Goal: Task Accomplishment & Management: Manage account settings

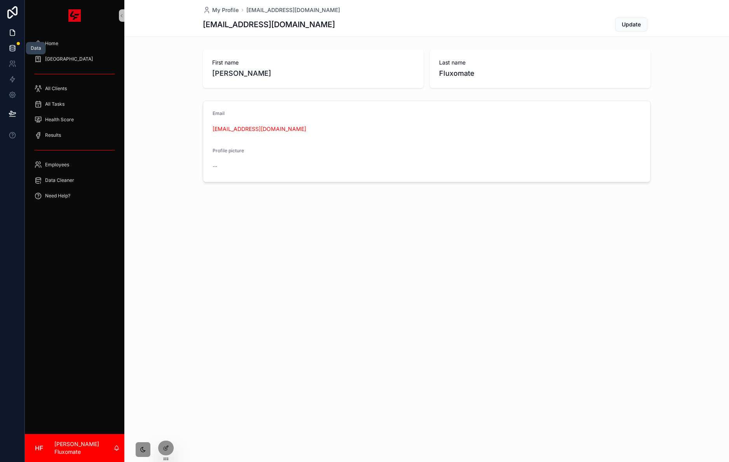
click at [15, 48] on icon at bounding box center [12, 49] width 5 height 3
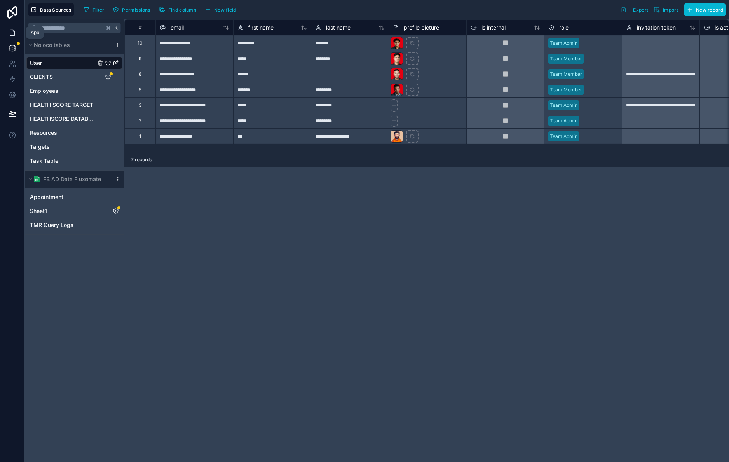
click at [11, 33] on icon at bounding box center [13, 33] width 8 height 8
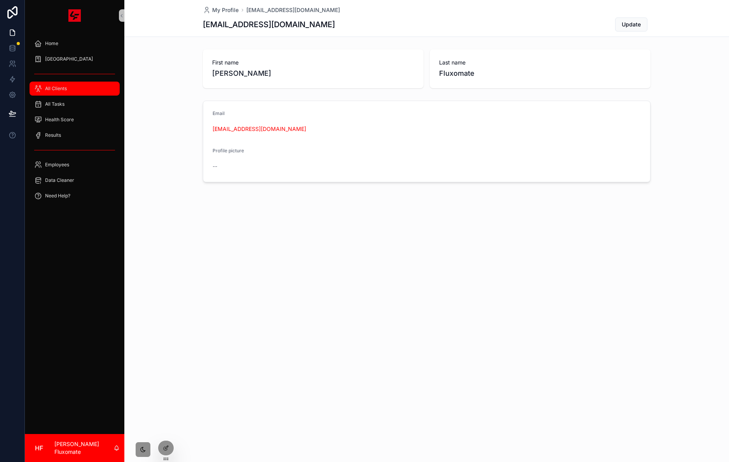
click at [87, 89] on div "All Clients" at bounding box center [74, 88] width 81 height 12
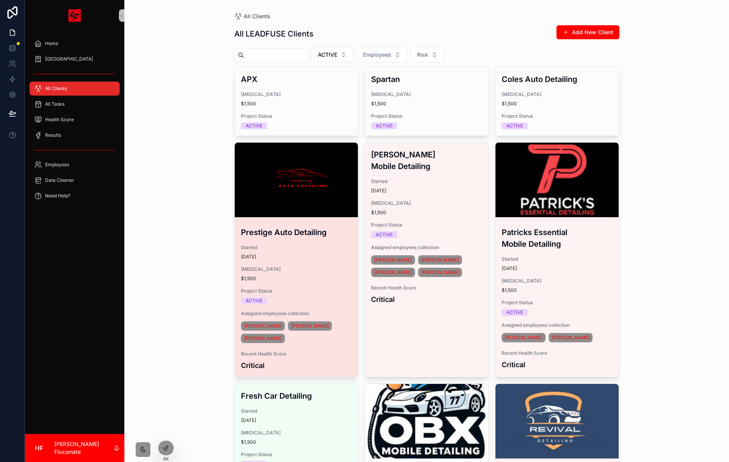
click at [309, 190] on div "scrollable content" at bounding box center [297, 180] width 124 height 75
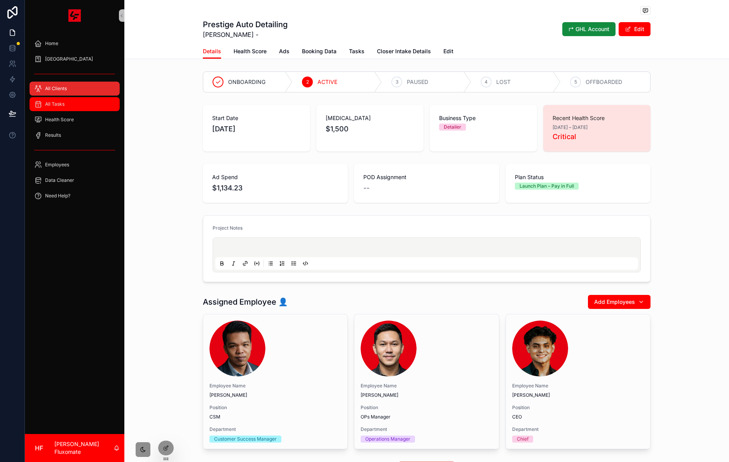
click at [82, 98] on div "All Tasks" at bounding box center [74, 104] width 81 height 12
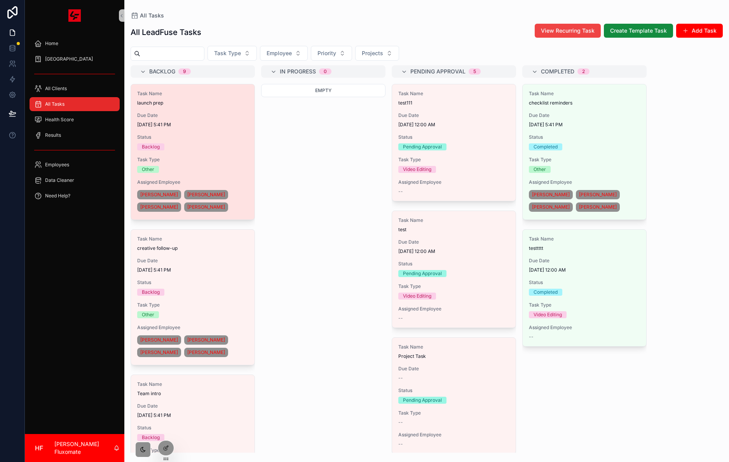
click at [181, 154] on div "Task Name launch prep Due Date 8/14/2025 5:41 PM Status Backlog Task Type Other…" at bounding box center [193, 151] width 124 height 135
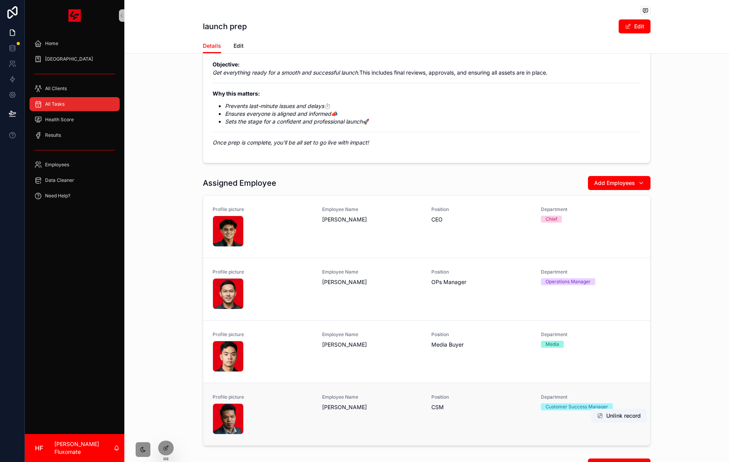
scroll to position [333, 0]
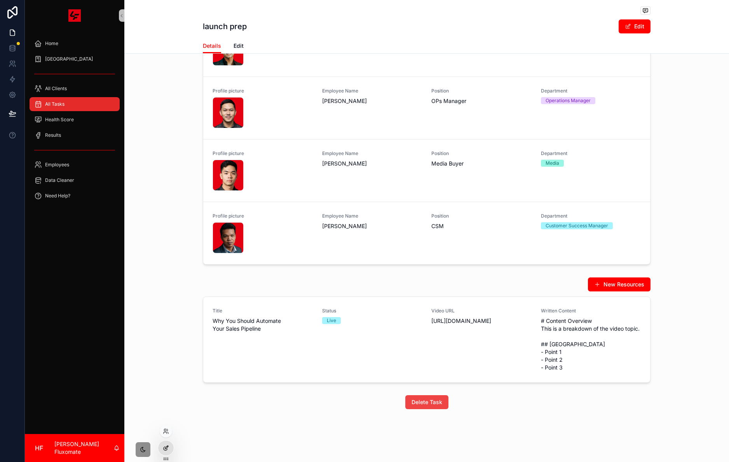
click at [163, 448] on icon at bounding box center [166, 448] width 6 height 6
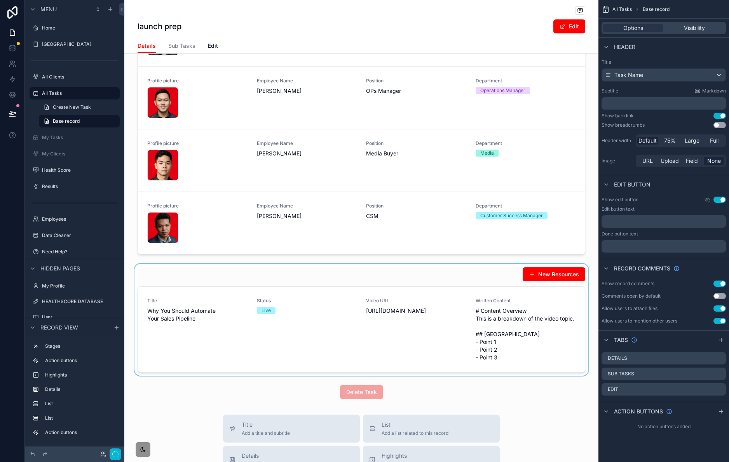
click at [301, 300] on div "scrollable content" at bounding box center [361, 320] width 474 height 112
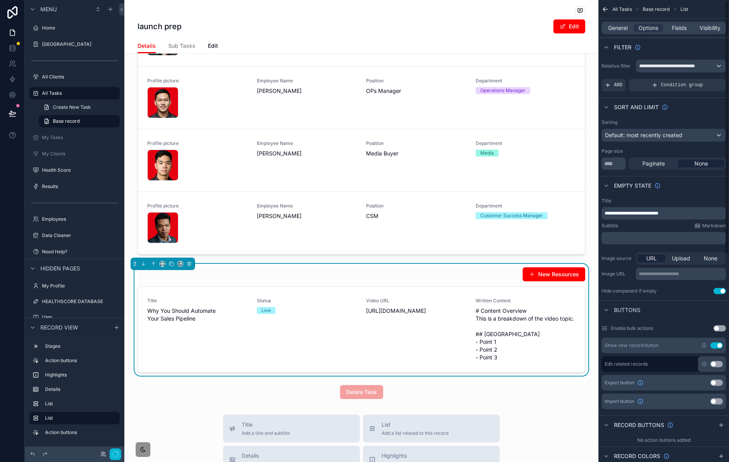
click at [614, 32] on div "General Options Fields Visibility" at bounding box center [664, 28] width 124 height 12
click at [616, 28] on span "General" at bounding box center [617, 28] width 19 height 8
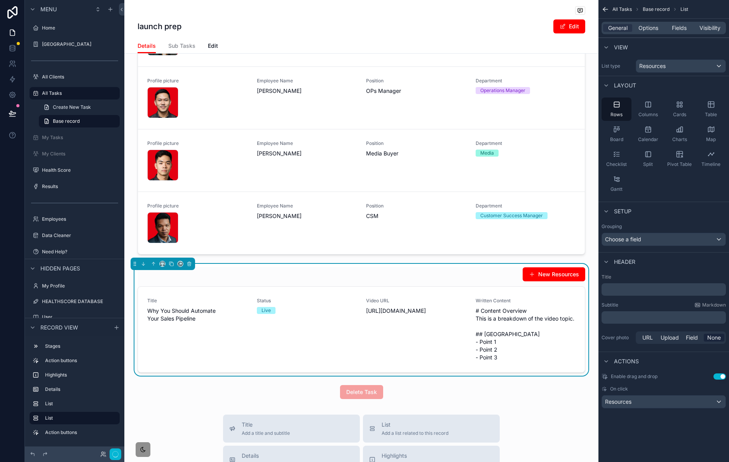
click at [641, 294] on p "﻿" at bounding box center [665, 290] width 120 height 8
click at [671, 292] on p "**********" at bounding box center [665, 290] width 120 height 8
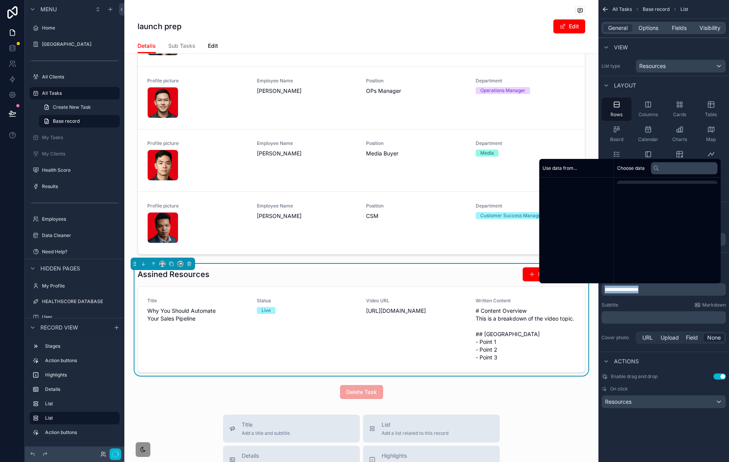
click at [671, 292] on p "**********" at bounding box center [665, 290] width 120 height 8
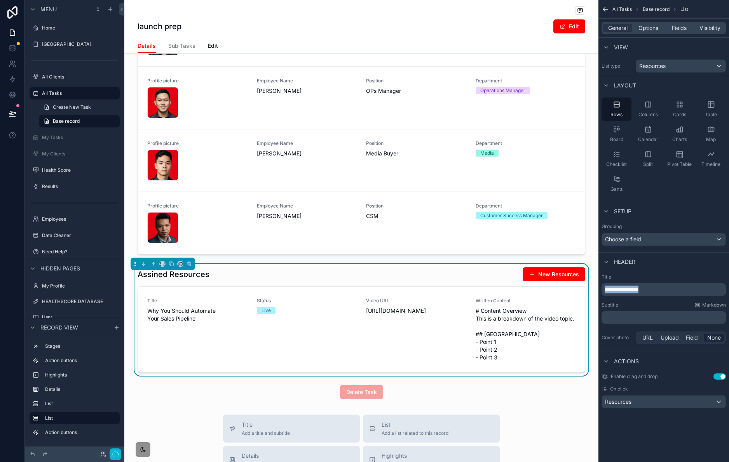
click at [671, 292] on p "**********" at bounding box center [665, 290] width 120 height 8
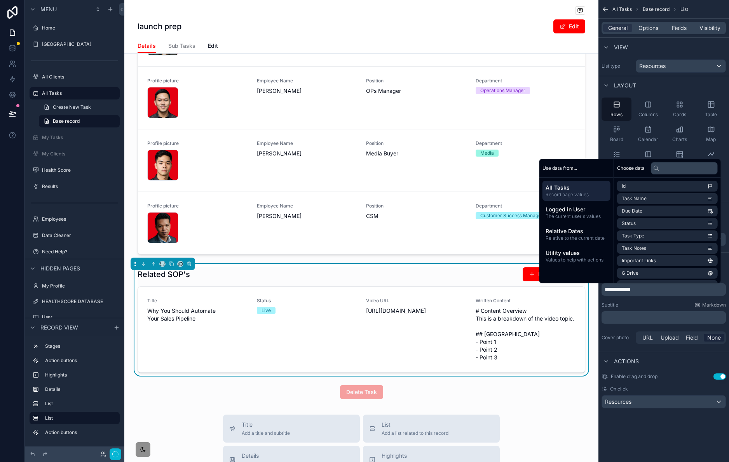
click at [547, 419] on div "launch prep Edit Details Details Sub Tasks Edit 1 Backlog 2 In Progress 3 Pendi…" at bounding box center [361, 210] width 474 height 1087
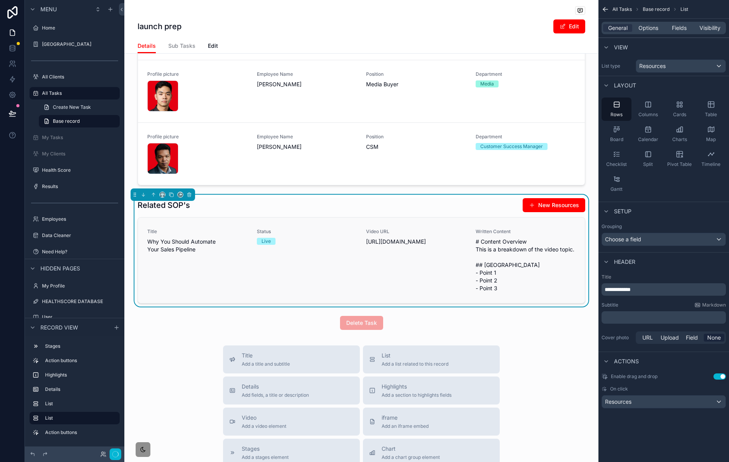
scroll to position [409, 0]
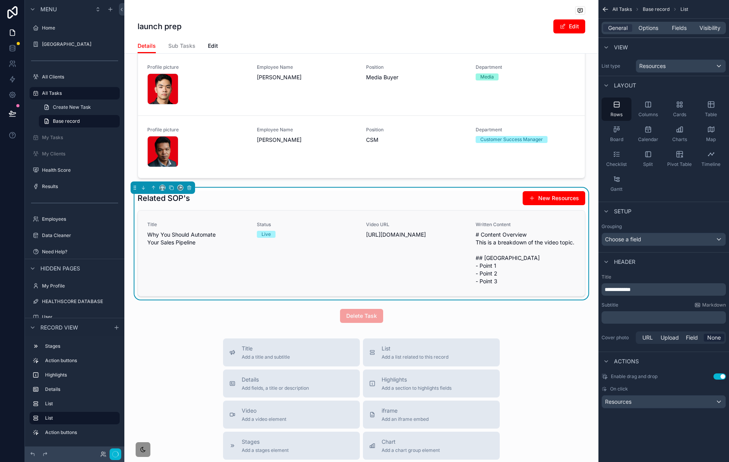
click at [455, 264] on div "Video URL https://www.youtube.com/watch?v=vid7109" at bounding box center [416, 254] width 100 height 64
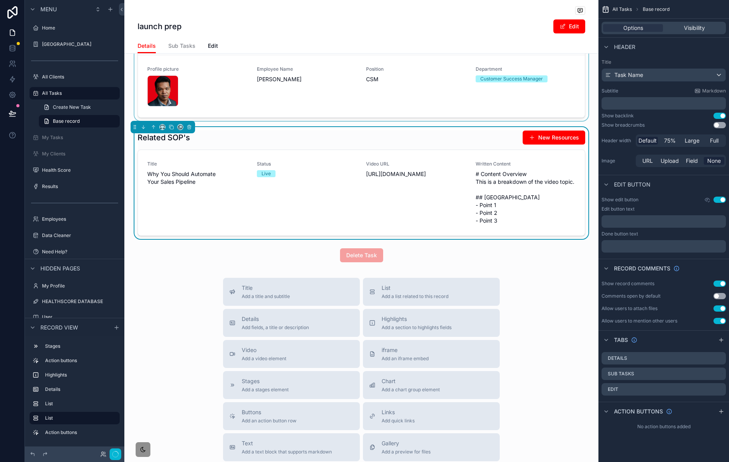
scroll to position [470, 0]
click at [423, 145] on div "Related SOP's New Resources" at bounding box center [362, 137] width 448 height 15
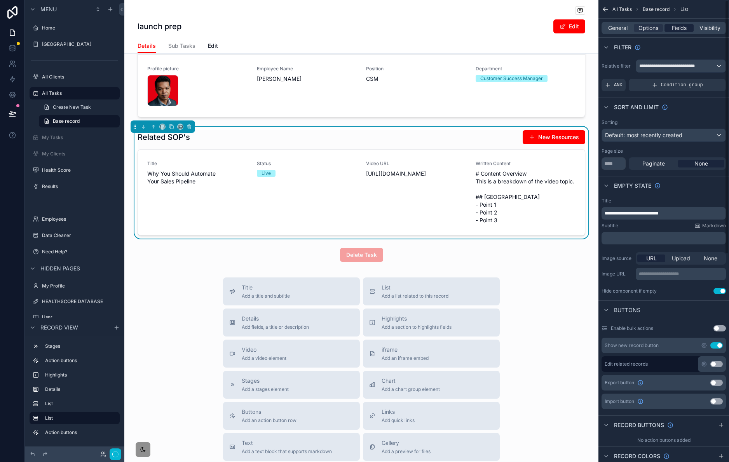
click at [676, 30] on span "Fields" at bounding box center [679, 28] width 15 height 8
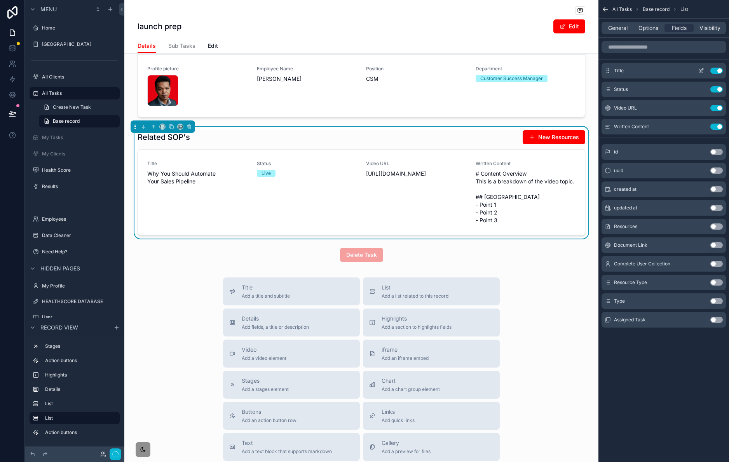
click at [699, 71] on icon "scrollable content" at bounding box center [701, 71] width 6 height 6
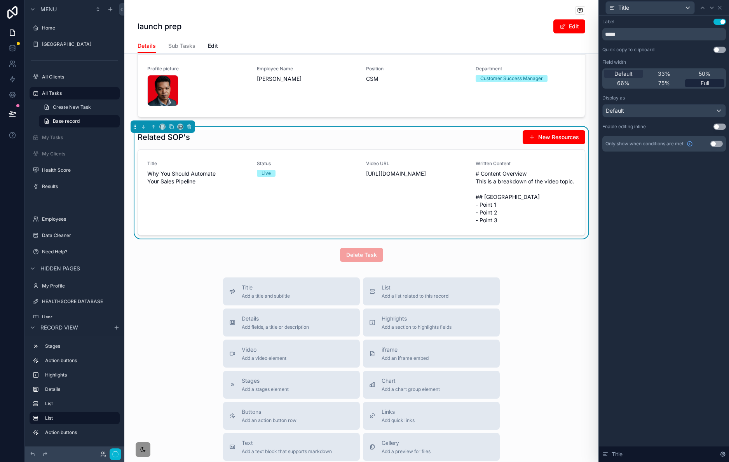
click at [709, 80] on div "Full" at bounding box center [704, 83] width 39 height 8
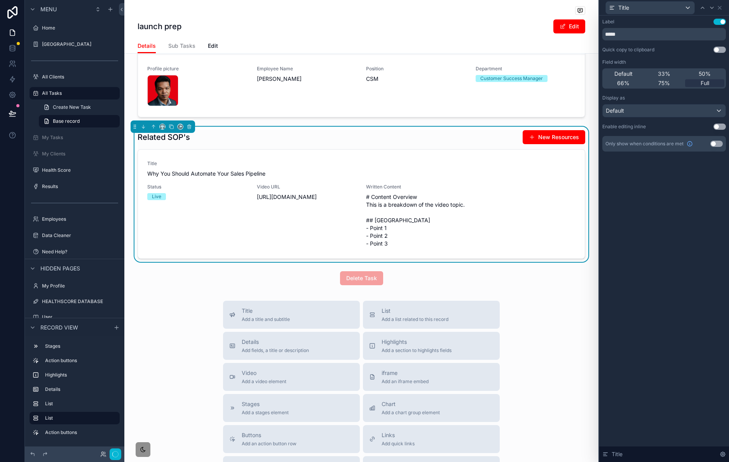
drag, startPoint x: 722, startPoint y: 19, endPoint x: 677, endPoint y: 134, distance: 123.1
click at [722, 19] on button "Use setting" at bounding box center [720, 22] width 12 height 6
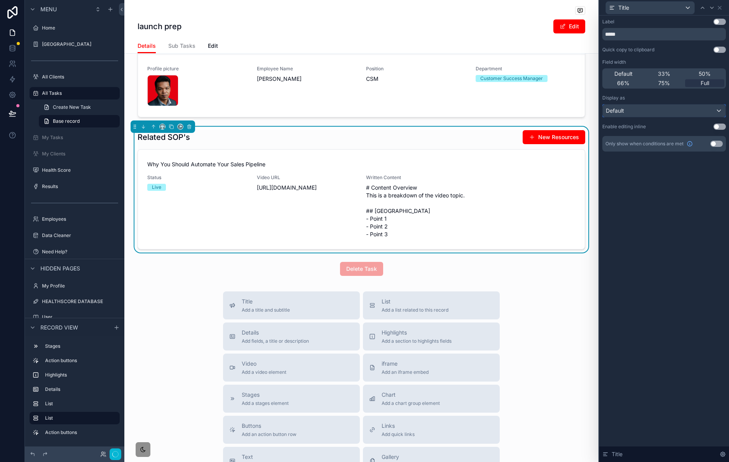
click at [674, 110] on div "Default" at bounding box center [664, 111] width 123 height 12
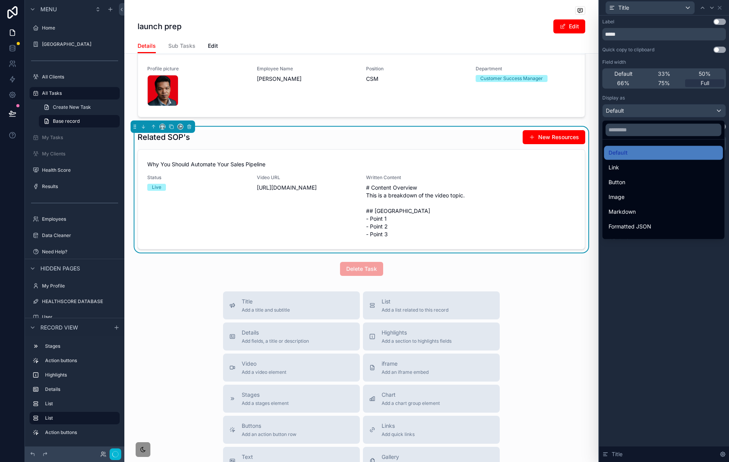
drag, startPoint x: 656, startPoint y: 361, endPoint x: 682, endPoint y: 206, distance: 156.9
click at [657, 360] on div at bounding box center [664, 231] width 130 height 462
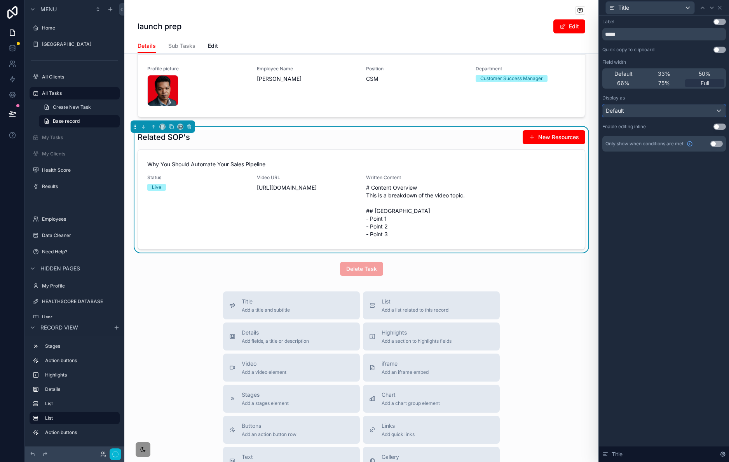
click at [690, 108] on div "Default" at bounding box center [664, 111] width 123 height 12
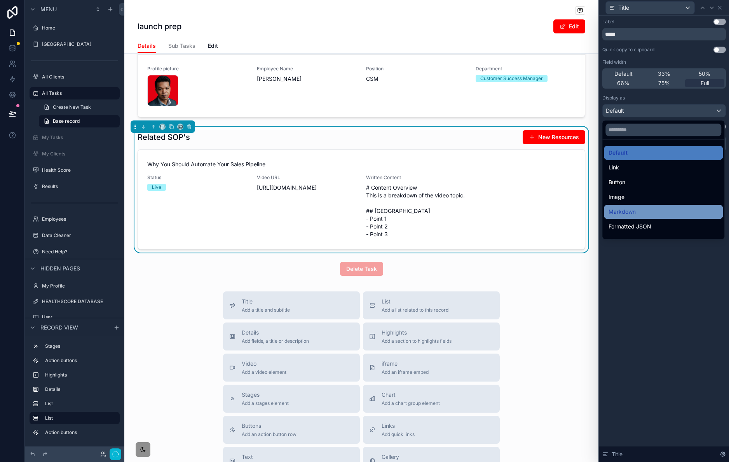
click at [664, 207] on div "Markdown" at bounding box center [663, 212] width 119 height 14
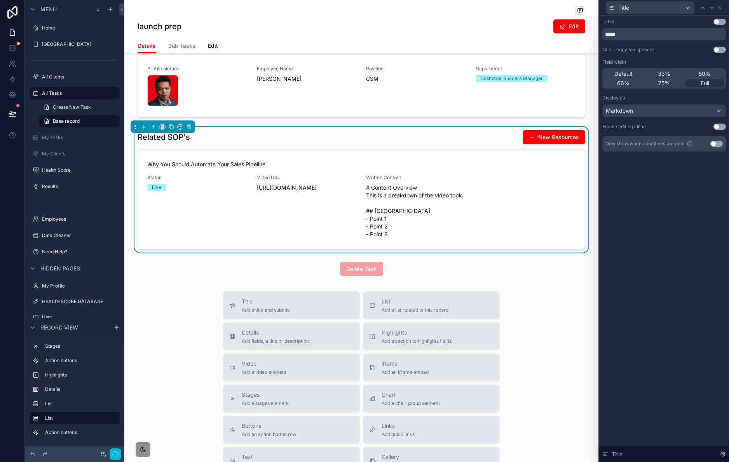
click at [719, 22] on button "Use setting" at bounding box center [720, 22] width 12 height 6
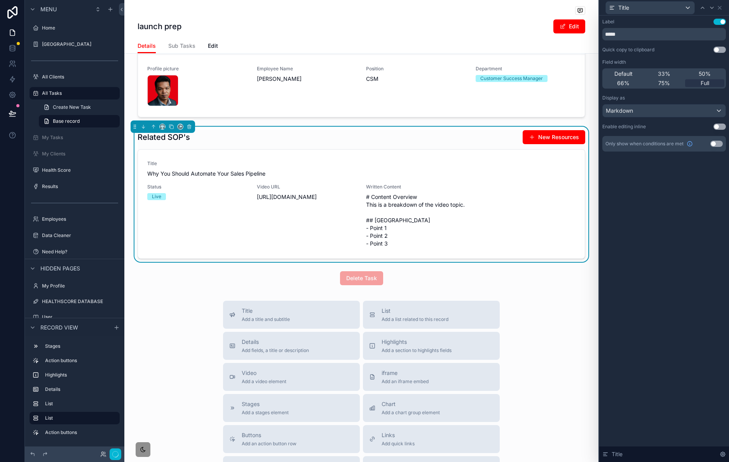
click at [719, 22] on button "Use setting" at bounding box center [720, 22] width 12 height 6
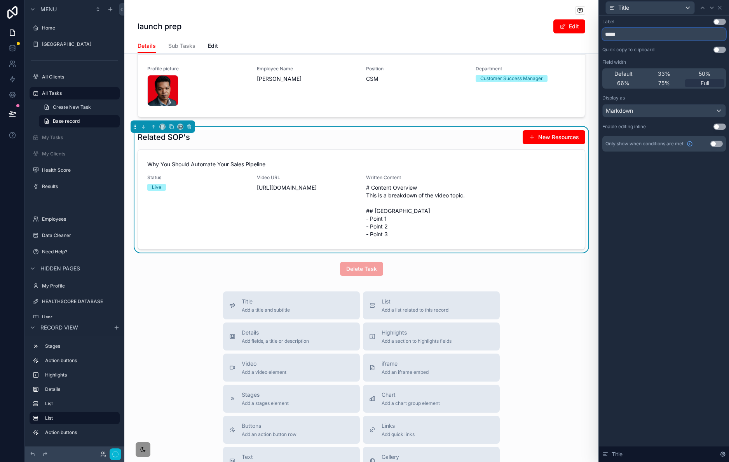
click at [708, 37] on input "*****" at bounding box center [665, 34] width 124 height 12
click at [722, 7] on icon at bounding box center [720, 8] width 6 height 6
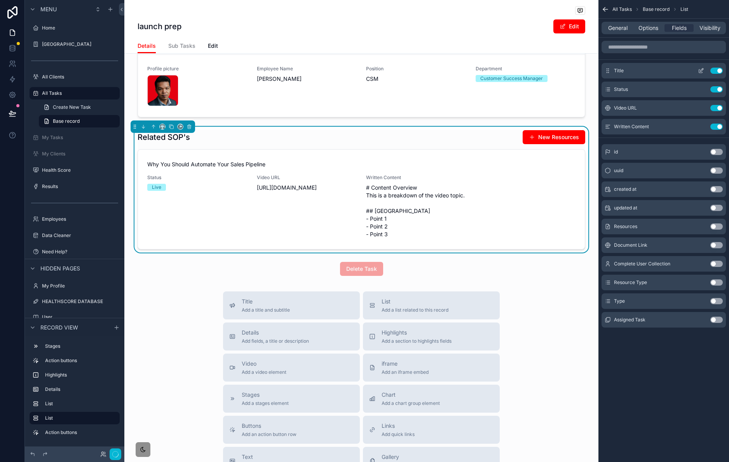
click at [701, 73] on icon "scrollable content" at bounding box center [700, 71] width 3 height 3
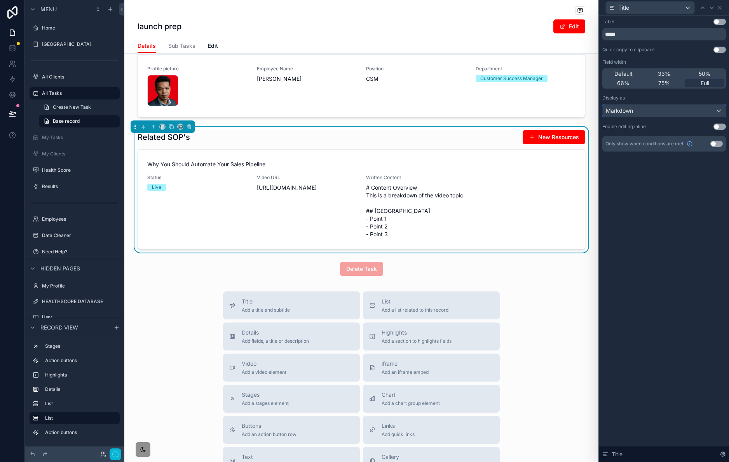
click at [656, 106] on div "Markdown" at bounding box center [664, 111] width 123 height 12
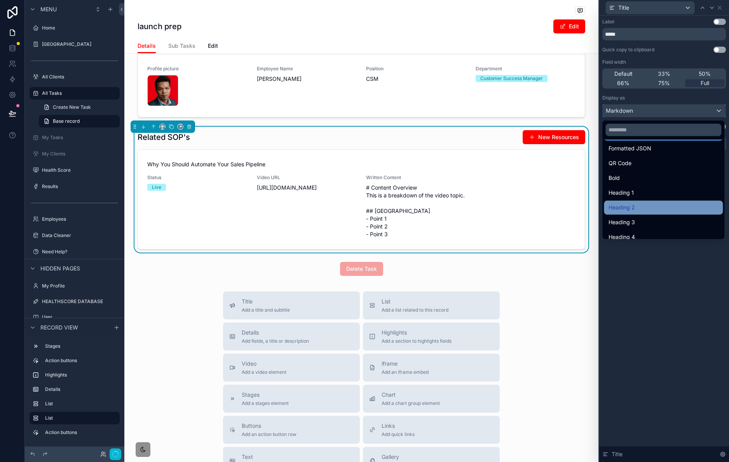
scroll to position [85, 0]
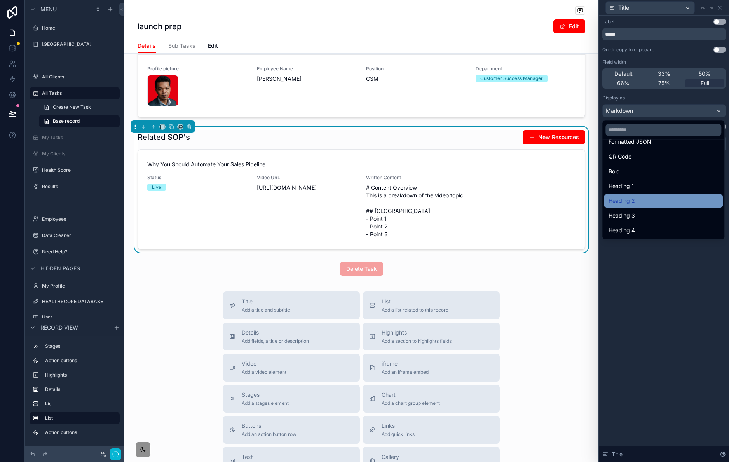
click at [667, 203] on div "Heading 2" at bounding box center [664, 200] width 110 height 9
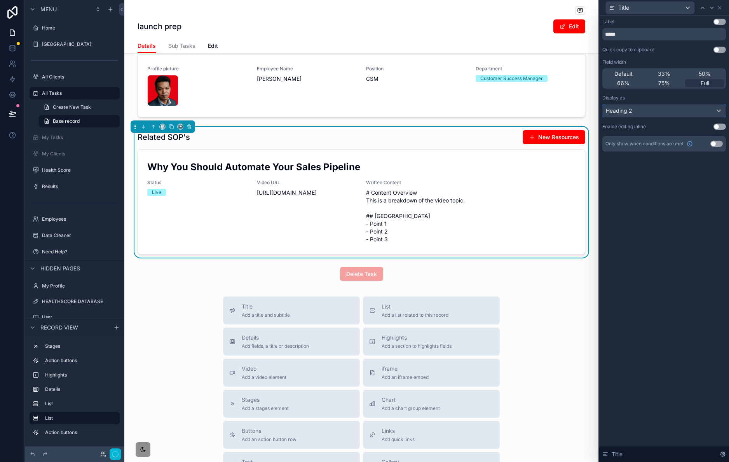
click at [680, 110] on div "Heading 2" at bounding box center [664, 111] width 123 height 12
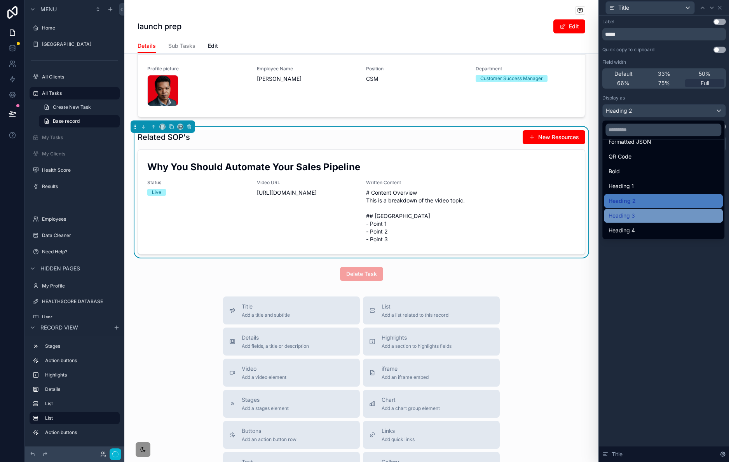
click at [666, 218] on div "Heading 3" at bounding box center [664, 215] width 110 height 9
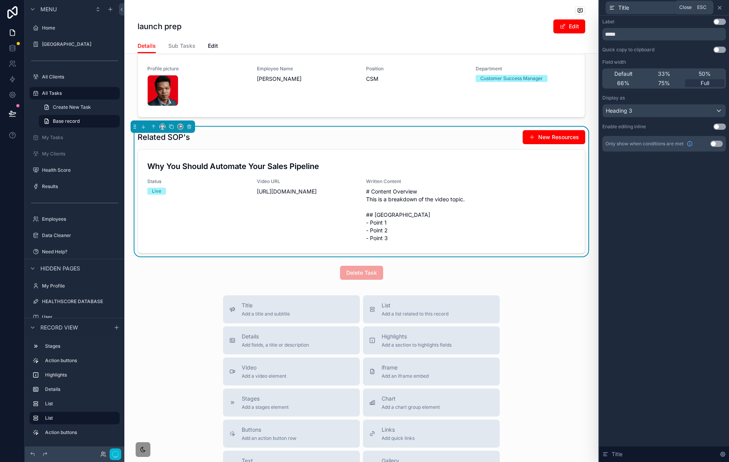
click at [723, 6] on icon at bounding box center [720, 8] width 6 height 6
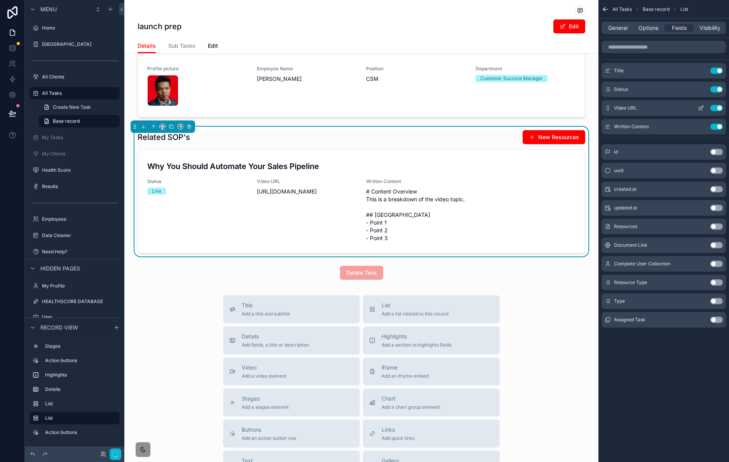
click at [702, 108] on icon "scrollable content" at bounding box center [701, 108] width 6 height 6
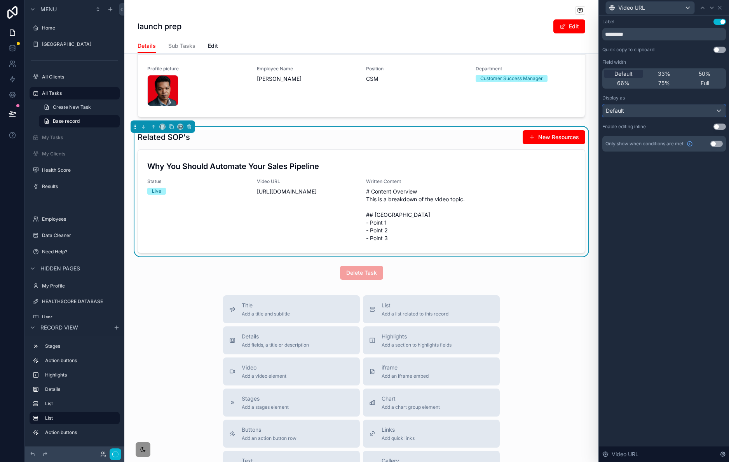
click at [659, 110] on div "Default" at bounding box center [664, 111] width 123 height 12
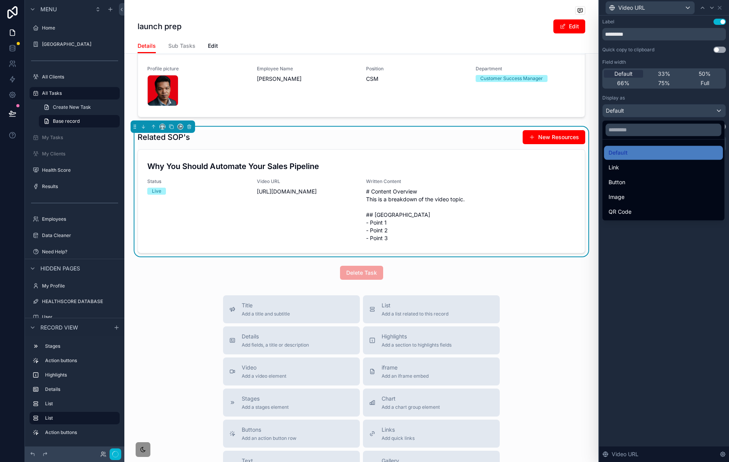
click at [659, 164] on div "Link" at bounding box center [664, 167] width 110 height 9
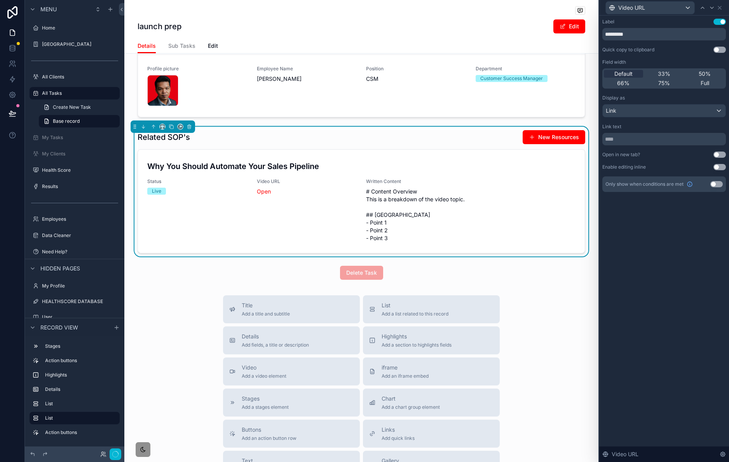
click at [723, 156] on button "Use setting" at bounding box center [720, 155] width 12 height 6
click at [720, 9] on icon at bounding box center [720, 8] width 6 height 6
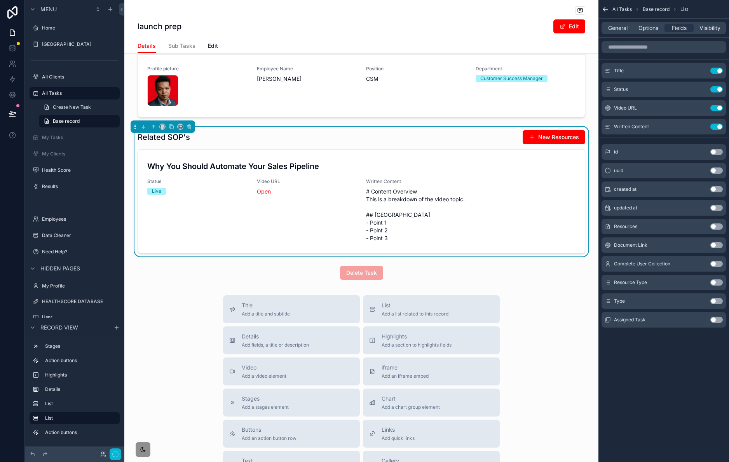
click at [657, 33] on div "General Options Fields Visibility" at bounding box center [664, 28] width 124 height 12
click at [653, 27] on span "Options" at bounding box center [649, 28] width 20 height 8
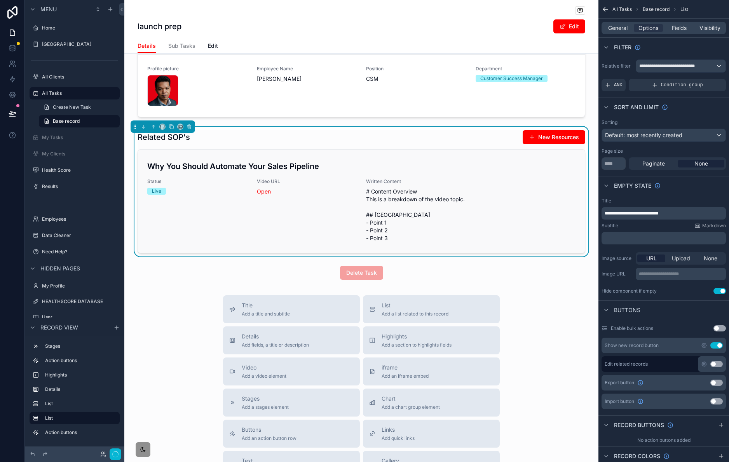
click at [446, 229] on span "# Content Overview This is a breakdown of the video topic. ## [GEOGRAPHIC_DATA]…" at bounding box center [416, 215] width 100 height 54
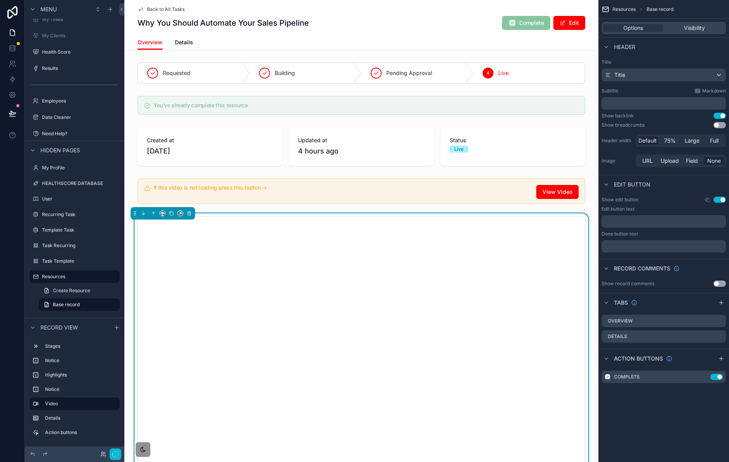
click at [148, 10] on span "Back to All Tasks" at bounding box center [166, 9] width 38 height 6
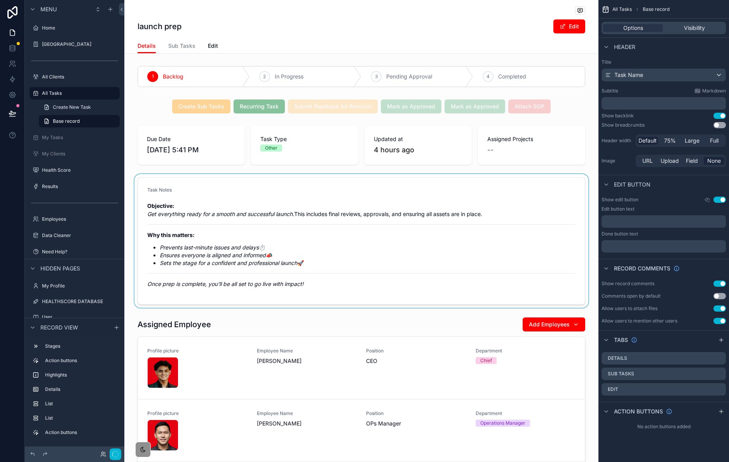
click at [436, 201] on div "scrollable content" at bounding box center [361, 241] width 474 height 134
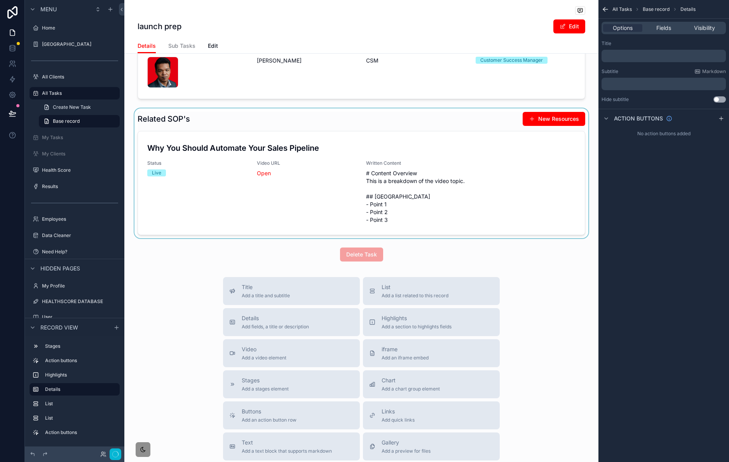
click at [481, 192] on div "scrollable content" at bounding box center [361, 173] width 474 height 130
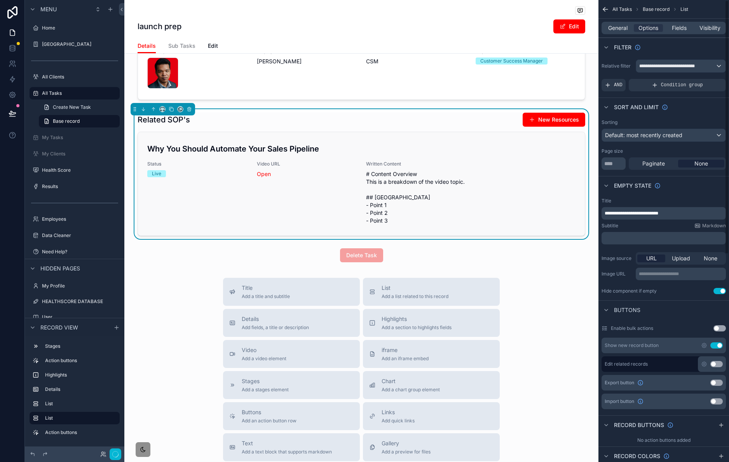
click at [560, 195] on div "Why You Should Automate Your Sales Pipeline Status Live Video URL Open Written …" at bounding box center [361, 184] width 428 height 82
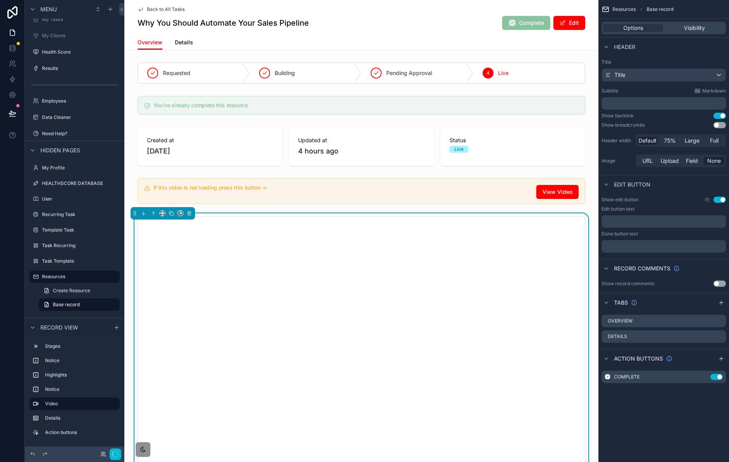
click at [157, 8] on span "Back to All Tasks" at bounding box center [166, 9] width 38 height 6
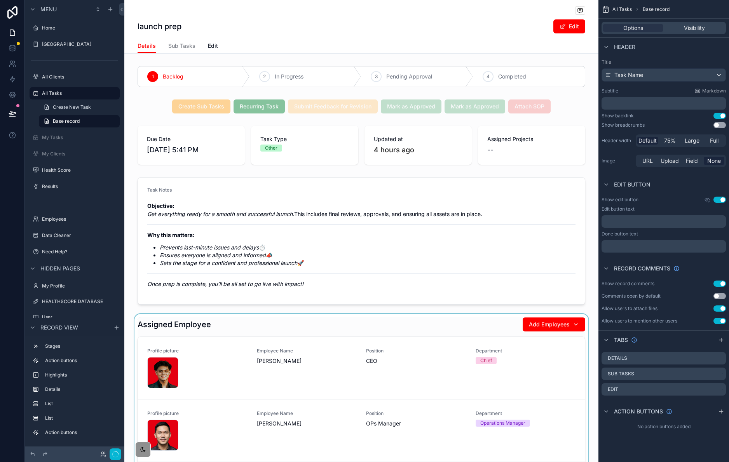
scroll to position [367, 0]
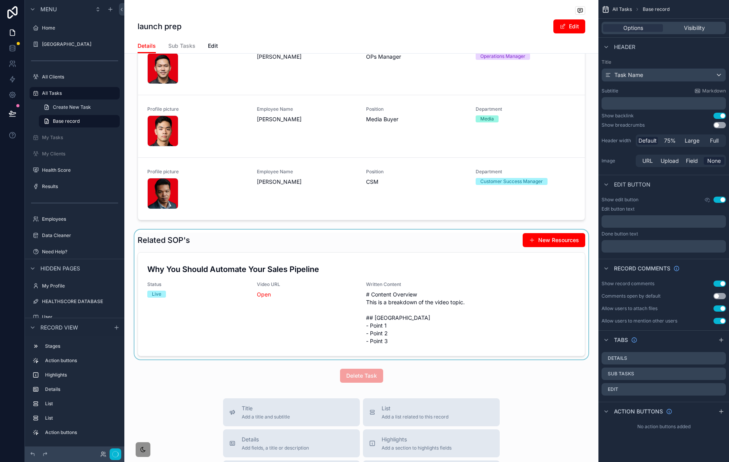
click at [447, 256] on div "scrollable content" at bounding box center [361, 295] width 474 height 130
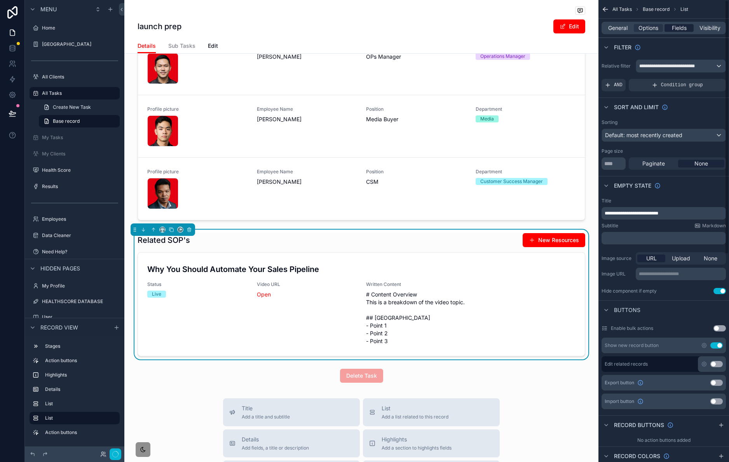
click at [677, 25] on span "Fields" at bounding box center [679, 28] width 15 height 8
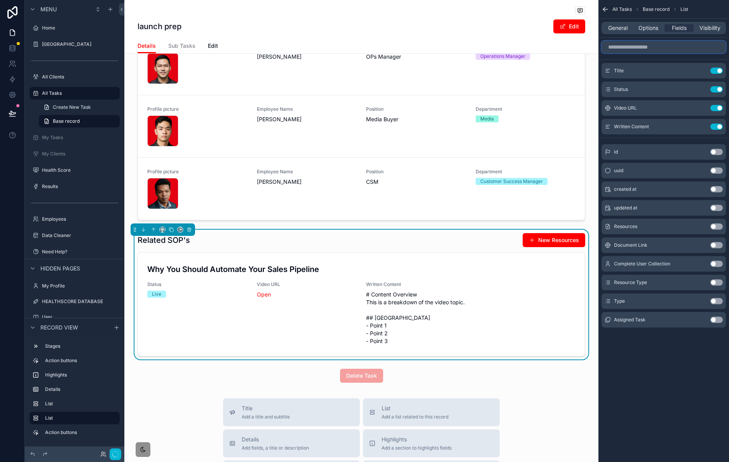
click at [669, 51] on input "scrollable content" at bounding box center [664, 47] width 124 height 12
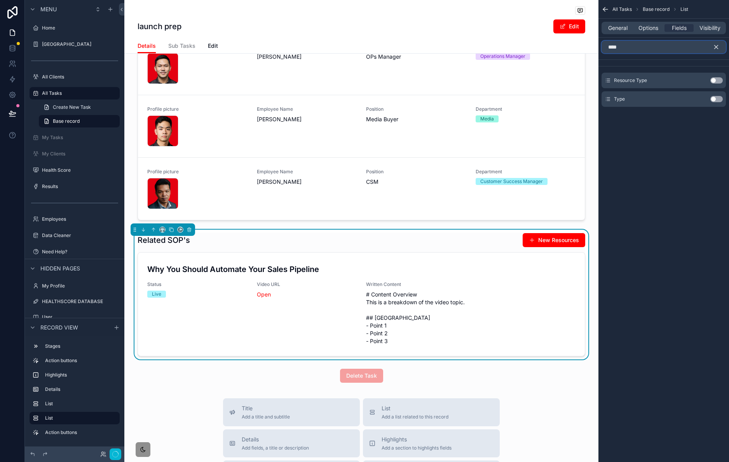
type input "****"
click at [713, 98] on button "Use setting" at bounding box center [717, 99] width 12 height 6
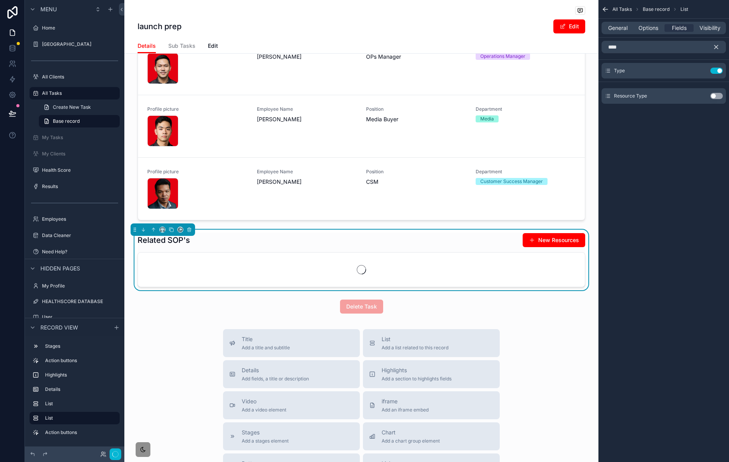
click at [717, 44] on icon "scrollable content" at bounding box center [716, 47] width 7 height 7
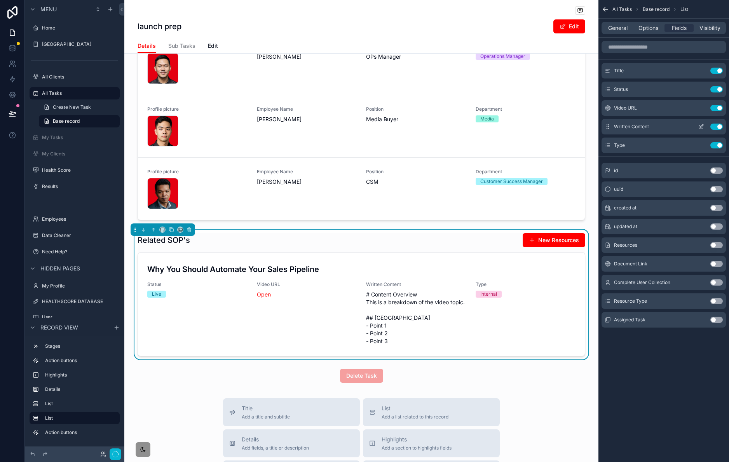
drag, startPoint x: 610, startPoint y: 145, endPoint x: 610, endPoint y: 126, distance: 18.7
click at [611, 124] on div "Title Use setting Status Use setting Video URL Use setting Written Content Use …" at bounding box center [664, 108] width 131 height 90
drag, startPoint x: 605, startPoint y: 142, endPoint x: 610, endPoint y: 122, distance: 20.8
click at [610, 122] on div "Title Use setting Status Use setting Video URL Use setting Written Content Use …" at bounding box center [664, 108] width 131 height 90
drag, startPoint x: 607, startPoint y: 143, endPoint x: 615, endPoint y: 126, distance: 18.3
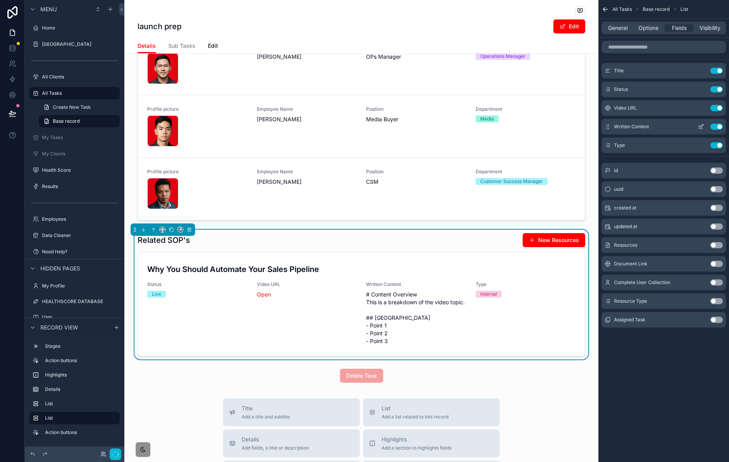
click at [616, 123] on div "Title Use setting Status Use setting Video URL Use setting Written Content Use …" at bounding box center [664, 108] width 131 height 90
drag, startPoint x: 607, startPoint y: 148, endPoint x: 610, endPoint y: 125, distance: 23.1
click at [612, 123] on div "Title Use setting Status Use setting Video URL Use setting Written Content Use …" at bounding box center [664, 108] width 131 height 90
click at [611, 138] on div "Type Use setting" at bounding box center [664, 146] width 124 height 16
click at [609, 121] on div "Title Use setting Status Use setting Video URL Use setting Written Content Use …" at bounding box center [664, 108] width 131 height 90
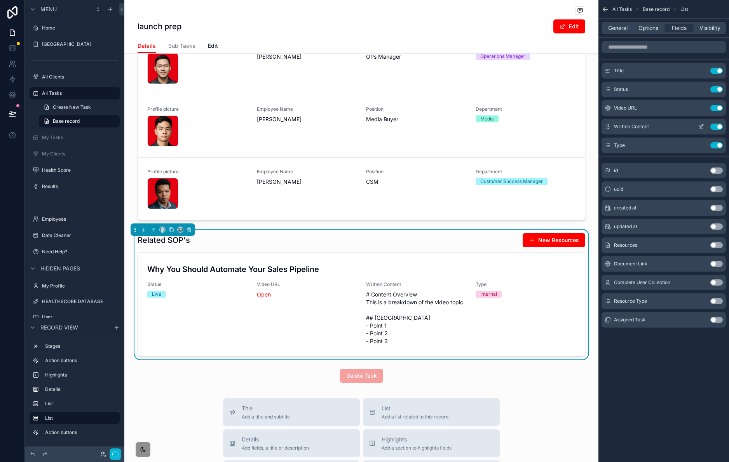
drag, startPoint x: 606, startPoint y: 147, endPoint x: 612, endPoint y: 124, distance: 24.0
click at [614, 123] on div "Title Use setting Status Use setting Video URL Use setting Written Content Use …" at bounding box center [664, 108] width 131 height 90
drag, startPoint x: 609, startPoint y: 148, endPoint x: 613, endPoint y: 126, distance: 21.7
click at [613, 126] on div "Title Use setting Status Use setting Video URL Use setting Written Content Use …" at bounding box center [664, 108] width 131 height 90
drag, startPoint x: 608, startPoint y: 146, endPoint x: 614, endPoint y: 128, distance: 19.6
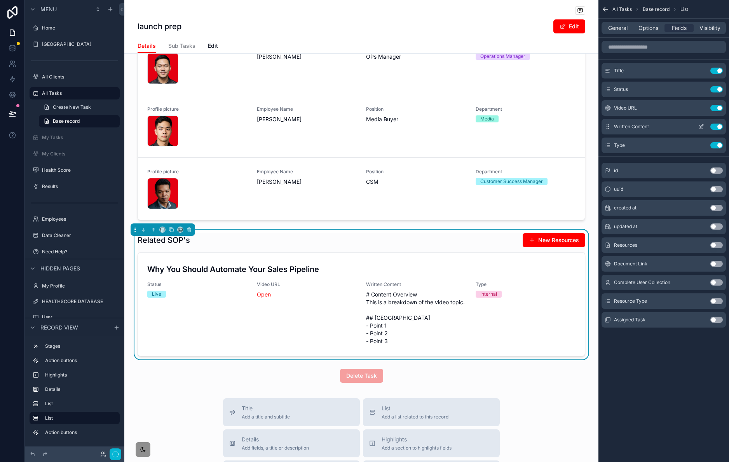
click at [616, 127] on div "Title Use setting Status Use setting Video URL Use setting Written Content Use …" at bounding box center [664, 108] width 131 height 90
click at [720, 149] on div "Use setting" at bounding box center [709, 145] width 28 height 6
click at [716, 126] on button "Use setting" at bounding box center [717, 127] width 12 height 6
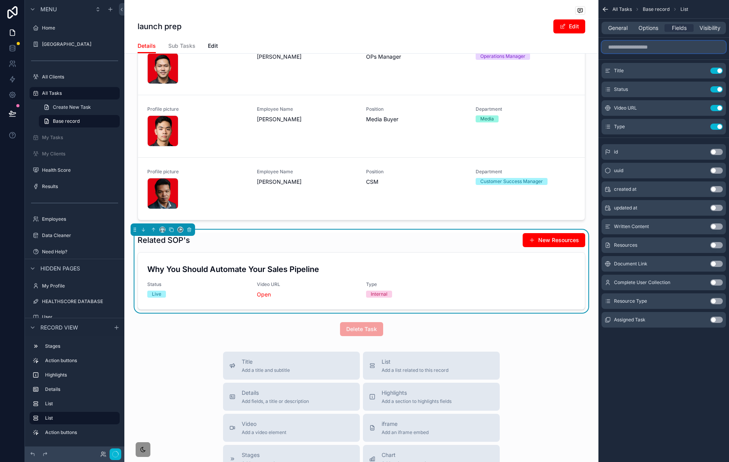
click at [654, 46] on input "scrollable content" at bounding box center [664, 47] width 124 height 12
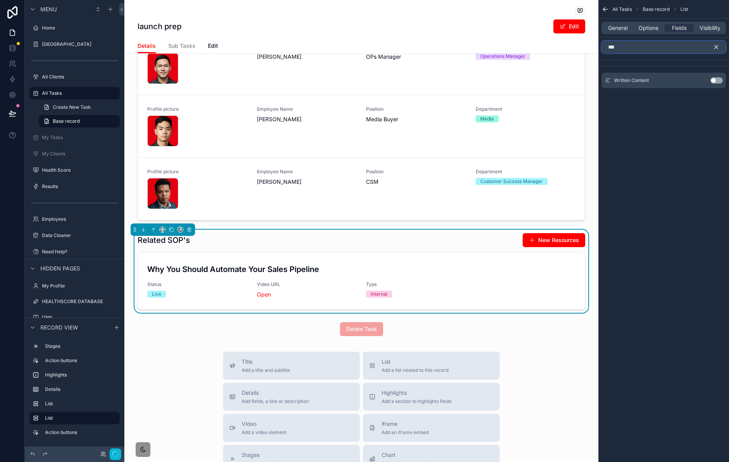
type input "***"
click at [719, 79] on button "Use setting" at bounding box center [717, 80] width 12 height 6
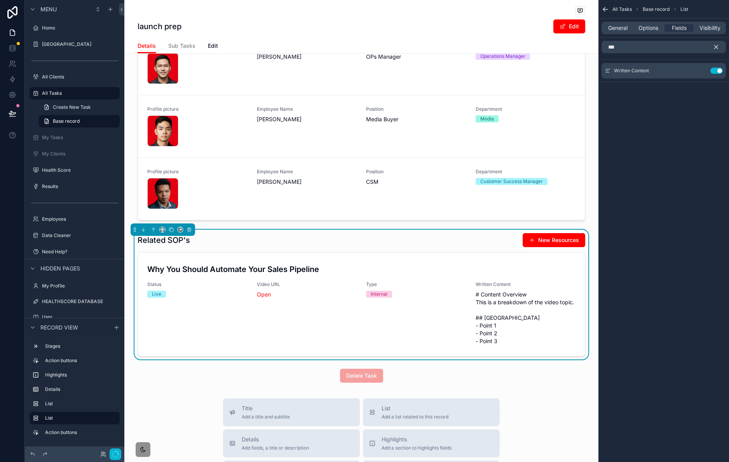
click at [717, 44] on icon "scrollable content" at bounding box center [716, 47] width 7 height 7
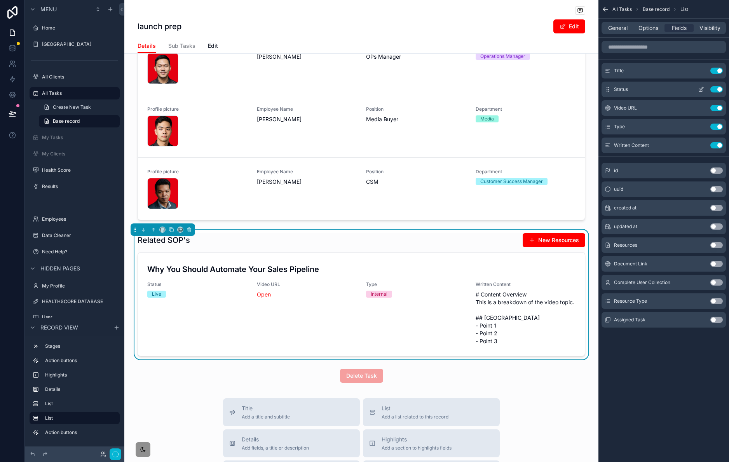
click at [701, 92] on icon "scrollable content" at bounding box center [700, 89] width 3 height 3
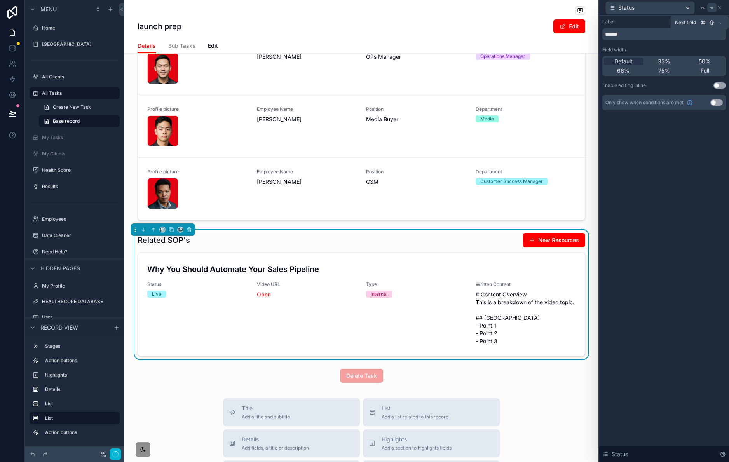
click at [711, 9] on icon at bounding box center [712, 8] width 6 height 6
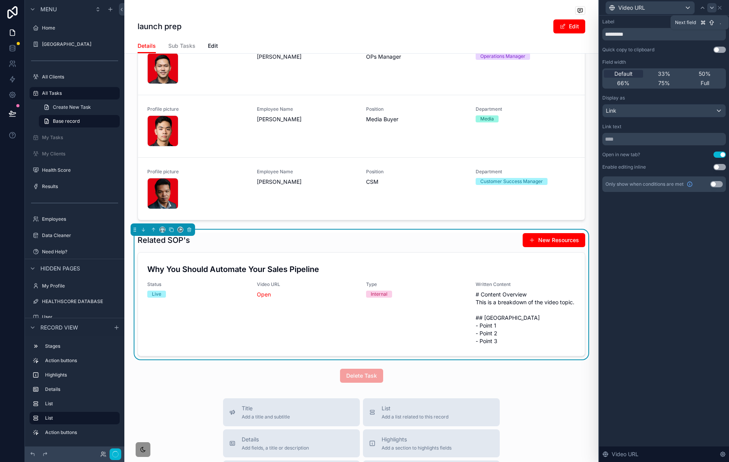
click at [711, 9] on icon at bounding box center [712, 8] width 6 height 6
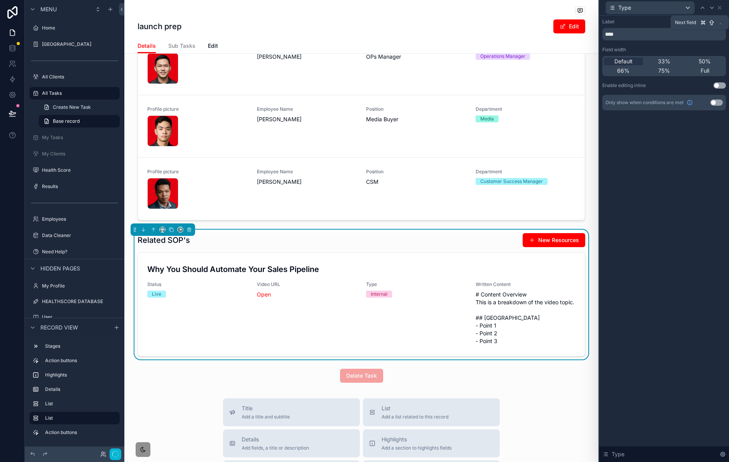
click at [711, 9] on icon at bounding box center [712, 8] width 6 height 6
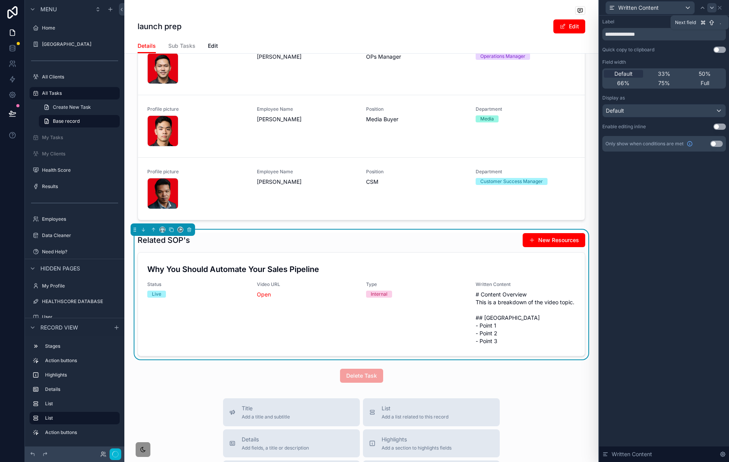
click at [713, 9] on icon at bounding box center [712, 8] width 6 height 6
click at [702, 8] on icon at bounding box center [702, 8] width 3 height 2
click at [702, 84] on span "Full" at bounding box center [705, 83] width 9 height 8
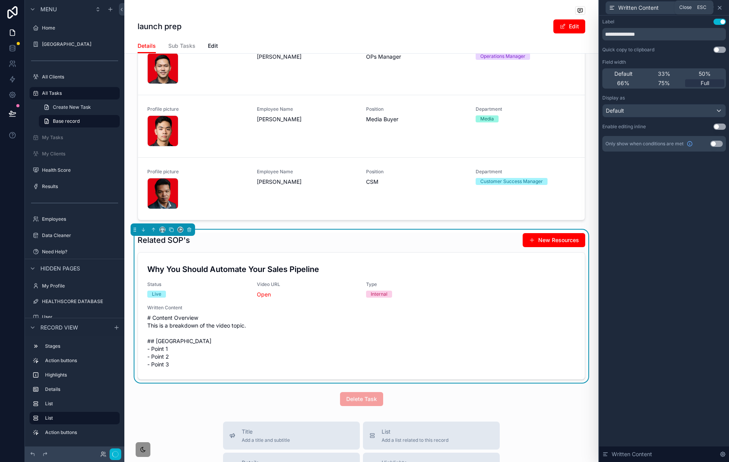
click at [719, 8] on icon at bounding box center [719, 7] width 3 height 3
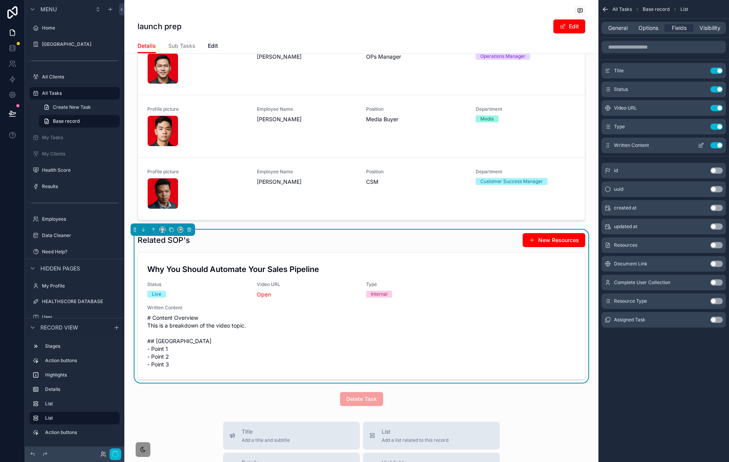
click at [701, 145] on icon "scrollable content" at bounding box center [702, 144] width 3 height 3
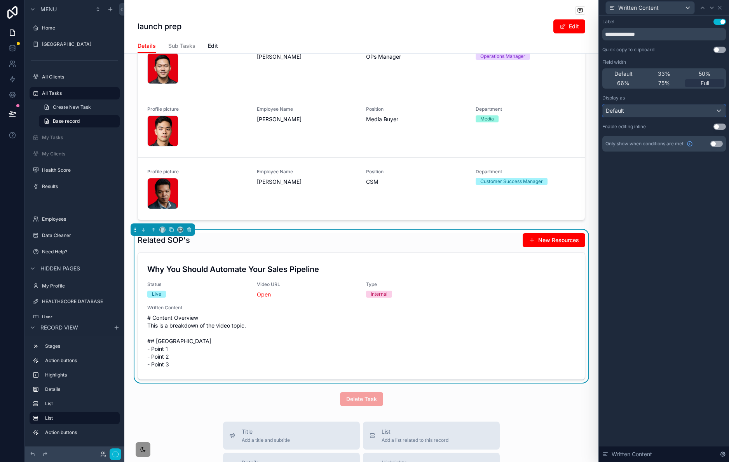
click at [663, 113] on div "Default" at bounding box center [664, 111] width 123 height 12
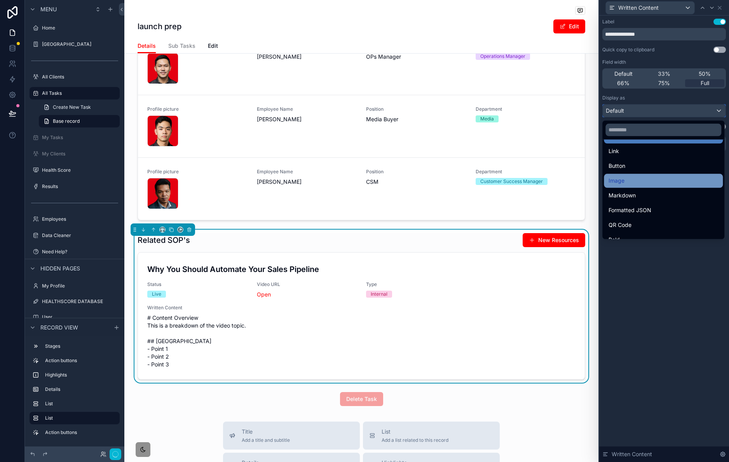
scroll to position [0, 0]
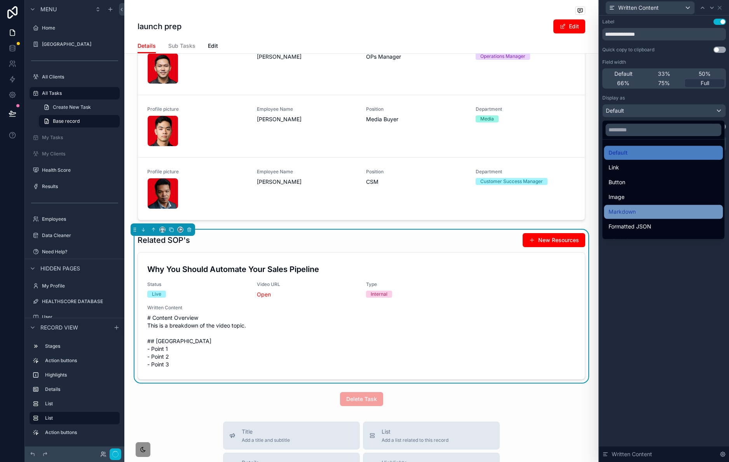
click at [646, 205] on div "Markdown" at bounding box center [663, 212] width 119 height 14
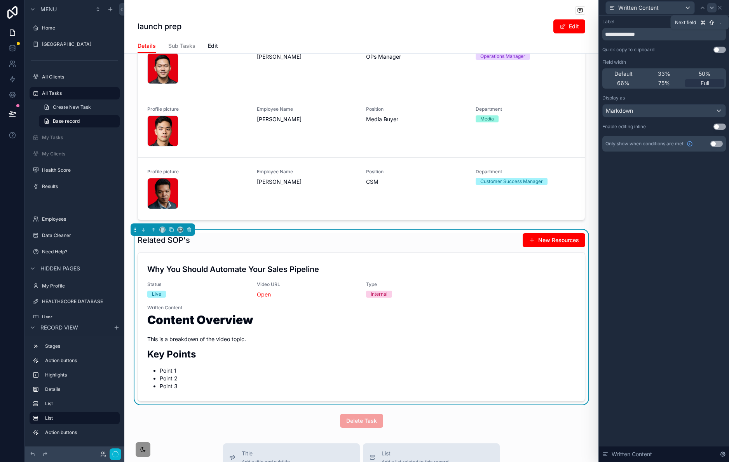
click at [714, 9] on icon at bounding box center [712, 8] width 6 height 6
click at [707, 7] on div at bounding box center [702, 7] width 9 height 9
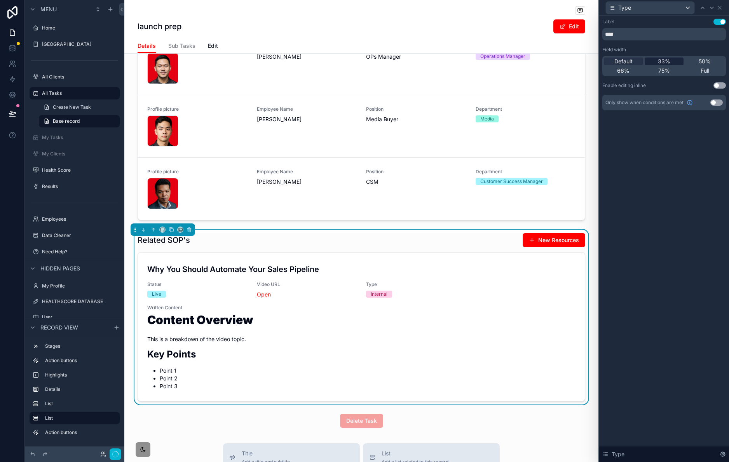
click at [678, 59] on div "33%" at bounding box center [664, 62] width 39 height 8
click at [704, 10] on icon at bounding box center [703, 8] width 6 height 6
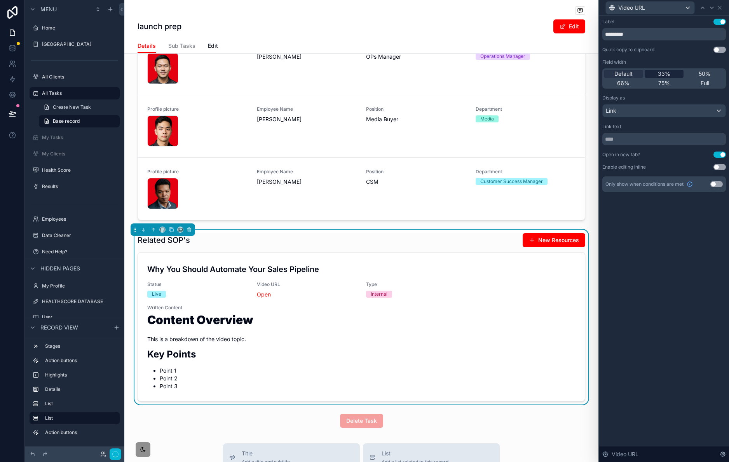
click at [666, 71] on span "33%" at bounding box center [664, 74] width 12 height 8
click at [702, 6] on icon at bounding box center [703, 8] width 6 height 6
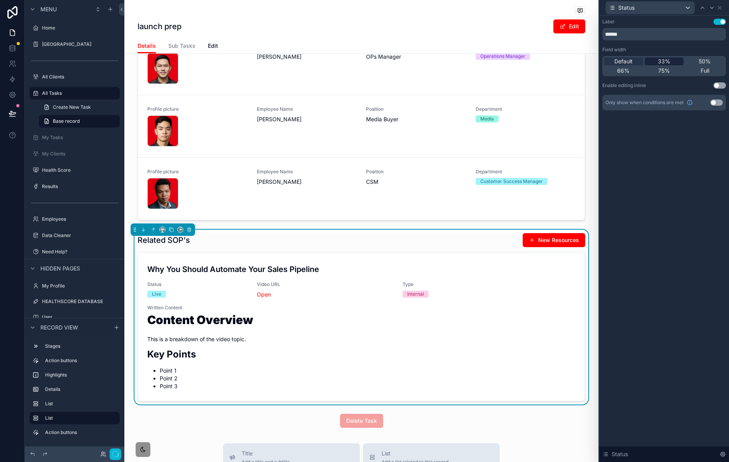
click at [671, 61] on div "33%" at bounding box center [664, 62] width 39 height 8
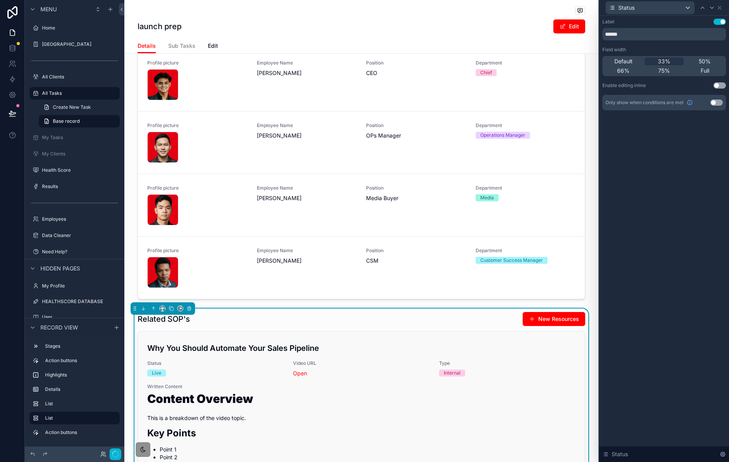
scroll to position [282, 0]
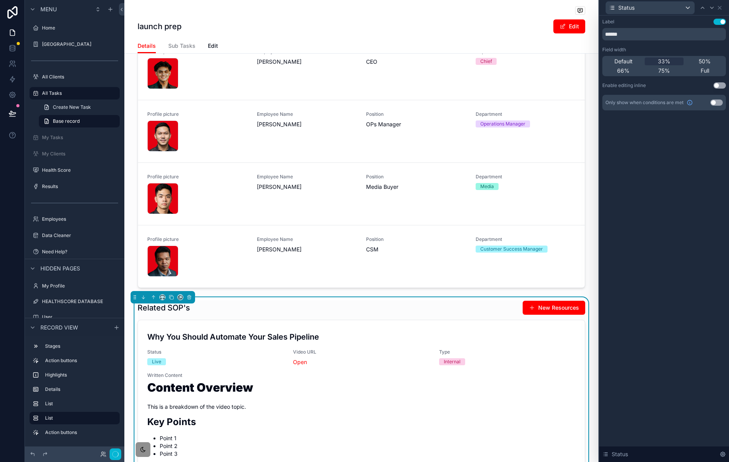
click at [503, 315] on div "Related SOP's New Resources" at bounding box center [362, 308] width 448 height 15
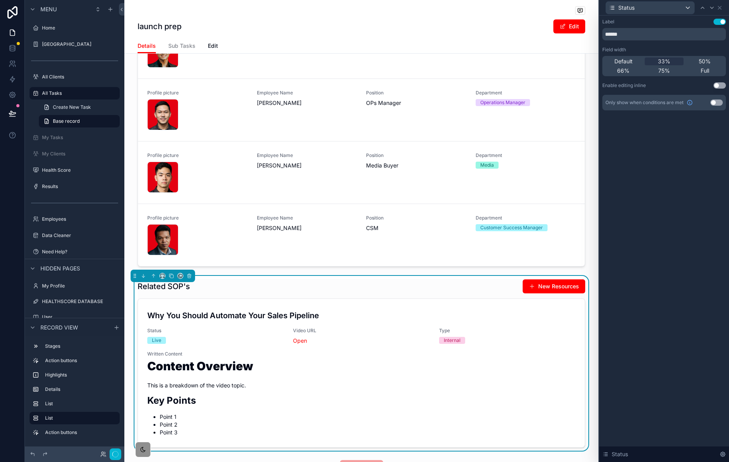
scroll to position [385, 0]
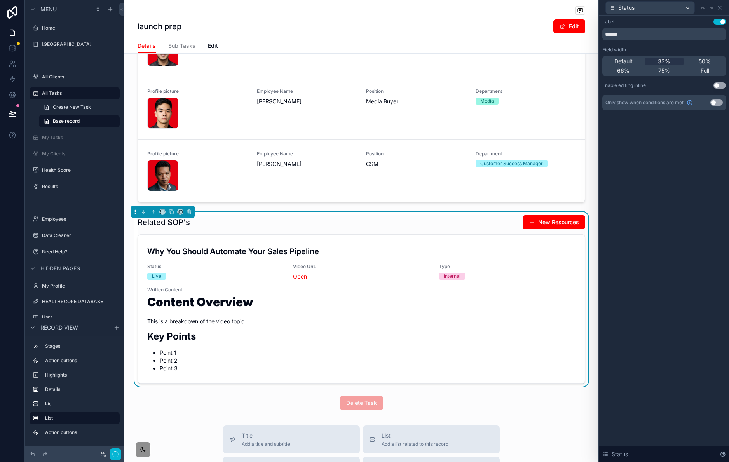
click at [423, 230] on div "Related SOP's New Resources" at bounding box center [362, 222] width 448 height 15
click at [721, 7] on icon at bounding box center [720, 8] width 6 height 6
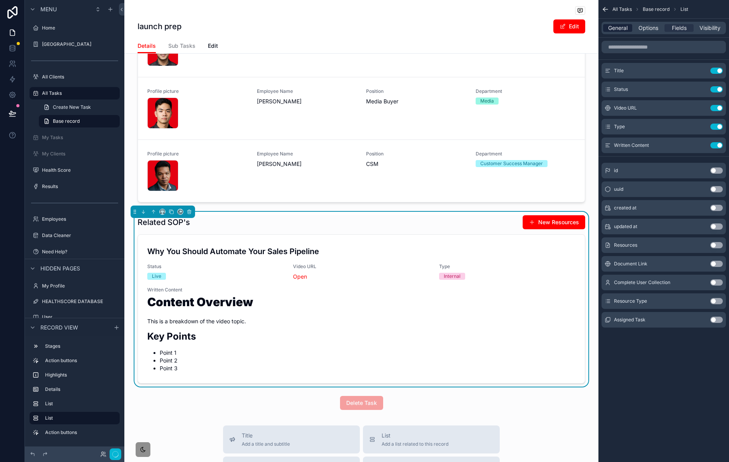
click at [625, 27] on span "General" at bounding box center [617, 28] width 19 height 8
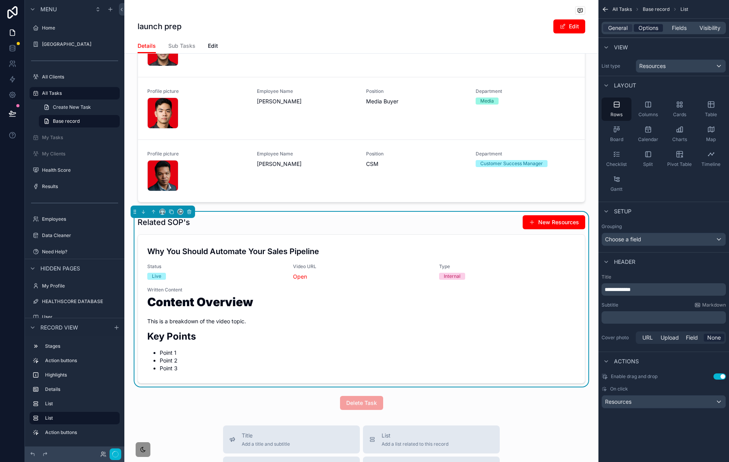
click at [651, 25] on span "Options" at bounding box center [649, 28] width 20 height 8
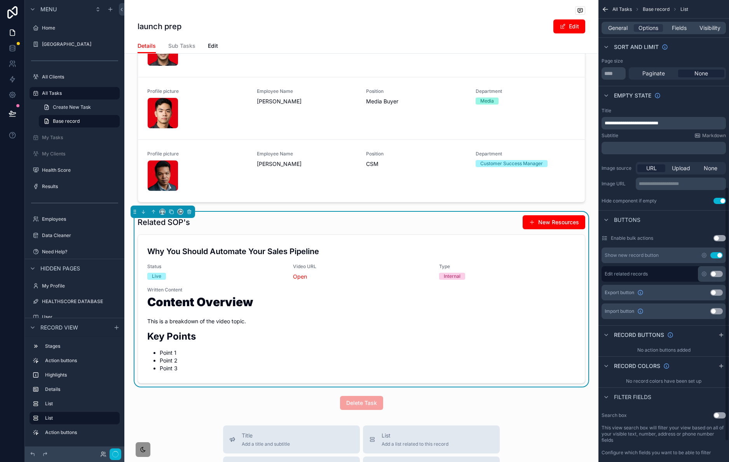
scroll to position [67, 0]
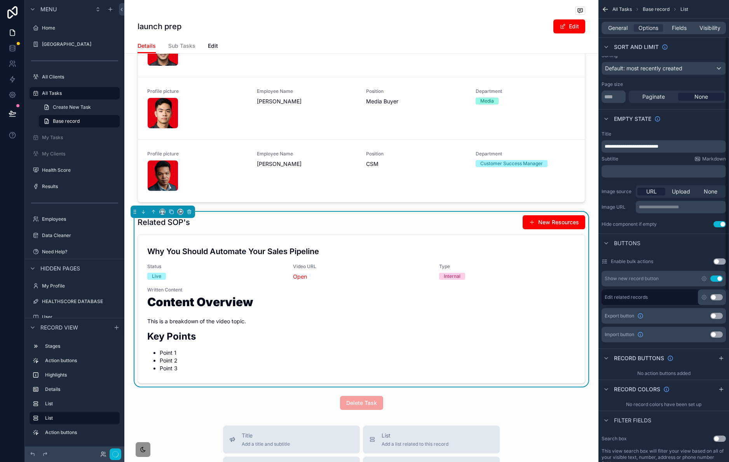
click at [717, 279] on button "Use setting" at bounding box center [717, 279] width 12 height 6
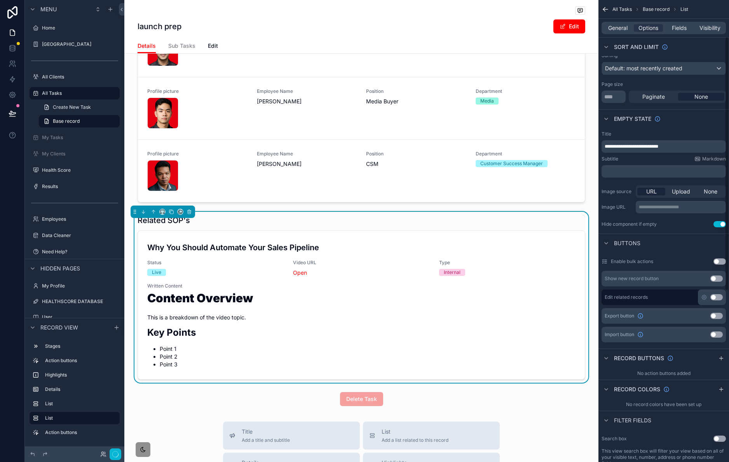
click at [716, 300] on button "Use setting" at bounding box center [717, 297] width 12 height 6
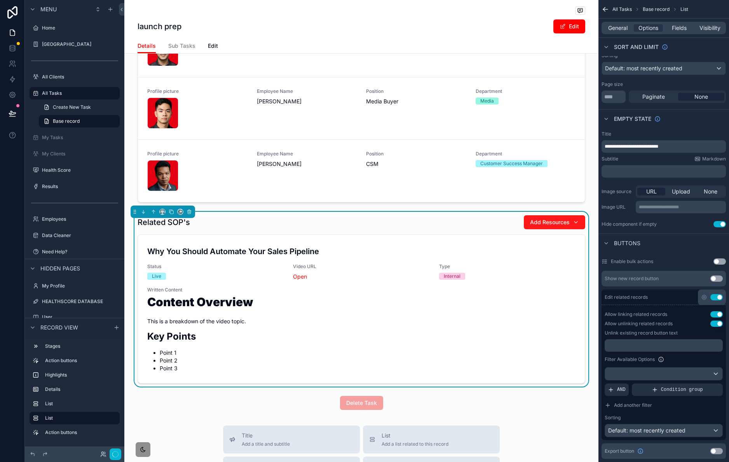
click at [550, 226] on span "Add Resources" at bounding box center [550, 222] width 40 height 8
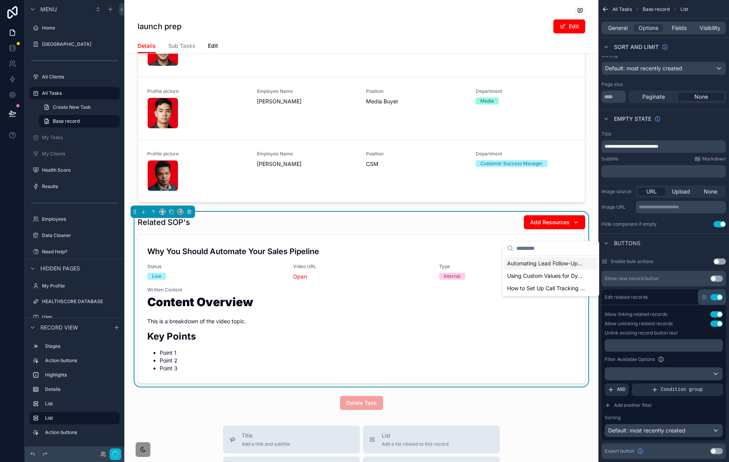
click at [491, 230] on div "Related SOP's Add Resources" at bounding box center [362, 222] width 448 height 15
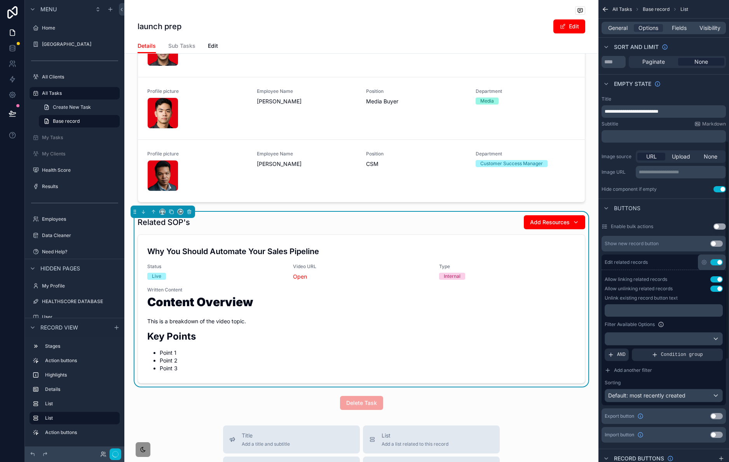
scroll to position [0, 0]
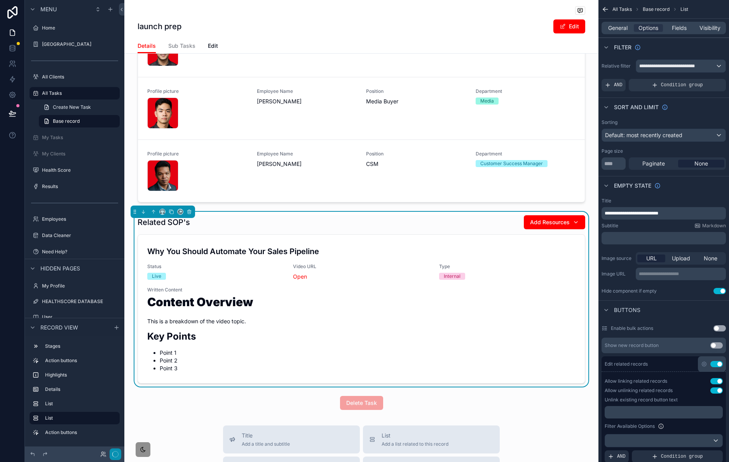
click at [116, 455] on icon "button" at bounding box center [115, 454] width 6 height 6
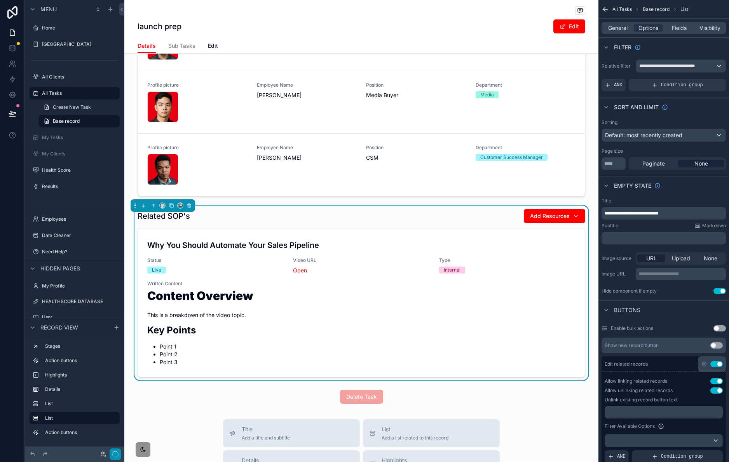
scroll to position [393, 0]
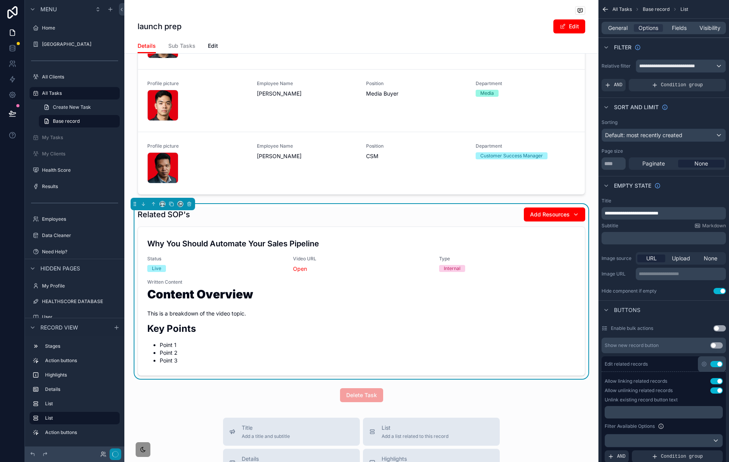
click at [116, 453] on icon "button" at bounding box center [115, 454] width 6 height 6
click at [192, 405] on div "scrollable content" at bounding box center [361, 395] width 474 height 20
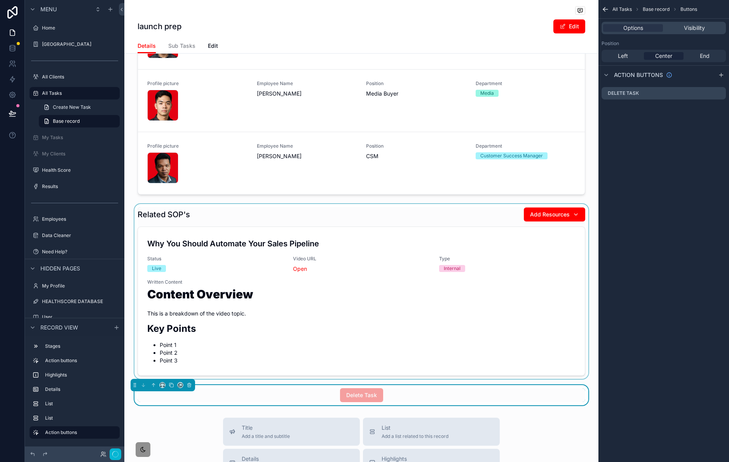
click at [362, 286] on div "scrollable content" at bounding box center [361, 291] width 474 height 175
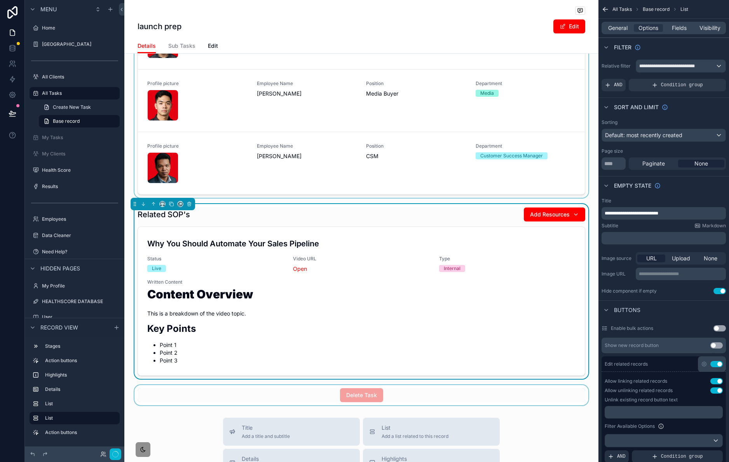
click at [431, 143] on div "scrollable content" at bounding box center [361, 59] width 474 height 276
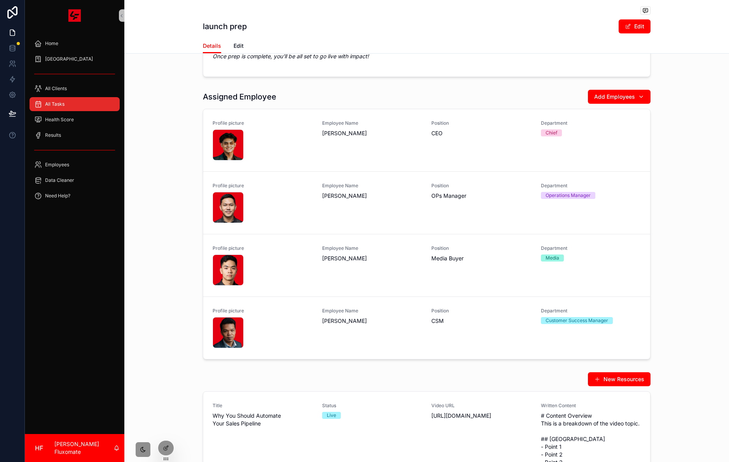
scroll to position [333, 0]
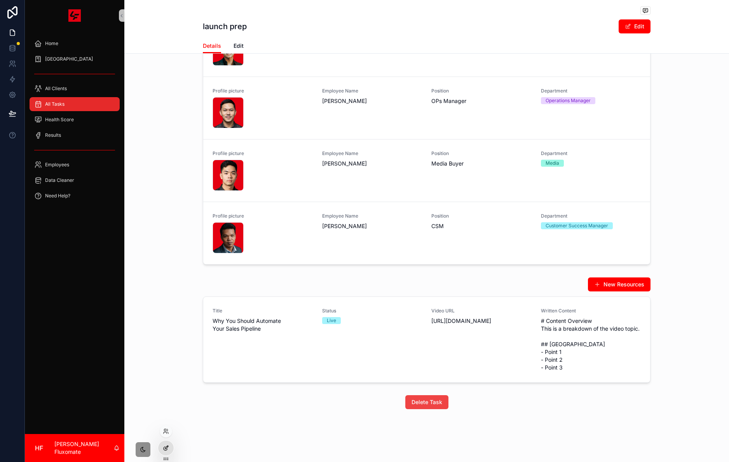
click at [167, 453] on div at bounding box center [166, 448] width 16 height 15
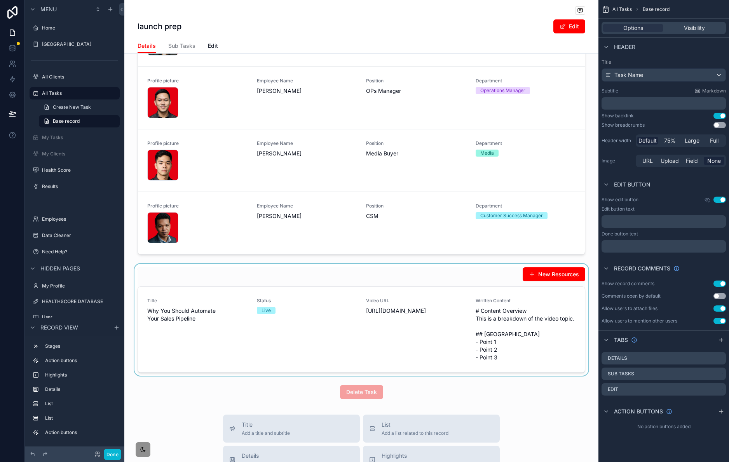
click at [159, 296] on div "scrollable content" at bounding box center [361, 320] width 474 height 112
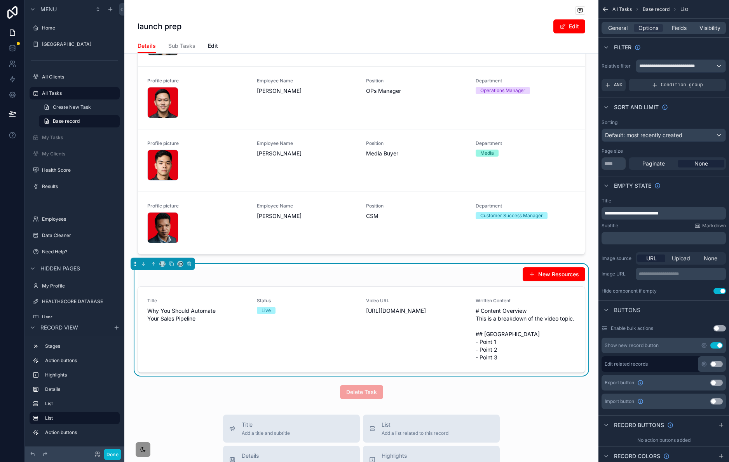
click at [257, 292] on div "New Resources Title Why You Should Automate Your Sales Pipeline Status Live Vid…" at bounding box center [362, 320] width 448 height 106
click at [620, 32] on div "General Options Fields Visibility" at bounding box center [664, 28] width 124 height 12
click at [621, 30] on span "General" at bounding box center [617, 28] width 19 height 8
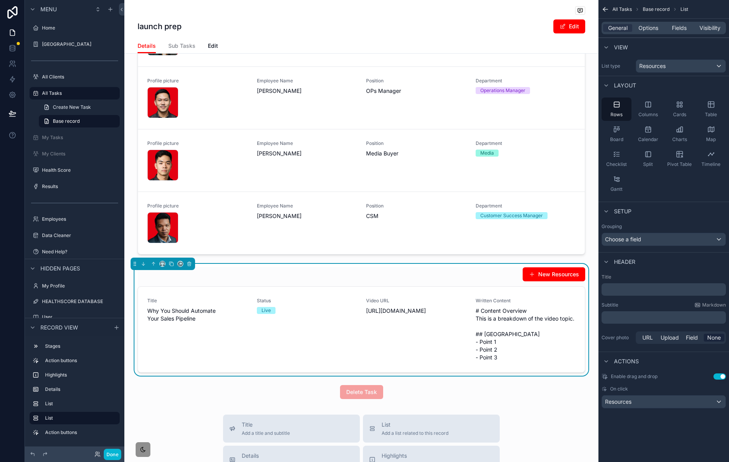
click at [654, 292] on p "﻿" at bounding box center [665, 290] width 120 height 8
click at [683, 418] on div "**********" at bounding box center [664, 213] width 131 height 427
click at [652, 31] on span "Options" at bounding box center [649, 28] width 20 height 8
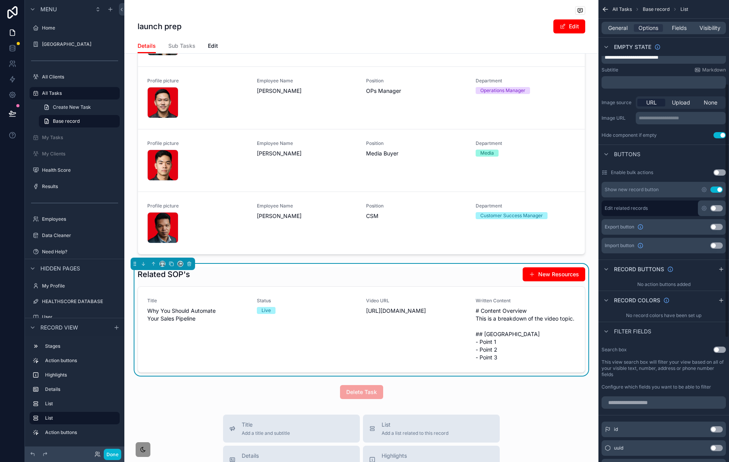
scroll to position [161, 0]
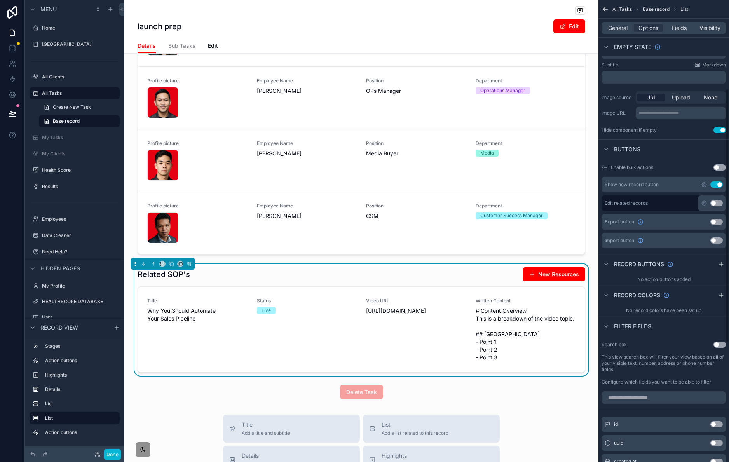
click at [718, 180] on div "Show new record button Use setting" at bounding box center [664, 185] width 124 height 16
click at [720, 189] on div "Show new record button Use setting" at bounding box center [664, 185] width 124 height 16
click at [718, 186] on button "Use setting" at bounding box center [717, 185] width 12 height 6
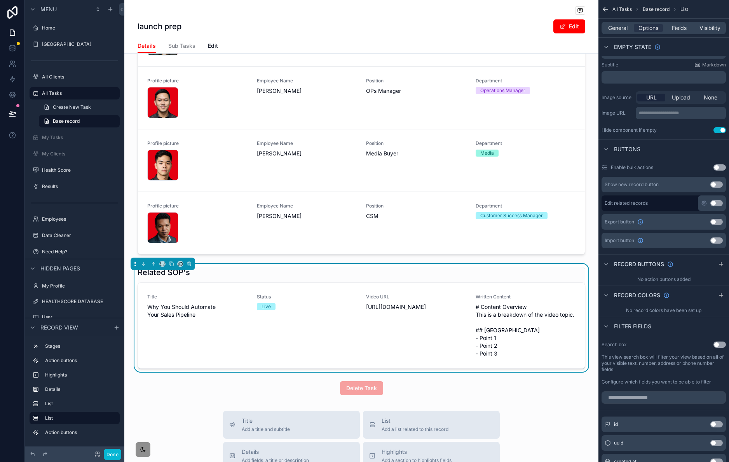
click at [719, 203] on button "Use setting" at bounding box center [717, 203] width 12 height 6
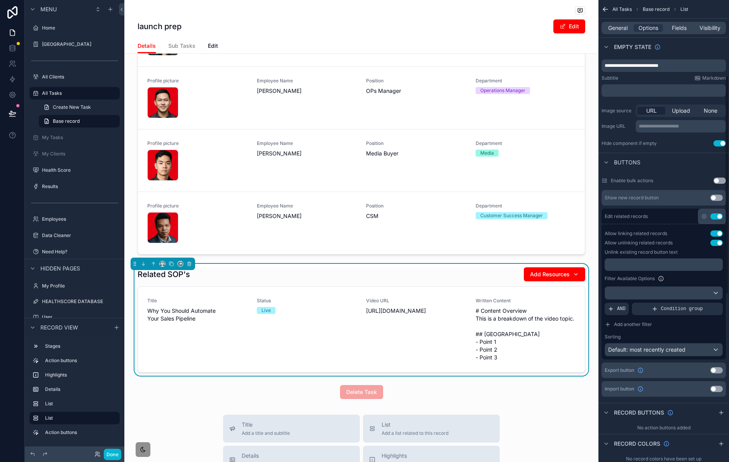
scroll to position [146, 0]
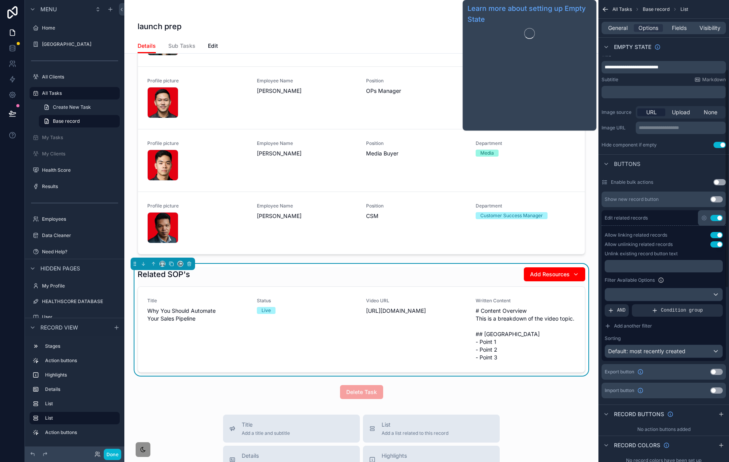
click at [683, 23] on div "General Options Fields Visibility" at bounding box center [664, 28] width 124 height 12
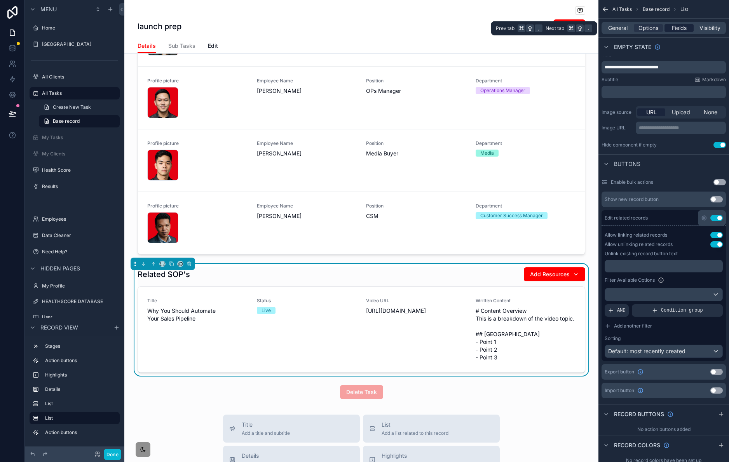
click at [683, 27] on span "Fields" at bounding box center [679, 28] width 15 height 8
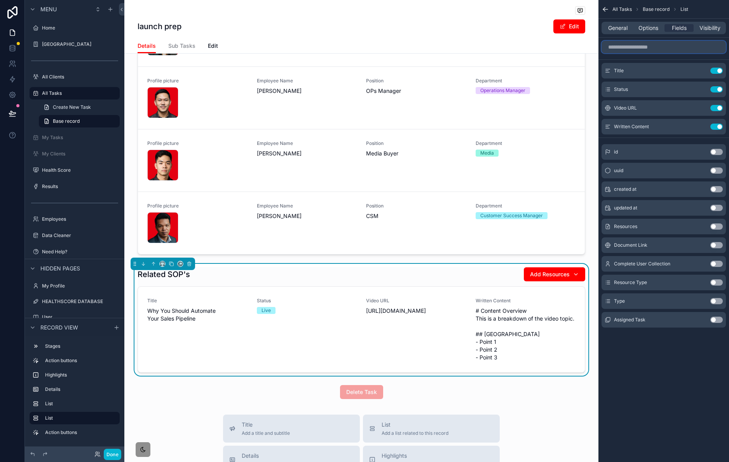
click at [655, 43] on input "scrollable content" at bounding box center [664, 47] width 124 height 12
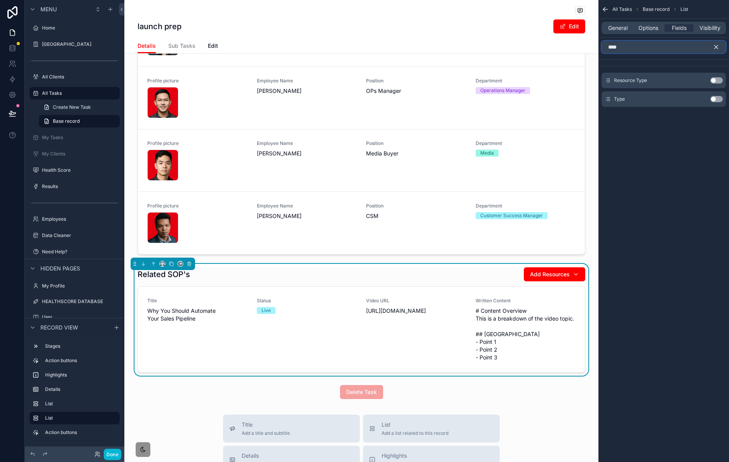
type input "****"
click at [715, 98] on button "Use setting" at bounding box center [717, 99] width 12 height 6
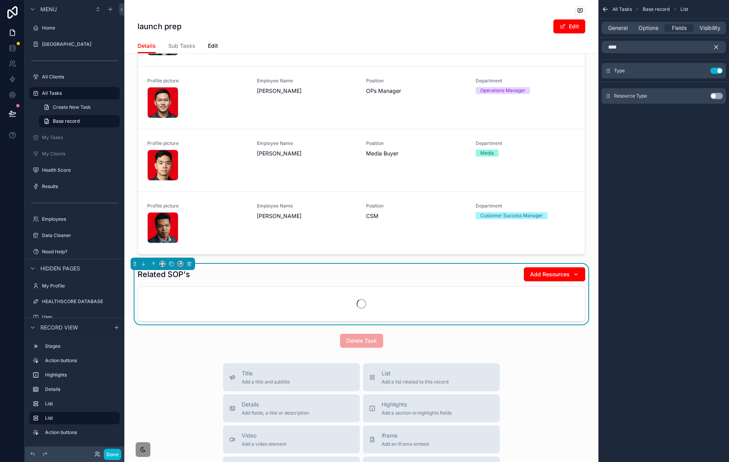
click at [718, 44] on icon "scrollable content" at bounding box center [716, 47] width 7 height 7
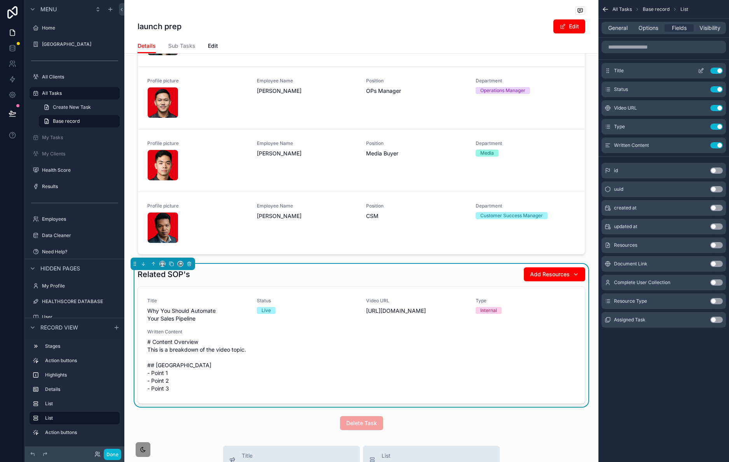
click at [701, 72] on icon "scrollable content" at bounding box center [702, 69] width 3 height 3
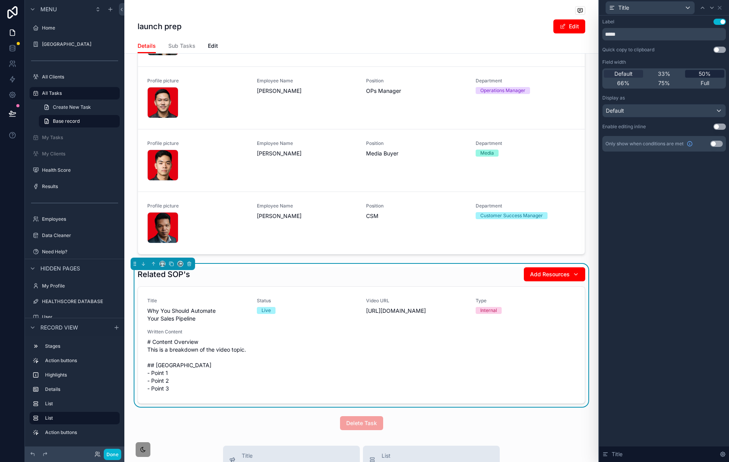
click at [711, 77] on span "50%" at bounding box center [705, 74] width 12 height 8
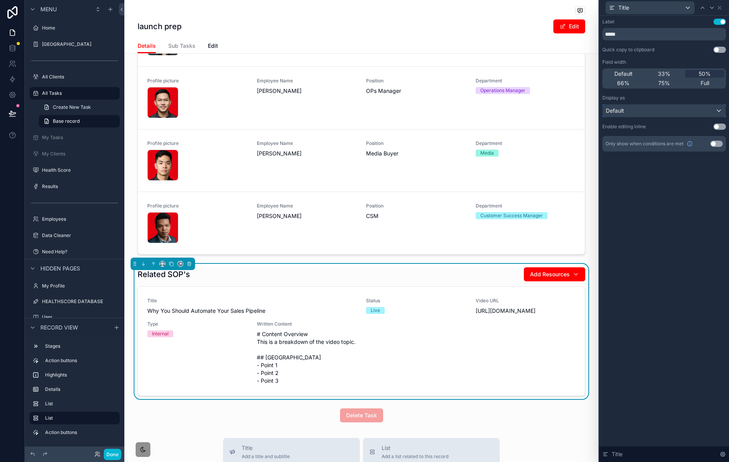
click at [688, 110] on div "Default" at bounding box center [664, 111] width 123 height 12
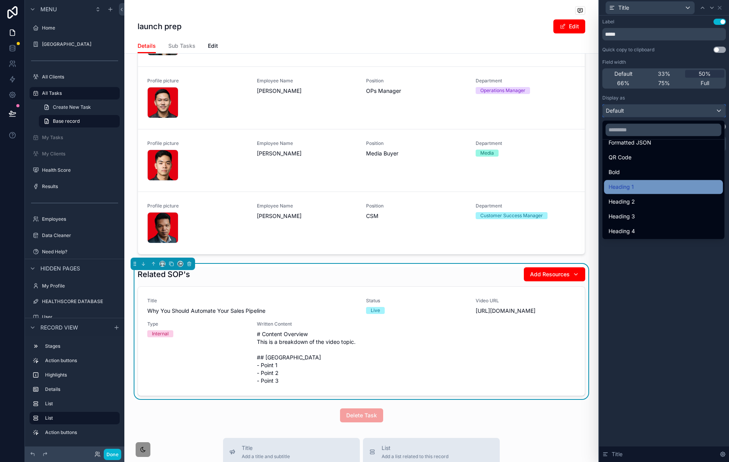
scroll to position [85, 0]
click at [653, 215] on div "Heading 3" at bounding box center [664, 215] width 110 height 9
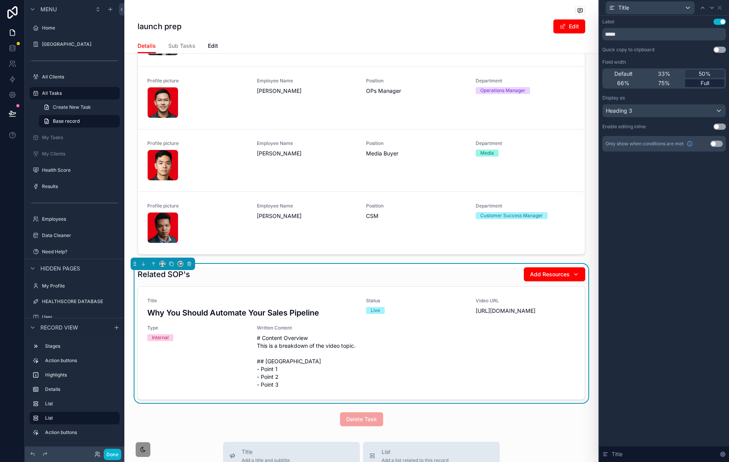
drag, startPoint x: 707, startPoint y: 82, endPoint x: 718, endPoint y: 67, distance: 18.1
click at [707, 82] on span "Full" at bounding box center [705, 83] width 9 height 8
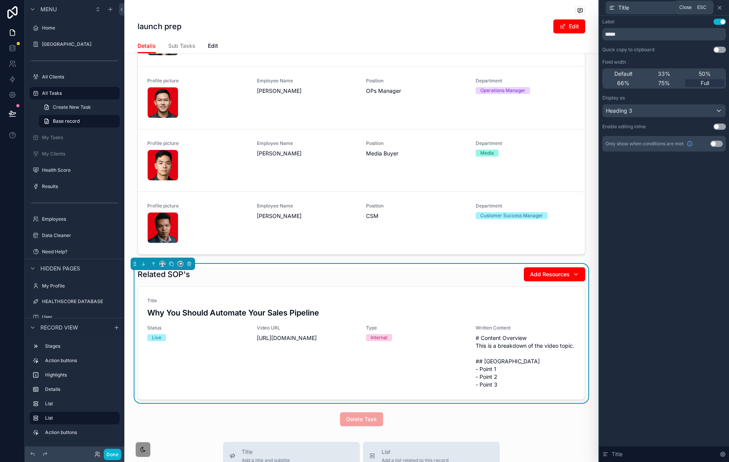
click at [722, 8] on icon at bounding box center [720, 8] width 6 height 6
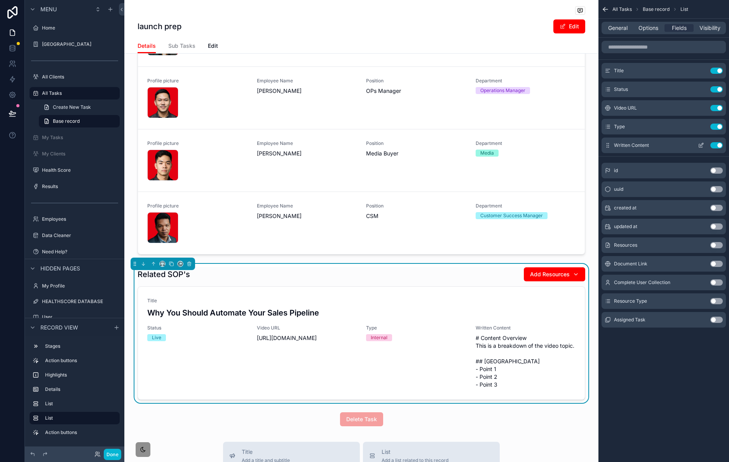
click at [699, 145] on icon "scrollable content" at bounding box center [701, 145] width 6 height 6
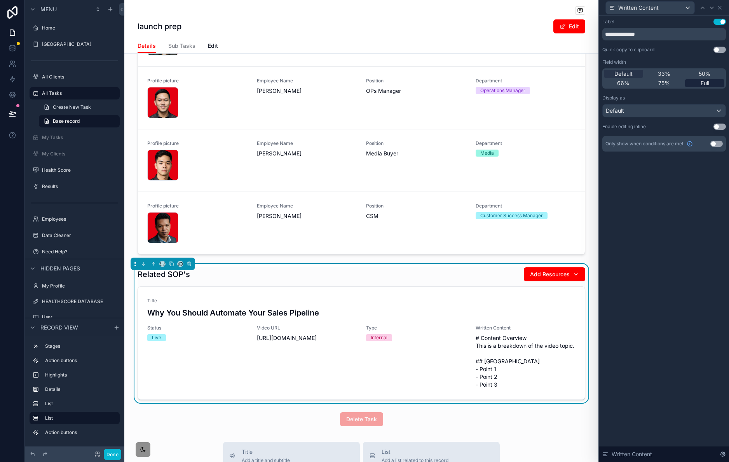
click at [698, 85] on div "Full" at bounding box center [704, 83] width 39 height 8
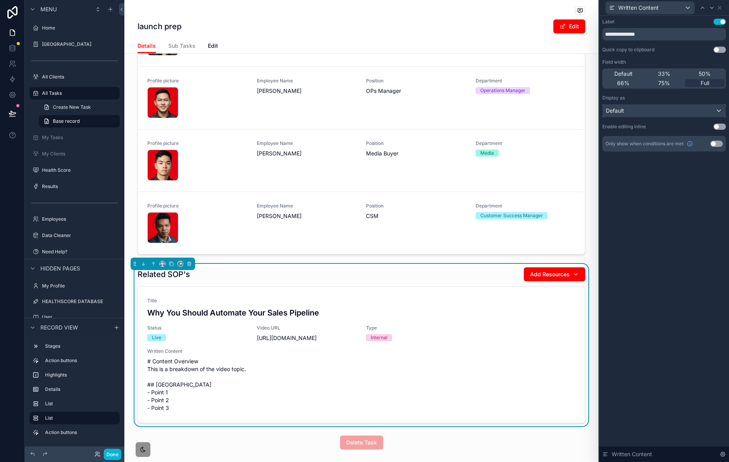
click at [684, 116] on div "Default" at bounding box center [664, 111] width 123 height 12
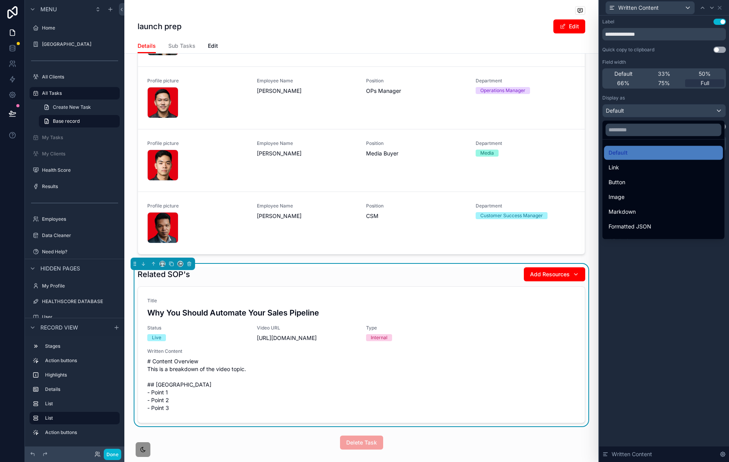
click at [655, 213] on div "Markdown" at bounding box center [664, 211] width 110 height 9
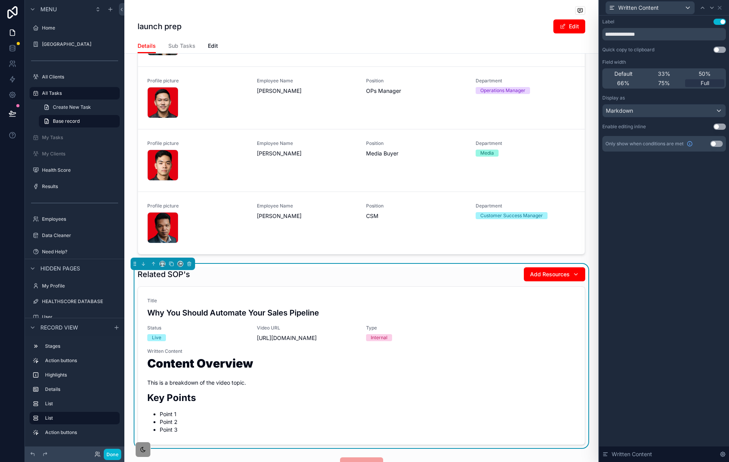
click at [721, 21] on button "Use setting" at bounding box center [720, 22] width 12 height 6
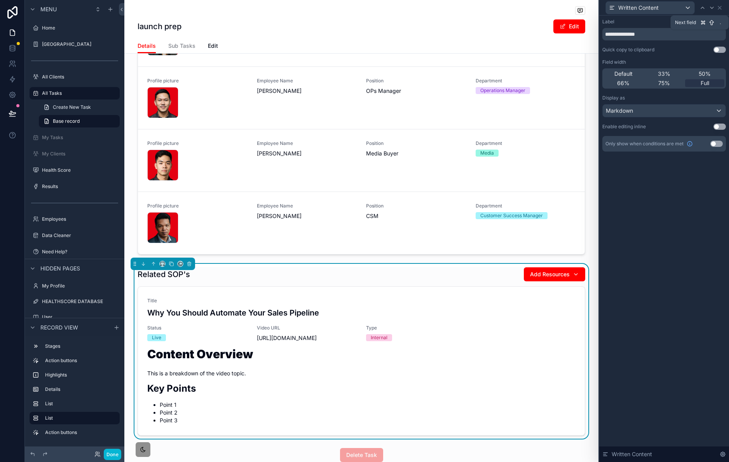
click at [710, 10] on icon at bounding box center [712, 8] width 6 height 6
drag, startPoint x: 665, startPoint y: 73, endPoint x: 702, endPoint y: 41, distance: 49.0
click at [665, 73] on span "33%" at bounding box center [664, 74] width 12 height 8
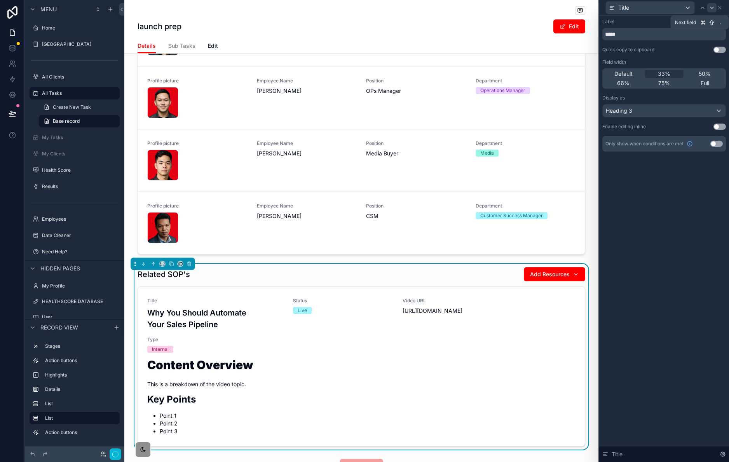
click at [714, 8] on icon at bounding box center [712, 8] width 6 height 6
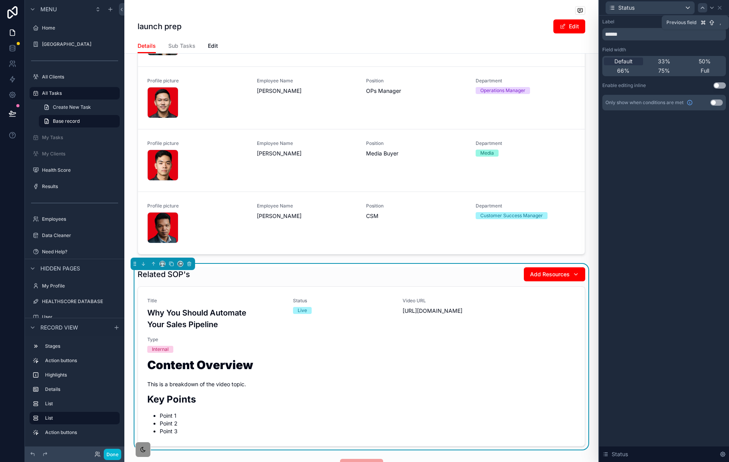
click at [704, 5] on icon at bounding box center [703, 8] width 6 height 6
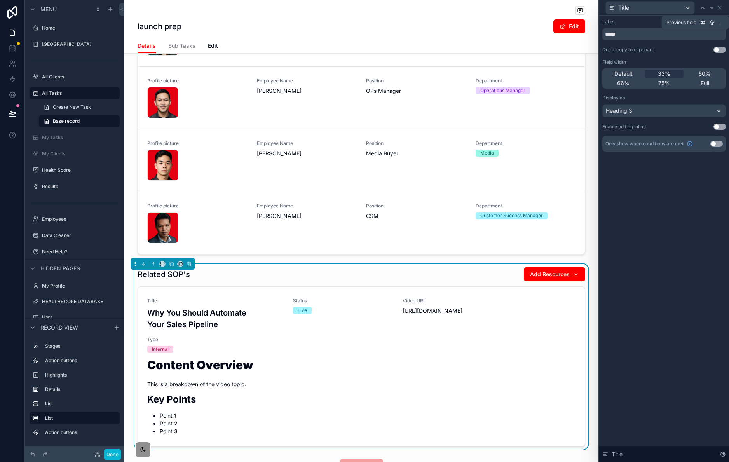
click at [704, 5] on icon at bounding box center [703, 8] width 6 height 6
click at [712, 8] on icon at bounding box center [712, 8] width 3 height 2
click at [705, 82] on span "Full" at bounding box center [705, 83] width 9 height 8
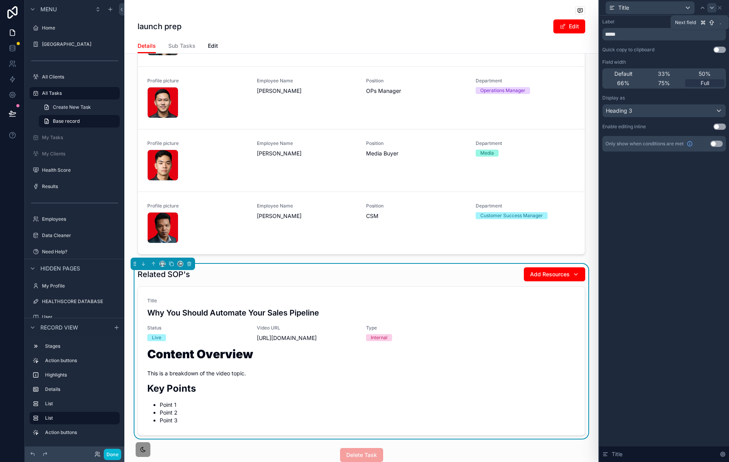
click at [710, 10] on icon at bounding box center [712, 8] width 6 height 6
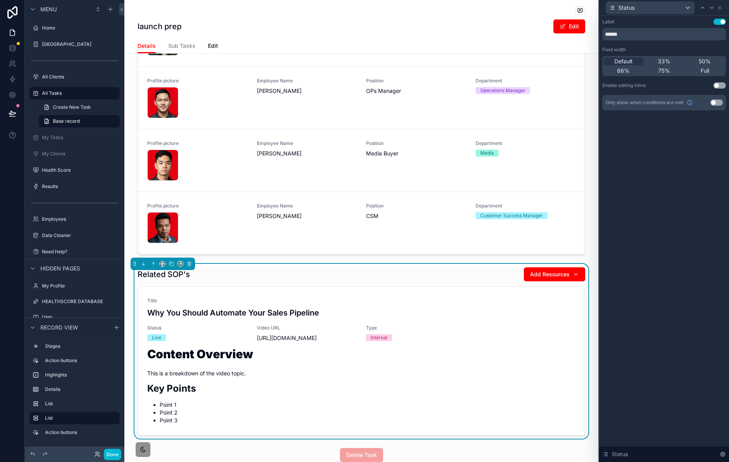
drag, startPoint x: 678, startPoint y: 63, endPoint x: 697, endPoint y: 35, distance: 33.8
click at [678, 63] on div "33%" at bounding box center [664, 62] width 39 height 8
click at [712, 9] on icon at bounding box center [712, 8] width 6 height 6
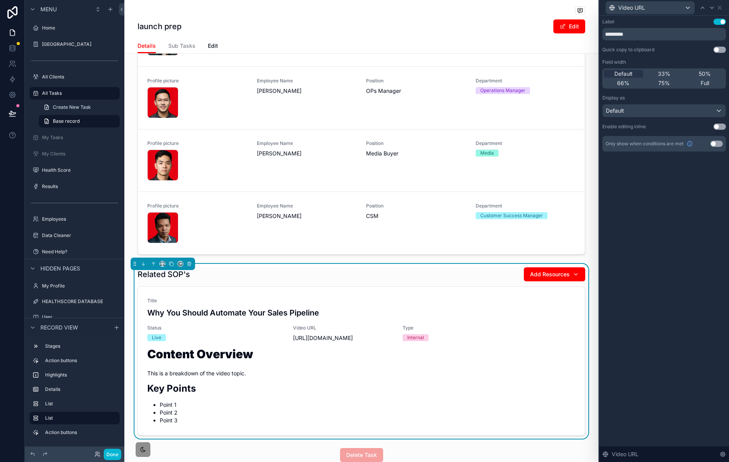
drag, startPoint x: 670, startPoint y: 72, endPoint x: 686, endPoint y: 52, distance: 25.7
click at [670, 72] on div "33%" at bounding box center [664, 74] width 39 height 8
click at [713, 9] on icon at bounding box center [712, 8] width 6 height 6
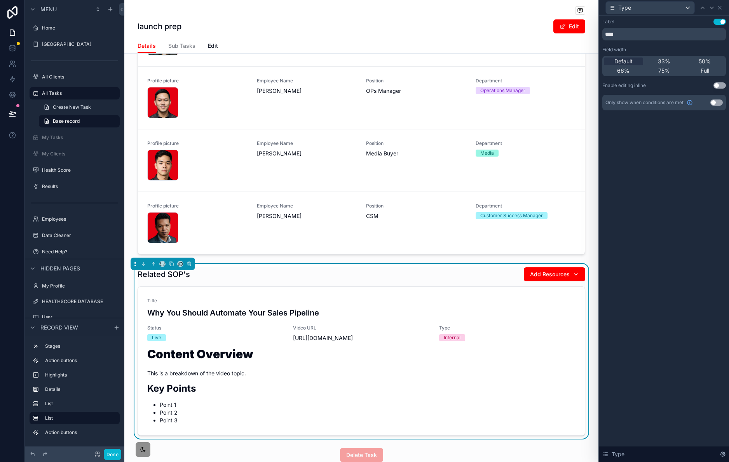
click at [671, 58] on div "33%" at bounding box center [664, 62] width 39 height 8
click at [723, 9] on div "Type" at bounding box center [665, 7] width 124 height 15
click at [723, 9] on icon at bounding box center [720, 8] width 6 height 6
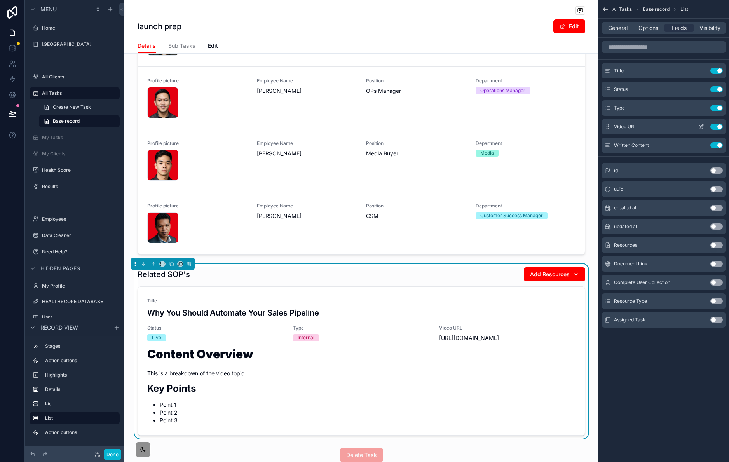
click at [698, 126] on icon "scrollable content" at bounding box center [701, 127] width 6 height 6
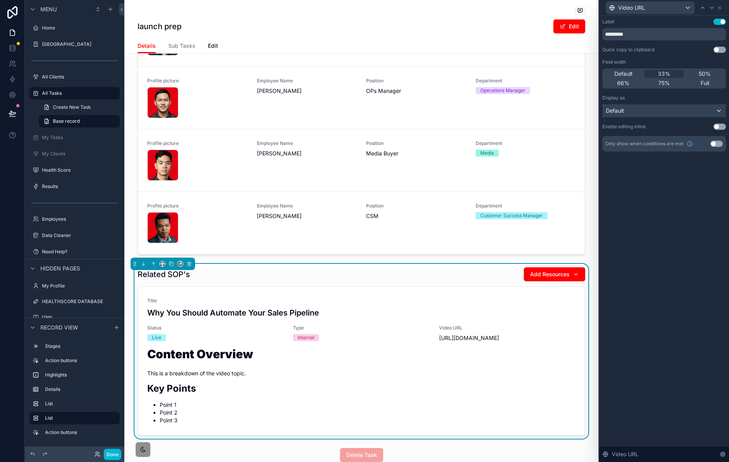
click at [675, 115] on div "Default" at bounding box center [664, 111] width 123 height 12
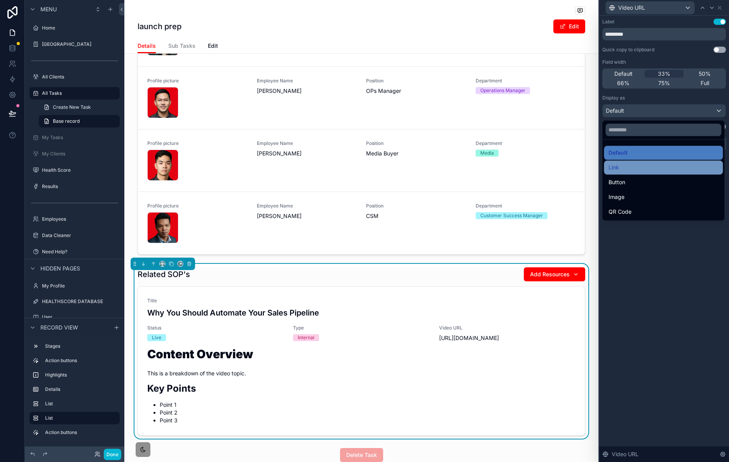
click at [648, 172] on div "Link" at bounding box center [664, 167] width 110 height 9
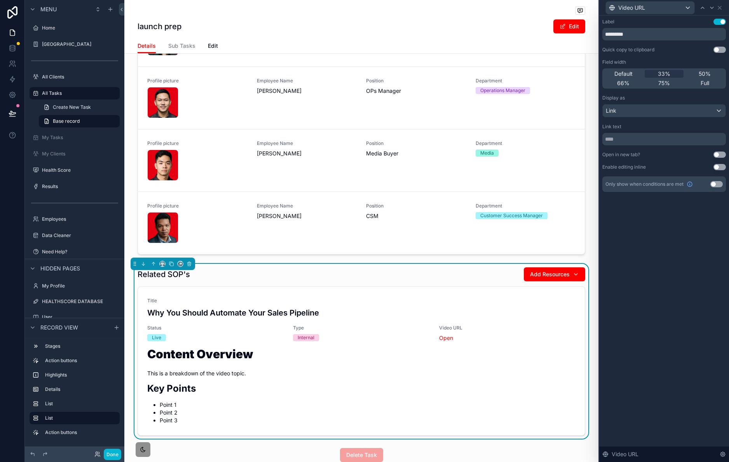
click at [719, 156] on button "Use setting" at bounding box center [720, 155] width 12 height 6
click at [655, 115] on div "Link" at bounding box center [664, 111] width 123 height 12
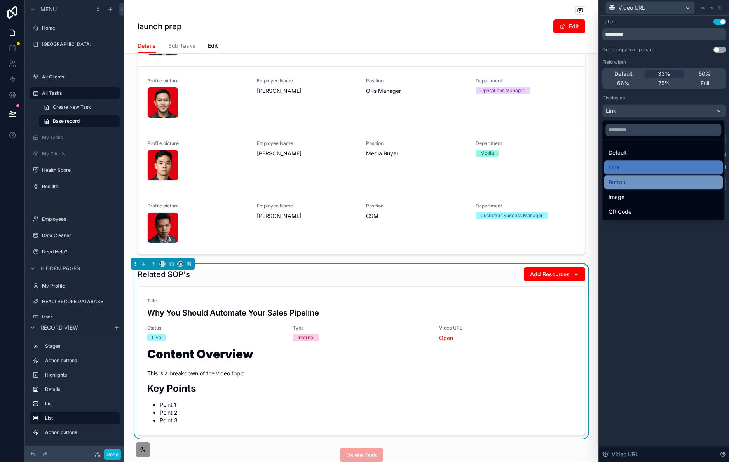
click at [646, 183] on div "Button" at bounding box center [664, 182] width 110 height 9
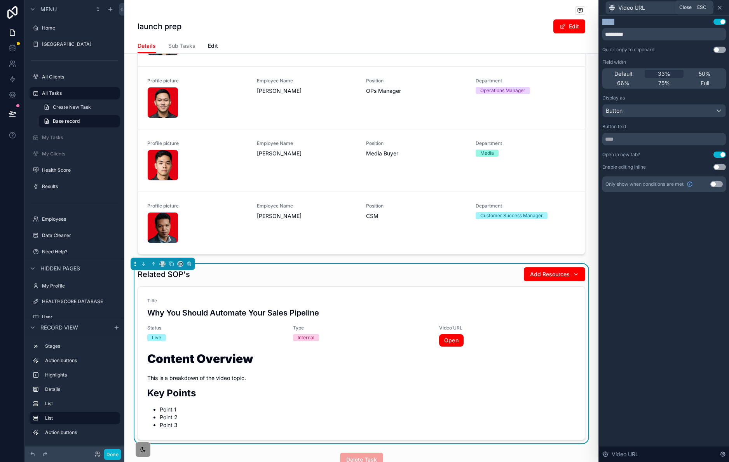
click at [722, 8] on icon at bounding box center [720, 8] width 6 height 6
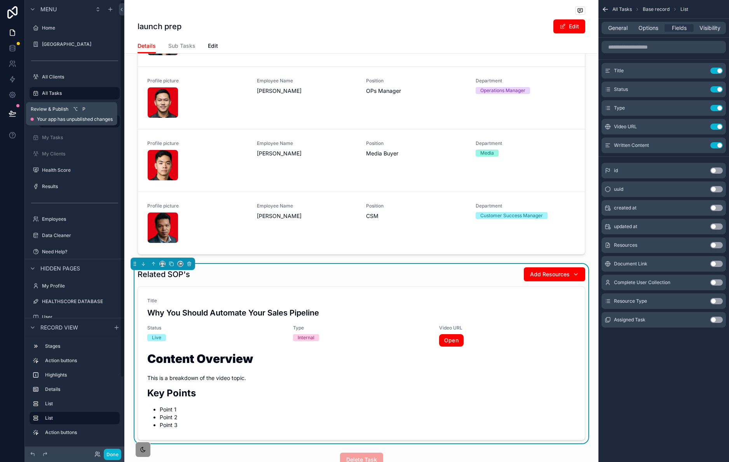
click at [11, 112] on icon at bounding box center [12, 113] width 7 height 4
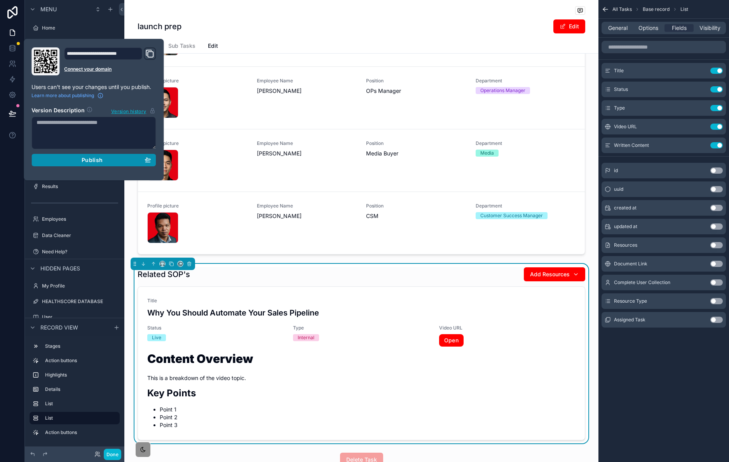
click at [113, 161] on div "Publish" at bounding box center [94, 160] width 114 height 7
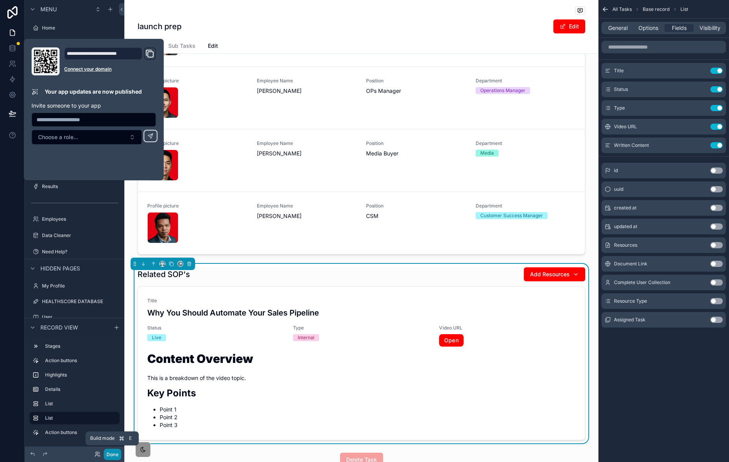
click at [118, 451] on button "Done" at bounding box center [112, 454] width 17 height 11
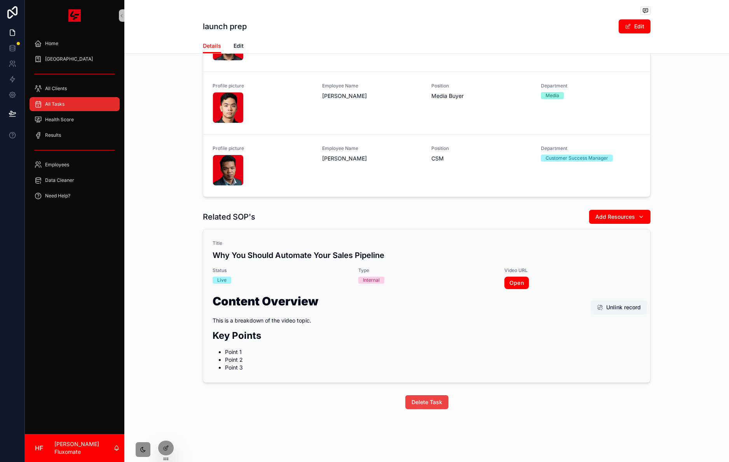
scroll to position [400, 0]
click at [448, 261] on div "Title Why You Should Automate Your Sales Pipeline Status Live Type Internal Vid…" at bounding box center [427, 305] width 428 height 131
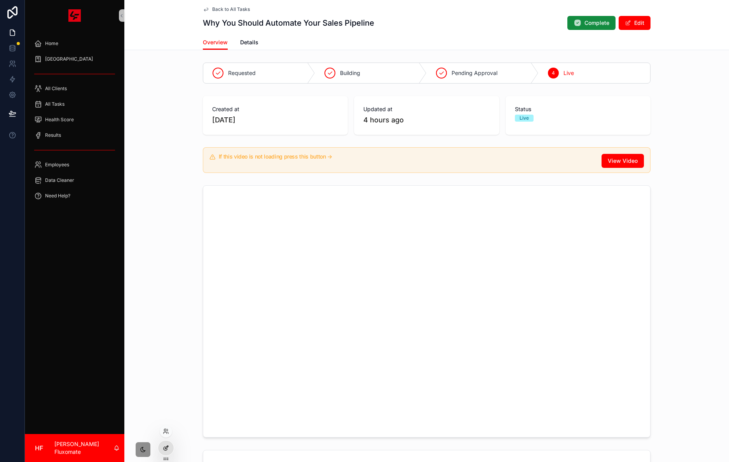
click at [166, 449] on icon at bounding box center [166, 448] width 6 height 6
click at [226, 12] on div "Back to All Tasks Why You Should Automate Your Sales Pipeline Complete Edit" at bounding box center [427, 17] width 448 height 35
click at [227, 9] on span "Back to All Tasks" at bounding box center [231, 9] width 38 height 6
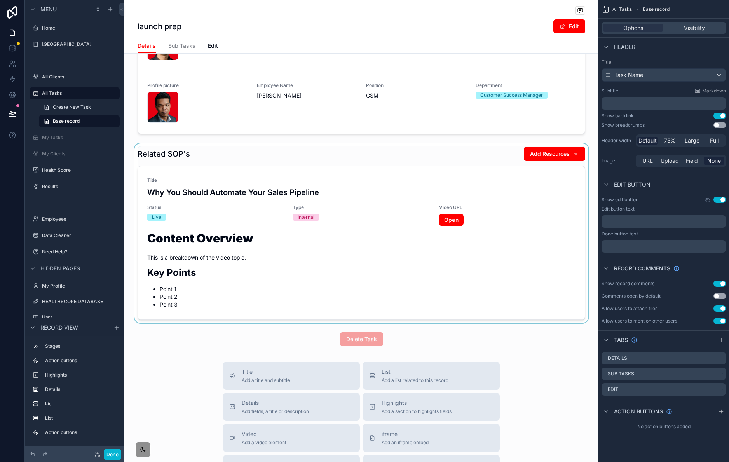
scroll to position [453, 0]
click at [461, 213] on div "scrollable content" at bounding box center [361, 234] width 474 height 180
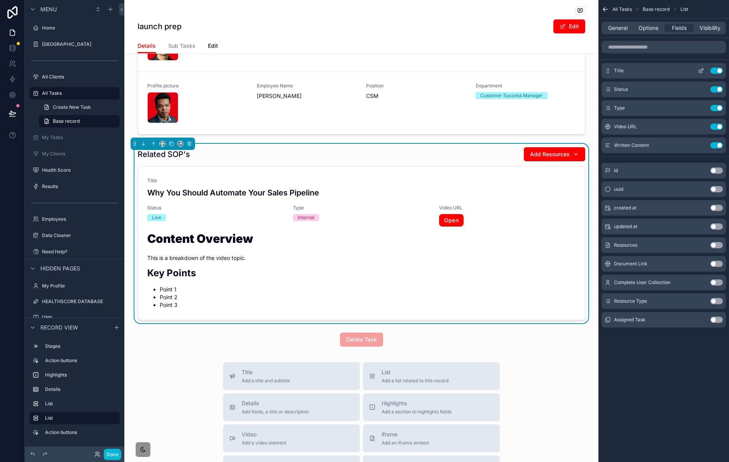
click at [702, 71] on icon "scrollable content" at bounding box center [701, 71] width 6 height 6
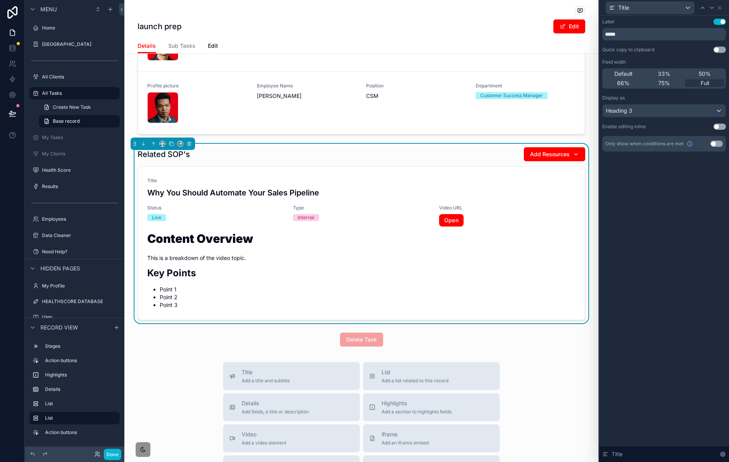
click at [719, 23] on button "Use setting" at bounding box center [720, 22] width 12 height 6
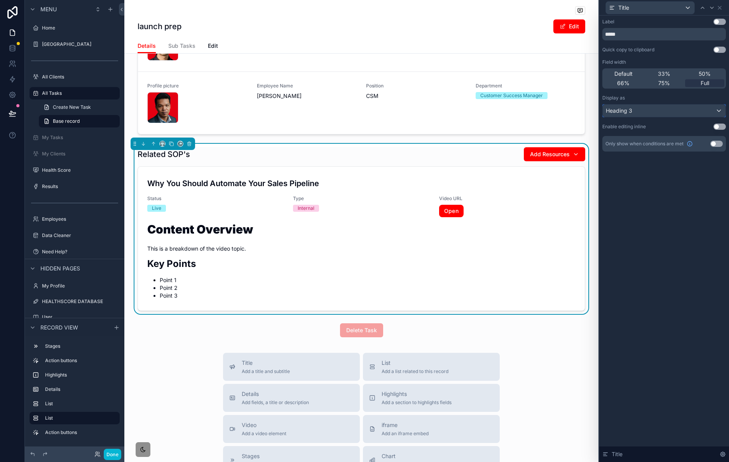
click at [675, 109] on div "Heading 3" at bounding box center [664, 111] width 123 height 12
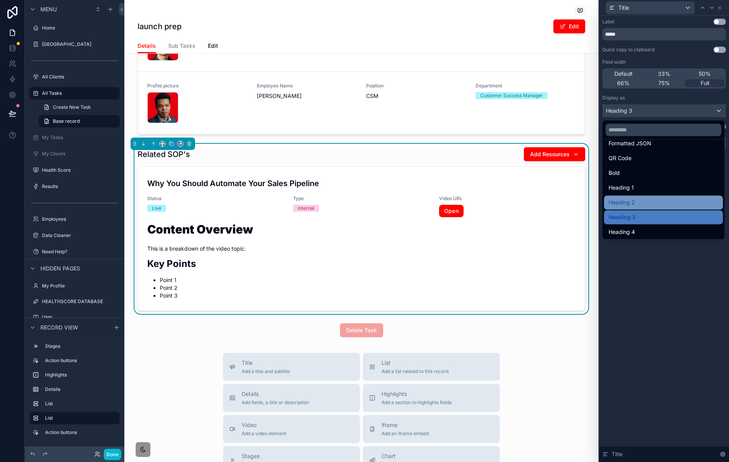
scroll to position [85, 0]
click at [672, 204] on div "Heading 2" at bounding box center [664, 200] width 110 height 9
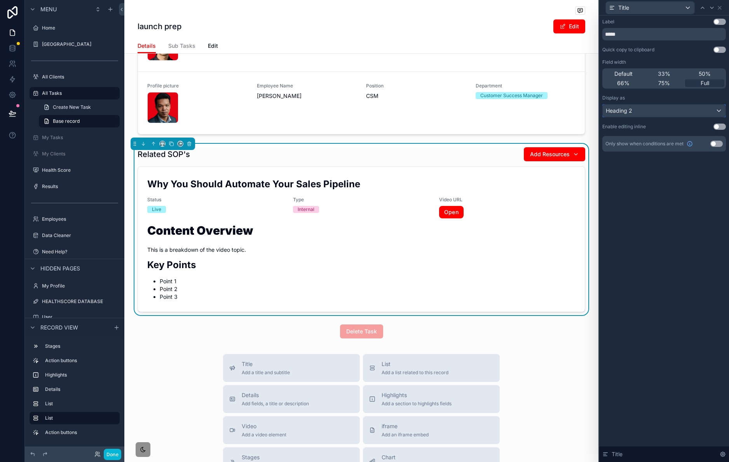
click at [669, 112] on div "Heading 2" at bounding box center [664, 111] width 123 height 12
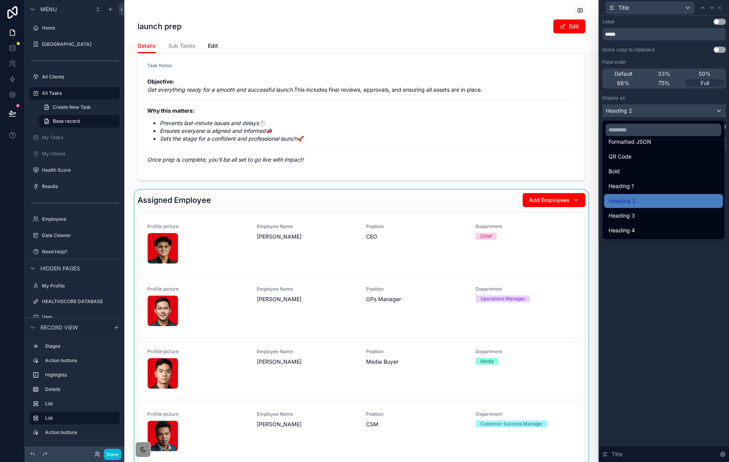
scroll to position [335, 0]
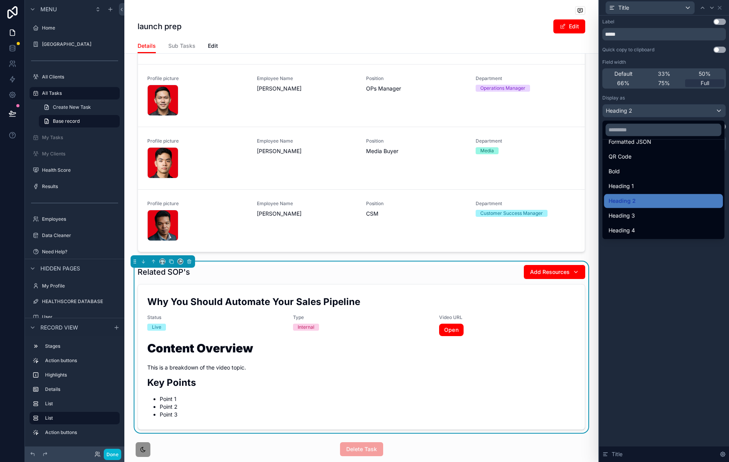
click at [721, 9] on div at bounding box center [664, 231] width 130 height 462
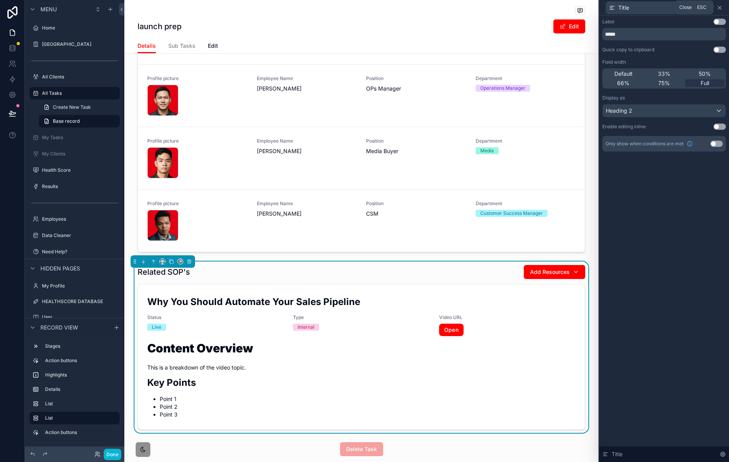
click at [722, 8] on icon at bounding box center [720, 8] width 6 height 6
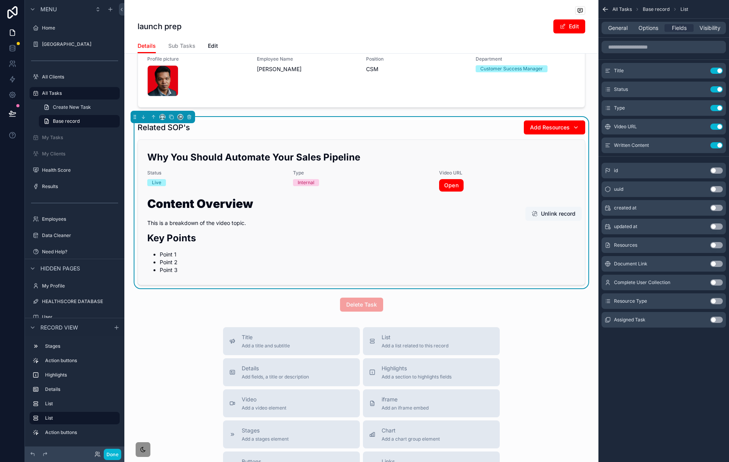
scroll to position [479, 0]
click at [700, 145] on icon "scrollable content" at bounding box center [701, 145] width 6 height 6
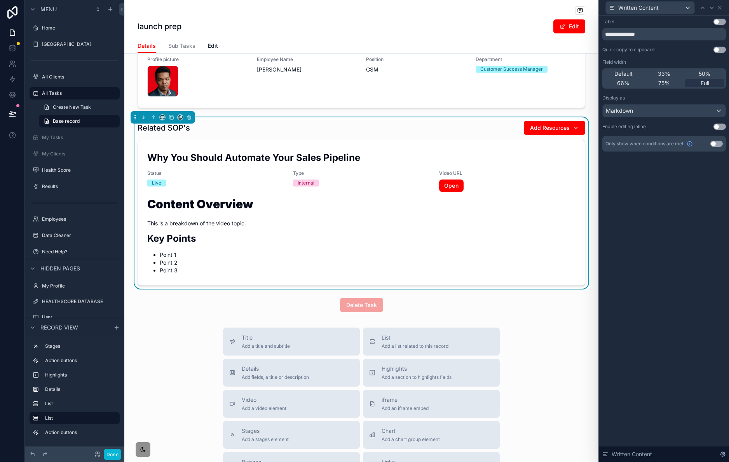
drag, startPoint x: 667, startPoint y: 117, endPoint x: 670, endPoint y: 110, distance: 7.7
click at [669, 114] on div "**********" at bounding box center [665, 85] width 124 height 133
click at [671, 110] on div "Markdown" at bounding box center [664, 111] width 123 height 12
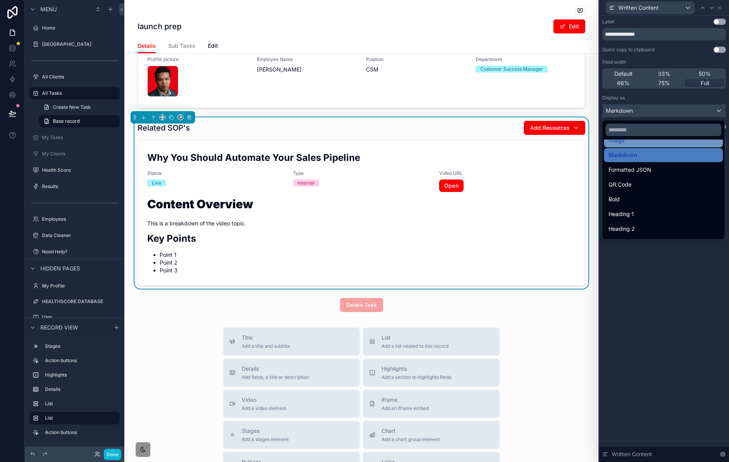
scroll to position [75, 0]
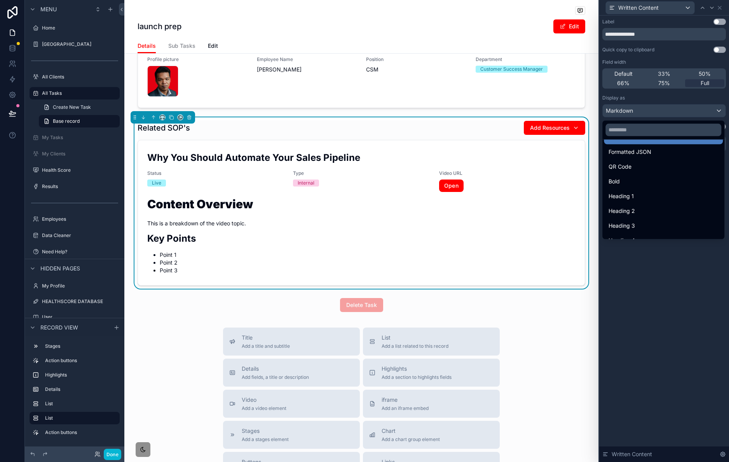
click at [651, 209] on div "Heading 2" at bounding box center [664, 210] width 110 height 9
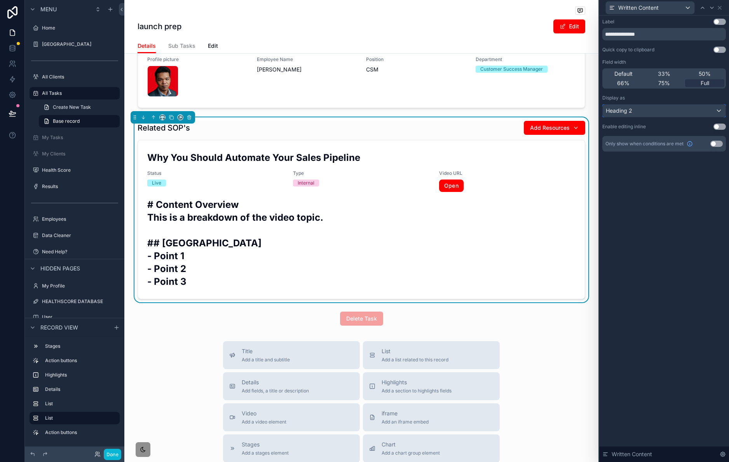
click at [673, 113] on div "Heading 2" at bounding box center [664, 111] width 123 height 12
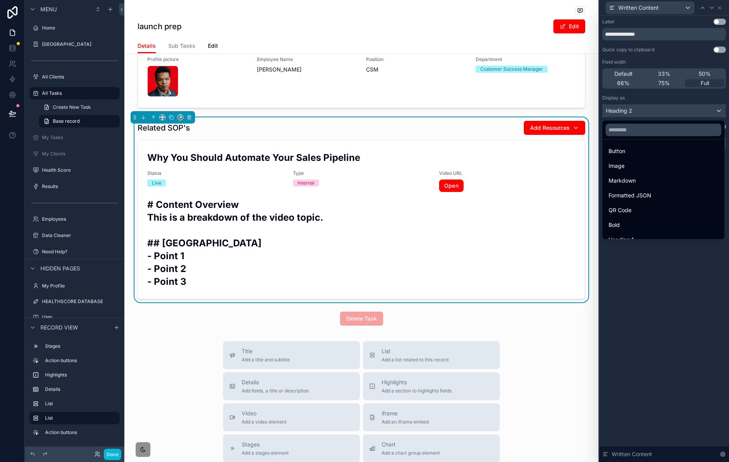
scroll to position [85, 0]
click at [652, 215] on div "Heading 3" at bounding box center [664, 215] width 110 height 9
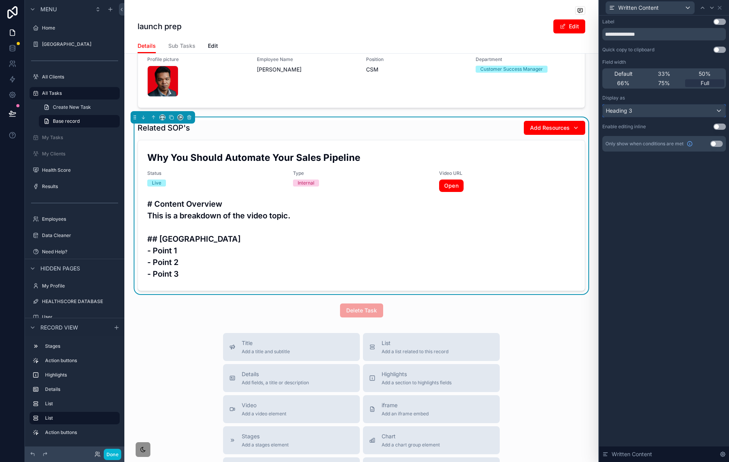
click at [683, 112] on div "Heading 3" at bounding box center [664, 111] width 123 height 12
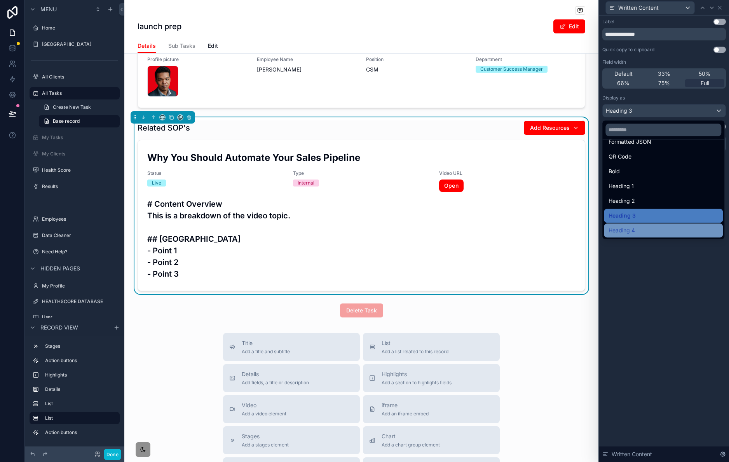
click at [657, 229] on div "Heading 4" at bounding box center [664, 230] width 110 height 9
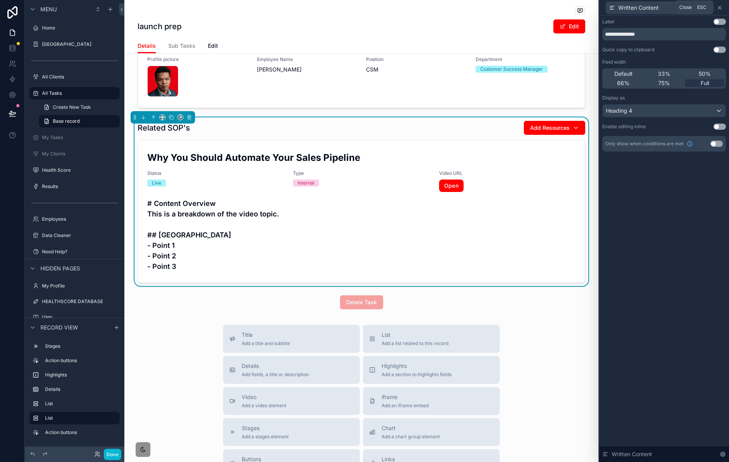
click at [722, 9] on icon at bounding box center [720, 8] width 6 height 6
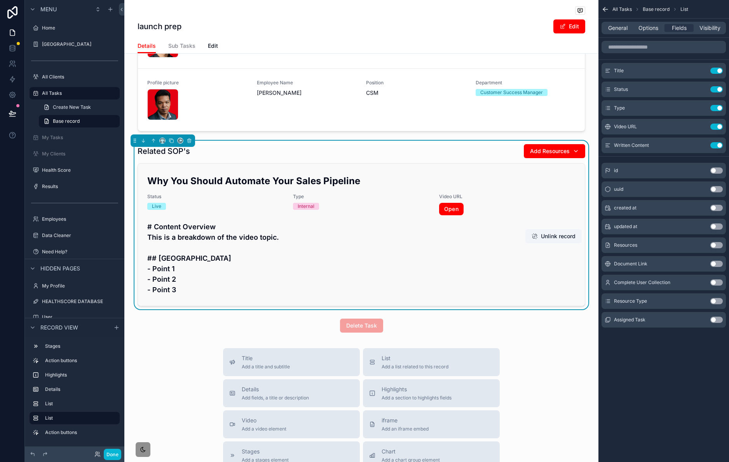
scroll to position [392, 0]
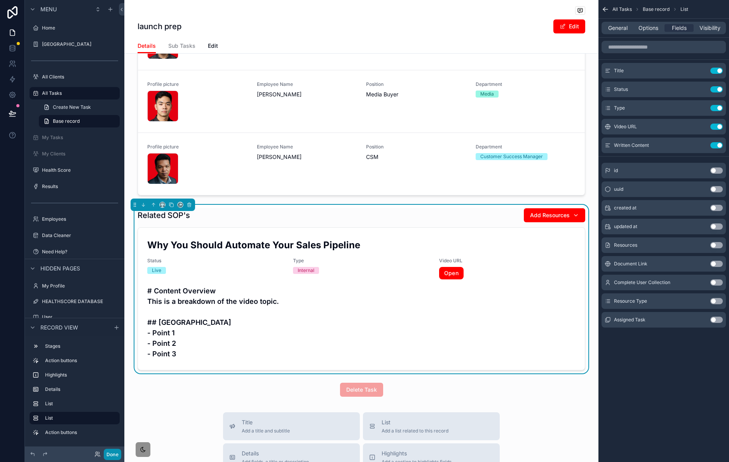
click at [113, 453] on button "Done" at bounding box center [112, 454] width 17 height 11
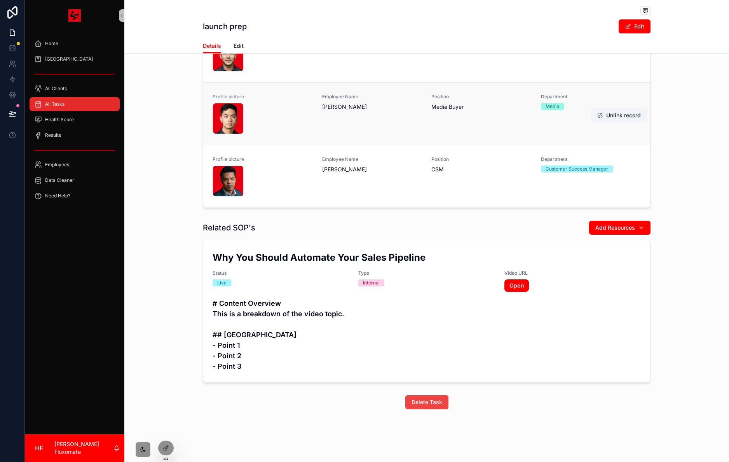
scroll to position [390, 0]
click at [166, 430] on icon at bounding box center [165, 430] width 2 height 2
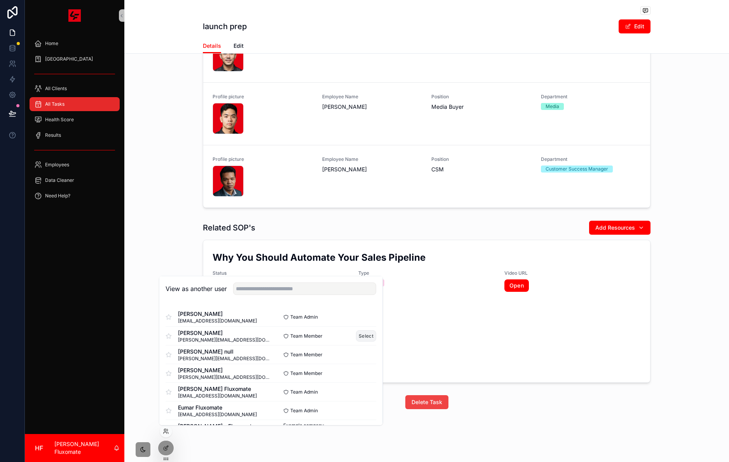
click at [357, 337] on button "Select" at bounding box center [366, 335] width 20 height 11
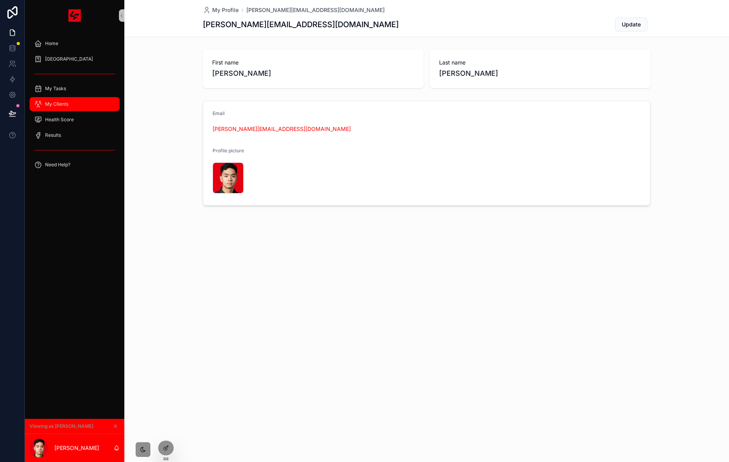
click at [96, 106] on div "My Clients" at bounding box center [74, 104] width 81 height 12
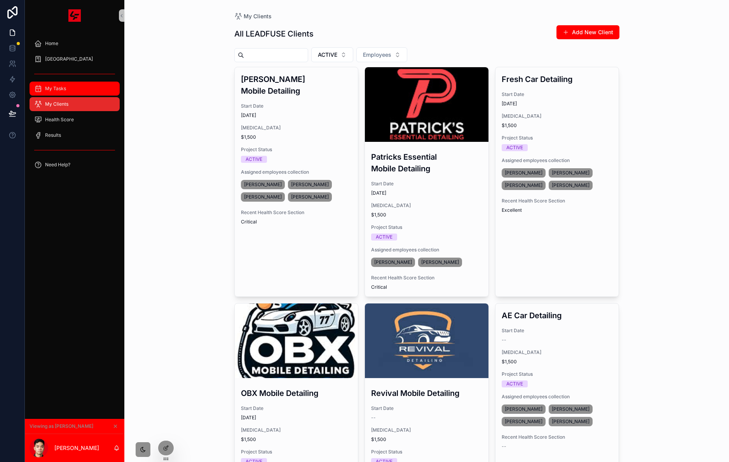
click at [74, 91] on div "My Tasks" at bounding box center [74, 88] width 81 height 12
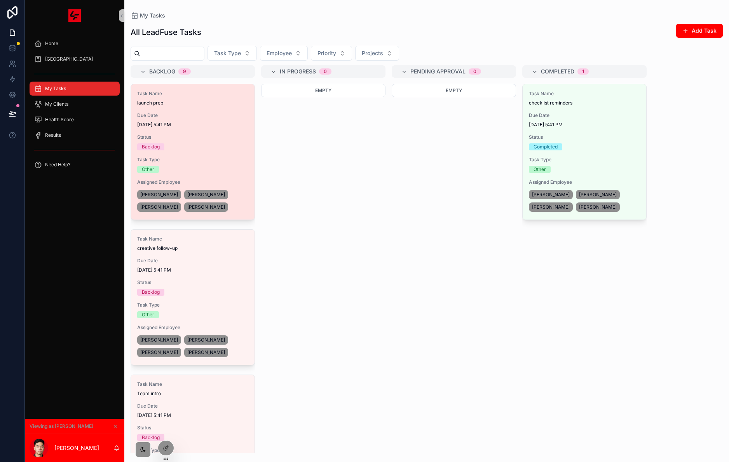
click at [206, 138] on span "Status" at bounding box center [192, 137] width 111 height 6
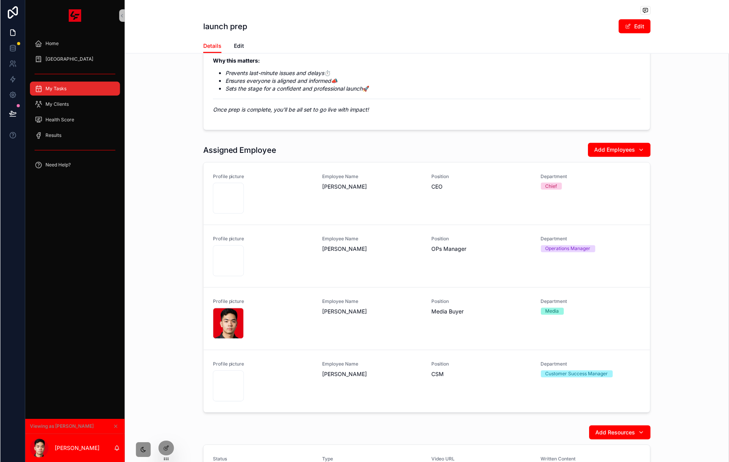
scroll to position [306, 0]
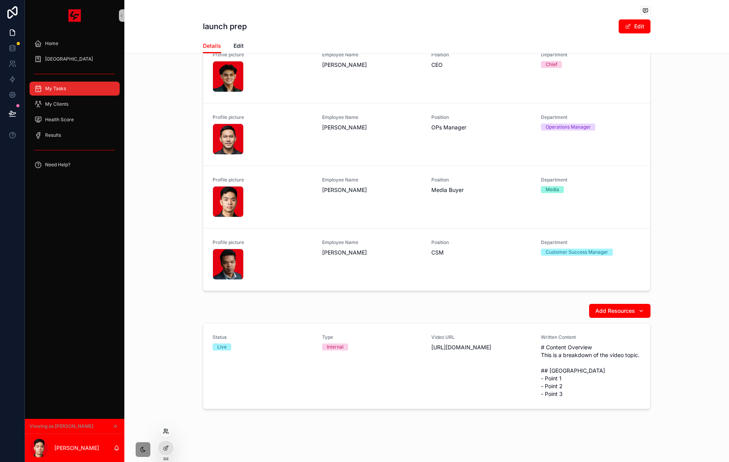
click at [166, 430] on icon at bounding box center [166, 431] width 6 height 6
click at [442, 437] on div "launch prep Edit Details Details Edit 1 Backlog 2 In Progress 3 Pending Approva…" at bounding box center [426, 82] width 605 height 758
click at [166, 448] on icon at bounding box center [166, 447] width 3 height 3
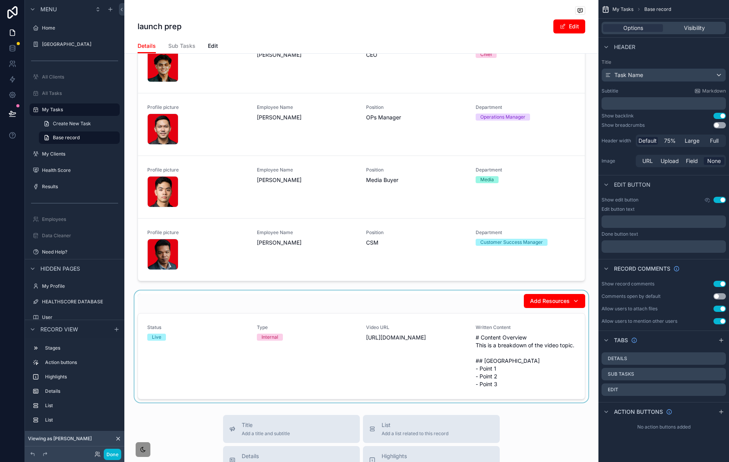
click at [215, 359] on div "scrollable content" at bounding box center [361, 346] width 474 height 112
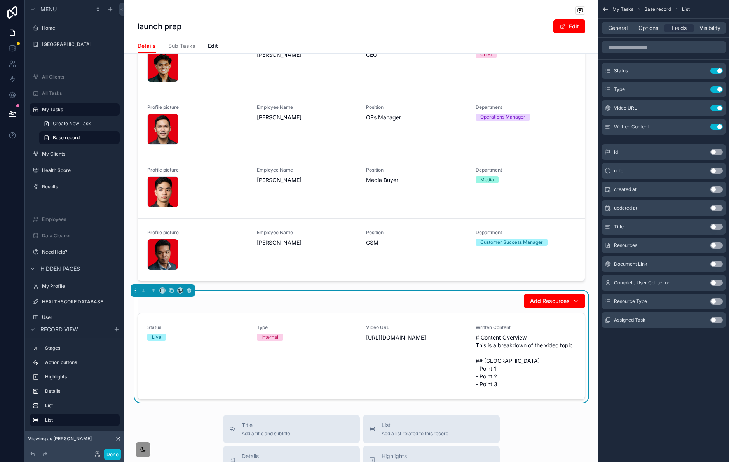
drag, startPoint x: 620, startPoint y: 28, endPoint x: 622, endPoint y: 35, distance: 7.3
click at [620, 28] on span "General" at bounding box center [617, 28] width 19 height 8
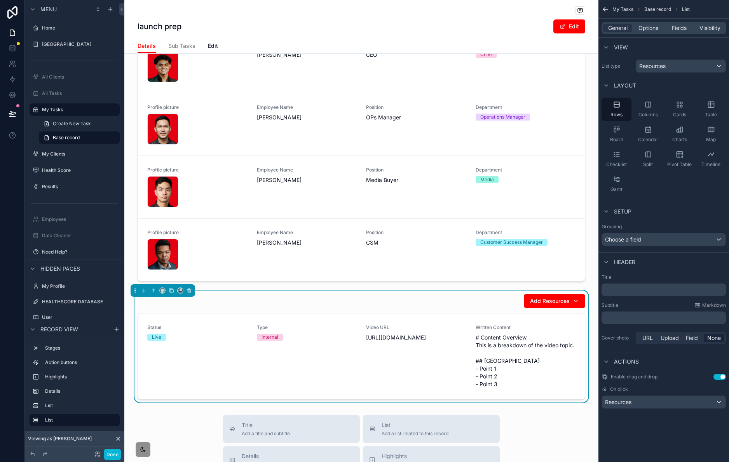
drag, startPoint x: 650, startPoint y: 283, endPoint x: 647, endPoint y: 290, distance: 8.2
click at [649, 283] on div "Title ﻿" at bounding box center [664, 285] width 124 height 22
click at [647, 290] on p "﻿" at bounding box center [665, 290] width 120 height 8
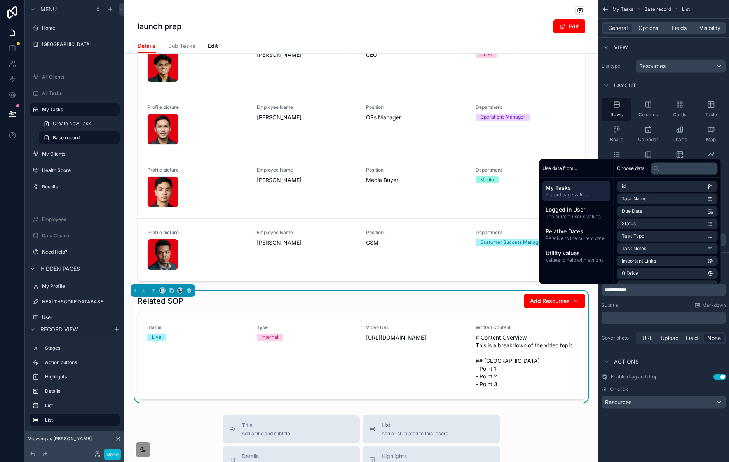
click at [656, 439] on div "**********" at bounding box center [664, 231] width 131 height 462
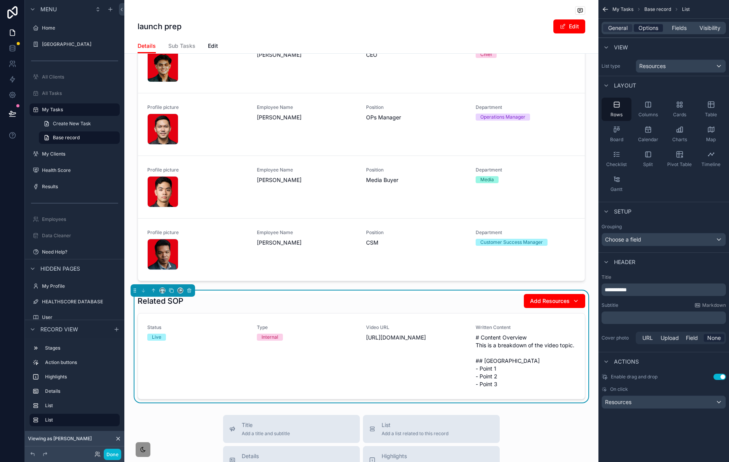
click at [654, 26] on span "Options" at bounding box center [649, 28] width 20 height 8
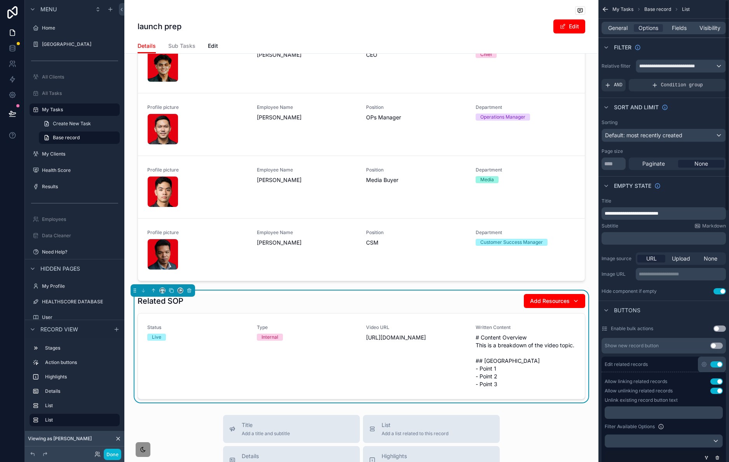
click at [686, 32] on div "General Options Fields Visibility" at bounding box center [664, 28] width 124 height 12
click at [686, 30] on div "Fields" at bounding box center [679, 28] width 29 height 8
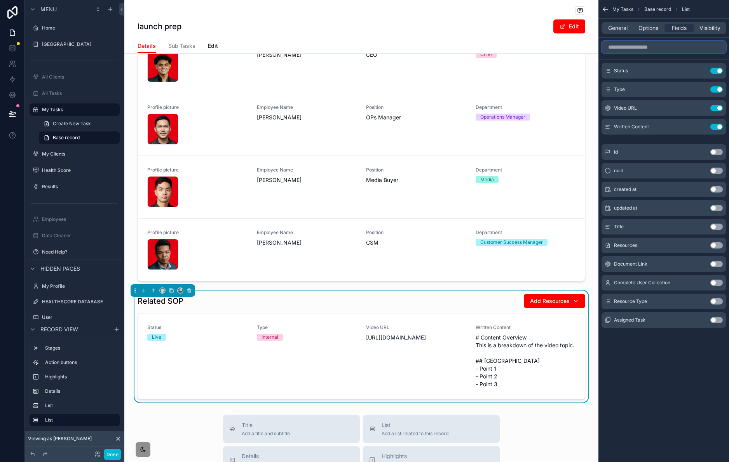
click at [658, 51] on input "scrollable content" at bounding box center [664, 47] width 124 height 12
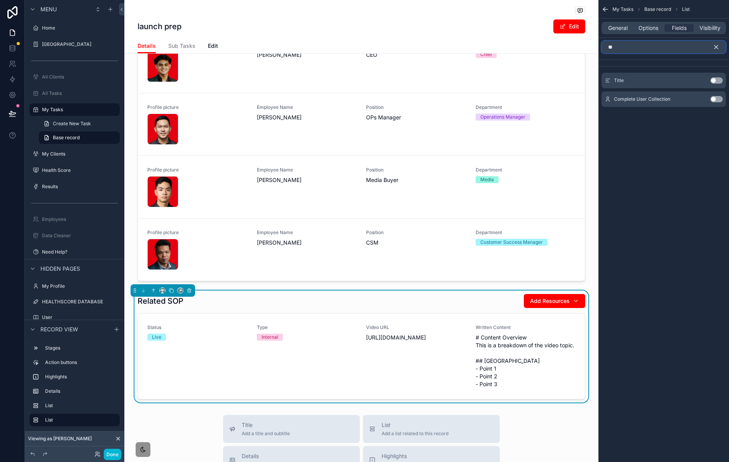
type input "**"
click at [719, 80] on button "Use setting" at bounding box center [717, 80] width 12 height 6
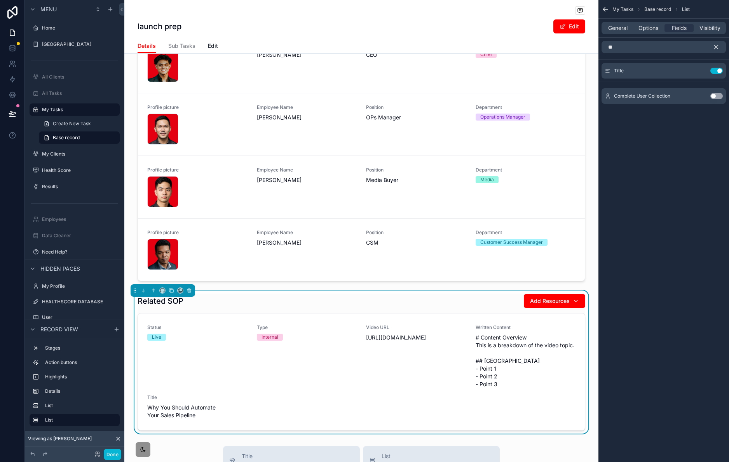
drag, startPoint x: 715, startPoint y: 47, endPoint x: 714, endPoint y: 51, distance: 4.4
click at [715, 47] on icon "scrollable content" at bounding box center [716, 47] width 7 height 7
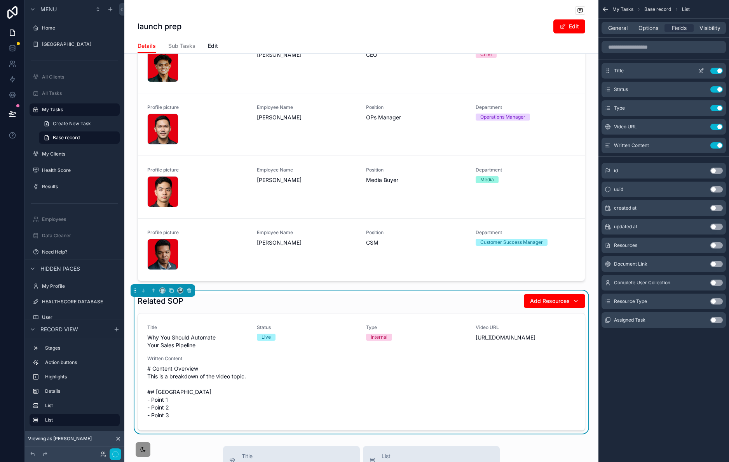
click at [700, 72] on icon "scrollable content" at bounding box center [701, 71] width 6 height 6
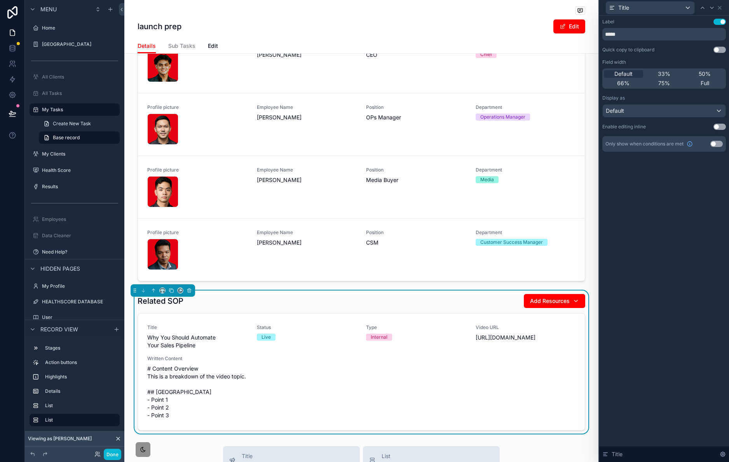
drag, startPoint x: 708, startPoint y: 85, endPoint x: 722, endPoint y: 113, distance: 31.1
click at [708, 85] on span "Full" at bounding box center [705, 83] width 9 height 8
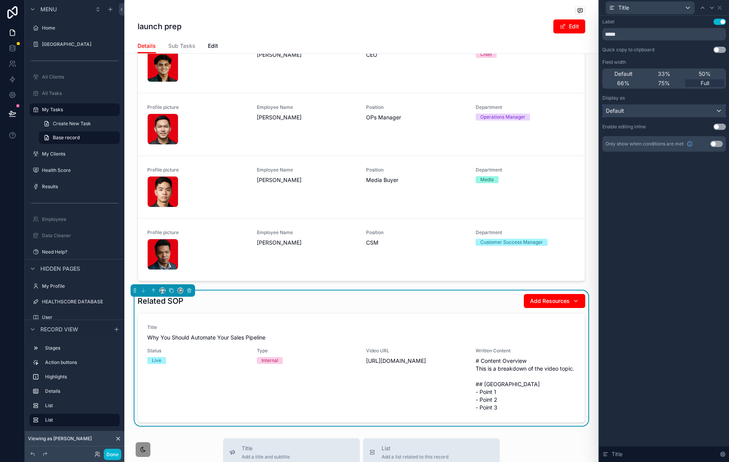
click at [715, 114] on div "Default" at bounding box center [664, 111] width 123 height 12
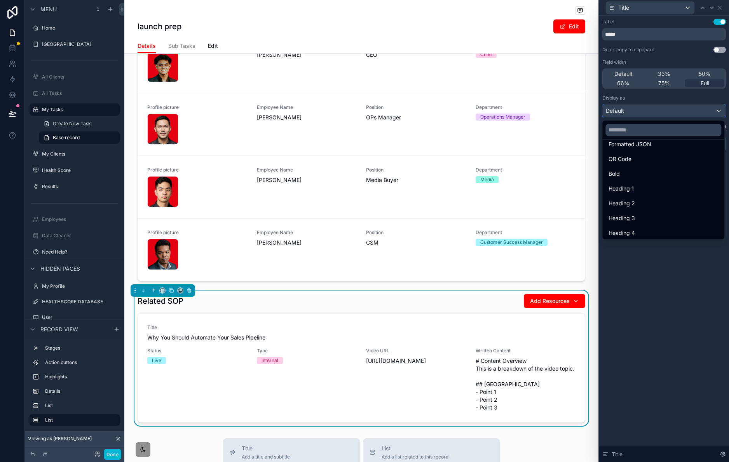
scroll to position [85, 0]
click at [659, 215] on div "Heading 3" at bounding box center [664, 215] width 110 height 9
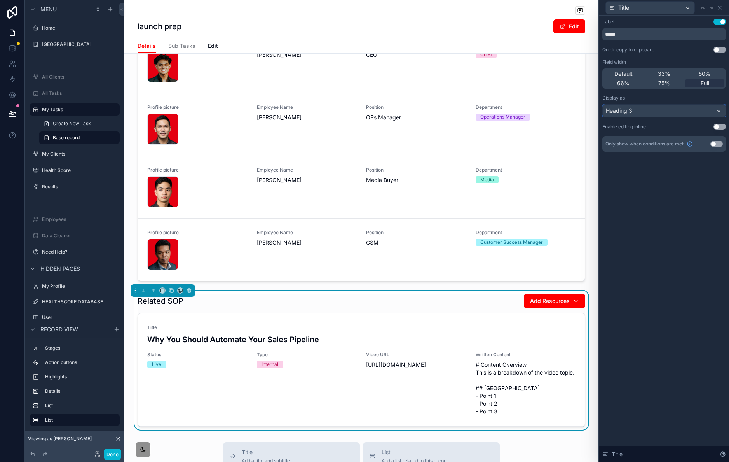
click at [687, 112] on div "Heading 3" at bounding box center [664, 111] width 123 height 12
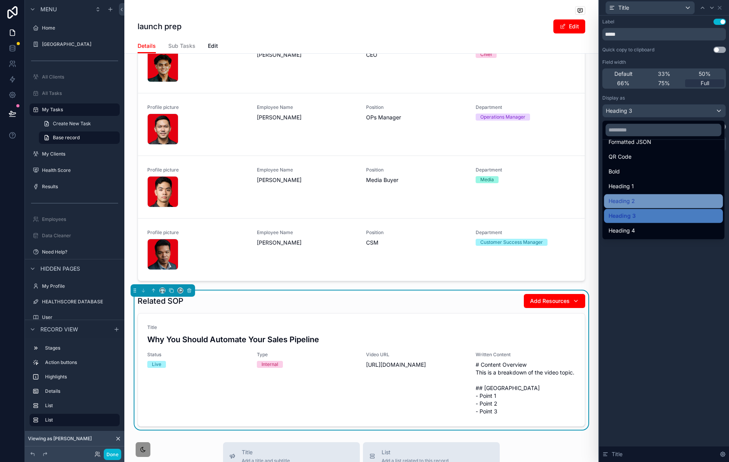
click at [647, 201] on div "Heading 2" at bounding box center [664, 200] width 110 height 9
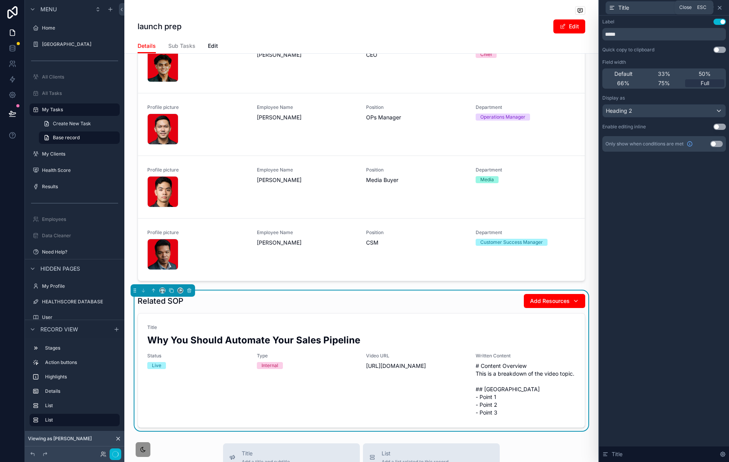
click at [720, 8] on icon at bounding box center [719, 7] width 3 height 3
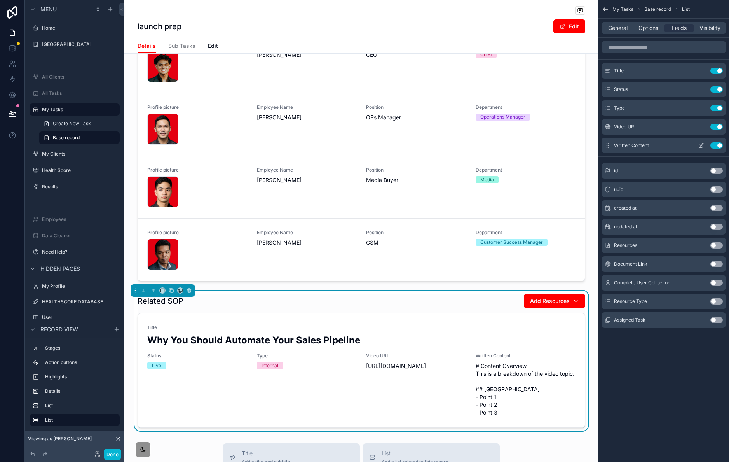
drag, startPoint x: 704, startPoint y: 144, endPoint x: 712, endPoint y: 148, distance: 9.2
click at [704, 144] on icon "scrollable content" at bounding box center [702, 144] width 3 height 3
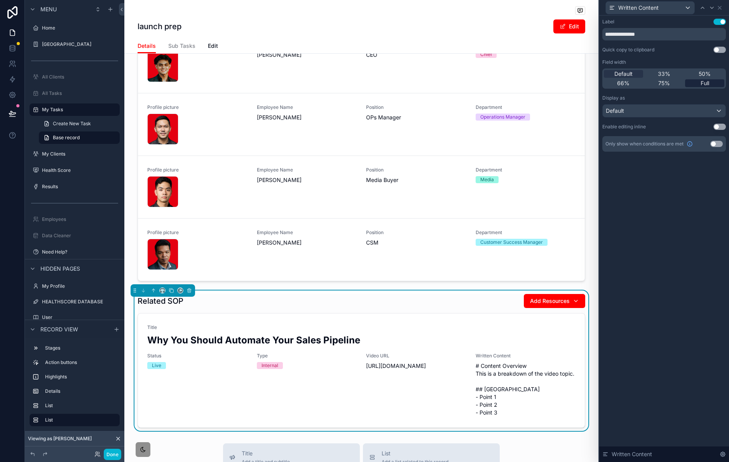
click at [704, 79] on span "Full" at bounding box center [705, 83] width 9 height 8
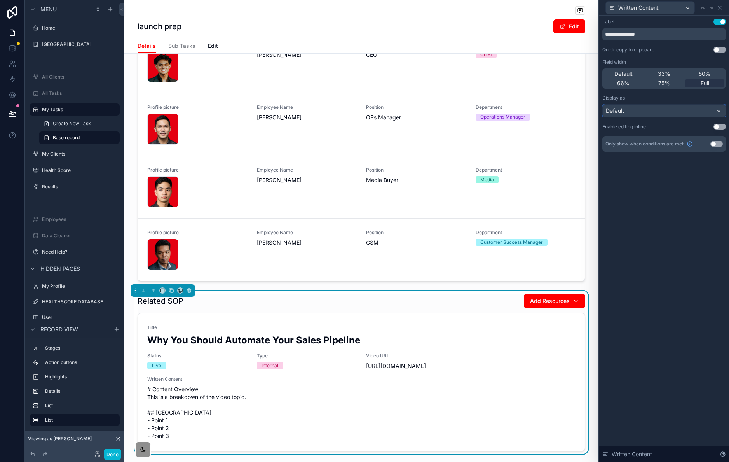
click at [690, 110] on div "Default" at bounding box center [664, 111] width 123 height 12
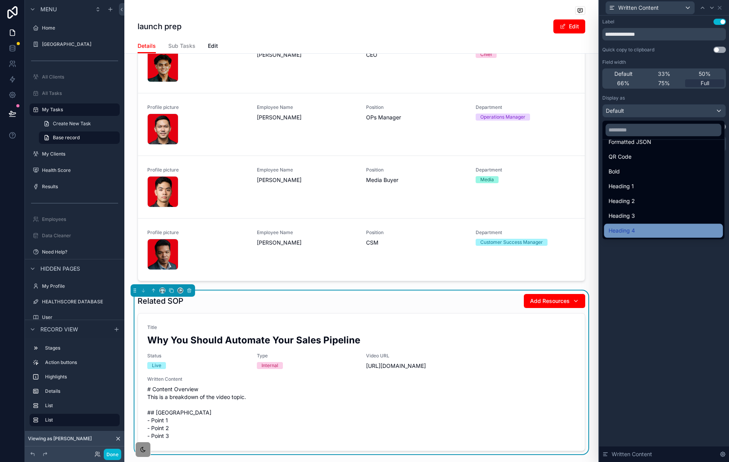
click at [644, 234] on div "Heading 4" at bounding box center [664, 230] width 110 height 9
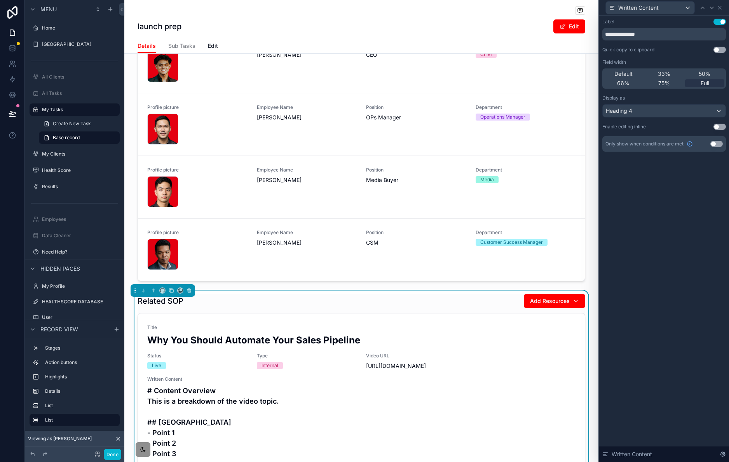
click at [719, 23] on button "Use setting" at bounding box center [720, 22] width 12 height 6
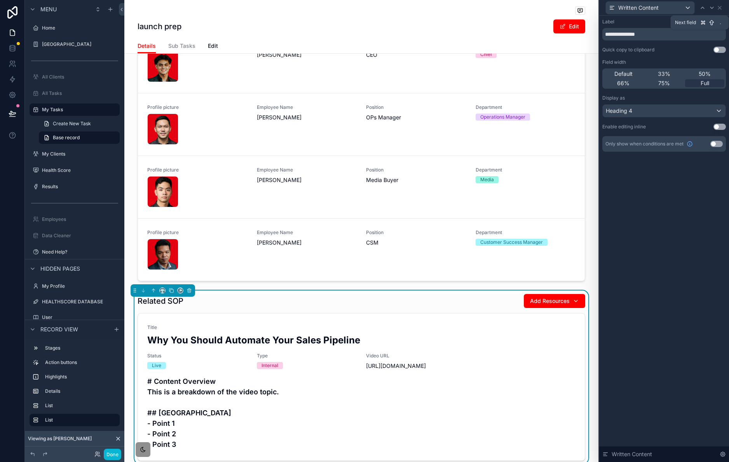
click at [709, 5] on icon at bounding box center [712, 8] width 6 height 6
click at [706, 7] on div at bounding box center [702, 7] width 9 height 9
click at [705, 9] on div at bounding box center [702, 7] width 9 height 9
click at [676, 76] on div "33%" at bounding box center [664, 74] width 39 height 8
drag, startPoint x: 701, startPoint y: 7, endPoint x: 702, endPoint y: 12, distance: 4.4
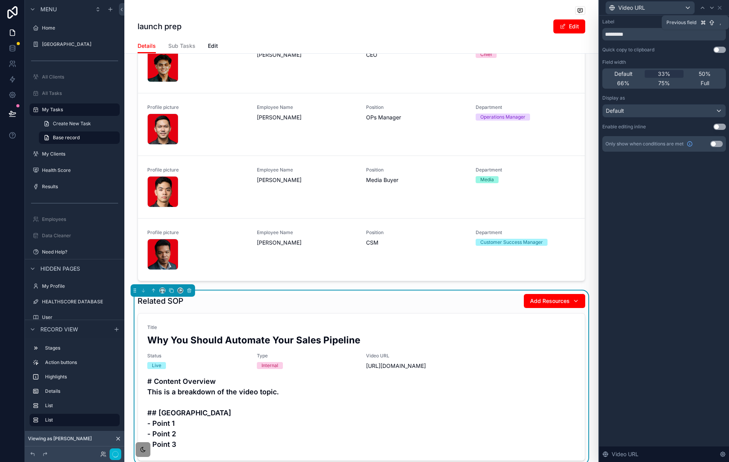
click at [701, 7] on icon at bounding box center [703, 8] width 6 height 6
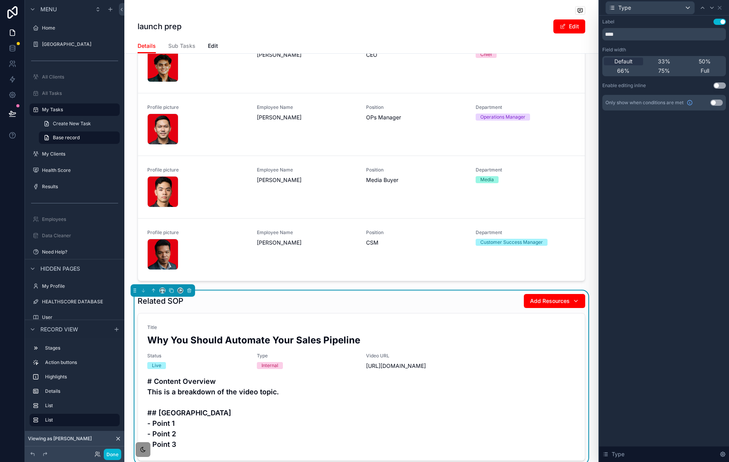
click at [670, 61] on span "33%" at bounding box center [664, 62] width 12 height 8
click at [701, 7] on icon at bounding box center [703, 8] width 6 height 6
drag, startPoint x: 671, startPoint y: 62, endPoint x: 713, endPoint y: 12, distance: 65.4
click at [671, 62] on div "33%" at bounding box center [664, 62] width 39 height 8
click at [720, 6] on icon at bounding box center [720, 8] width 6 height 6
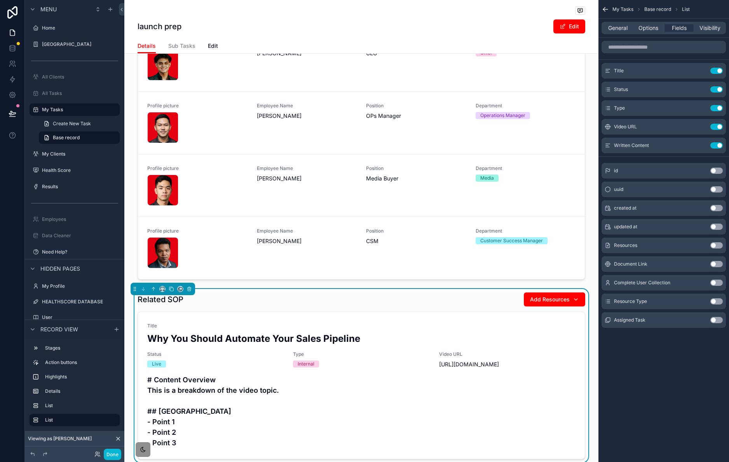
scroll to position [308, 0]
click at [702, 69] on icon "scrollable content" at bounding box center [702, 69] width 1 height 1
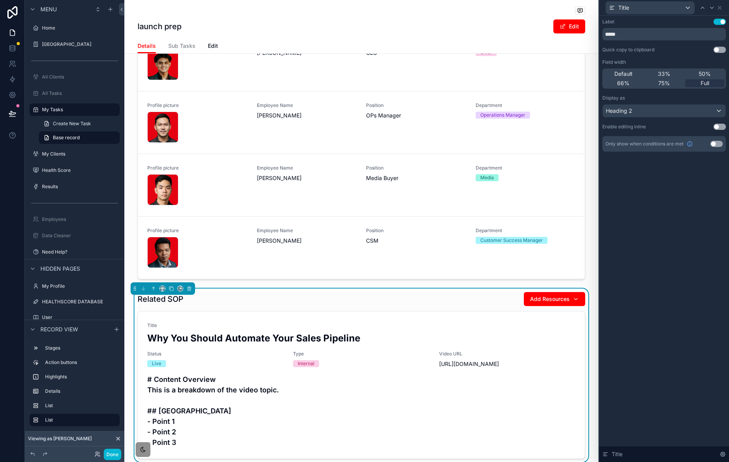
click at [723, 24] on button "Use setting" at bounding box center [720, 22] width 12 height 6
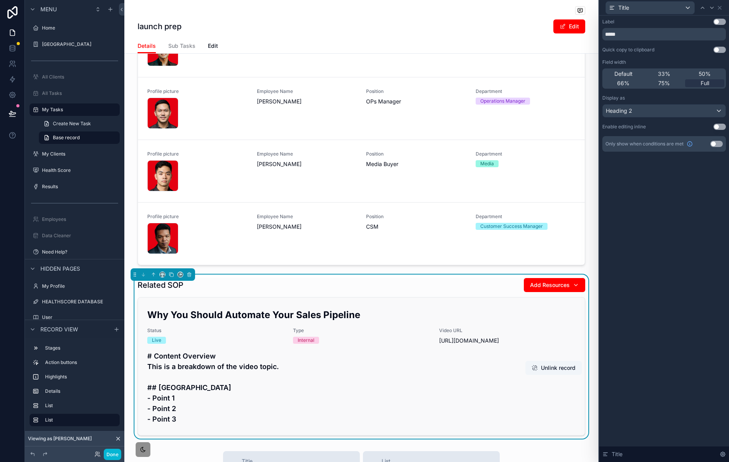
scroll to position [383, 0]
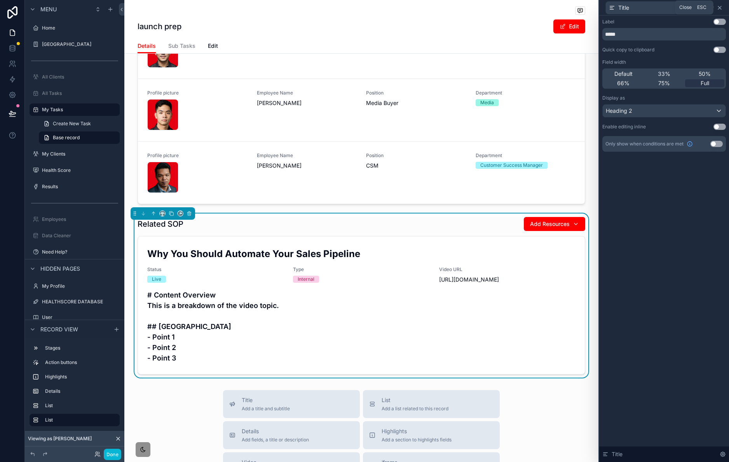
click at [720, 9] on icon at bounding box center [720, 8] width 6 height 6
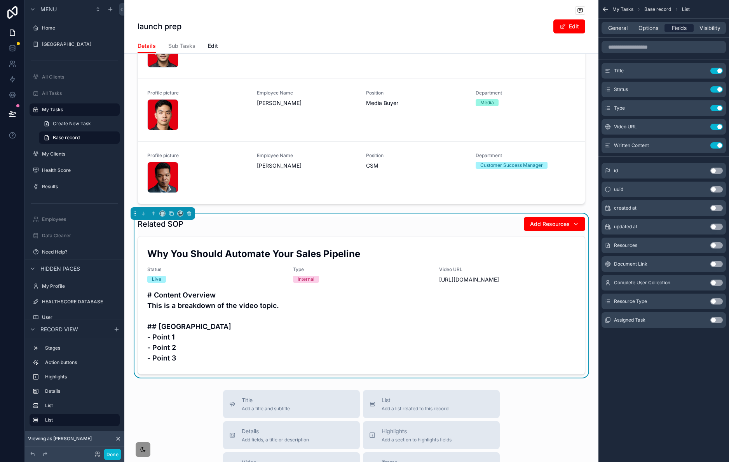
click at [659, 30] on div "Options" at bounding box center [648, 28] width 29 height 8
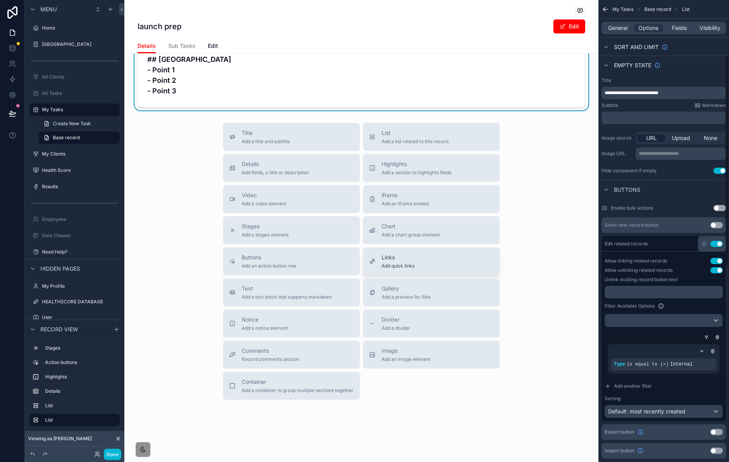
scroll to position [430, 0]
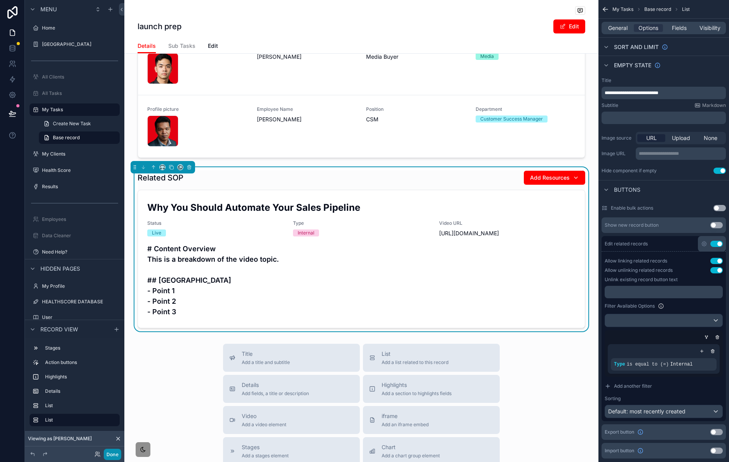
click at [108, 455] on button "Done" at bounding box center [112, 454] width 17 height 11
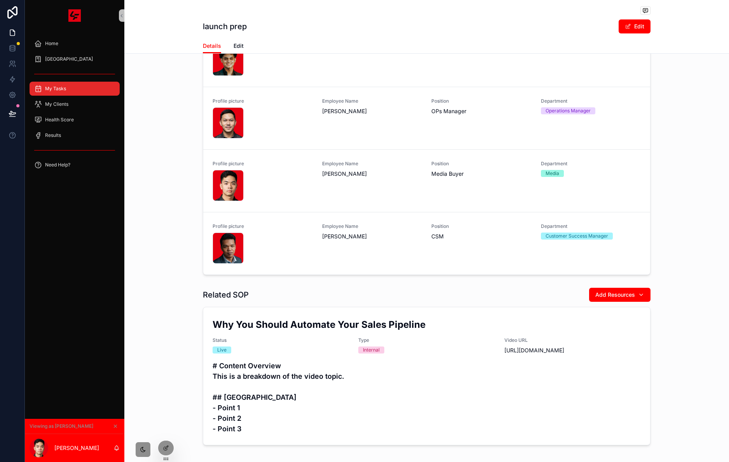
scroll to position [337, 0]
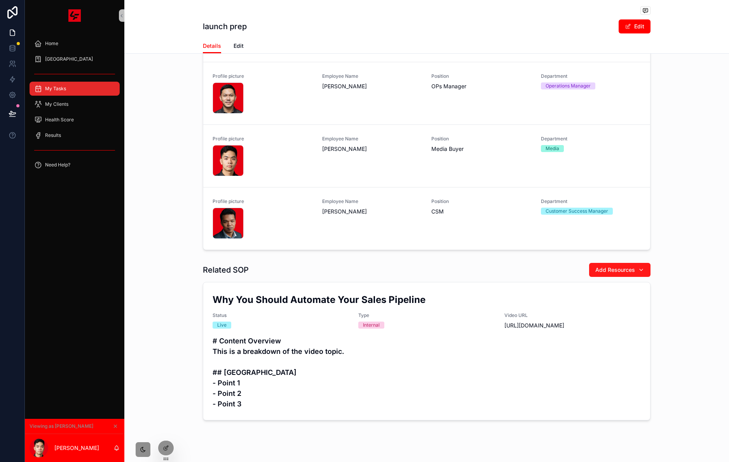
click at [613, 274] on span "Add Resources" at bounding box center [616, 270] width 40 height 8
click at [681, 213] on div "Assigned Employee Add Employees Profile picture T08BDQ96K7Y-U08BLAGGNBV-34b3758…" at bounding box center [426, 115] width 605 height 276
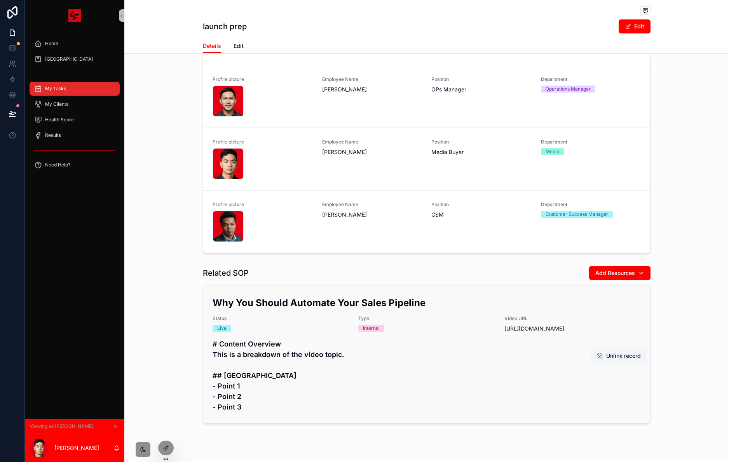
scroll to position [334, 0]
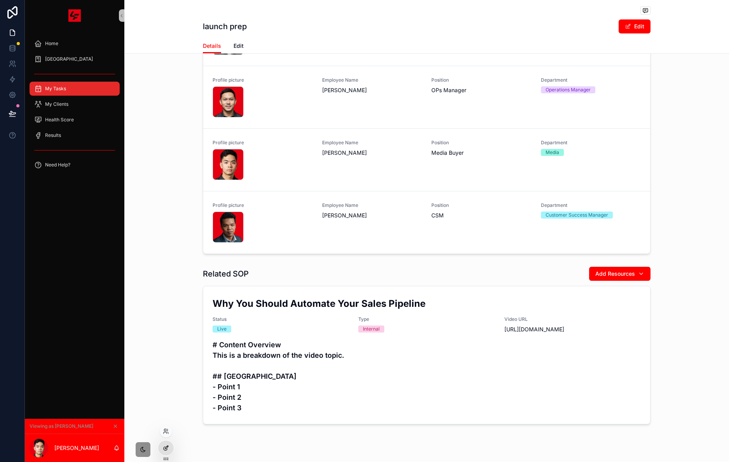
click at [169, 447] on div at bounding box center [166, 447] width 16 height 15
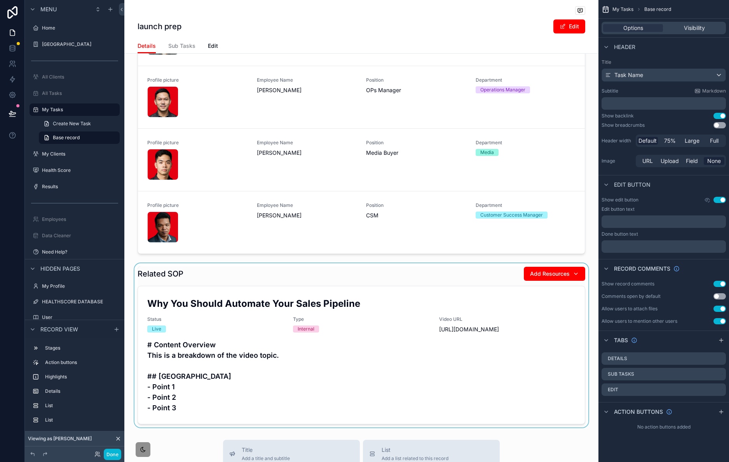
click at [361, 395] on div "scrollable content" at bounding box center [361, 345] width 474 height 164
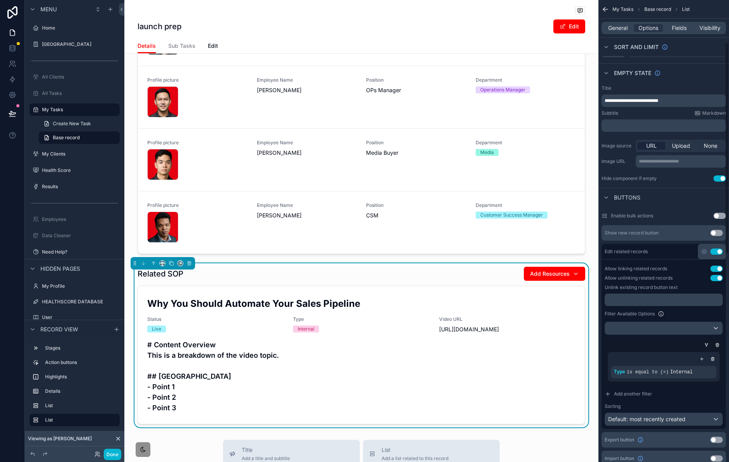
scroll to position [117, 0]
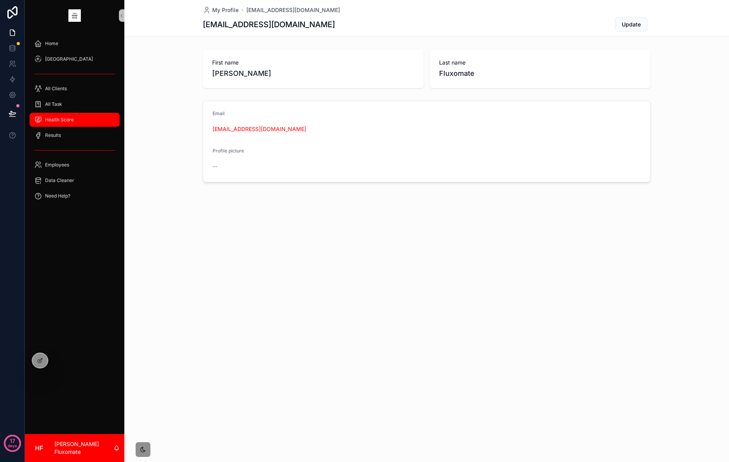
click at [66, 126] on link "Health Score" at bounding box center [75, 120] width 90 height 14
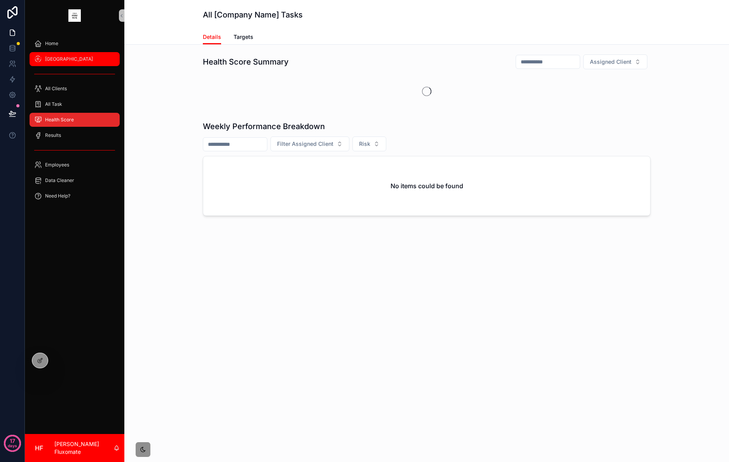
click at [84, 59] on div "[GEOGRAPHIC_DATA]" at bounding box center [74, 59] width 81 height 12
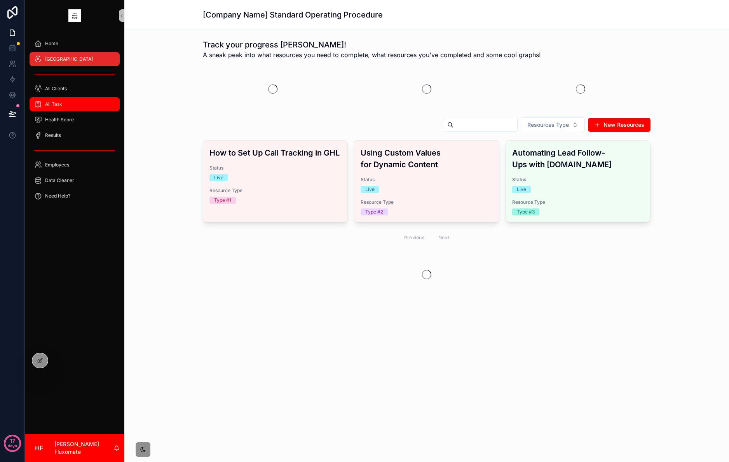
click at [85, 103] on div "All Task" at bounding box center [74, 104] width 81 height 12
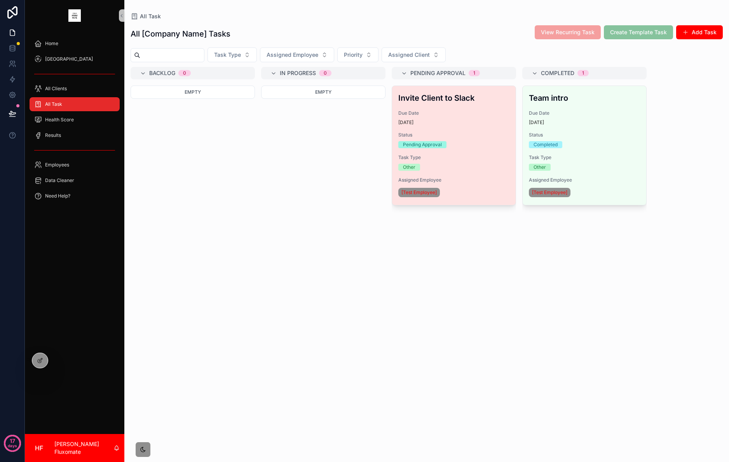
click at [480, 145] on div "Pending Approval" at bounding box center [453, 144] width 111 height 7
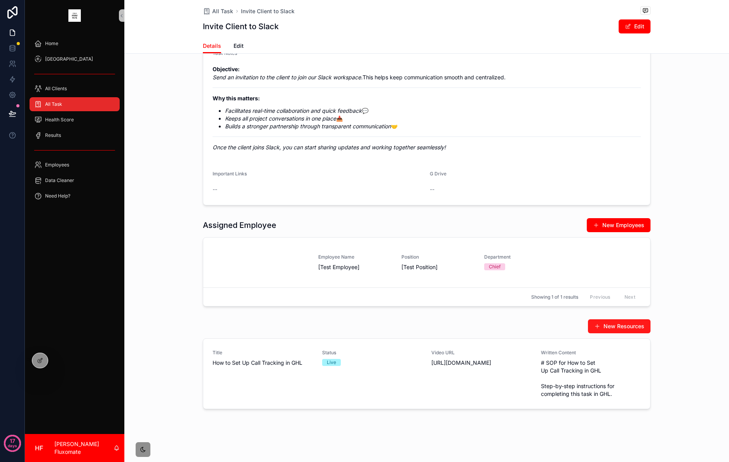
scroll to position [180, 0]
click at [144, 451] on icon "scrollable content" at bounding box center [143, 449] width 6 height 6
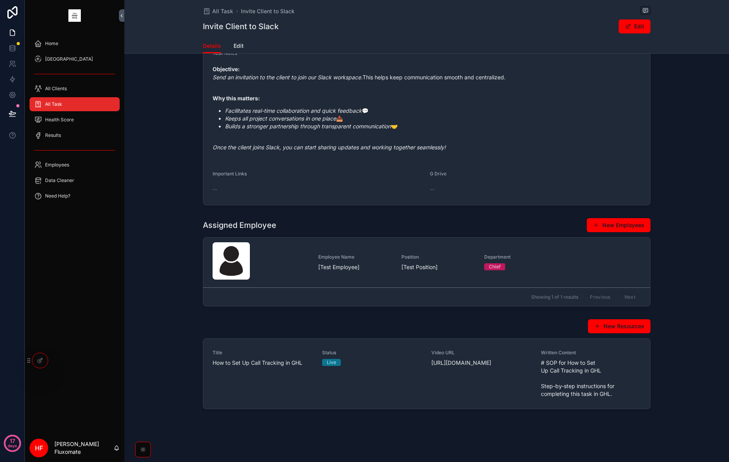
scroll to position [181, 0]
drag, startPoint x: 147, startPoint y: 449, endPoint x: 149, endPoint y: 443, distance: 6.5
click at [147, 449] on div "scrollable content" at bounding box center [143, 450] width 16 height 16
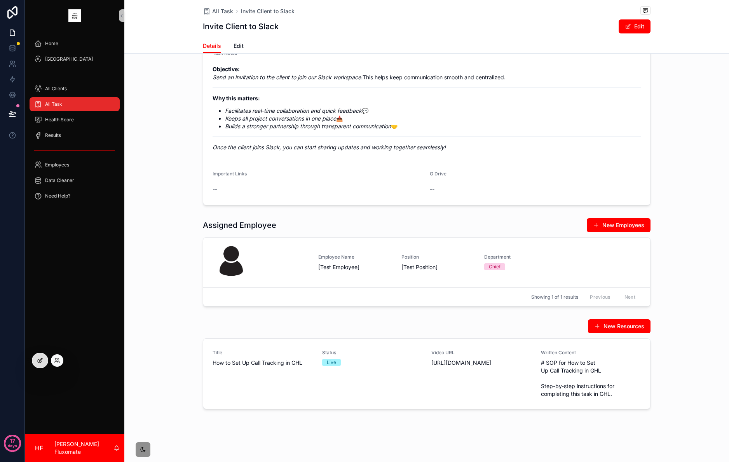
click at [45, 364] on div at bounding box center [40, 360] width 16 height 15
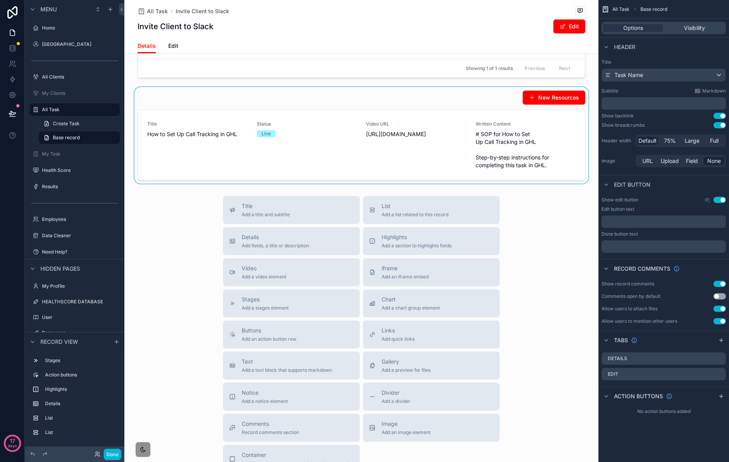
click at [201, 143] on div "scrollable content" at bounding box center [361, 135] width 474 height 96
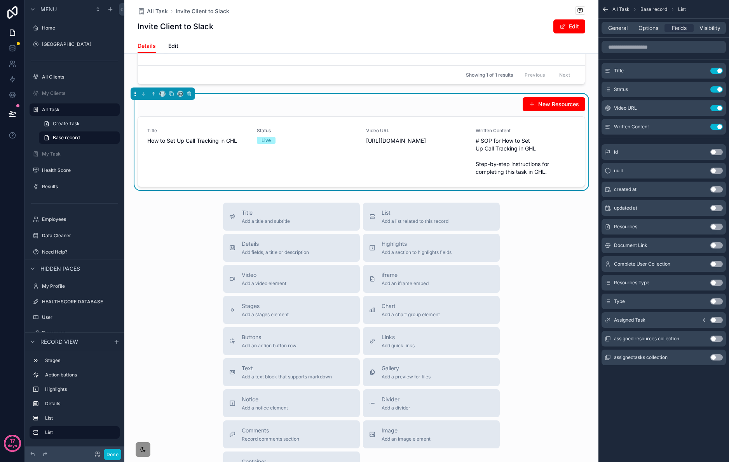
scroll to position [389, 0]
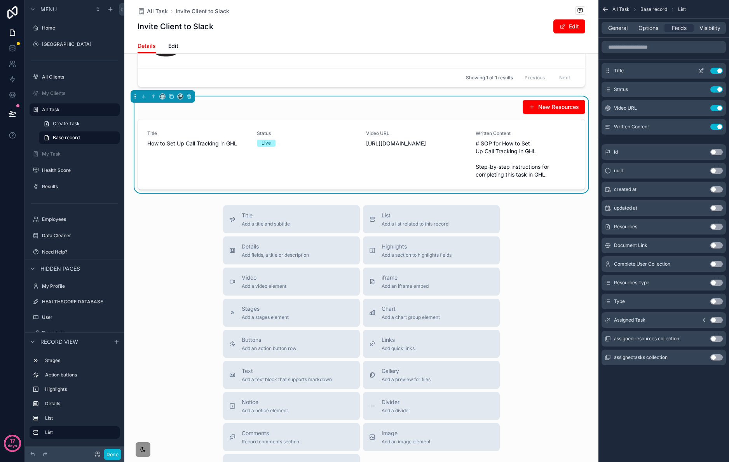
click at [704, 71] on button "scrollable content" at bounding box center [701, 71] width 12 height 6
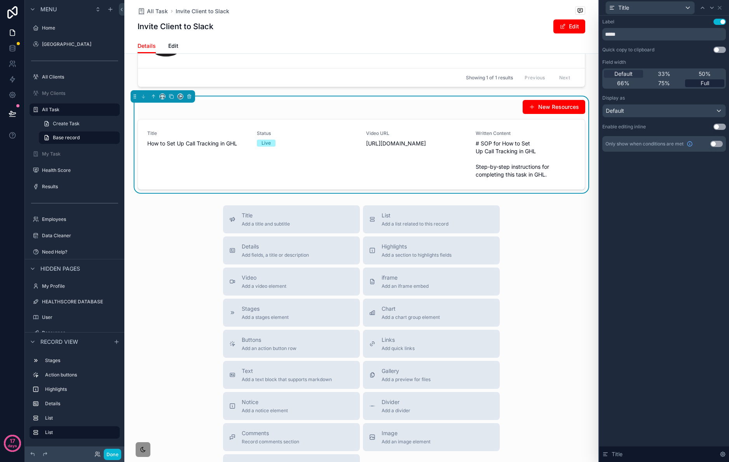
click at [709, 82] on span "Full" at bounding box center [705, 83] width 9 height 8
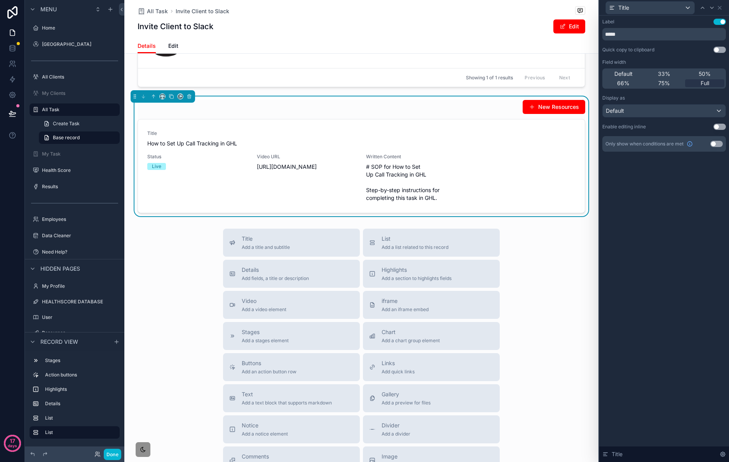
click at [719, 19] on button "Use setting" at bounding box center [720, 22] width 12 height 6
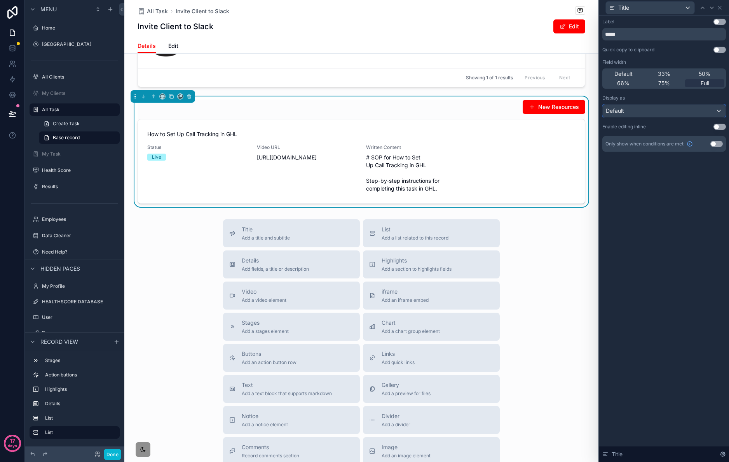
click at [648, 112] on div "Default" at bounding box center [664, 111] width 123 height 12
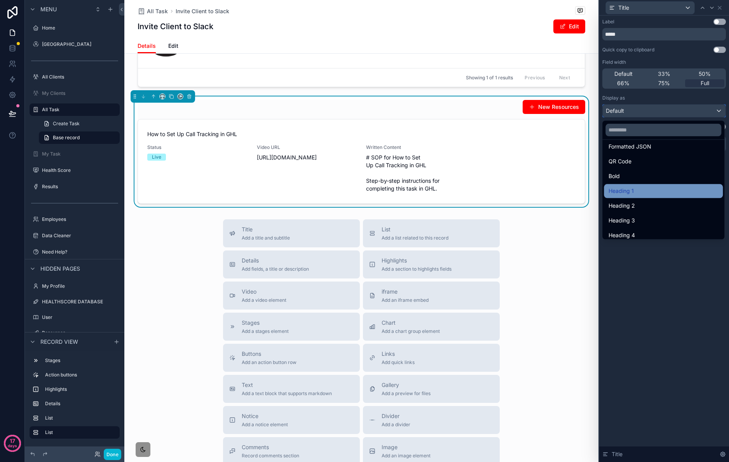
scroll to position [85, 0]
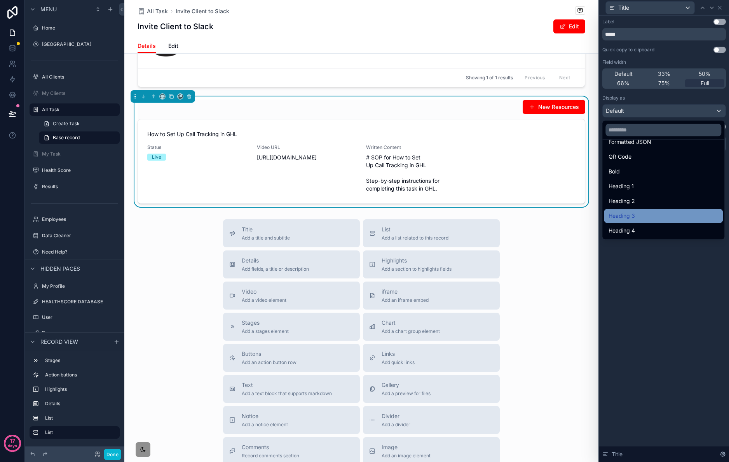
click at [649, 216] on div "Heading 3" at bounding box center [664, 215] width 110 height 9
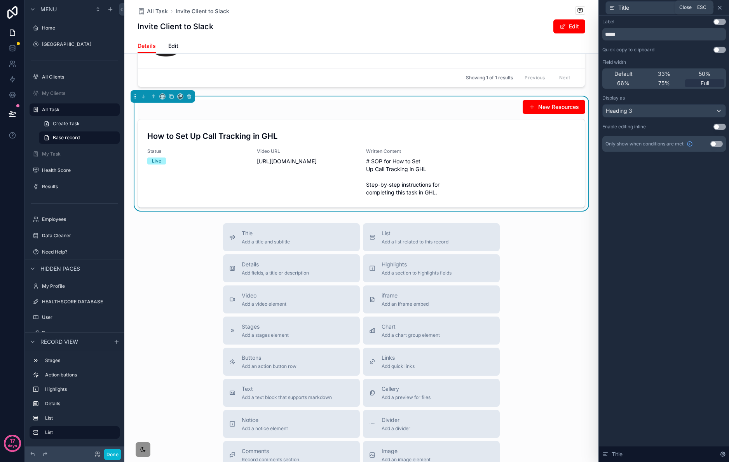
click at [722, 10] on icon at bounding box center [720, 8] width 6 height 6
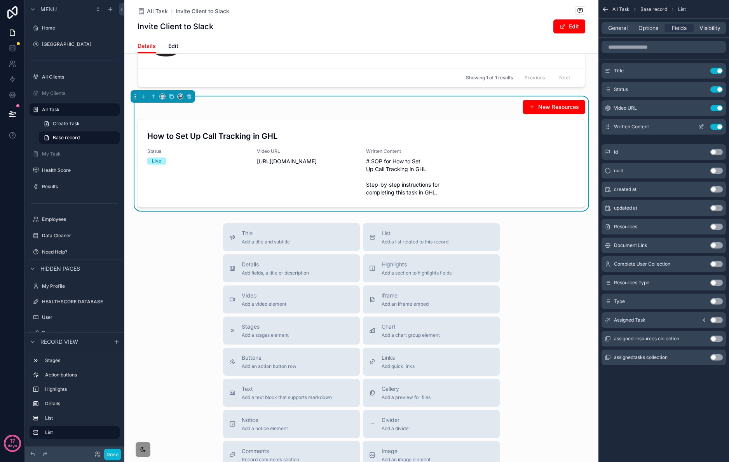
click at [701, 128] on icon "scrollable content" at bounding box center [702, 125] width 3 height 3
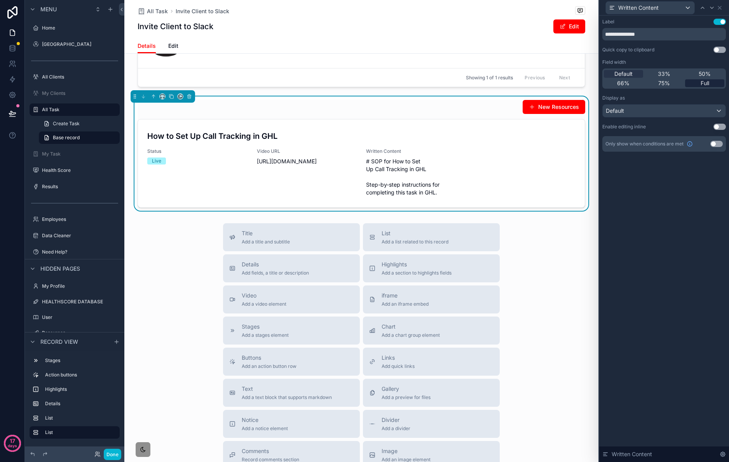
click at [703, 85] on span "Full" at bounding box center [705, 83] width 9 height 8
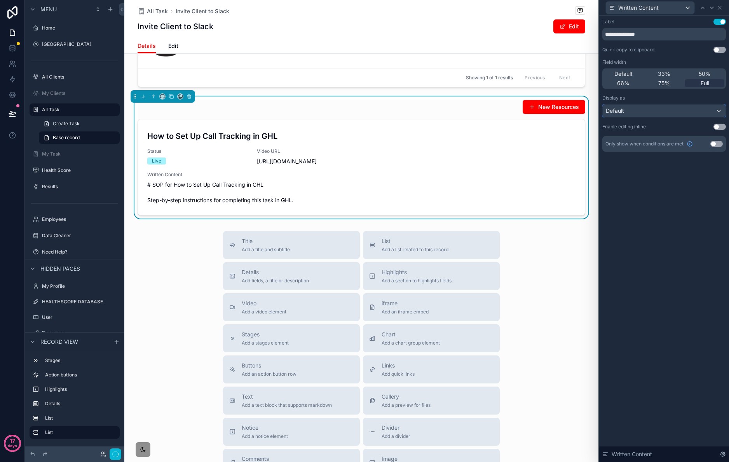
click at [690, 108] on div "Default" at bounding box center [664, 111] width 123 height 12
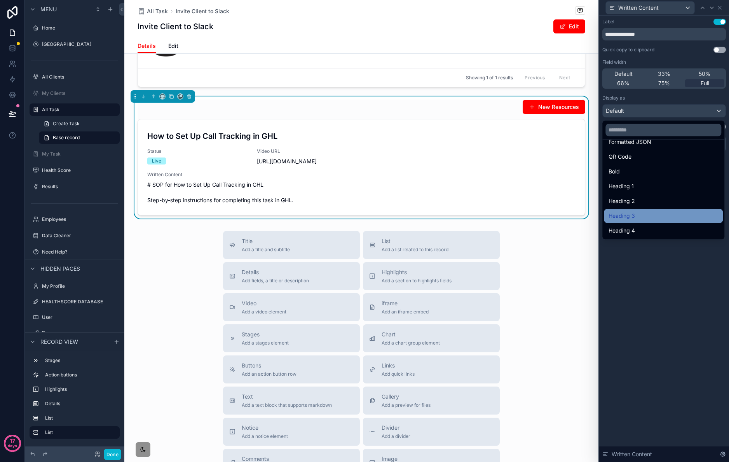
click at [662, 215] on div "Heading 3" at bounding box center [664, 215] width 110 height 9
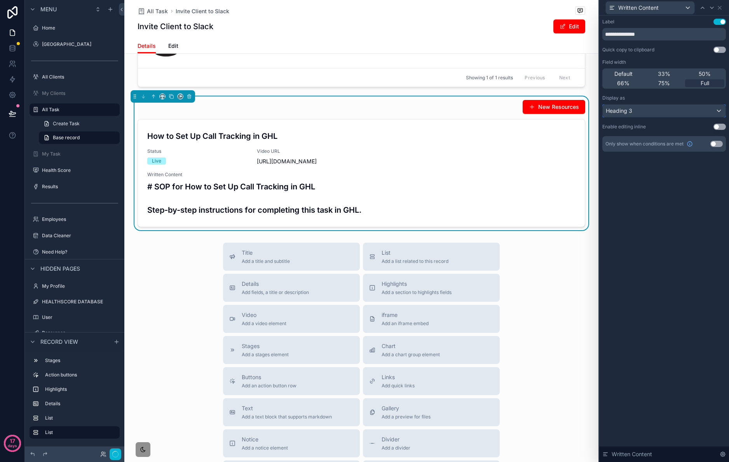
click at [666, 108] on div "Heading 3" at bounding box center [664, 111] width 123 height 12
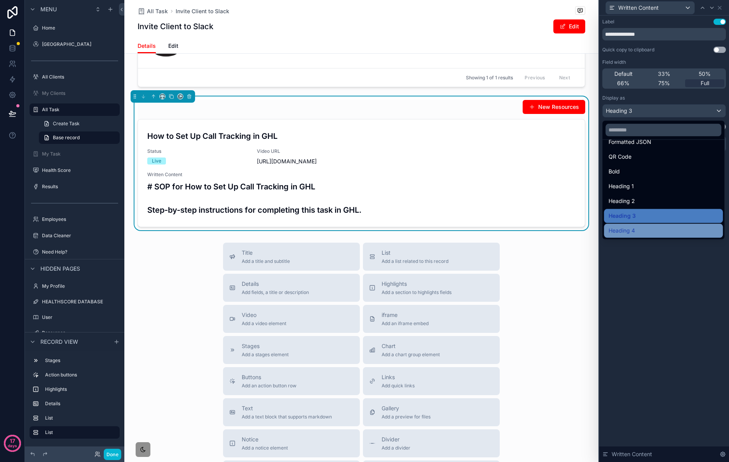
click at [657, 227] on div "Heading 4" at bounding box center [664, 230] width 110 height 9
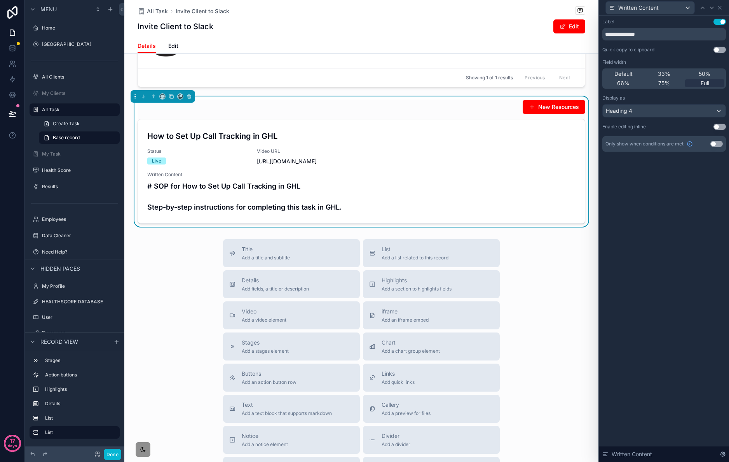
click at [722, 19] on button "Use setting" at bounding box center [720, 22] width 12 height 6
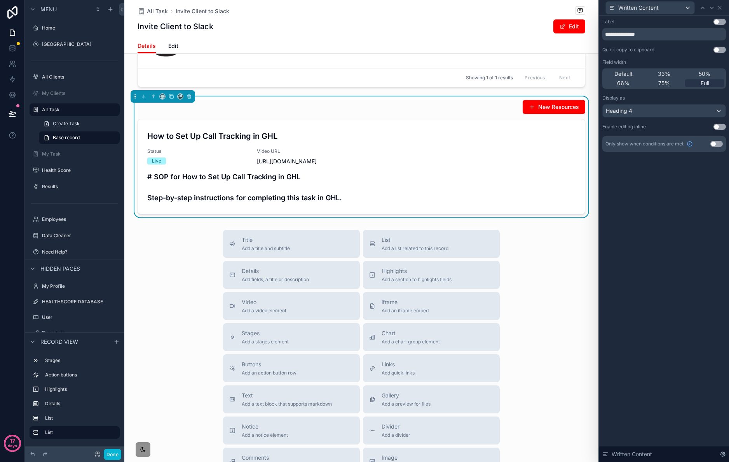
click at [724, 9] on div "Written Content" at bounding box center [665, 7] width 124 height 15
click at [720, 8] on icon at bounding box center [719, 7] width 3 height 3
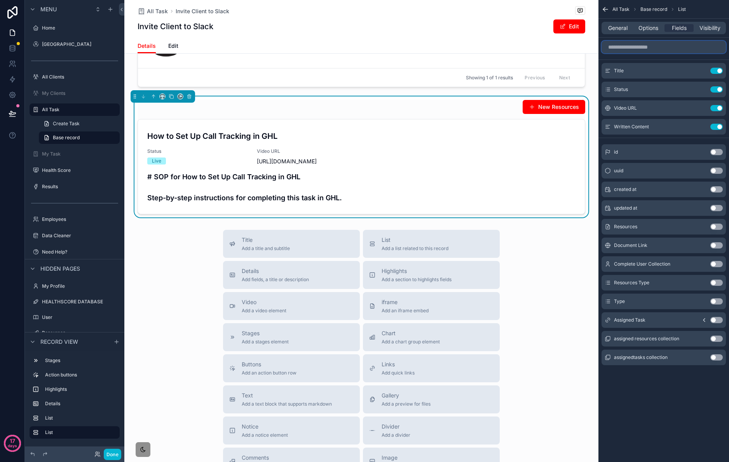
click at [651, 47] on input "scrollable content" at bounding box center [664, 47] width 124 height 12
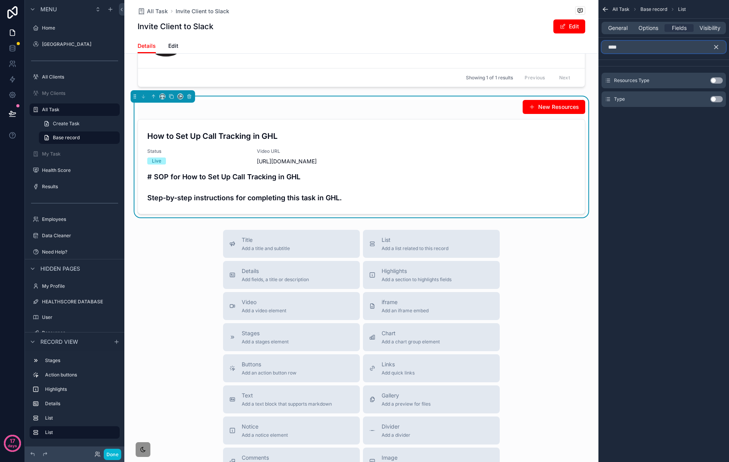
type input "****"
click at [718, 97] on button "Use setting" at bounding box center [717, 99] width 12 height 6
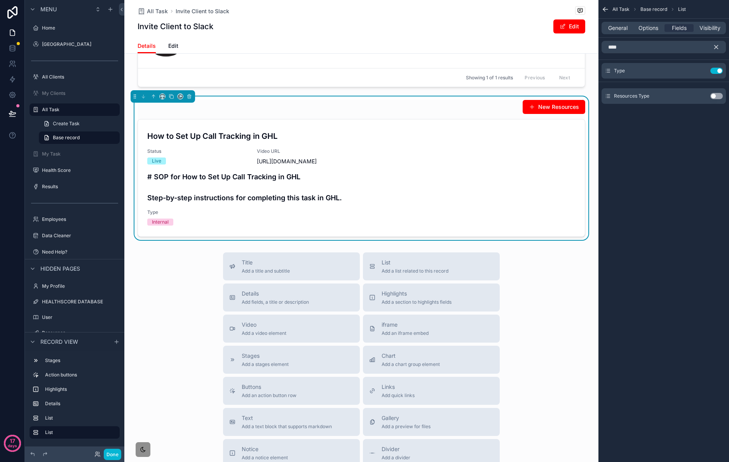
click at [719, 45] on icon "scrollable content" at bounding box center [716, 47] width 7 height 7
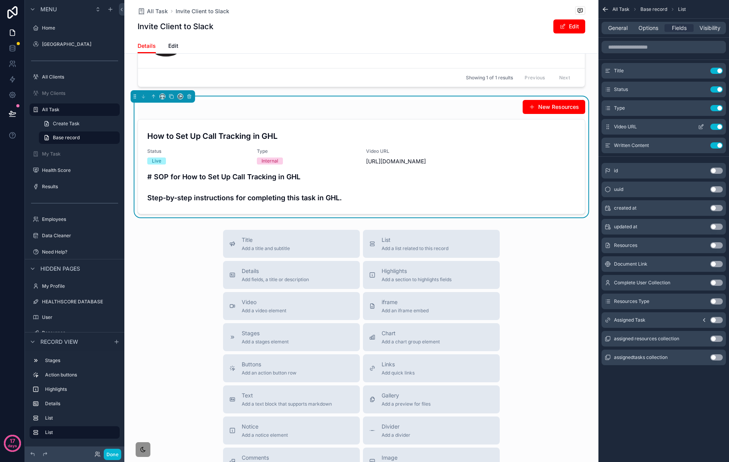
click at [701, 126] on icon "scrollable content" at bounding box center [701, 127] width 6 height 6
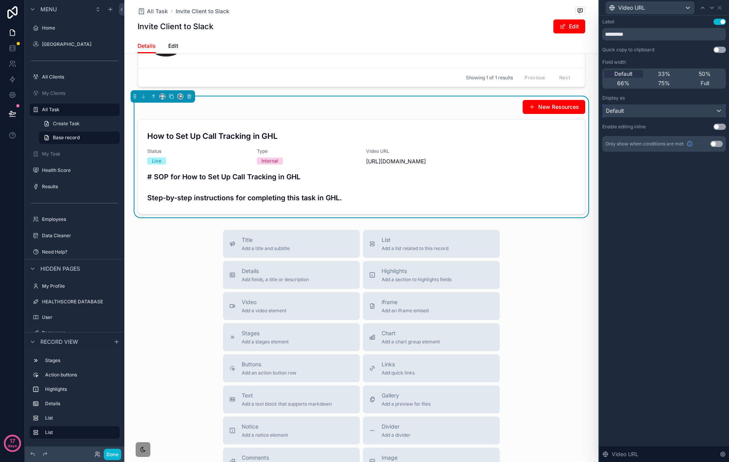
click at [680, 114] on div "Default" at bounding box center [664, 111] width 123 height 12
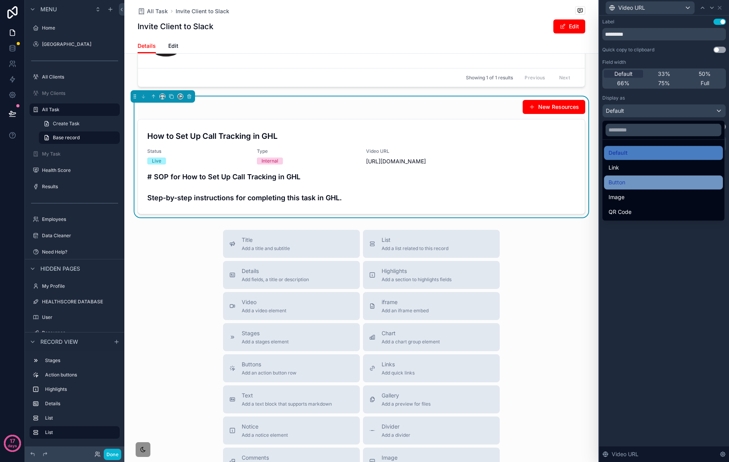
click at [654, 179] on div "Button" at bounding box center [664, 182] width 110 height 9
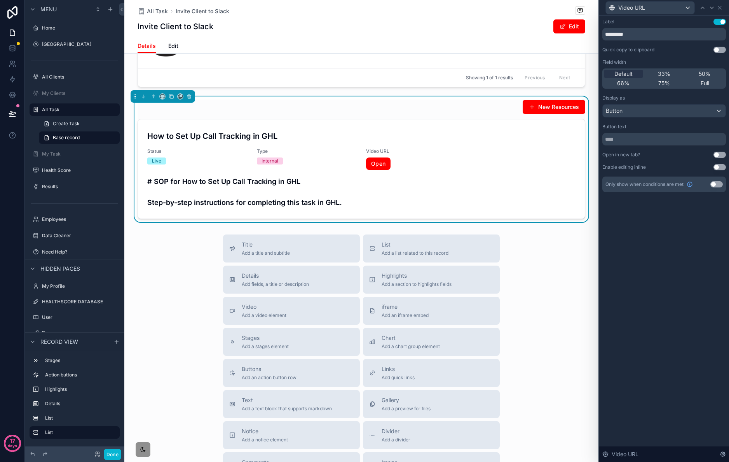
click at [718, 153] on button "Use setting" at bounding box center [720, 155] width 12 height 6
click at [671, 71] on div "33%" at bounding box center [664, 74] width 39 height 8
click at [702, 10] on icon at bounding box center [703, 8] width 6 height 6
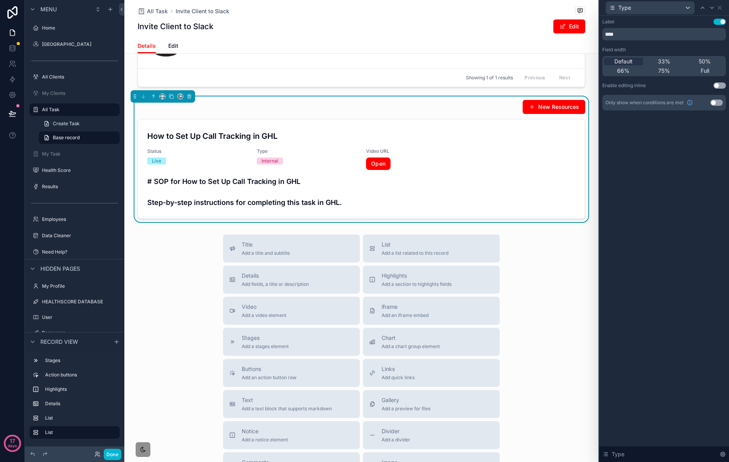
drag, startPoint x: 670, startPoint y: 61, endPoint x: 694, endPoint y: 34, distance: 36.4
click at [671, 61] on div "33%" at bounding box center [664, 62] width 39 height 8
click at [703, 7] on icon at bounding box center [702, 8] width 3 height 2
drag, startPoint x: 668, startPoint y: 61, endPoint x: 687, endPoint y: 47, distance: 23.6
click at [669, 61] on span "33%" at bounding box center [664, 62] width 12 height 8
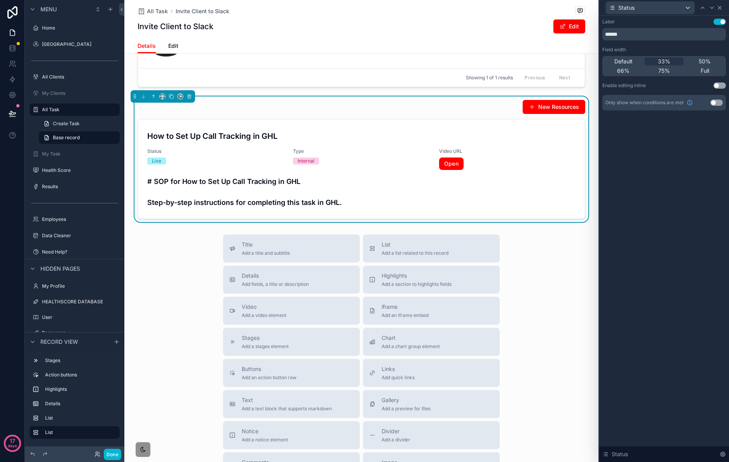
click at [723, 9] on icon at bounding box center [720, 8] width 6 height 6
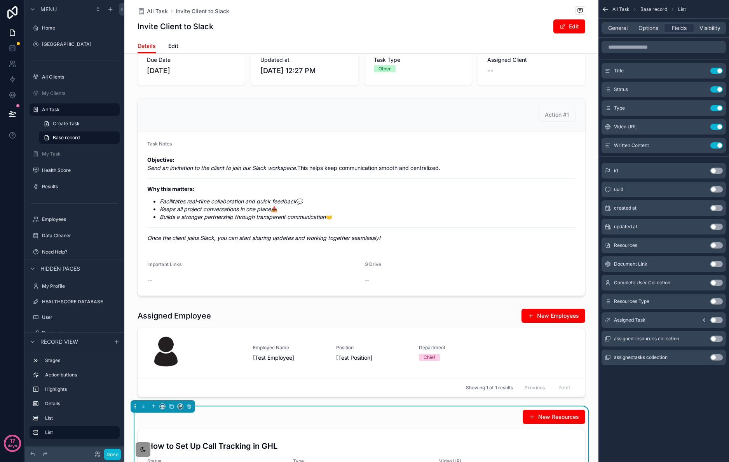
scroll to position [81, 0]
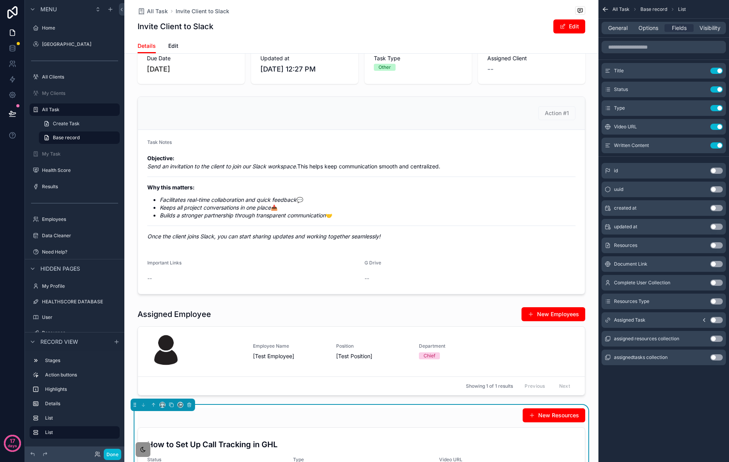
click at [654, 29] on span "Options" at bounding box center [649, 28] width 20 height 8
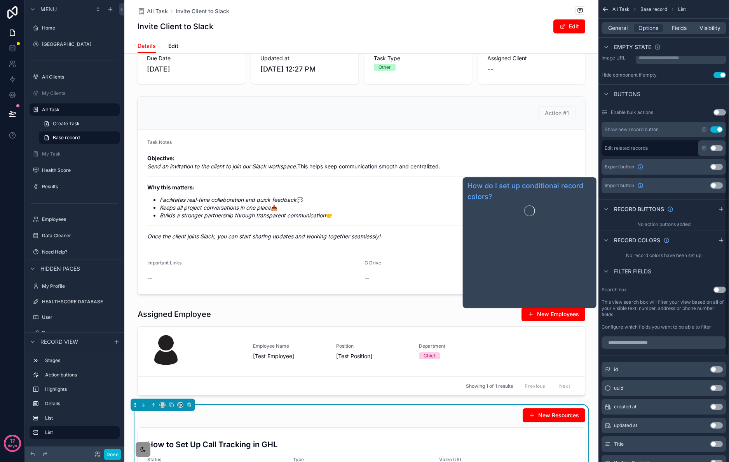
scroll to position [217, 0]
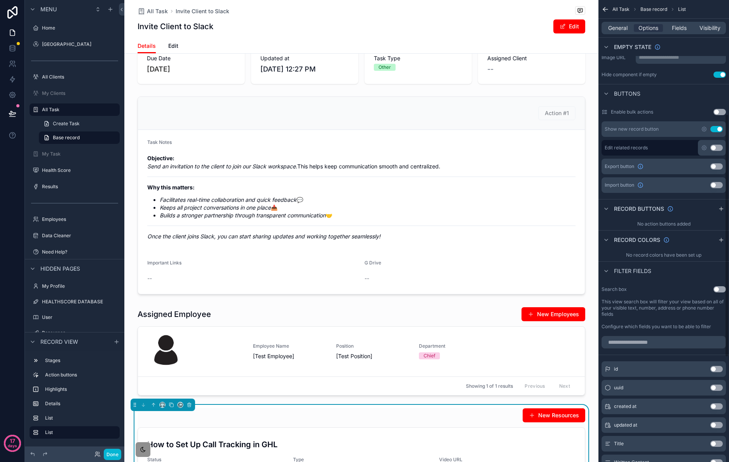
click at [719, 128] on button "Use setting" at bounding box center [717, 129] width 12 height 6
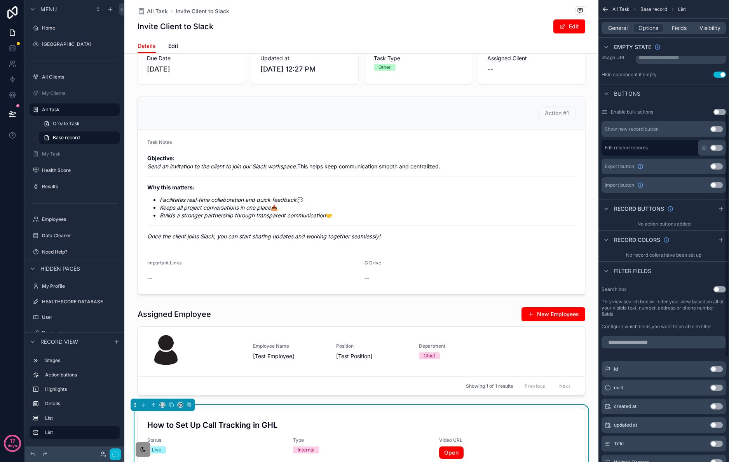
click at [716, 150] on button "Use setting" at bounding box center [717, 148] width 12 height 6
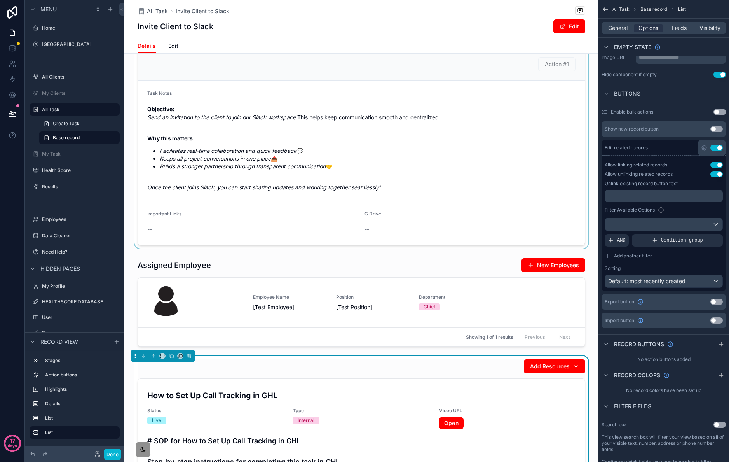
scroll to position [152, 0]
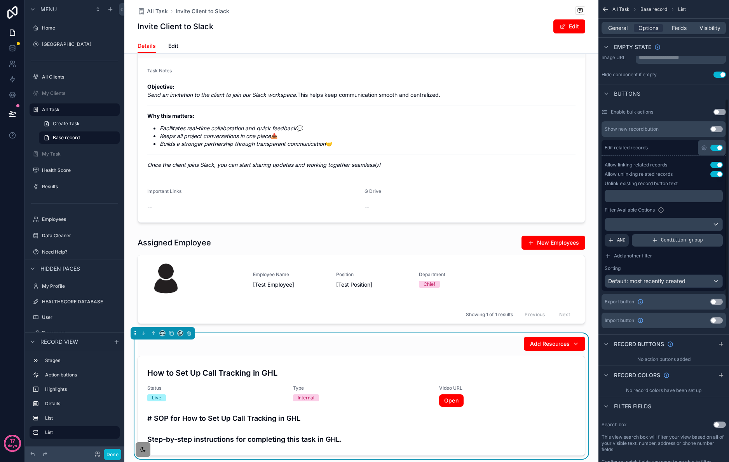
click at [690, 245] on div "Condition group" at bounding box center [677, 240] width 91 height 12
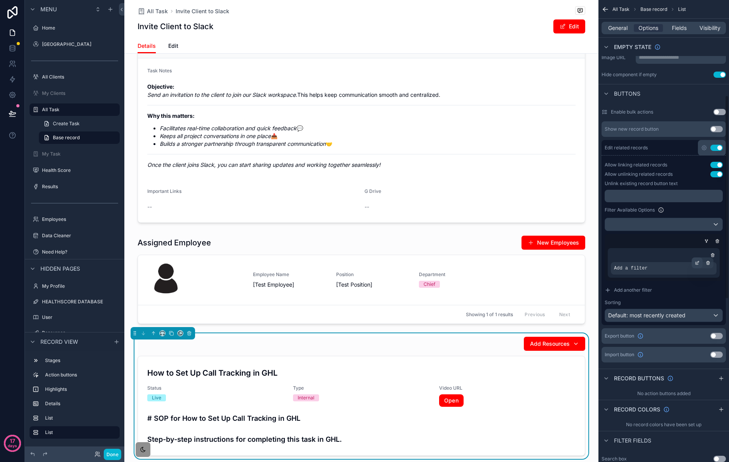
click at [696, 266] on div "scrollable content" at bounding box center [697, 262] width 11 height 11
click at [542, 261] on div "Select a field" at bounding box center [536, 257] width 46 height 12
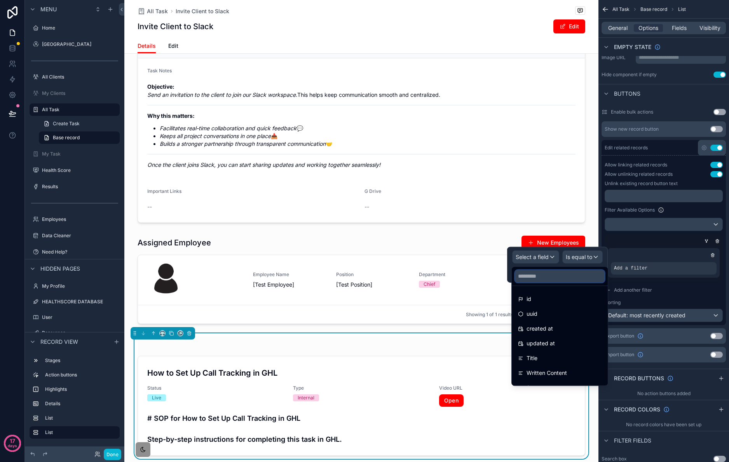
click at [545, 279] on input "text" at bounding box center [560, 276] width 90 height 12
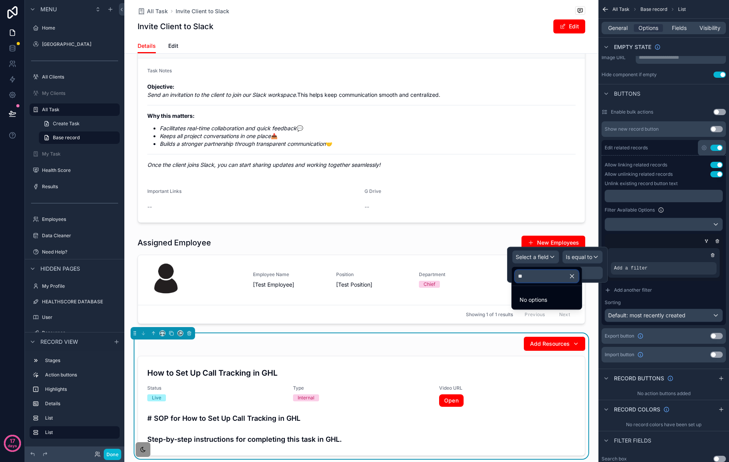
type input "*"
type input "***"
click at [533, 321] on div "Type" at bounding box center [547, 314] width 67 height 14
click at [567, 271] on div "Some value" at bounding box center [559, 273] width 88 height 12
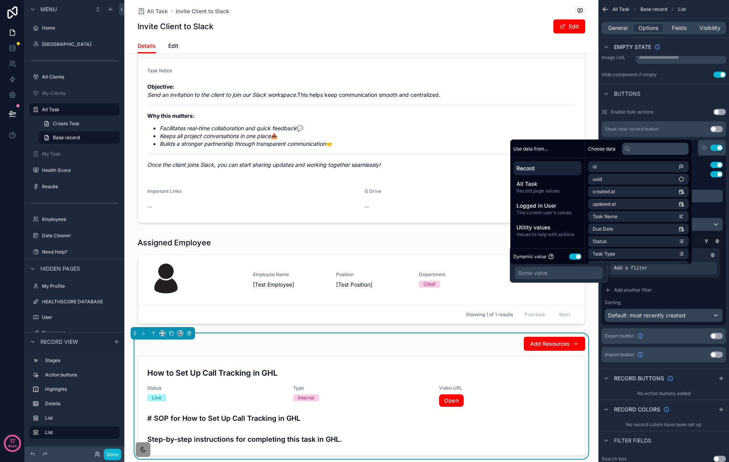
click at [575, 256] on button "Use setting" at bounding box center [575, 256] width 12 height 6
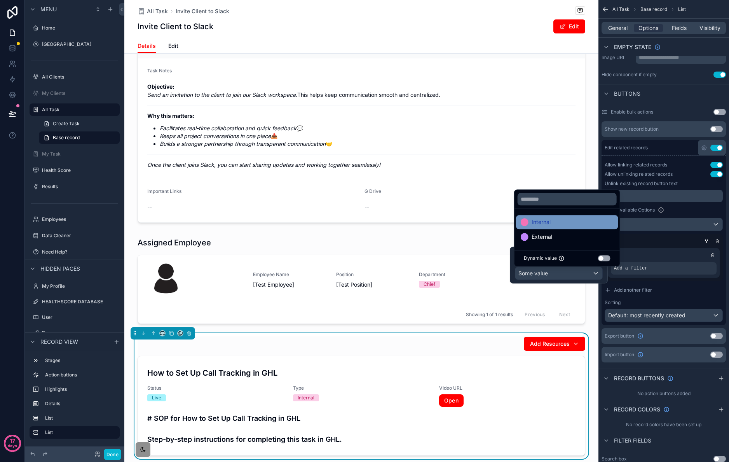
click at [559, 222] on div "Internal" at bounding box center [567, 221] width 93 height 9
click at [696, 298] on div "Filter Available Options Type is equal to (=) Internal Add another filter Sorti…" at bounding box center [664, 263] width 118 height 117
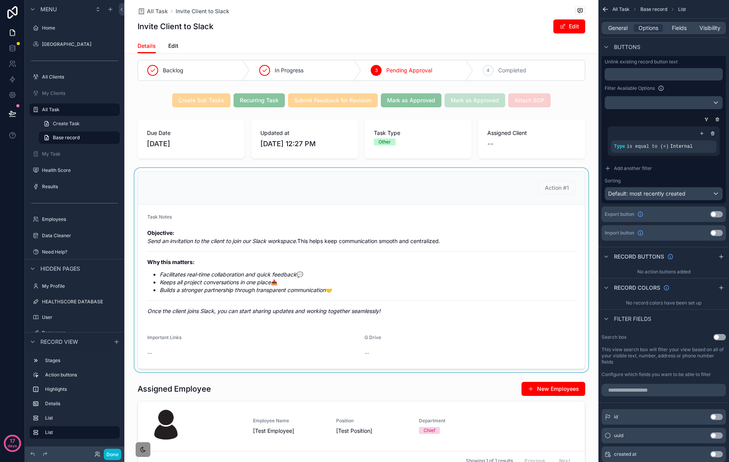
scroll to position [0, 0]
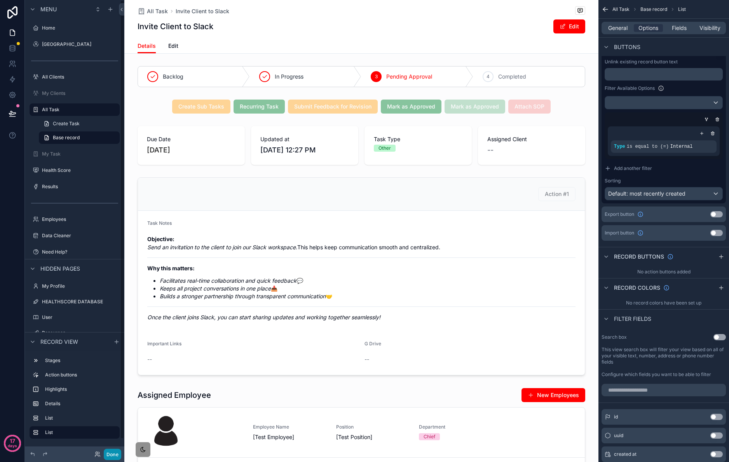
click at [113, 455] on button "Done" at bounding box center [112, 454] width 17 height 11
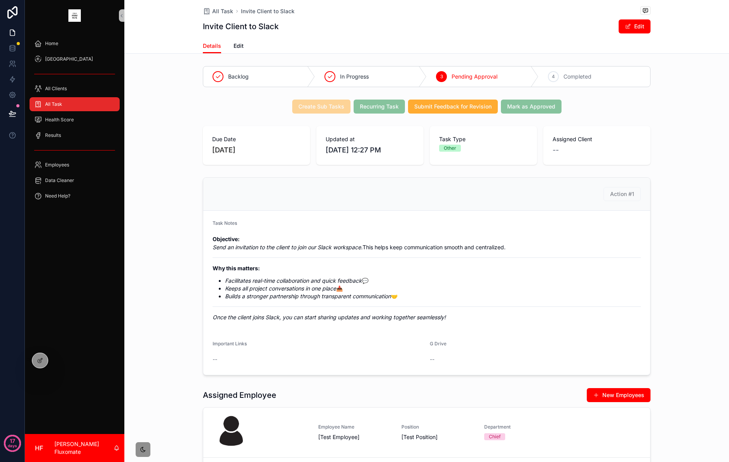
click at [78, 101] on div "All Task" at bounding box center [74, 104] width 81 height 12
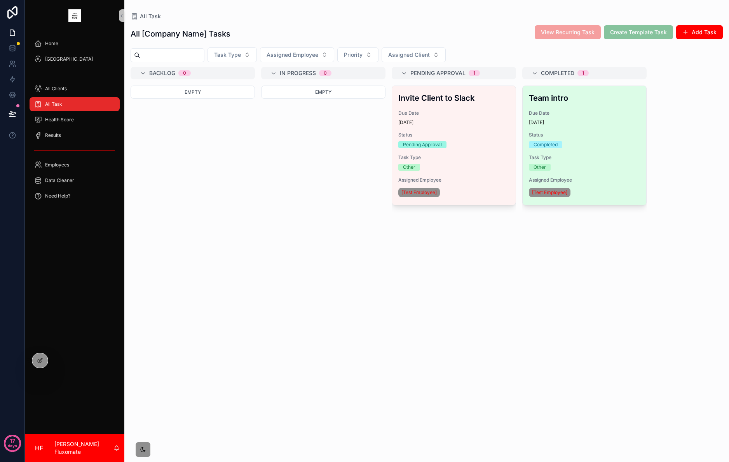
click at [585, 124] on div "[DATE]" at bounding box center [584, 122] width 111 height 6
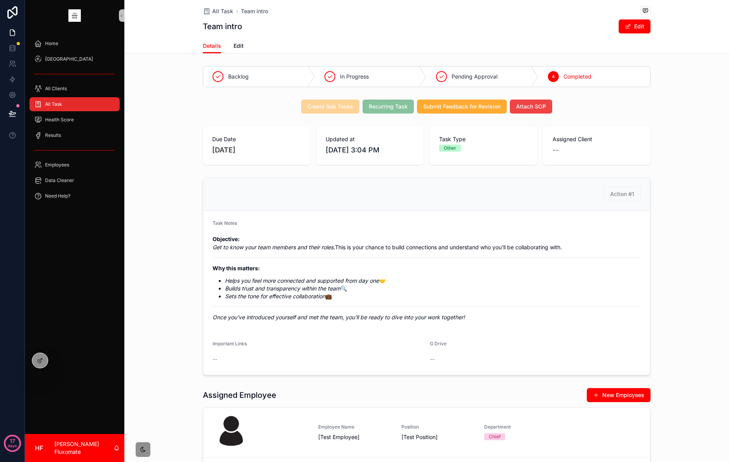
click at [144, 450] on icon "scrollable content" at bounding box center [143, 449] width 6 height 6
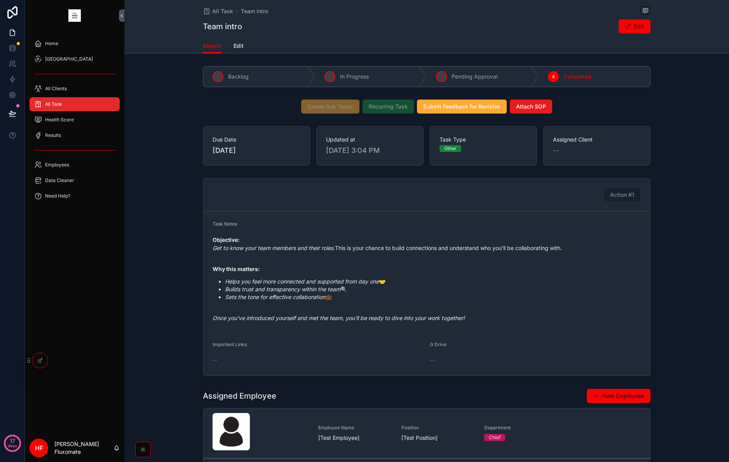
drag, startPoint x: 141, startPoint y: 453, endPoint x: 142, endPoint y: 443, distance: 10.6
click at [141, 453] on div "scrollable content" at bounding box center [143, 450] width 16 height 16
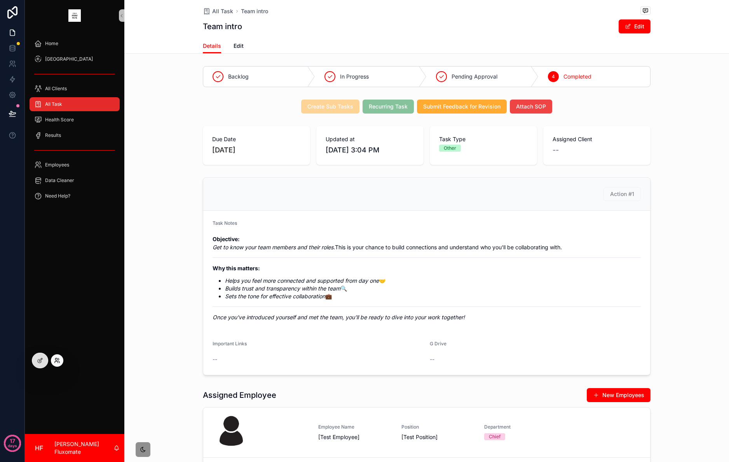
click at [59, 359] on icon at bounding box center [57, 360] width 6 height 6
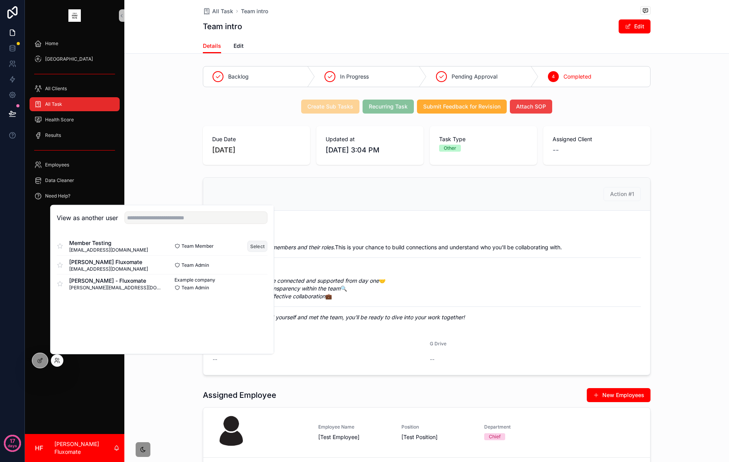
click at [259, 247] on button "Select" at bounding box center [258, 245] width 20 height 11
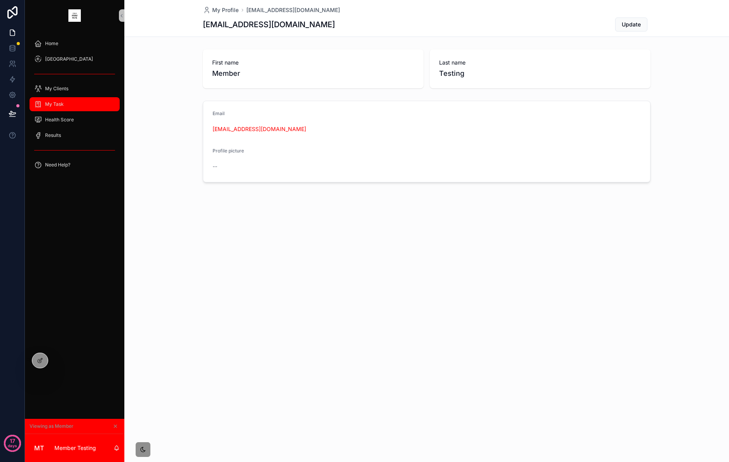
click at [85, 104] on div "My Task" at bounding box center [74, 104] width 81 height 12
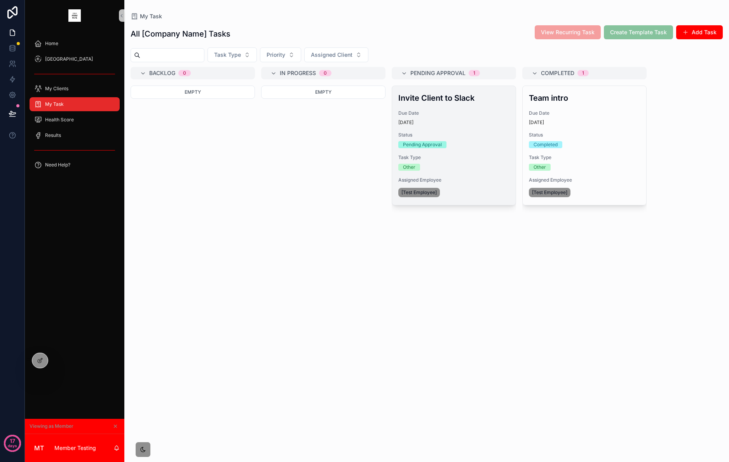
click at [479, 111] on span "Due Date" at bounding box center [453, 113] width 111 height 6
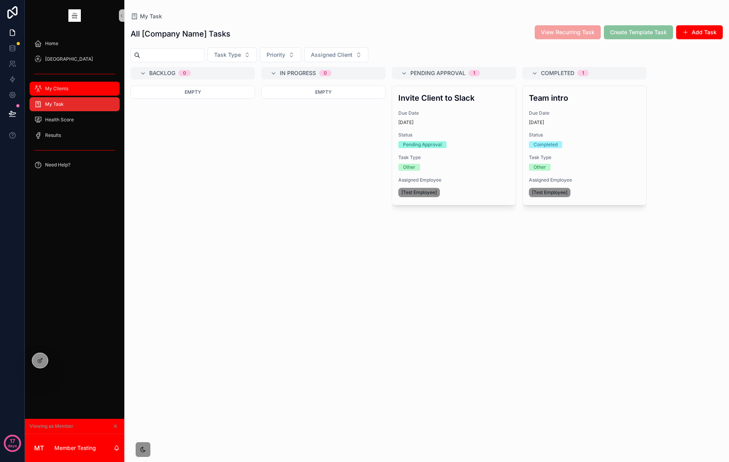
click at [84, 91] on div "My Clients" at bounding box center [74, 88] width 81 height 12
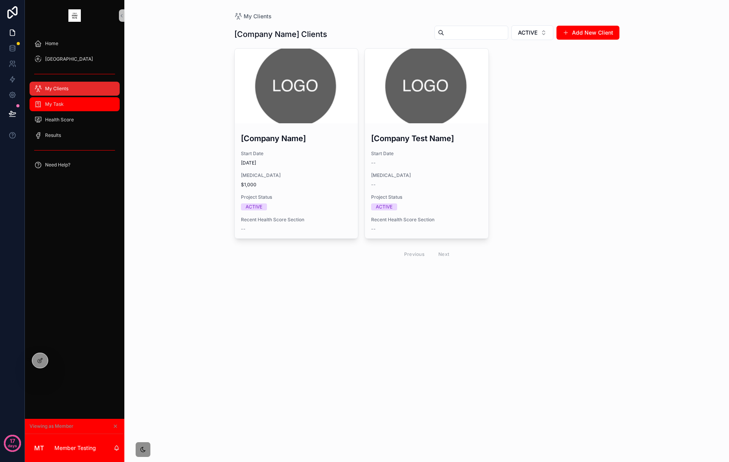
click at [81, 105] on div "My Task" at bounding box center [74, 104] width 81 height 12
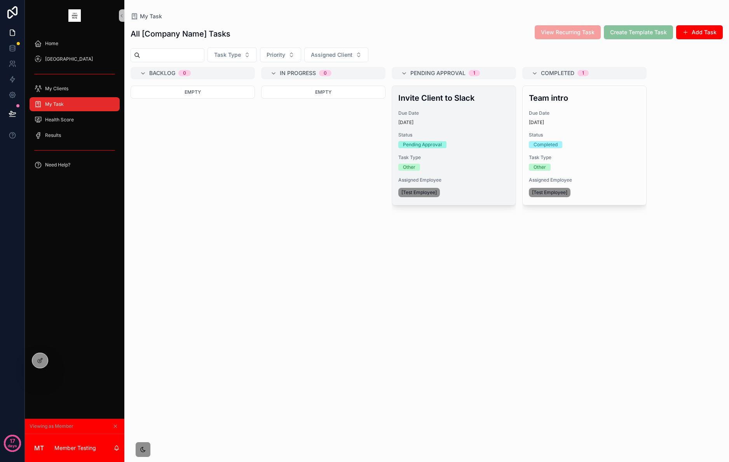
click at [482, 115] on span "Due Date" at bounding box center [453, 113] width 111 height 6
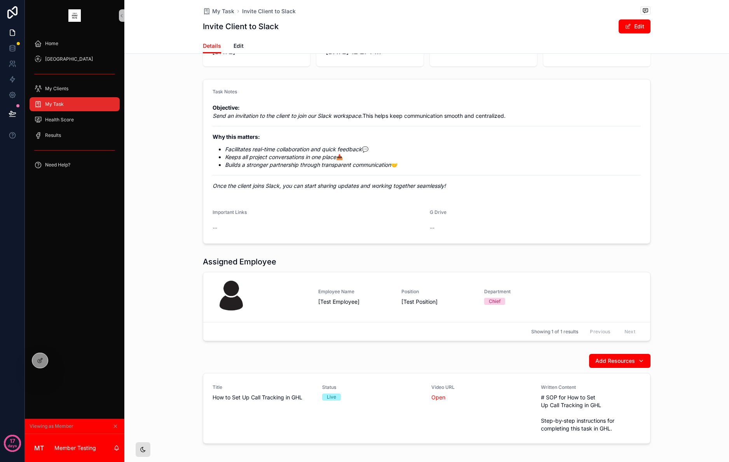
scroll to position [81, 0]
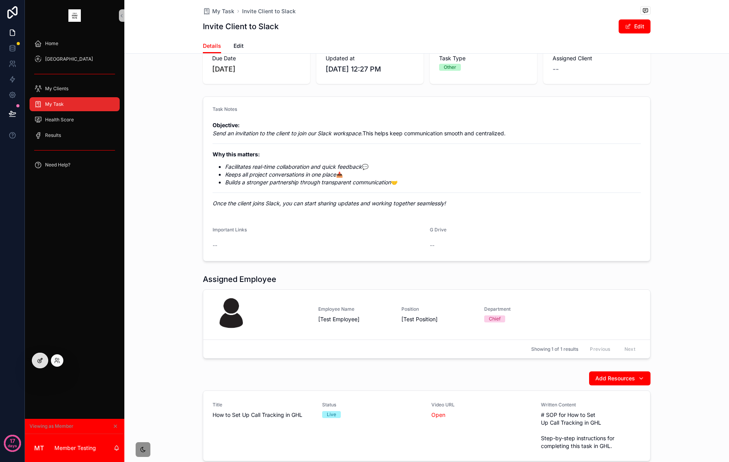
click at [38, 359] on icon at bounding box center [40, 360] width 6 height 6
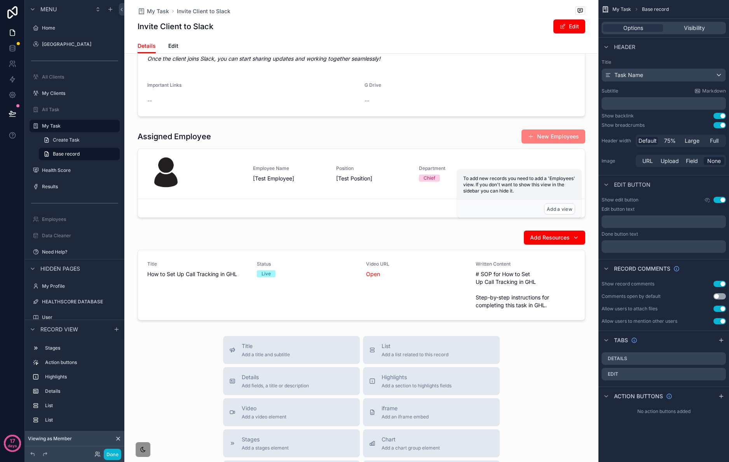
scroll to position [26, 0]
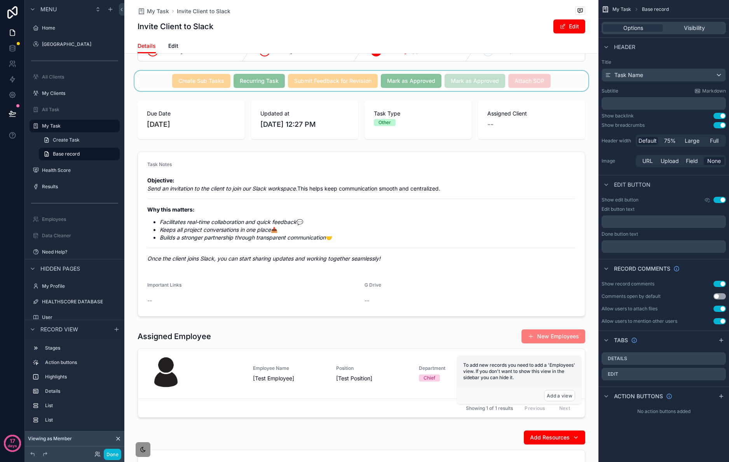
click at [557, 87] on div "scrollable content" at bounding box center [361, 81] width 474 height 20
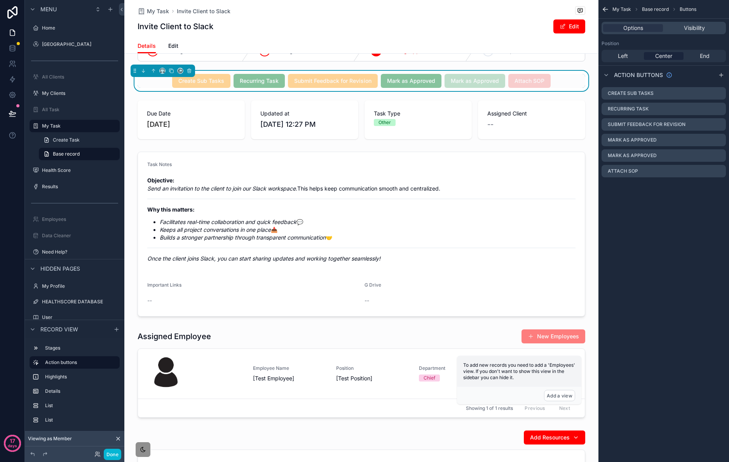
click at [641, 32] on div "Options Visibility" at bounding box center [664, 28] width 124 height 12
click at [650, 25] on div "Options" at bounding box center [633, 28] width 60 height 8
drag, startPoint x: 549, startPoint y: 81, endPoint x: 557, endPoint y: 82, distance: 8.6
click at [550, 81] on div "Create Sub Tasks Recurring Task Submit Feedback for Revision Mark as Approved M…" at bounding box center [362, 81] width 448 height 14
click at [719, 170] on icon "scrollable content" at bounding box center [720, 171] width 6 height 6
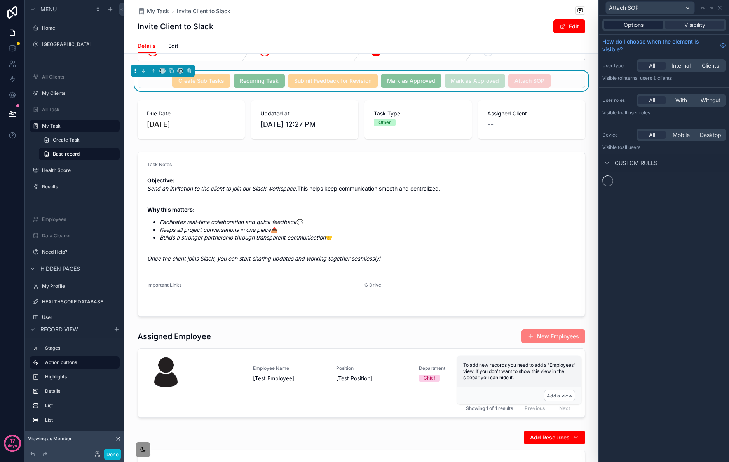
click at [640, 28] on span "Options" at bounding box center [634, 25] width 20 height 8
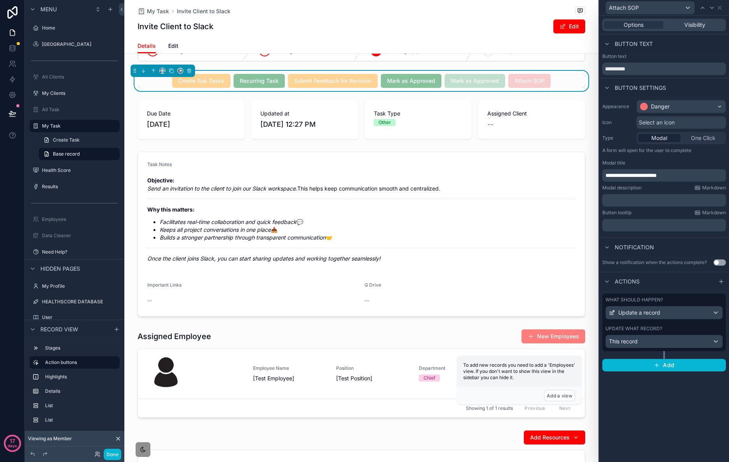
click at [557, 87] on div "Create Sub Tasks Recurring Task Submit Feedback for Revision Mark as Approved M…" at bounding box center [362, 81] width 448 height 14
click at [692, 24] on span "Visibility" at bounding box center [695, 25] width 21 height 8
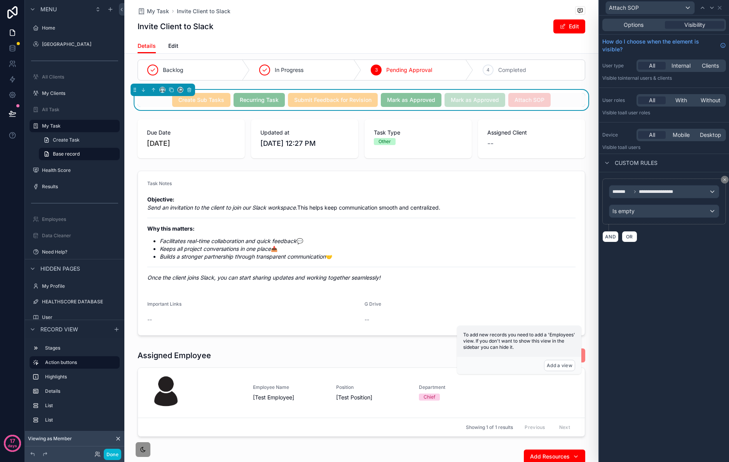
scroll to position [0, 0]
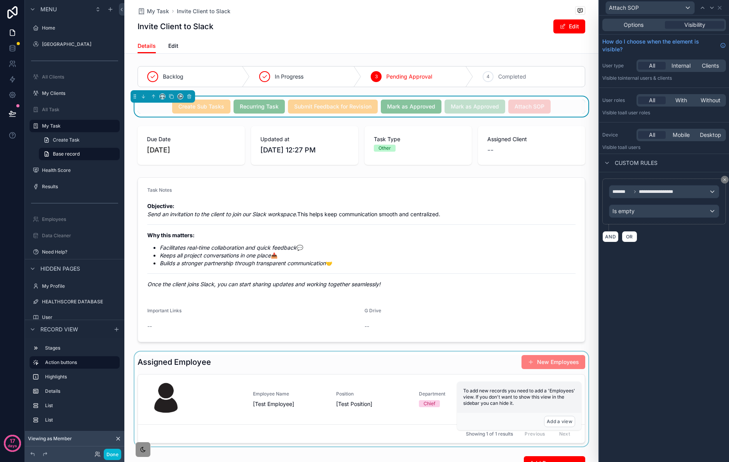
click at [430, 415] on div "scrollable content" at bounding box center [361, 398] width 474 height 95
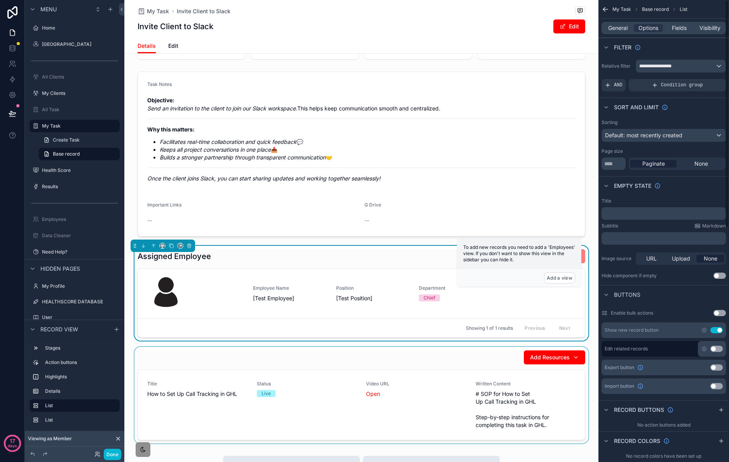
scroll to position [184, 0]
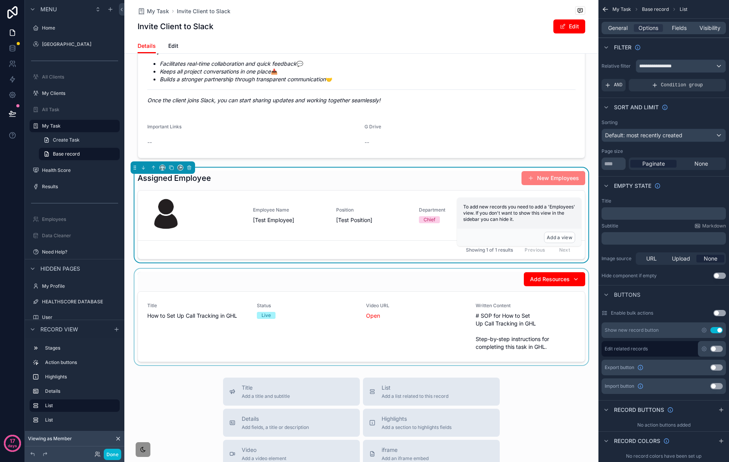
click at [384, 329] on div "scrollable content" at bounding box center [361, 317] width 474 height 96
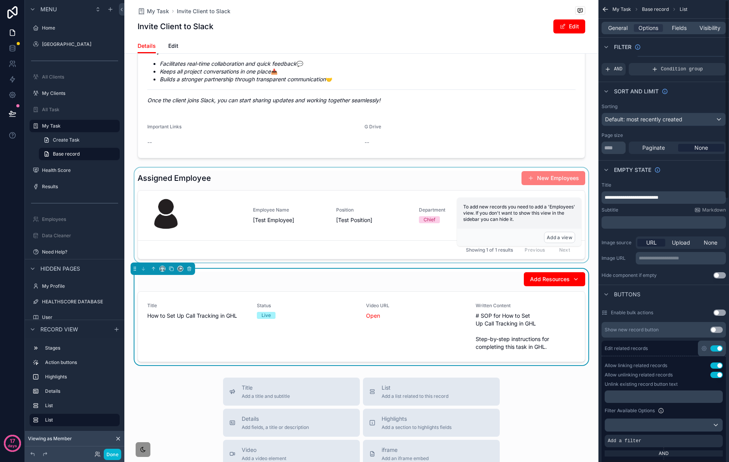
scroll to position [17, 0]
click at [345, 329] on div "Status Live" at bounding box center [307, 326] width 100 height 48
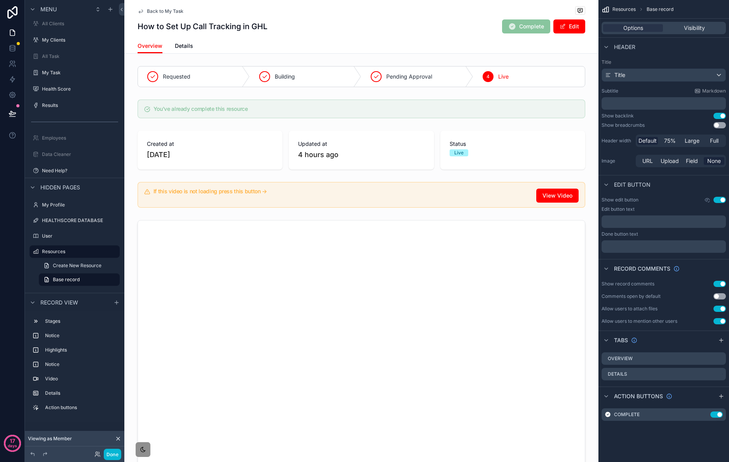
click at [165, 13] on span "Back to My Task" at bounding box center [165, 11] width 37 height 6
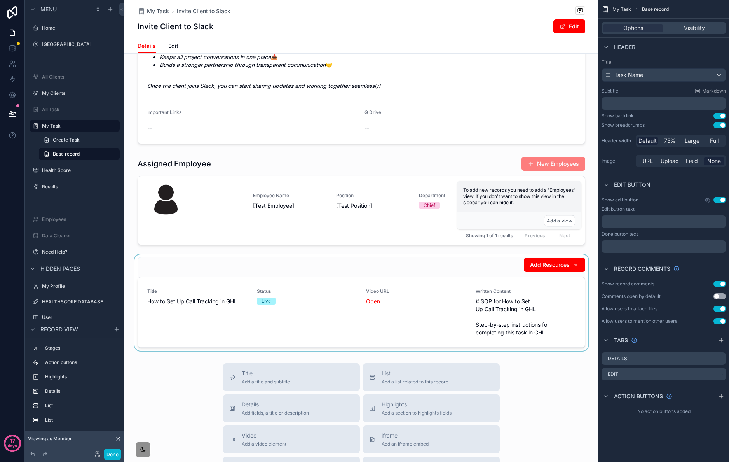
scroll to position [201, 0]
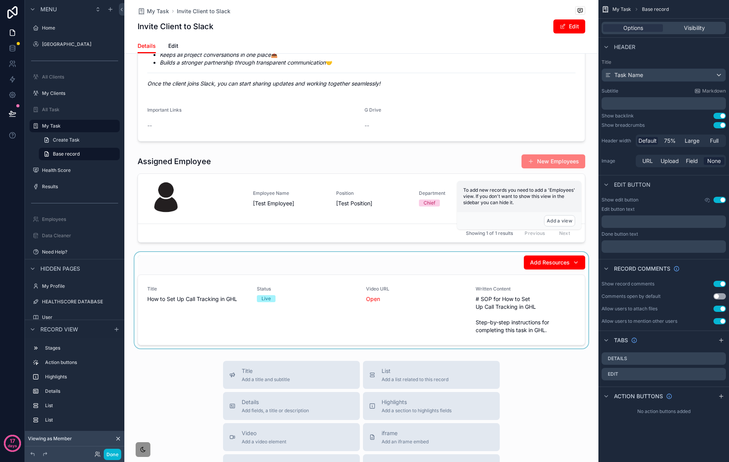
click at [285, 274] on div "scrollable content" at bounding box center [361, 300] width 474 height 96
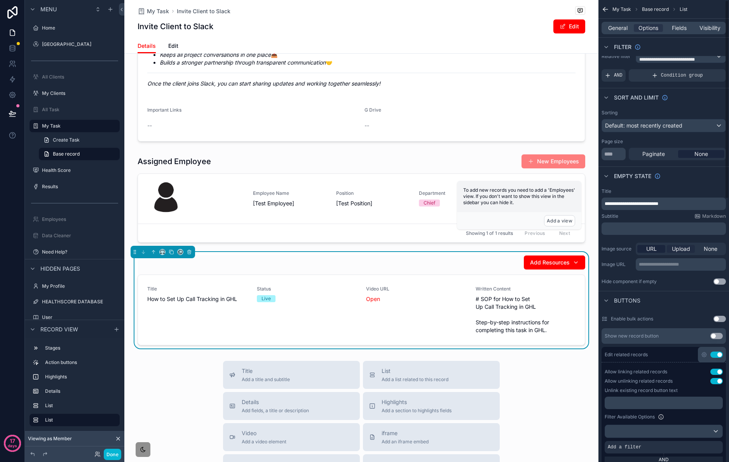
scroll to position [0, 0]
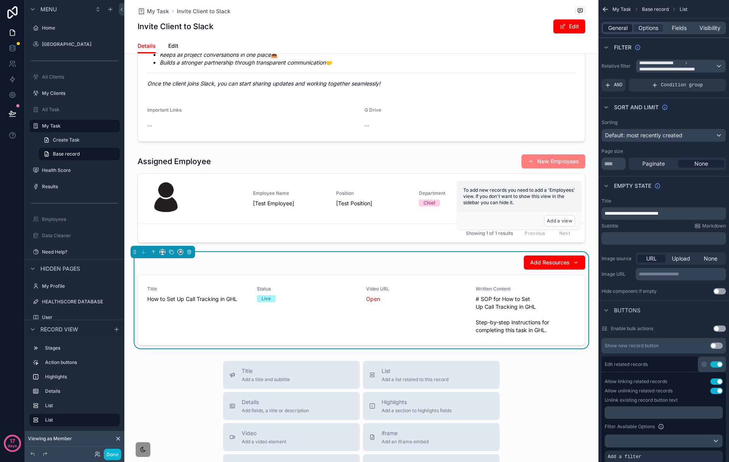
click at [619, 27] on span "General" at bounding box center [617, 28] width 19 height 8
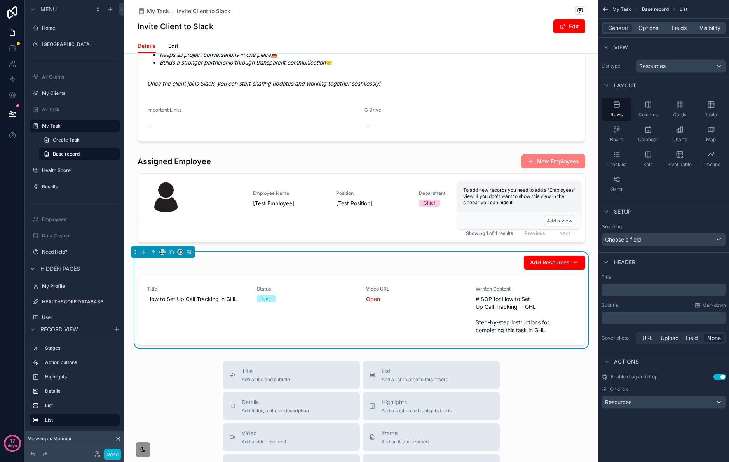
click at [654, 292] on p "﻿" at bounding box center [665, 290] width 120 height 8
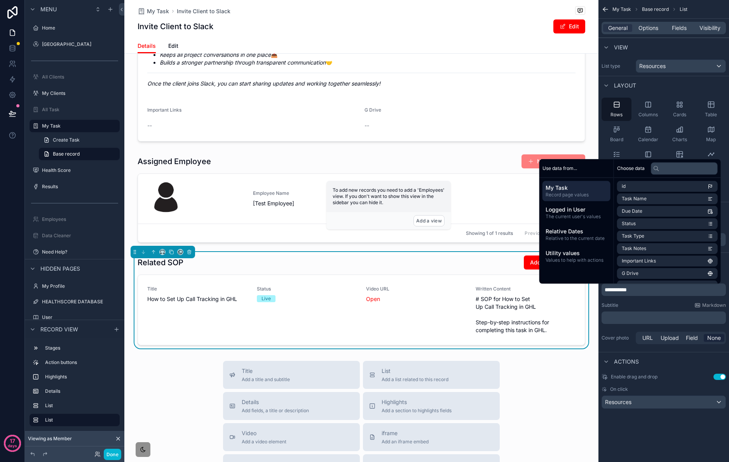
click at [666, 420] on div "**********" at bounding box center [664, 213] width 131 height 427
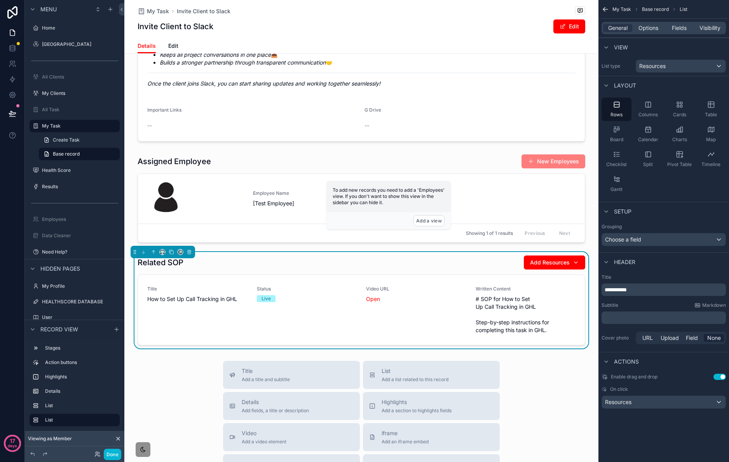
click at [685, 23] on div "General Options Fields Visibility" at bounding box center [664, 28] width 124 height 12
click at [685, 24] on span "Fields" at bounding box center [679, 28] width 15 height 8
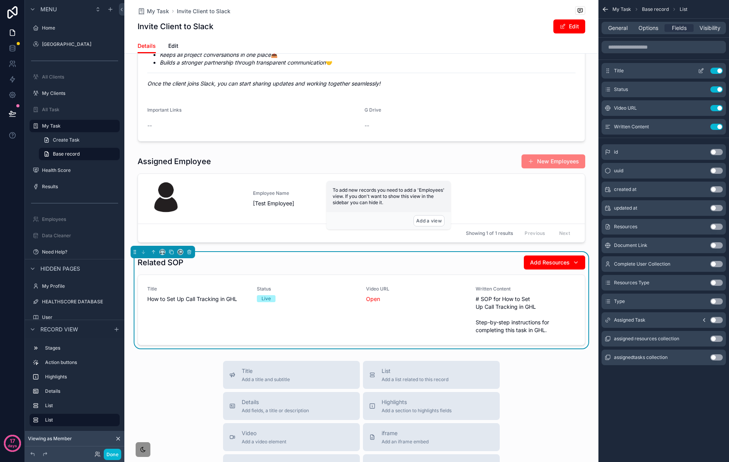
click at [699, 68] on icon "scrollable content" at bounding box center [701, 71] width 6 height 6
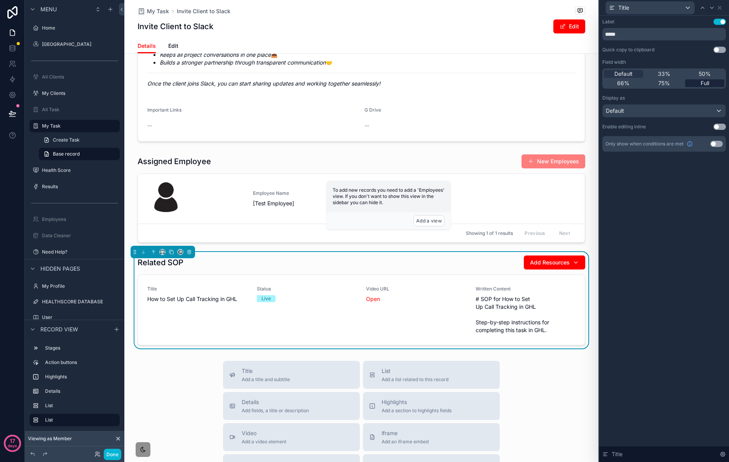
click at [710, 82] on div "Full" at bounding box center [704, 83] width 39 height 8
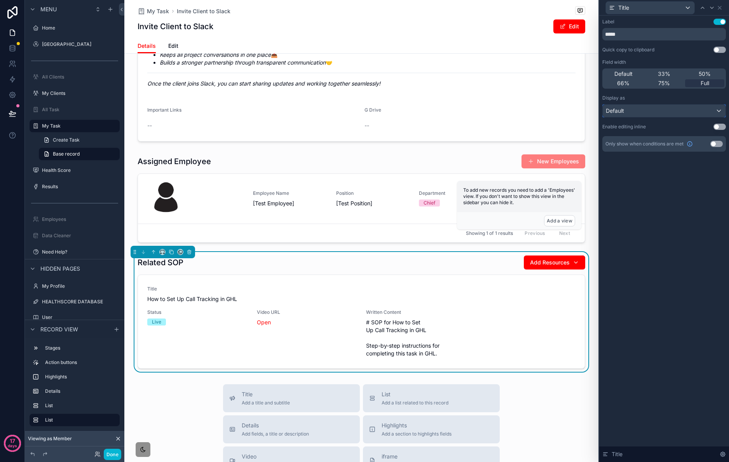
click at [676, 114] on div "Default" at bounding box center [664, 111] width 123 height 12
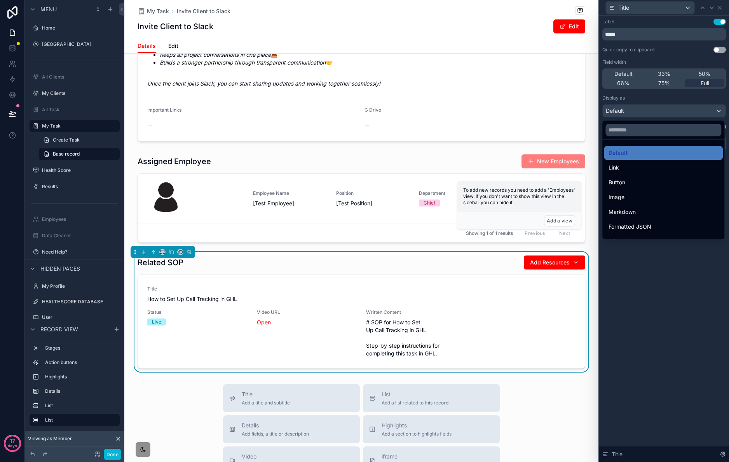
click at [720, 19] on div at bounding box center [664, 231] width 130 height 462
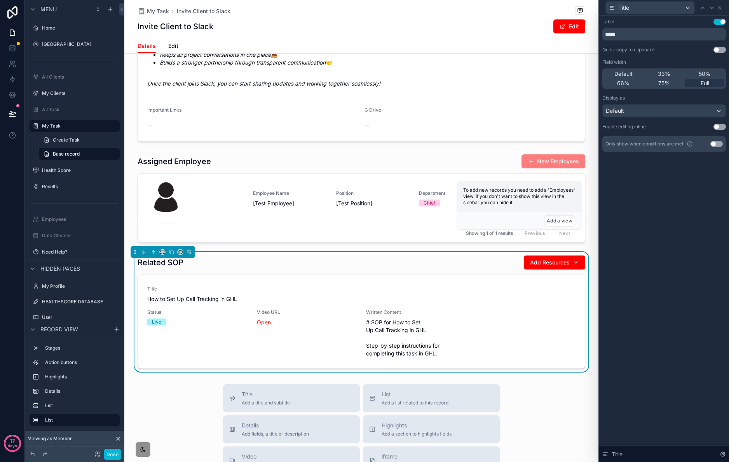
click at [721, 22] on button "Use setting" at bounding box center [720, 22] width 12 height 6
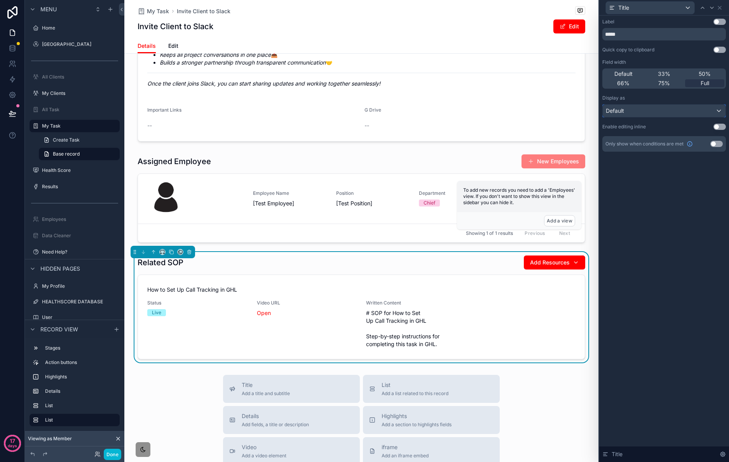
click at [687, 114] on div "Default" at bounding box center [664, 111] width 123 height 12
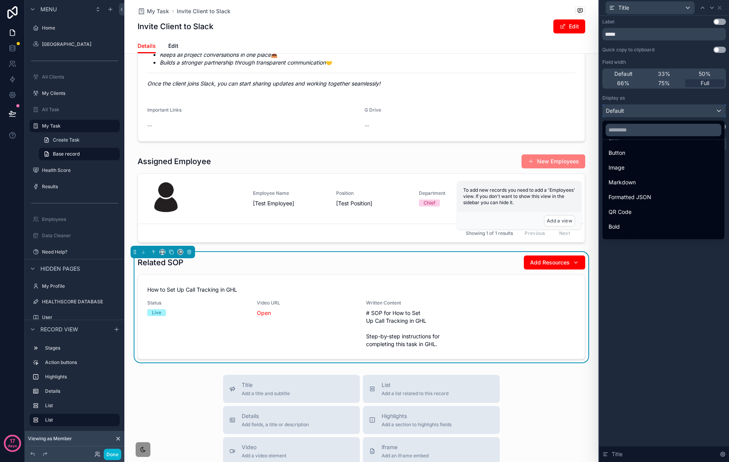
scroll to position [85, 0]
click at [648, 216] on div "Heading 3" at bounding box center [664, 215] width 110 height 9
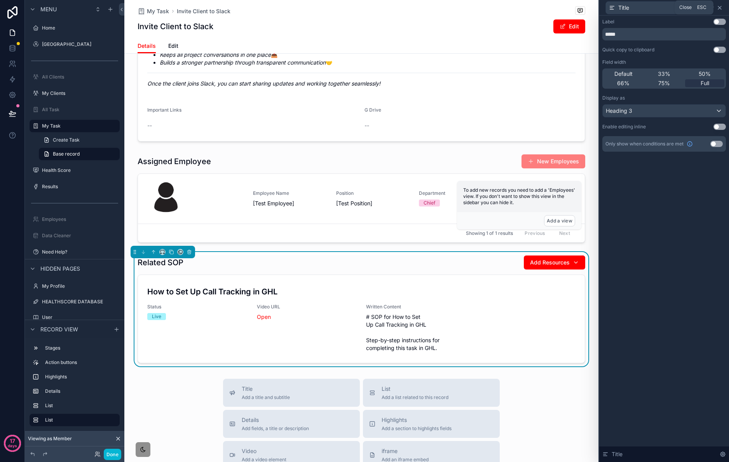
click at [721, 9] on icon at bounding box center [720, 8] width 6 height 6
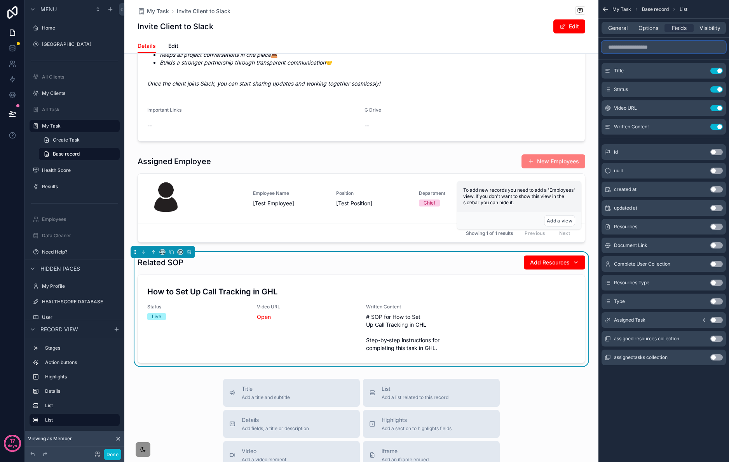
click at [666, 48] on input "scrollable content" at bounding box center [664, 47] width 124 height 12
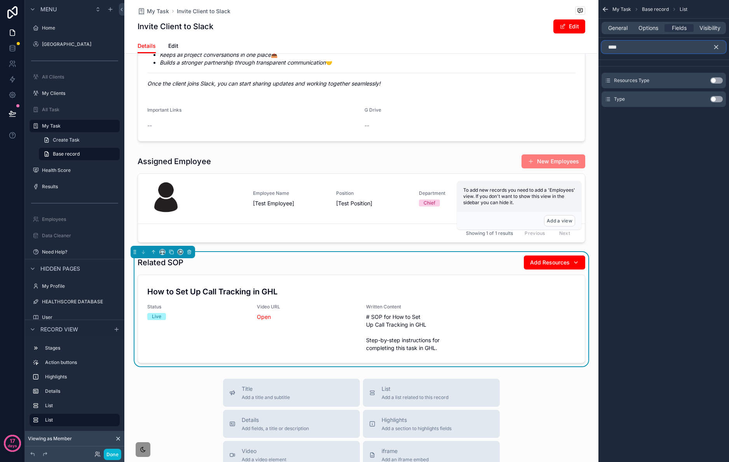
type input "****"
click at [718, 97] on button "Use setting" at bounding box center [717, 99] width 12 height 6
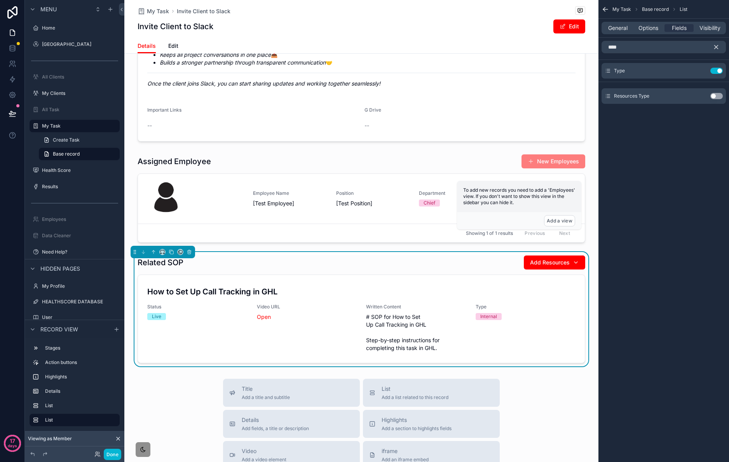
drag, startPoint x: 719, startPoint y: 44, endPoint x: 693, endPoint y: 61, distance: 31.5
click at [719, 44] on icon "scrollable content" at bounding box center [716, 47] width 7 height 7
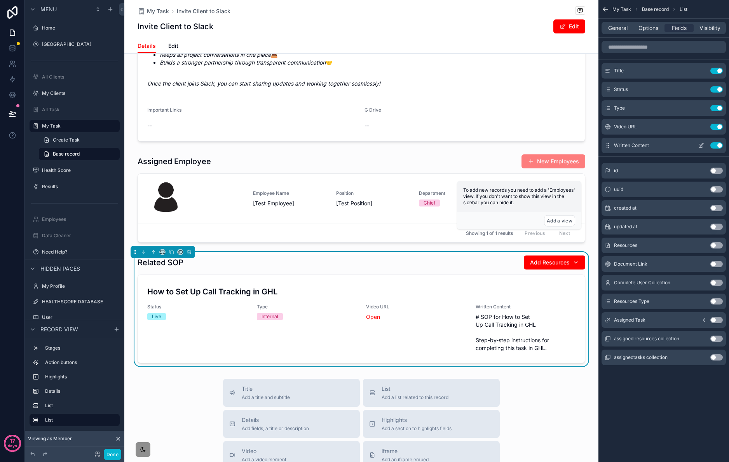
click at [702, 149] on icon "scrollable content" at bounding box center [701, 145] width 6 height 6
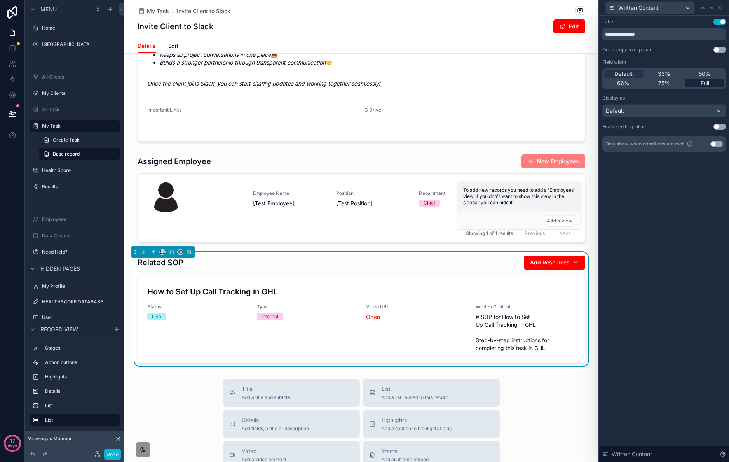
click at [704, 84] on span "Full" at bounding box center [705, 83] width 9 height 8
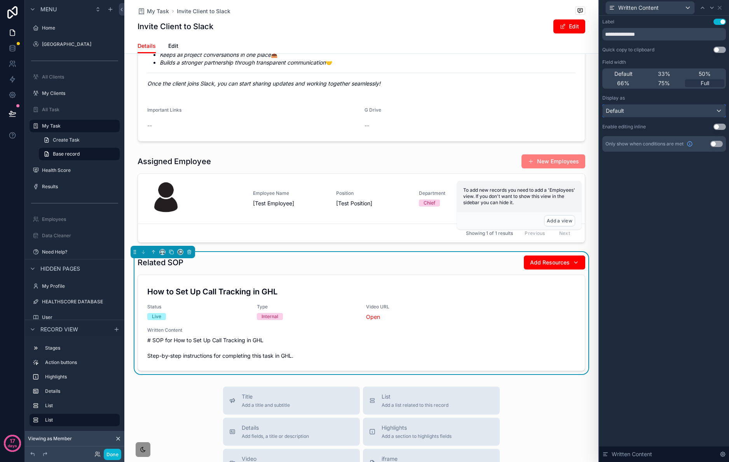
click at [680, 107] on div "Default" at bounding box center [664, 111] width 123 height 12
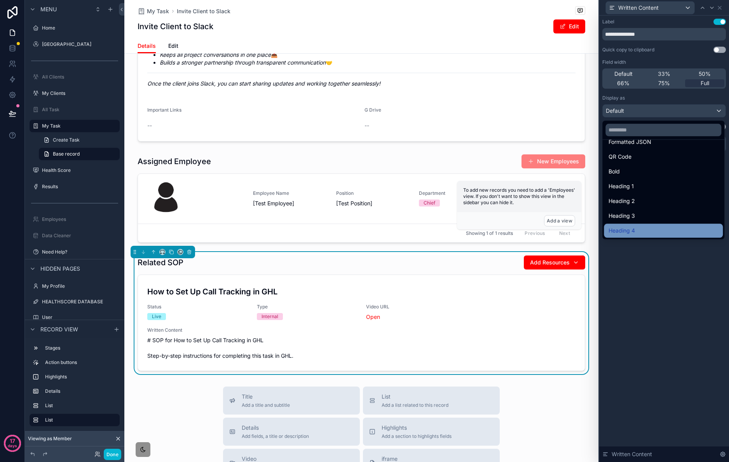
click at [654, 227] on div "Heading 4" at bounding box center [664, 230] width 110 height 9
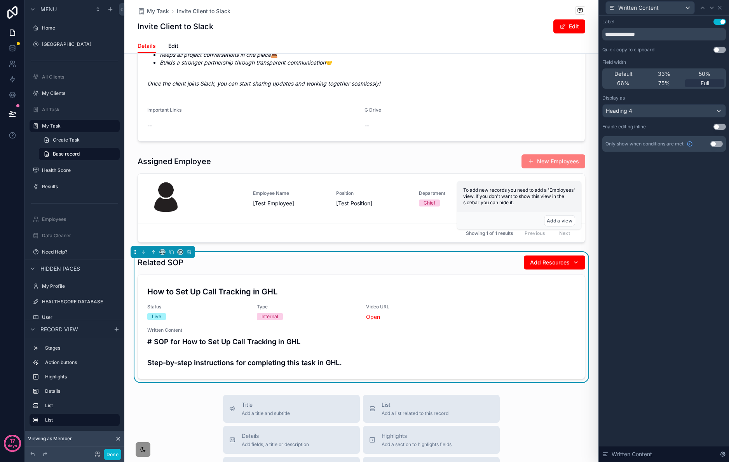
click at [721, 23] on button "Use setting" at bounding box center [720, 22] width 12 height 6
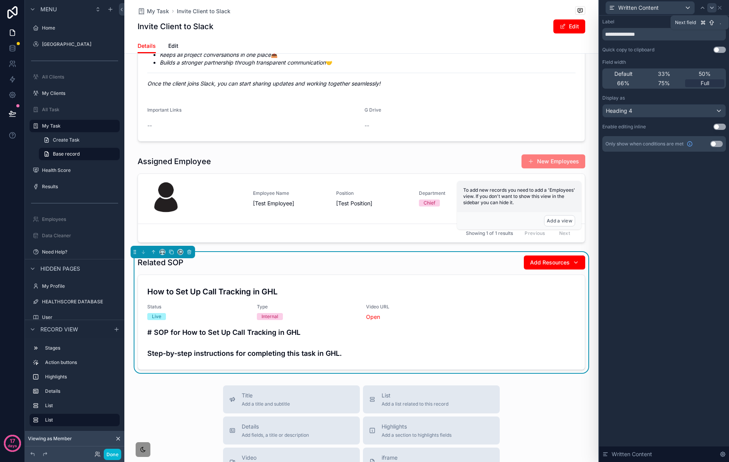
click at [711, 8] on icon at bounding box center [712, 8] width 3 height 2
click at [706, 7] on div at bounding box center [702, 7] width 9 height 9
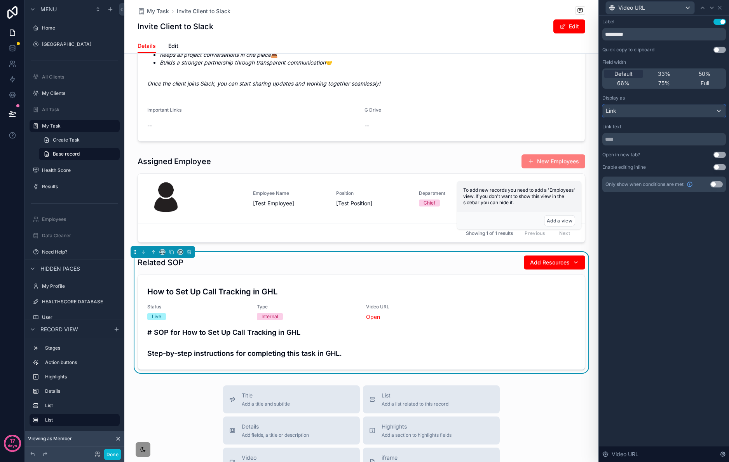
click at [685, 114] on div "Link" at bounding box center [664, 111] width 123 height 12
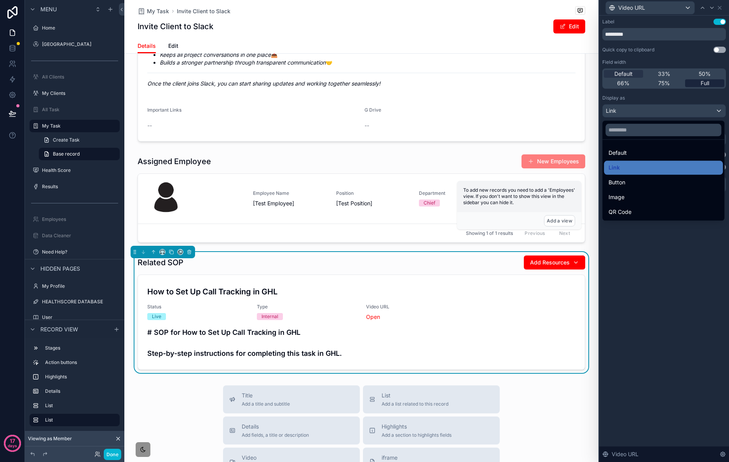
click at [669, 183] on div "Button" at bounding box center [664, 182] width 110 height 9
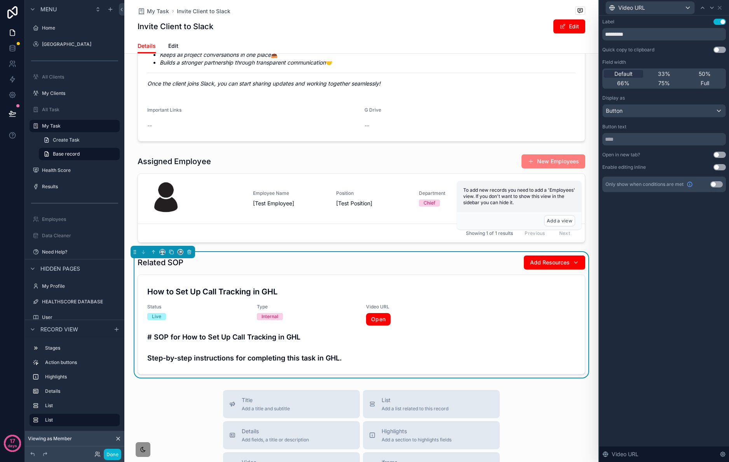
click at [671, 72] on div "33%" at bounding box center [664, 74] width 39 height 8
click at [702, 8] on icon at bounding box center [703, 8] width 6 height 6
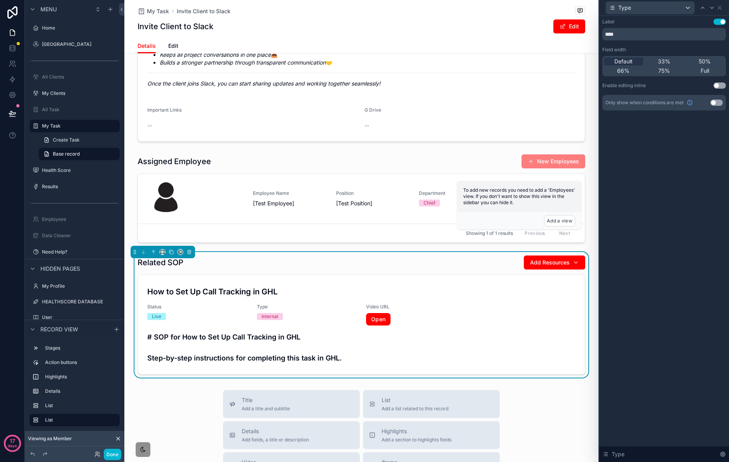
click at [673, 63] on div "33%" at bounding box center [664, 62] width 39 height 8
click at [702, 8] on icon at bounding box center [703, 8] width 6 height 6
click at [676, 59] on div "33%" at bounding box center [664, 62] width 39 height 8
click at [722, 7] on icon at bounding box center [720, 8] width 6 height 6
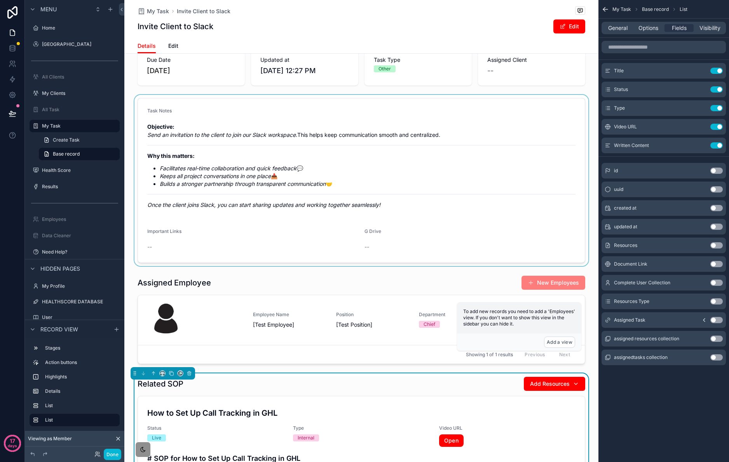
scroll to position [0, 0]
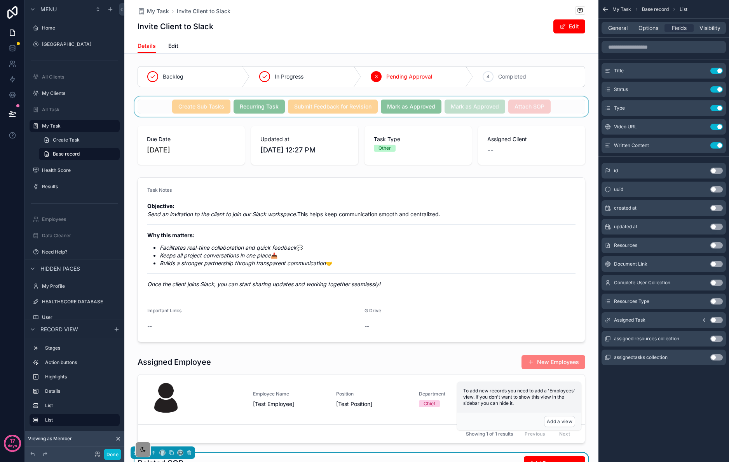
click at [536, 103] on div "scrollable content" at bounding box center [361, 106] width 474 height 20
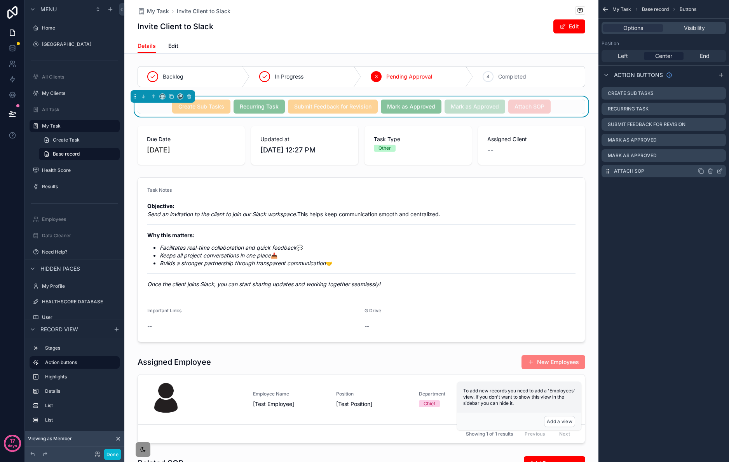
click at [722, 170] on icon "scrollable content" at bounding box center [720, 170] width 3 height 3
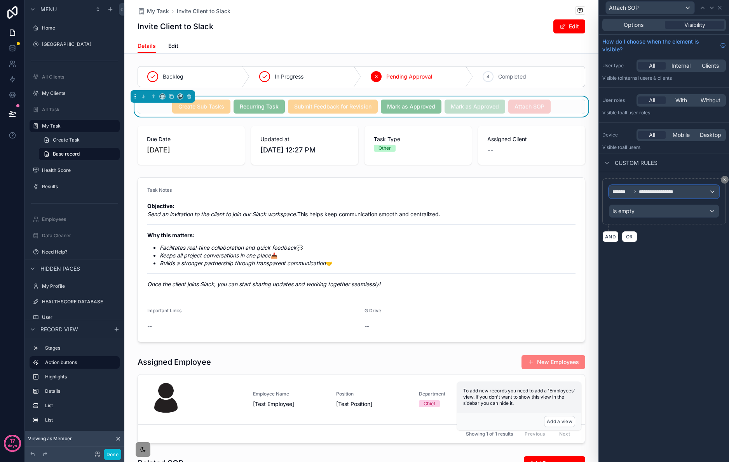
click at [666, 185] on button "**********" at bounding box center [664, 191] width 110 height 13
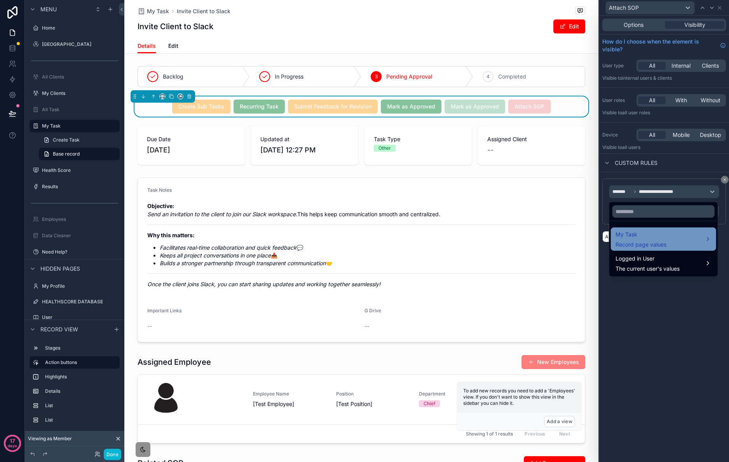
click at [661, 241] on span "Record page values" at bounding box center [641, 245] width 51 height 8
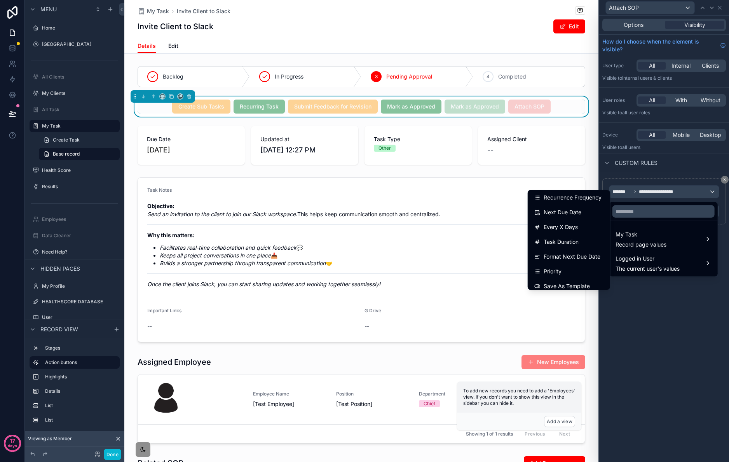
scroll to position [302, 0]
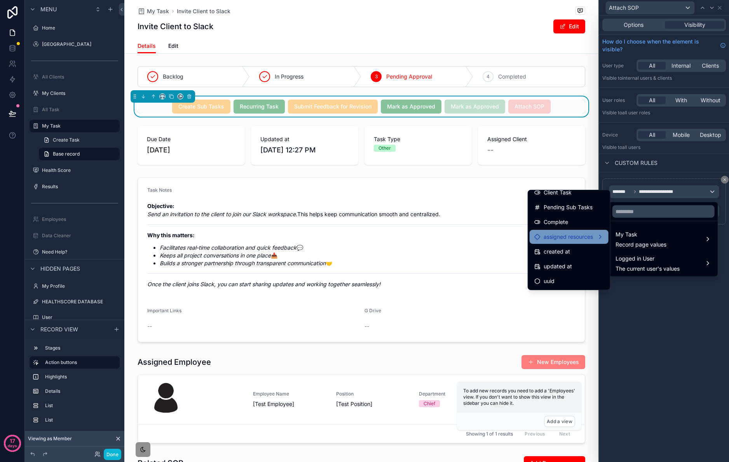
click at [571, 236] on span "assigned resources" at bounding box center [568, 236] width 49 height 9
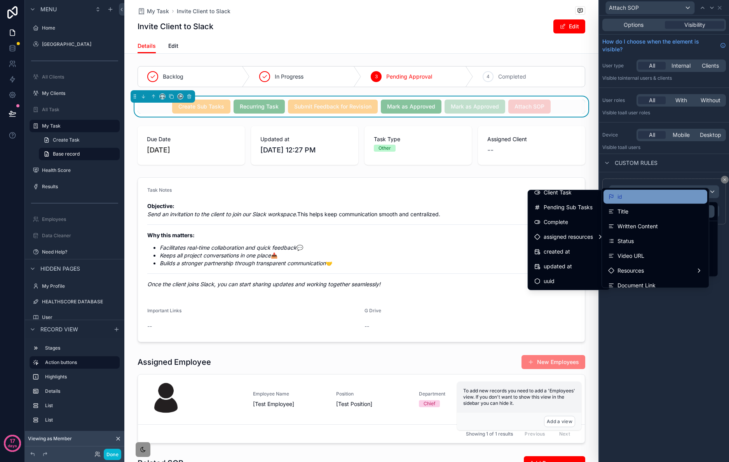
click at [647, 197] on div "id" at bounding box center [655, 196] width 94 height 9
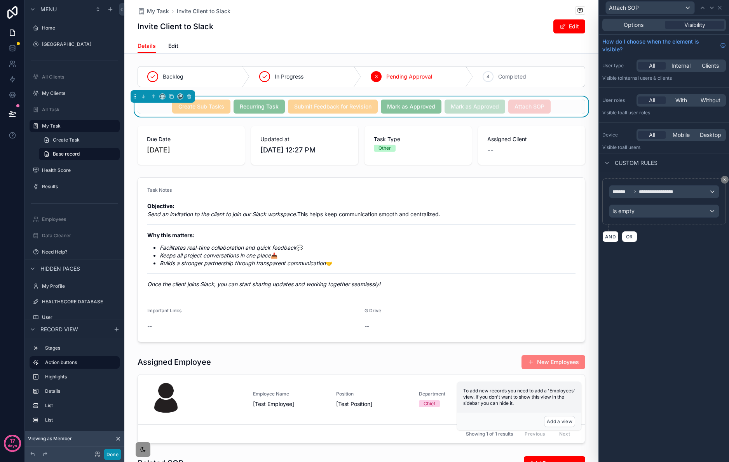
click at [105, 453] on button "Done" at bounding box center [112, 454] width 17 height 11
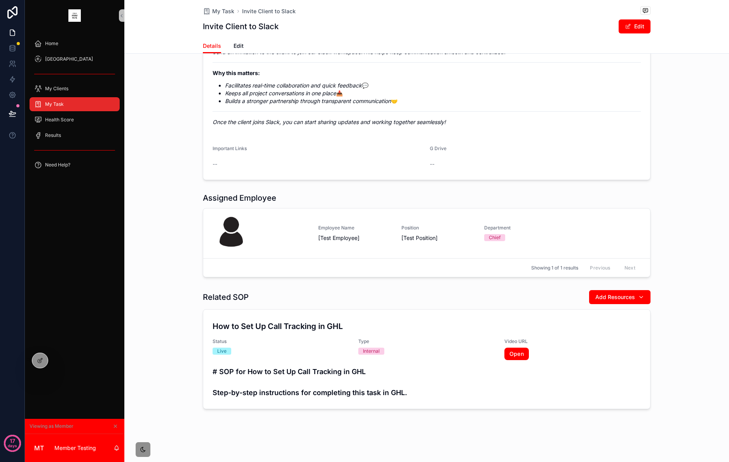
scroll to position [0, 0]
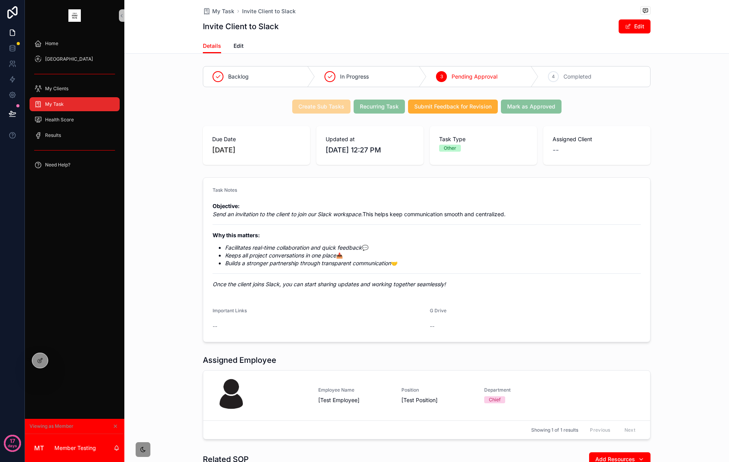
click at [76, 103] on div "My Task" at bounding box center [74, 104] width 81 height 12
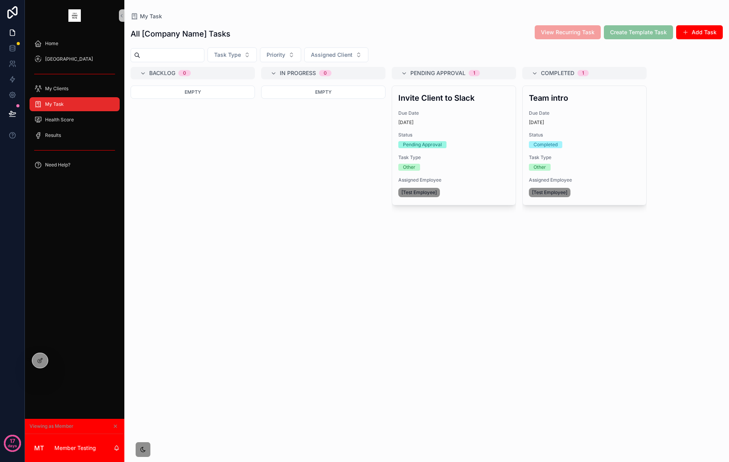
click at [557, 121] on div "[DATE]" at bounding box center [584, 122] width 111 height 6
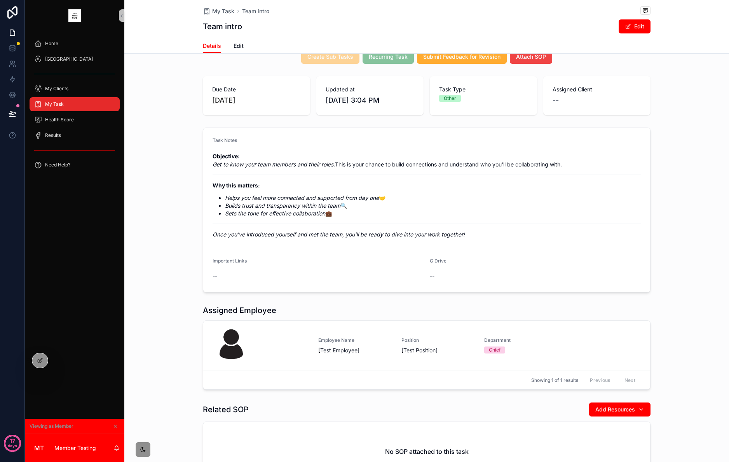
scroll to position [131, 0]
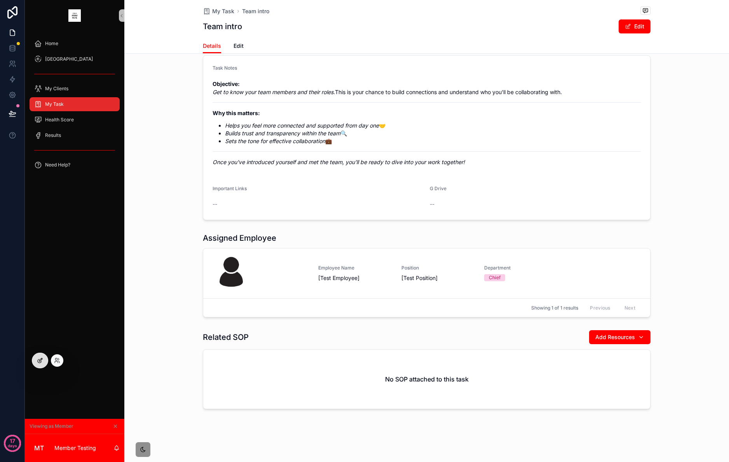
click at [34, 360] on div at bounding box center [40, 360] width 16 height 15
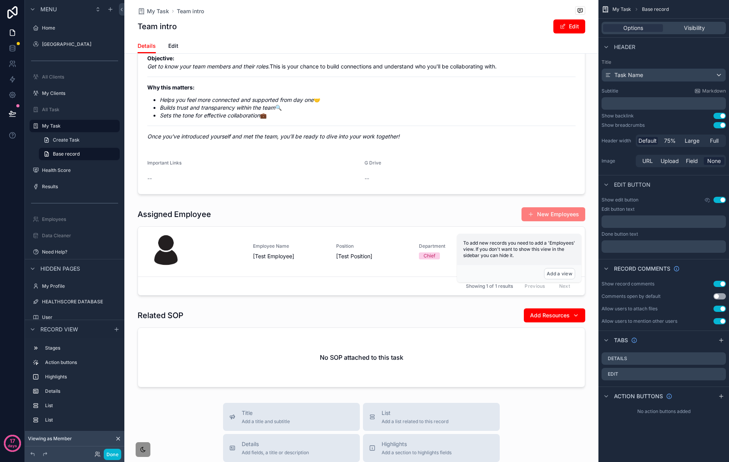
scroll to position [375, 0]
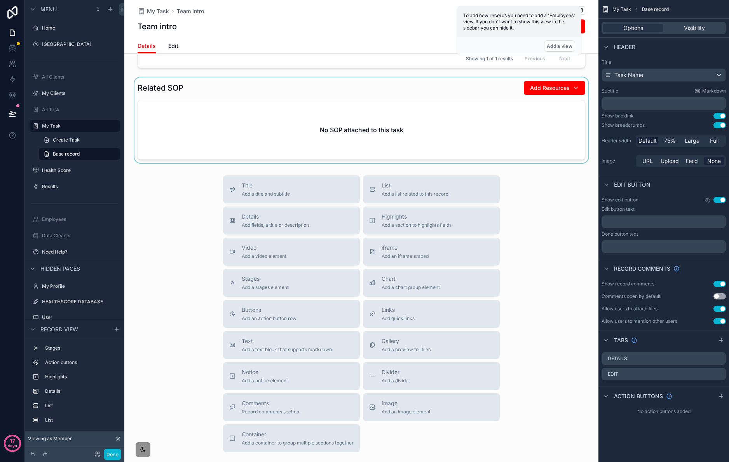
click at [491, 97] on div "scrollable content" at bounding box center [361, 120] width 474 height 86
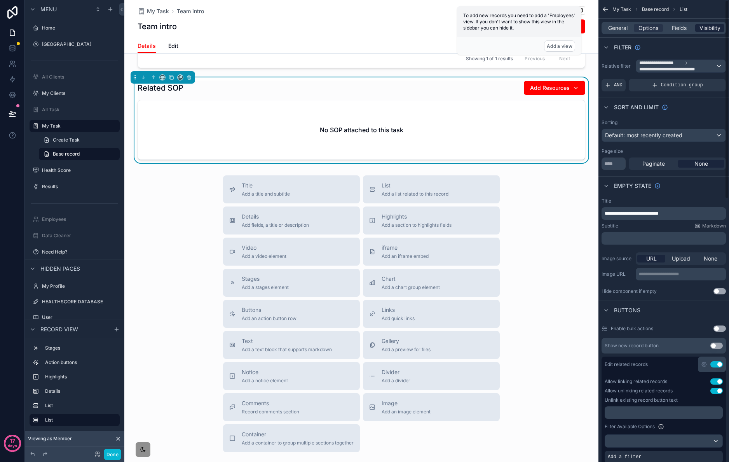
click at [707, 27] on span "Visibility" at bounding box center [710, 28] width 21 height 8
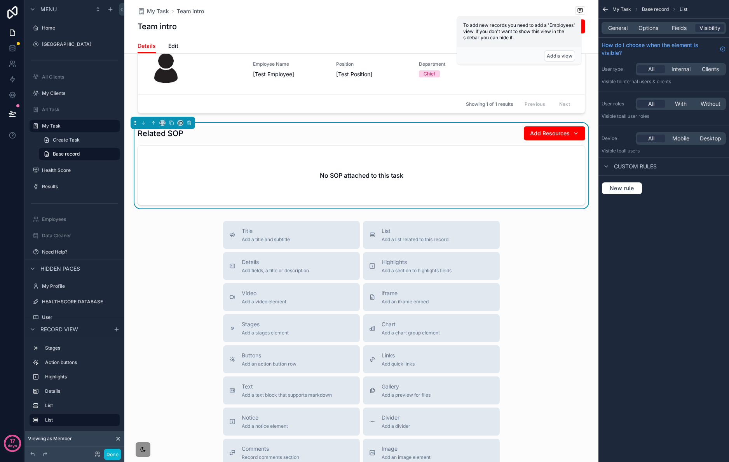
scroll to position [302, 0]
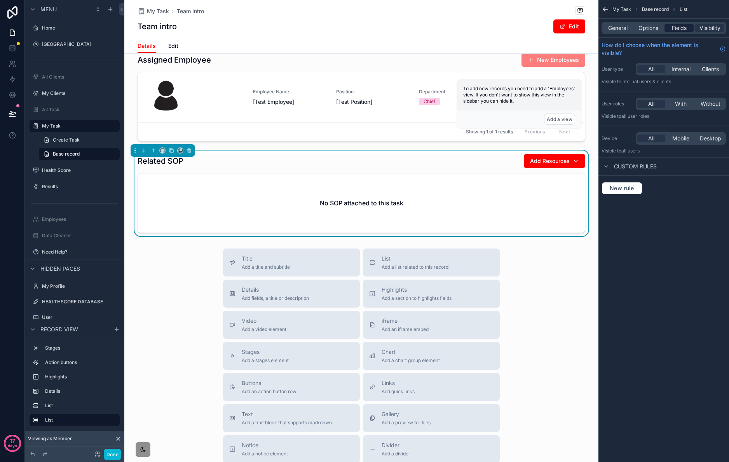
click at [683, 26] on span "Fields" at bounding box center [679, 28] width 15 height 8
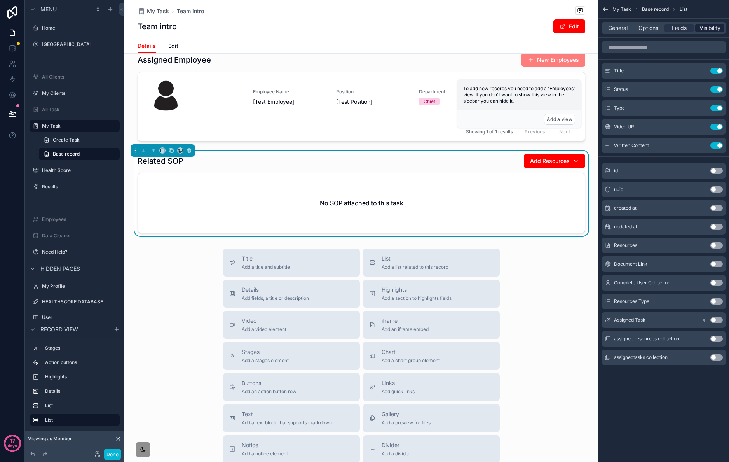
click at [713, 27] on span "Visibility" at bounding box center [710, 28] width 21 height 8
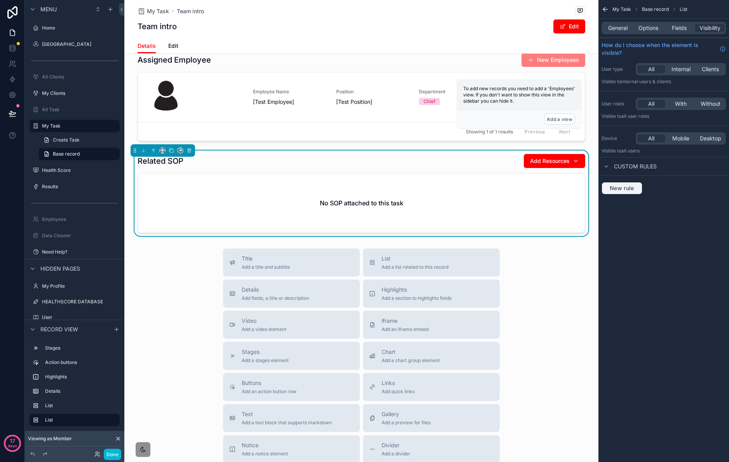
click at [636, 192] on button "New rule" at bounding box center [622, 188] width 41 height 12
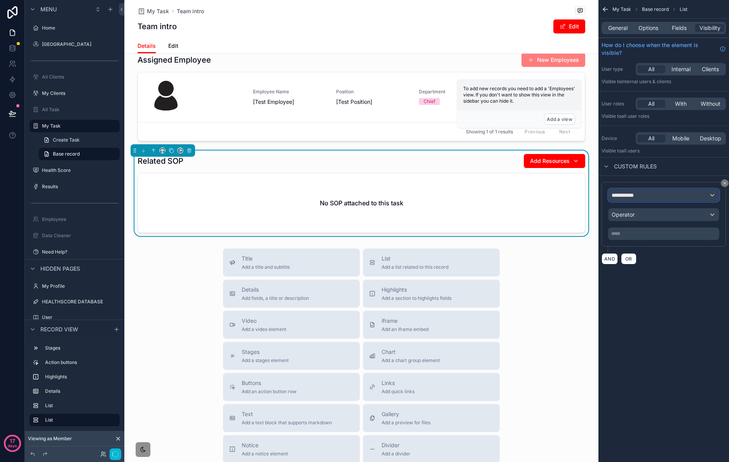
click at [658, 191] on div "**********" at bounding box center [664, 195] width 110 height 12
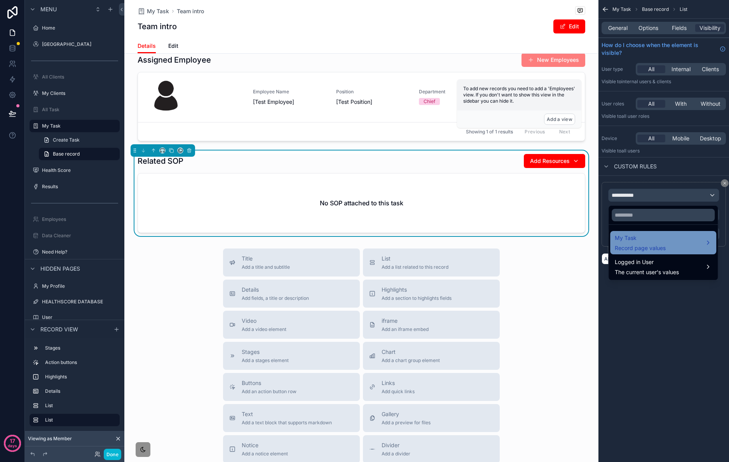
click at [656, 245] on div "My Task Record page values" at bounding box center [640, 242] width 51 height 19
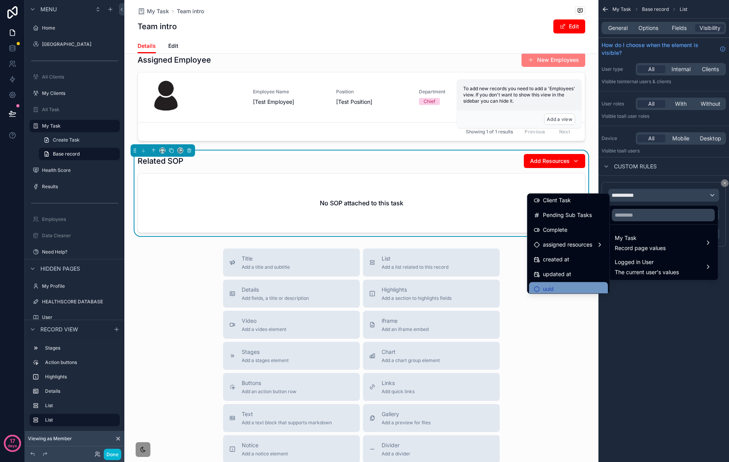
scroll to position [302, 0]
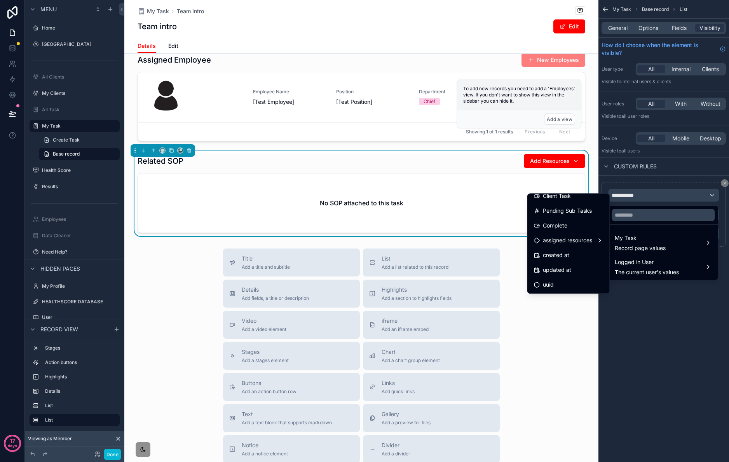
drag, startPoint x: 575, startPoint y: 239, endPoint x: 600, endPoint y: 234, distance: 25.8
click at [575, 239] on span "assigned resources" at bounding box center [567, 240] width 49 height 9
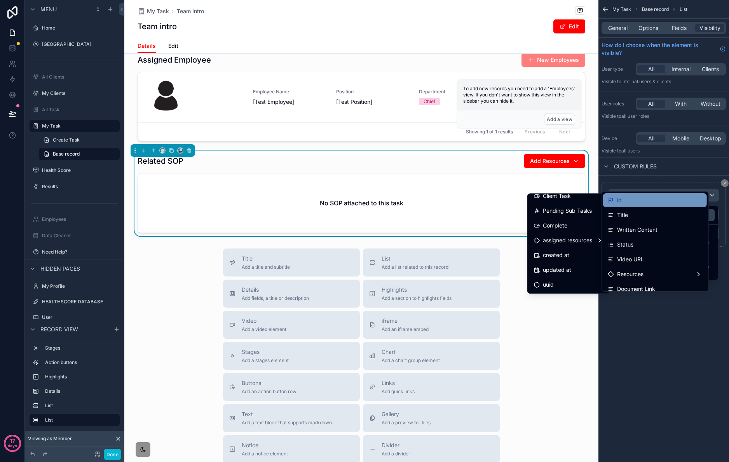
click at [648, 204] on div "id" at bounding box center [655, 200] width 94 height 9
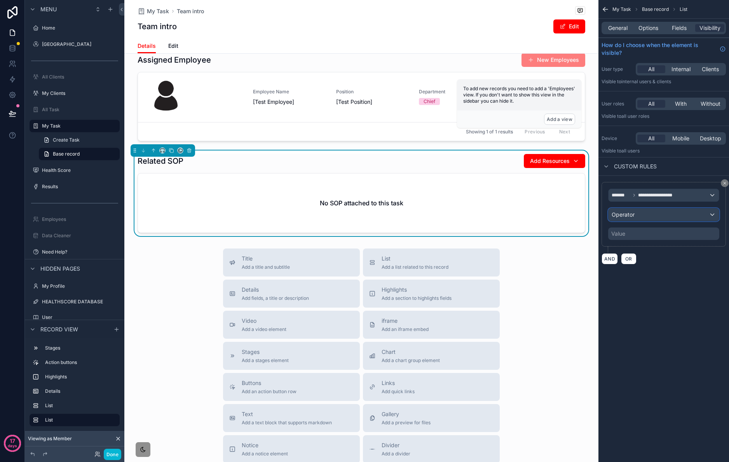
click at [670, 217] on div "Operator" at bounding box center [664, 214] width 110 height 12
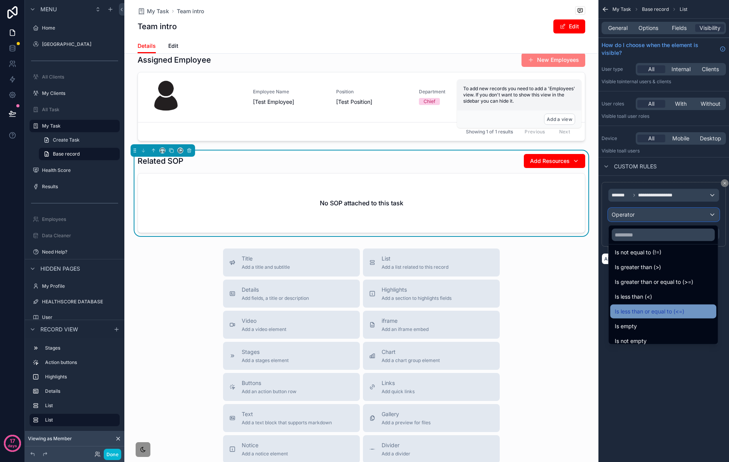
scroll to position [21, 0]
click at [657, 321] on div "Is empty" at bounding box center [663, 325] width 97 height 9
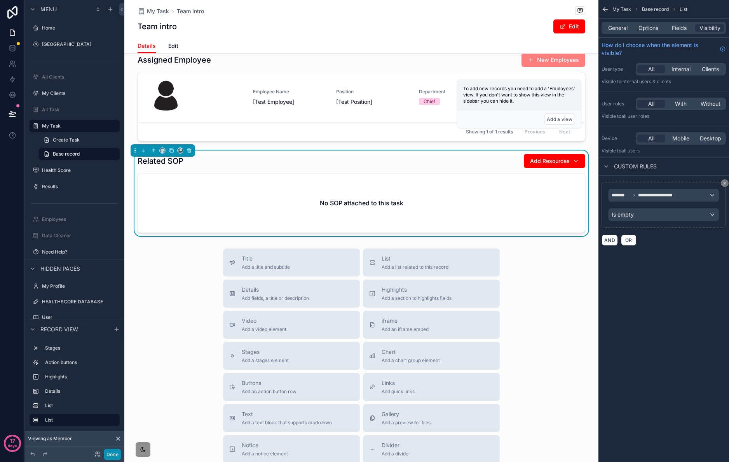
click at [115, 455] on button "Done" at bounding box center [112, 454] width 17 height 11
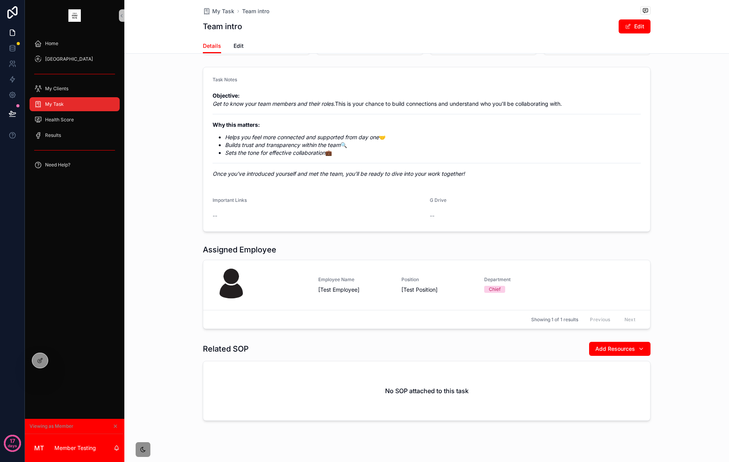
scroll to position [131, 0]
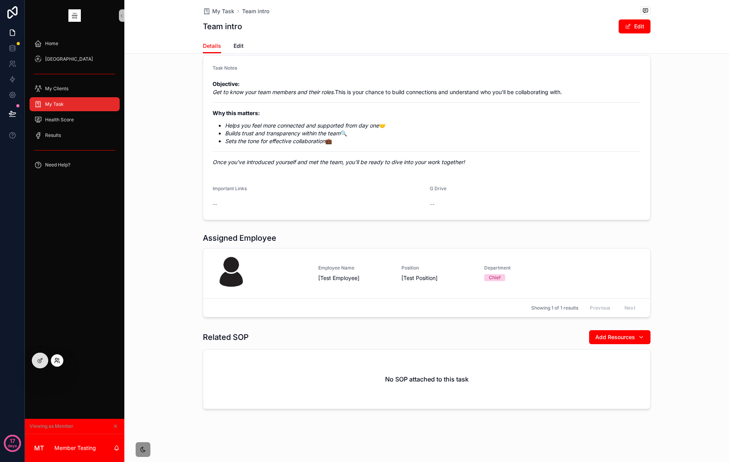
click at [59, 358] on icon at bounding box center [57, 360] width 6 height 6
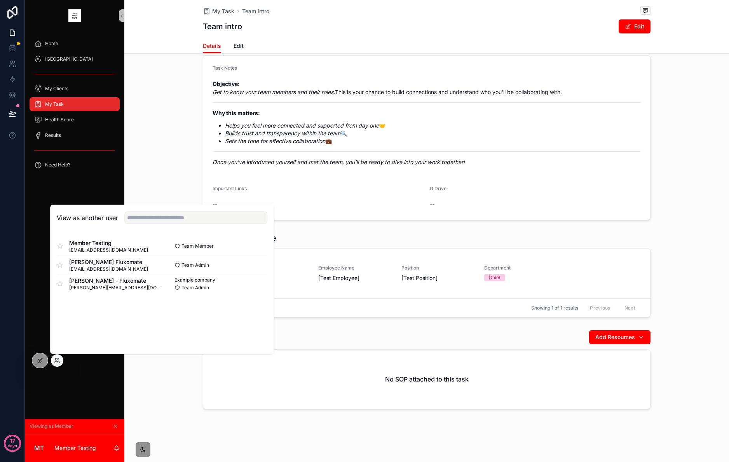
click at [160, 379] on div "Related SOP Add Resources No SOP attached to this task" at bounding box center [426, 370] width 605 height 86
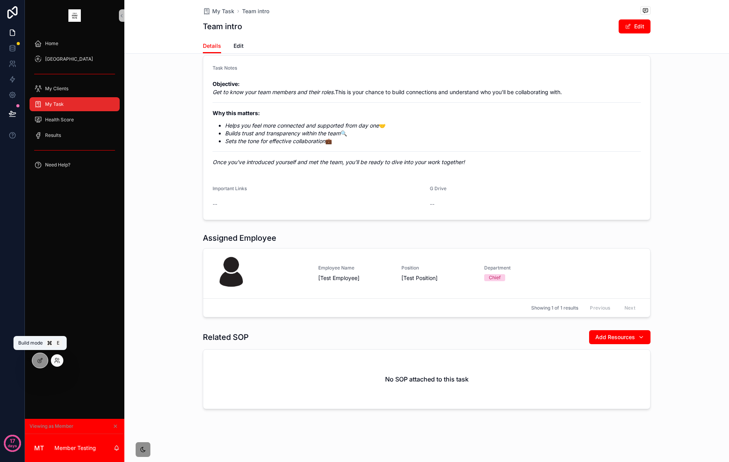
drag, startPoint x: 36, startPoint y: 358, endPoint x: 46, endPoint y: 353, distance: 10.8
click at [37, 358] on div at bounding box center [40, 360] width 16 height 15
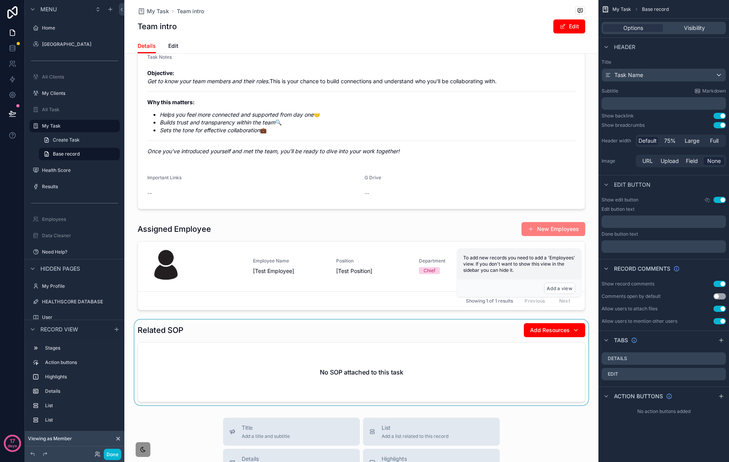
scroll to position [134, 0]
click at [489, 339] on div "scrollable content" at bounding box center [361, 362] width 474 height 86
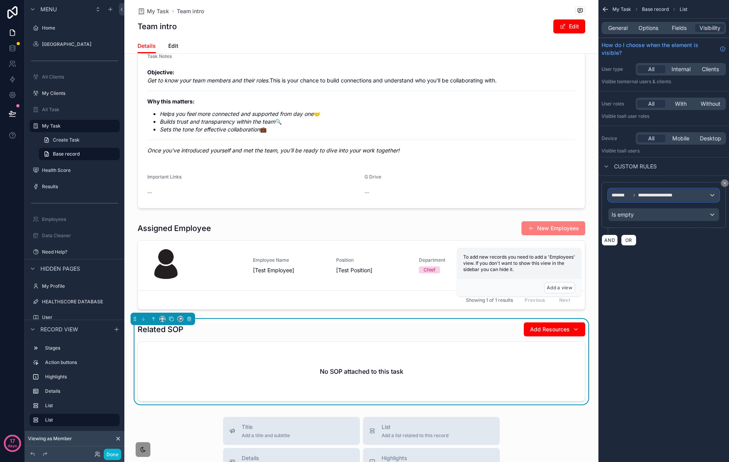
click at [676, 194] on span "**********" at bounding box center [659, 195] width 43 height 6
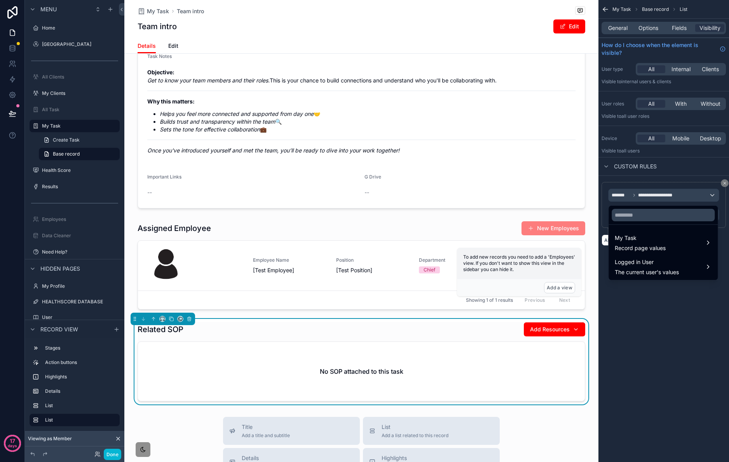
click at [695, 199] on div "scrollable content" at bounding box center [364, 231] width 729 height 462
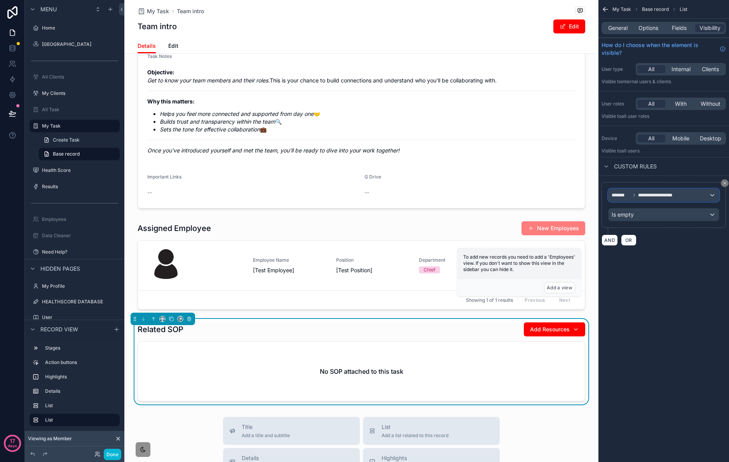
click at [697, 197] on div "**********" at bounding box center [664, 195] width 110 height 12
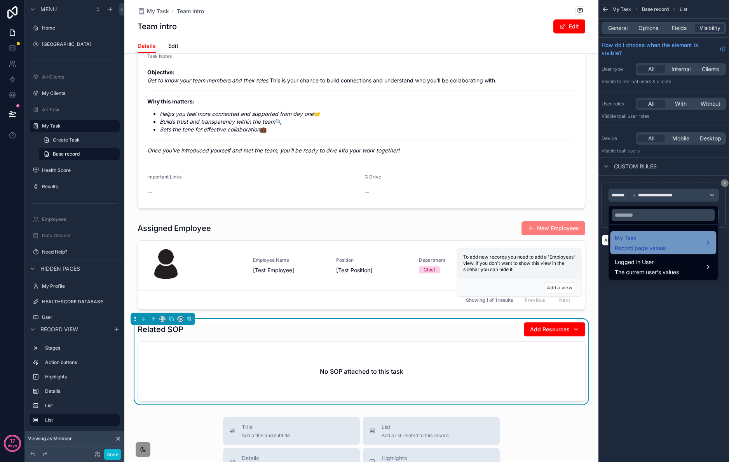
click at [699, 239] on div "My Task Record page values" at bounding box center [663, 242] width 97 height 19
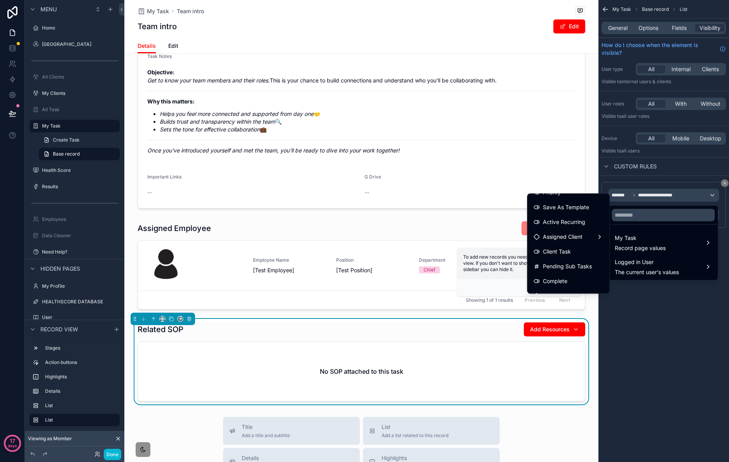
scroll to position [302, 0]
click at [573, 238] on span "assigned resources" at bounding box center [567, 240] width 49 height 9
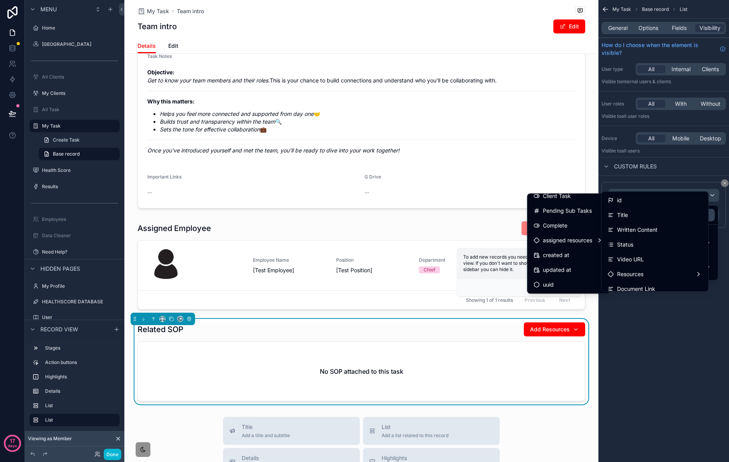
click at [652, 203] on div "id" at bounding box center [655, 200] width 94 height 9
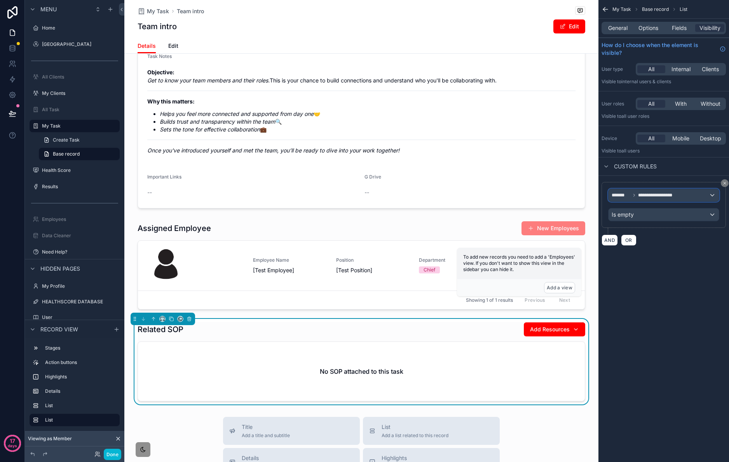
click at [662, 196] on span "**********" at bounding box center [659, 195] width 43 height 6
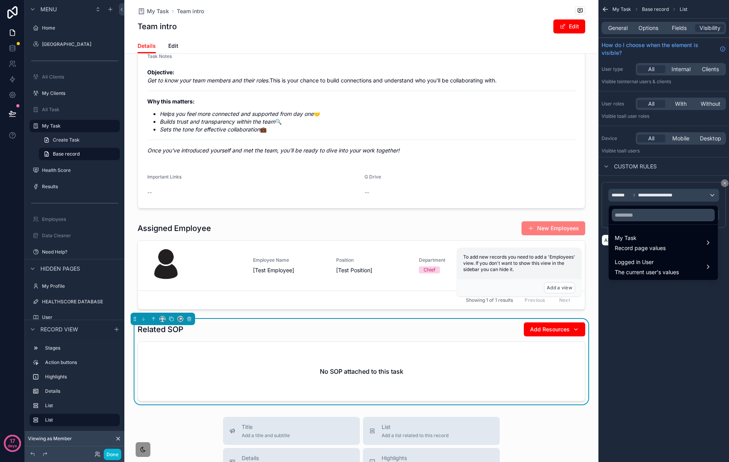
click at [662, 328] on div "scrollable content" at bounding box center [364, 231] width 729 height 462
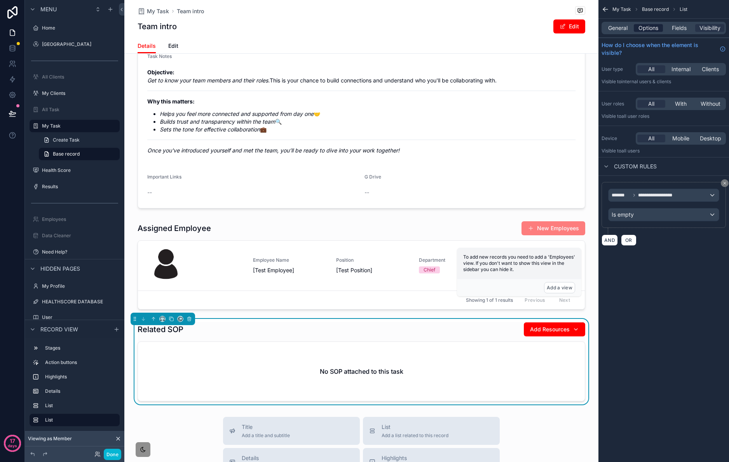
click at [650, 27] on span "Options" at bounding box center [649, 28] width 20 height 8
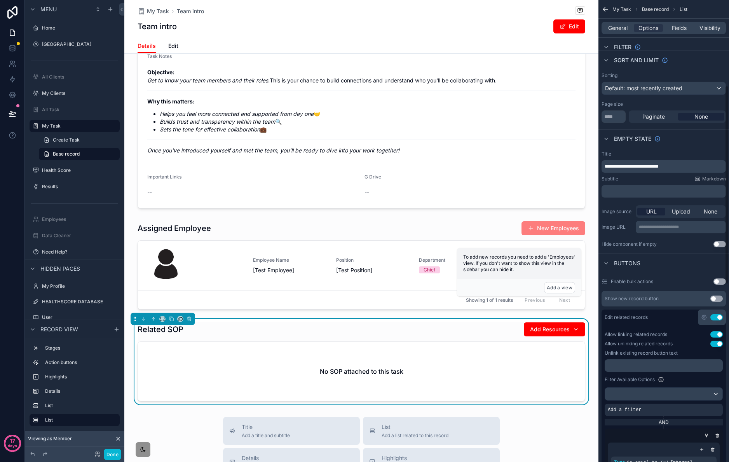
scroll to position [0, 0]
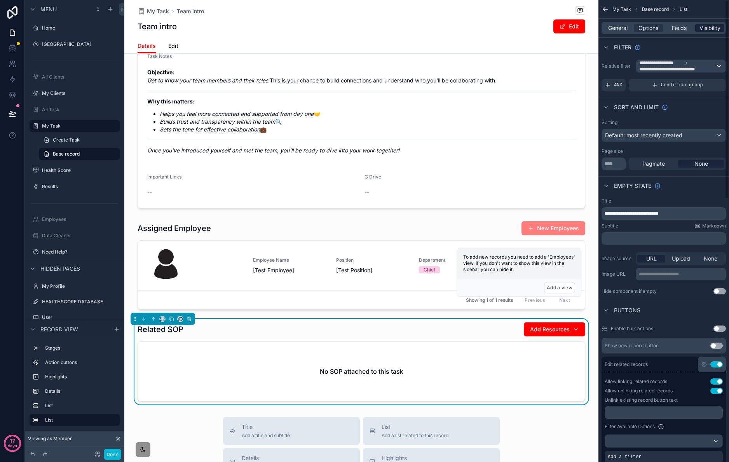
click at [708, 30] on span "Visibility" at bounding box center [710, 28] width 21 height 8
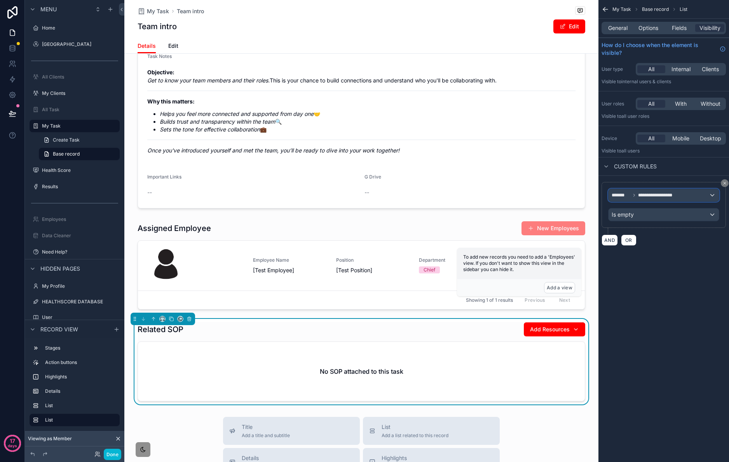
click at [697, 199] on div "**********" at bounding box center [664, 195] width 110 height 12
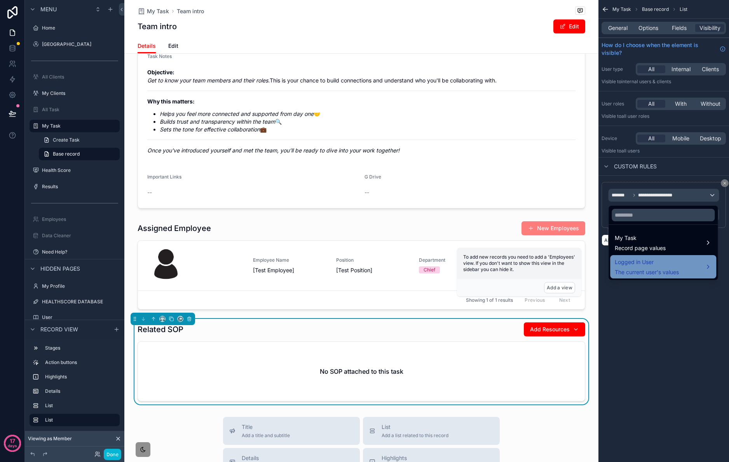
click at [683, 264] on div "Logged in User The current user's values" at bounding box center [663, 266] width 97 height 19
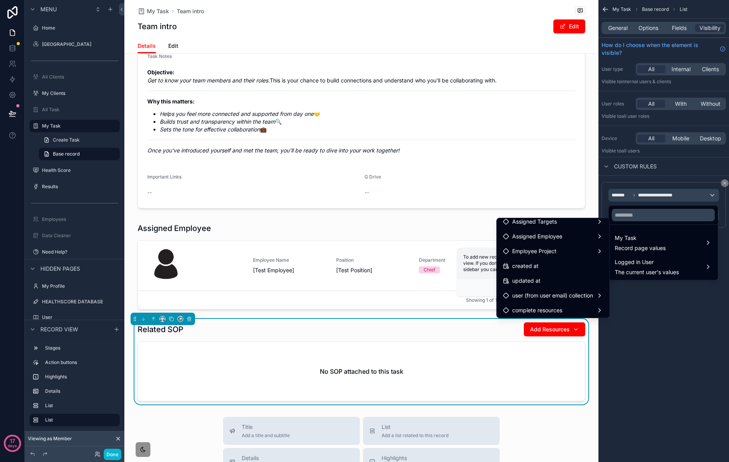
scroll to position [198, 0]
click at [568, 297] on div "complete resources" at bounding box center [553, 294] width 100 height 9
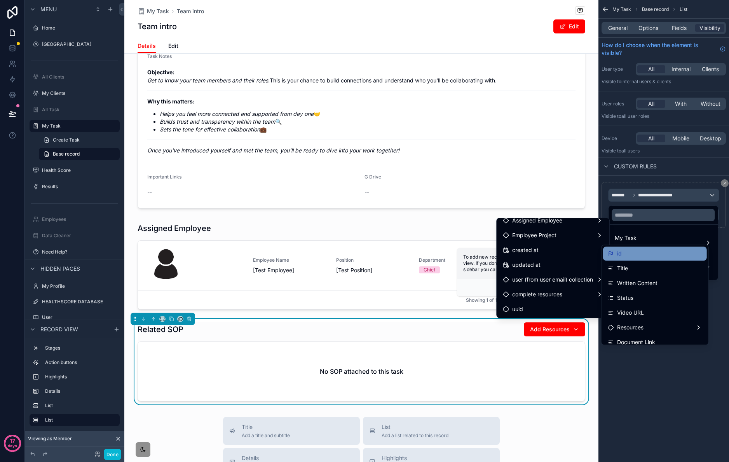
click at [673, 254] on div "id" at bounding box center [655, 253] width 94 height 9
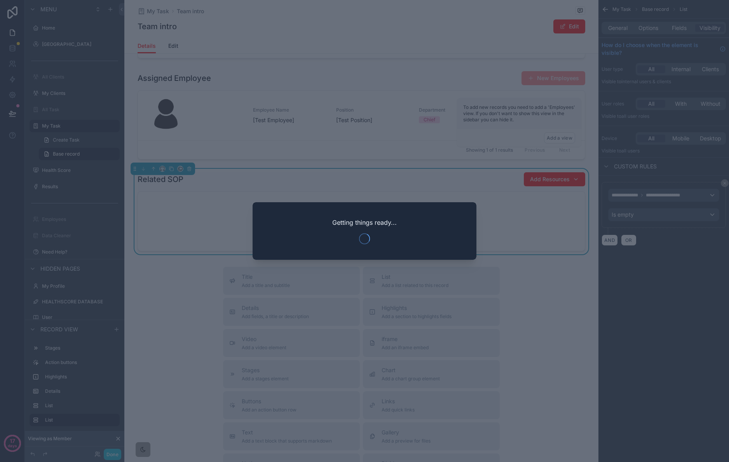
scroll to position [283, 0]
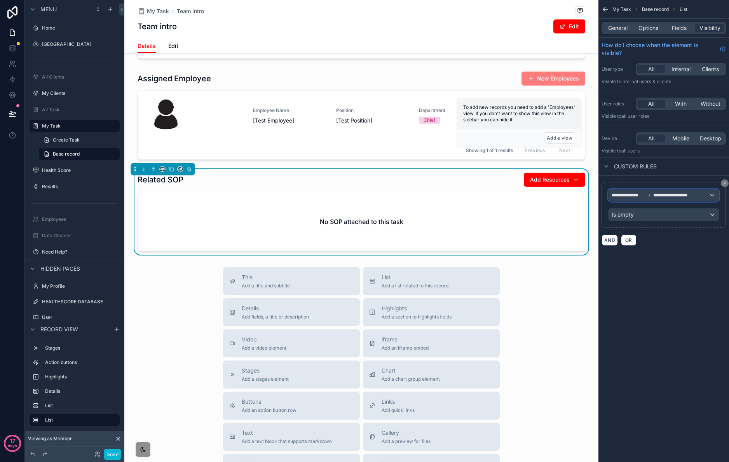
click at [697, 199] on div "**********" at bounding box center [664, 195] width 110 height 12
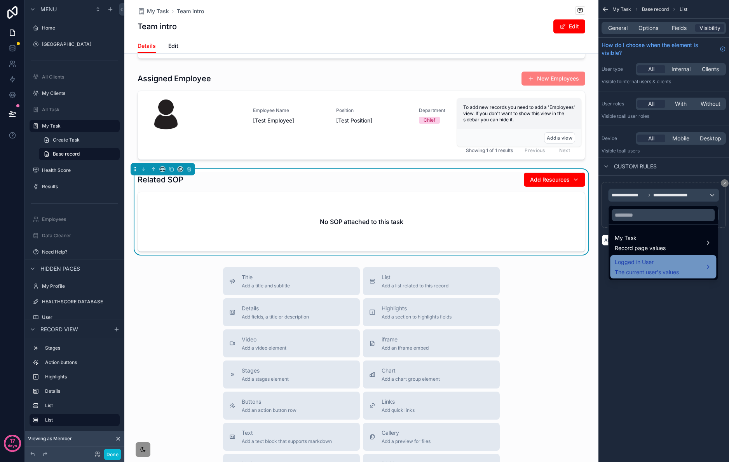
click at [671, 270] on span "The current user's values" at bounding box center [647, 272] width 64 height 8
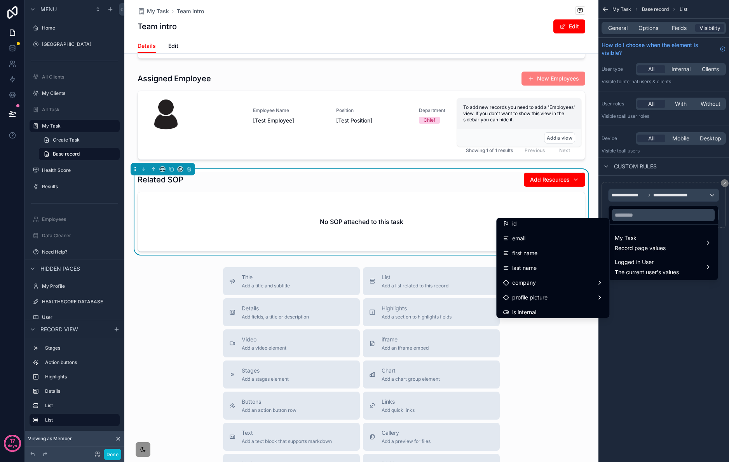
scroll to position [0, 0]
drag, startPoint x: 676, startPoint y: 324, endPoint x: 684, endPoint y: 234, distance: 90.1
click at [676, 324] on div "scrollable content" at bounding box center [364, 231] width 729 height 462
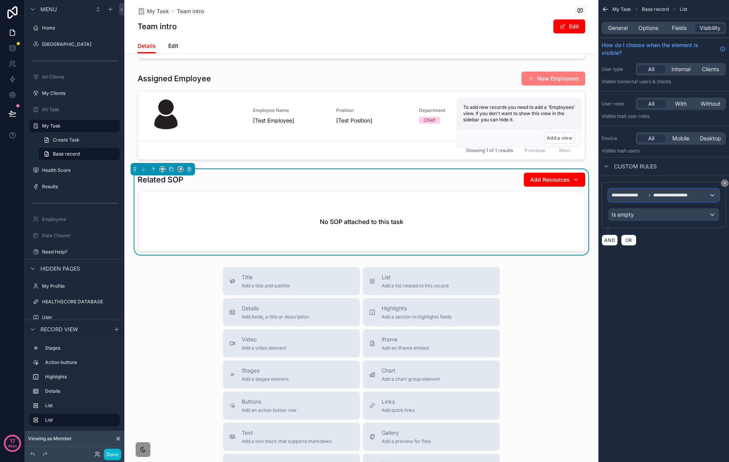
click at [676, 195] on span "**********" at bounding box center [676, 195] width 44 height 6
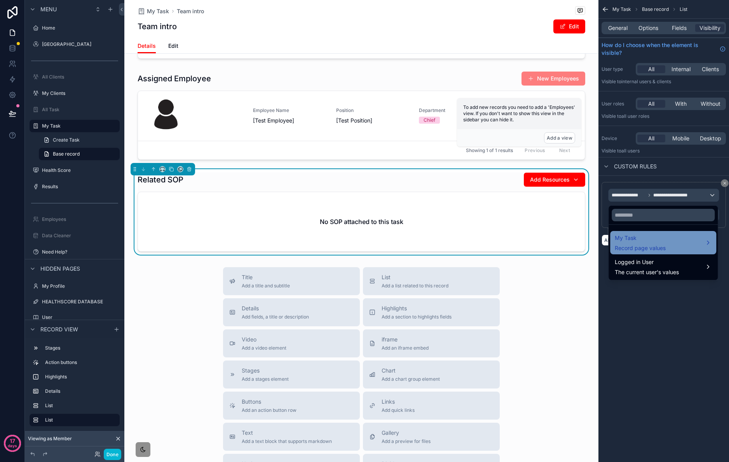
click at [674, 234] on div "My Task Record page values" at bounding box center [663, 242] width 97 height 19
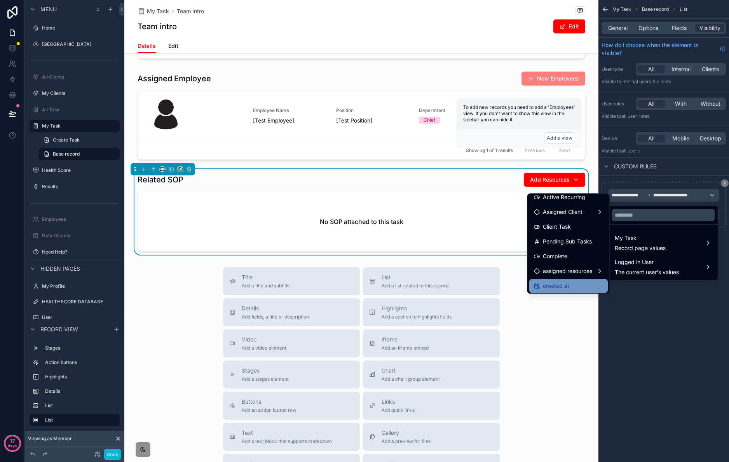
scroll to position [273, 0]
click at [576, 273] on span "assigned resources" at bounding box center [567, 269] width 49 height 9
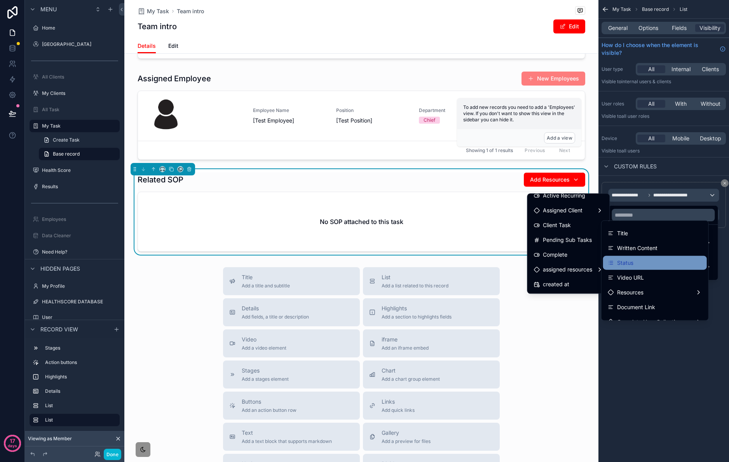
scroll to position [12, 0]
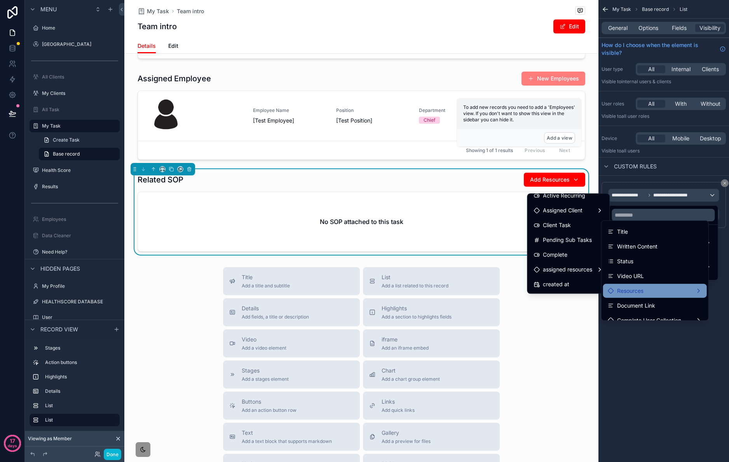
click at [669, 290] on div "Resources" at bounding box center [655, 290] width 94 height 9
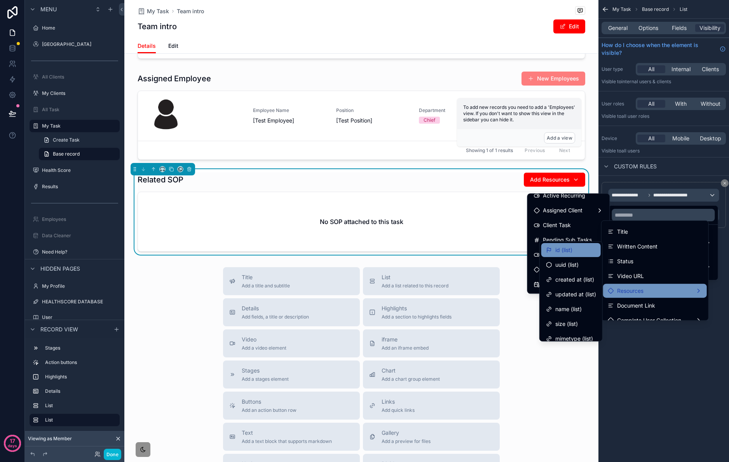
click at [576, 252] on div "id (list)" at bounding box center [571, 249] width 50 height 9
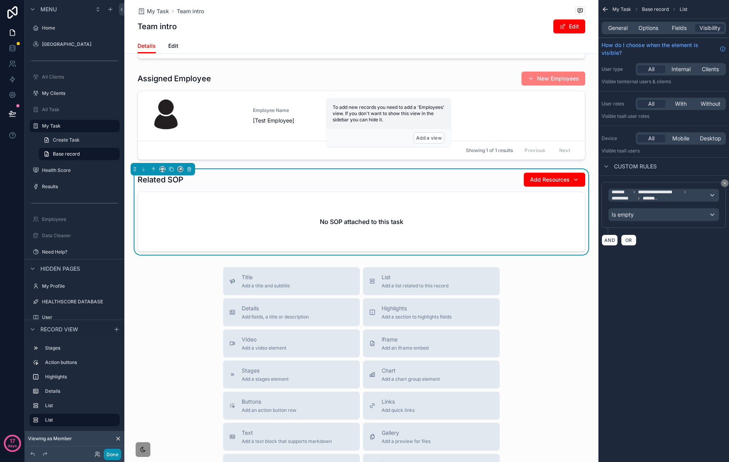
click at [112, 454] on button "Done" at bounding box center [112, 454] width 17 height 11
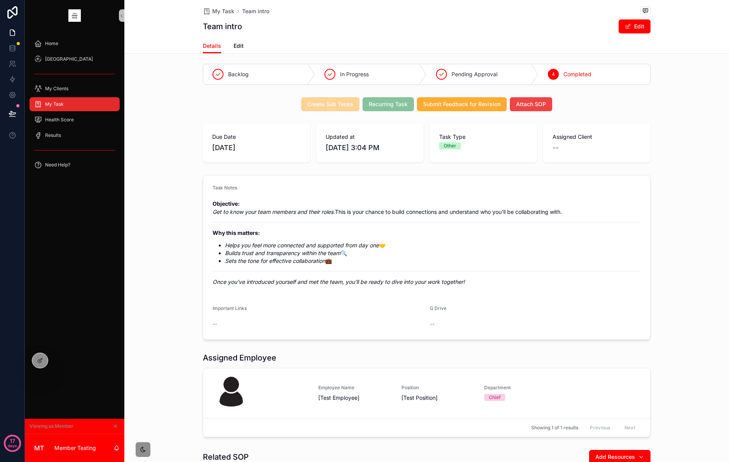
scroll to position [0, 0]
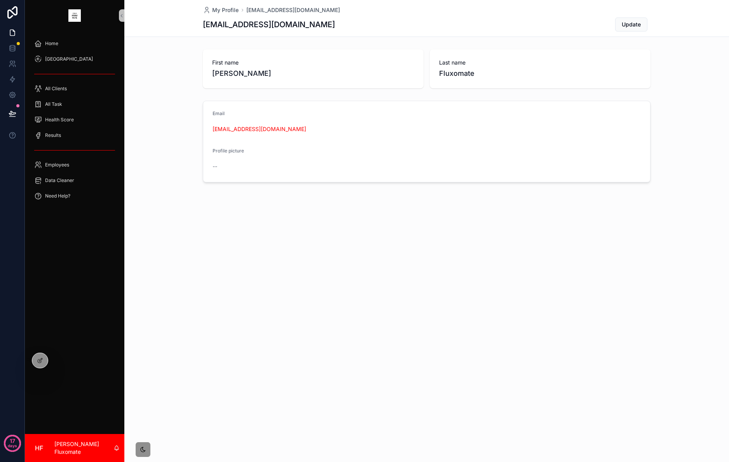
click at [71, 96] on div "All Task" at bounding box center [75, 104] width 100 height 16
click at [79, 100] on div "All Task" at bounding box center [74, 104] width 81 height 12
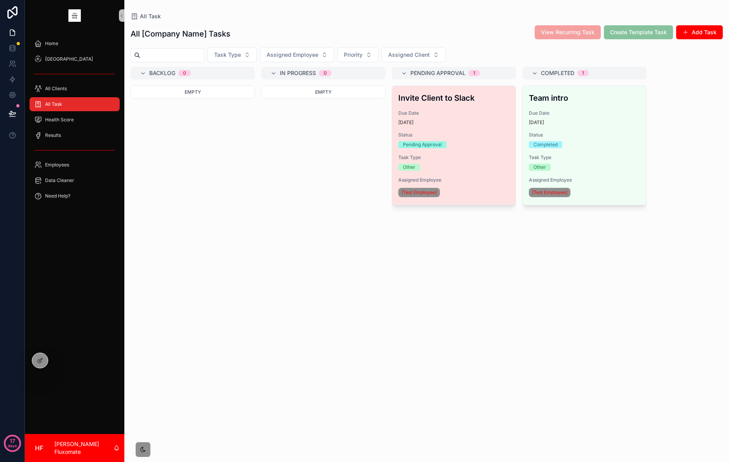
click at [476, 158] on span "Task Type" at bounding box center [453, 157] width 111 height 6
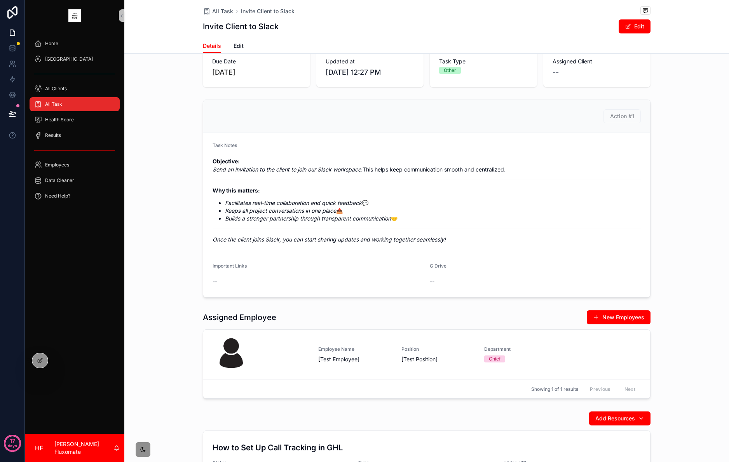
scroll to position [209, 0]
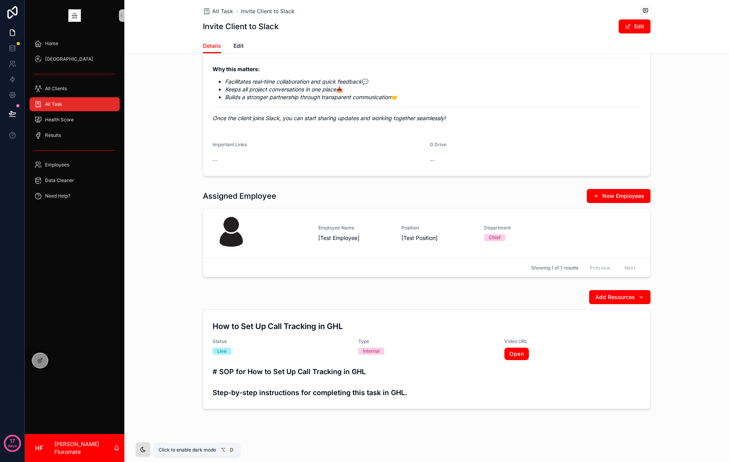
click at [144, 442] on div "scrollable content" at bounding box center [143, 450] width 16 height 16
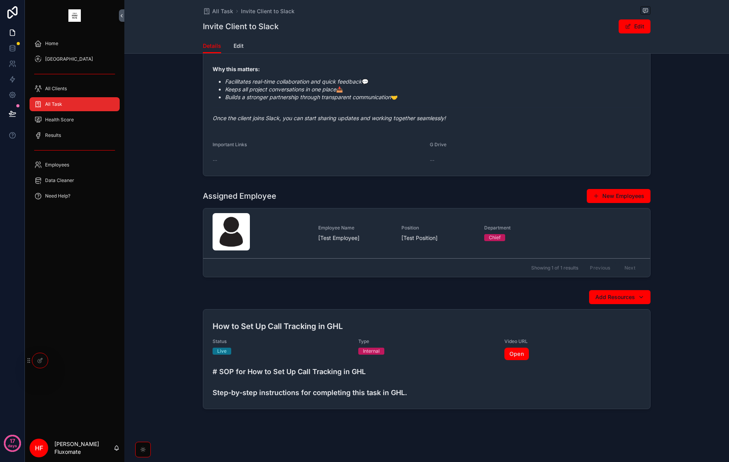
drag, startPoint x: 144, startPoint y: 447, endPoint x: 124, endPoint y: 411, distance: 41.6
click at [144, 447] on icon "scrollable content" at bounding box center [143, 449] width 6 height 6
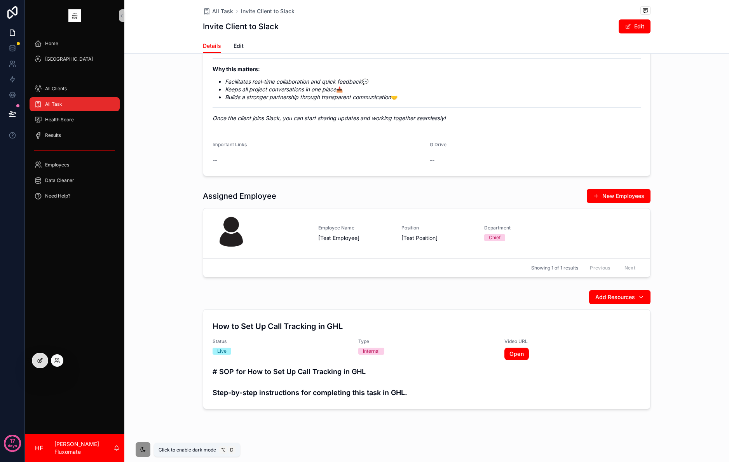
click at [44, 360] on div at bounding box center [40, 360] width 16 height 15
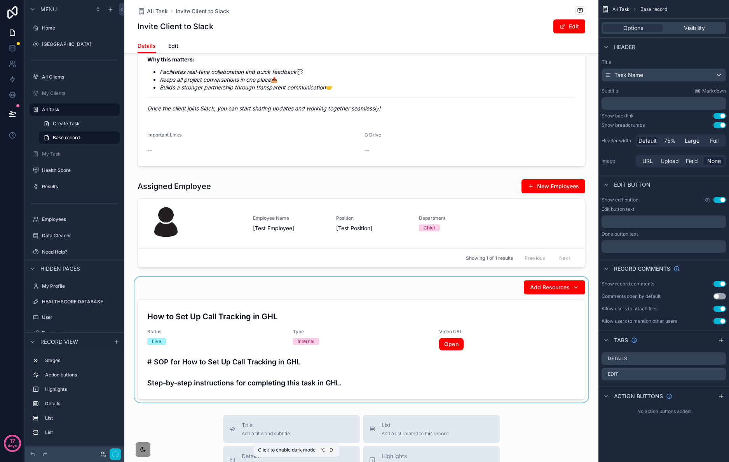
click at [394, 334] on div "scrollable content" at bounding box center [361, 340] width 474 height 126
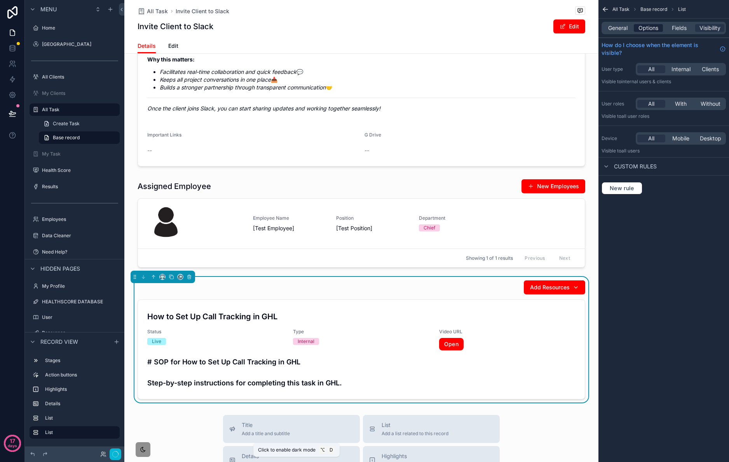
click at [648, 29] on span "Options" at bounding box center [649, 28] width 20 height 8
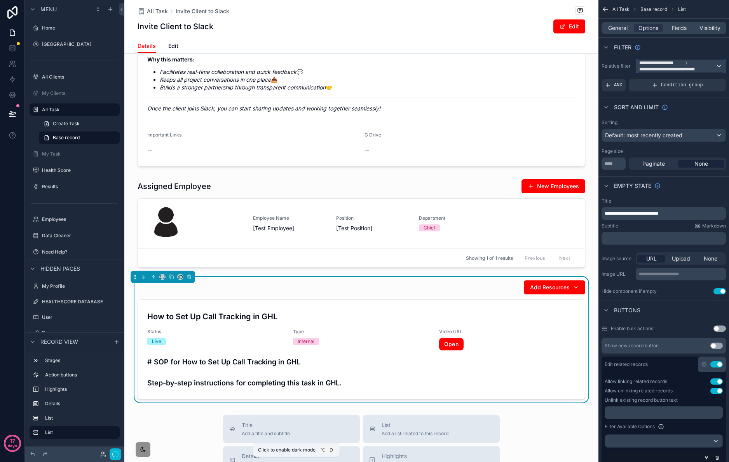
click at [702, 68] on span "**********" at bounding box center [673, 69] width 66 height 6
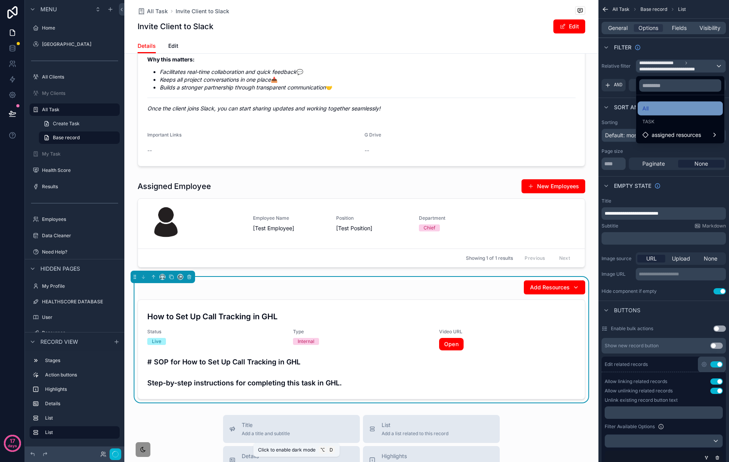
click at [684, 107] on div "All" at bounding box center [681, 108] width 76 height 9
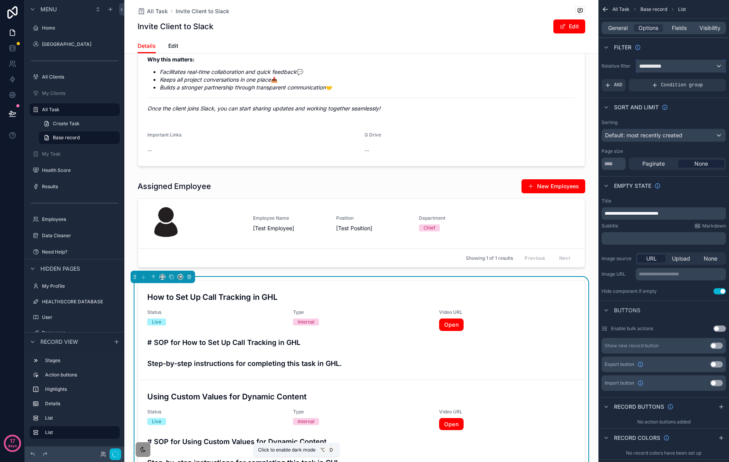
click at [698, 66] on div "**********" at bounding box center [680, 66] width 89 height 12
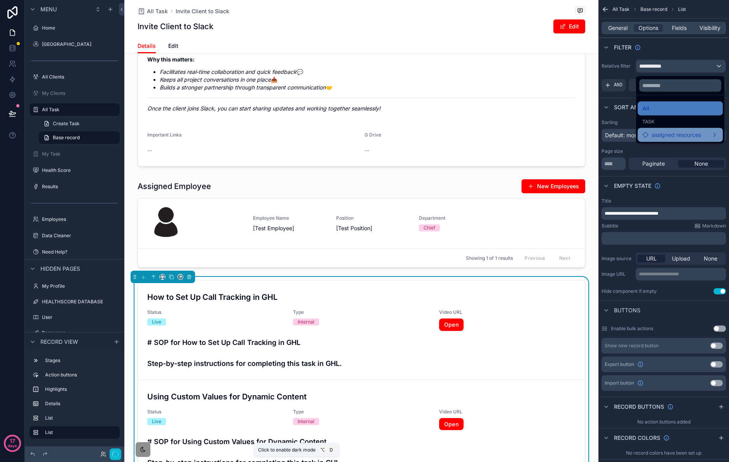
click at [684, 136] on span "assigned resources" at bounding box center [676, 134] width 49 height 9
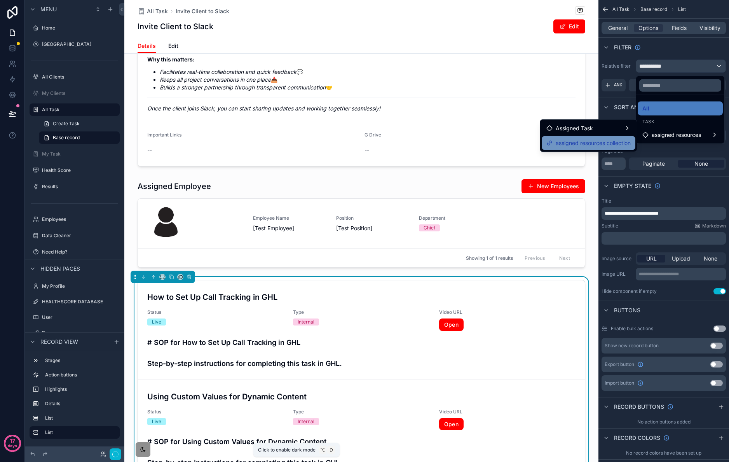
click at [607, 138] on div "assigned resources collection" at bounding box center [589, 143] width 94 height 14
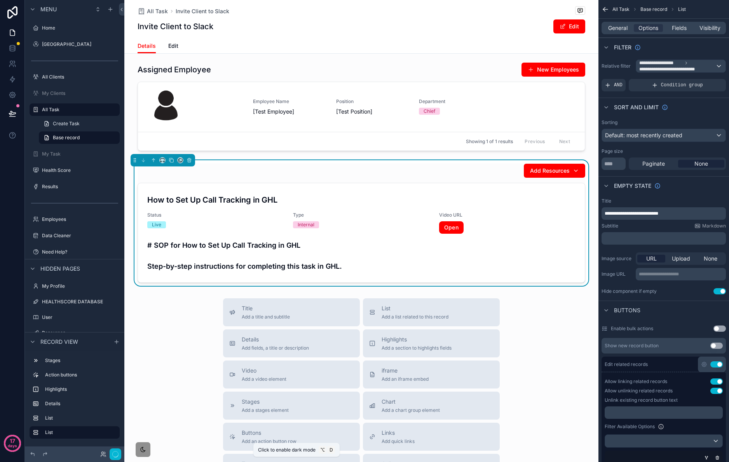
scroll to position [0, 0]
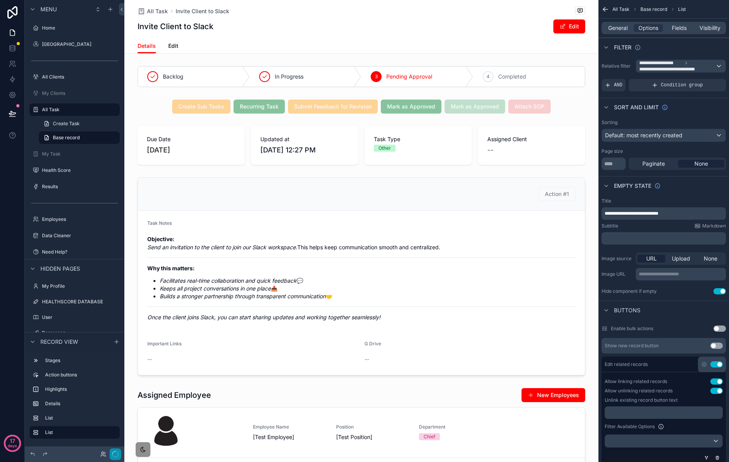
click at [111, 454] on button "button" at bounding box center [116, 454] width 12 height 12
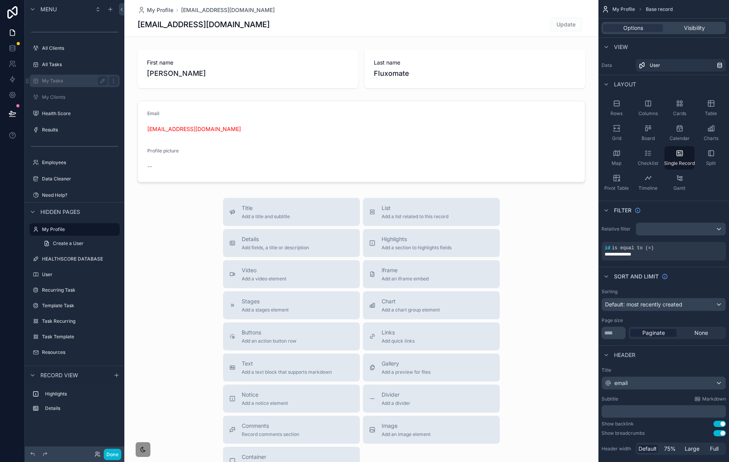
click at [53, 82] on label "My Tasks" at bounding box center [73, 81] width 62 height 6
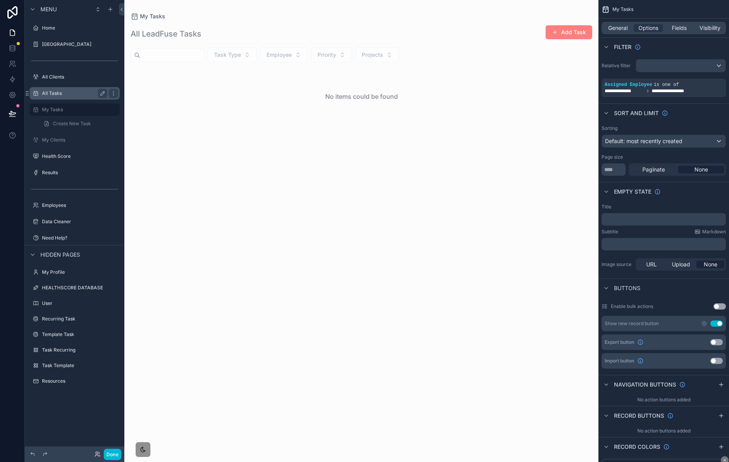
click at [52, 88] on div "All Tasks" at bounding box center [74, 93] width 87 height 12
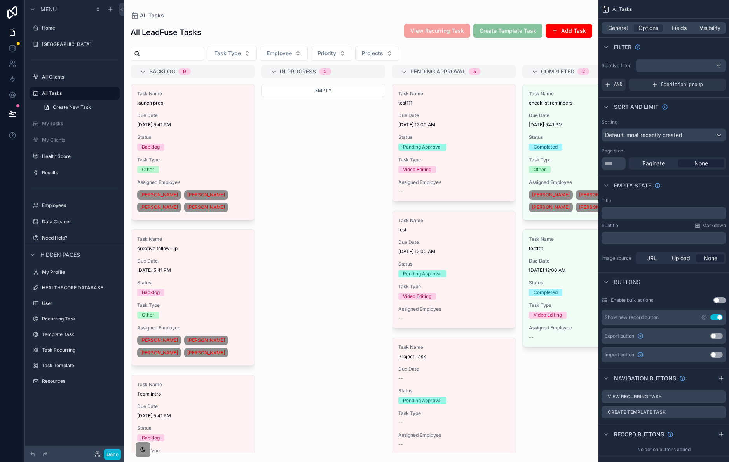
click at [254, 134] on div "scrollable content" at bounding box center [361, 231] width 474 height 462
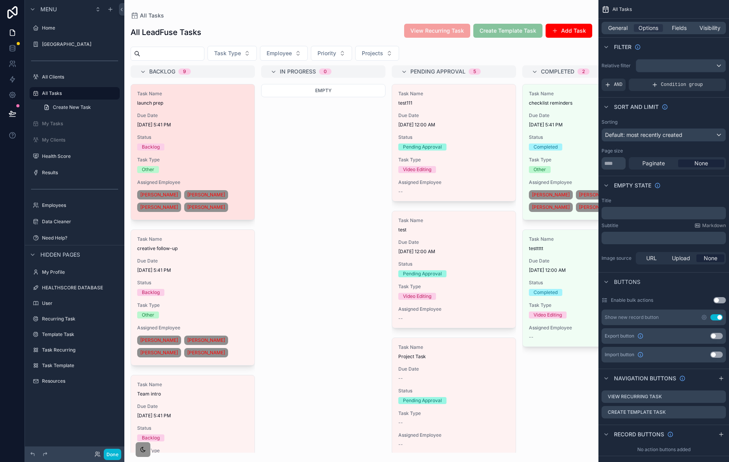
click at [232, 131] on div "Task Name launch prep Due Date 8/14/2025 5:41 PM Status Backlog Task Type Other…" at bounding box center [193, 151] width 124 height 135
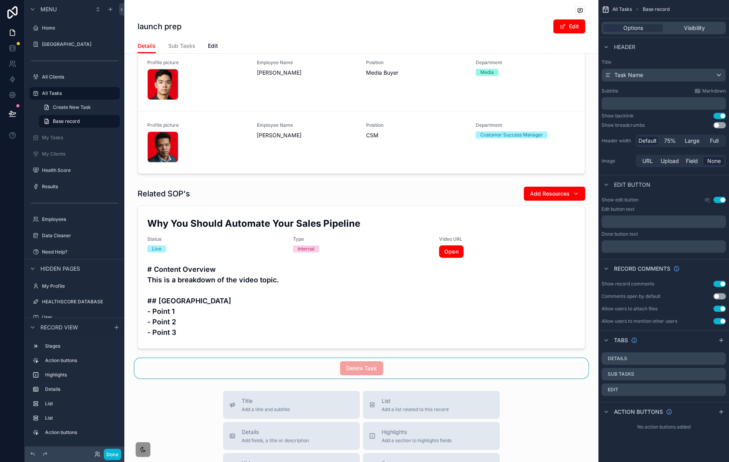
scroll to position [414, 0]
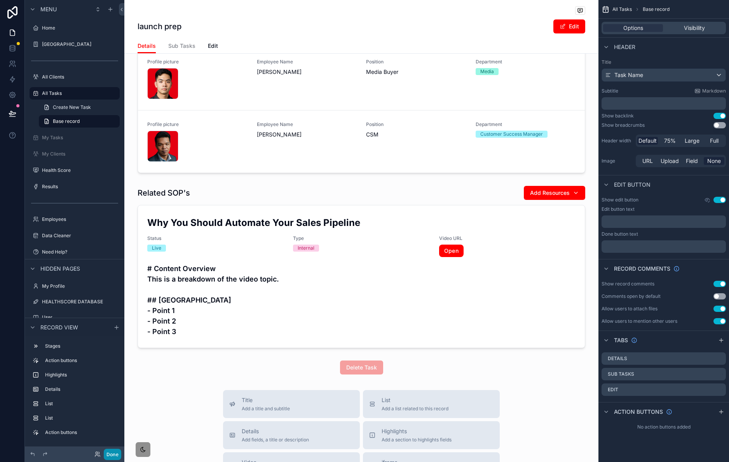
click at [110, 346] on button "Done" at bounding box center [112, 454] width 17 height 11
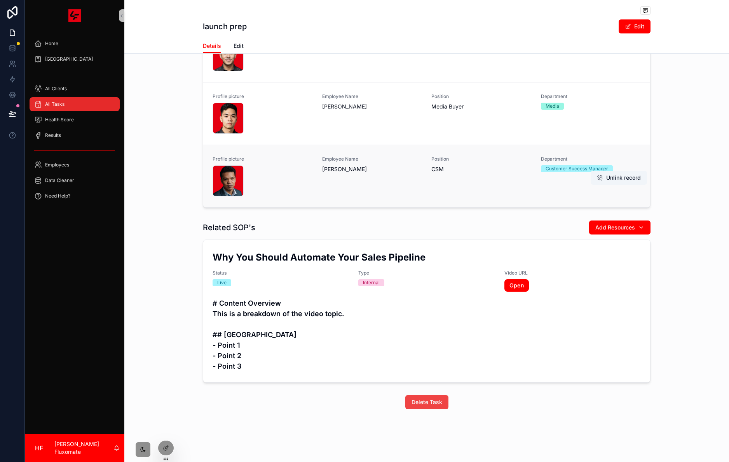
scroll to position [390, 0]
click at [160, 346] on div at bounding box center [166, 447] width 16 height 15
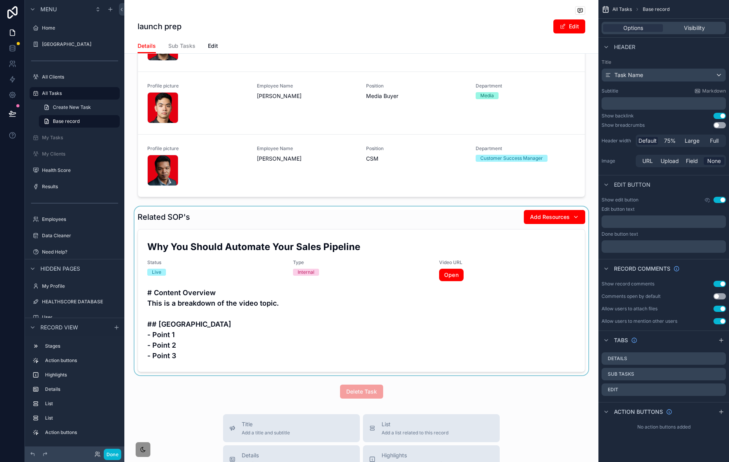
click at [547, 278] on div "scrollable content" at bounding box center [361, 290] width 474 height 169
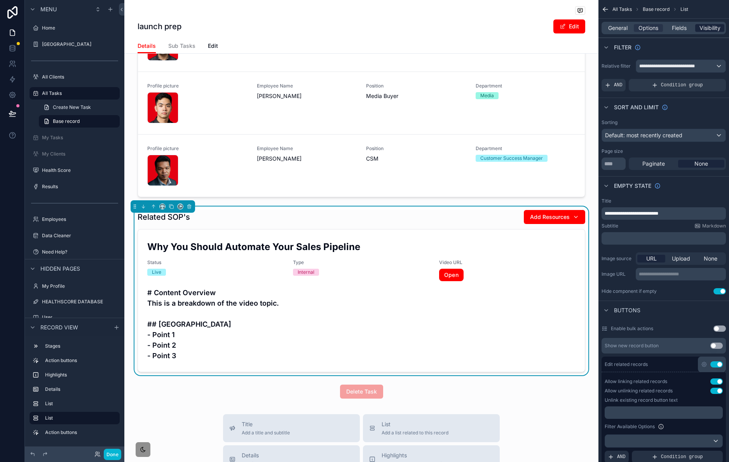
click at [547, 26] on span "Visibility" at bounding box center [710, 28] width 21 height 8
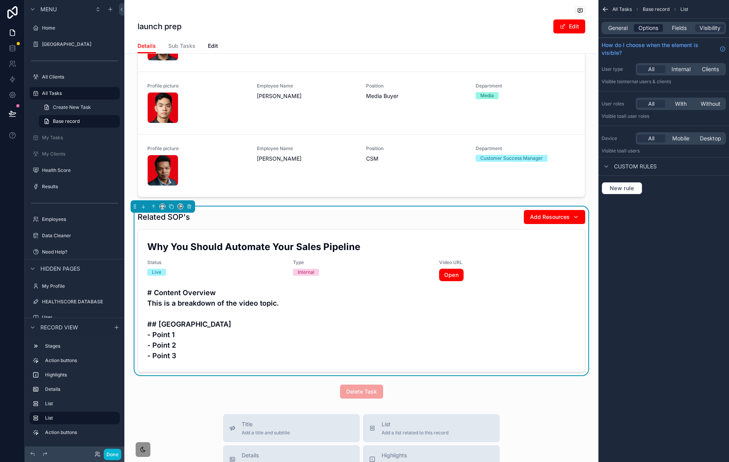
click at [547, 26] on span "Options" at bounding box center [649, 28] width 20 height 8
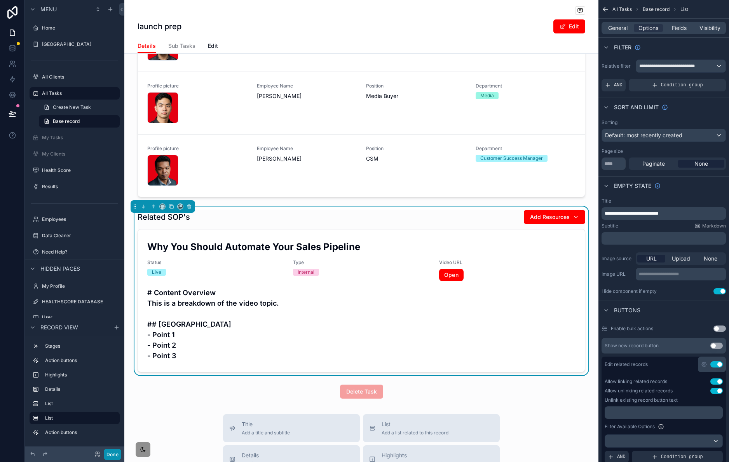
click at [112, 346] on button "Done" at bounding box center [112, 454] width 17 height 11
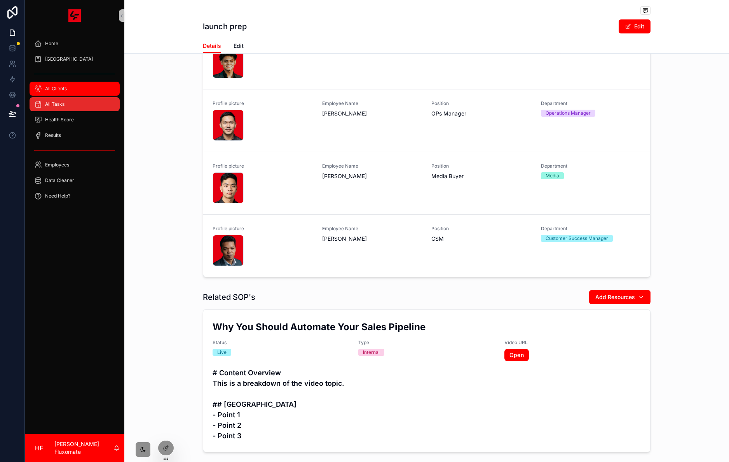
scroll to position [260, 0]
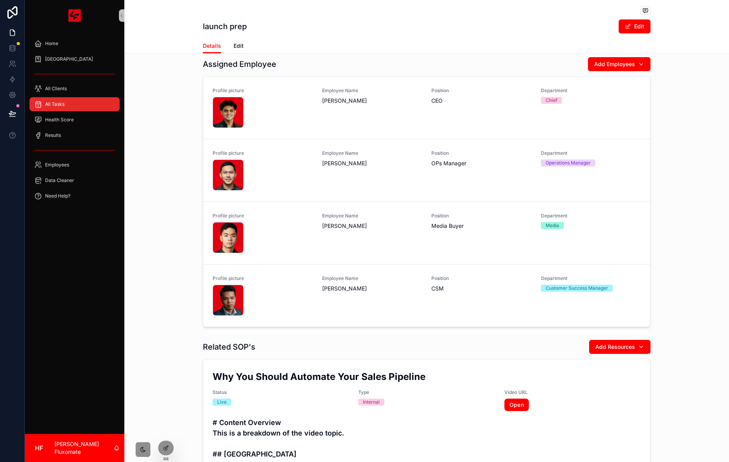
drag, startPoint x: 65, startPoint y: 104, endPoint x: 79, endPoint y: 103, distance: 14.4
click at [65, 104] on div "All Tasks" at bounding box center [74, 104] width 81 height 12
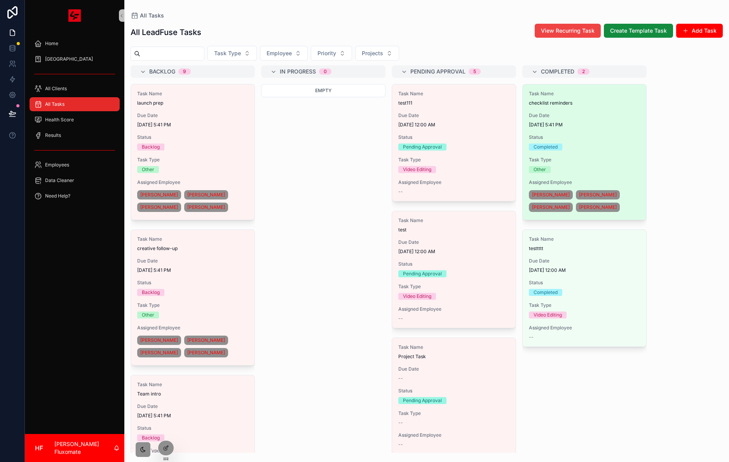
click at [547, 136] on span "Status" at bounding box center [584, 137] width 111 height 6
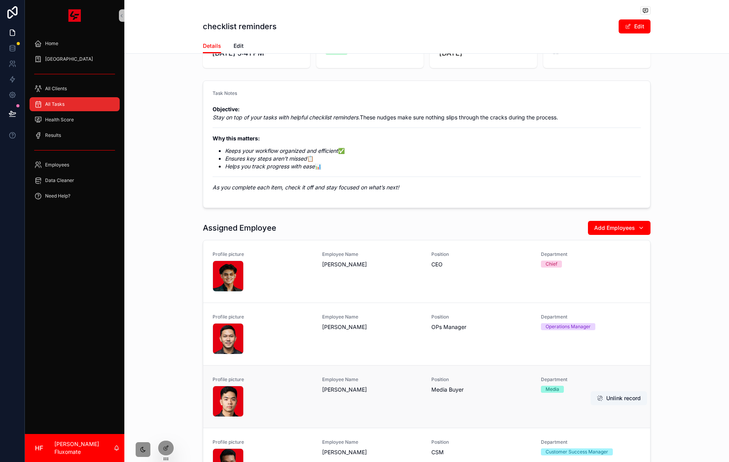
scroll to position [227, 0]
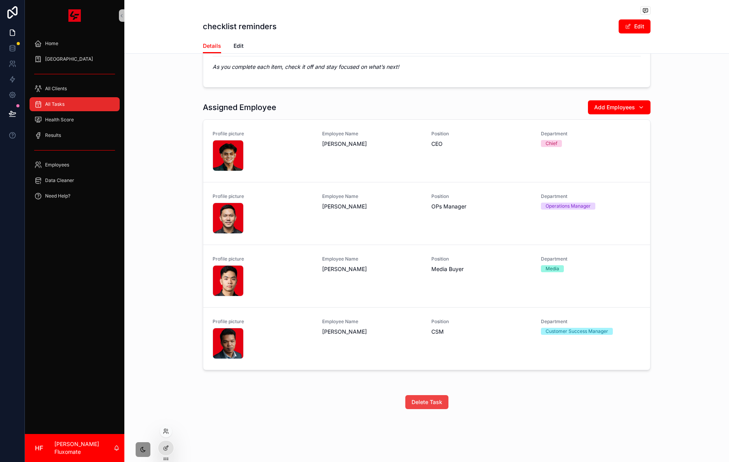
click at [166, 346] on div at bounding box center [166, 431] width 12 height 12
click at [169, 346] on icon at bounding box center [166, 431] width 6 height 6
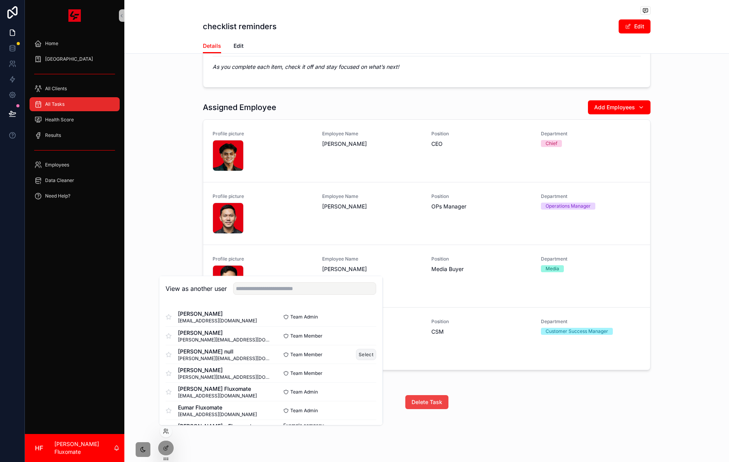
click at [362, 346] on button "Select" at bounding box center [366, 354] width 20 height 11
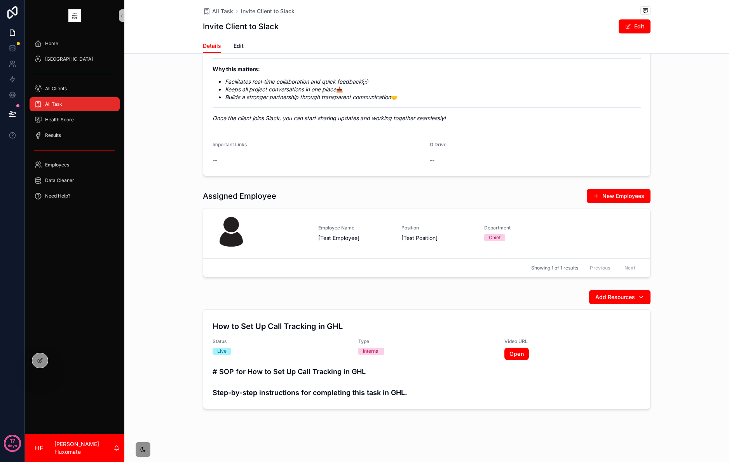
scroll to position [209, 0]
click at [42, 366] on div at bounding box center [40, 360] width 16 height 15
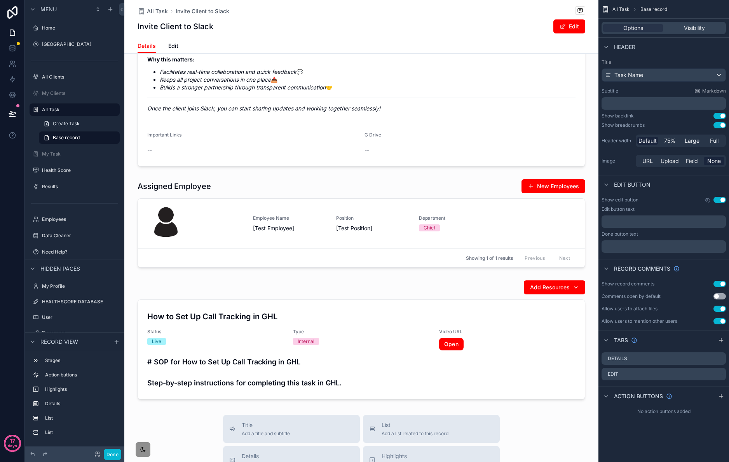
click at [648, 221] on p "﻿" at bounding box center [665, 221] width 120 height 6
click at [636, 31] on span "Options" at bounding box center [634, 28] width 20 height 8
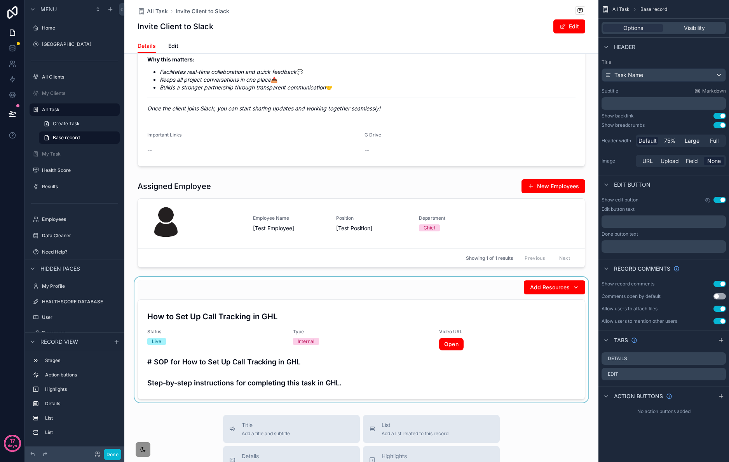
click at [306, 308] on div "scrollable content" at bounding box center [361, 340] width 474 height 126
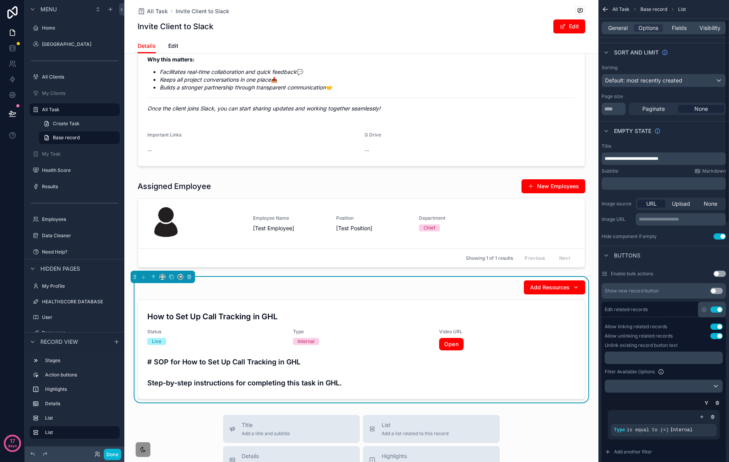
scroll to position [71, 0]
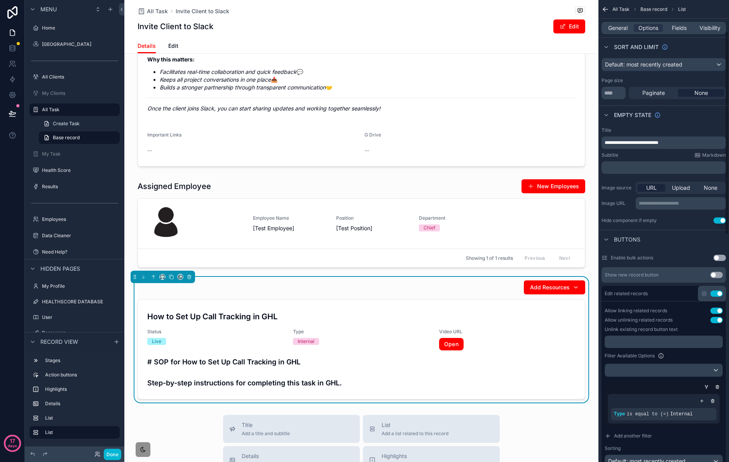
click at [660, 347] on div "﻿" at bounding box center [664, 341] width 118 height 12
click at [654, 344] on p "﻿" at bounding box center [665, 342] width 114 height 6
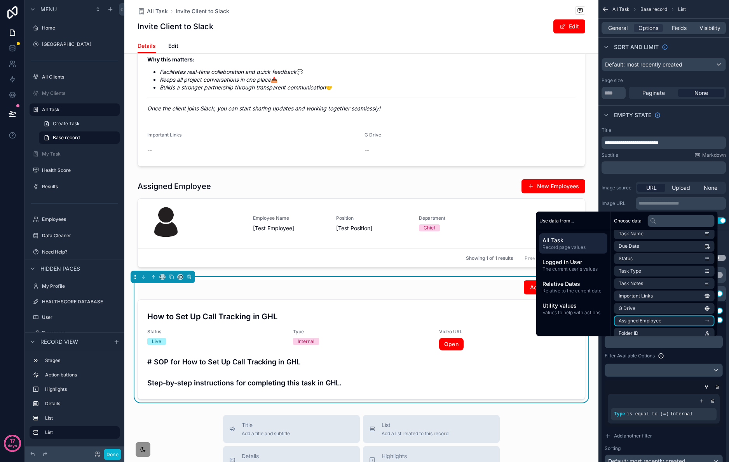
scroll to position [18, 0]
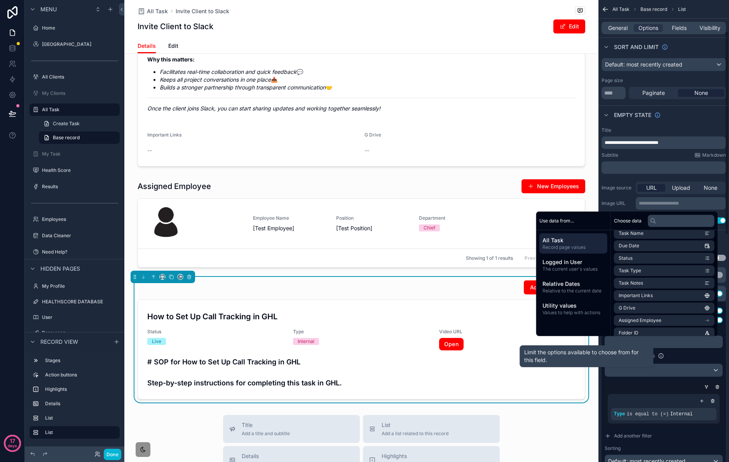
click at [678, 356] on div "Filter Available Options" at bounding box center [664, 355] width 118 height 9
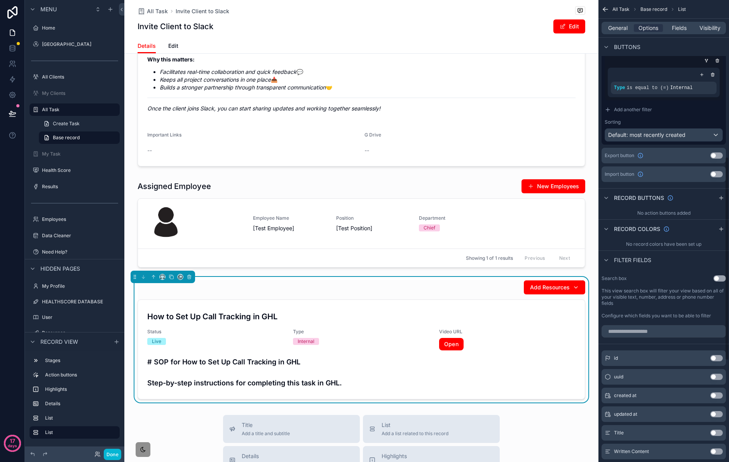
scroll to position [176, 0]
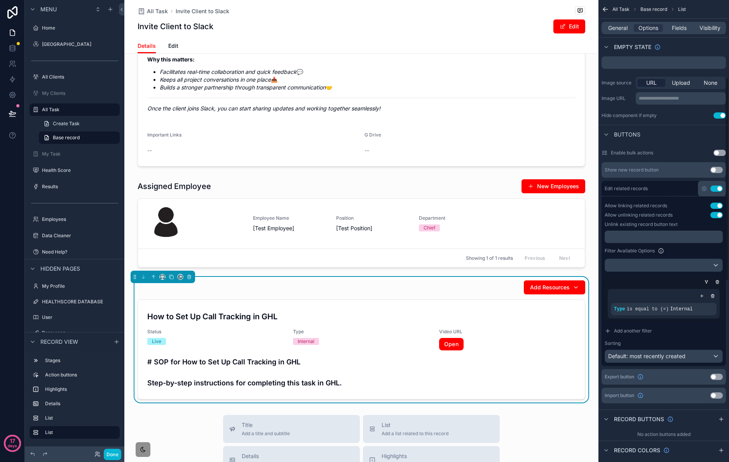
click at [620, 32] on div "General Options Fields Visibility" at bounding box center [664, 28] width 124 height 12
click at [623, 28] on span "General" at bounding box center [617, 28] width 19 height 8
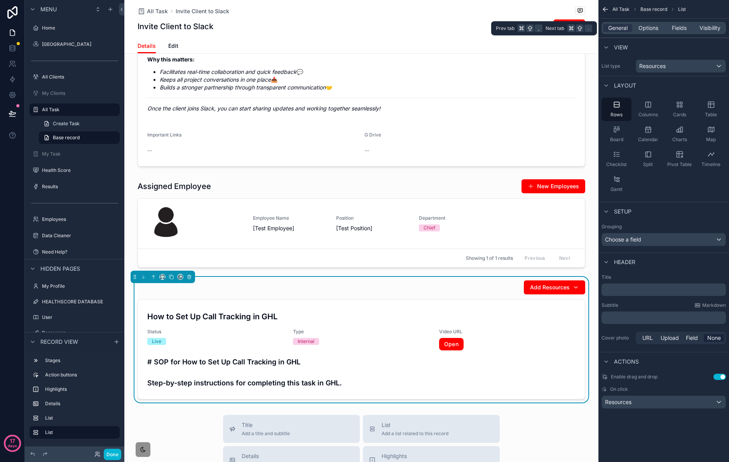
scroll to position [0, 0]
click at [665, 296] on div "﻿" at bounding box center [664, 289] width 124 height 12
click at [657, 291] on p "﻿" at bounding box center [665, 290] width 120 height 8
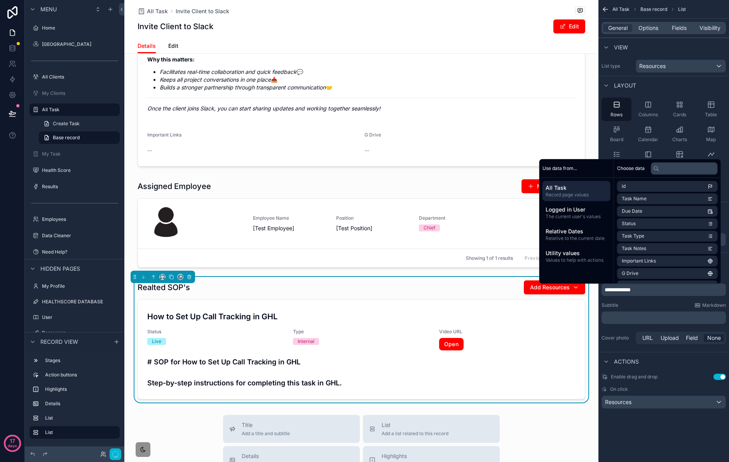
click at [675, 393] on div "On click Resources" at bounding box center [664, 397] width 124 height 23
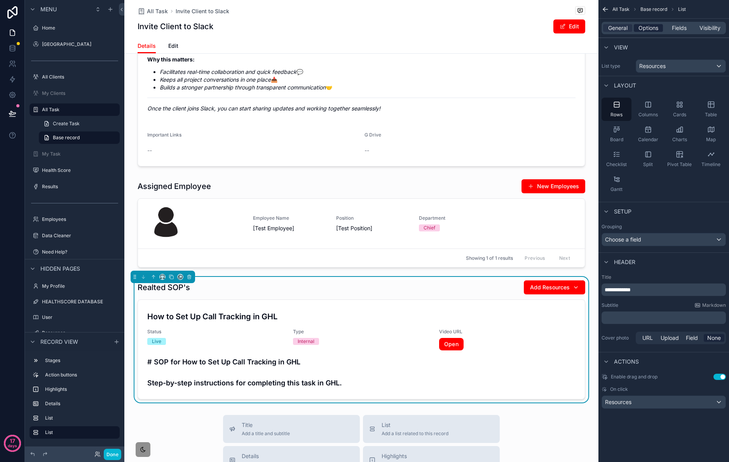
click at [647, 28] on span "Options" at bounding box center [649, 28] width 20 height 8
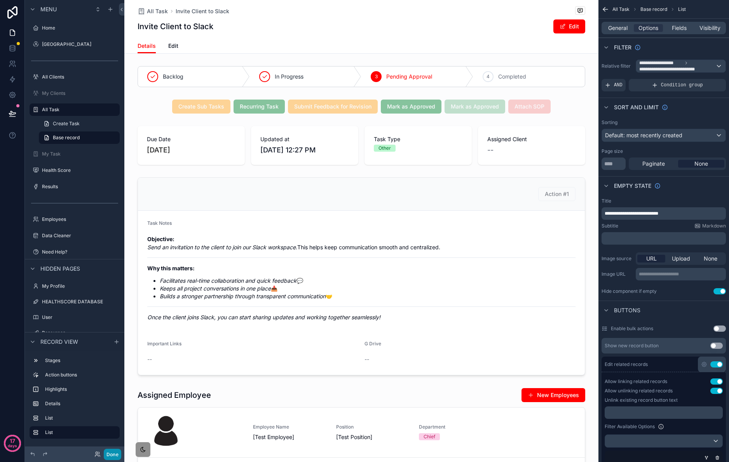
drag, startPoint x: 115, startPoint y: 454, endPoint x: 122, endPoint y: 448, distance: 9.6
click at [115, 454] on button "Done" at bounding box center [112, 454] width 17 height 11
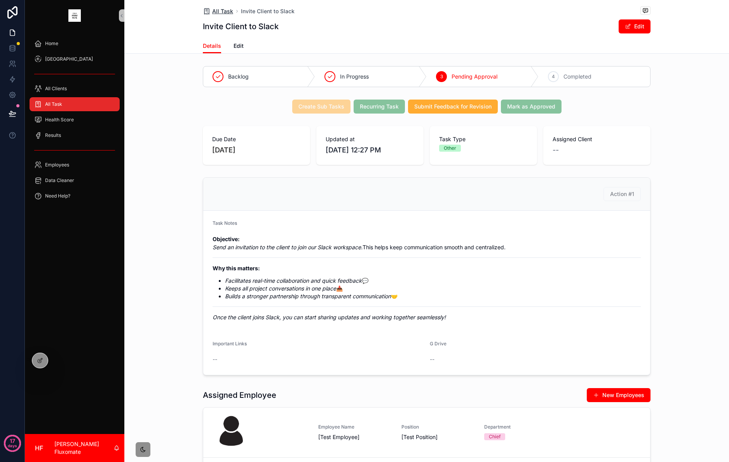
click at [215, 8] on span "All Task" at bounding box center [222, 11] width 21 height 8
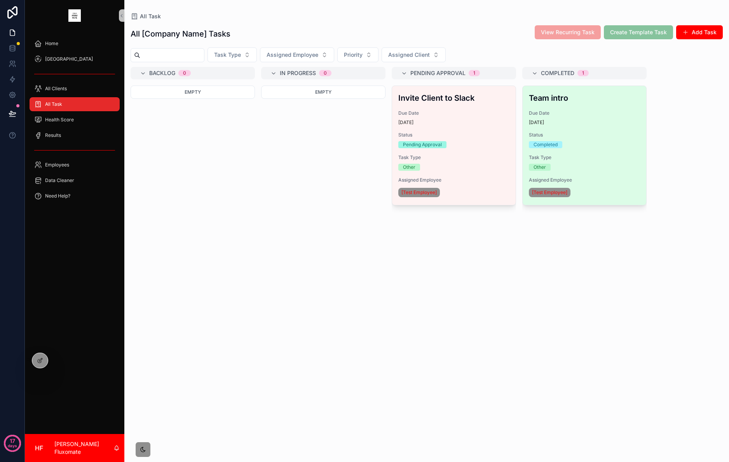
click at [626, 143] on div "Completed" at bounding box center [584, 144] width 111 height 7
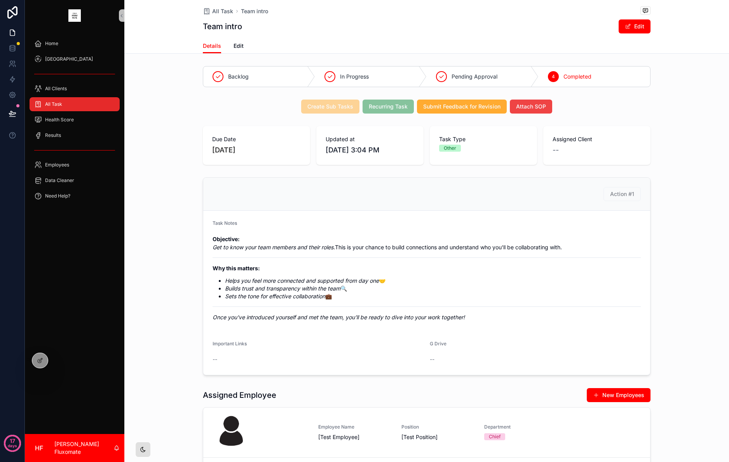
click at [145, 444] on div "scrollable content" at bounding box center [143, 450] width 16 height 16
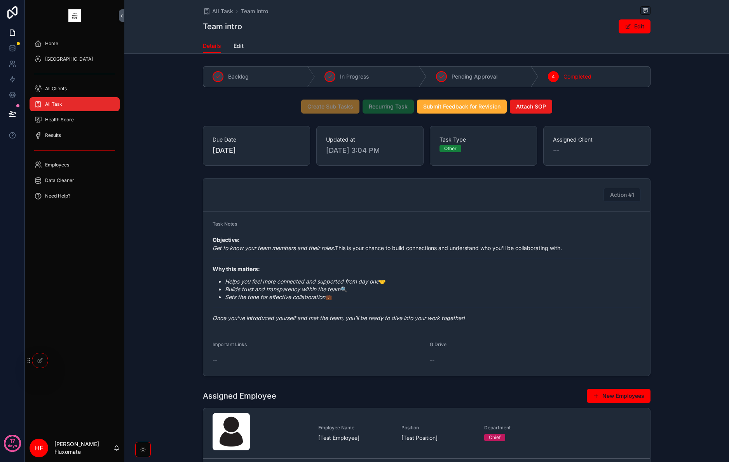
click at [144, 442] on div "scrollable content" at bounding box center [143, 450] width 16 height 16
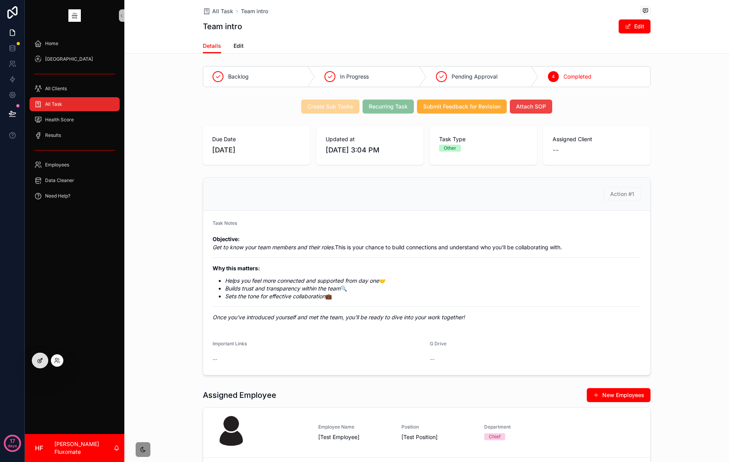
click at [41, 363] on div at bounding box center [40, 360] width 16 height 15
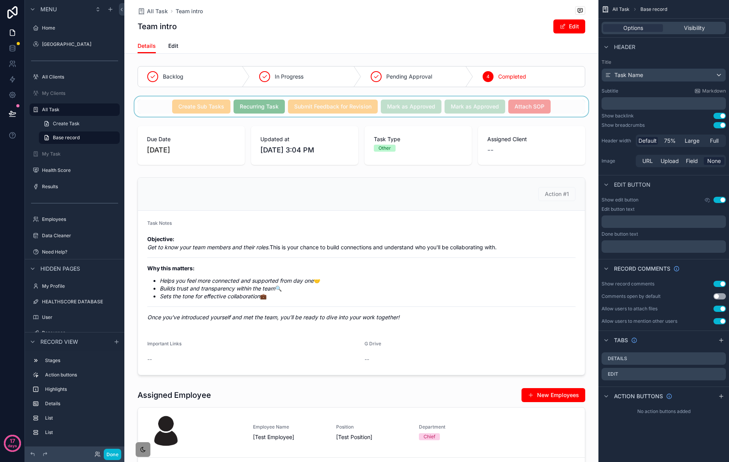
click at [554, 104] on div "scrollable content" at bounding box center [361, 106] width 474 height 20
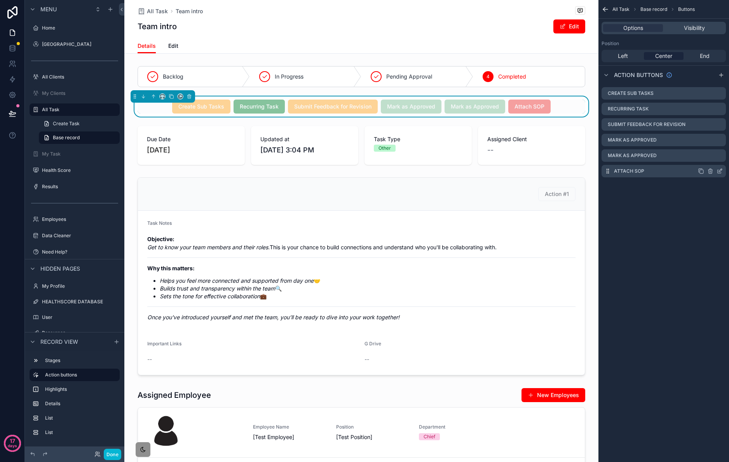
click at [720, 172] on icon "scrollable content" at bounding box center [720, 171] width 6 height 6
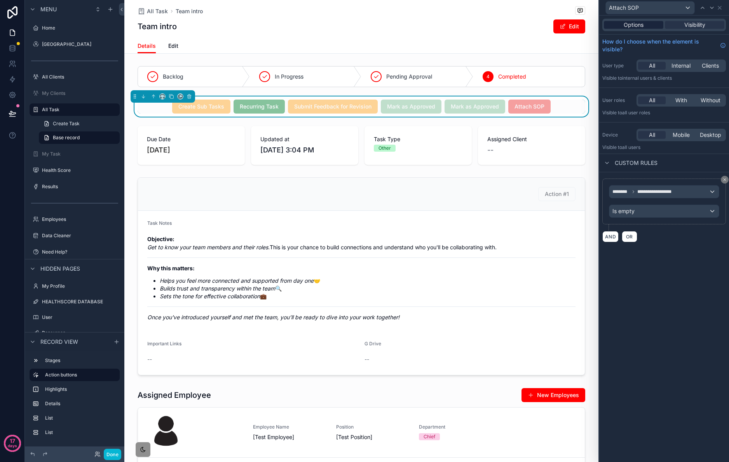
click at [640, 25] on span "Options" at bounding box center [634, 25] width 20 height 8
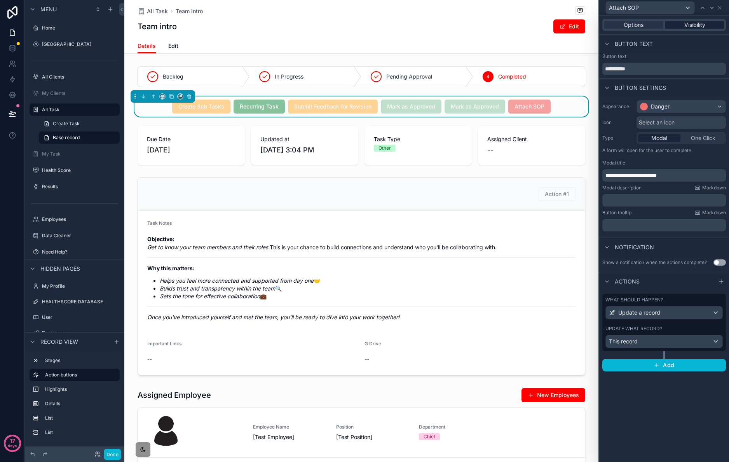
click at [698, 26] on span "Visibility" at bounding box center [695, 25] width 21 height 8
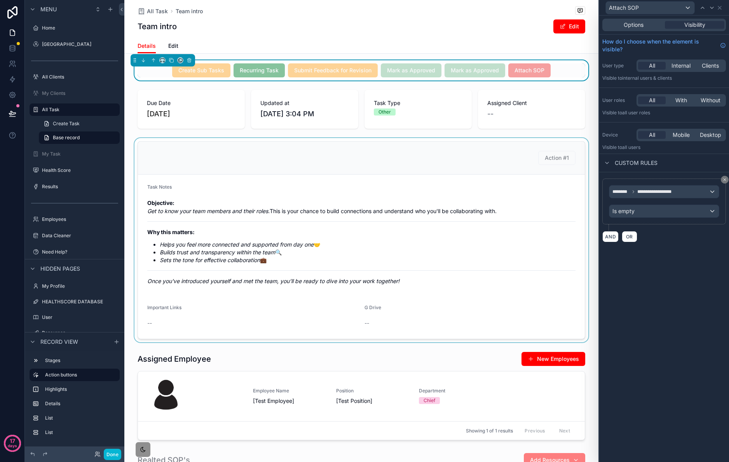
scroll to position [38, 0]
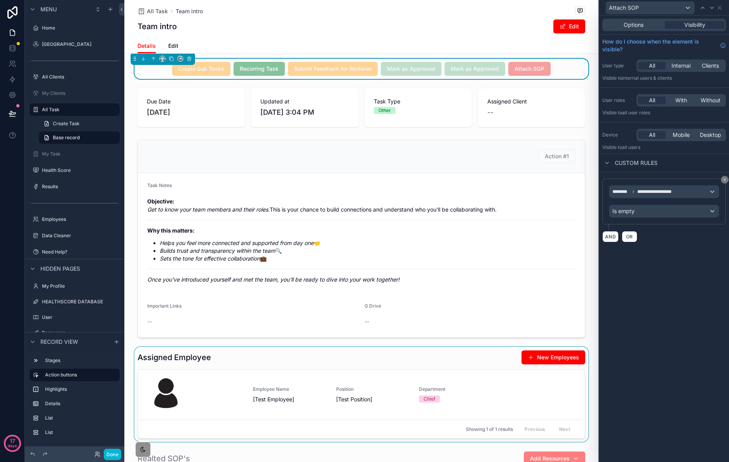
click at [441, 362] on div "scrollable content" at bounding box center [361, 394] width 474 height 95
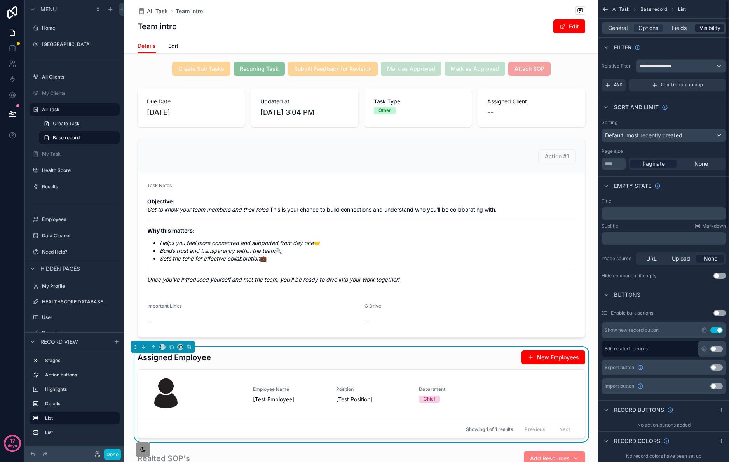
click at [711, 24] on span "Visibility" at bounding box center [710, 28] width 21 height 8
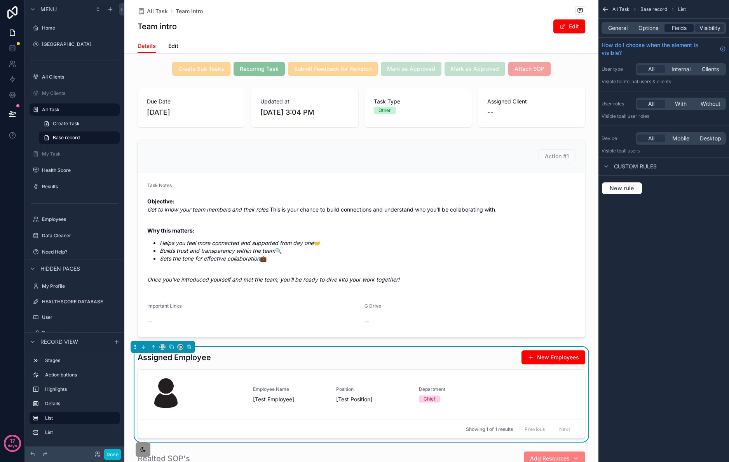
click at [680, 25] on span "Fields" at bounding box center [679, 28] width 15 height 8
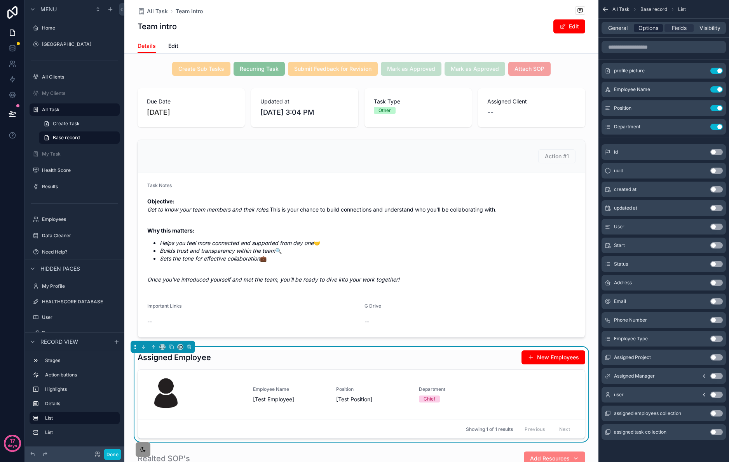
click at [662, 24] on div "Options" at bounding box center [648, 28] width 29 height 8
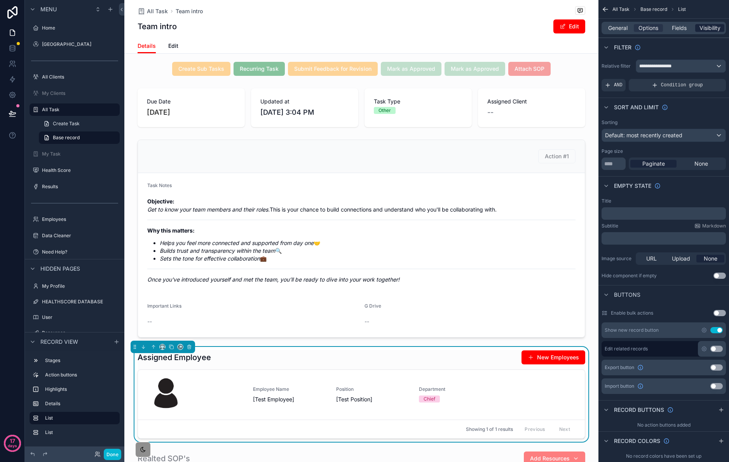
click at [713, 28] on span "Visibility" at bounding box center [710, 28] width 21 height 8
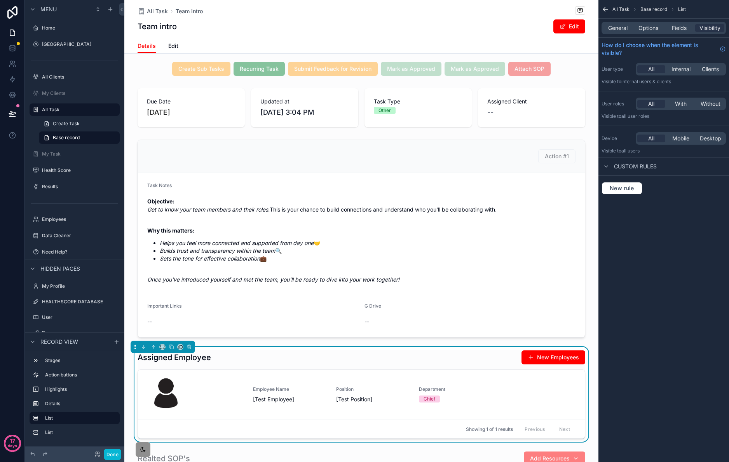
click at [680, 32] on div "General Options Fields Visibility" at bounding box center [664, 28] width 124 height 12
click at [682, 26] on span "Fields" at bounding box center [679, 28] width 15 height 8
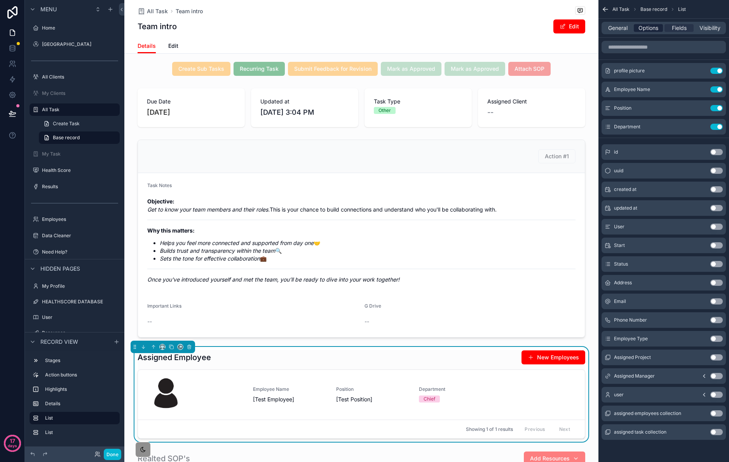
drag, startPoint x: 654, startPoint y: 28, endPoint x: 635, endPoint y: 28, distance: 18.3
click at [654, 28] on span "Options" at bounding box center [649, 28] width 20 height 8
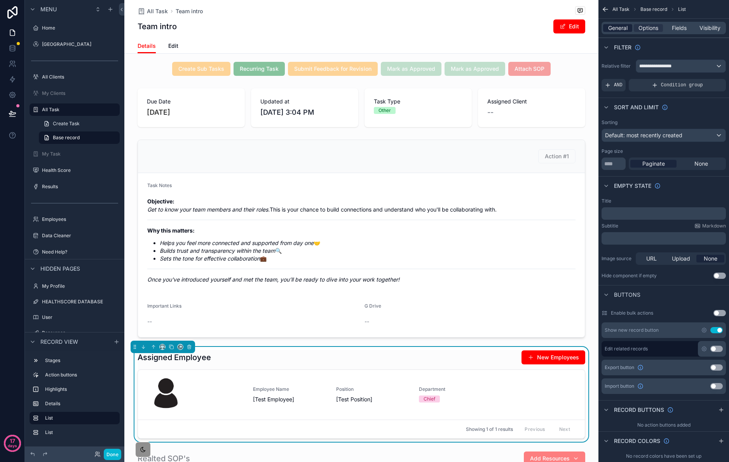
click at [617, 28] on span "General" at bounding box center [617, 28] width 19 height 8
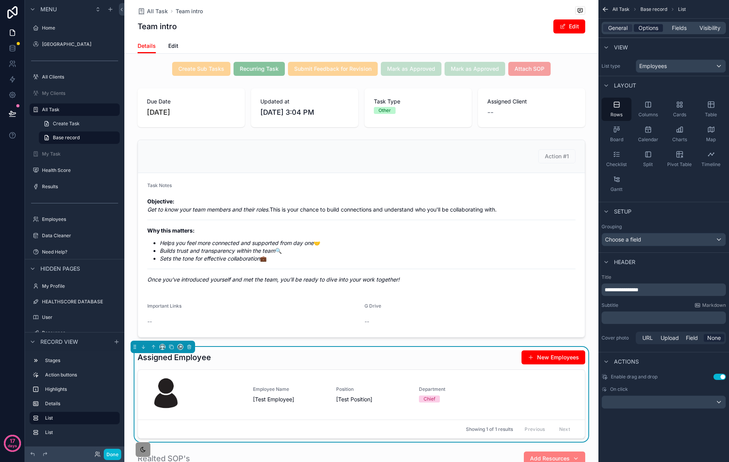
click at [647, 31] on span "Options" at bounding box center [649, 28] width 20 height 8
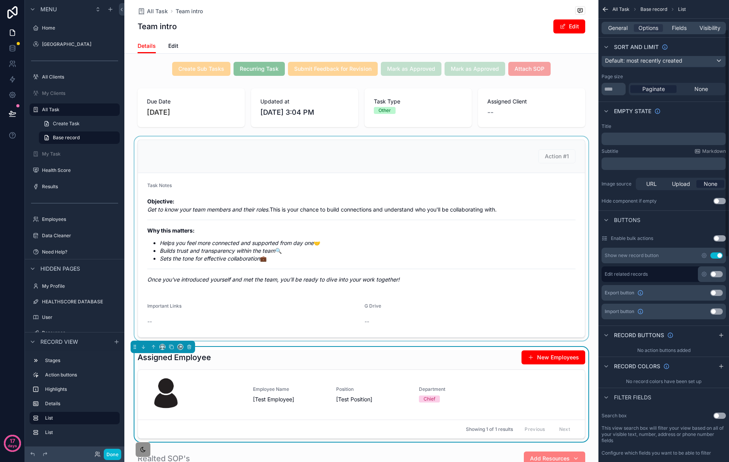
scroll to position [0, 0]
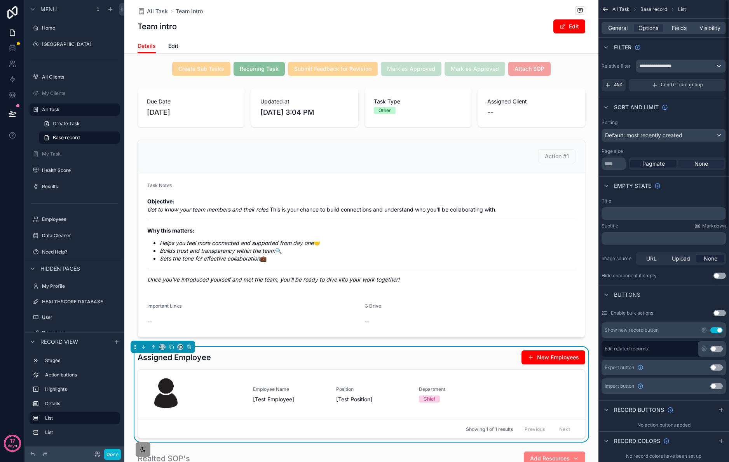
click at [702, 161] on span "None" at bounding box center [702, 164] width 14 height 8
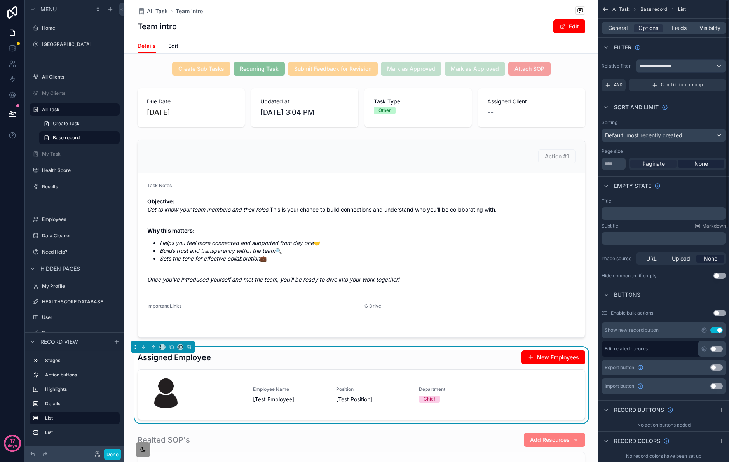
click at [656, 165] on span "Paginate" at bounding box center [654, 164] width 23 height 8
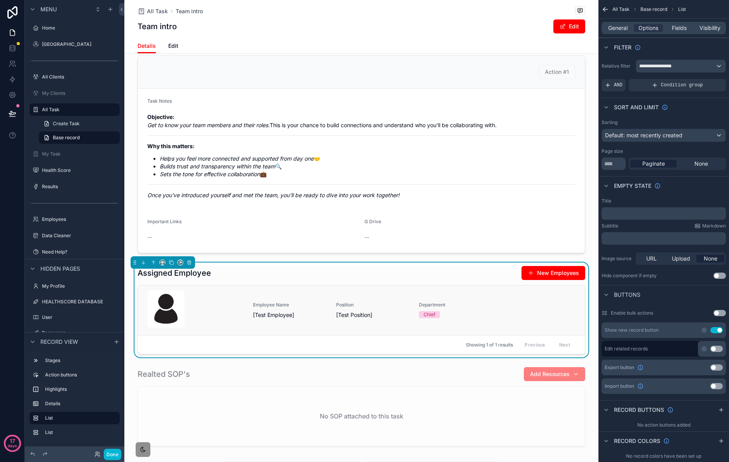
scroll to position [272, 0]
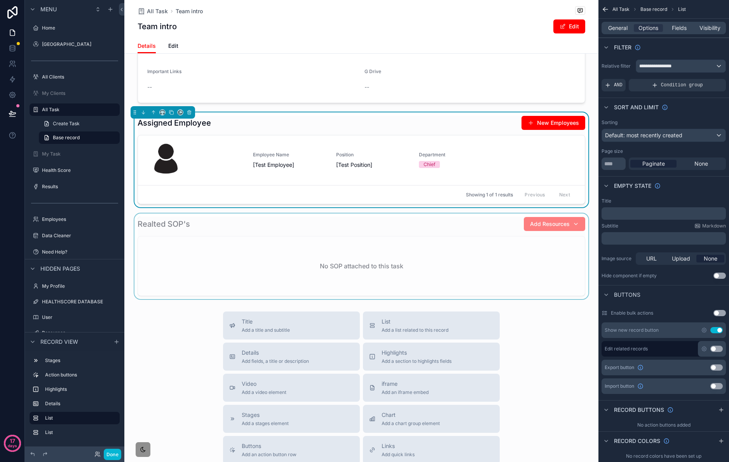
click at [421, 269] on div "scrollable content" at bounding box center [361, 256] width 474 height 86
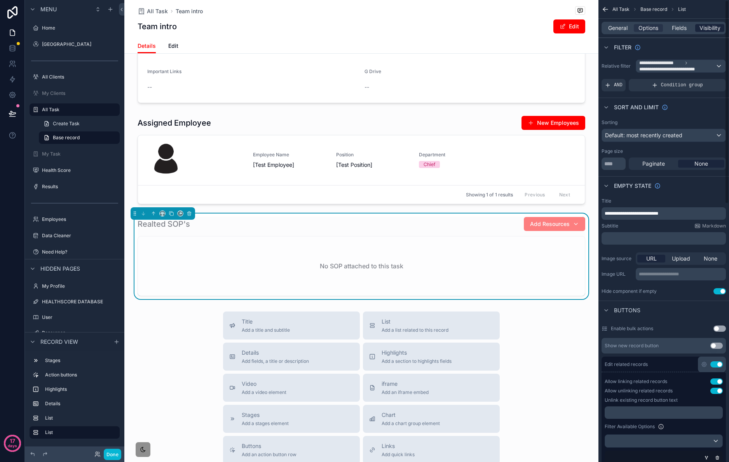
click at [708, 24] on span "Visibility" at bounding box center [710, 28] width 21 height 8
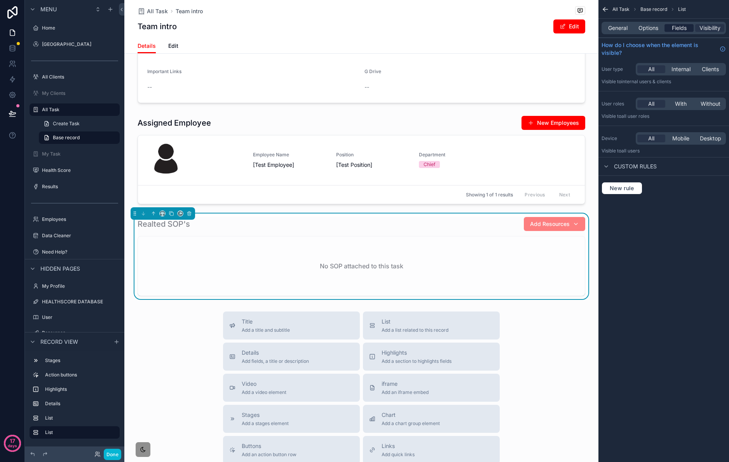
click at [678, 31] on span "Fields" at bounding box center [679, 28] width 15 height 8
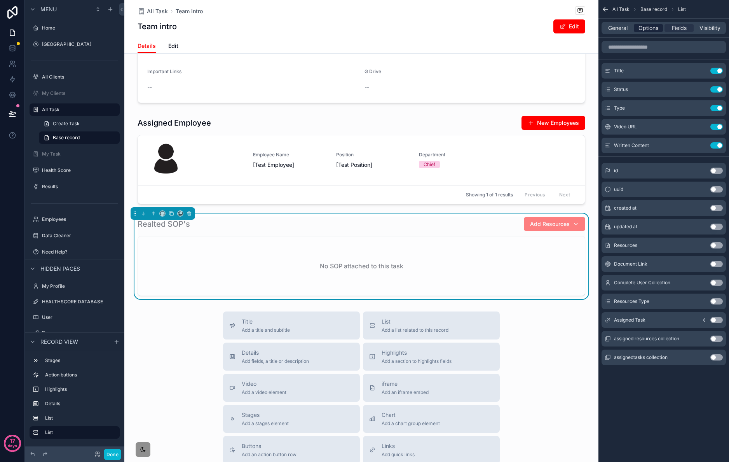
click at [662, 28] on div "Options" at bounding box center [648, 28] width 29 height 8
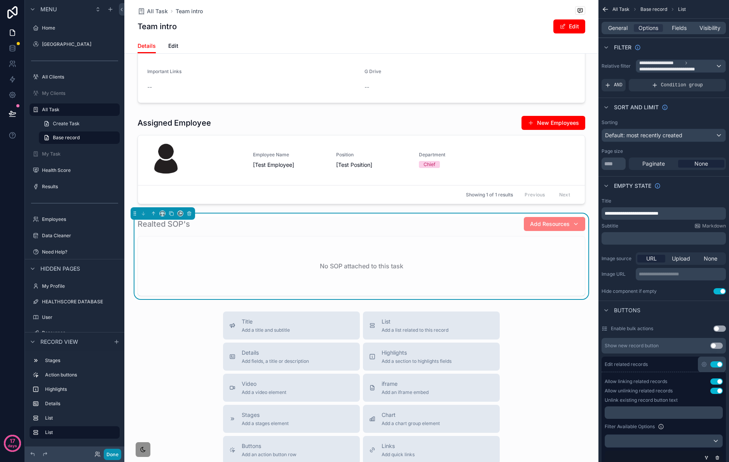
drag, startPoint x: 114, startPoint y: 456, endPoint x: 124, endPoint y: 440, distance: 18.2
click at [114, 456] on button "Done" at bounding box center [112, 454] width 17 height 11
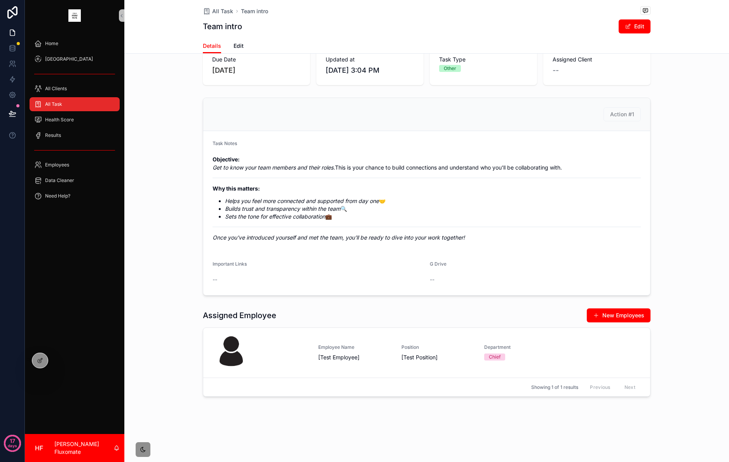
scroll to position [89, 0]
click at [80, 105] on div "All Task" at bounding box center [74, 104] width 81 height 12
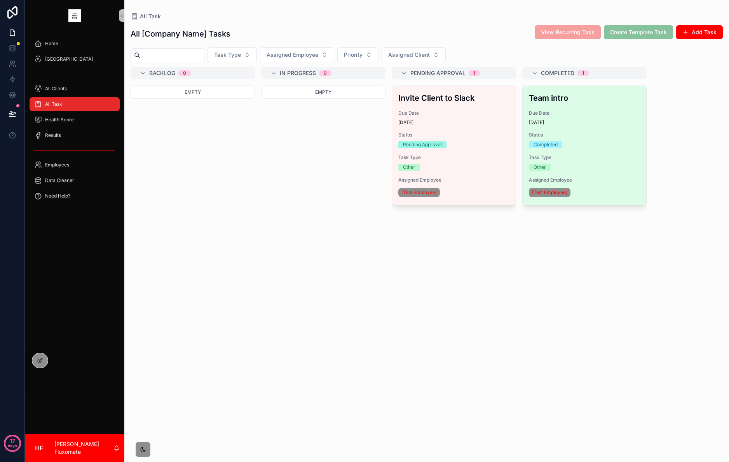
click at [566, 138] on span "Status" at bounding box center [584, 135] width 111 height 6
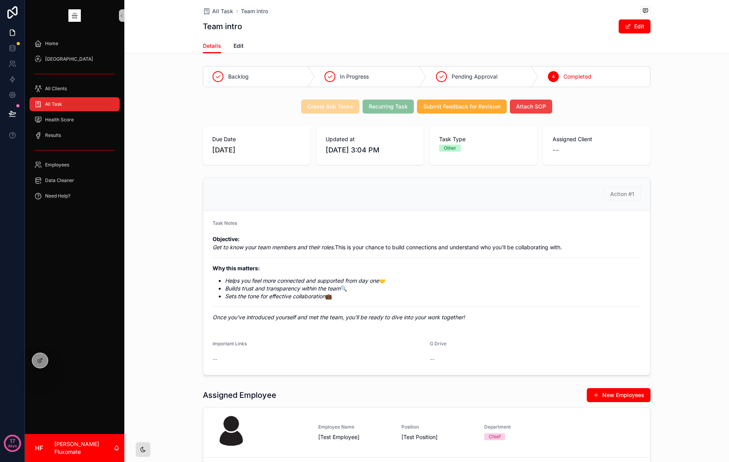
click at [146, 447] on icon "scrollable content" at bounding box center [143, 449] width 6 height 6
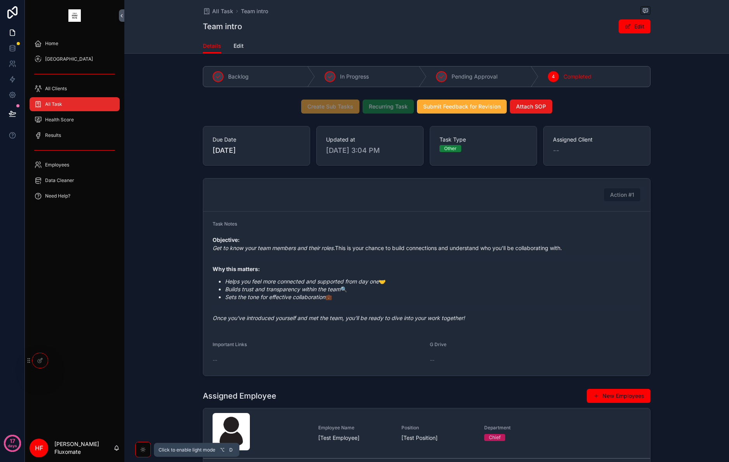
click at [145, 447] on icon "scrollable content" at bounding box center [143, 449] width 6 height 6
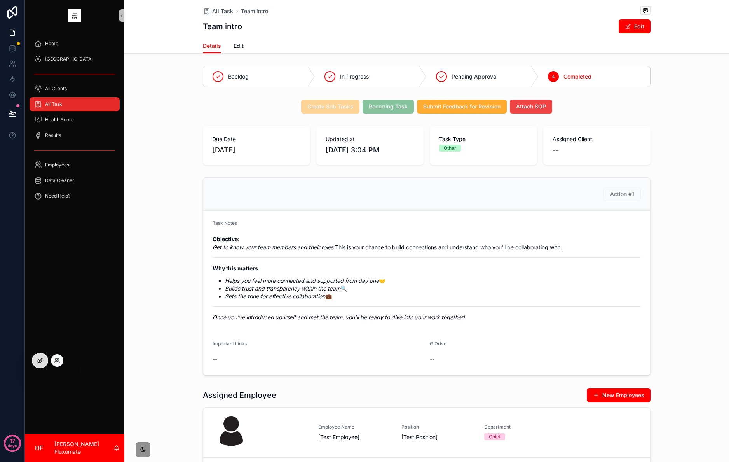
click at [40, 362] on icon at bounding box center [40, 360] width 6 height 6
click at [39, 363] on icon at bounding box center [40, 360] width 6 height 6
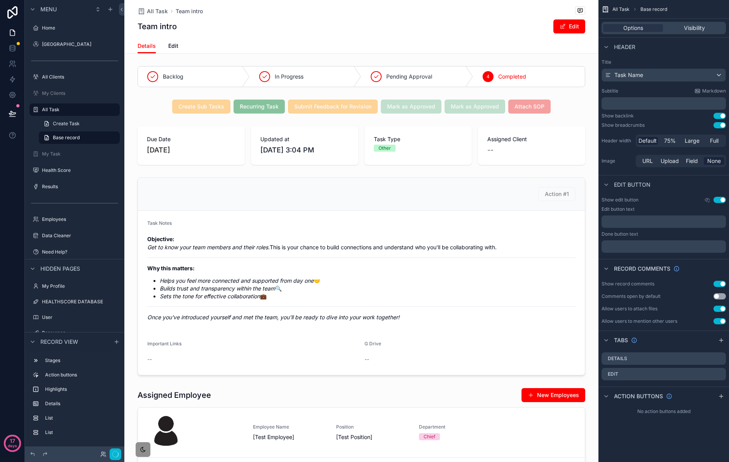
click at [105, 449] on div at bounding box center [105, 454] width 31 height 12
click at [102, 457] on div at bounding box center [105, 454] width 31 height 12
click at [105, 454] on icon at bounding box center [103, 454] width 6 height 6
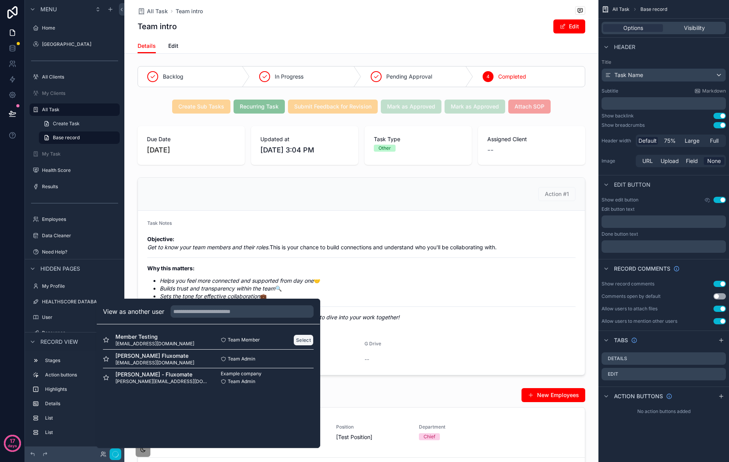
click at [304, 337] on button "Select" at bounding box center [304, 339] width 20 height 11
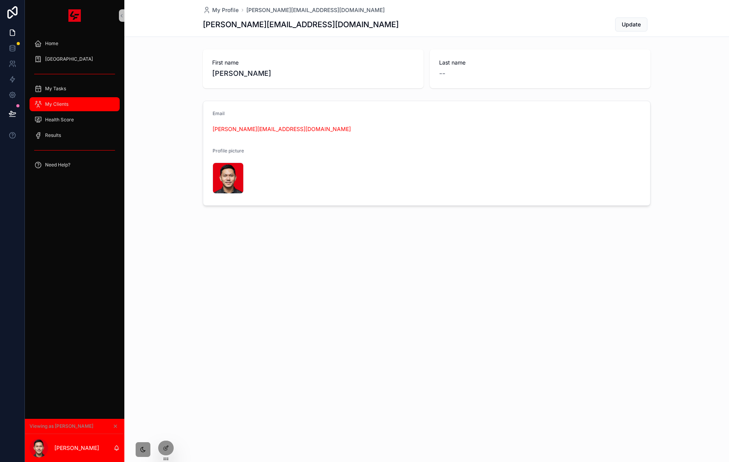
click at [94, 108] on div "My Clients" at bounding box center [74, 104] width 81 height 12
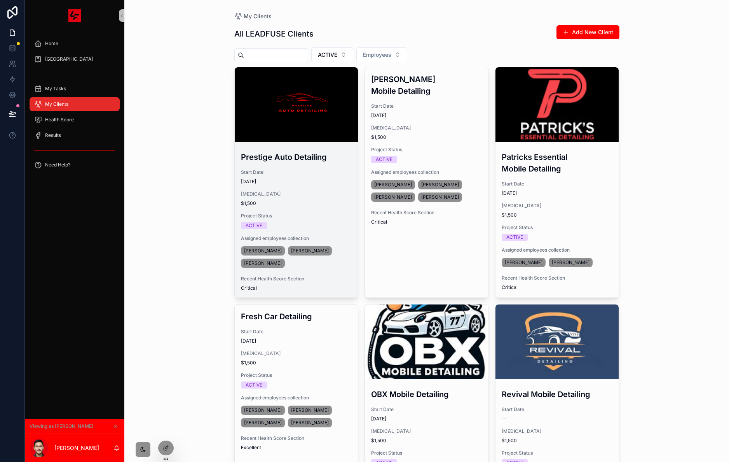
click at [327, 102] on div "scrollable content" at bounding box center [297, 104] width 124 height 9
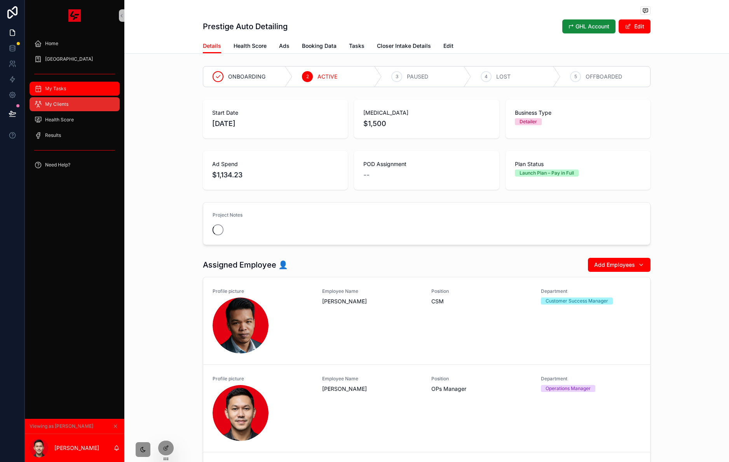
click at [91, 86] on div "My Tasks" at bounding box center [74, 88] width 81 height 12
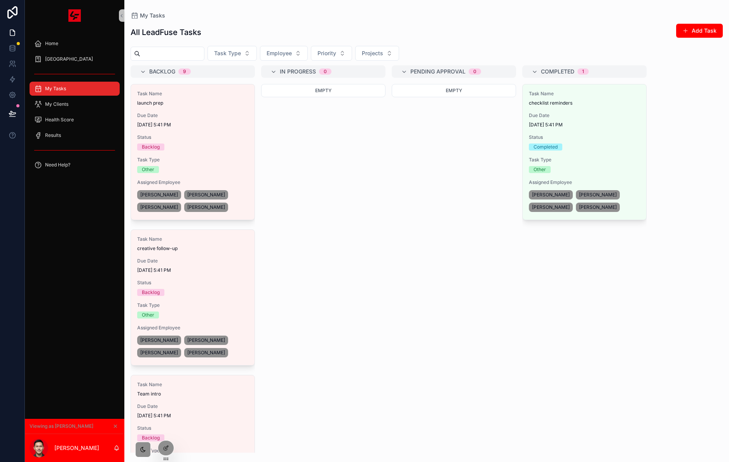
click at [201, 263] on span "Due Date" at bounding box center [192, 261] width 111 height 6
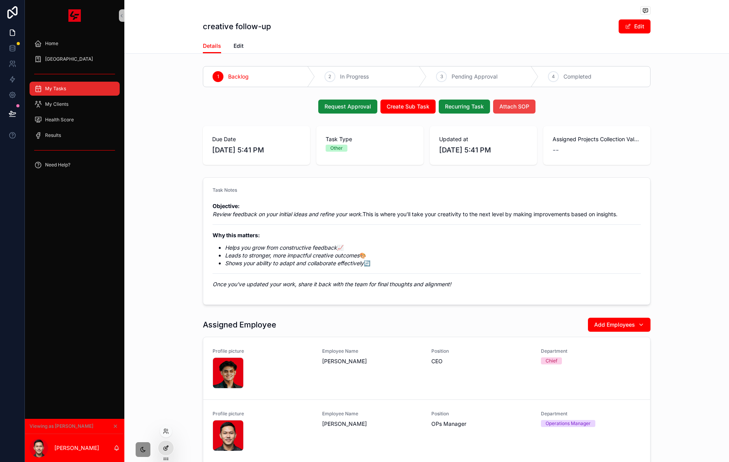
click at [166, 445] on icon at bounding box center [166, 448] width 6 height 6
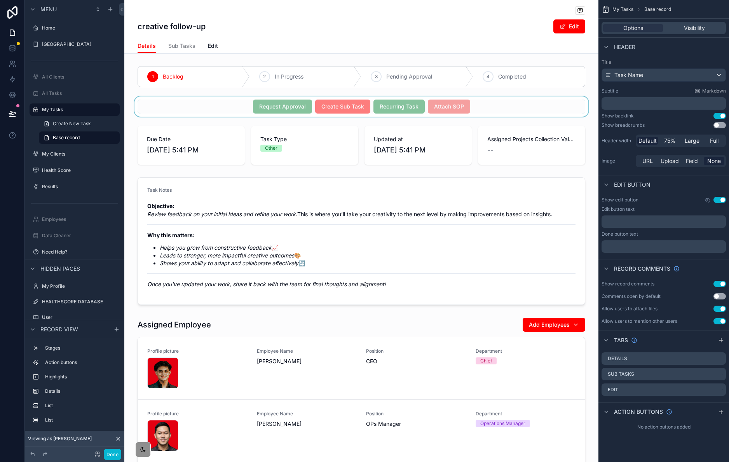
click at [501, 107] on div "scrollable content" at bounding box center [361, 106] width 474 height 20
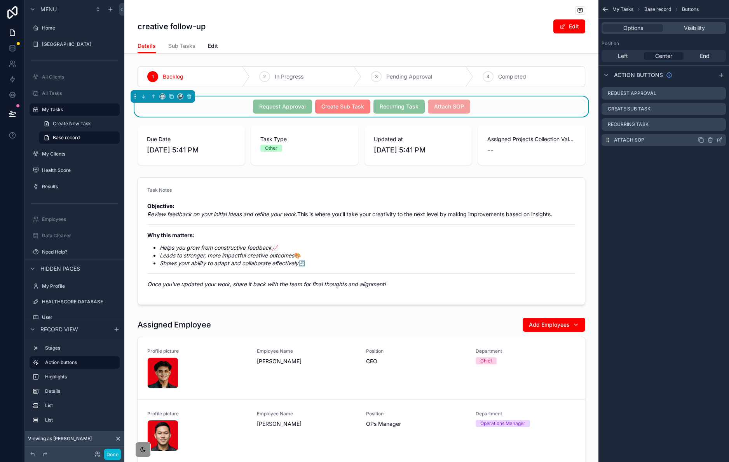
click at [720, 142] on icon "scrollable content" at bounding box center [719, 140] width 3 height 3
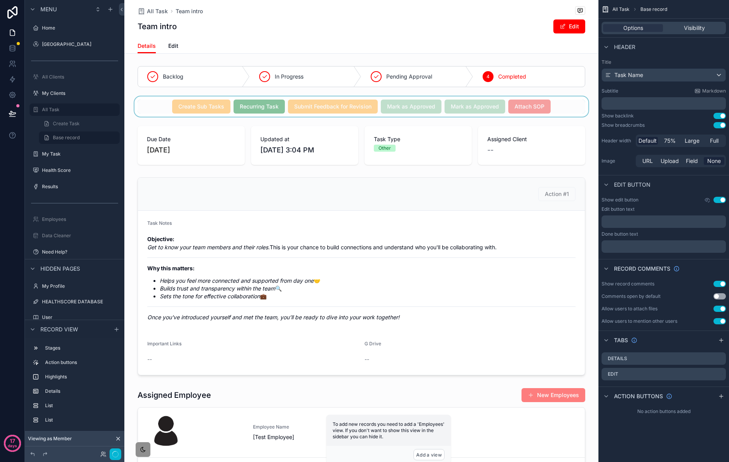
click at [566, 103] on div "scrollable content" at bounding box center [361, 106] width 474 height 20
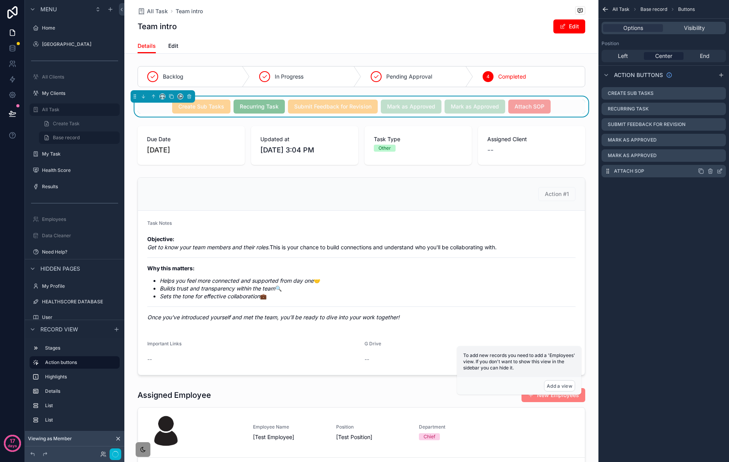
click at [719, 171] on icon "scrollable content" at bounding box center [720, 170] width 3 height 3
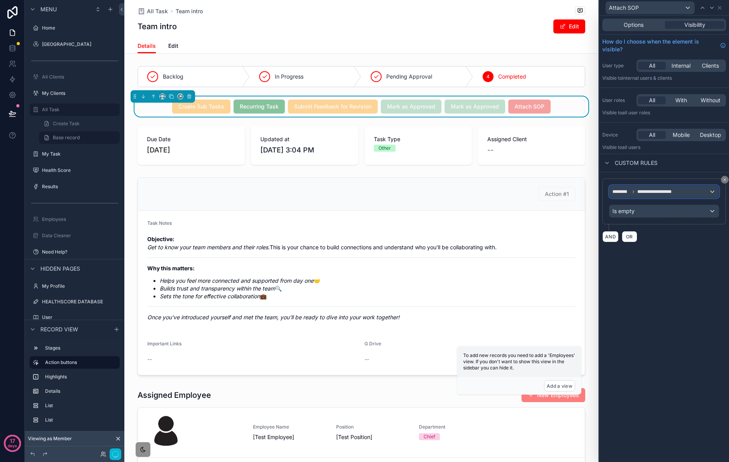
click at [678, 195] on div "**********" at bounding box center [665, 191] width 110 height 12
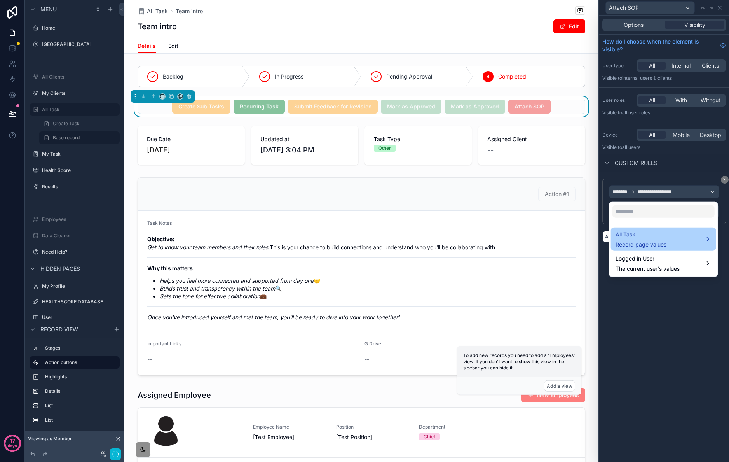
click at [691, 248] on div "All Task Record page values" at bounding box center [664, 239] width 96 height 19
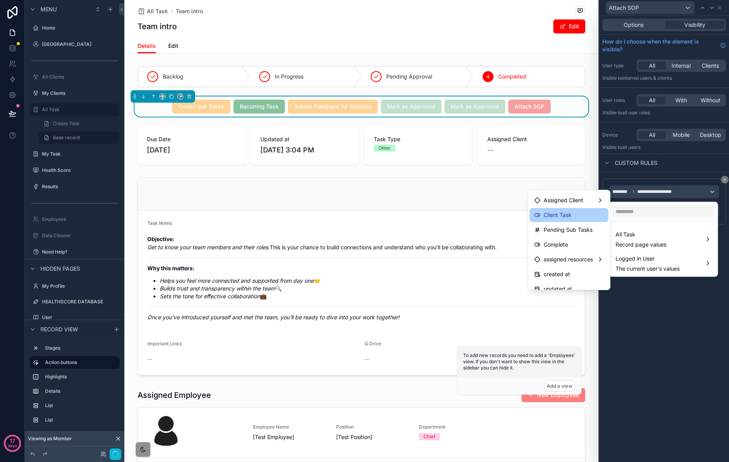
scroll to position [302, 0]
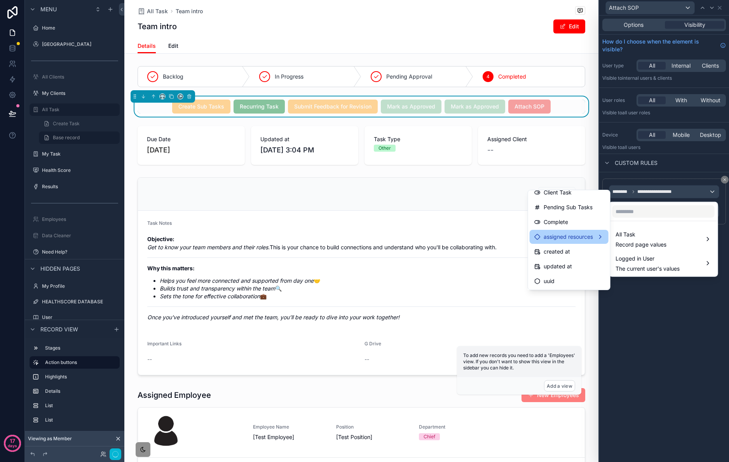
click at [586, 236] on div "assigned resources" at bounding box center [570, 236] width 70 height 9
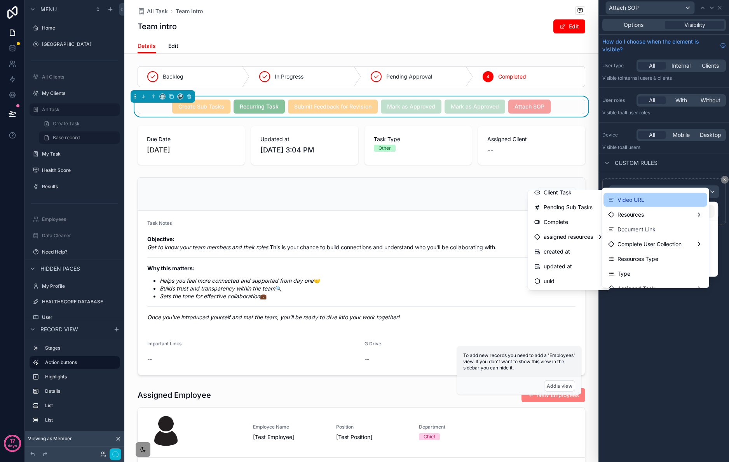
scroll to position [0, 0]
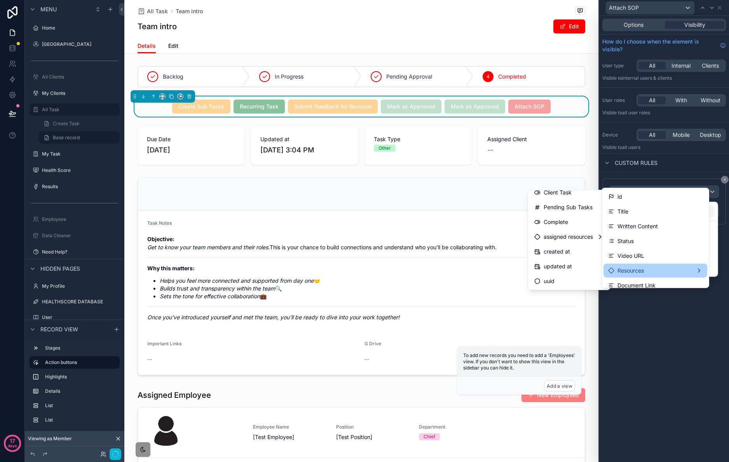
click at [688, 266] on div "Resources" at bounding box center [655, 270] width 94 height 9
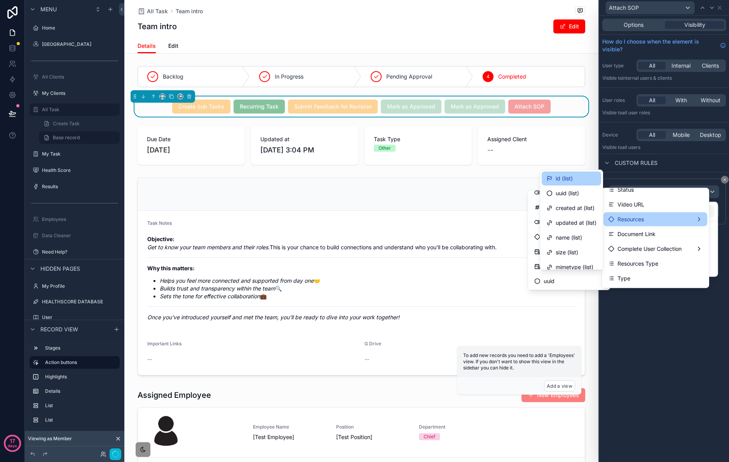
click at [574, 181] on div "id (list)" at bounding box center [572, 178] width 50 height 9
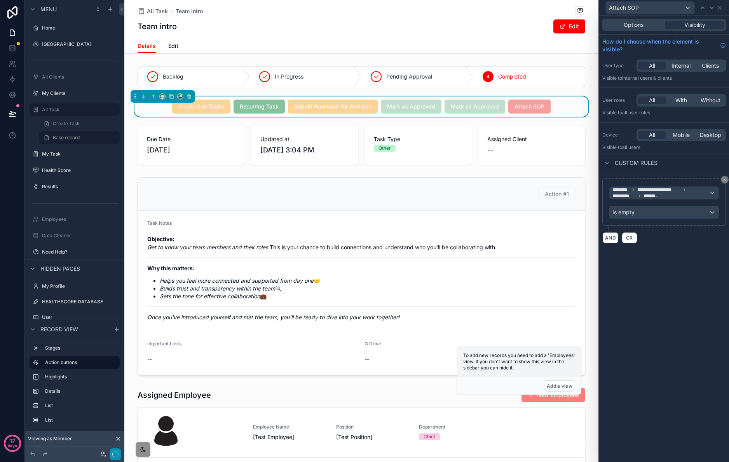
drag, startPoint x: 116, startPoint y: 454, endPoint x: 119, endPoint y: 445, distance: 9.6
click at [116, 454] on icon "button" at bounding box center [115, 454] width 6 height 6
click at [119, 440] on icon at bounding box center [118, 438] width 6 height 6
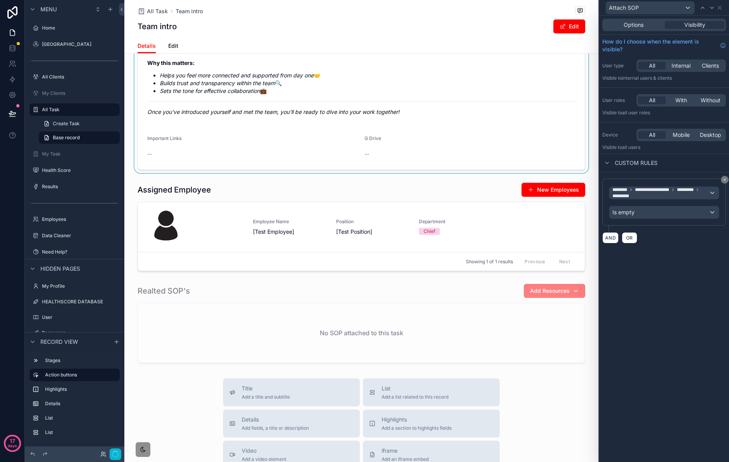
scroll to position [45, 0]
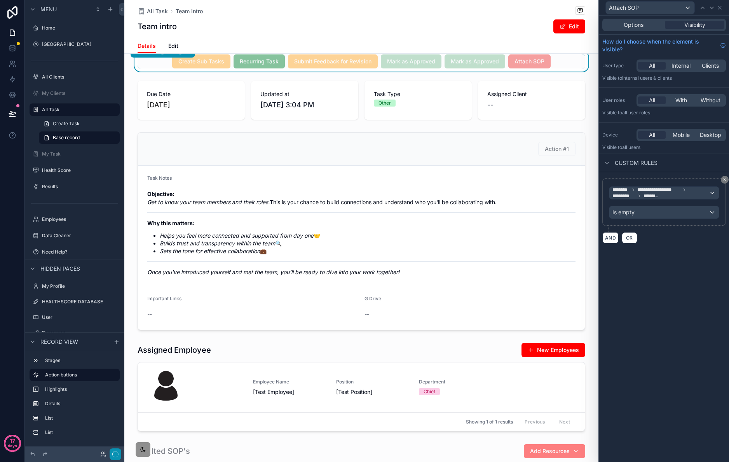
click at [119, 456] on button "button" at bounding box center [116, 454] width 12 height 12
drag, startPoint x: 118, startPoint y: 455, endPoint x: 141, endPoint y: 294, distance: 163.0
click at [118, 455] on button "button" at bounding box center [116, 454] width 12 height 12
click at [62, 82] on div "All Clients" at bounding box center [74, 77] width 87 height 12
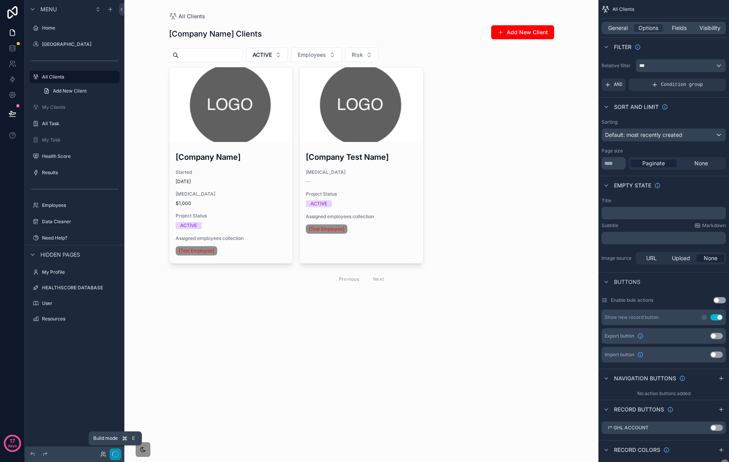
click at [115, 454] on icon "button" at bounding box center [115, 454] width 6 height 6
click at [76, 126] on label "All Task" at bounding box center [73, 124] width 62 height 6
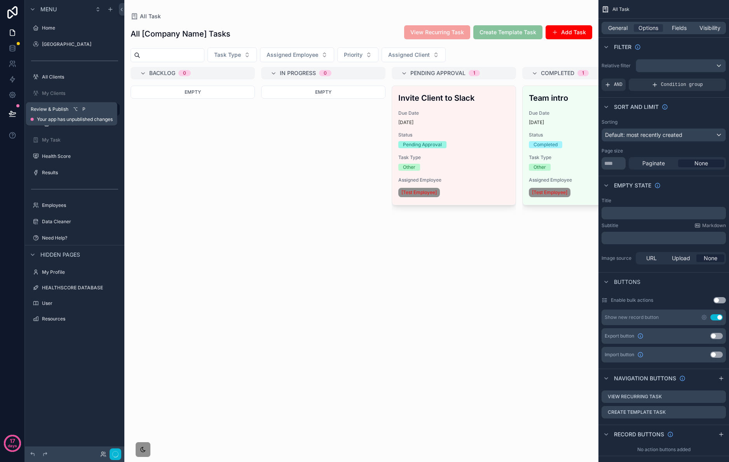
click at [18, 109] on button at bounding box center [12, 114] width 17 height 22
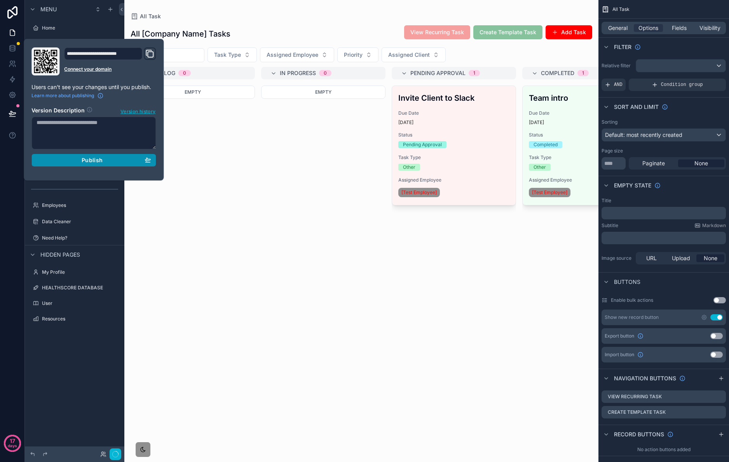
click at [116, 163] on div "Publish" at bounding box center [94, 160] width 114 height 7
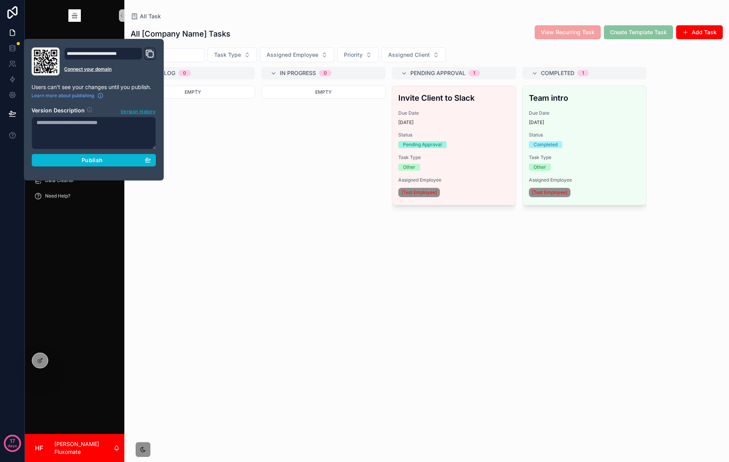
click at [396, 252] on div "Invite Client to Slack Due Date [DATE] Status Pending Approval Task Type Other …" at bounding box center [454, 269] width 124 height 367
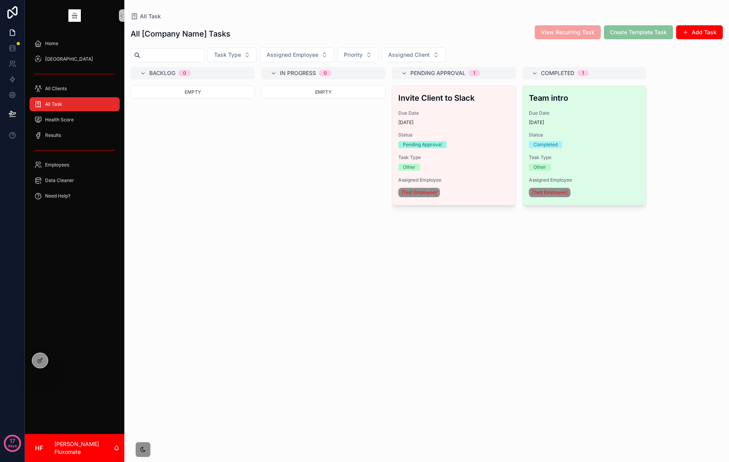
click at [530, 118] on div "Due Date [DATE]" at bounding box center [584, 118] width 111 height 16
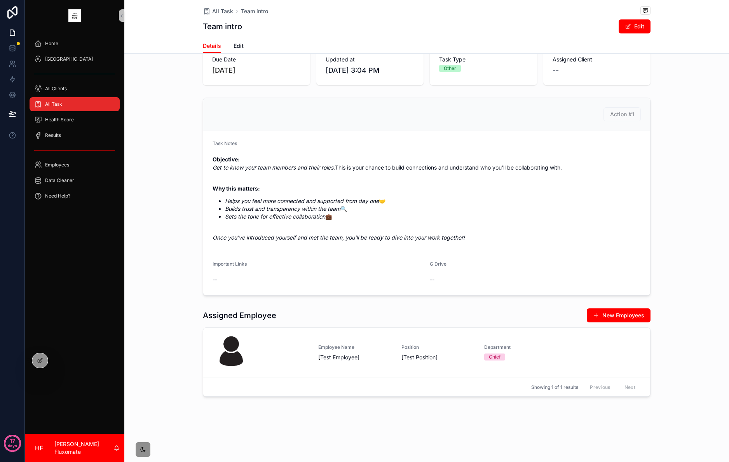
scroll to position [87, 0]
click at [146, 445] on div "scrollable content" at bounding box center [143, 450] width 16 height 16
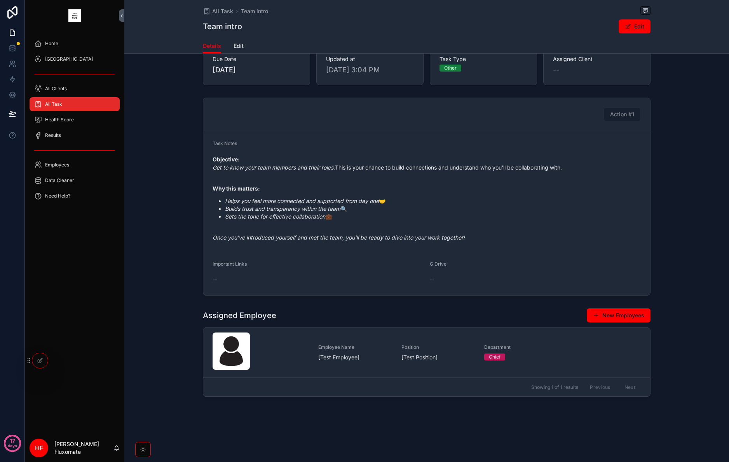
click at [150, 446] on div "scrollable content" at bounding box center [143, 450] width 16 height 16
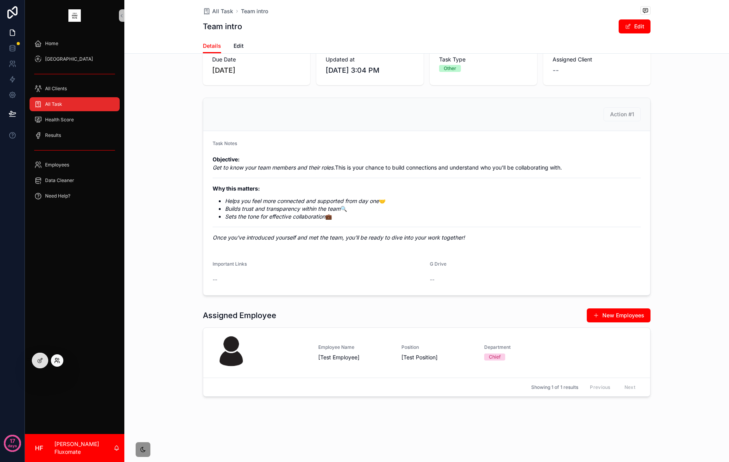
click at [56, 360] on icon at bounding box center [57, 360] width 6 height 6
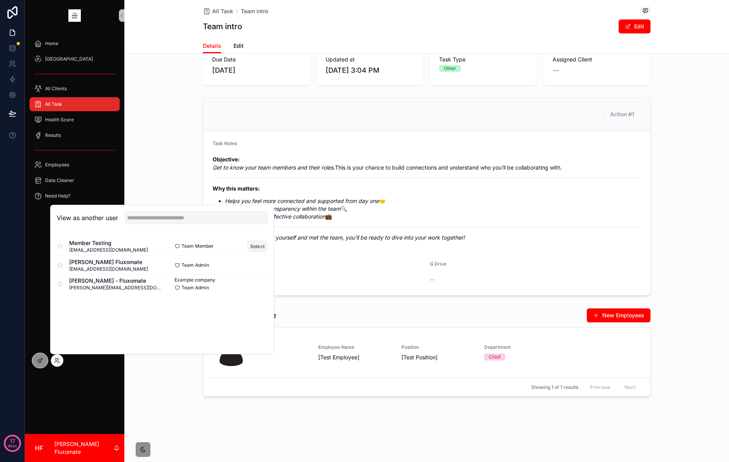
click at [256, 246] on button "Select" at bounding box center [258, 245] width 20 height 11
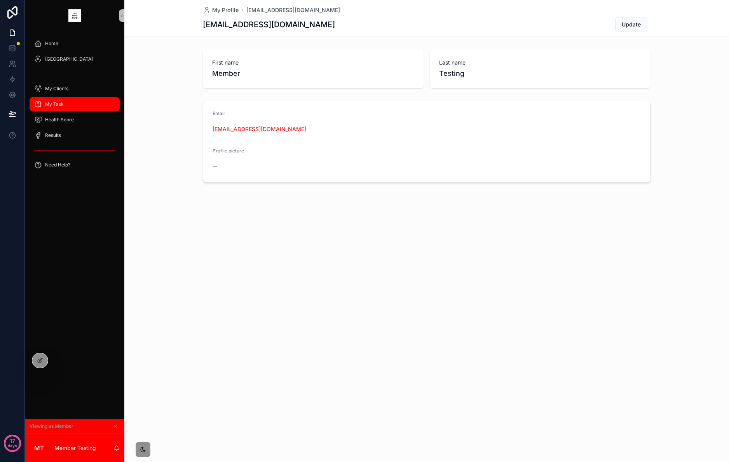
click at [86, 103] on div "My Task" at bounding box center [74, 104] width 81 height 12
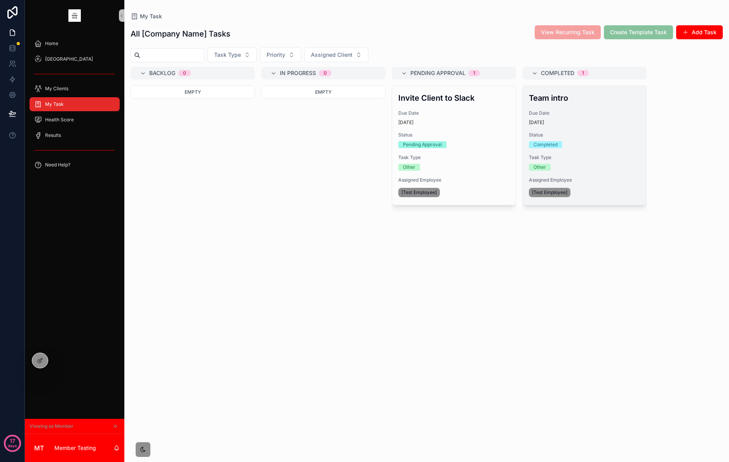
click at [558, 129] on div "Team intro Due Date [DATE] Status Completed Task Type Other Assigned Employee […" at bounding box center [585, 145] width 124 height 119
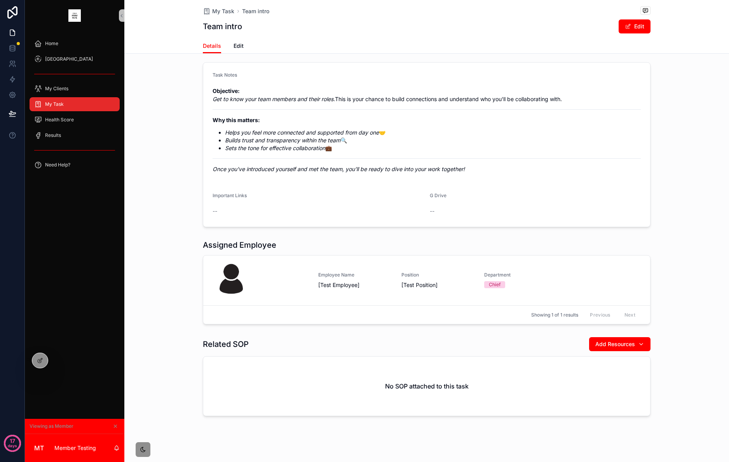
scroll to position [131, 0]
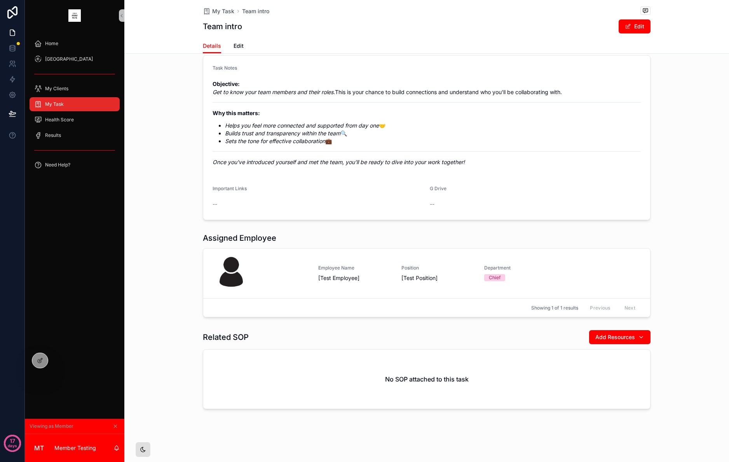
click at [143, 450] on icon "scrollable content" at bounding box center [143, 449] width 5 height 5
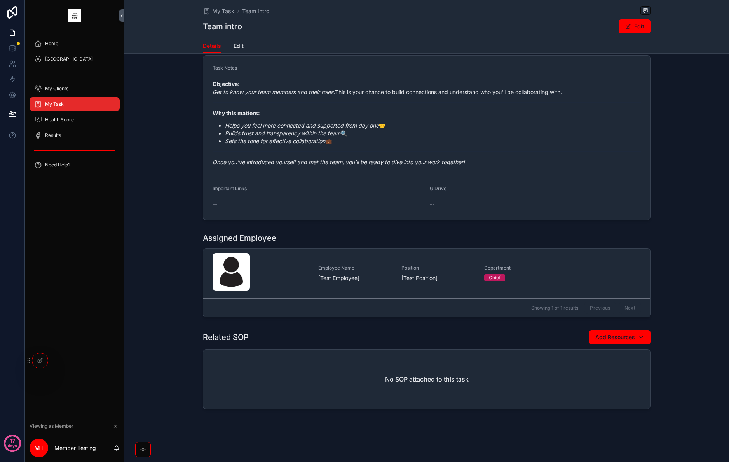
drag, startPoint x: 142, startPoint y: 453, endPoint x: 99, endPoint y: 425, distance: 51.4
click at [142, 453] on div "scrollable content" at bounding box center [143, 449] width 7 height 7
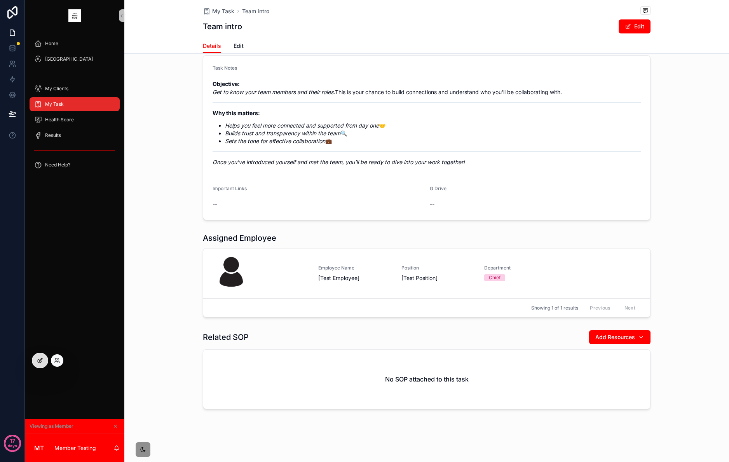
click at [36, 359] on div at bounding box center [40, 360] width 16 height 15
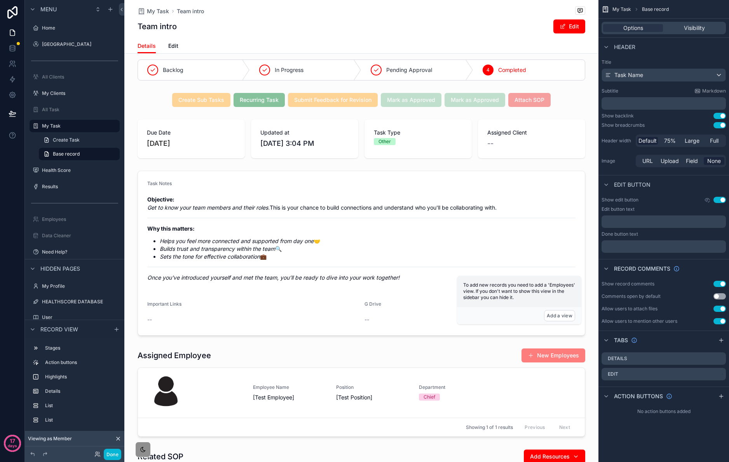
scroll to position [0, 0]
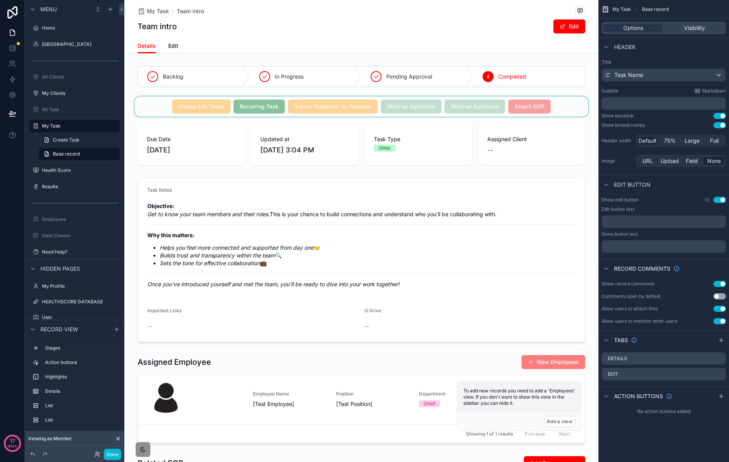
click at [555, 107] on div "scrollable content" at bounding box center [361, 106] width 474 height 20
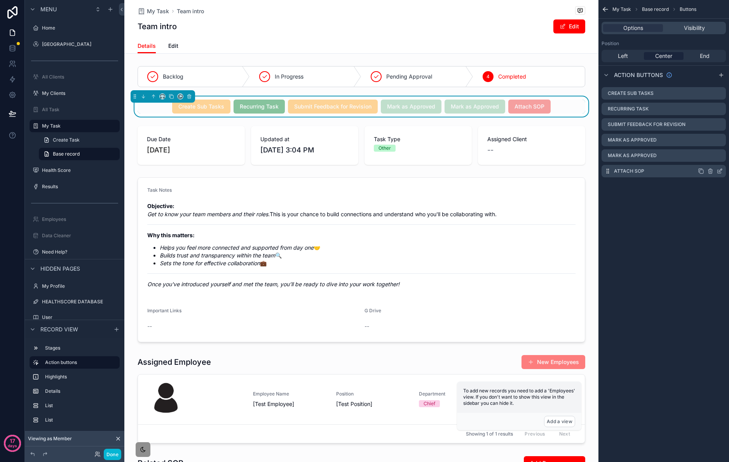
click at [722, 172] on icon "scrollable content" at bounding box center [720, 171] width 6 height 6
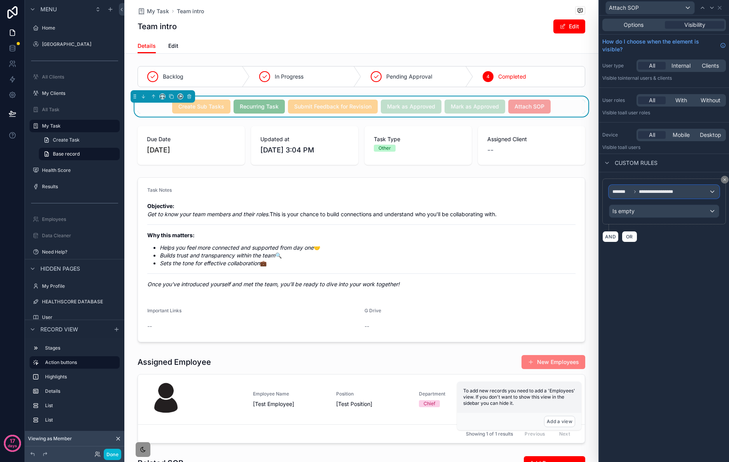
click at [691, 193] on div "**********" at bounding box center [665, 191] width 110 height 12
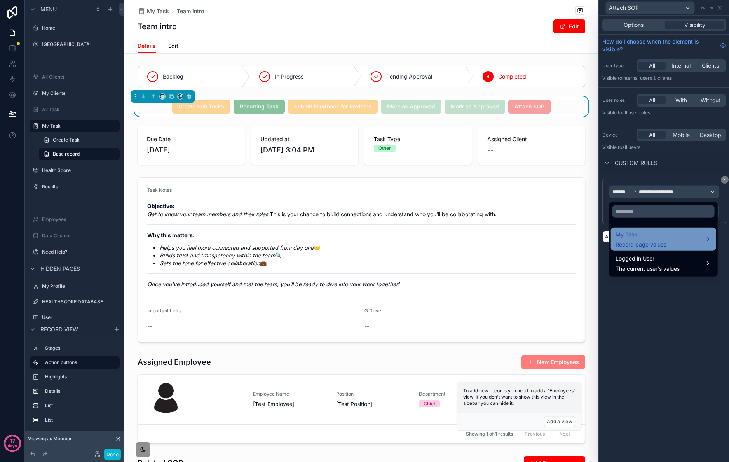
click at [687, 237] on div "My Task Record page values" at bounding box center [664, 239] width 96 height 19
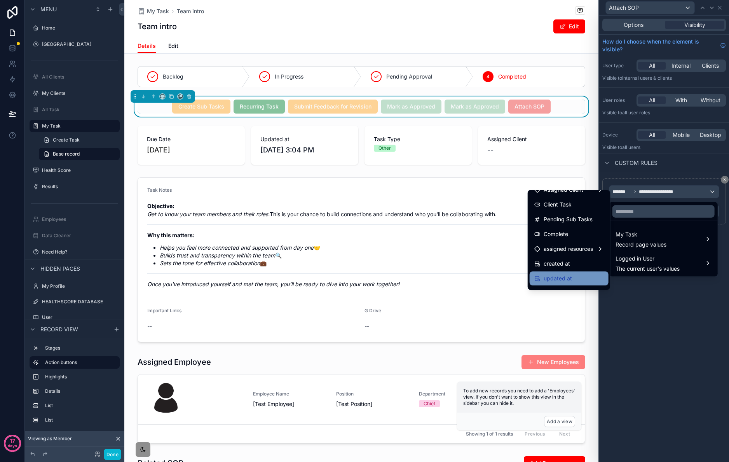
scroll to position [302, 0]
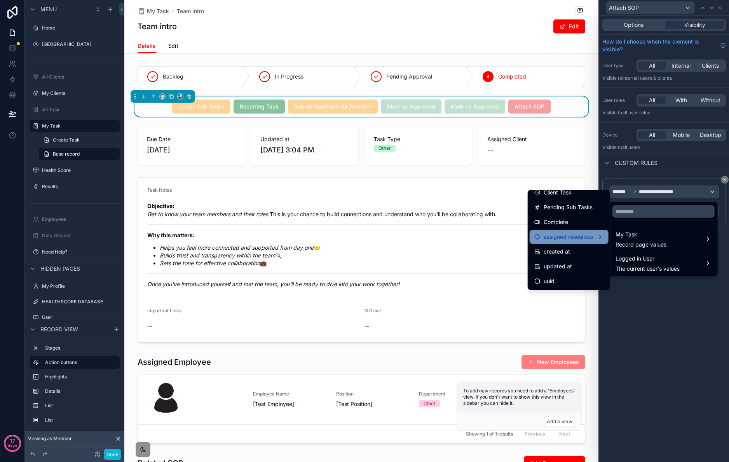
click at [582, 240] on span "assigned resources" at bounding box center [568, 236] width 49 height 9
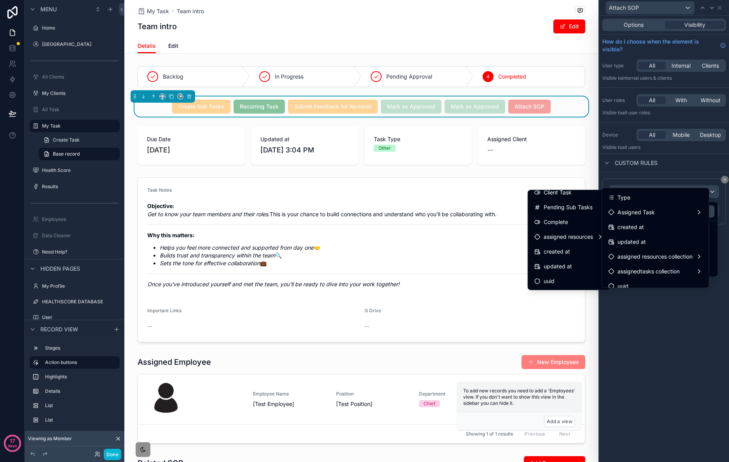
scroll to position [139, 0]
click at [681, 249] on span "assigned resources collection" at bounding box center [655, 249] width 75 height 9
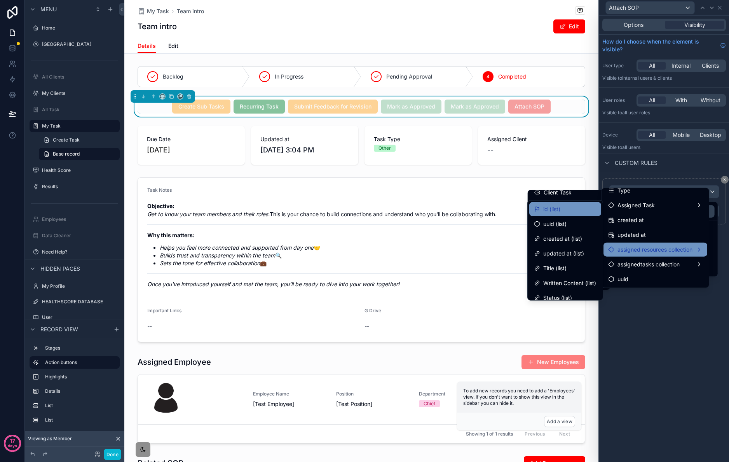
click at [561, 208] on div "id (list)" at bounding box center [565, 208] width 63 height 9
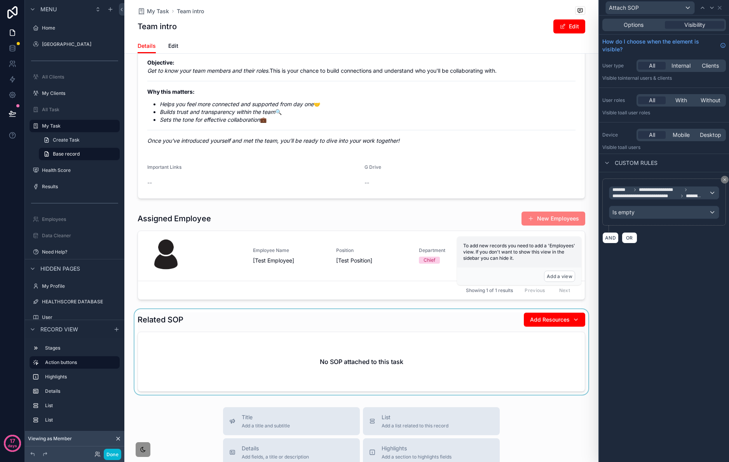
scroll to position [145, 0]
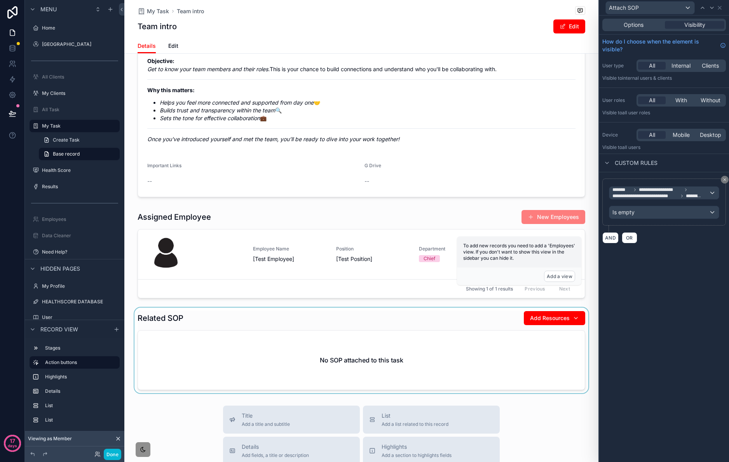
click at [428, 334] on div "scrollable content" at bounding box center [361, 351] width 474 height 86
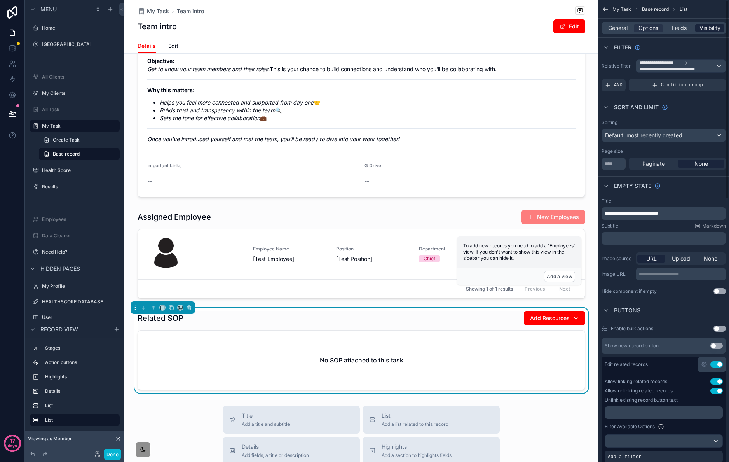
click at [714, 28] on span "Visibility" at bounding box center [710, 28] width 21 height 8
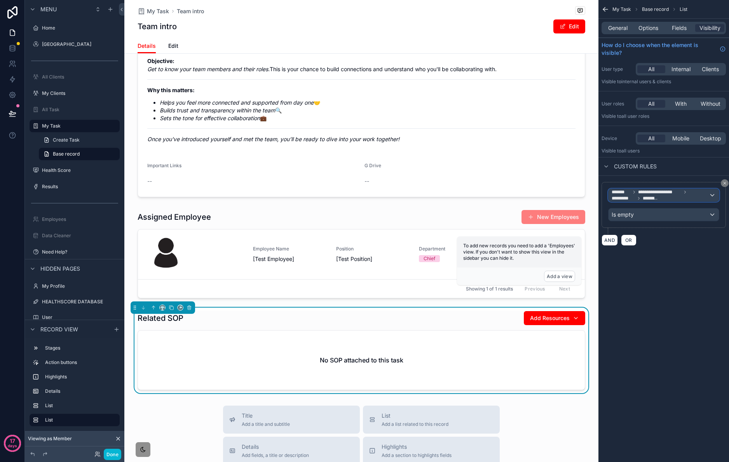
click at [696, 200] on span "**********" at bounding box center [660, 195] width 97 height 12
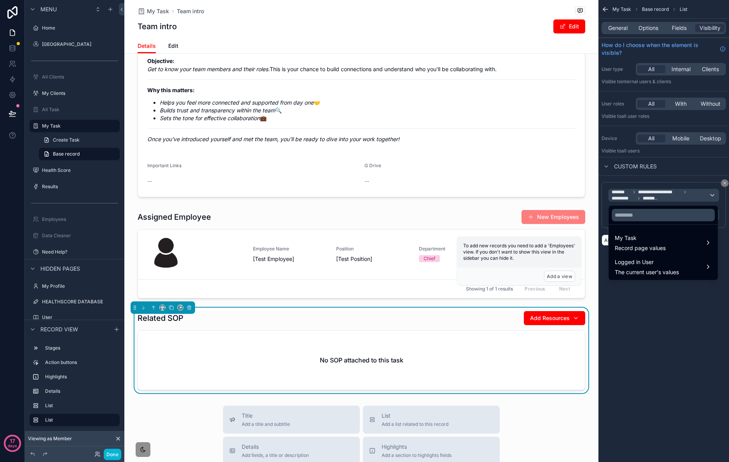
click at [699, 198] on div "scrollable content" at bounding box center [364, 231] width 729 height 462
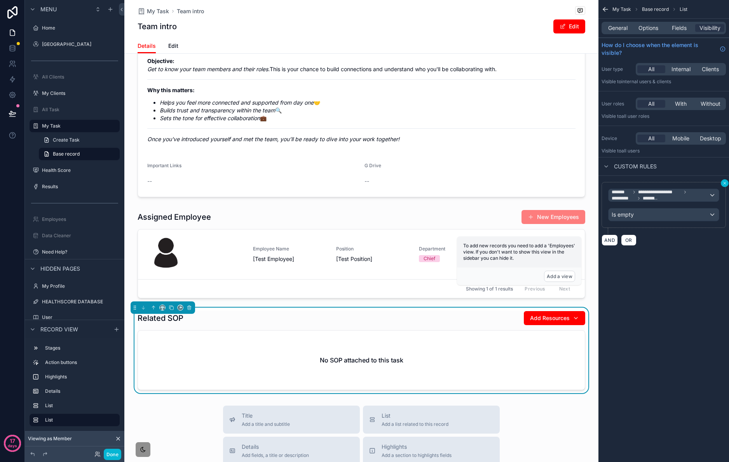
click at [725, 183] on icon "scrollable content" at bounding box center [725, 183] width 2 height 2
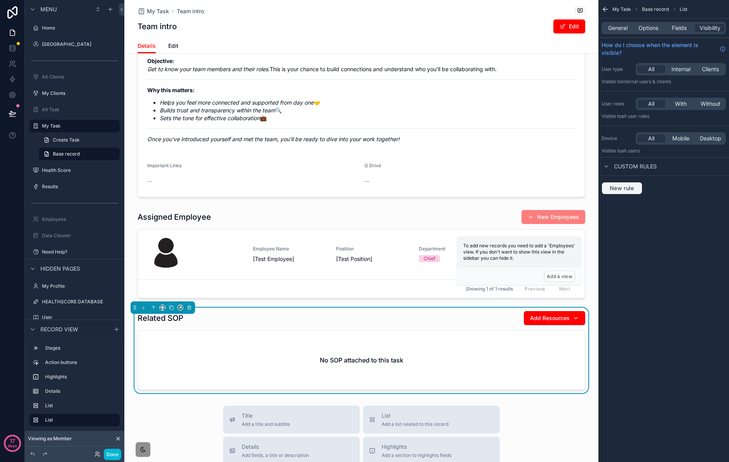
click at [632, 191] on span "New rule" at bounding box center [622, 188] width 31 height 7
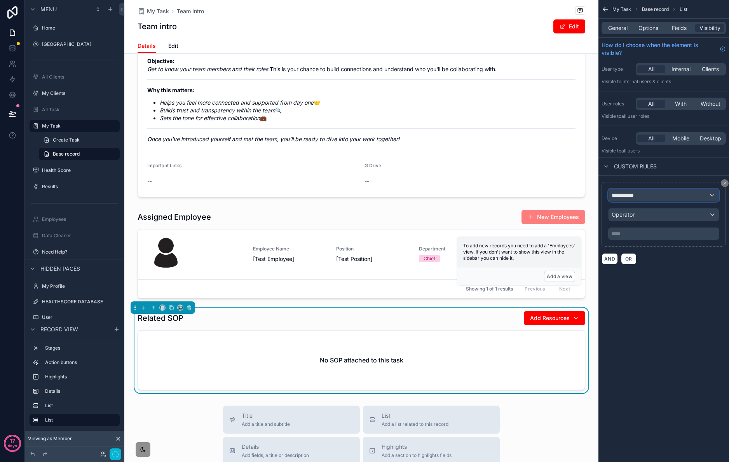
click at [669, 200] on div "**********" at bounding box center [664, 195] width 110 height 12
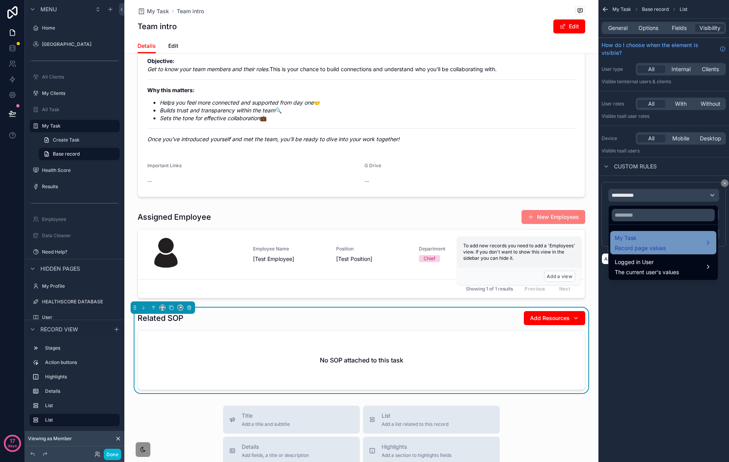
click at [674, 238] on div "My Task Record page values" at bounding box center [663, 242] width 97 height 19
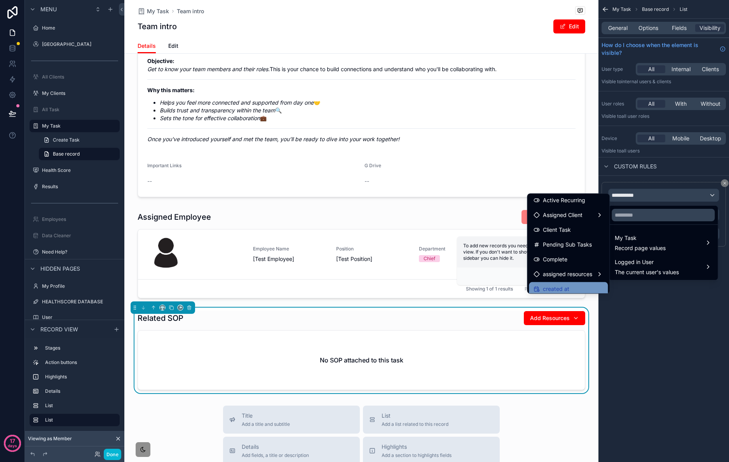
scroll to position [292, 0]
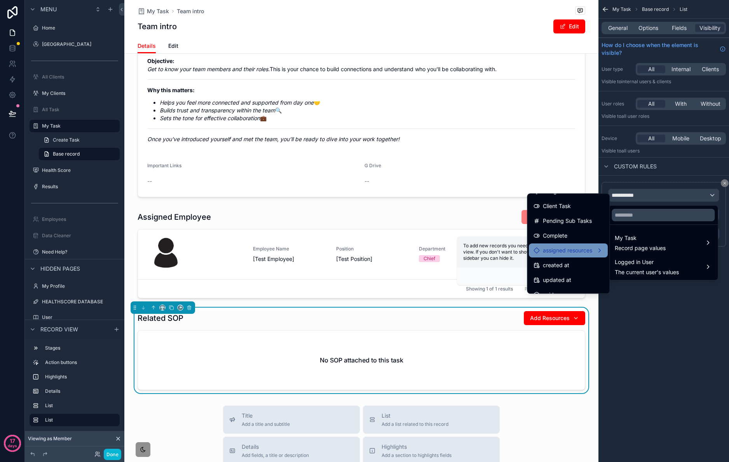
click at [581, 255] on div "assigned resources" at bounding box center [568, 250] width 79 height 14
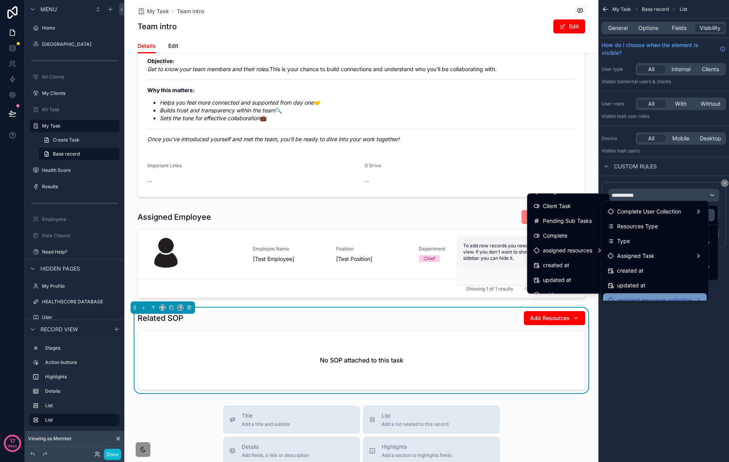
scroll to position [139, 0]
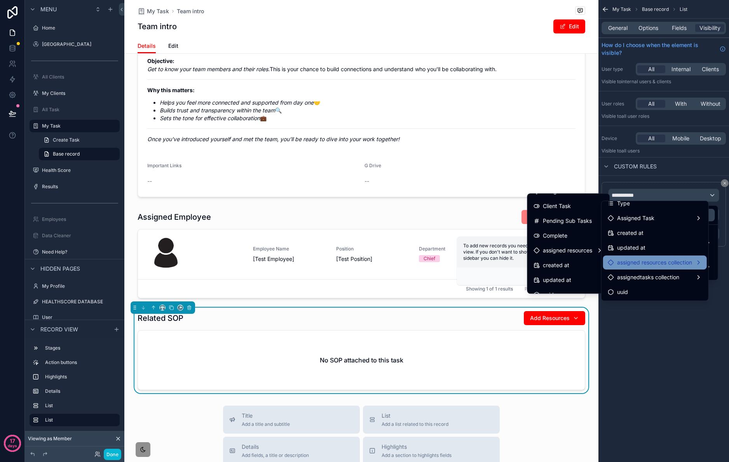
click at [690, 265] on span "assigned resources collection" at bounding box center [654, 262] width 75 height 9
click at [645, 257] on div "assigned resources collection" at bounding box center [655, 262] width 104 height 14
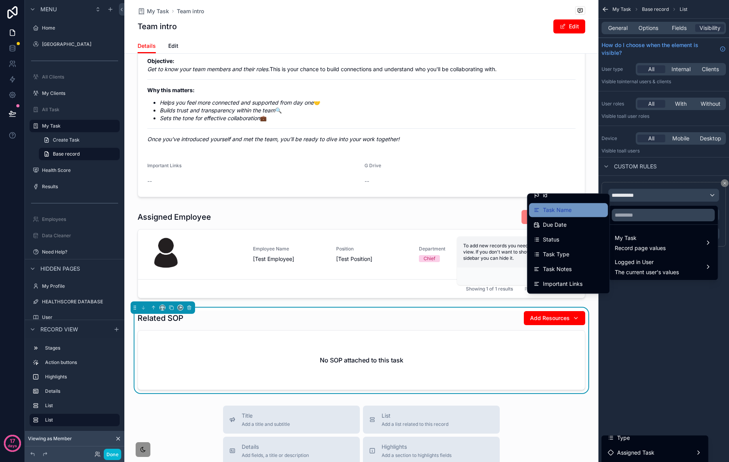
scroll to position [0, 0]
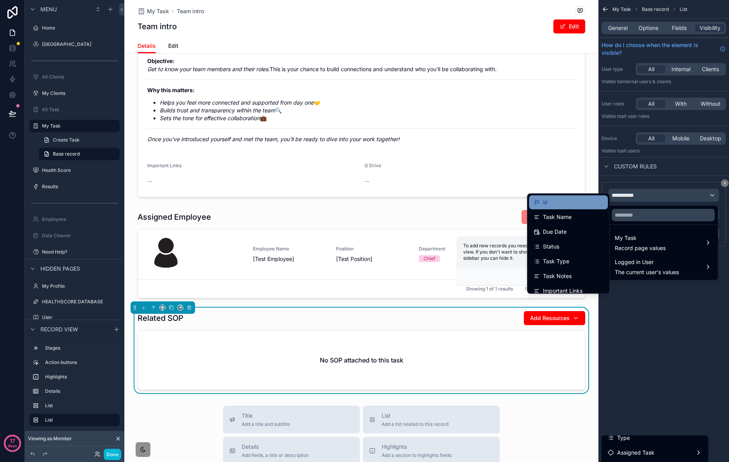
click at [566, 204] on div "id" at bounding box center [569, 201] width 70 height 9
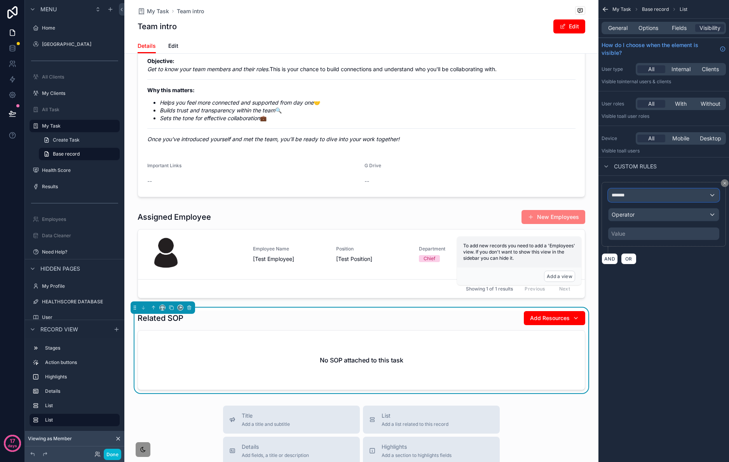
click at [659, 197] on div "*******" at bounding box center [664, 195] width 110 height 12
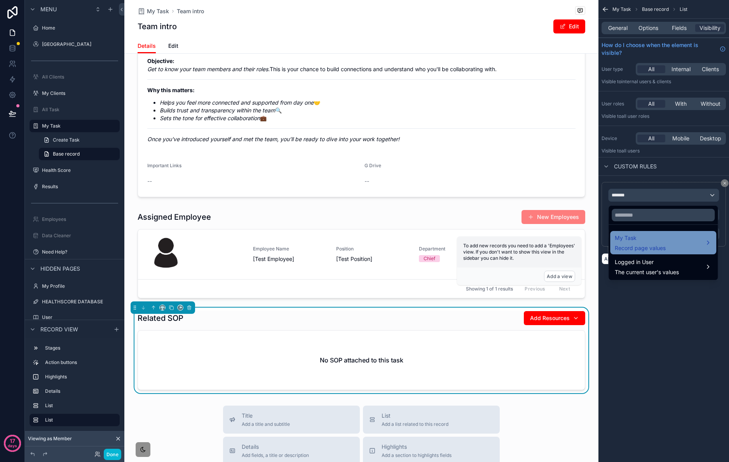
click at [668, 245] on div "My Task Record page values" at bounding box center [663, 242] width 97 height 19
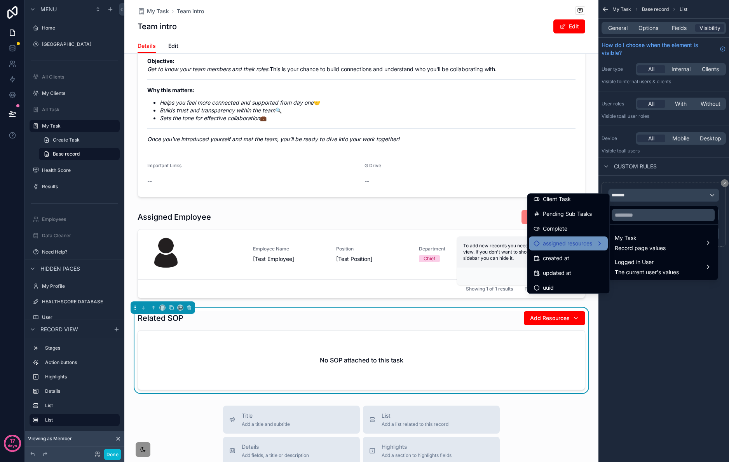
scroll to position [302, 0]
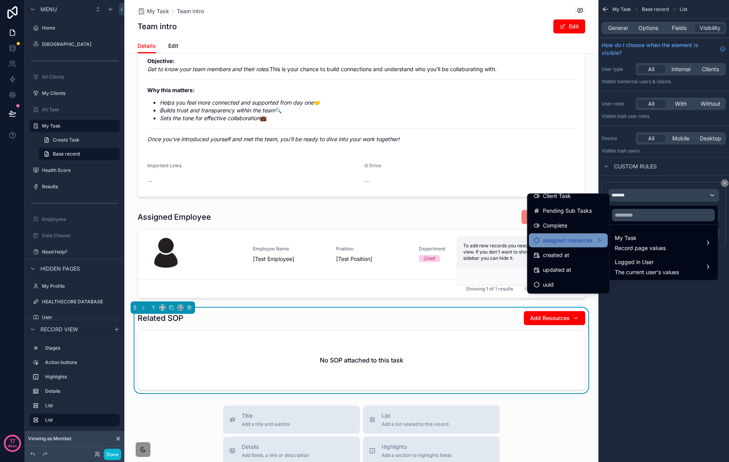
click at [581, 243] on span "assigned resources" at bounding box center [567, 240] width 49 height 9
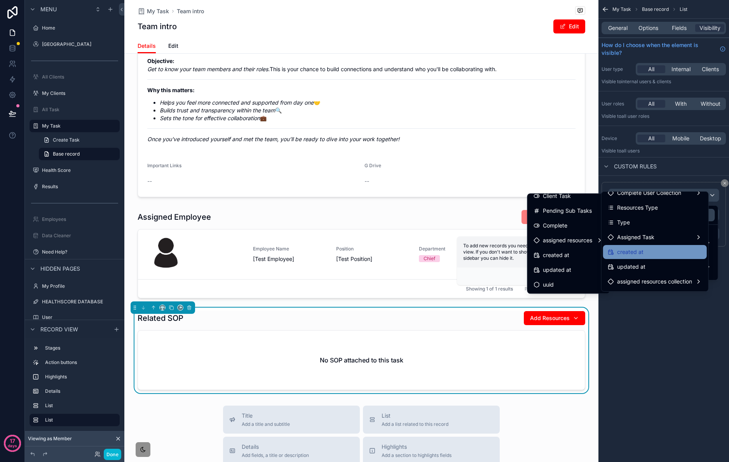
scroll to position [112, 0]
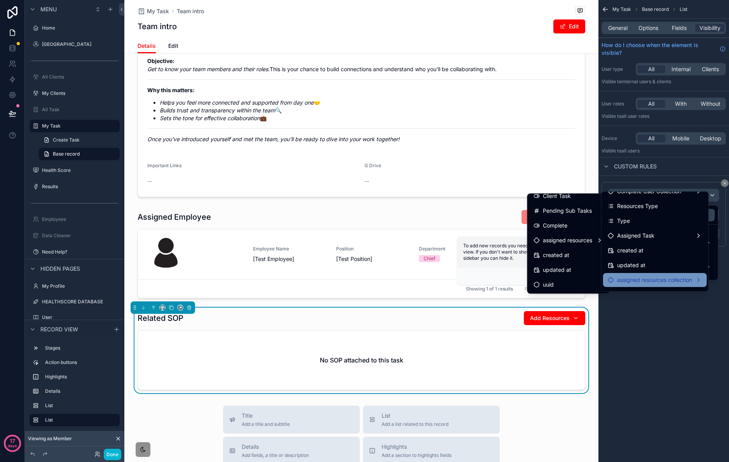
click at [686, 283] on span "assigned resources collection" at bounding box center [654, 279] width 75 height 9
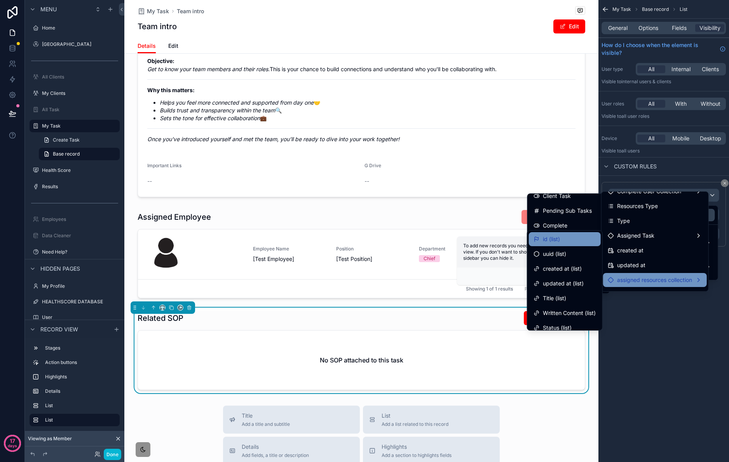
click at [572, 245] on div "id (list)" at bounding box center [565, 239] width 72 height 14
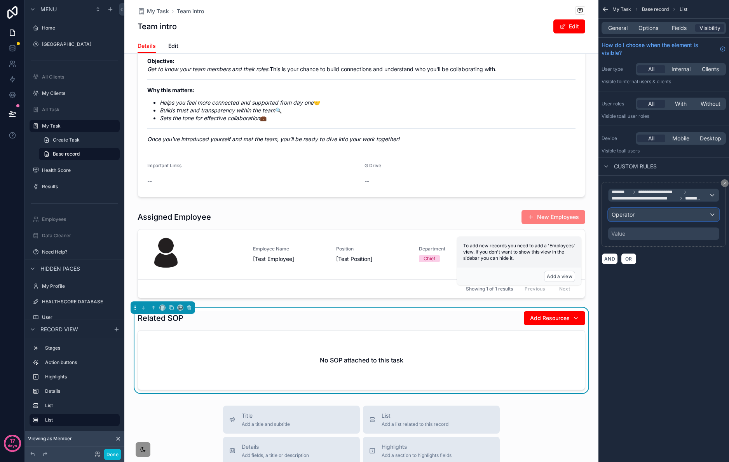
click at [647, 219] on div "Operator" at bounding box center [664, 214] width 110 height 12
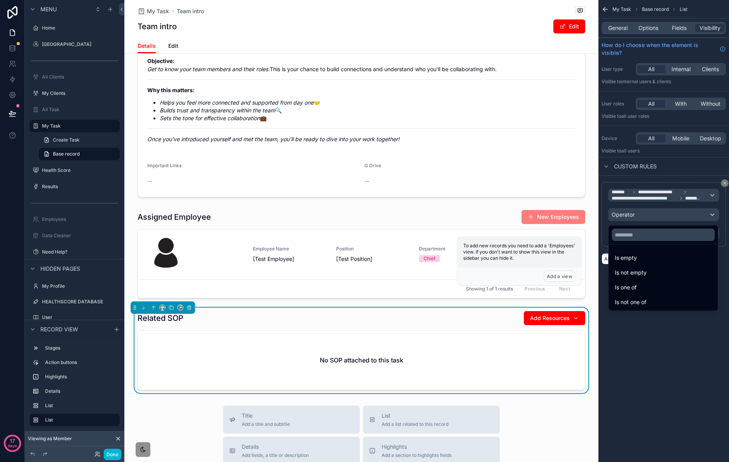
drag, startPoint x: 652, startPoint y: 255, endPoint x: 636, endPoint y: 263, distance: 17.0
click at [652, 255] on div "Is empty" at bounding box center [663, 257] width 97 height 9
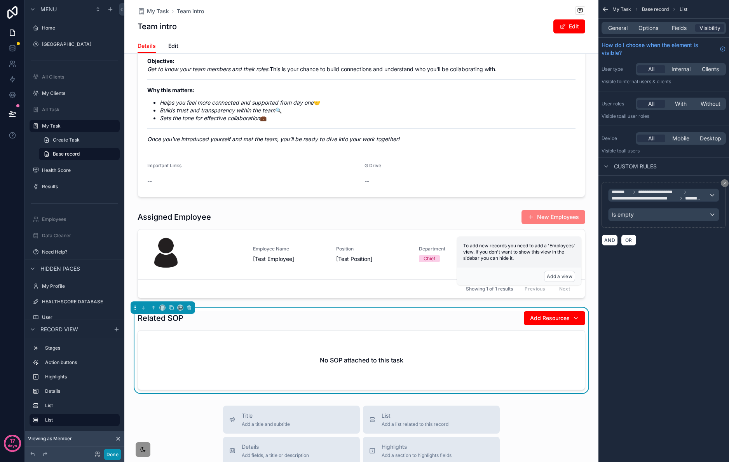
drag, startPoint x: 110, startPoint y: 454, endPoint x: 120, endPoint y: 449, distance: 11.1
click at [112, 454] on button "Done" at bounding box center [112, 454] width 17 height 11
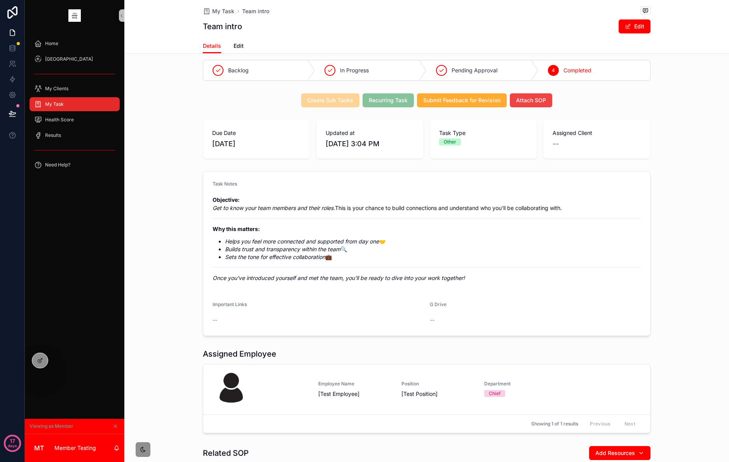
scroll to position [0, 0]
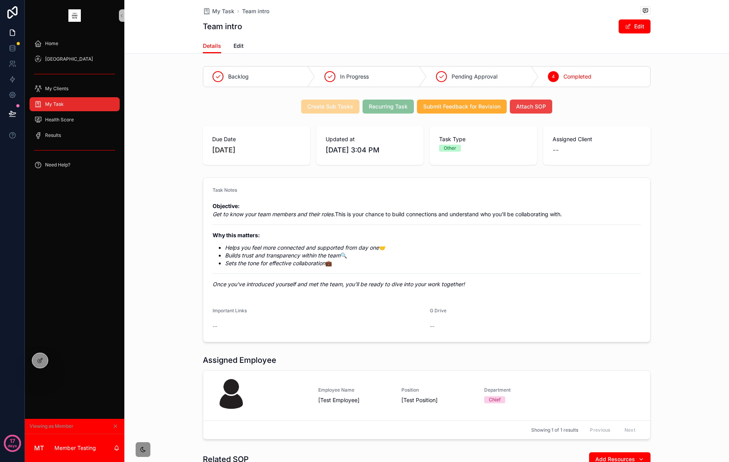
click at [56, 103] on span "My Task" at bounding box center [54, 104] width 19 height 6
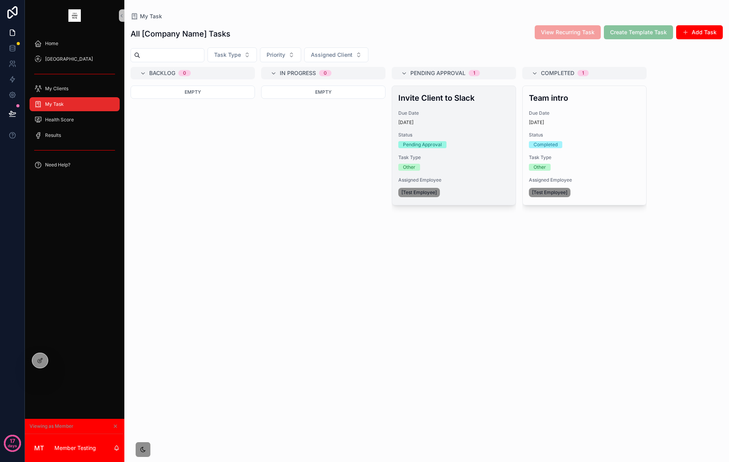
click at [495, 132] on span "Status" at bounding box center [453, 135] width 111 height 6
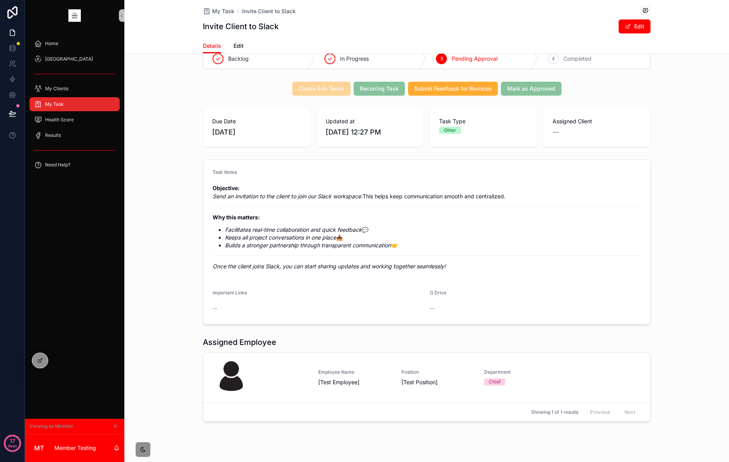
scroll to position [40, 0]
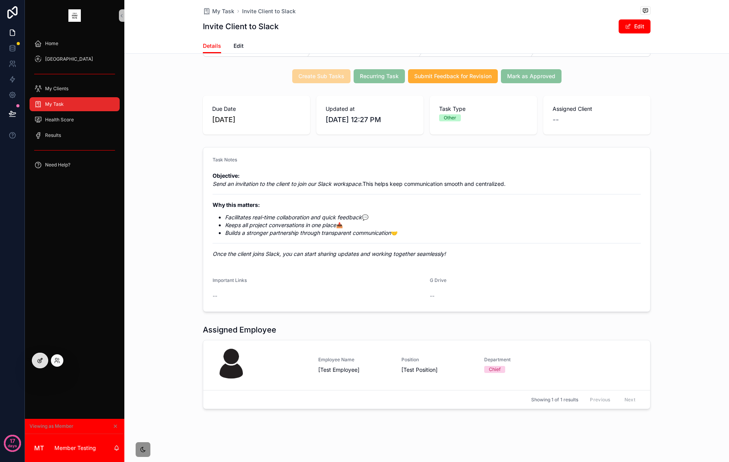
click at [37, 363] on icon at bounding box center [40, 360] width 6 height 6
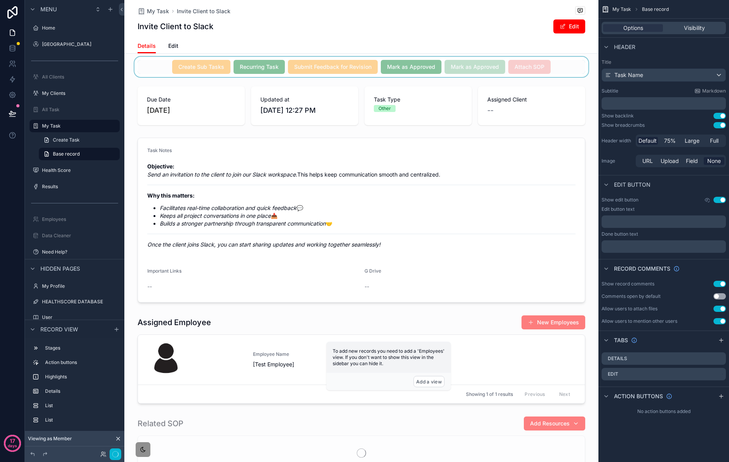
click at [549, 68] on div "scrollable content" at bounding box center [361, 67] width 474 height 20
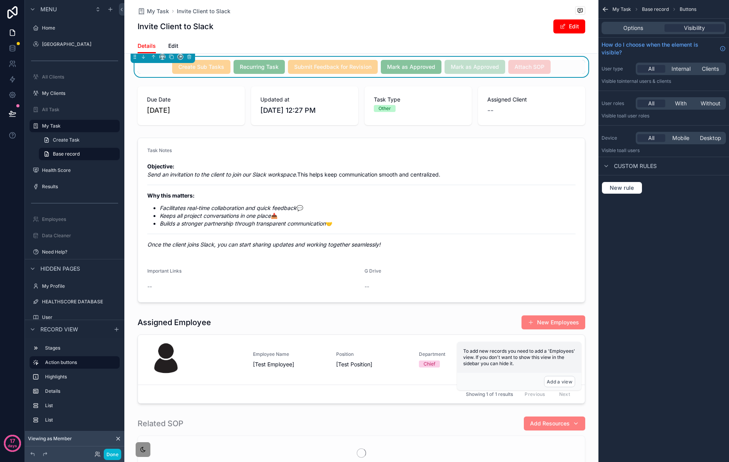
drag, startPoint x: 540, startPoint y: 71, endPoint x: 557, endPoint y: 69, distance: 17.6
click at [540, 70] on span "Attach SOP" at bounding box center [529, 67] width 42 height 8
click at [569, 68] on div "Create Sub Tasks Recurring Task Submit Feedback for Revision Mark as Approved M…" at bounding box center [362, 67] width 448 height 14
click at [566, 67] on div "Create Sub Tasks Recurring Task Submit Feedback for Revision Mark as Approved M…" at bounding box center [362, 67] width 448 height 14
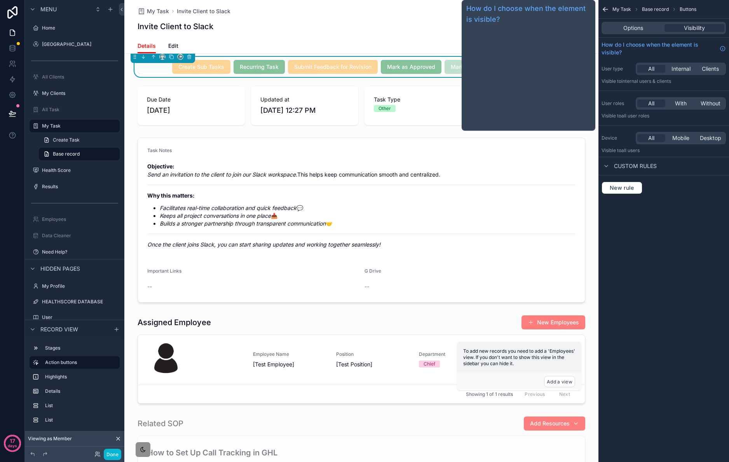
click at [618, 32] on div "Options Visibility" at bounding box center [664, 28] width 124 height 12
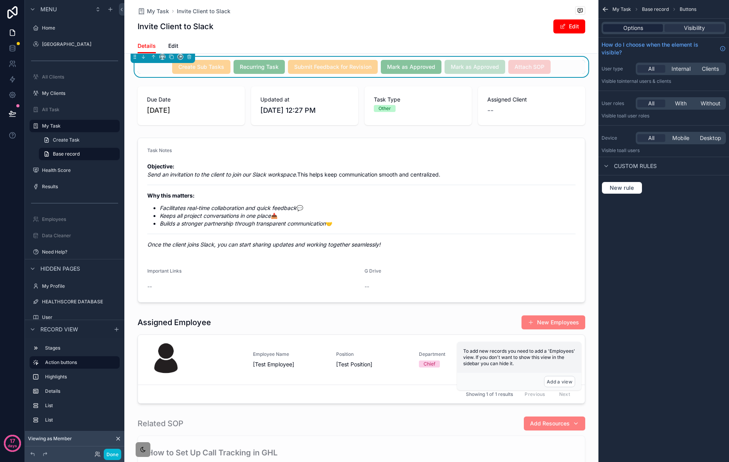
click at [636, 29] on span "Options" at bounding box center [634, 28] width 20 height 8
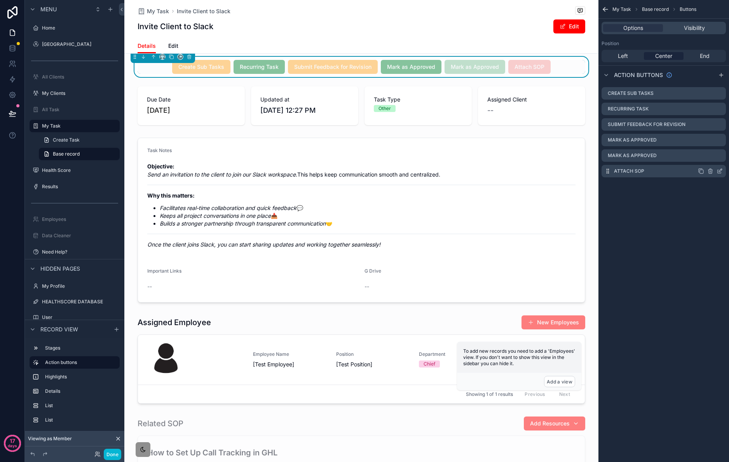
click at [721, 171] on icon "scrollable content" at bounding box center [720, 170] width 3 height 3
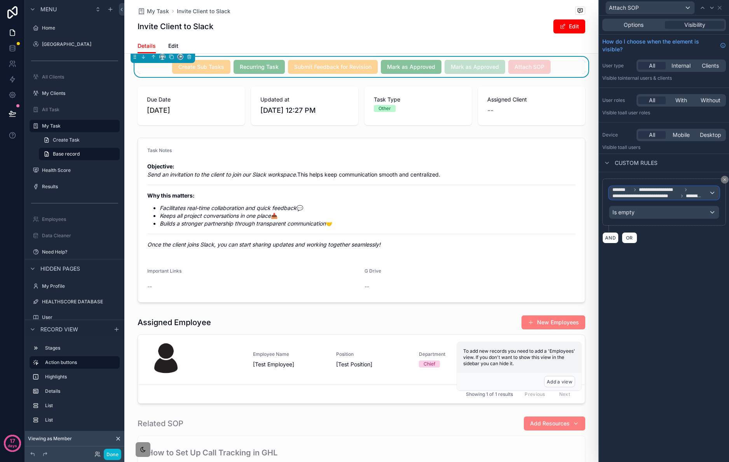
click at [707, 196] on span "**********" at bounding box center [661, 193] width 96 height 12
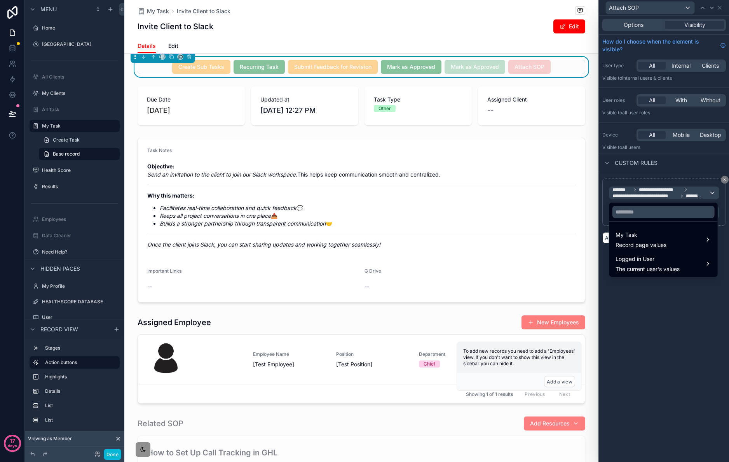
click at [723, 180] on div at bounding box center [664, 231] width 130 height 462
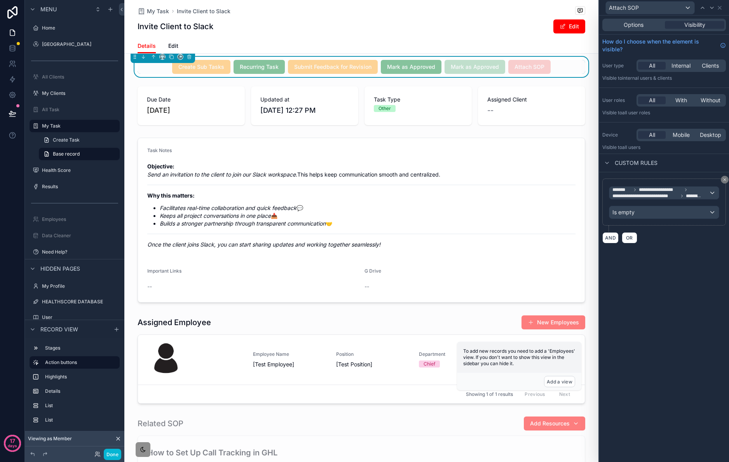
drag, startPoint x: 725, startPoint y: 180, endPoint x: 664, endPoint y: 192, distance: 61.7
click at [725, 180] on icon at bounding box center [725, 179] width 5 height 5
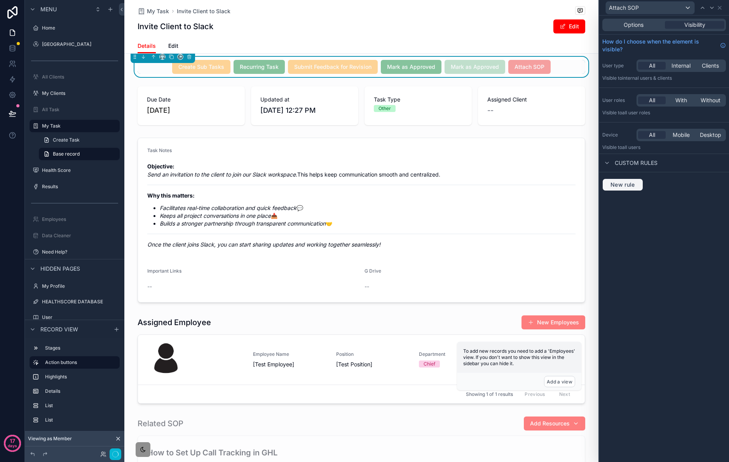
click at [616, 185] on span "New rule" at bounding box center [623, 184] width 31 height 7
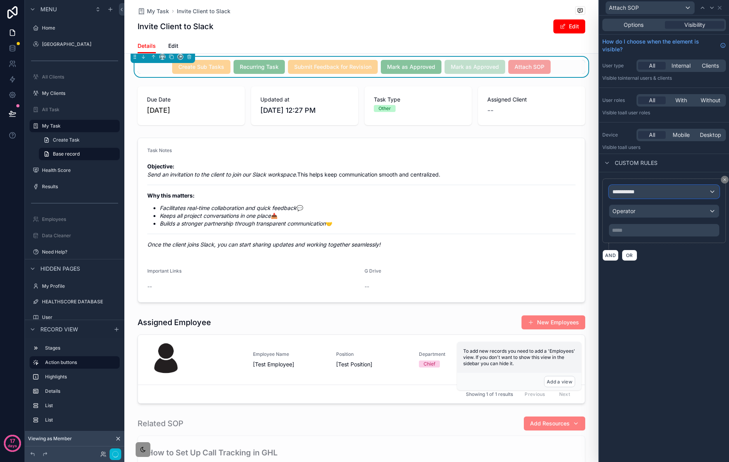
click at [669, 193] on div "**********" at bounding box center [665, 191] width 110 height 12
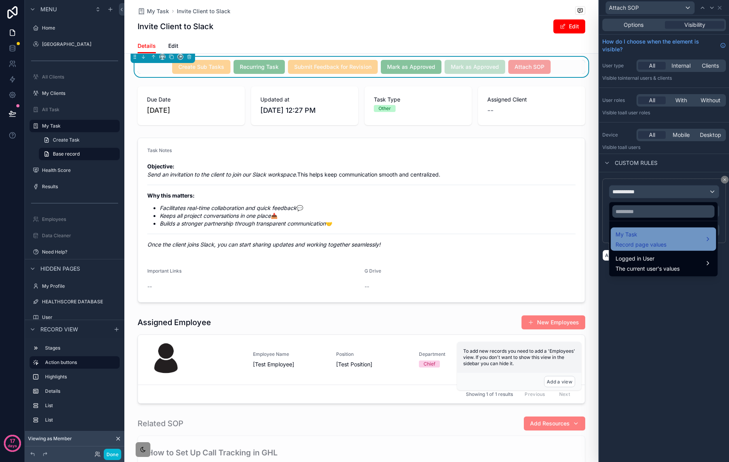
click at [670, 242] on div "My Task Record page values" at bounding box center [664, 239] width 96 height 19
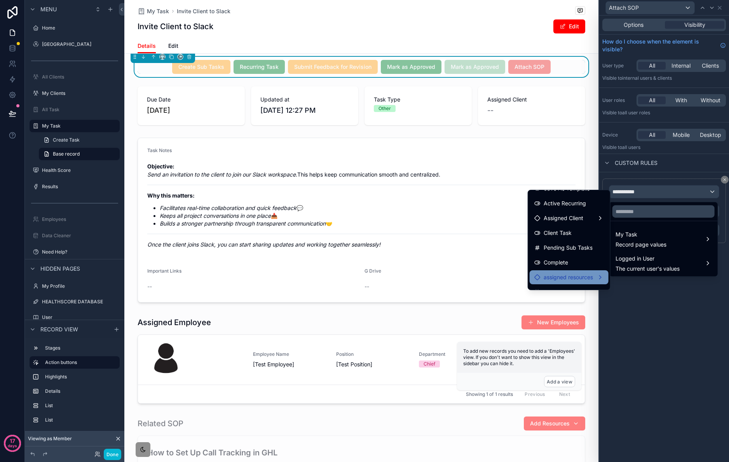
scroll to position [271, 0]
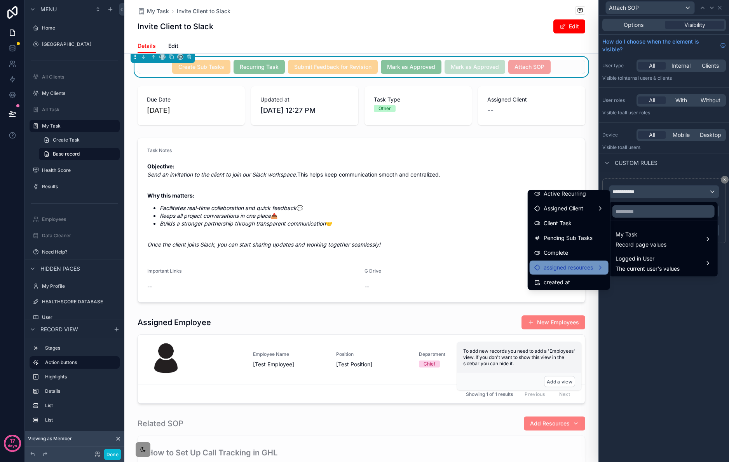
click at [578, 271] on span "assigned resources" at bounding box center [568, 267] width 49 height 9
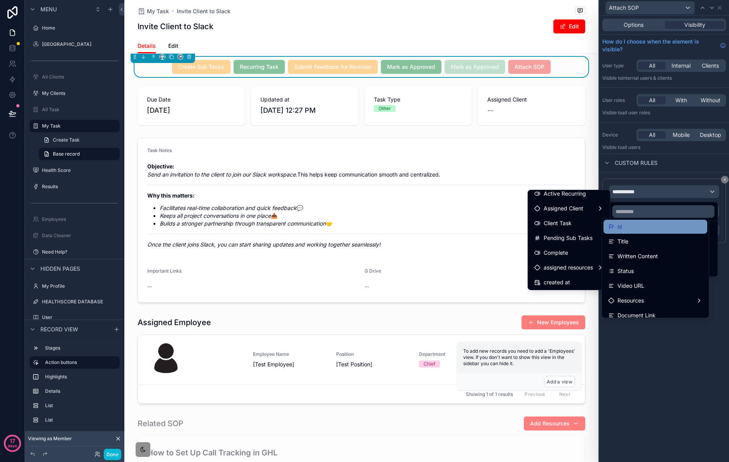
click at [639, 227] on div "id" at bounding box center [655, 226] width 94 height 9
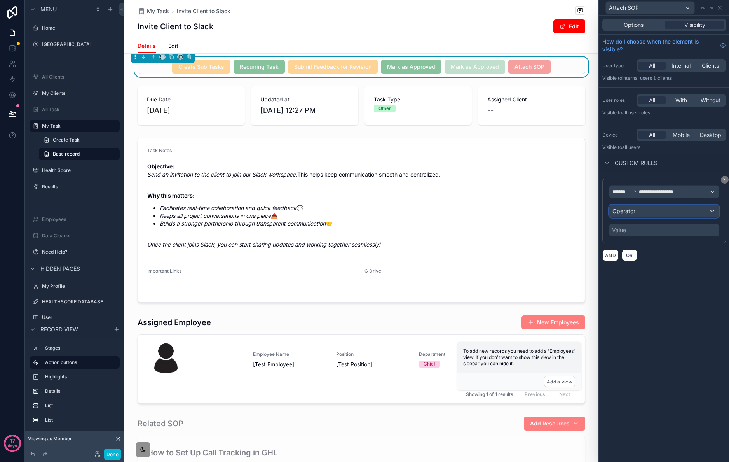
click at [664, 213] on div "Operator" at bounding box center [665, 211] width 110 height 12
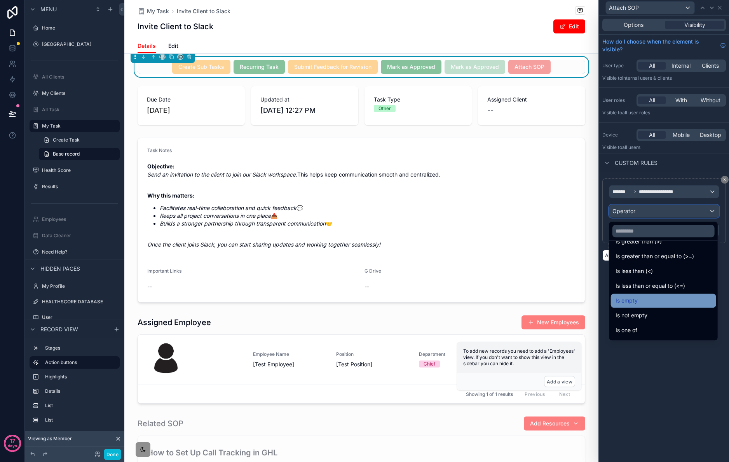
scroll to position [44, 0]
click at [667, 304] on div "Is empty" at bounding box center [663, 298] width 105 height 14
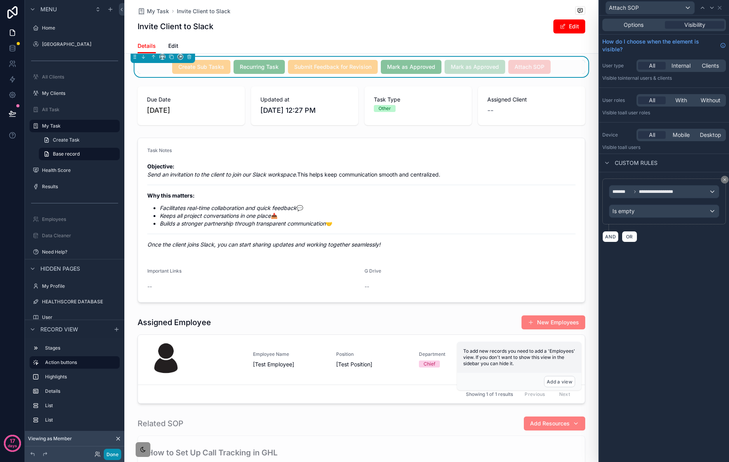
click at [117, 450] on button "Done" at bounding box center [112, 454] width 17 height 11
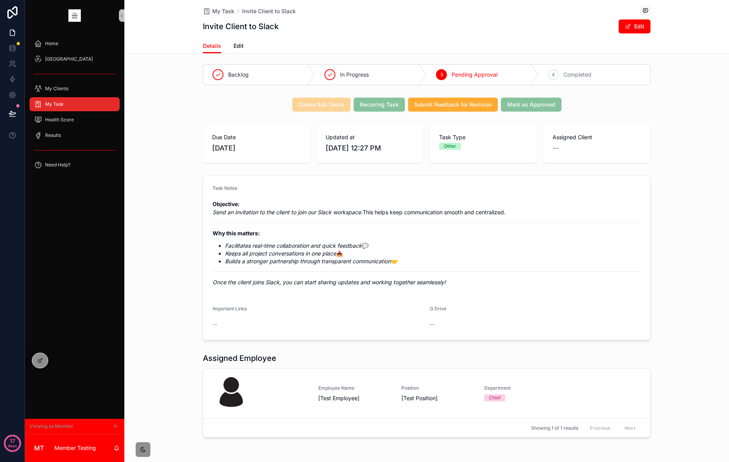
scroll to position [0, 0]
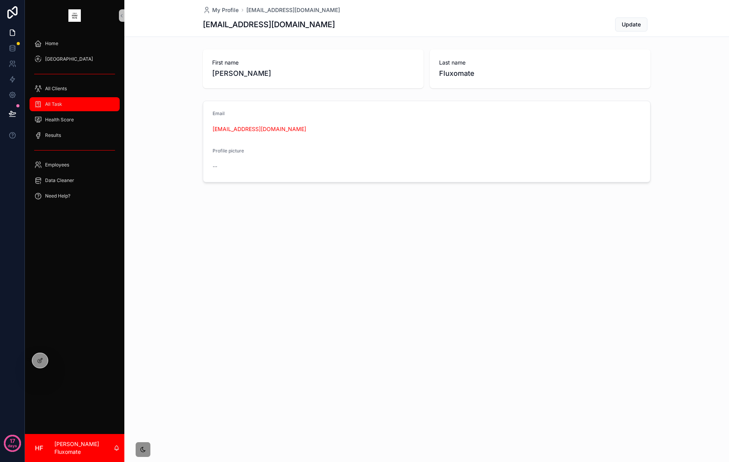
click at [69, 108] on div "All Task" at bounding box center [74, 104] width 81 height 12
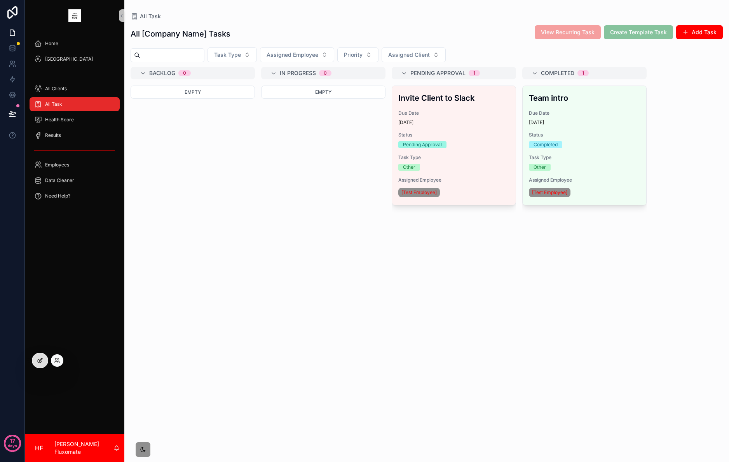
click at [41, 362] on icon at bounding box center [40, 360] width 6 height 6
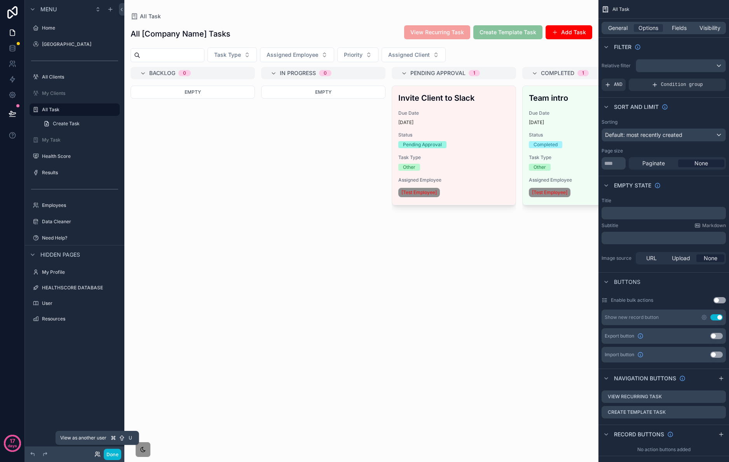
click at [100, 452] on icon at bounding box center [97, 454] width 6 height 6
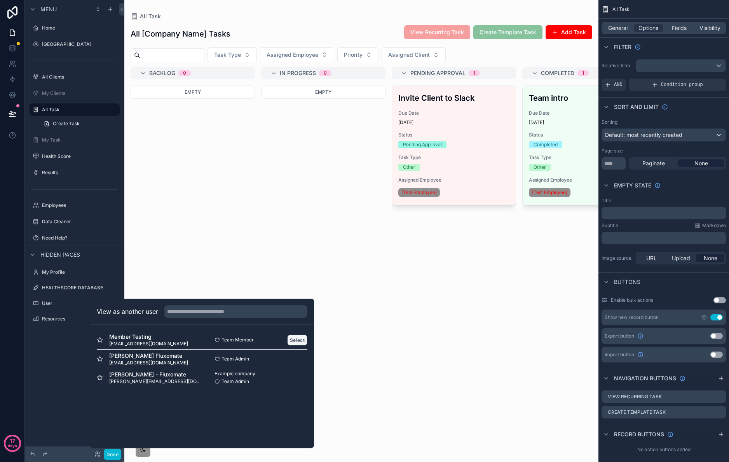
click at [297, 340] on button "Select" at bounding box center [297, 339] width 20 height 11
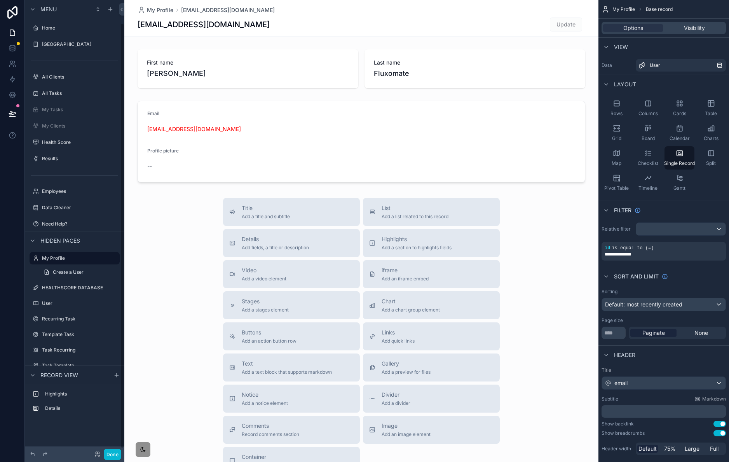
scroll to position [24, 0]
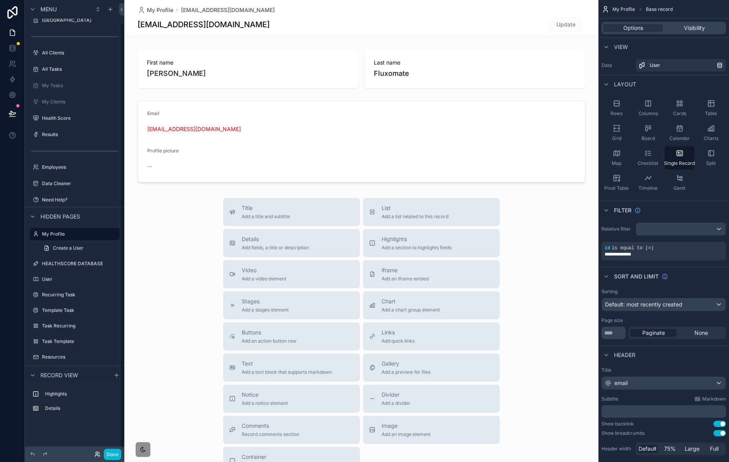
click at [94, 454] on icon at bounding box center [97, 454] width 6 height 6
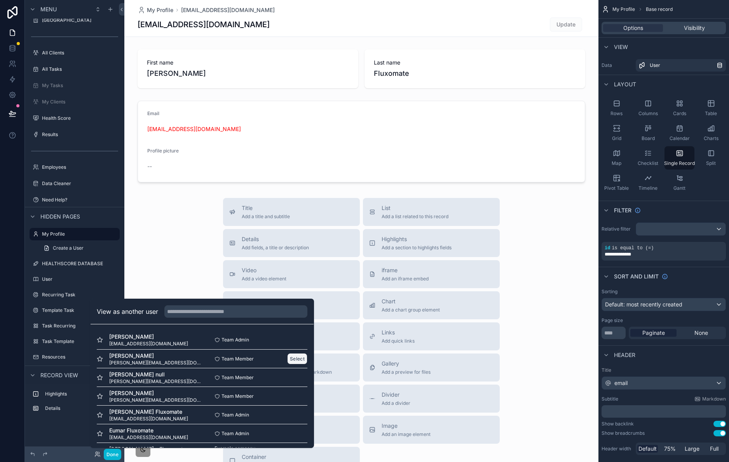
click at [287, 358] on button "Select" at bounding box center [297, 358] width 20 height 11
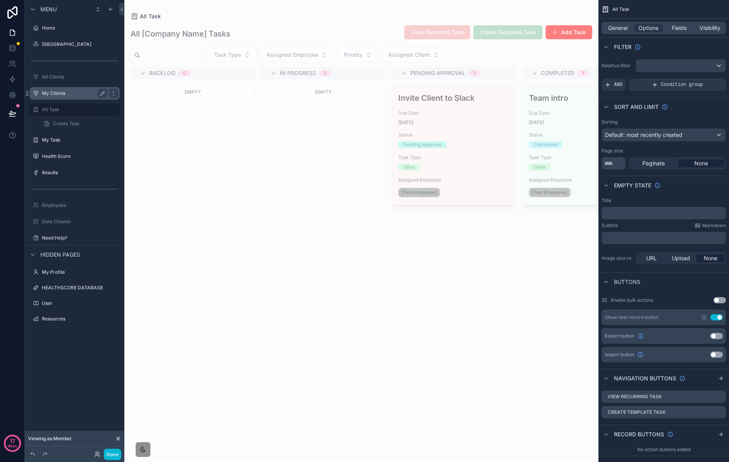
click at [60, 96] on label "My Clients" at bounding box center [73, 93] width 62 height 6
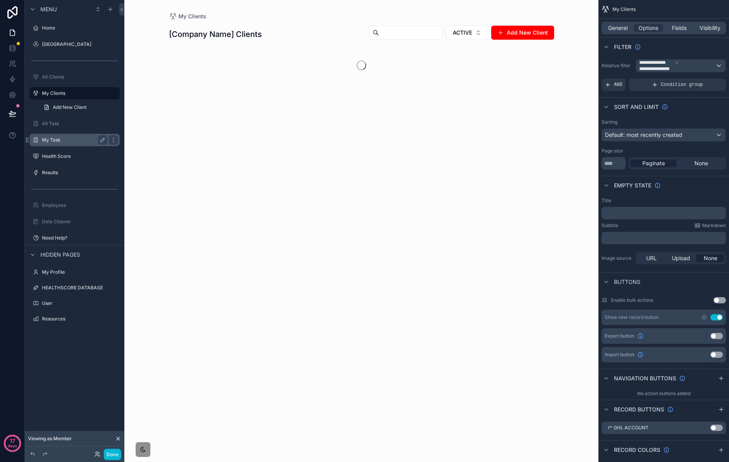
click at [56, 144] on div "My Task" at bounding box center [74, 139] width 65 height 9
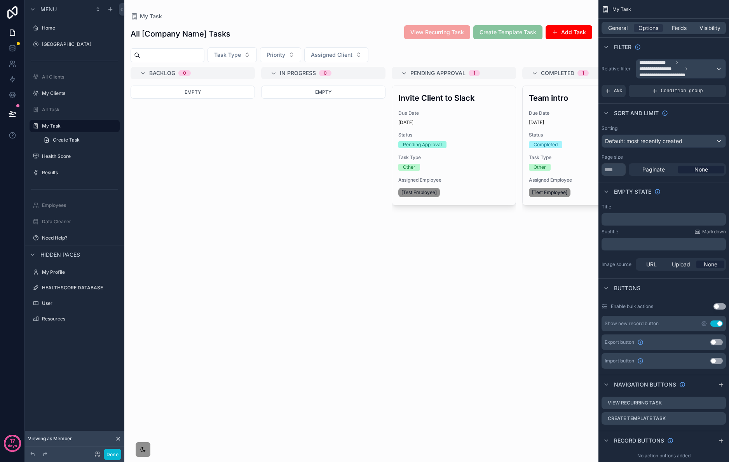
click at [478, 147] on div "scrollable content" at bounding box center [361, 231] width 474 height 462
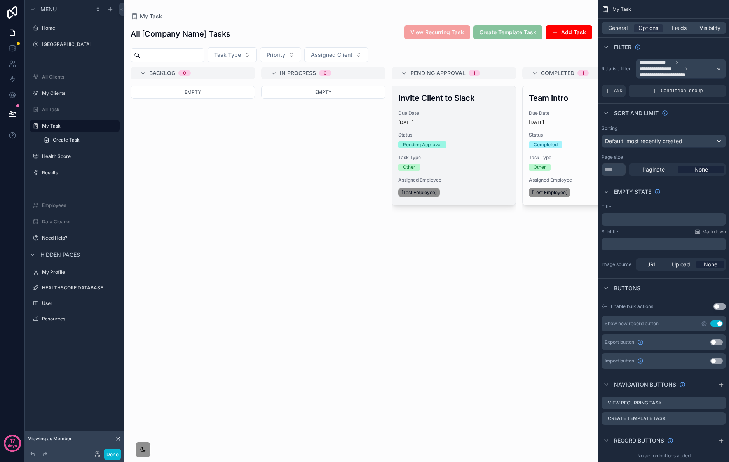
click at [479, 145] on div "Pending Approval" at bounding box center [453, 144] width 111 height 7
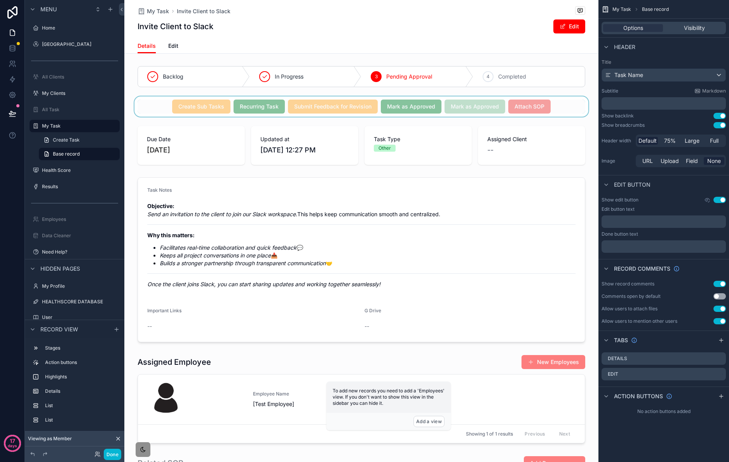
click at [549, 112] on div "scrollable content" at bounding box center [361, 106] width 474 height 20
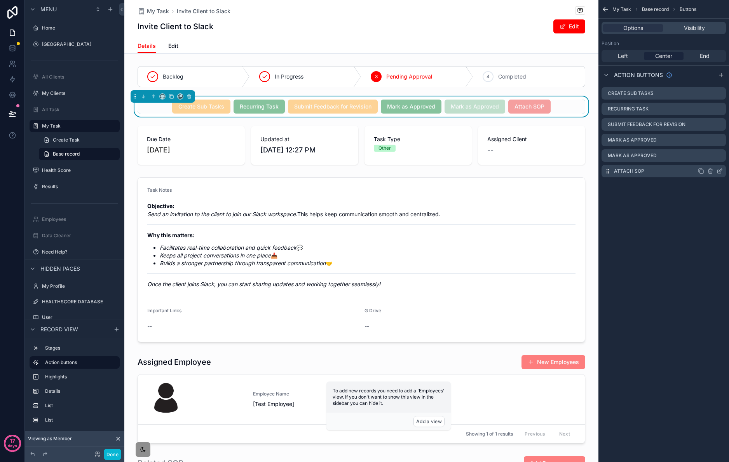
click at [719, 170] on icon "scrollable content" at bounding box center [720, 171] width 6 height 6
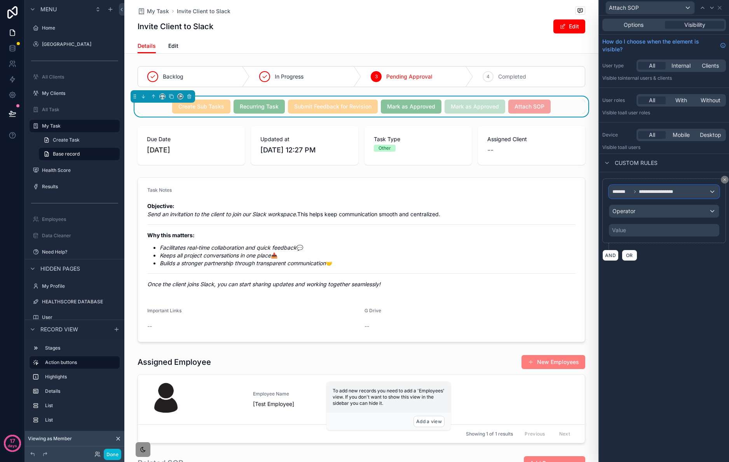
click at [672, 191] on span "**********" at bounding box center [660, 192] width 43 height 6
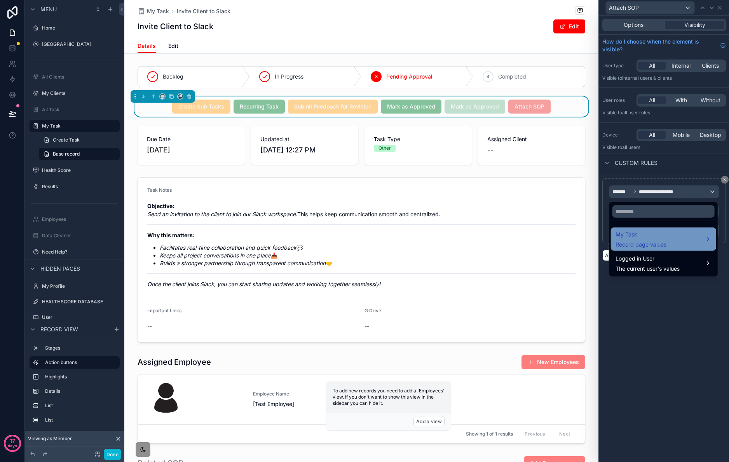
click at [666, 239] on span "My Task" at bounding box center [641, 234] width 51 height 9
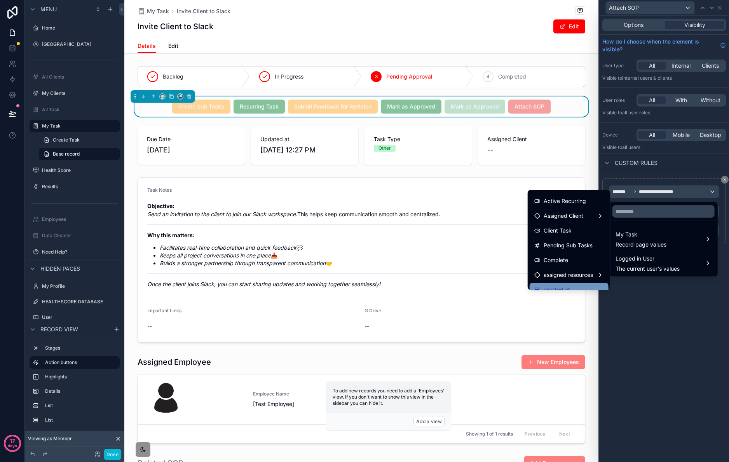
scroll to position [274, 0]
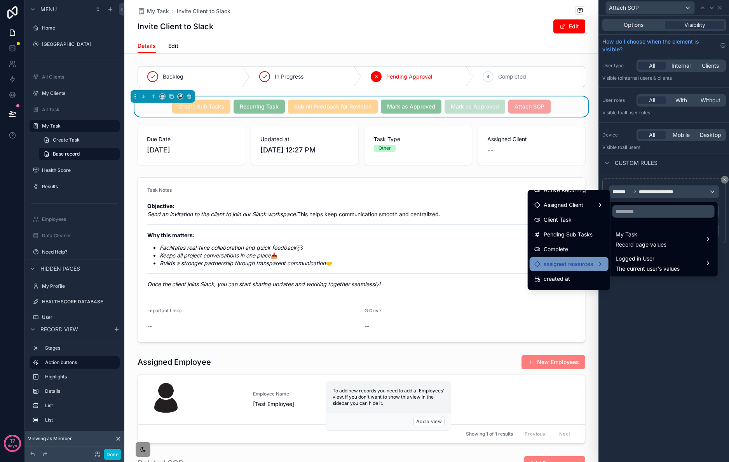
click at [577, 266] on span "assigned resources" at bounding box center [568, 263] width 49 height 9
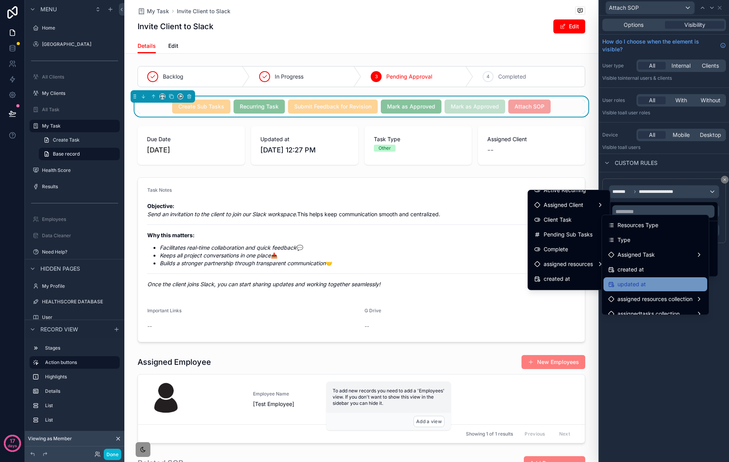
scroll to position [139, 0]
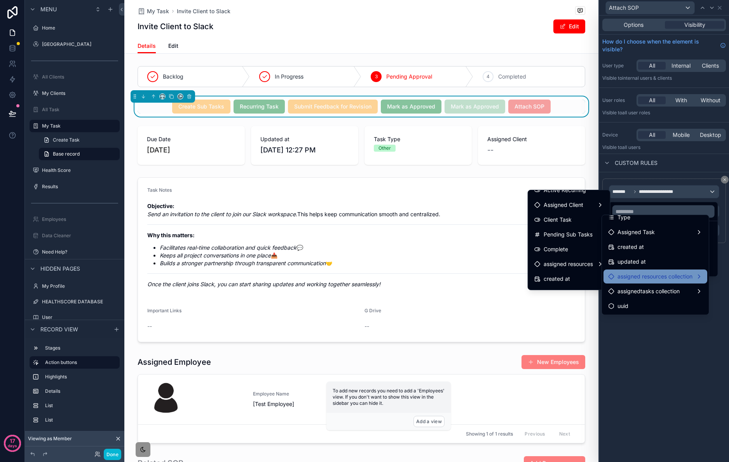
click at [683, 278] on span "assigned resources collection" at bounding box center [655, 276] width 75 height 9
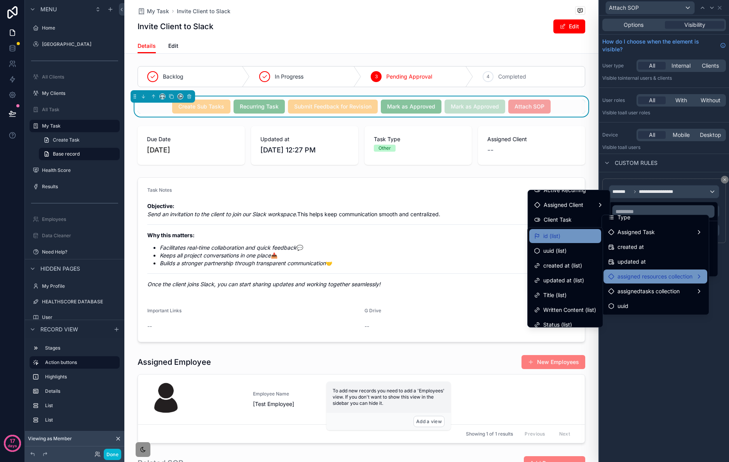
click at [557, 233] on div "id (list)" at bounding box center [565, 235] width 63 height 9
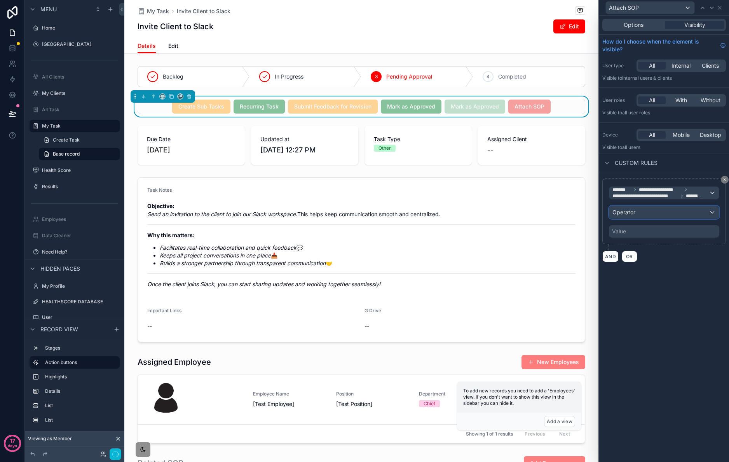
click at [656, 210] on div "Operator" at bounding box center [665, 212] width 110 height 12
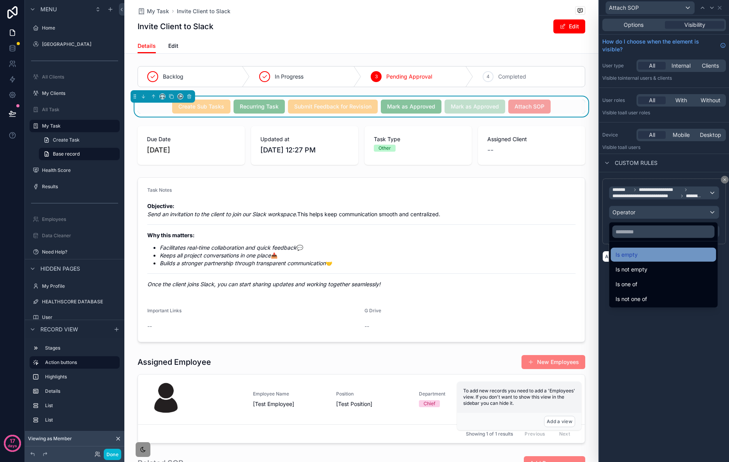
click at [652, 254] on div "Is empty" at bounding box center [664, 254] width 96 height 9
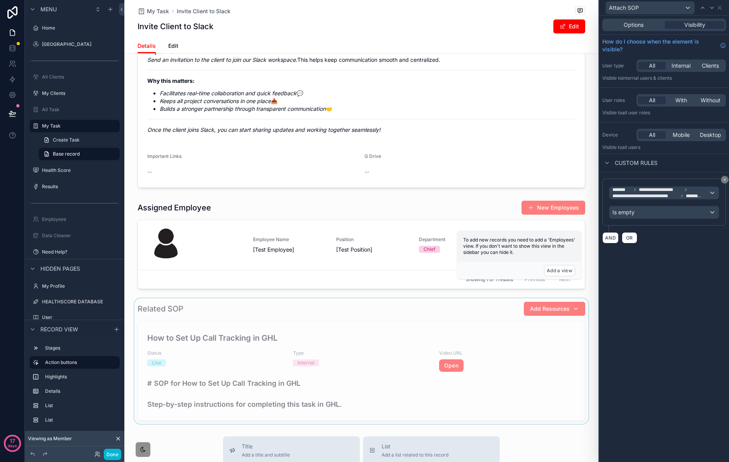
scroll to position [156, 0]
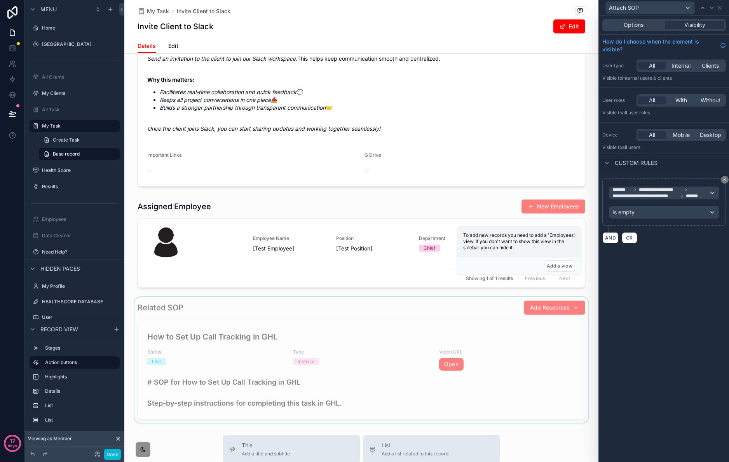
click at [473, 319] on div "scrollable content" at bounding box center [361, 360] width 474 height 126
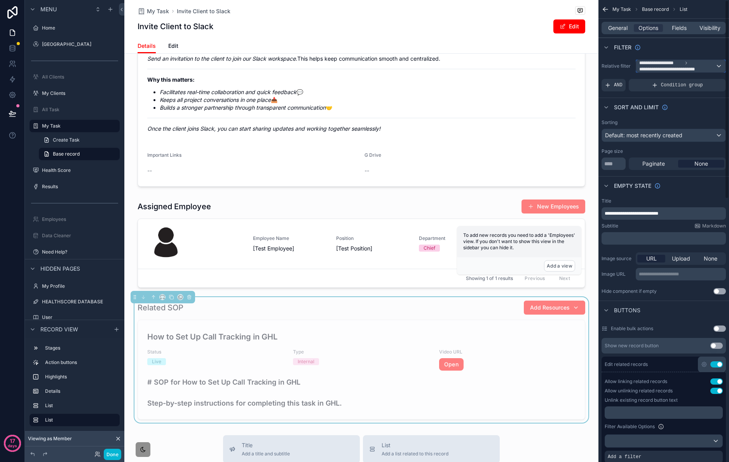
click at [699, 68] on span "**********" at bounding box center [673, 69] width 66 height 6
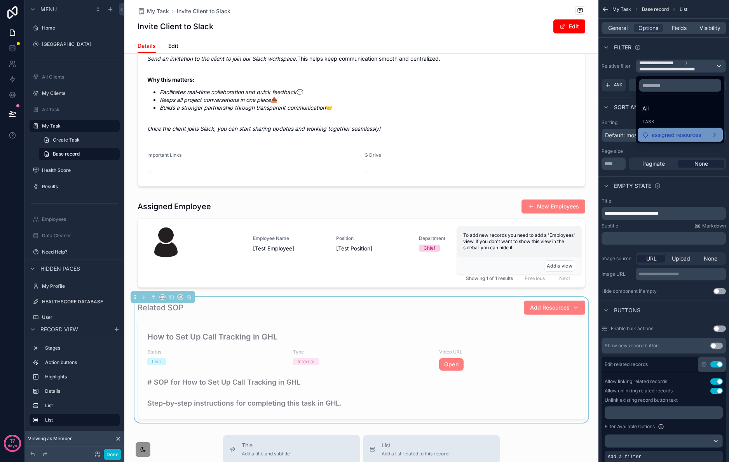
click at [687, 134] on span "assigned resources" at bounding box center [676, 134] width 49 height 9
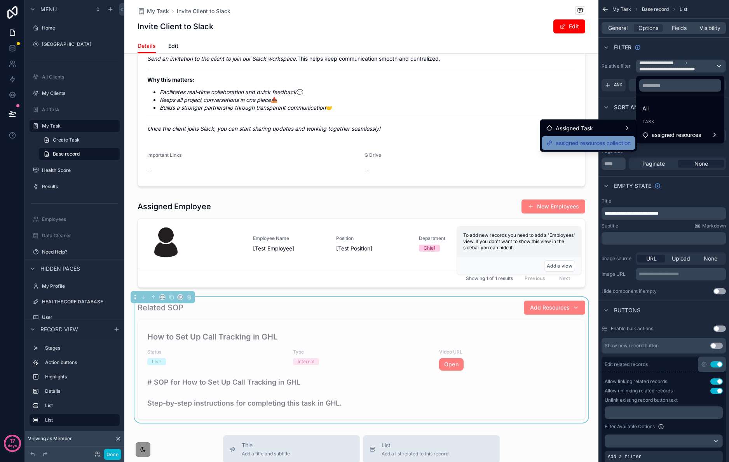
click at [577, 143] on span "assigned resources collection" at bounding box center [593, 142] width 75 height 9
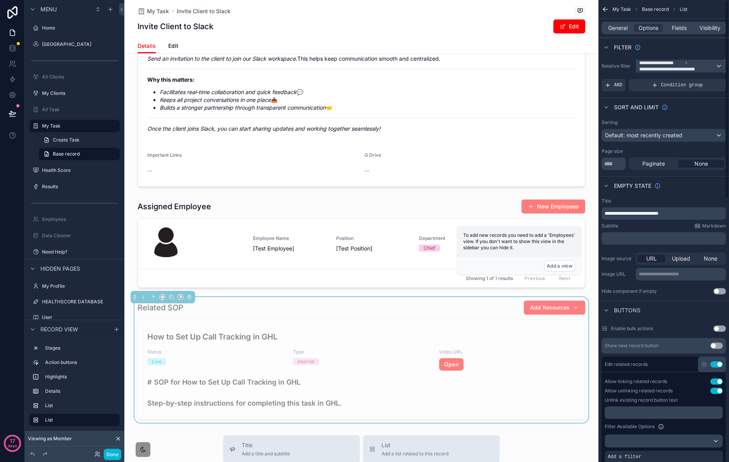
click at [699, 70] on span "**********" at bounding box center [673, 69] width 66 height 6
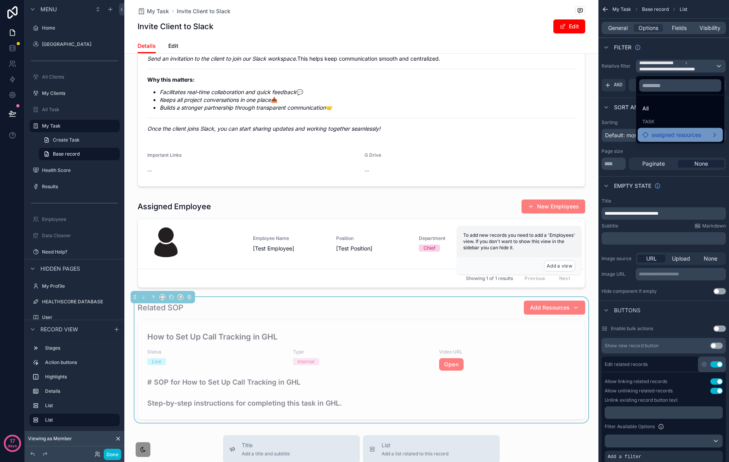
click at [692, 135] on span "assigned resources" at bounding box center [676, 134] width 49 height 9
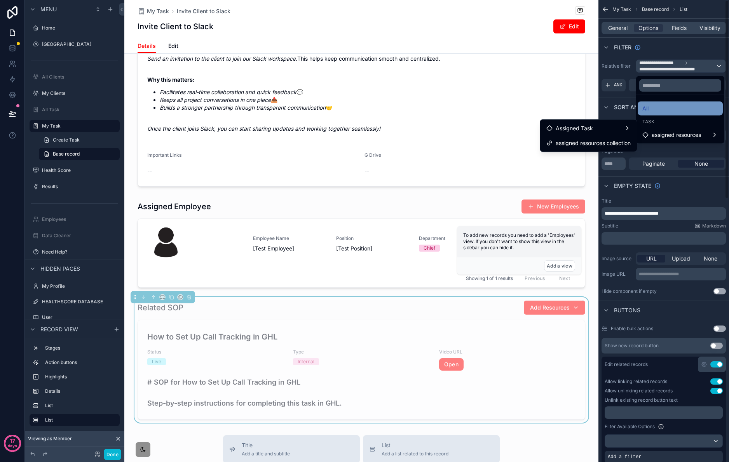
click at [653, 108] on div "All" at bounding box center [681, 108] width 76 height 9
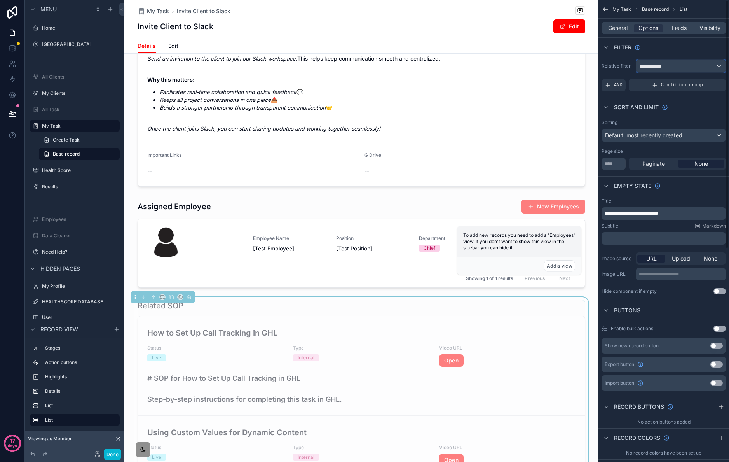
click at [682, 68] on div "**********" at bounding box center [680, 66] width 89 height 12
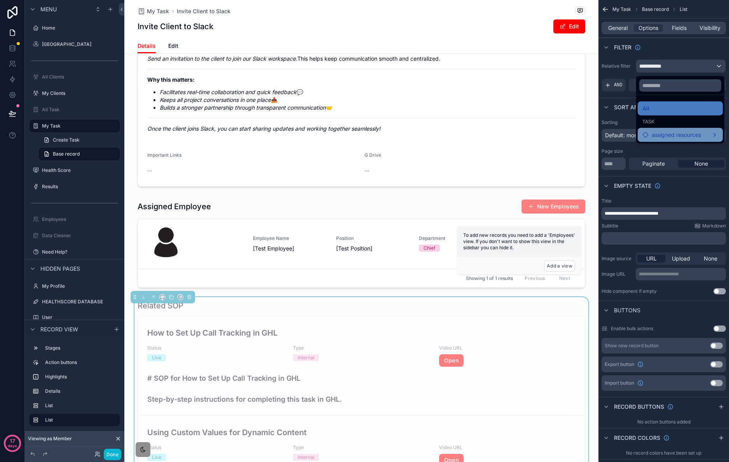
click at [692, 127] on div "Task" at bounding box center [680, 121] width 85 height 11
click at [694, 129] on div "assigned resources" at bounding box center [680, 135] width 85 height 14
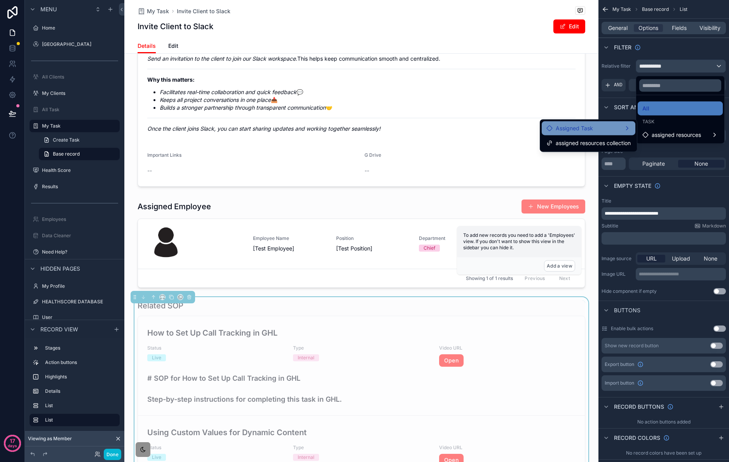
drag, startPoint x: 612, startPoint y: 128, endPoint x: 614, endPoint y: 132, distance: 5.1
click at [614, 132] on div "Assigned Task" at bounding box center [589, 128] width 84 height 9
click at [507, 133] on span "assigned resources collection" at bounding box center [495, 135] width 75 height 9
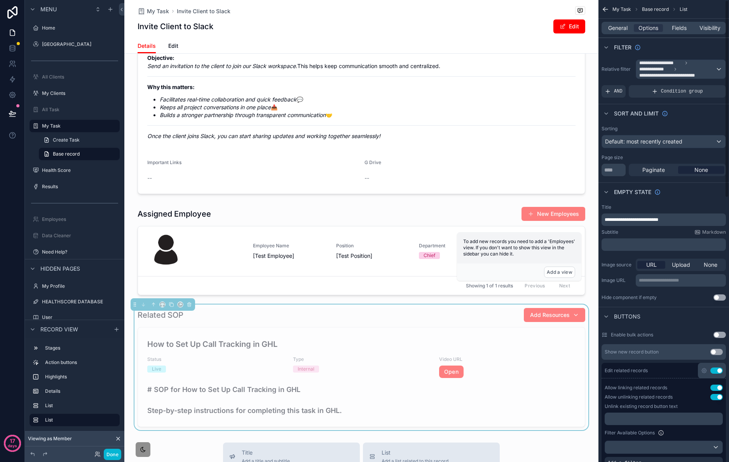
scroll to position [139, 0]
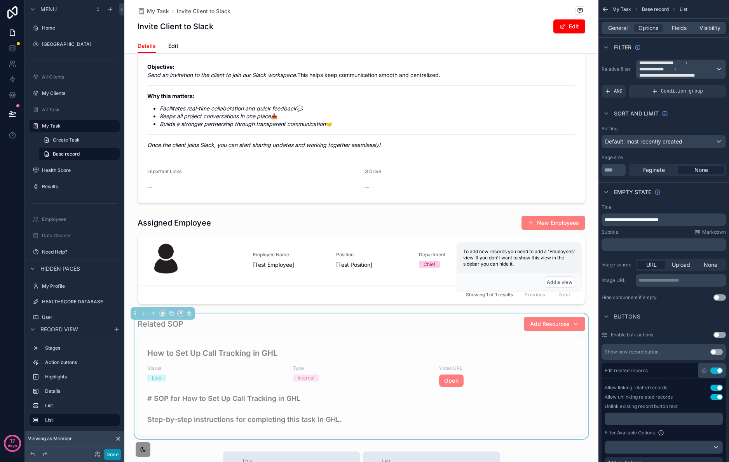
click at [111, 453] on button "Done" at bounding box center [112, 454] width 17 height 11
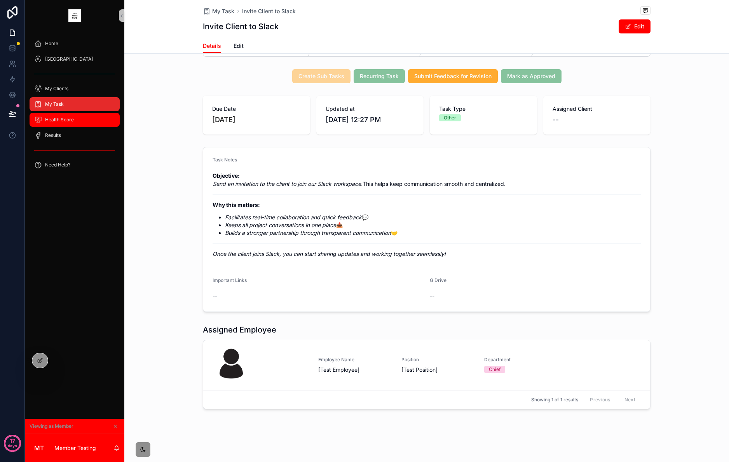
scroll to position [40, 0]
click at [77, 104] on div "My Task" at bounding box center [74, 104] width 81 height 12
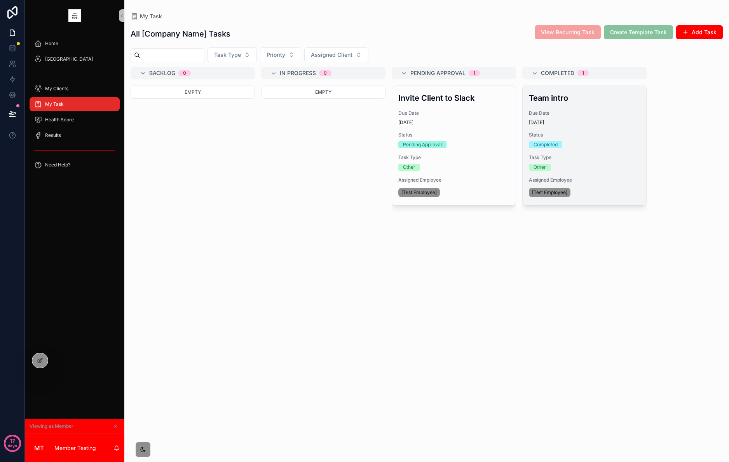
click at [578, 126] on div "Team intro Due Date 10 days ago Status Completed Task Type Other Assigned Emplo…" at bounding box center [585, 145] width 124 height 119
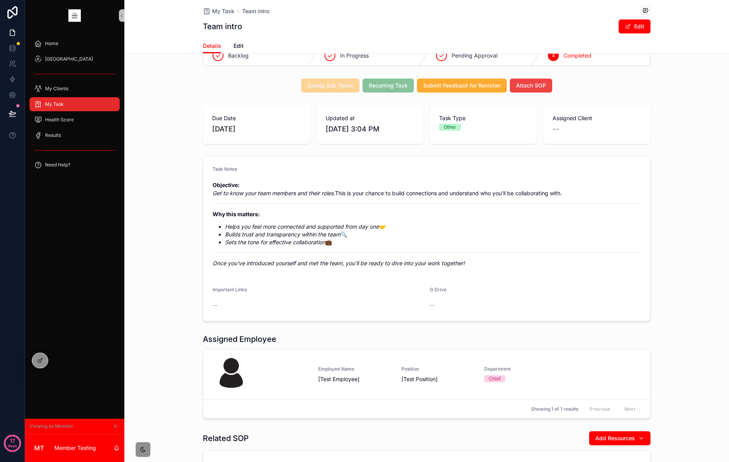
scroll to position [95, 0]
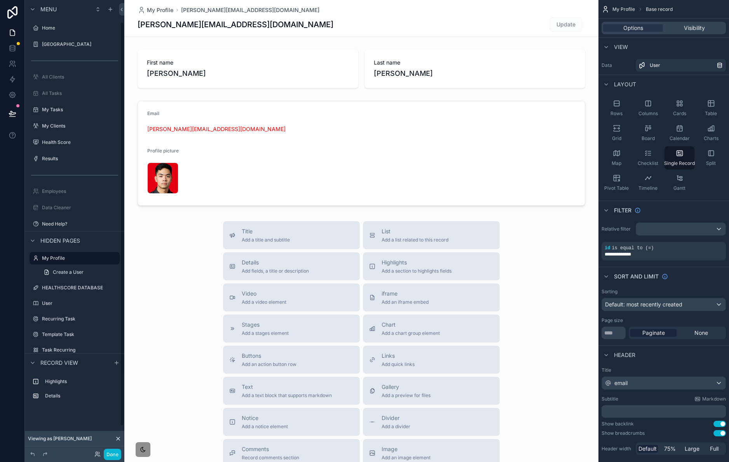
scroll to position [24, 0]
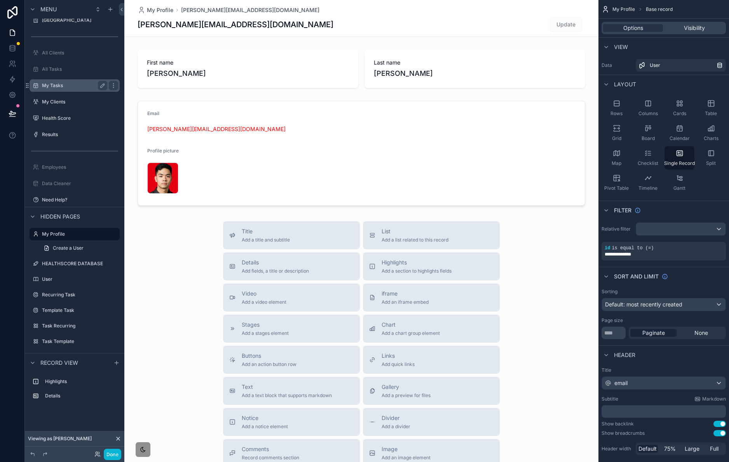
click at [68, 89] on div "My Tasks" at bounding box center [74, 85] width 65 height 9
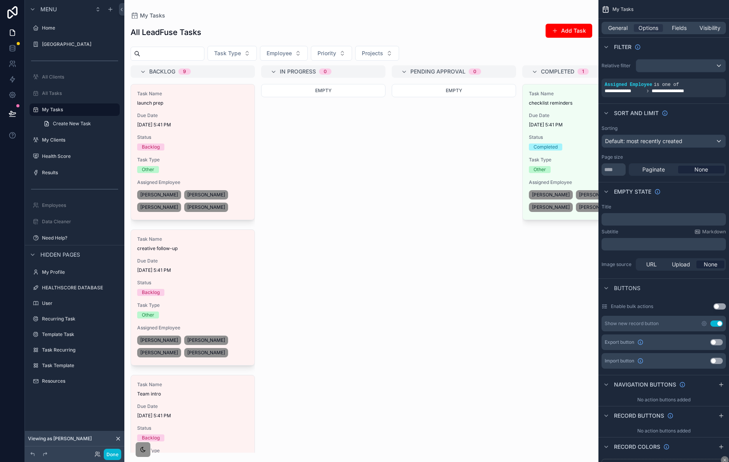
click at [211, 134] on div "scrollable content" at bounding box center [361, 231] width 474 height 462
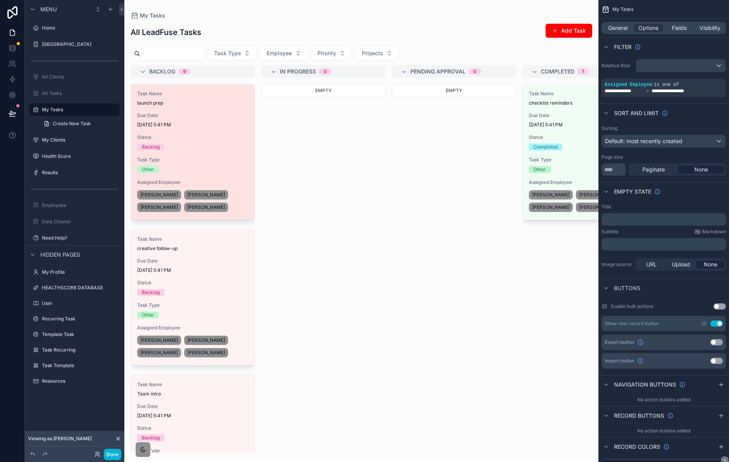
click at [219, 132] on div "Task Name launch prep Due Date [DATE] 5:41 PM Status Backlog Task Type Other As…" at bounding box center [193, 151] width 124 height 135
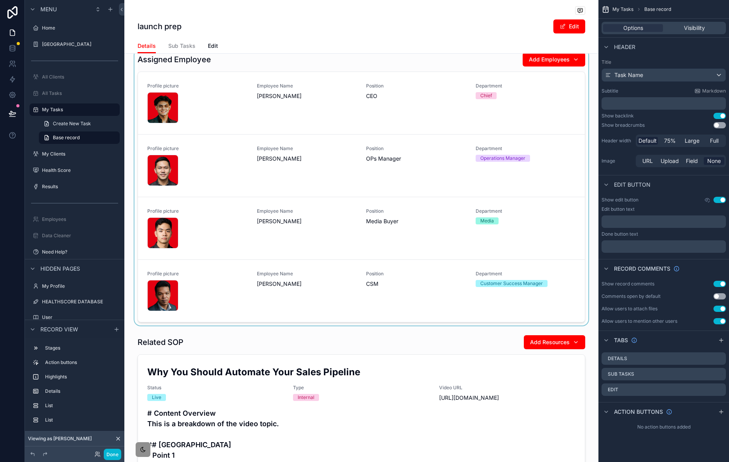
scroll to position [330, 0]
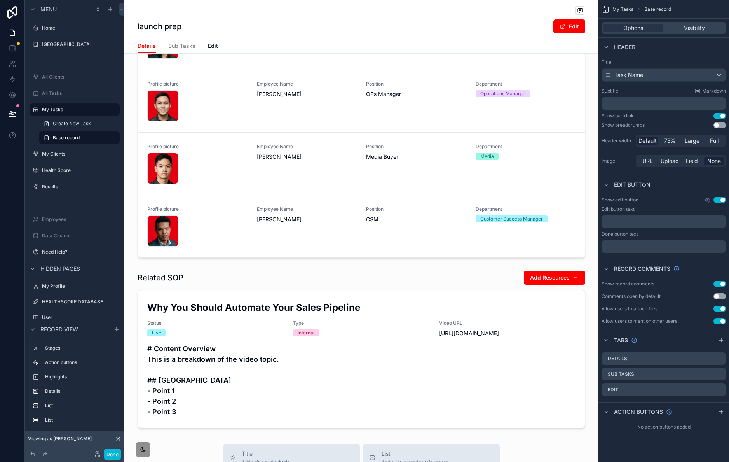
click at [397, 284] on div "scrollable content" at bounding box center [361, 349] width 474 height 164
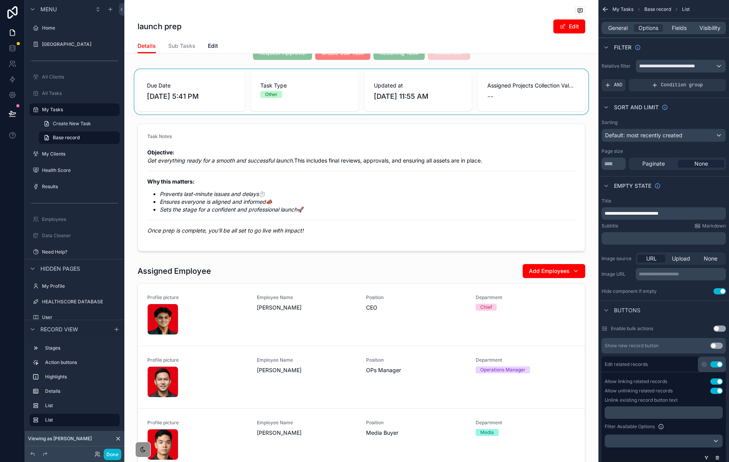
scroll to position [0, 0]
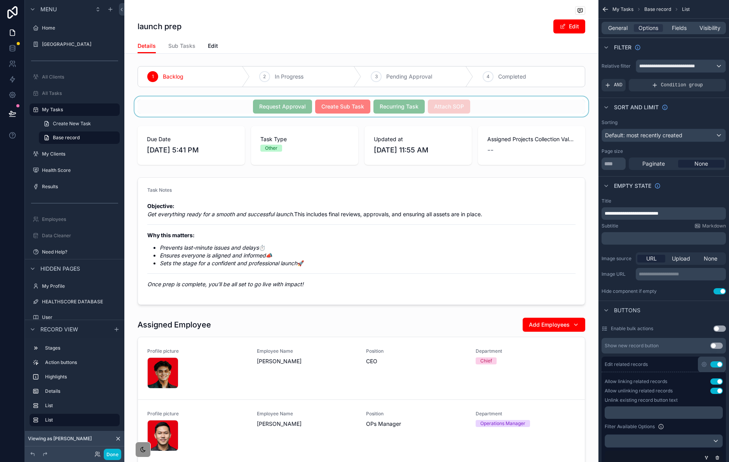
click at [511, 105] on div "scrollable content" at bounding box center [361, 106] width 474 height 20
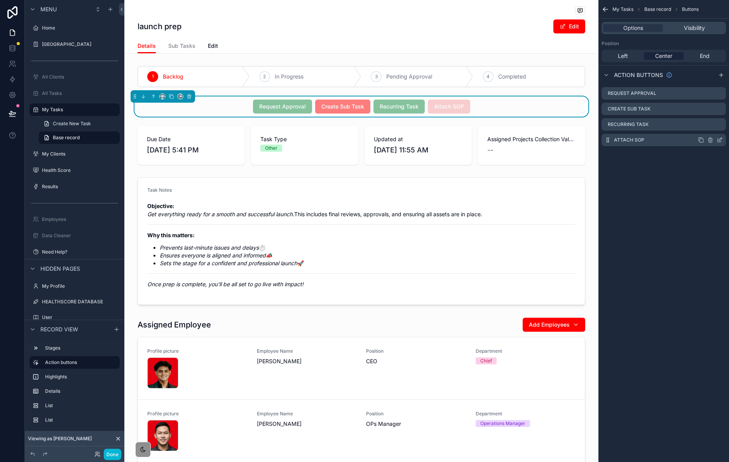
click at [722, 139] on icon "scrollable content" at bounding box center [720, 140] width 6 height 6
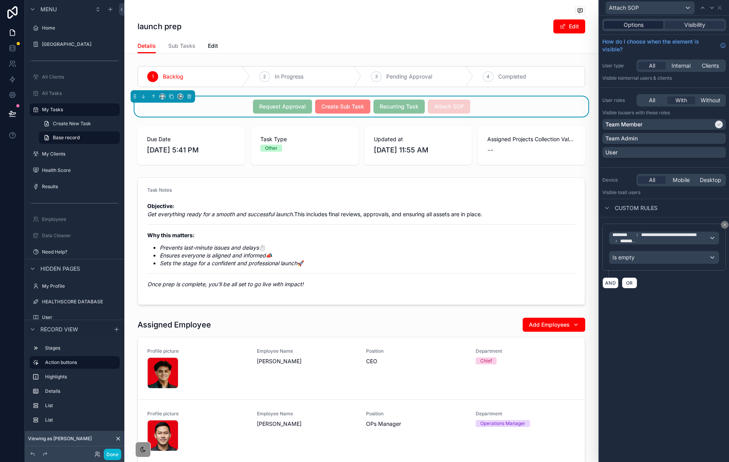
drag, startPoint x: 638, startPoint y: 22, endPoint x: 643, endPoint y: 23, distance: 4.9
click at [638, 22] on span "Options" at bounding box center [634, 25] width 20 height 8
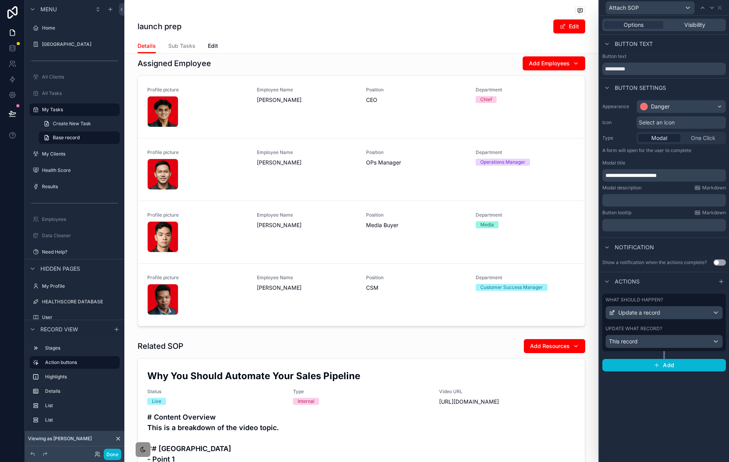
scroll to position [455, 0]
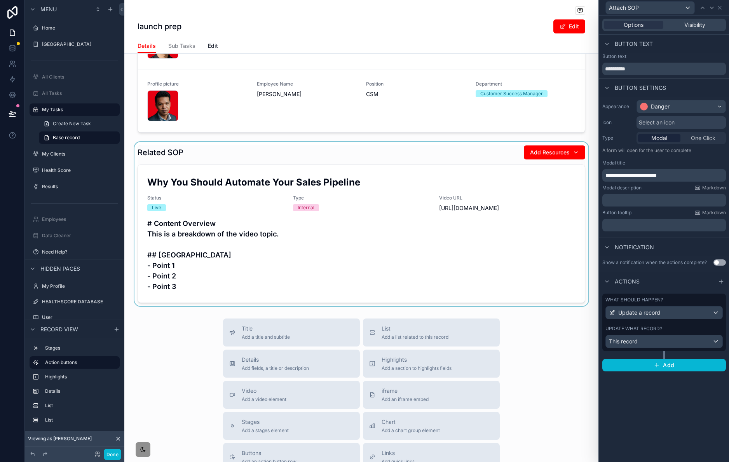
click at [419, 179] on div "scrollable content" at bounding box center [361, 224] width 474 height 164
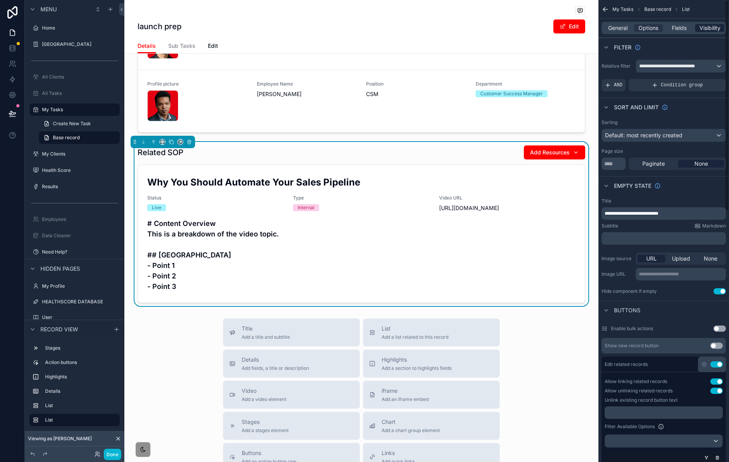
click at [708, 23] on div "General Options Fields Visibility" at bounding box center [664, 28] width 124 height 12
click at [713, 29] on span "Visibility" at bounding box center [710, 28] width 21 height 8
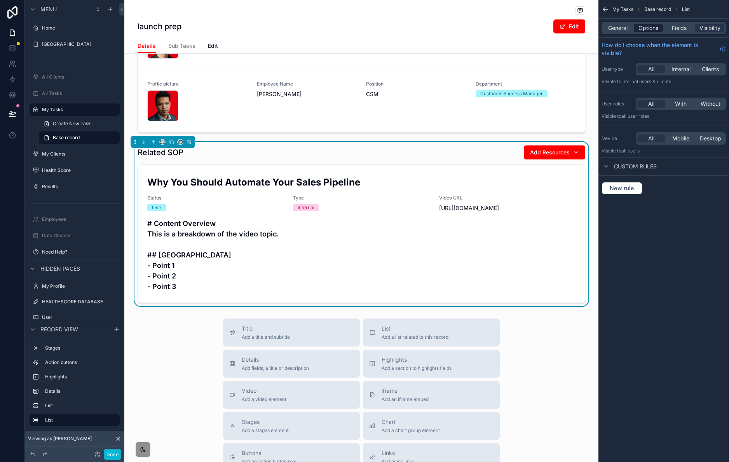
click at [650, 29] on span "Options" at bounding box center [649, 28] width 20 height 8
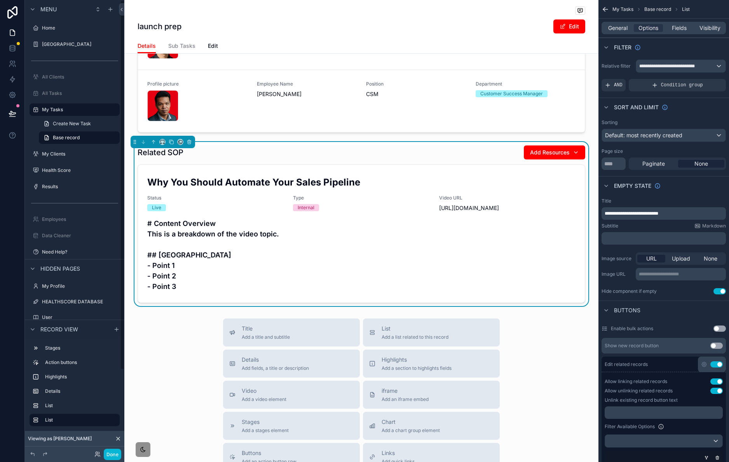
drag, startPoint x: 10, startPoint y: 12, endPoint x: 39, endPoint y: 0, distance: 31.2
click at [11, 12] on icon at bounding box center [13, 12] width 16 height 12
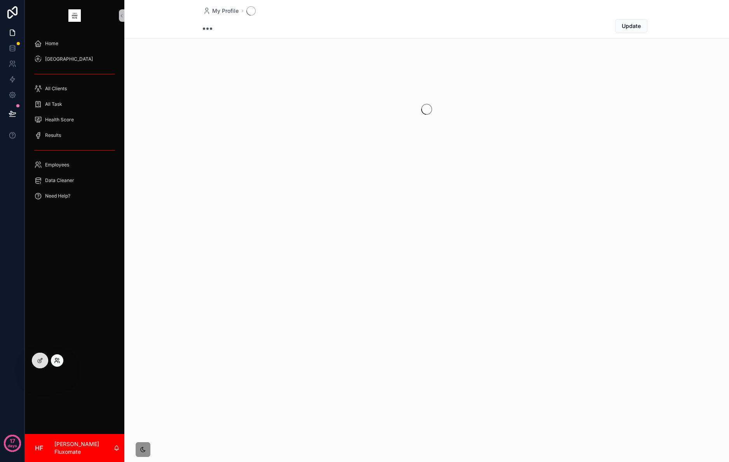
click at [57, 359] on icon at bounding box center [57, 360] width 6 height 6
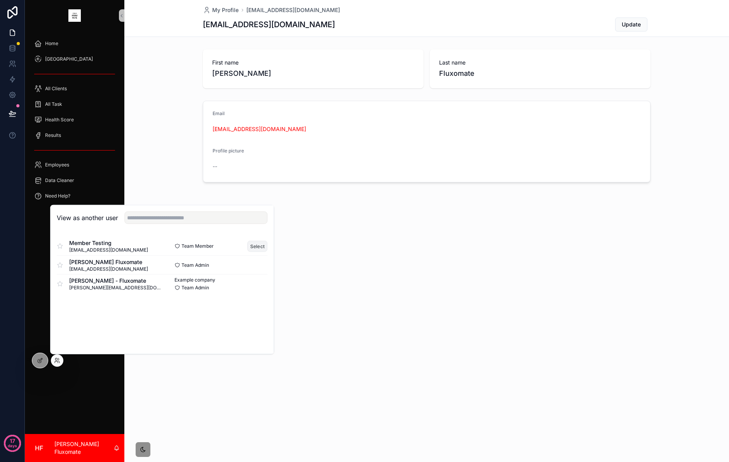
click at [255, 245] on button "Select" at bounding box center [258, 245] width 20 height 11
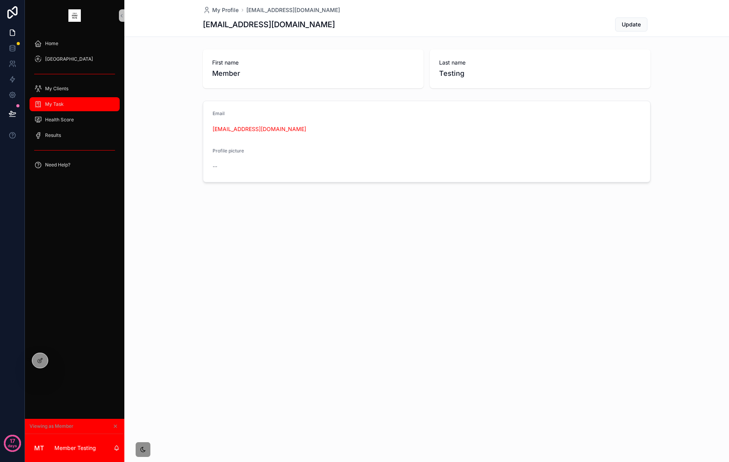
click at [81, 103] on div "My Task" at bounding box center [74, 104] width 81 height 12
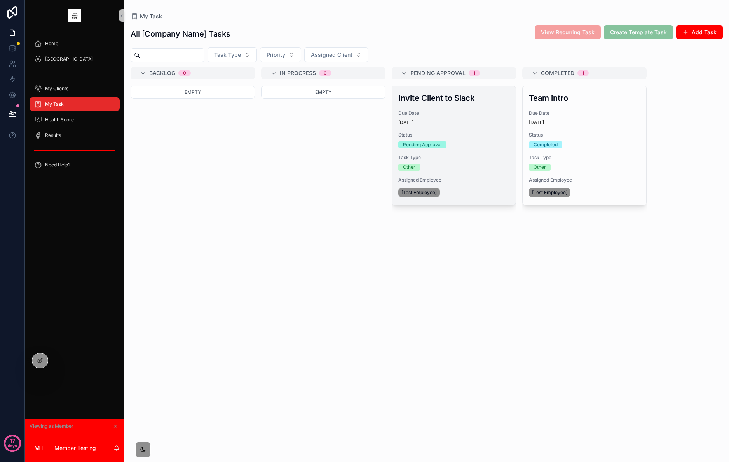
click at [470, 152] on div "Invite Client to Slack Due Date [DATE] Status Pending Approval Task Type Other …" at bounding box center [454, 145] width 124 height 119
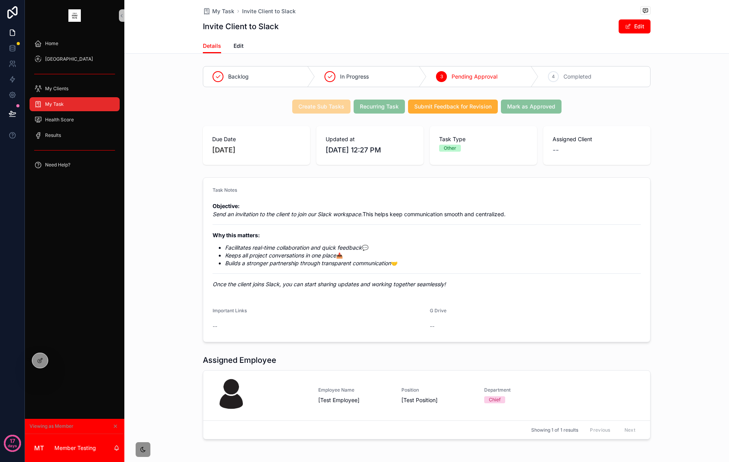
click at [66, 107] on div "My Task" at bounding box center [74, 104] width 81 height 12
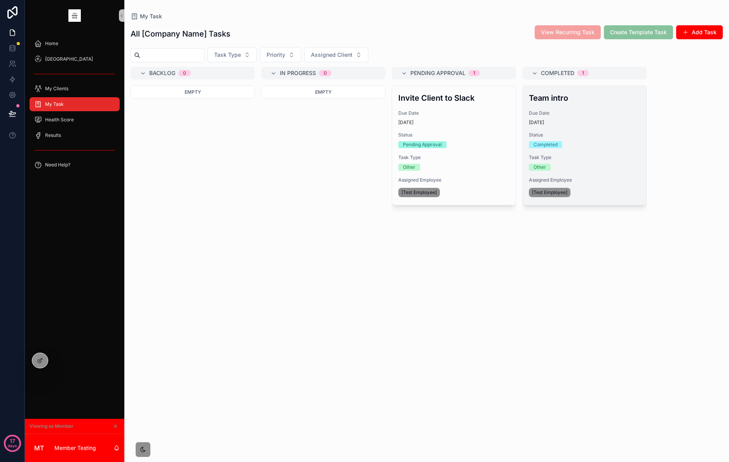
click at [615, 129] on div "Team intro Due Date [DATE] Status Completed Task Type Other Assigned Employee […" at bounding box center [585, 145] width 124 height 119
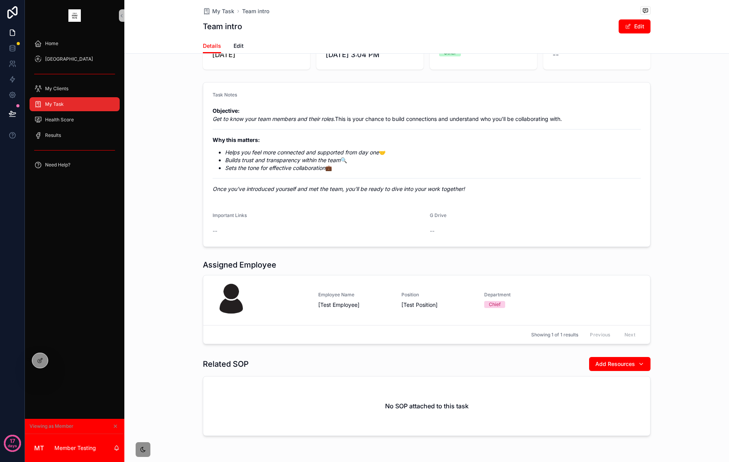
scroll to position [98, 0]
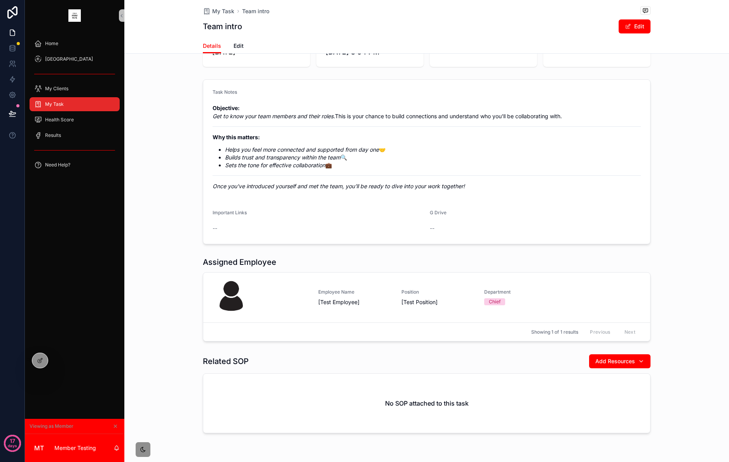
click at [51, 106] on span "My Task" at bounding box center [54, 104] width 19 height 6
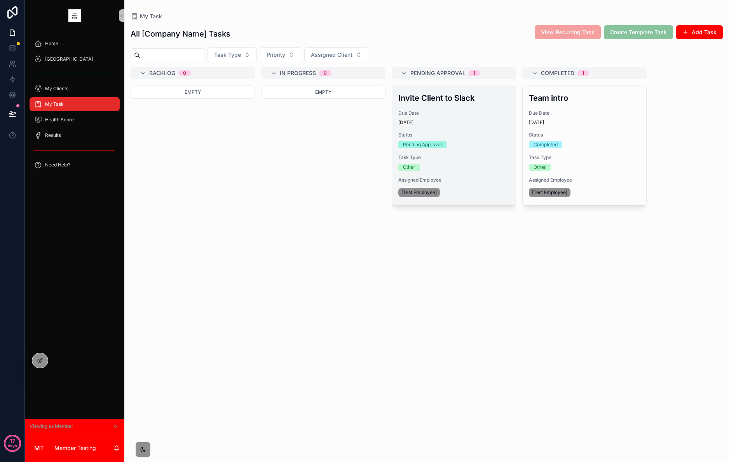
click at [492, 126] on div "Invite Client to Slack Due Date 10 days ago Status Pending Approval Task Type O…" at bounding box center [454, 145] width 124 height 119
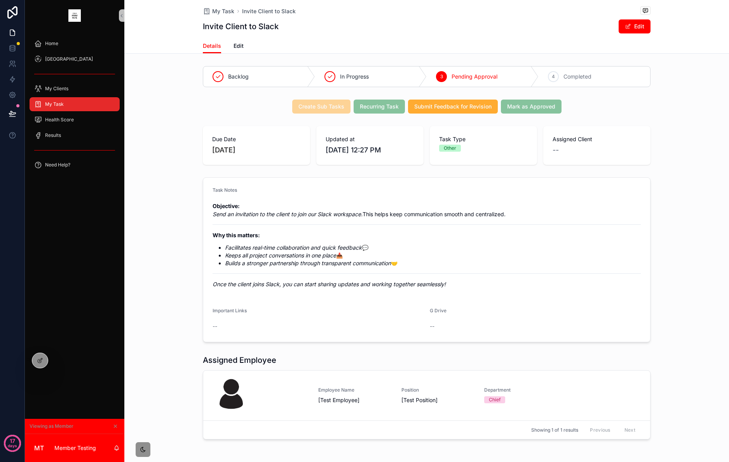
scroll to position [2, 0]
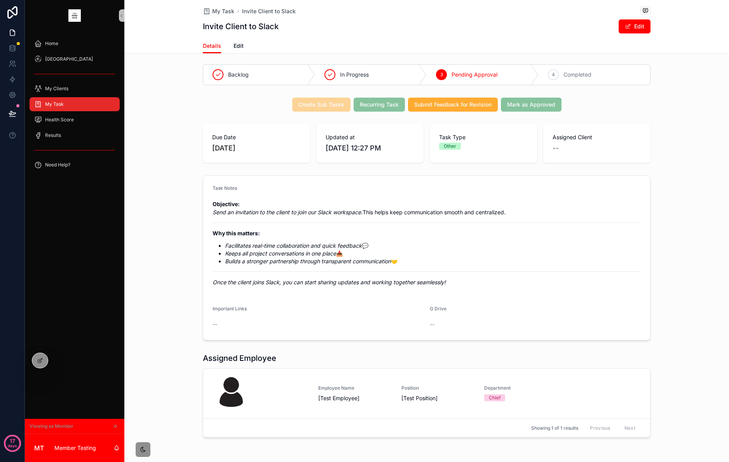
drag, startPoint x: 57, startPoint y: 100, endPoint x: 64, endPoint y: 99, distance: 6.7
click at [57, 100] on div "My Task" at bounding box center [74, 104] width 81 height 12
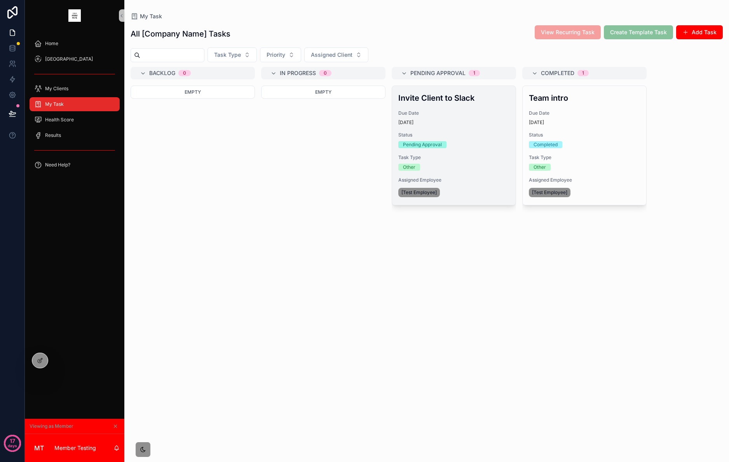
click at [470, 126] on div "Invite Client to Slack Due Date 10 days ago Status Pending Approval Task Type O…" at bounding box center [454, 145] width 124 height 119
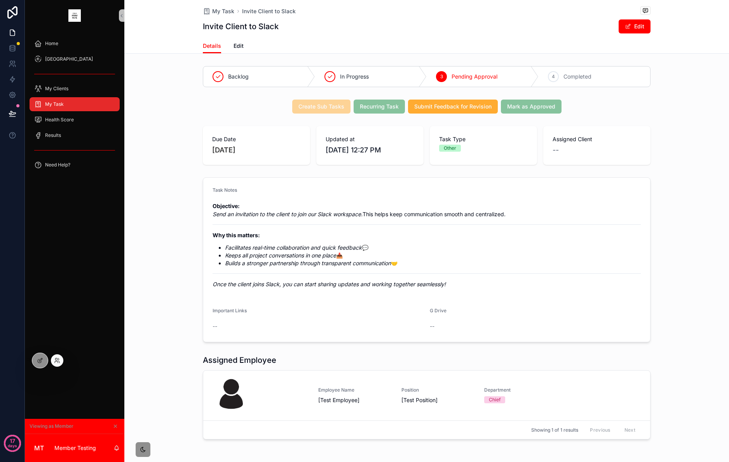
click at [47, 367] on div at bounding box center [37, 361] width 23 height 16
click at [42, 362] on icon at bounding box center [40, 360] width 6 height 6
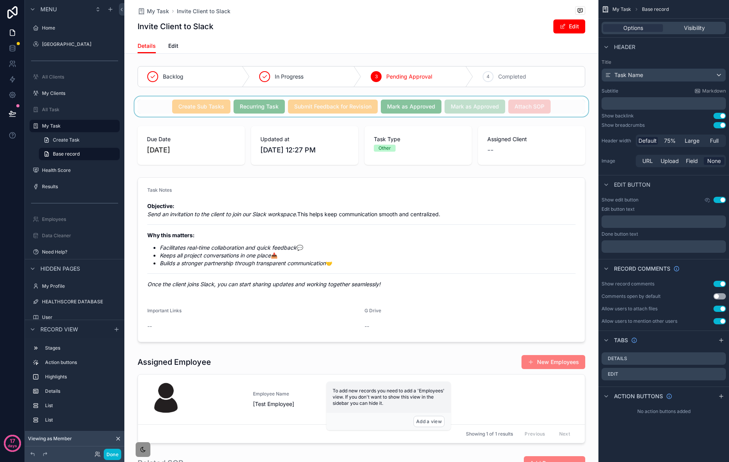
click at [559, 112] on div "scrollable content" at bounding box center [361, 106] width 474 height 20
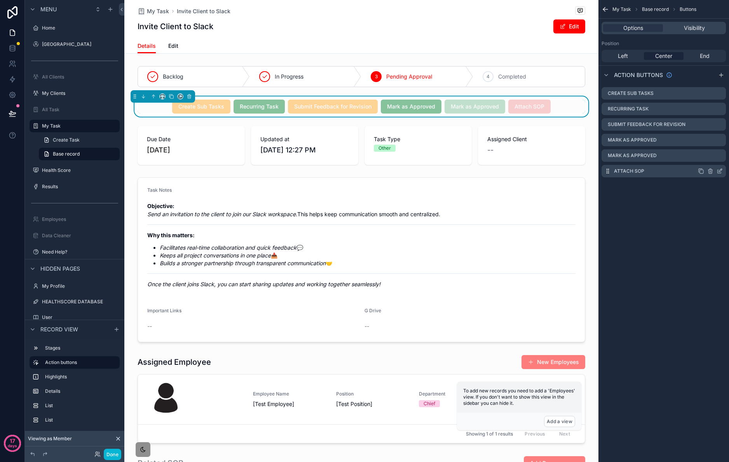
click at [720, 171] on icon "scrollable content" at bounding box center [720, 170] width 3 height 3
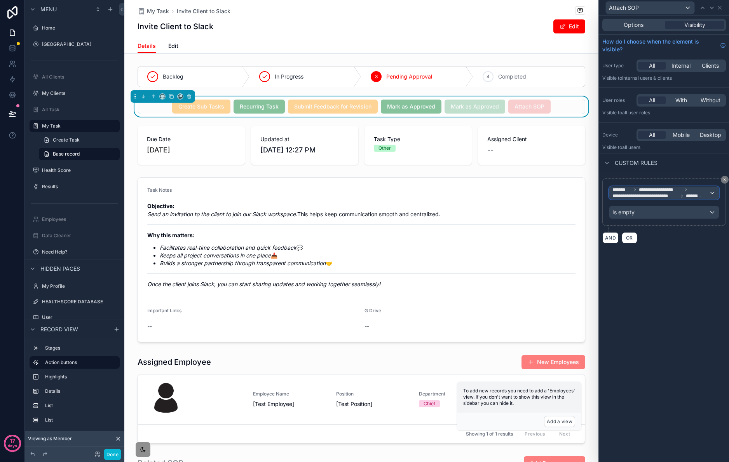
click at [689, 197] on span "*********" at bounding box center [693, 196] width 15 height 6
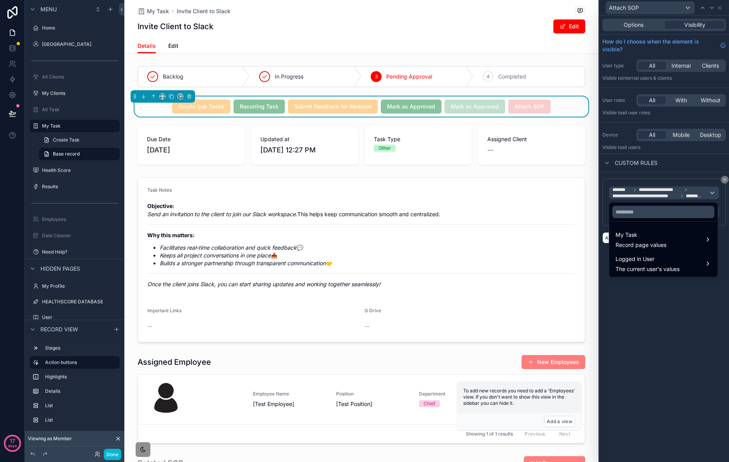
click at [723, 180] on div at bounding box center [664, 231] width 130 height 462
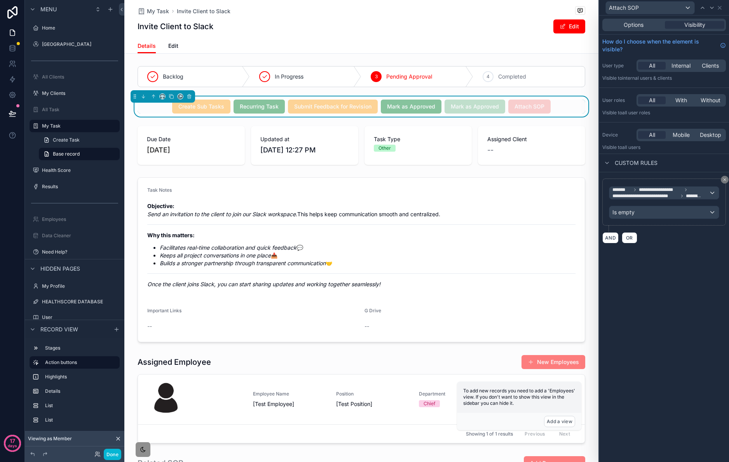
drag, startPoint x: 724, startPoint y: 180, endPoint x: 700, endPoint y: 190, distance: 26.1
click at [724, 180] on icon at bounding box center [725, 179] width 2 height 2
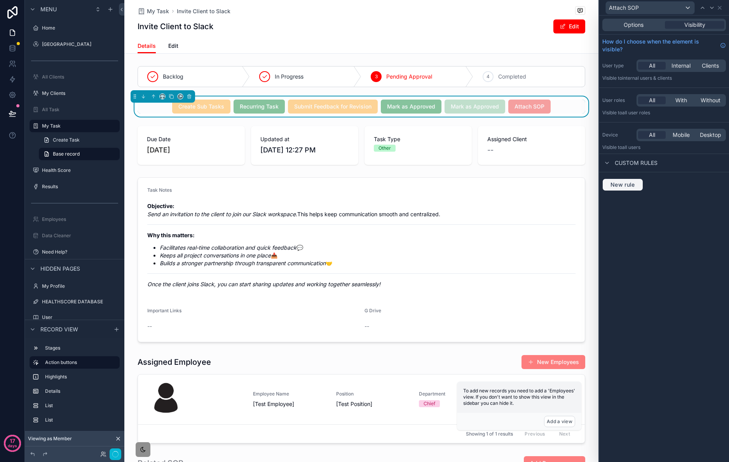
click at [619, 181] on span "New rule" at bounding box center [623, 184] width 31 height 7
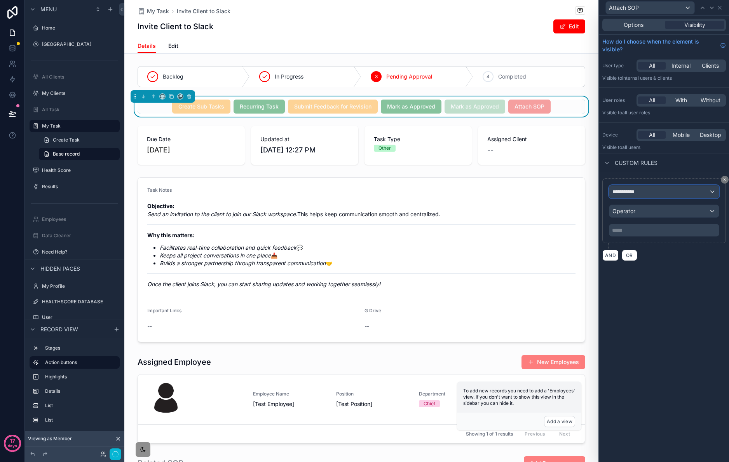
click at [653, 197] on div "**********" at bounding box center [665, 191] width 110 height 12
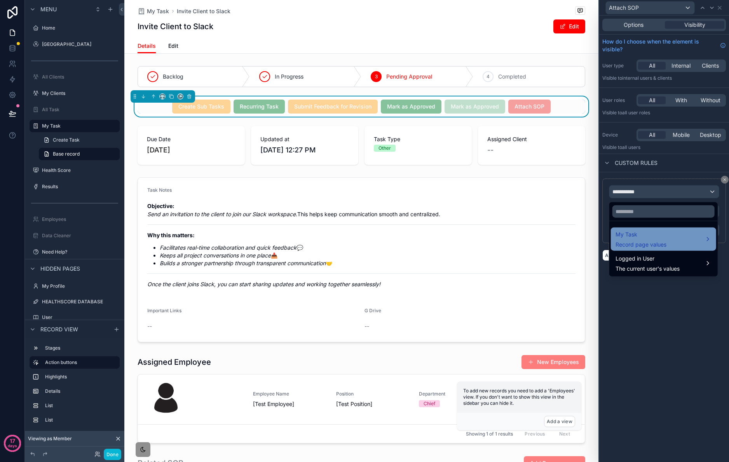
click at [662, 237] on span "My Task" at bounding box center [641, 234] width 51 height 9
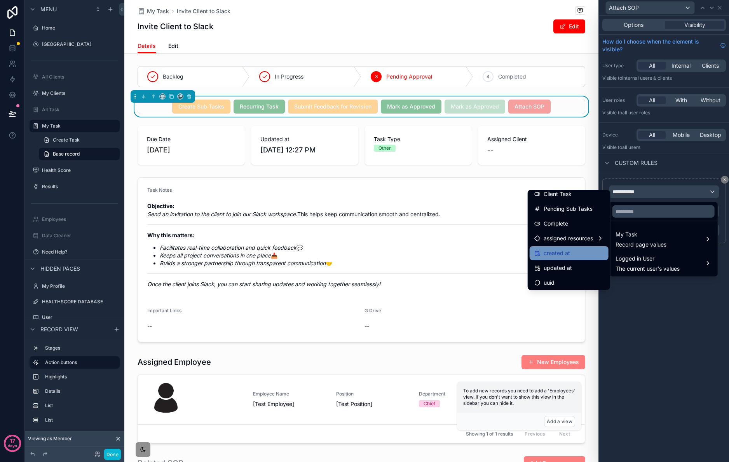
scroll to position [302, 0]
drag, startPoint x: 582, startPoint y: 236, endPoint x: 591, endPoint y: 234, distance: 9.2
click at [582, 236] on span "assigned resources" at bounding box center [568, 236] width 49 height 9
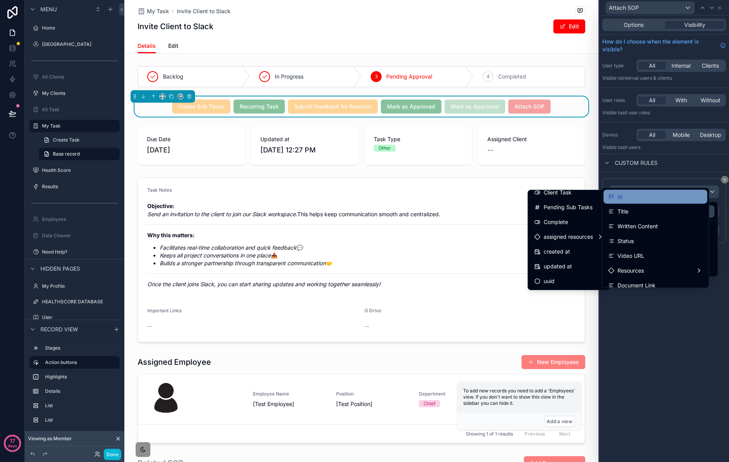
click at [642, 198] on div "id" at bounding box center [655, 196] width 94 height 9
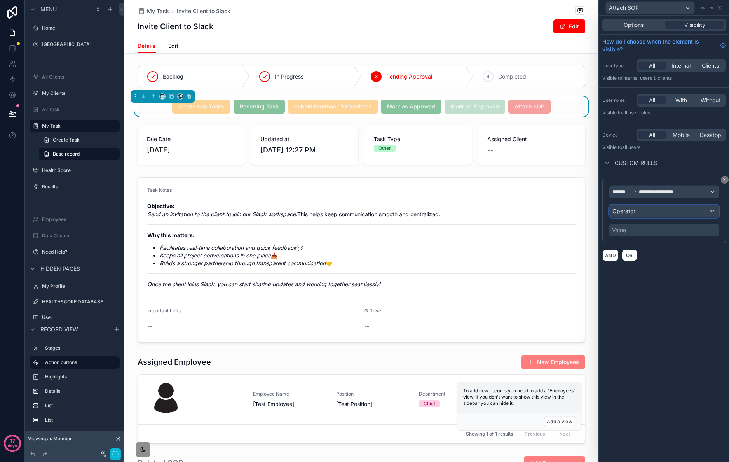
click at [664, 215] on div "Operator" at bounding box center [665, 211] width 110 height 12
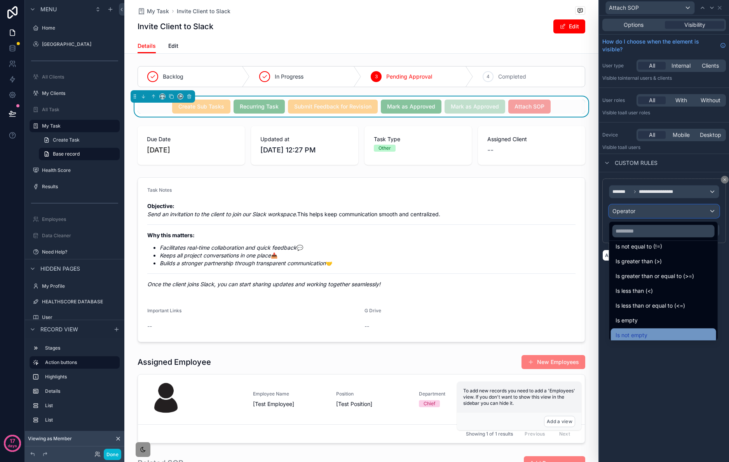
scroll to position [55, 0]
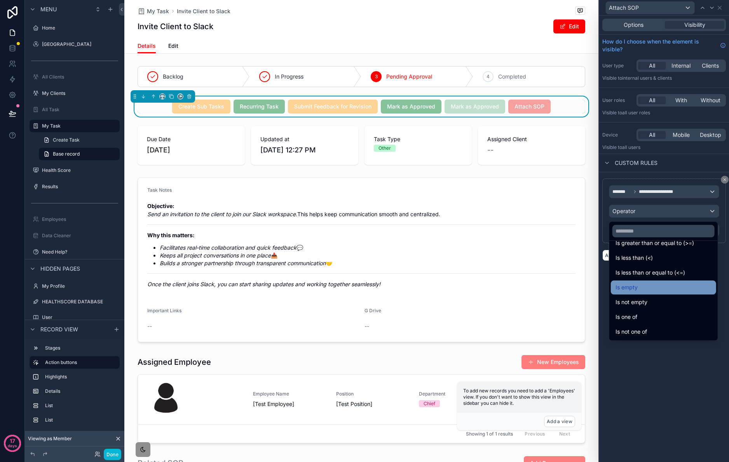
click at [668, 287] on div "Is empty" at bounding box center [664, 287] width 96 height 9
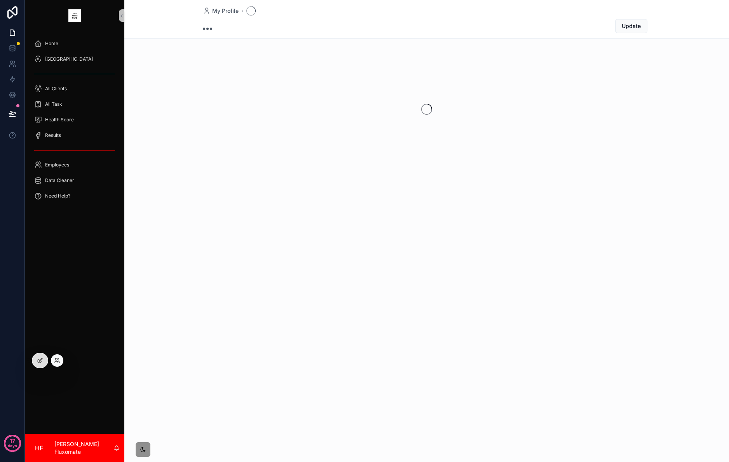
click at [52, 360] on div at bounding box center [57, 360] width 12 height 12
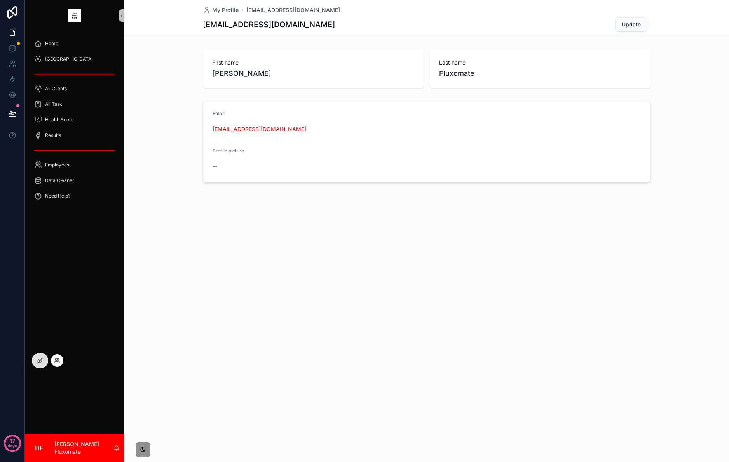
click at [60, 358] on div at bounding box center [57, 360] width 12 height 12
click at [56, 363] on icon at bounding box center [57, 360] width 6 height 6
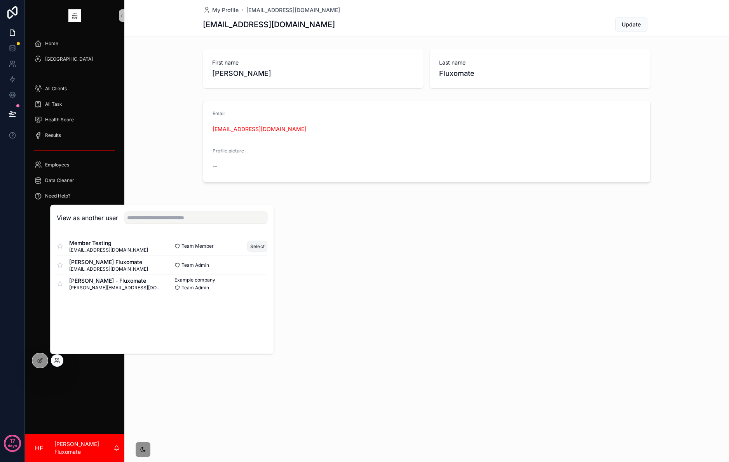
click at [261, 248] on button "Select" at bounding box center [258, 245] width 20 height 11
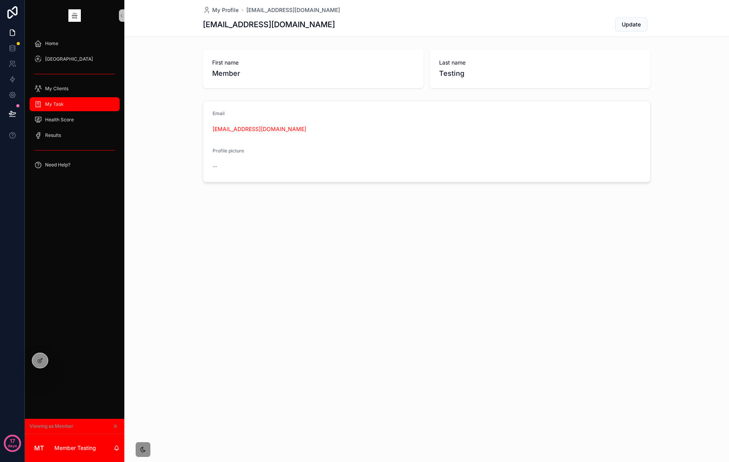
drag, startPoint x: 51, startPoint y: 106, endPoint x: 60, endPoint y: 106, distance: 8.6
click at [51, 106] on span "My Task" at bounding box center [54, 104] width 19 height 6
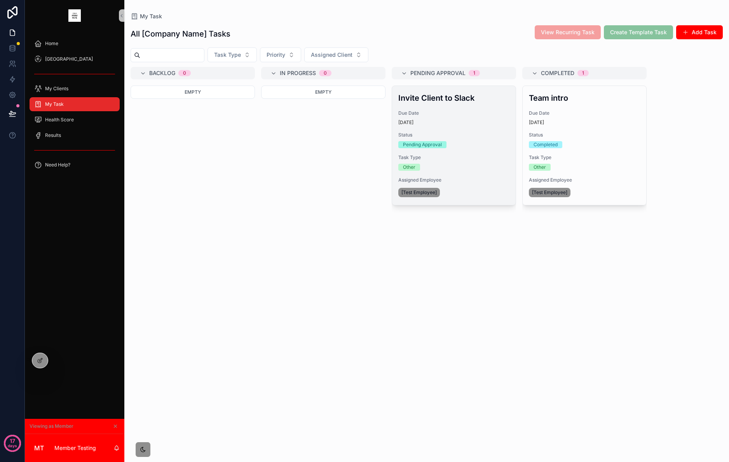
click at [492, 147] on div "Pending Approval" at bounding box center [453, 144] width 111 height 7
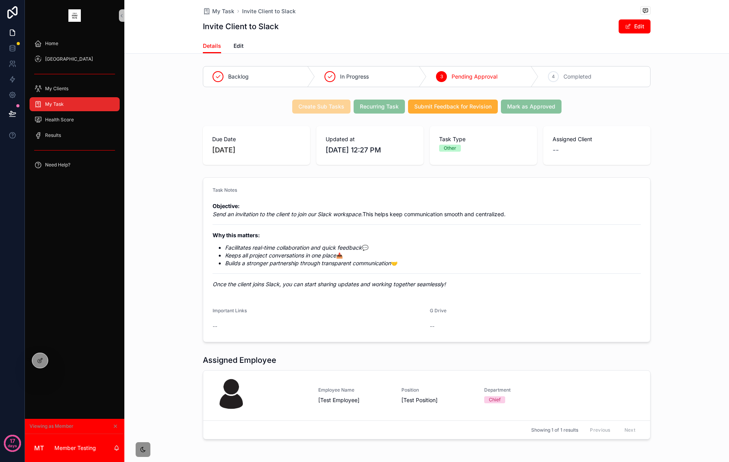
click at [572, 108] on div "Create Sub Tasks Recurring Task Submit Feedback for Revision Mark as Approved" at bounding box center [427, 107] width 448 height 14
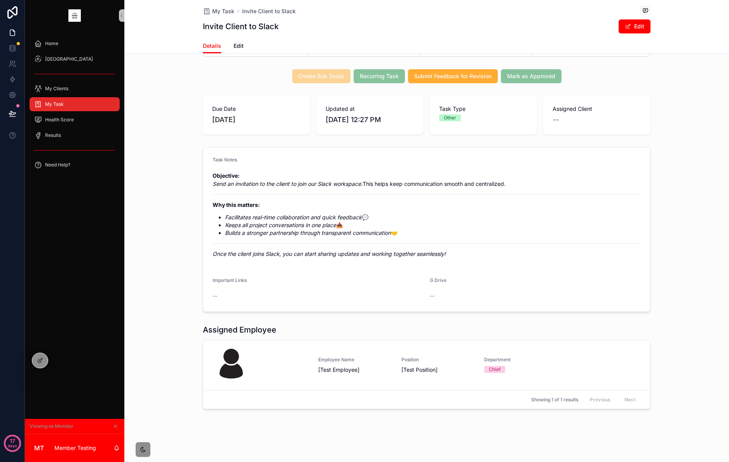
scroll to position [0, 0]
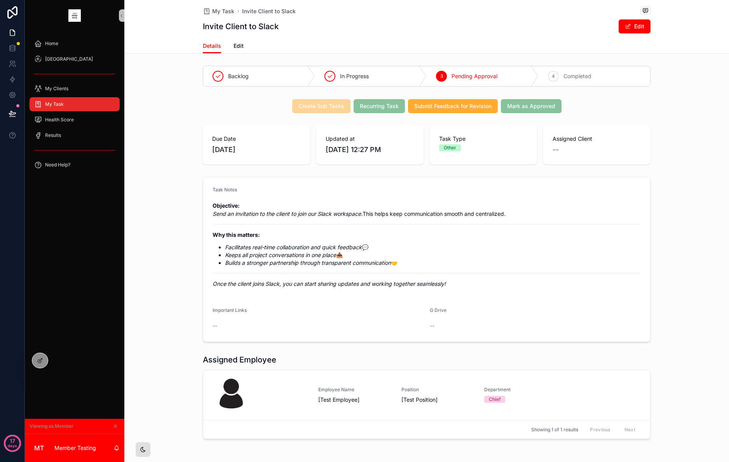
click at [141, 448] on icon "scrollable content" at bounding box center [143, 449] width 5 height 5
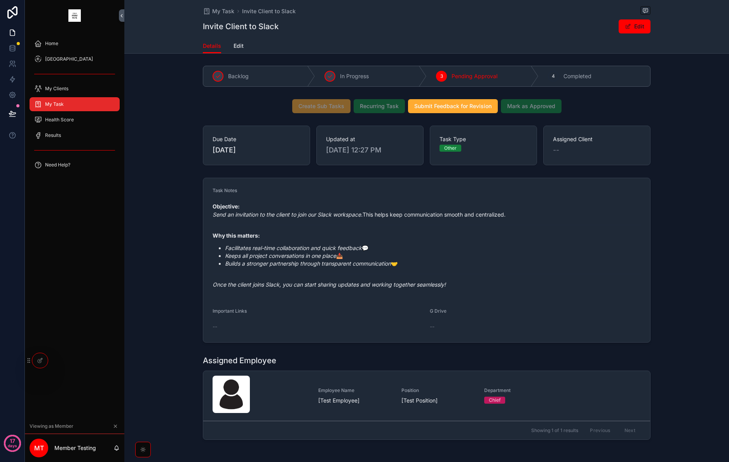
drag, startPoint x: 144, startPoint y: 454, endPoint x: 127, endPoint y: 443, distance: 20.8
click at [144, 454] on div "scrollable content" at bounding box center [143, 450] width 16 height 16
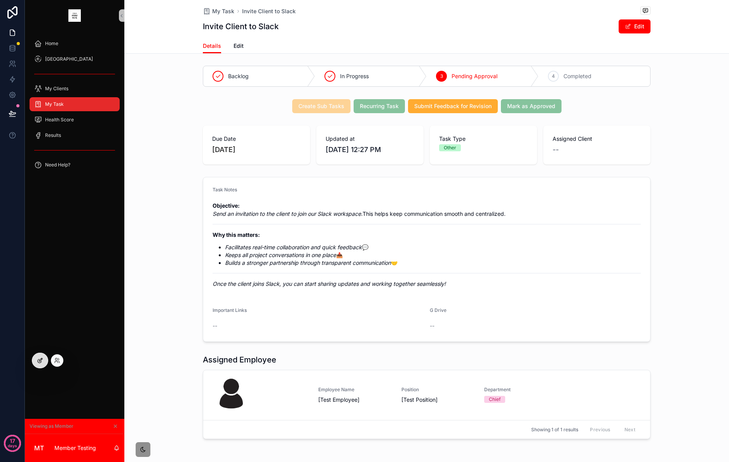
click at [38, 362] on icon at bounding box center [39, 360] width 3 height 3
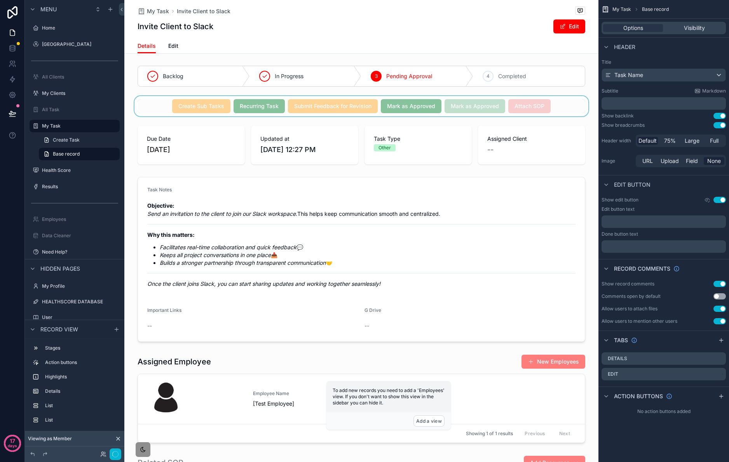
click at [556, 106] on div "scrollable content" at bounding box center [361, 106] width 474 height 20
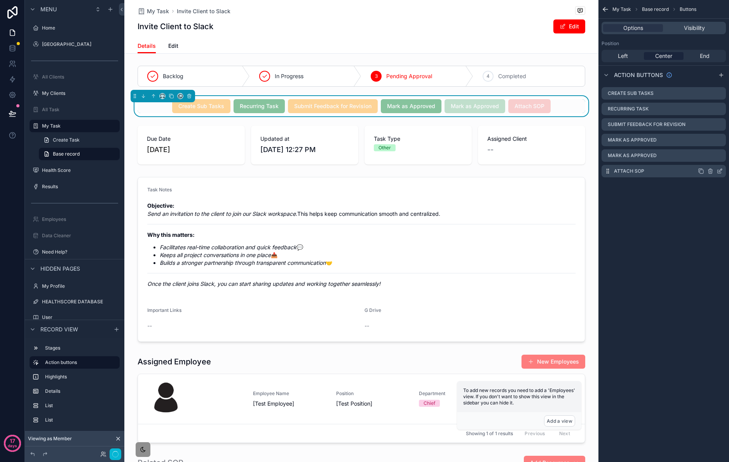
click at [720, 172] on icon "scrollable content" at bounding box center [720, 171] width 6 height 6
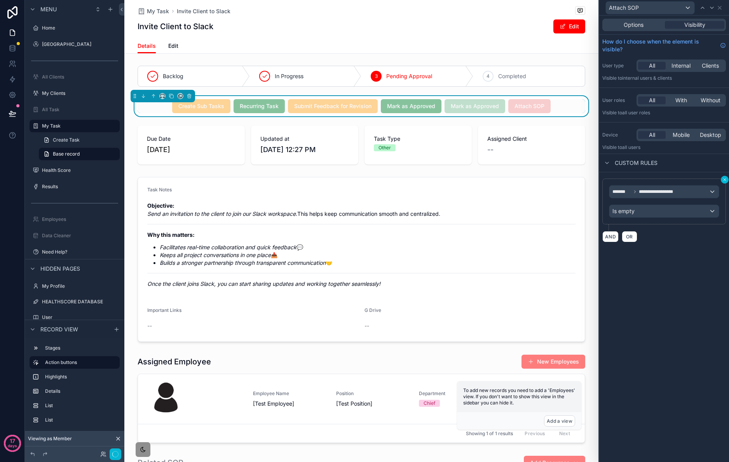
click at [724, 180] on icon at bounding box center [725, 179] width 2 height 2
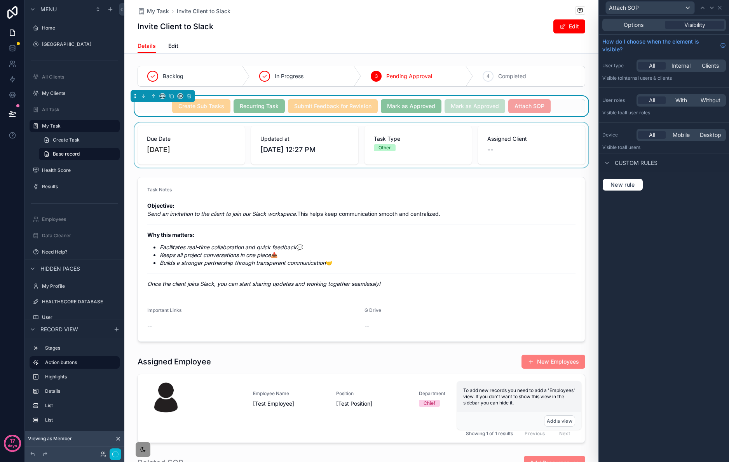
click at [586, 163] on div "scrollable content" at bounding box center [361, 144] width 474 height 45
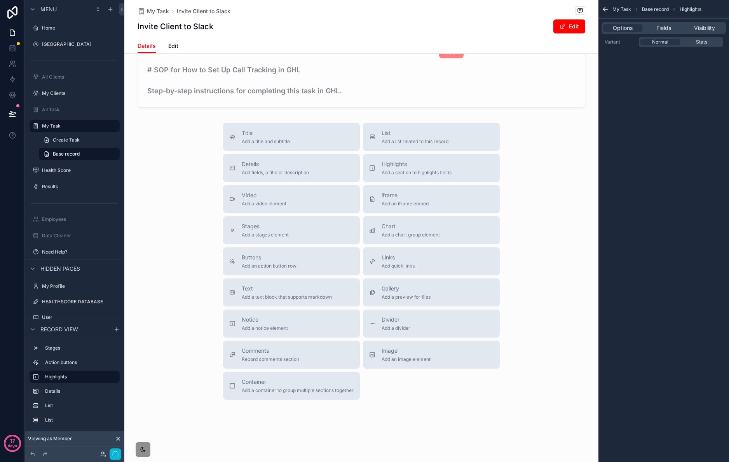
scroll to position [271, 0]
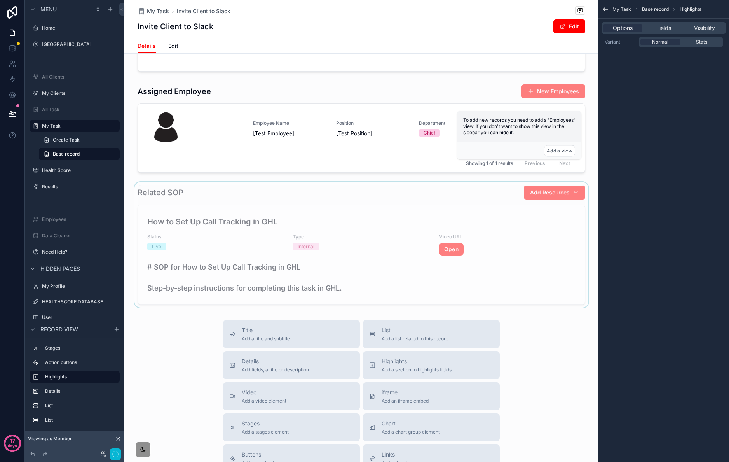
click at [482, 222] on div "scrollable content" at bounding box center [361, 245] width 474 height 126
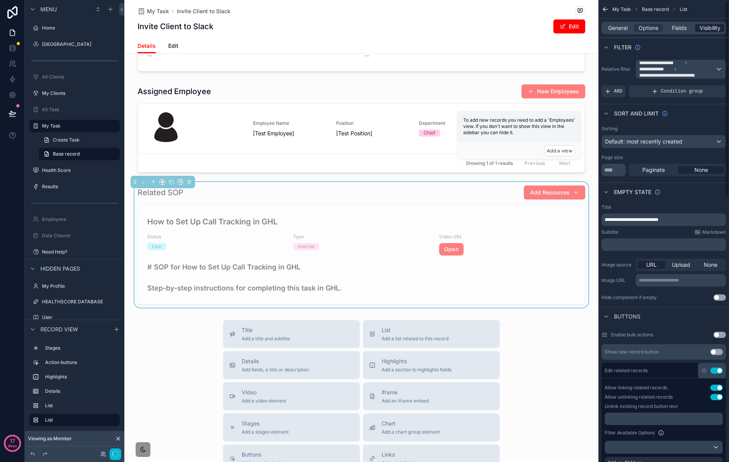
click at [710, 29] on span "Visibility" at bounding box center [710, 28] width 21 height 8
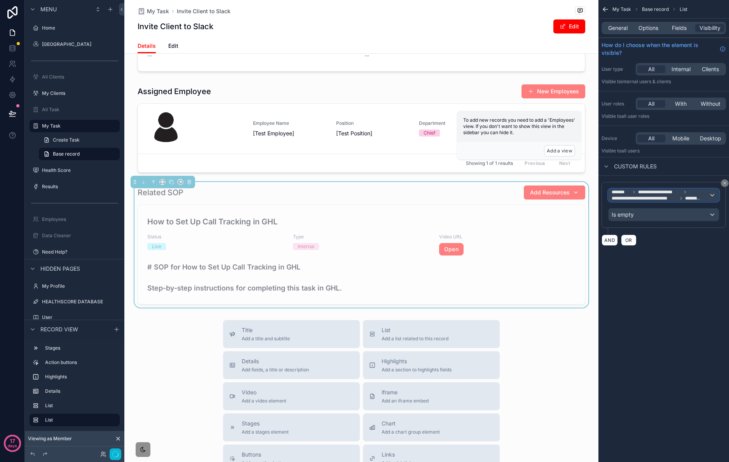
click at [676, 199] on span "**********" at bounding box center [645, 198] width 66 height 6
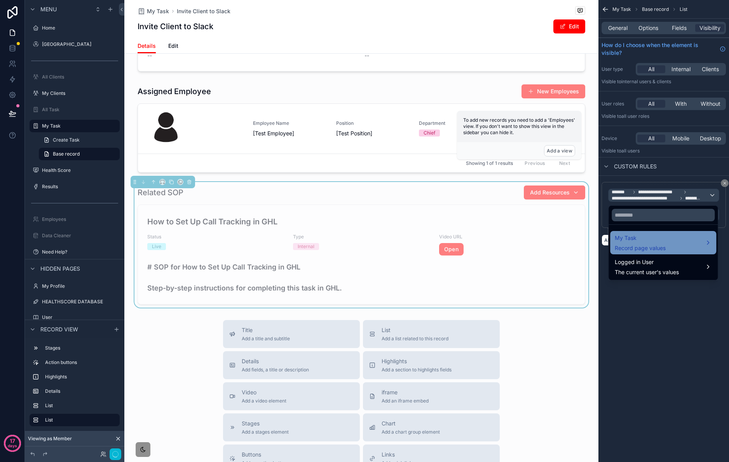
click at [699, 244] on div "My Task Record page values" at bounding box center [663, 242] width 97 height 19
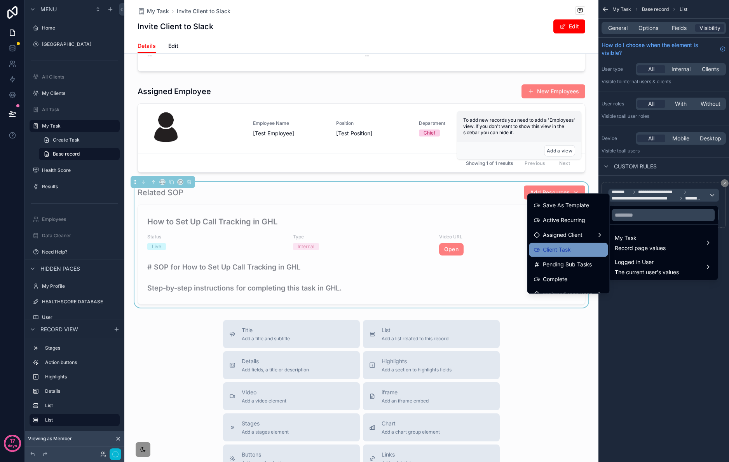
scroll to position [302, 0]
click at [573, 241] on span "assigned resources" at bounding box center [567, 240] width 49 height 9
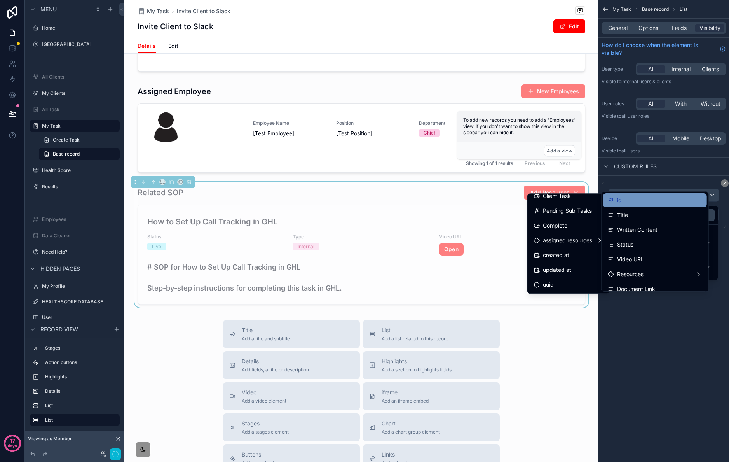
click at [631, 201] on div "id" at bounding box center [655, 200] width 94 height 9
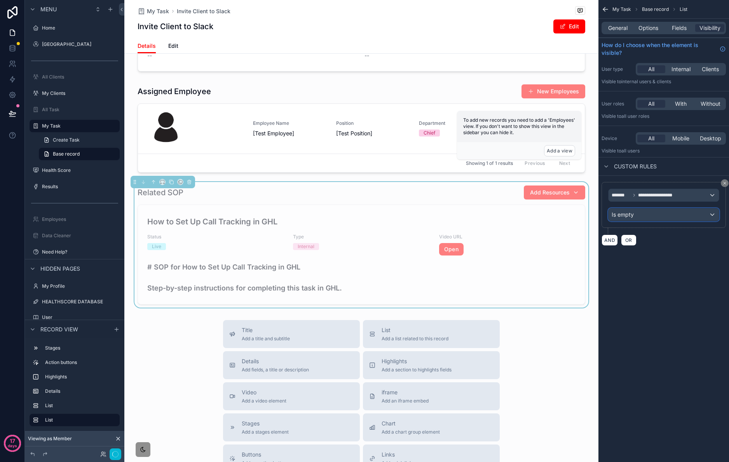
click at [662, 214] on div "Is empty" at bounding box center [664, 214] width 110 height 12
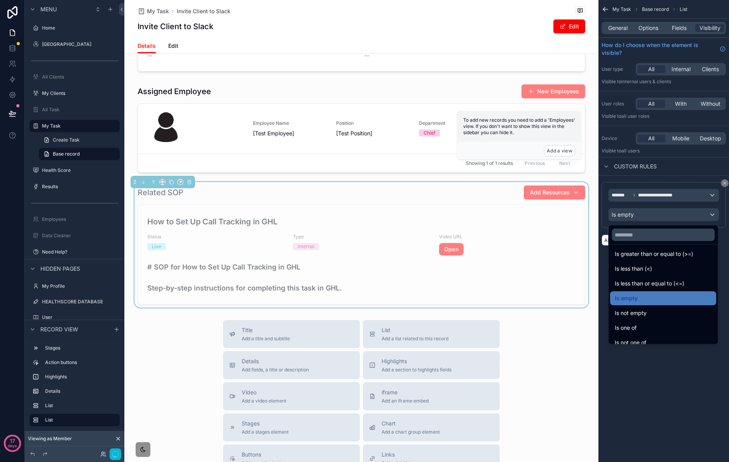
scroll to position [55, 0]
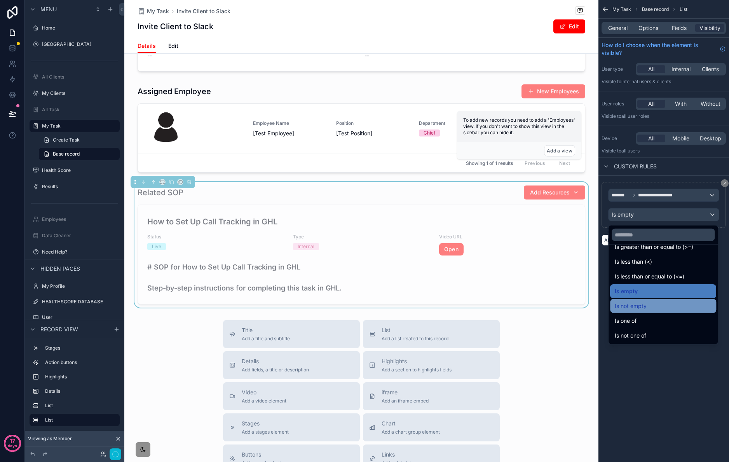
click at [679, 301] on div "Is not empty" at bounding box center [663, 305] width 97 height 9
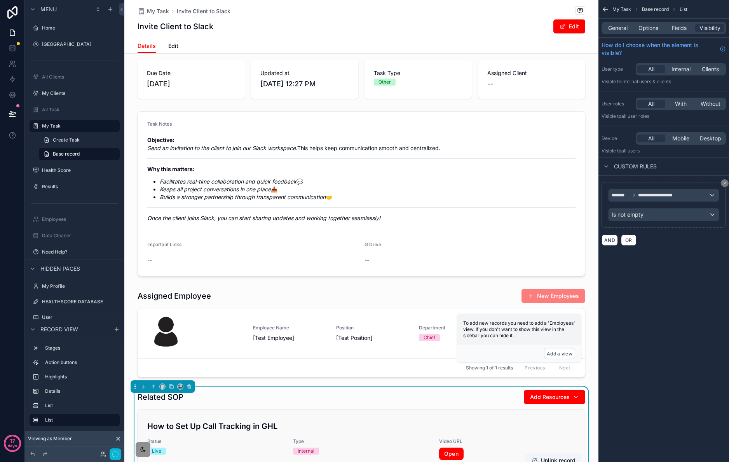
scroll to position [66, 0]
click at [113, 453] on icon "button" at bounding box center [115, 454] width 6 height 6
drag, startPoint x: 114, startPoint y: 452, endPoint x: 115, endPoint y: 448, distance: 4.2
click at [114, 452] on icon "button" at bounding box center [115, 454] width 6 height 6
click at [115, 449] on button "button" at bounding box center [116, 454] width 12 height 12
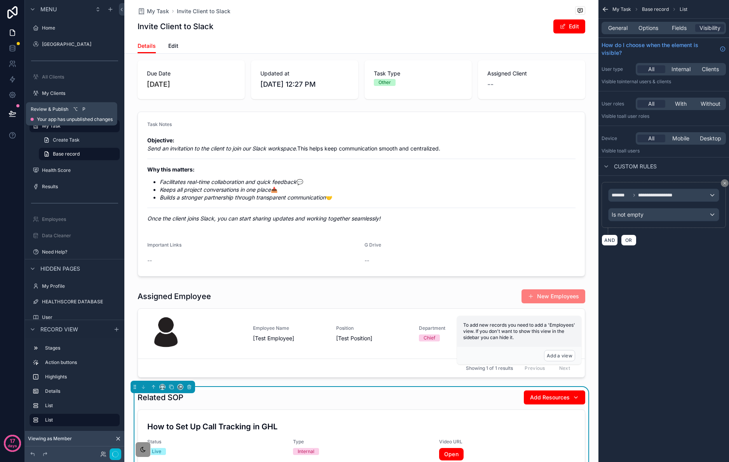
click at [17, 110] on button at bounding box center [12, 114] width 17 height 22
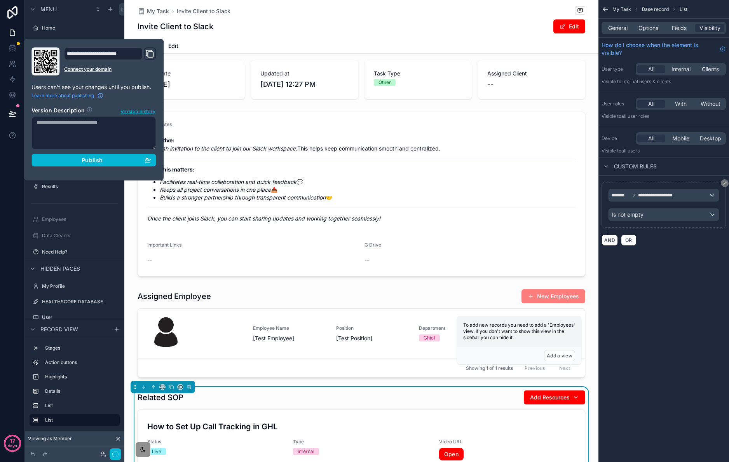
click at [129, 167] on div "**********" at bounding box center [93, 109] width 131 height 124
click at [125, 159] on div "Publish" at bounding box center [94, 160] width 114 height 7
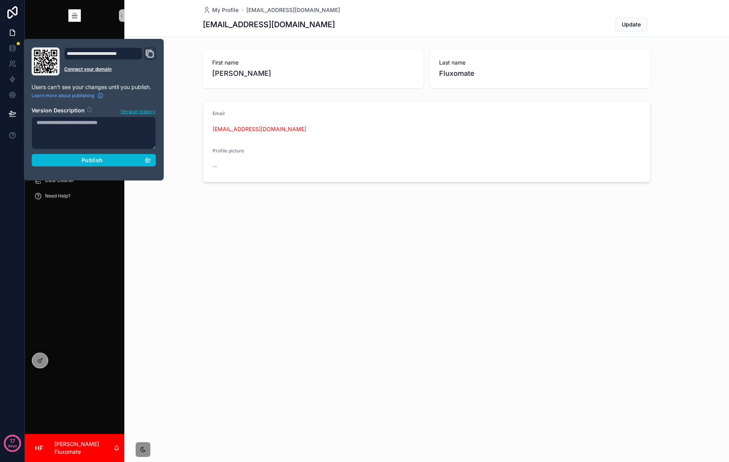
drag, startPoint x: 198, startPoint y: 121, endPoint x: 194, endPoint y: 119, distance: 4.4
click at [195, 121] on div "Email [EMAIL_ADDRESS][DOMAIN_NAME] Profile picture --" at bounding box center [426, 142] width 605 height 88
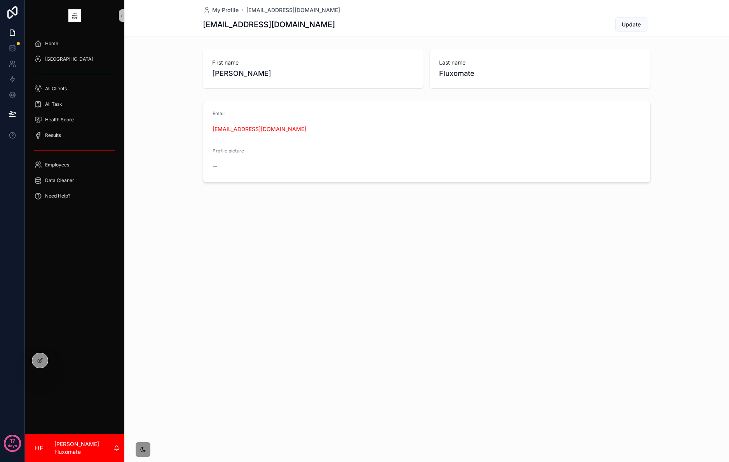
drag, startPoint x: 57, startPoint y: 358, endPoint x: 86, endPoint y: 376, distance: 33.3
click at [0, 0] on icon at bounding box center [0, 0] width 0 height 0
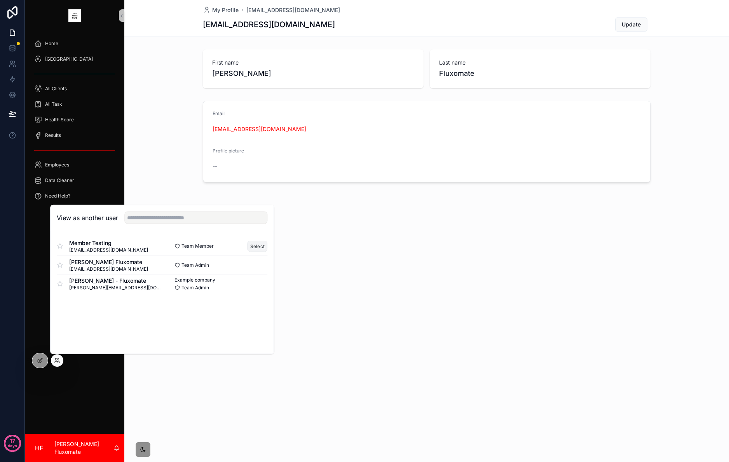
click at [260, 246] on button "Select" at bounding box center [258, 245] width 20 height 11
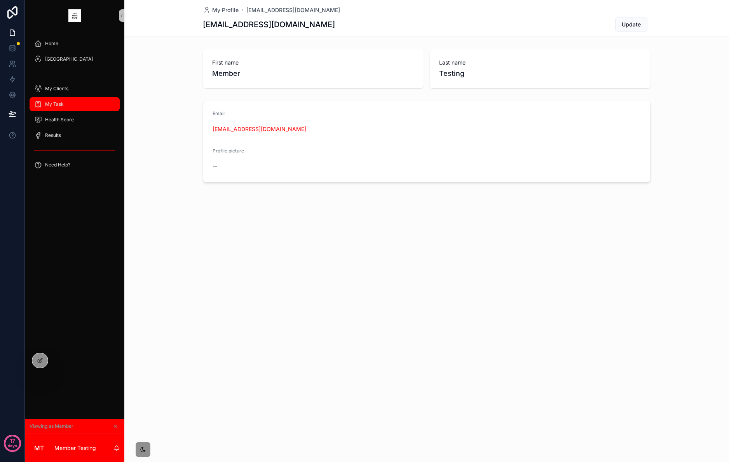
click at [47, 105] on span "My Task" at bounding box center [54, 104] width 19 height 6
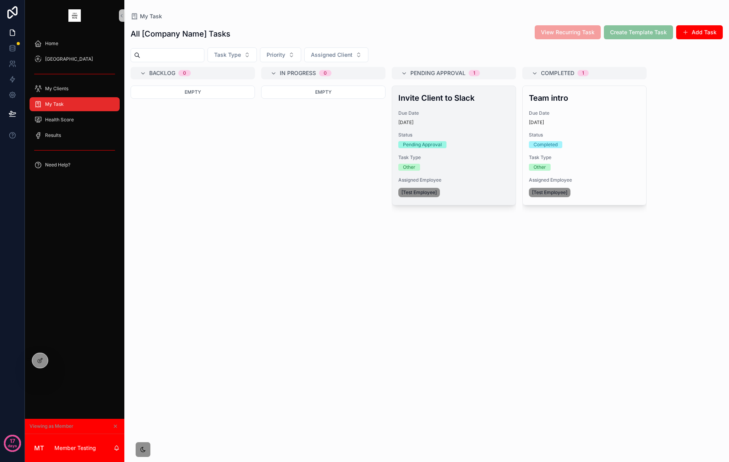
click at [419, 140] on div "Status Pending Approval" at bounding box center [453, 140] width 111 height 16
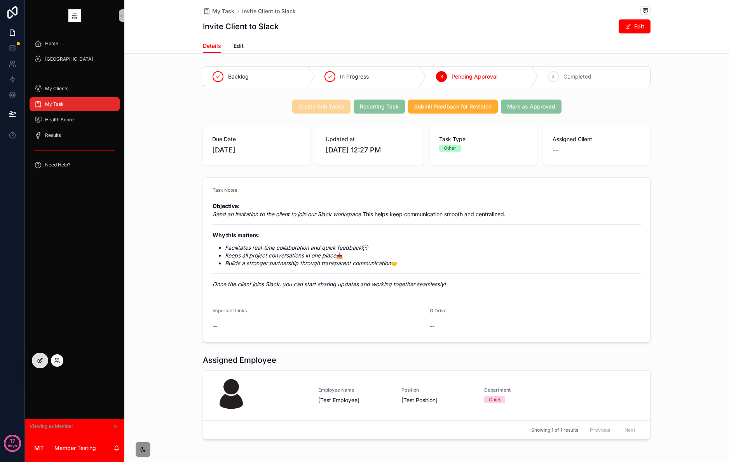
click at [40, 364] on div at bounding box center [40, 360] width 16 height 15
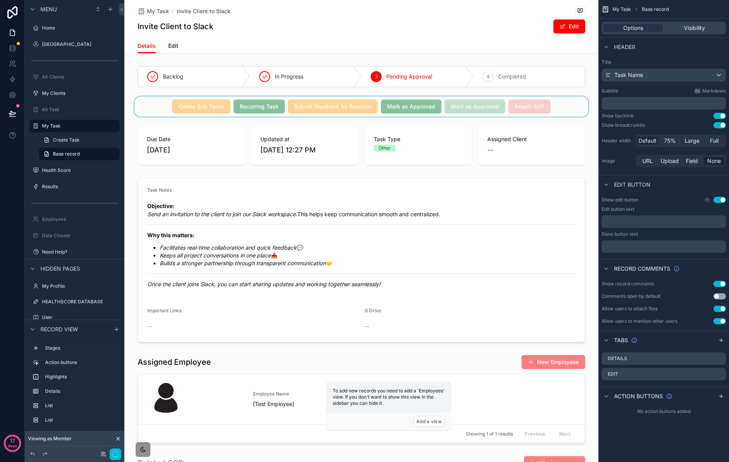
click at [566, 111] on div "scrollable content" at bounding box center [361, 106] width 474 height 20
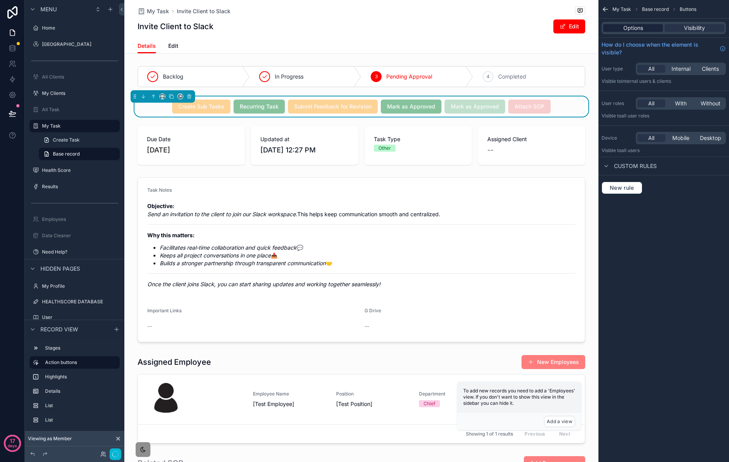
drag, startPoint x: 632, startPoint y: 31, endPoint x: 652, endPoint y: 27, distance: 20.7
click at [632, 32] on div "Options Visibility" at bounding box center [664, 28] width 124 height 12
drag, startPoint x: 642, startPoint y: 31, endPoint x: 647, endPoint y: 32, distance: 4.8
click at [642, 31] on span "Options" at bounding box center [634, 28] width 20 height 8
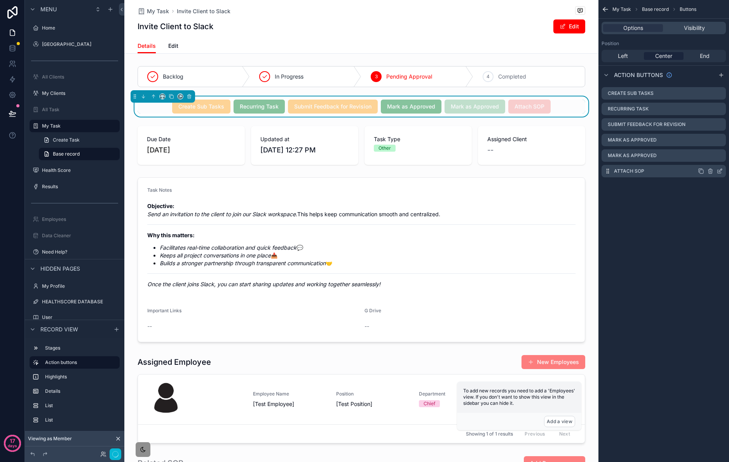
click at [720, 171] on icon "scrollable content" at bounding box center [720, 171] width 6 height 6
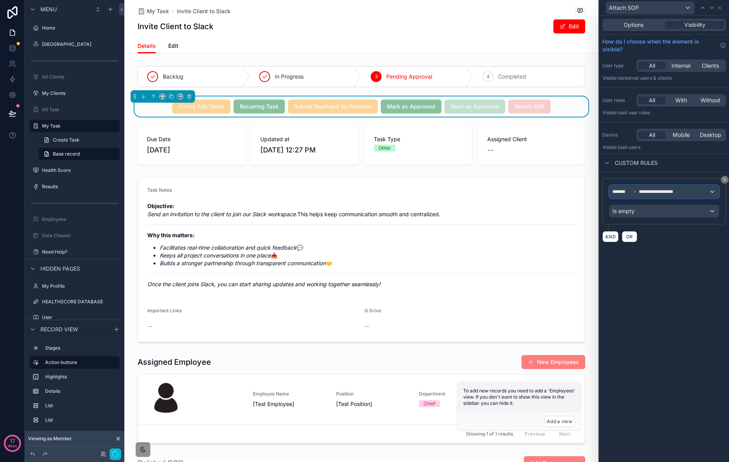
click at [704, 192] on div "**********" at bounding box center [665, 191] width 110 height 12
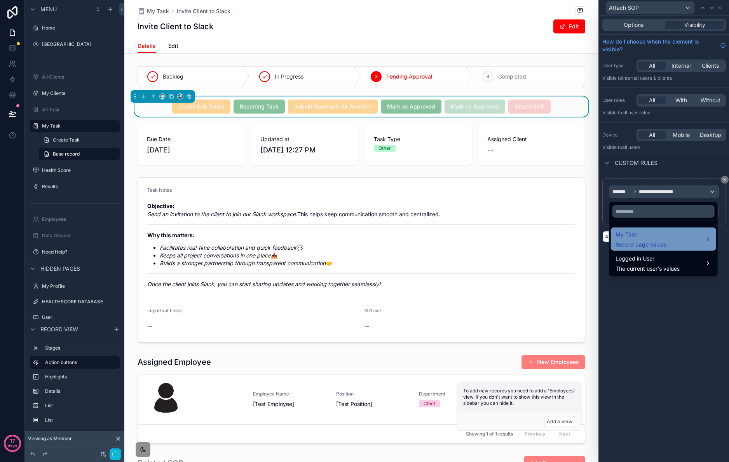
click at [684, 234] on div "My Task Record page values" at bounding box center [664, 239] width 96 height 19
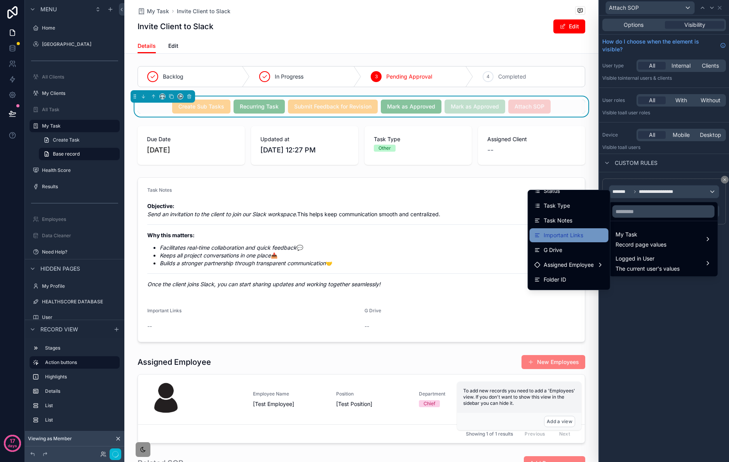
scroll to position [69, 0]
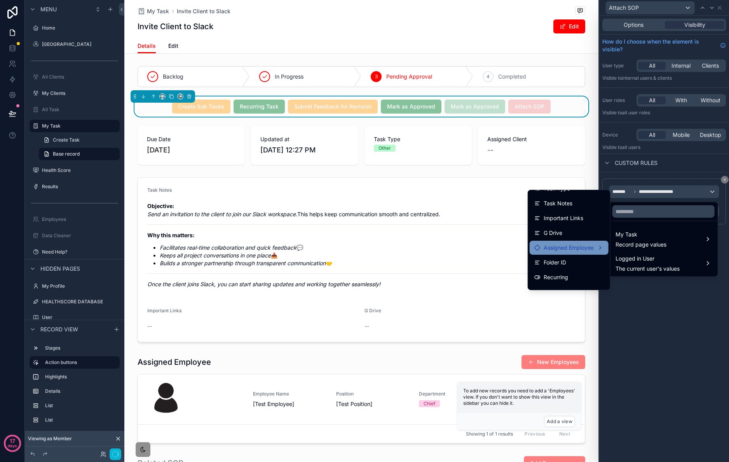
click at [568, 251] on span "Assigned Employee" at bounding box center [569, 247] width 50 height 9
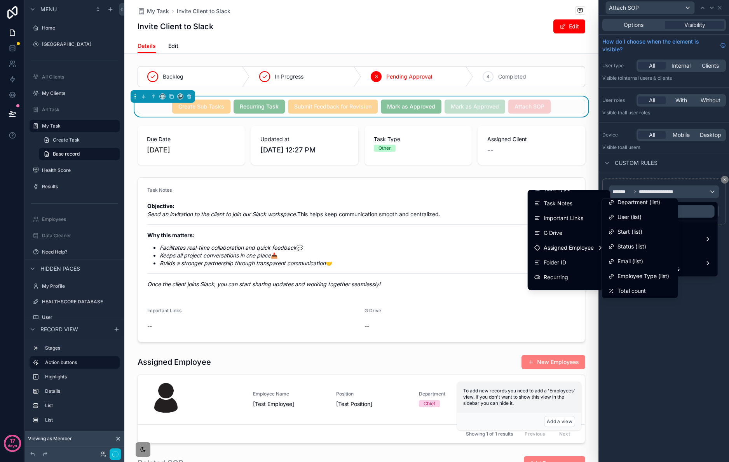
scroll to position [93, 0]
click at [687, 361] on div at bounding box center [664, 231] width 130 height 462
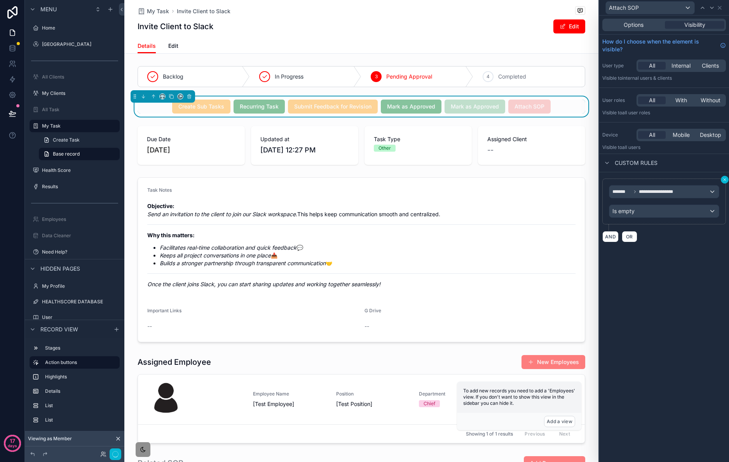
click at [723, 180] on icon at bounding box center [725, 179] width 5 height 5
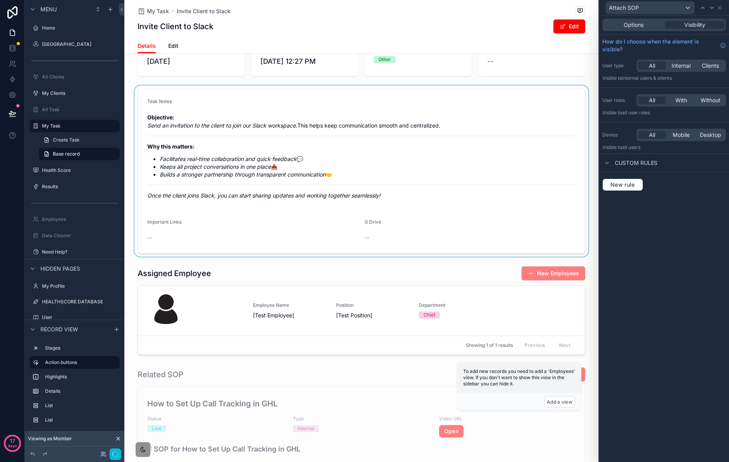
scroll to position [94, 0]
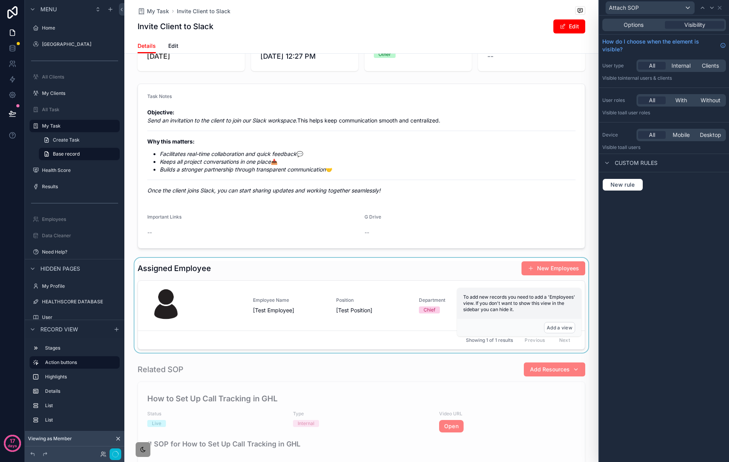
click at [436, 278] on div "scrollable content" at bounding box center [361, 305] width 474 height 95
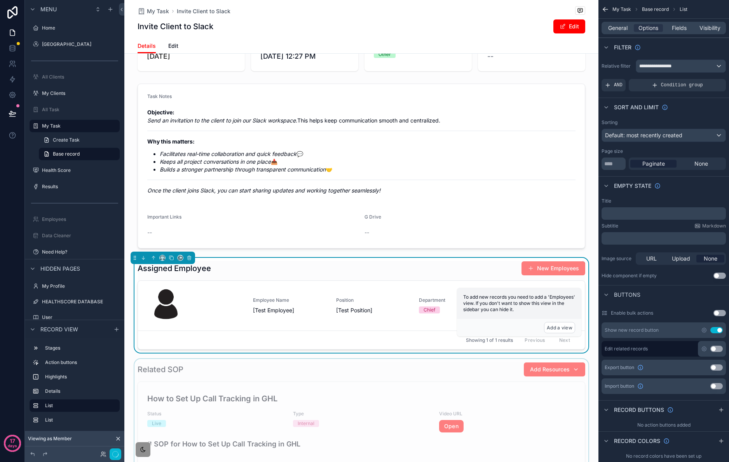
click at [364, 372] on div "scrollable content" at bounding box center [361, 422] width 474 height 126
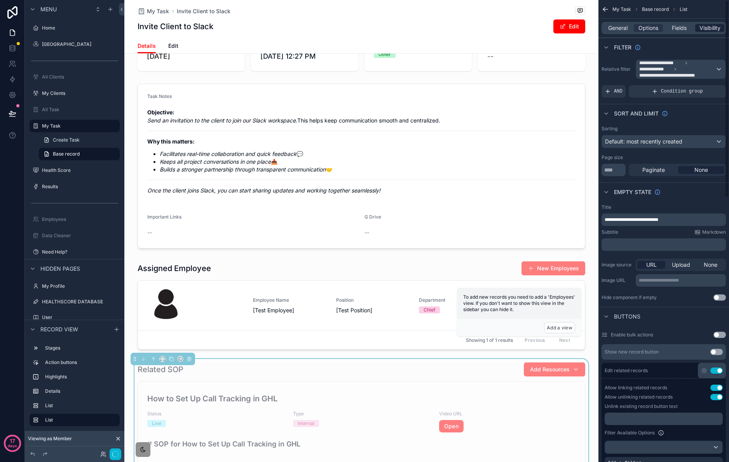
click at [711, 30] on span "Visibility" at bounding box center [710, 28] width 21 height 8
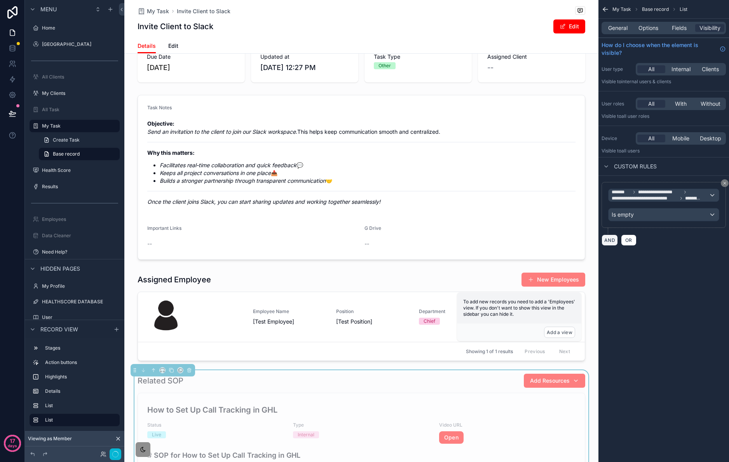
scroll to position [89, 0]
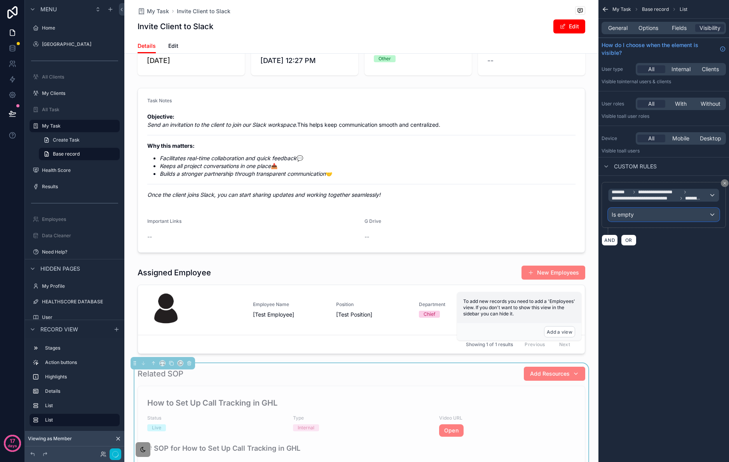
click at [687, 214] on div "Is empty" at bounding box center [664, 214] width 110 height 12
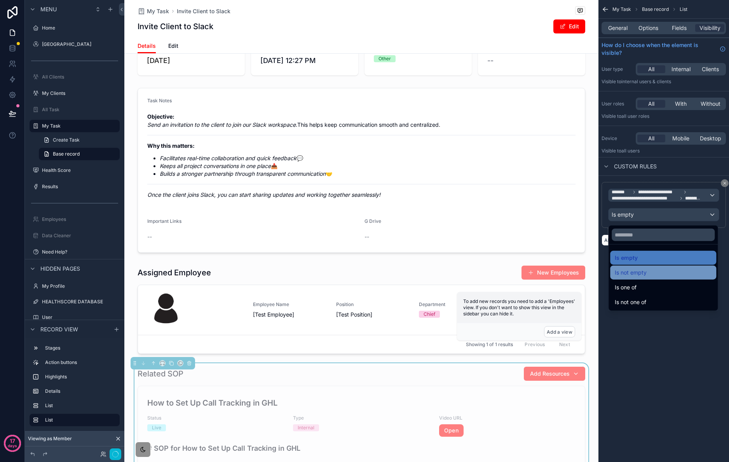
click at [675, 271] on div "Is not empty" at bounding box center [663, 272] width 97 height 9
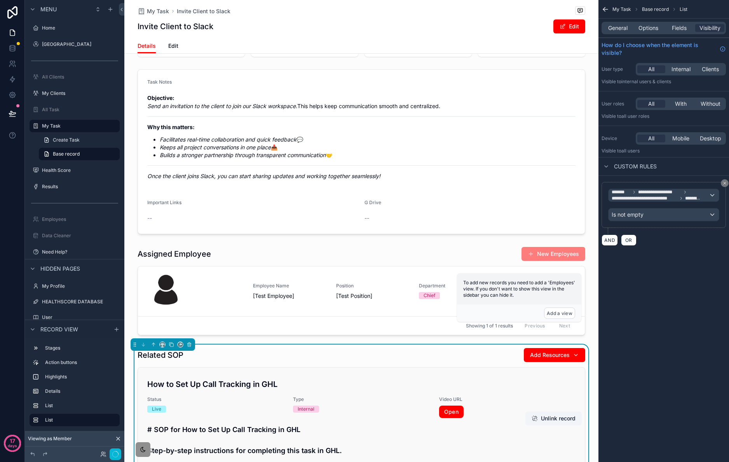
scroll to position [109, 0]
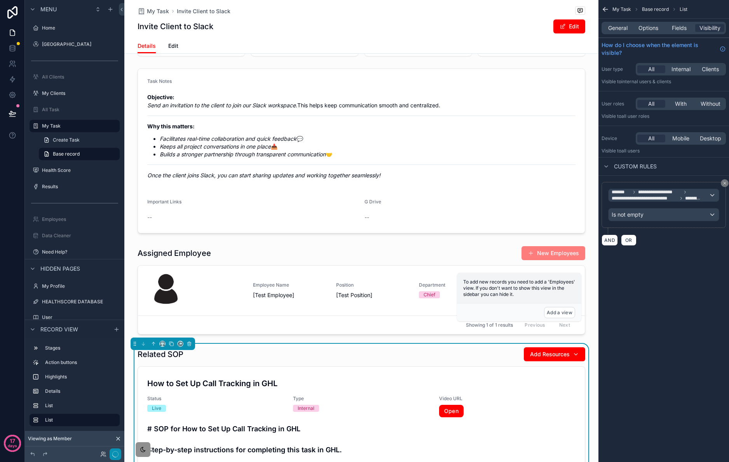
click at [114, 454] on icon "button" at bounding box center [115, 454] width 6 height 6
click at [8, 112] on button at bounding box center [12, 114] width 17 height 22
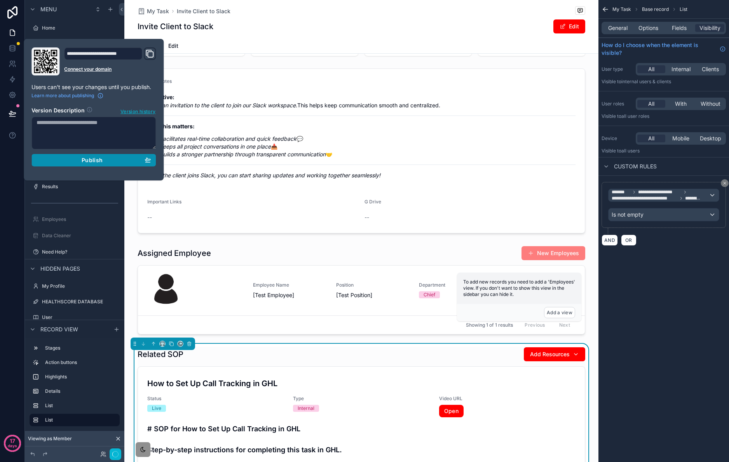
click at [141, 164] on button "Publish" at bounding box center [93, 160] width 124 height 12
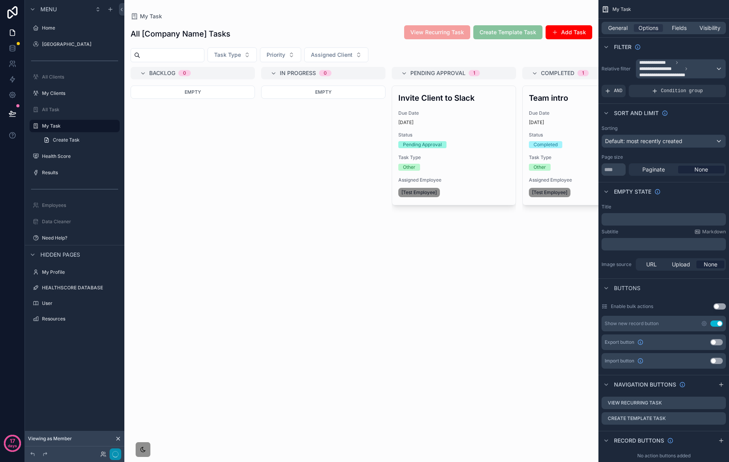
click at [117, 455] on icon "button" at bounding box center [115, 454] width 6 height 6
click at [118, 441] on div "Viewing as Member" at bounding box center [75, 439] width 100 height 16
drag, startPoint x: 119, startPoint y: 437, endPoint x: 124, endPoint y: 446, distance: 10.8
click at [118, 439] on icon at bounding box center [118, 438] width 6 height 6
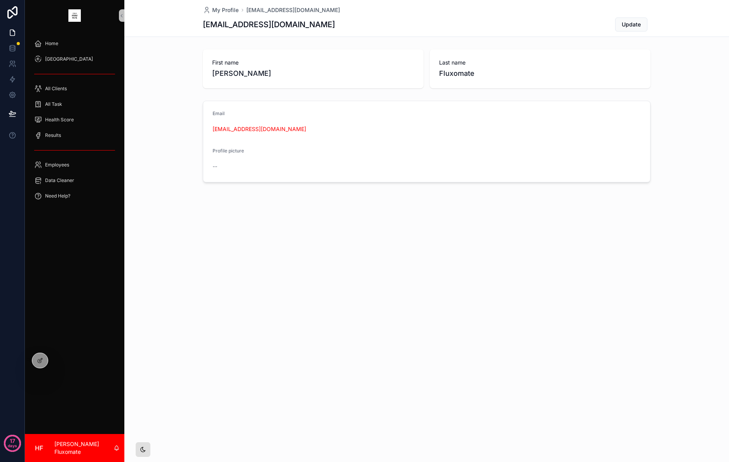
click at [145, 444] on div "scrollable content" at bounding box center [143, 450] width 16 height 16
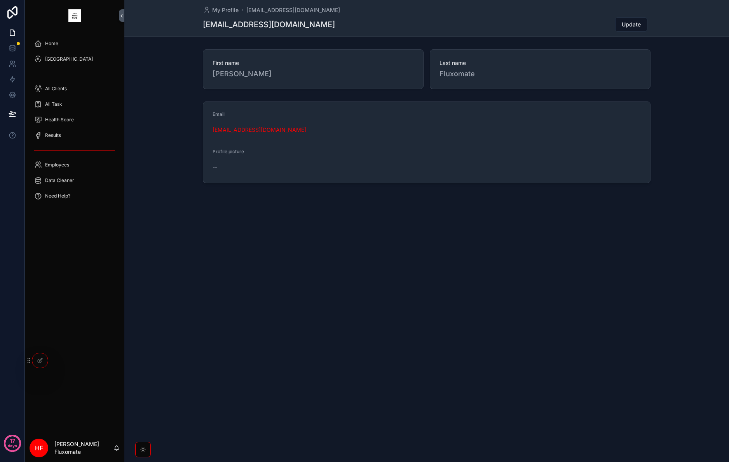
click at [147, 445] on div "scrollable content" at bounding box center [143, 450] width 16 height 16
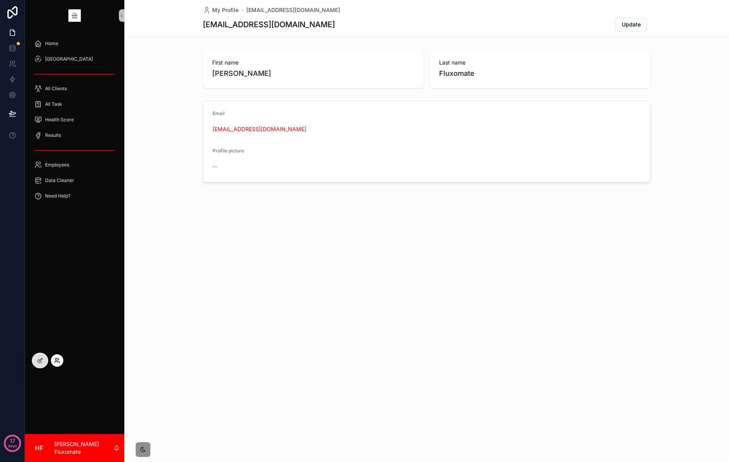
click at [58, 363] on icon at bounding box center [57, 360] width 6 height 6
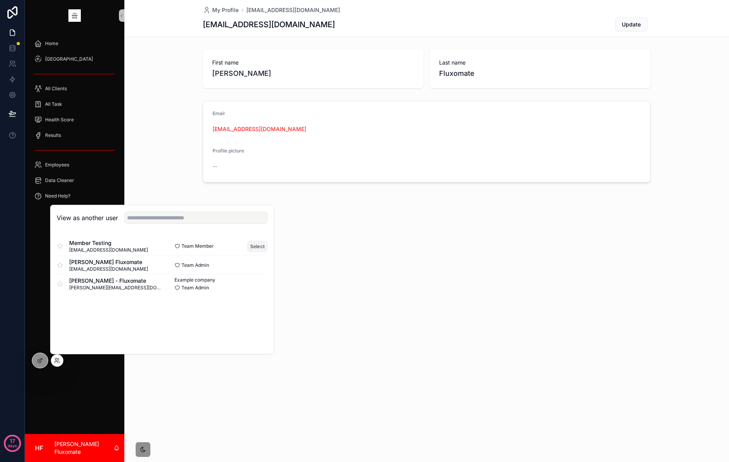
click at [262, 242] on button "Select" at bounding box center [258, 245] width 20 height 11
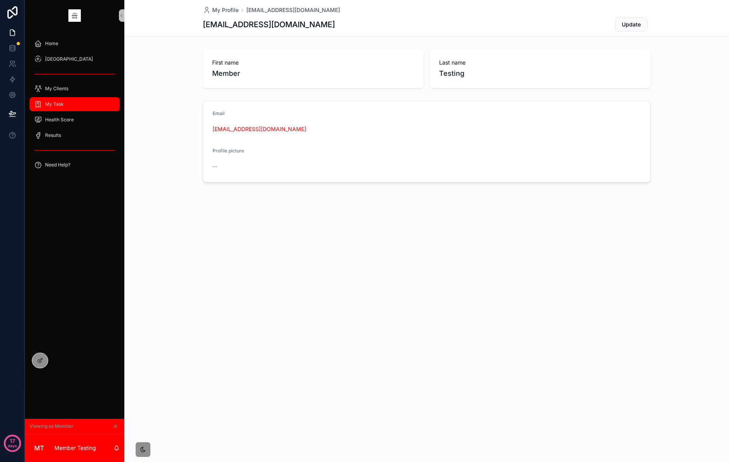
click at [70, 104] on div "My Task" at bounding box center [74, 104] width 81 height 12
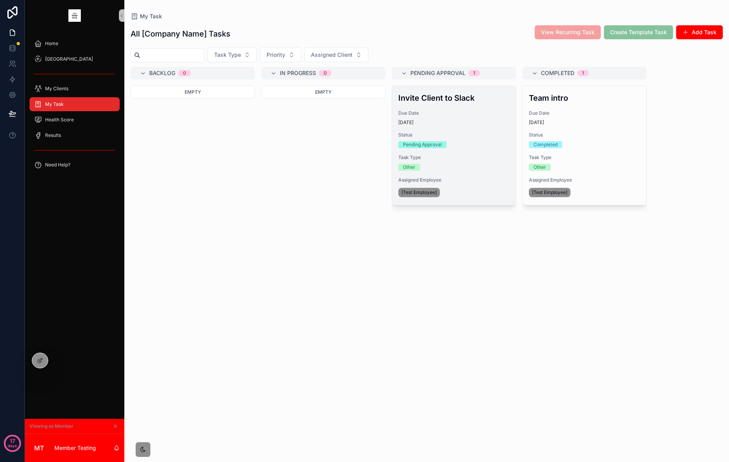
click at [485, 114] on span "Due Date" at bounding box center [453, 113] width 111 height 6
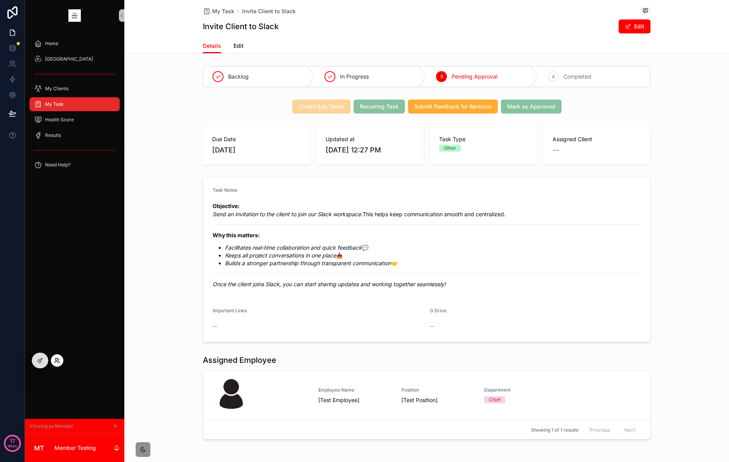
click at [56, 359] on icon at bounding box center [57, 360] width 6 height 6
drag, startPoint x: 86, startPoint y: 402, endPoint x: 84, endPoint y: 386, distance: 16.2
click at [88, 402] on div "Home SOP Center My Clients My Task Health Score Results Need Help?" at bounding box center [75, 225] width 100 height 388
click at [42, 365] on div at bounding box center [40, 360] width 16 height 15
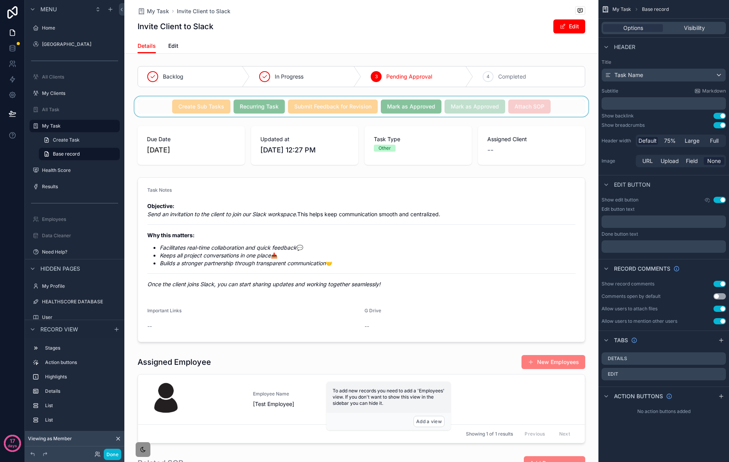
click at [553, 105] on div "scrollable content" at bounding box center [361, 106] width 474 height 20
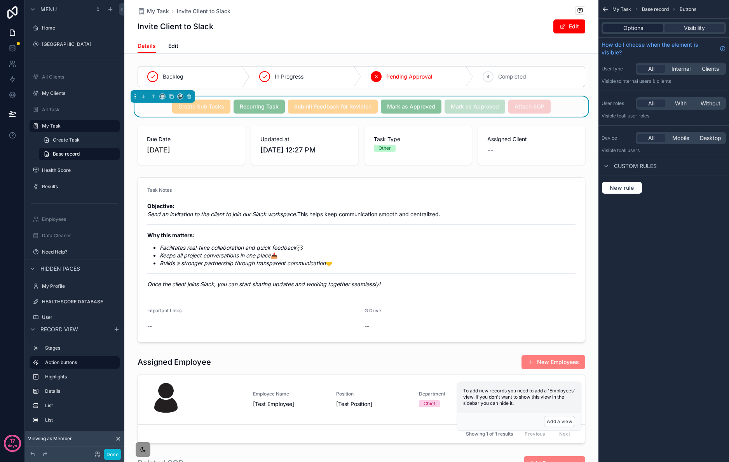
click at [638, 26] on span "Options" at bounding box center [634, 28] width 20 height 8
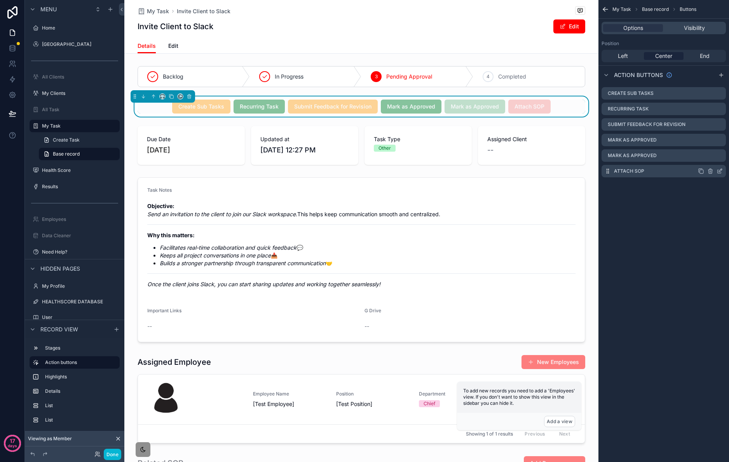
click at [721, 173] on icon "scrollable content" at bounding box center [719, 171] width 3 height 3
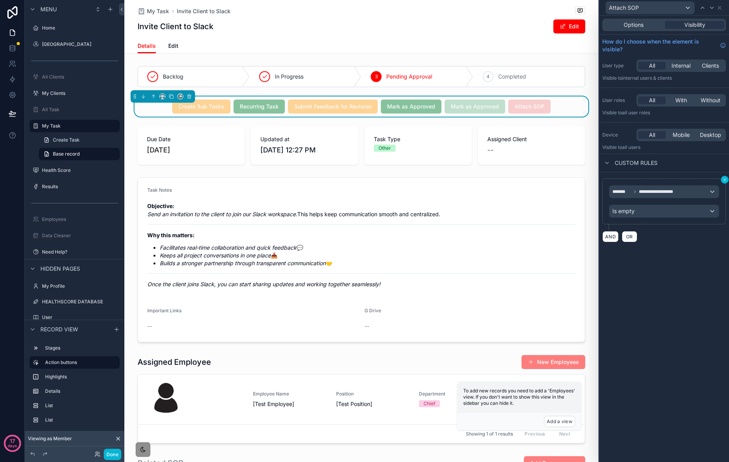
click at [725, 178] on icon at bounding box center [725, 179] width 5 height 5
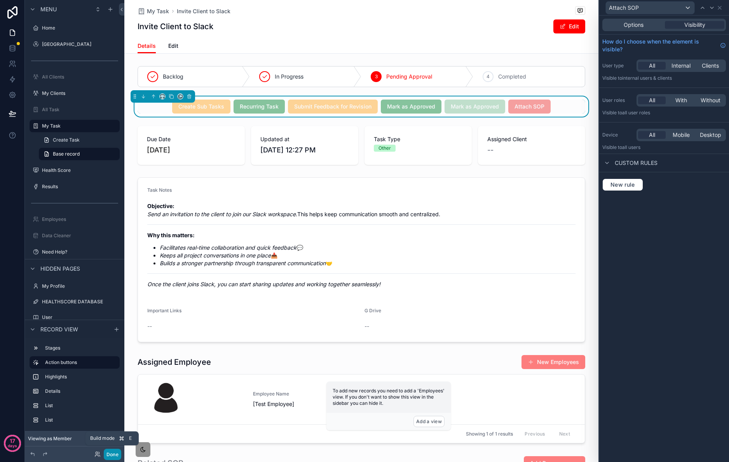
drag, startPoint x: 114, startPoint y: 453, endPoint x: 119, endPoint y: 428, distance: 24.9
click at [114, 453] on button "Done" at bounding box center [112, 454] width 17 height 11
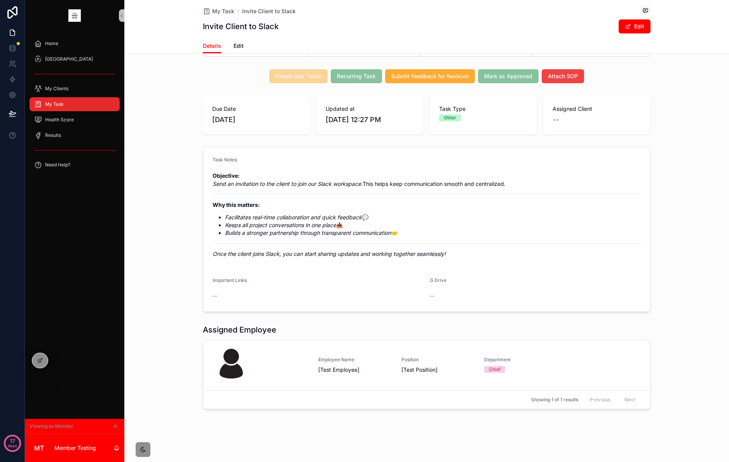
scroll to position [40, 0]
click at [44, 362] on div at bounding box center [40, 360] width 16 height 15
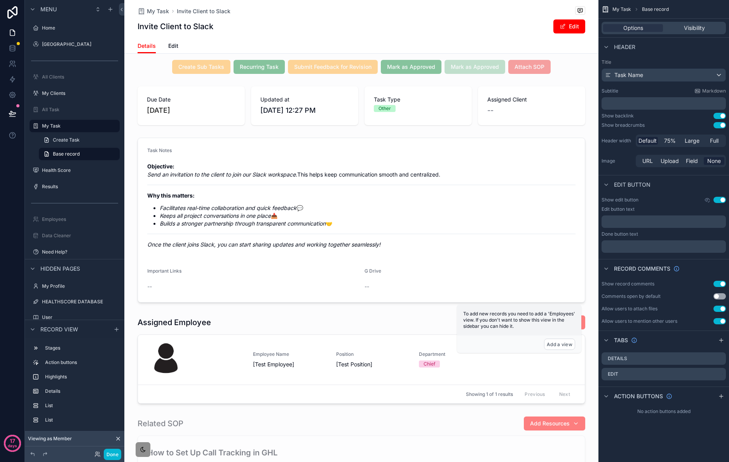
scroll to position [241, 0]
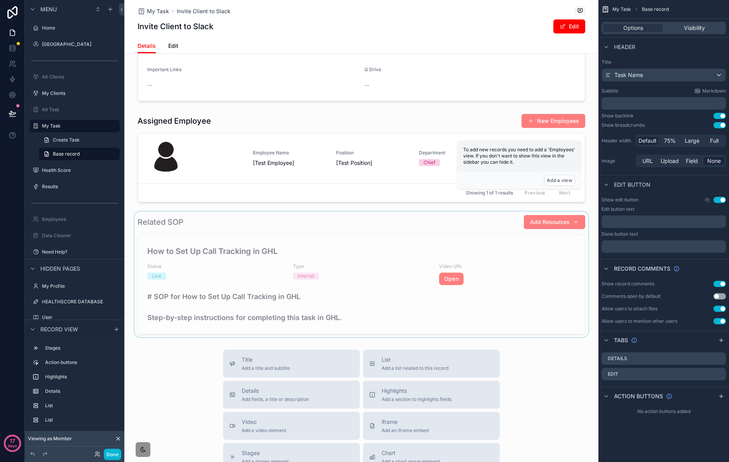
click at [466, 236] on div "scrollable content" at bounding box center [361, 274] width 474 height 126
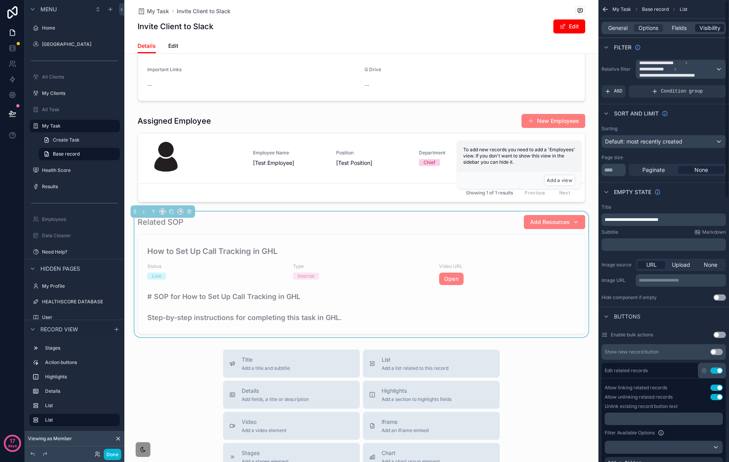
click at [702, 24] on span "Visibility" at bounding box center [710, 28] width 21 height 8
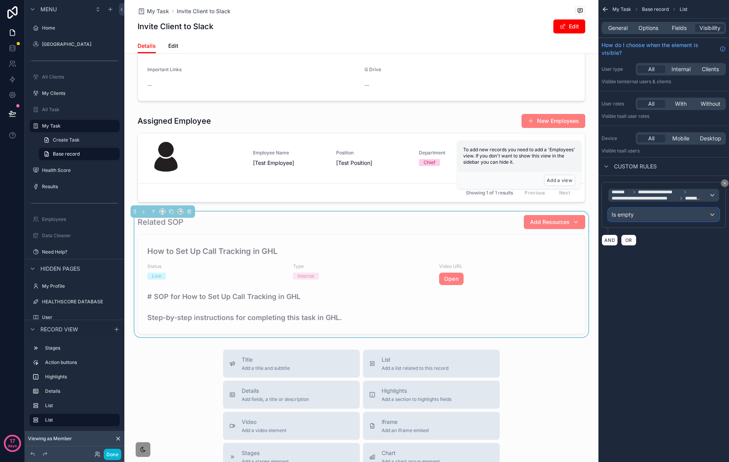
click at [664, 215] on div "Is empty" at bounding box center [664, 214] width 110 height 12
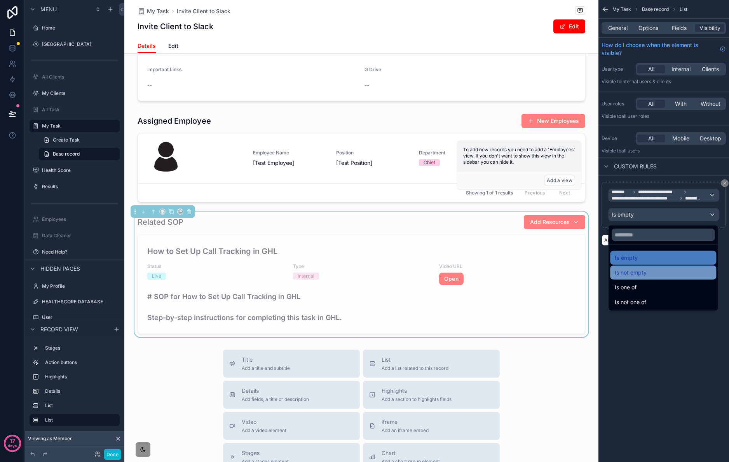
click at [660, 273] on div "Is not empty" at bounding box center [663, 272] width 97 height 9
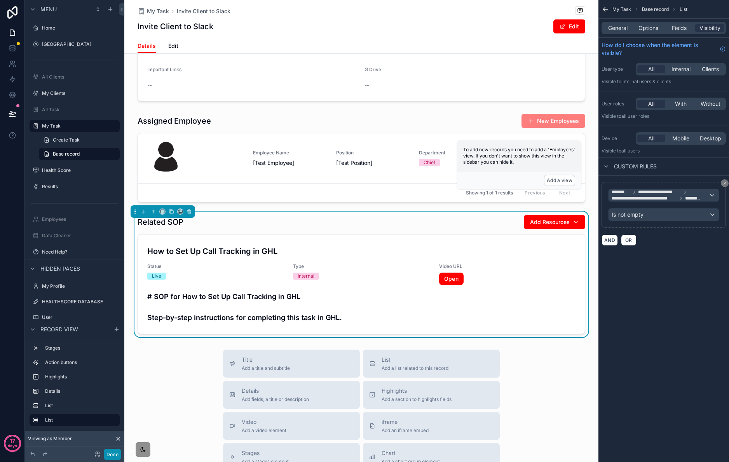
click at [114, 450] on button "Done" at bounding box center [112, 454] width 17 height 11
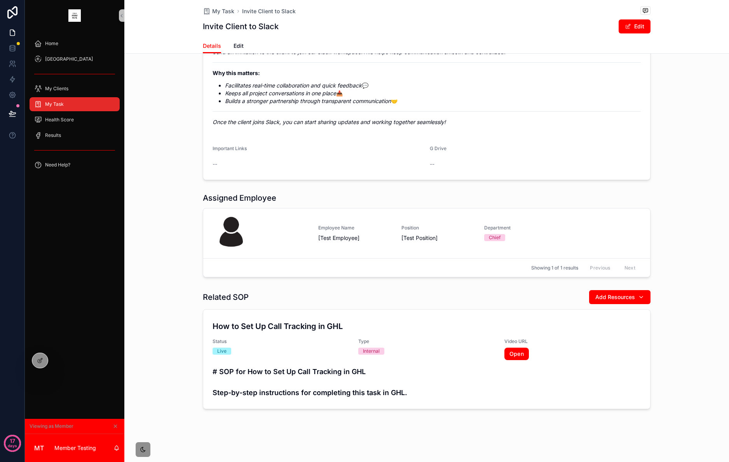
scroll to position [0, 0]
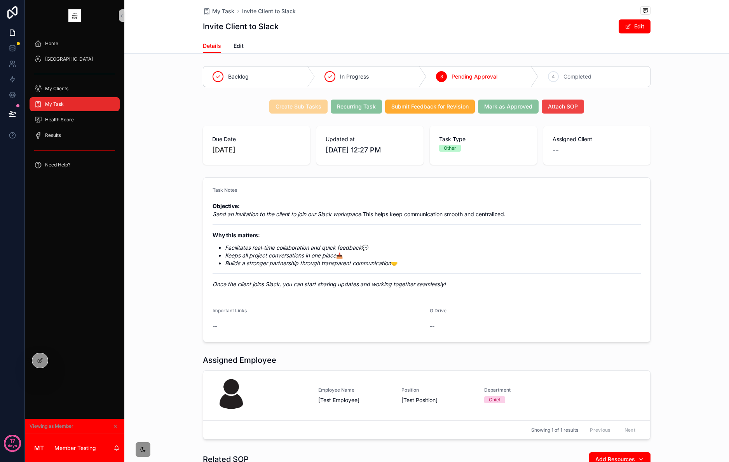
click at [84, 110] on div "My Task" at bounding box center [74, 104] width 81 height 12
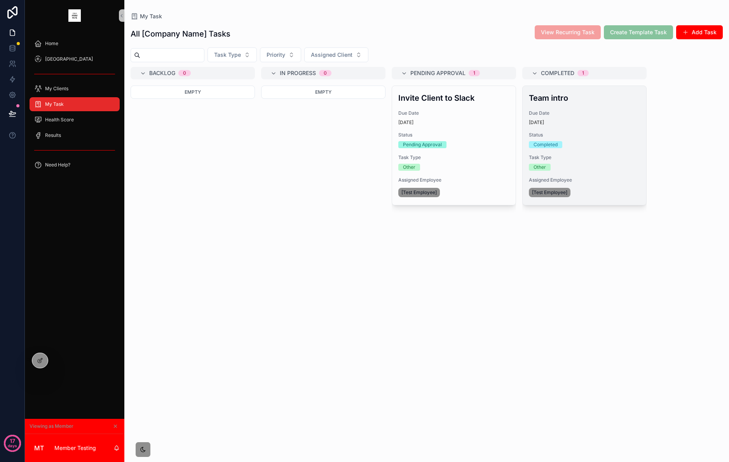
click at [619, 132] on span "Status" at bounding box center [584, 135] width 111 height 6
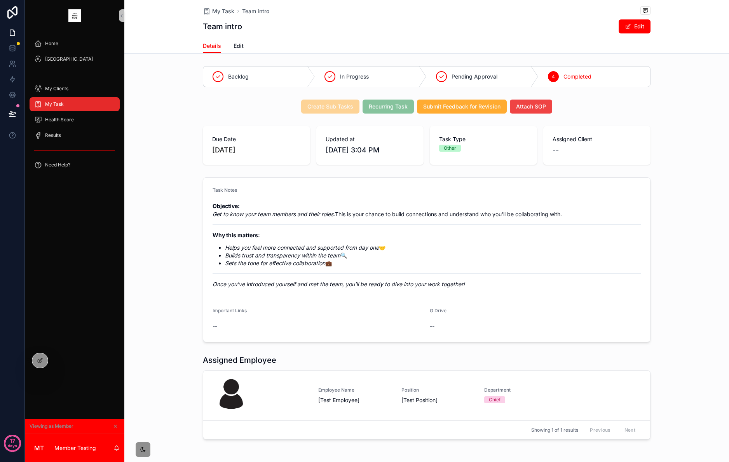
click at [85, 104] on div "My Task" at bounding box center [74, 104] width 81 height 12
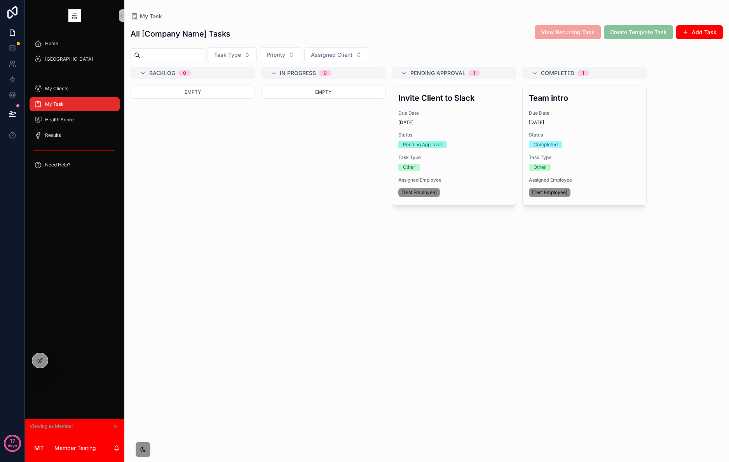
click at [463, 149] on div "Invite Client to Slack Due Date 10 days ago Status Pending Approval Task Type O…" at bounding box center [454, 145] width 124 height 119
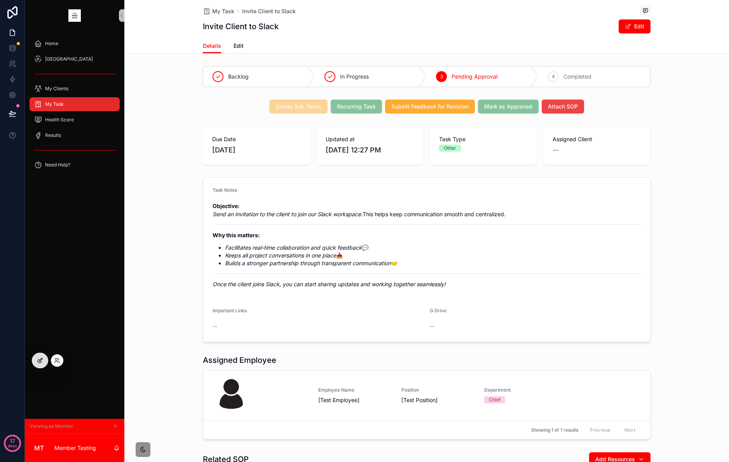
click at [42, 361] on icon at bounding box center [40, 360] width 6 height 6
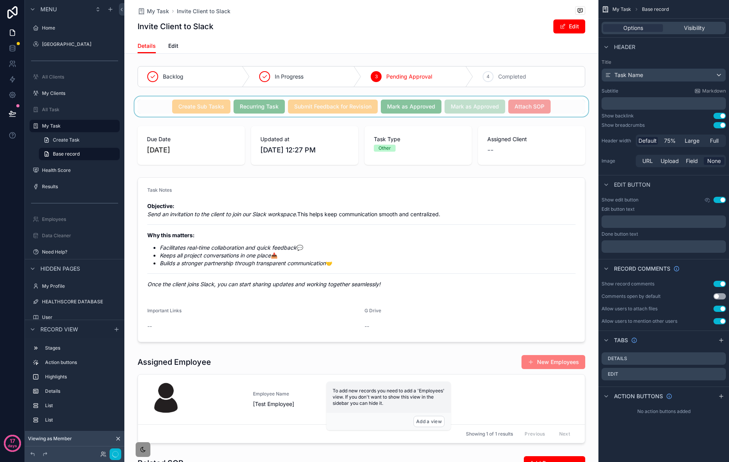
click at [562, 114] on div "scrollable content" at bounding box center [361, 106] width 474 height 20
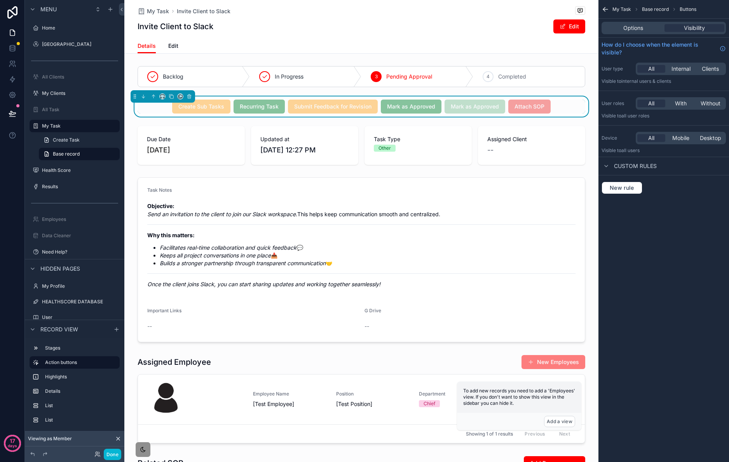
click at [573, 105] on div "Create Sub Tasks Recurring Task Submit Feedback for Revision Mark as Approved M…" at bounding box center [362, 107] width 448 height 14
click at [635, 25] on span "Options" at bounding box center [634, 28] width 20 height 8
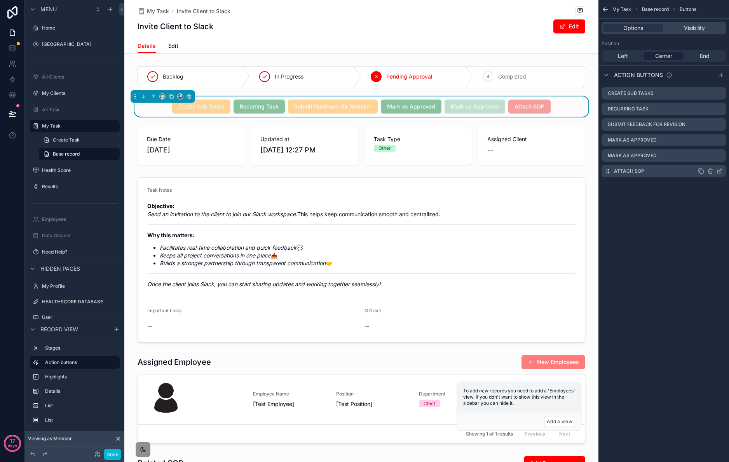
click at [720, 170] on icon "scrollable content" at bounding box center [720, 171] width 6 height 6
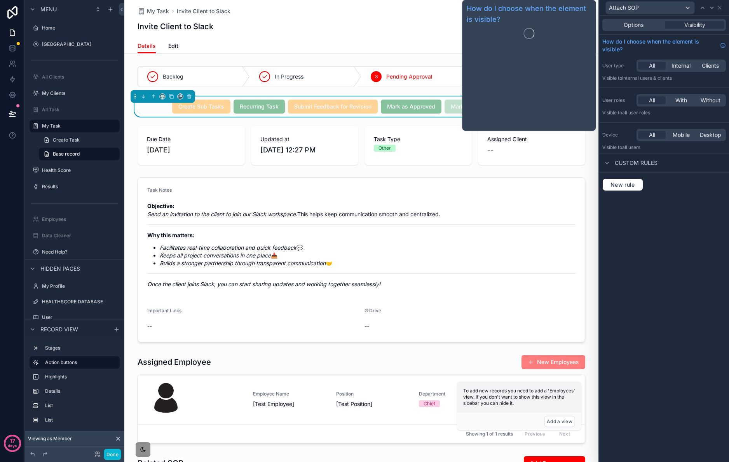
click at [641, 29] on div "Options Visibility" at bounding box center [665, 25] width 124 height 12
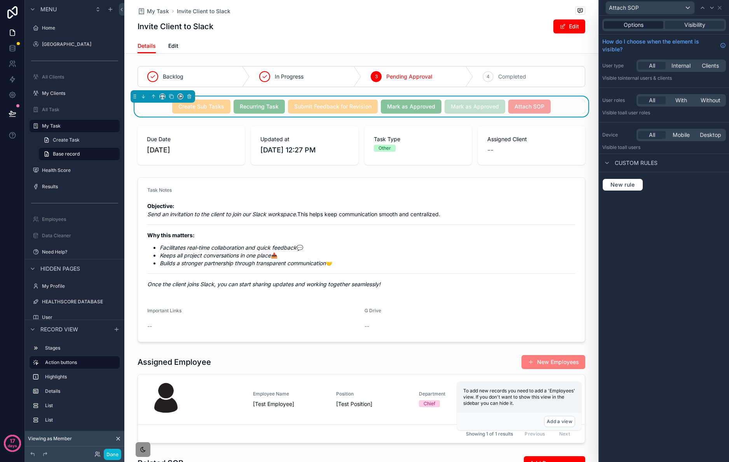
click at [641, 28] on span "Options" at bounding box center [634, 25] width 20 height 8
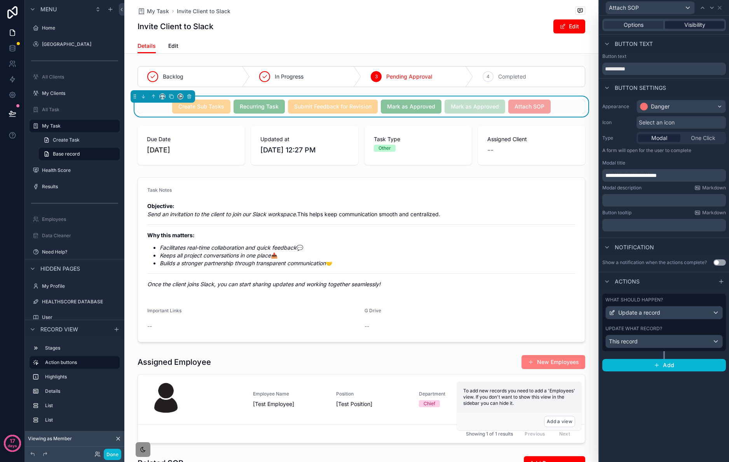
click at [690, 20] on div "Options Visibility" at bounding box center [665, 25] width 124 height 12
click at [690, 23] on span "Visibility" at bounding box center [695, 25] width 21 height 8
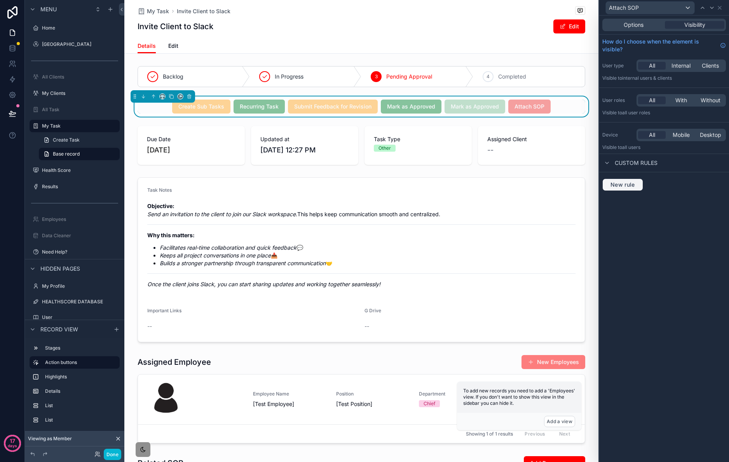
click at [640, 180] on button "New rule" at bounding box center [623, 184] width 41 height 12
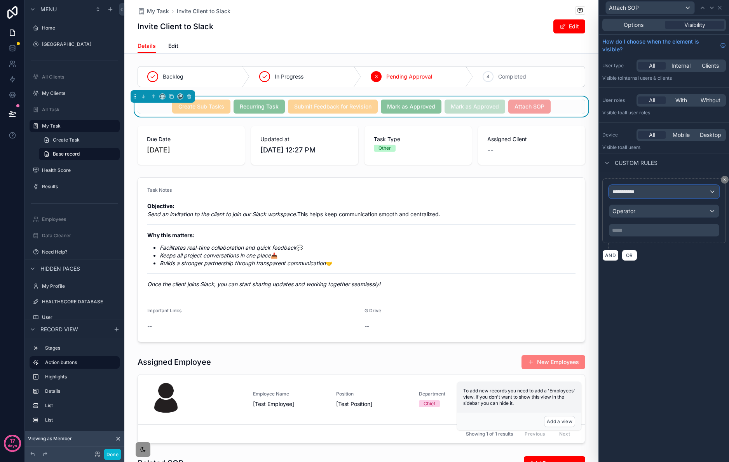
click at [673, 189] on div "**********" at bounding box center [665, 191] width 110 height 12
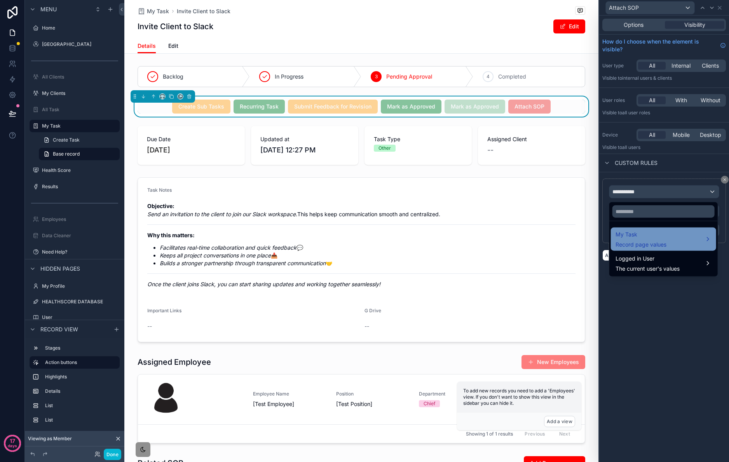
click at [668, 241] on div "My Task Record page values" at bounding box center [664, 239] width 96 height 19
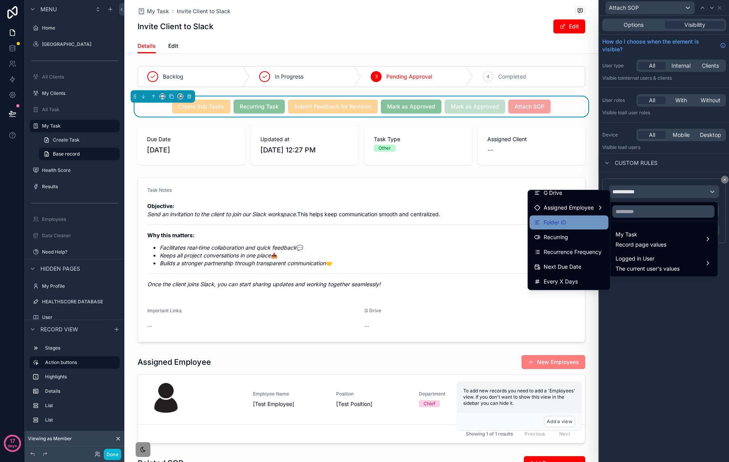
scroll to position [279, 0]
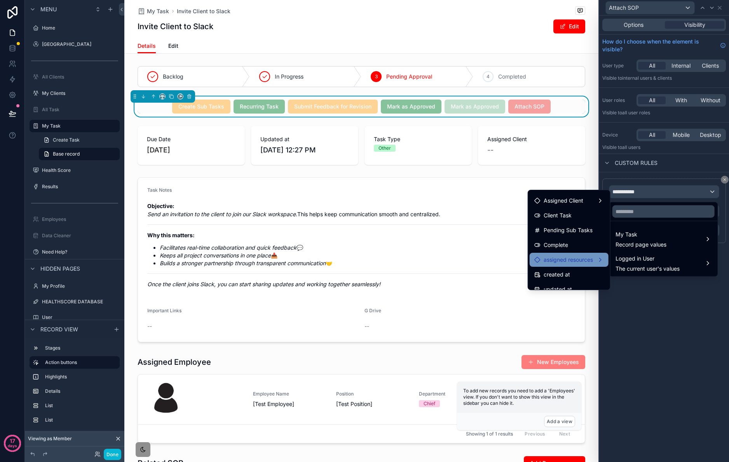
click at [577, 259] on span "assigned resources" at bounding box center [568, 259] width 49 height 9
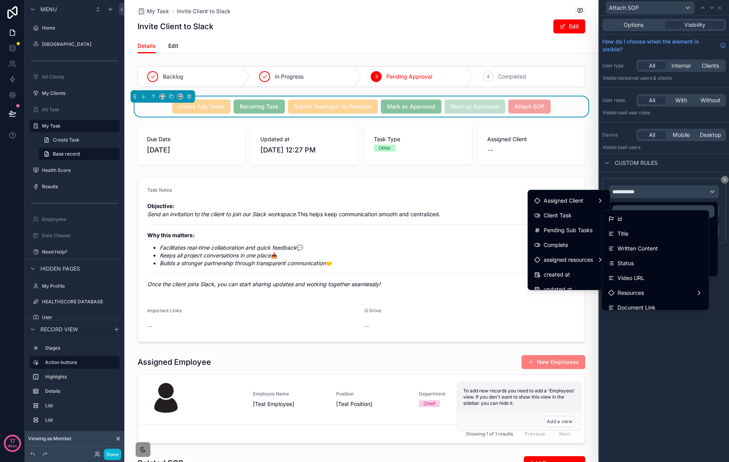
drag, startPoint x: 641, startPoint y: 220, endPoint x: 649, endPoint y: 217, distance: 9.0
click at [641, 220] on div "id" at bounding box center [655, 218] width 94 height 9
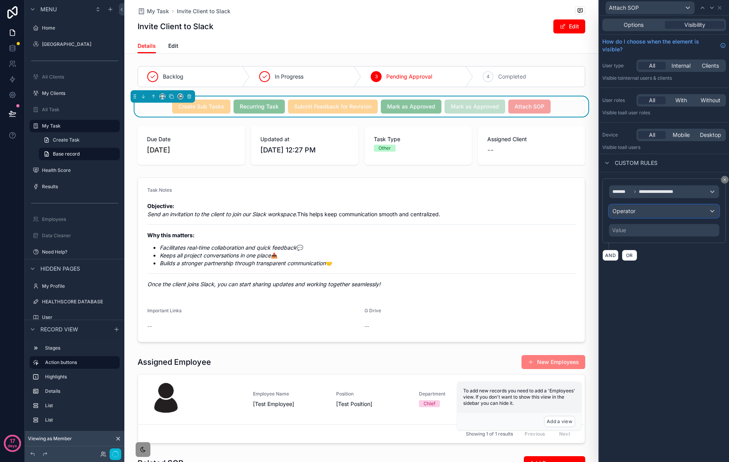
click at [671, 215] on div "Operator" at bounding box center [665, 211] width 110 height 12
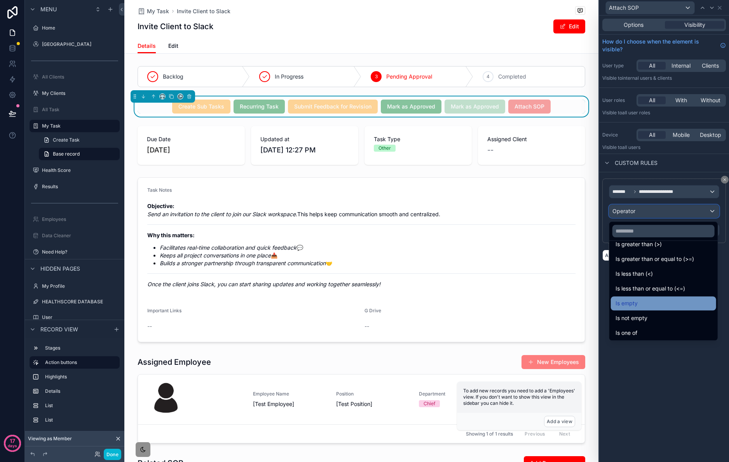
scroll to position [55, 0]
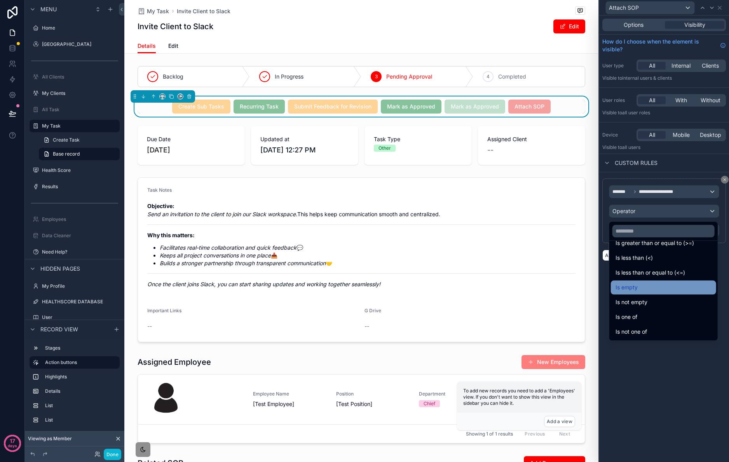
click at [667, 285] on div "Is empty" at bounding box center [664, 287] width 96 height 9
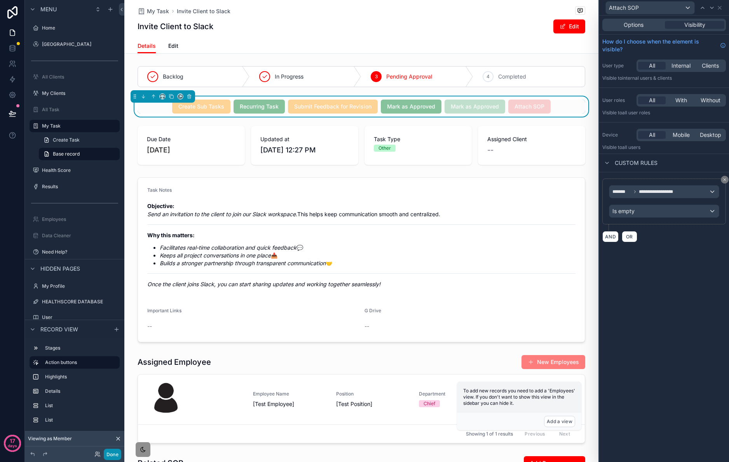
click at [113, 451] on button "Done" at bounding box center [112, 454] width 17 height 11
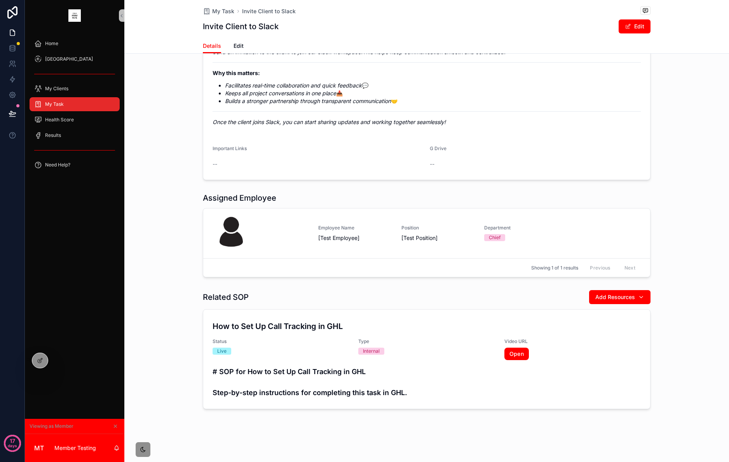
scroll to position [0, 0]
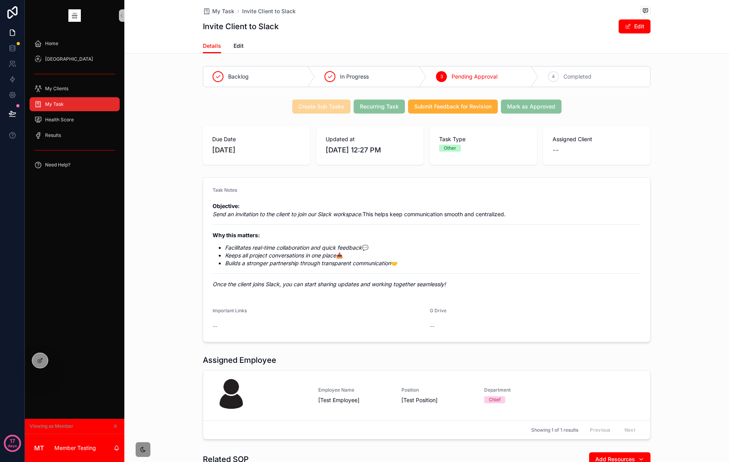
click at [85, 101] on div "My Task" at bounding box center [74, 104] width 81 height 12
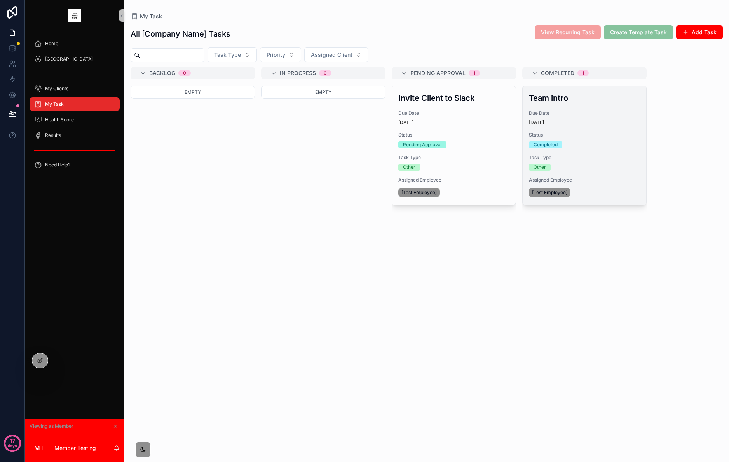
click at [568, 106] on div "Team intro Due Date 10 days ago Status Completed Task Type Other Assigned Emplo…" at bounding box center [585, 145] width 124 height 119
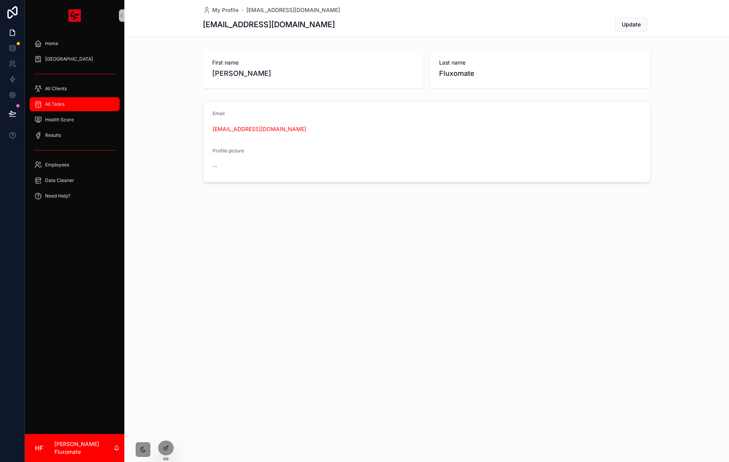
click at [61, 98] on link "All Tasks" at bounding box center [75, 104] width 90 height 14
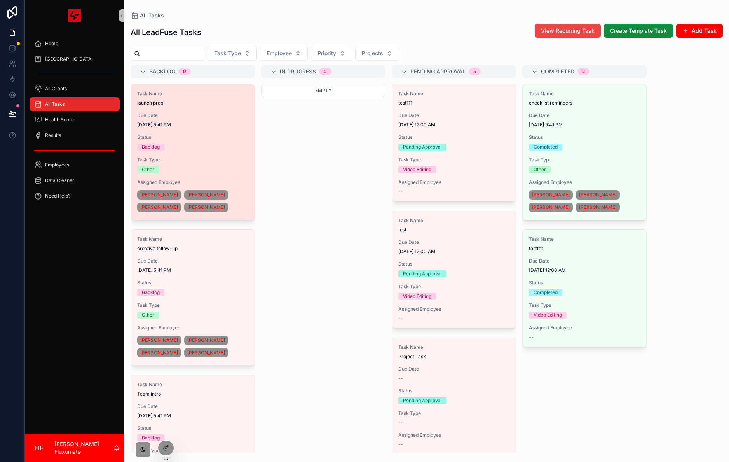
click at [220, 121] on div "Due Date [DATE] 5:41 PM" at bounding box center [192, 120] width 111 height 16
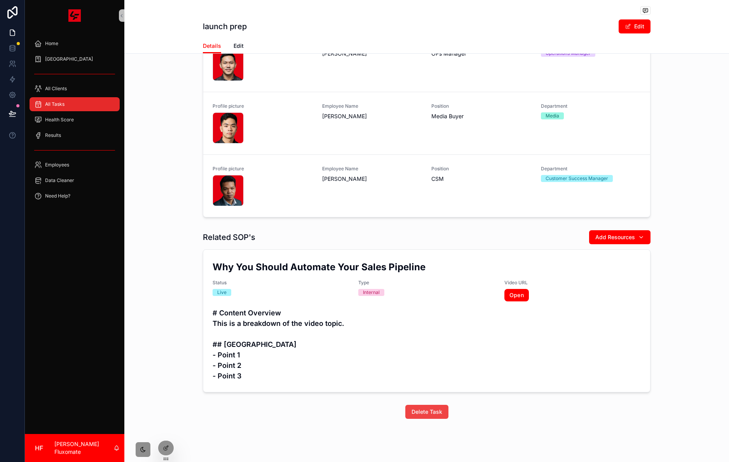
scroll to position [306, 0]
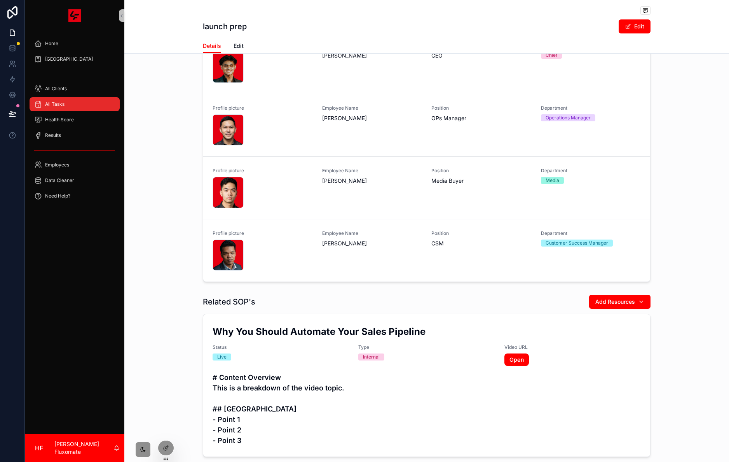
click at [74, 103] on div "All Tasks" at bounding box center [74, 104] width 81 height 12
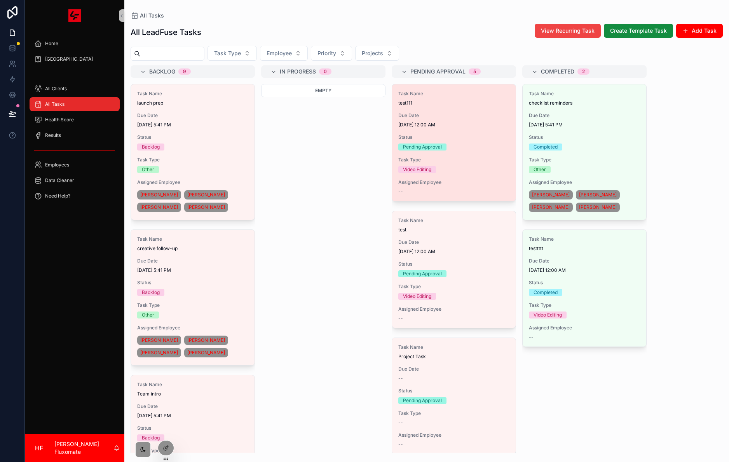
click at [481, 129] on div "Task Name test111 Due Date [DATE] 12:00 AM Status Pending Approval Task Type Vi…" at bounding box center [454, 142] width 124 height 117
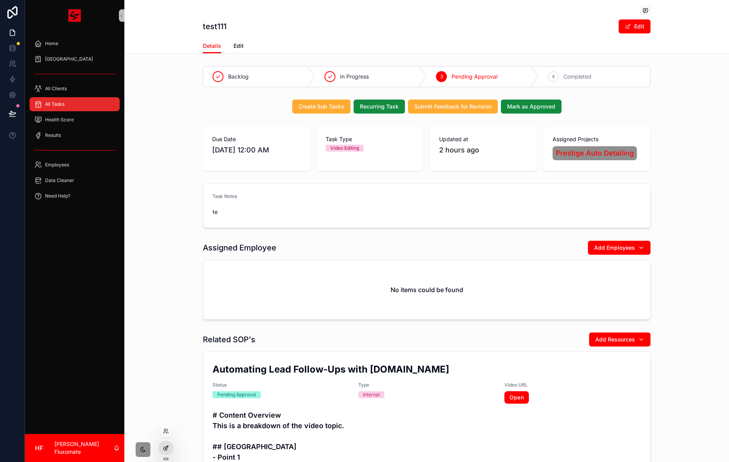
click at [167, 451] on icon at bounding box center [166, 448] width 6 height 6
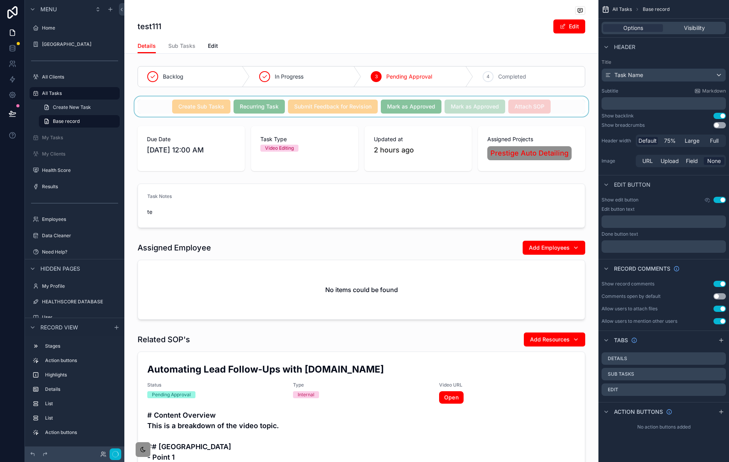
click at [538, 113] on div "scrollable content" at bounding box center [361, 106] width 474 height 20
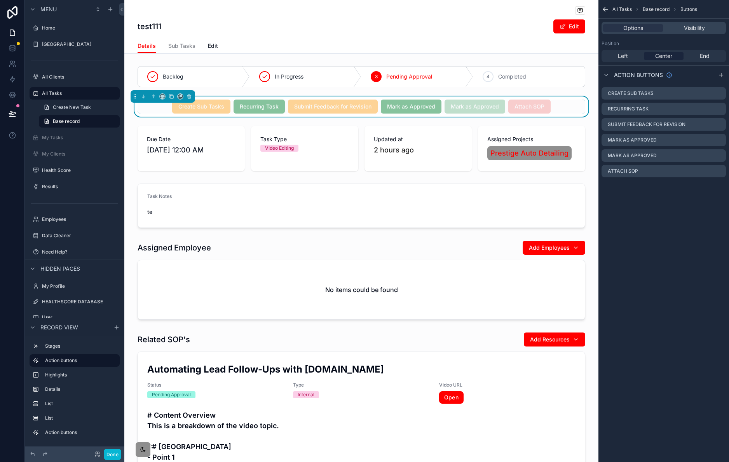
click at [554, 105] on div "Create Sub Tasks Recurring Task Submit Feedback for Revision Mark as Approved M…" at bounding box center [362, 107] width 448 height 14
click at [718, 173] on icon "scrollable content" at bounding box center [719, 171] width 3 height 3
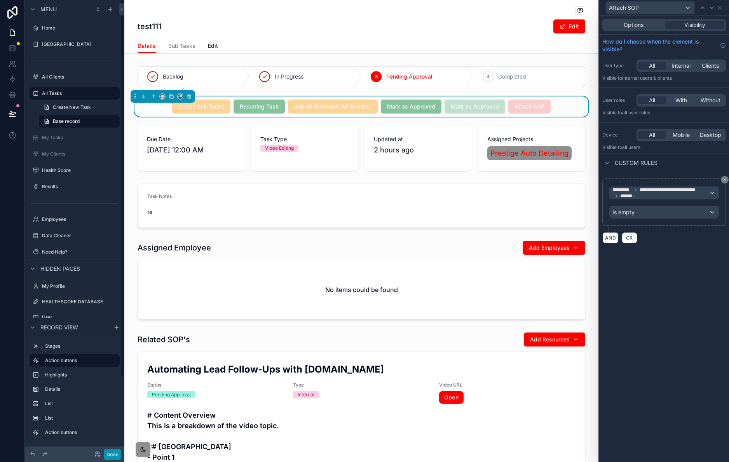
click at [114, 452] on button "Done" at bounding box center [112, 454] width 17 height 11
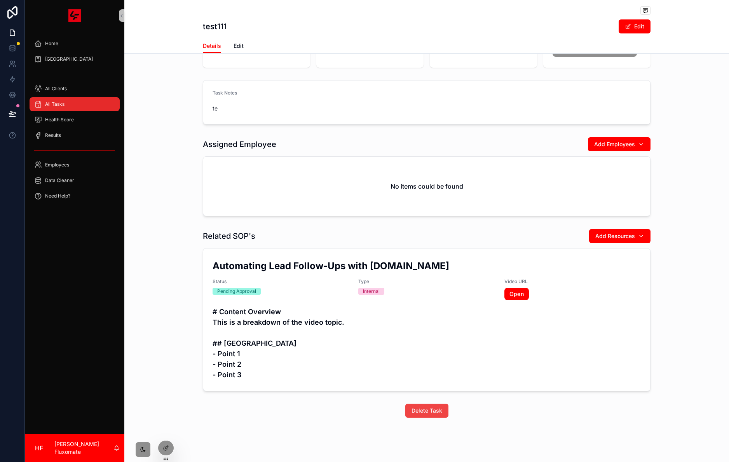
scroll to position [92, 0]
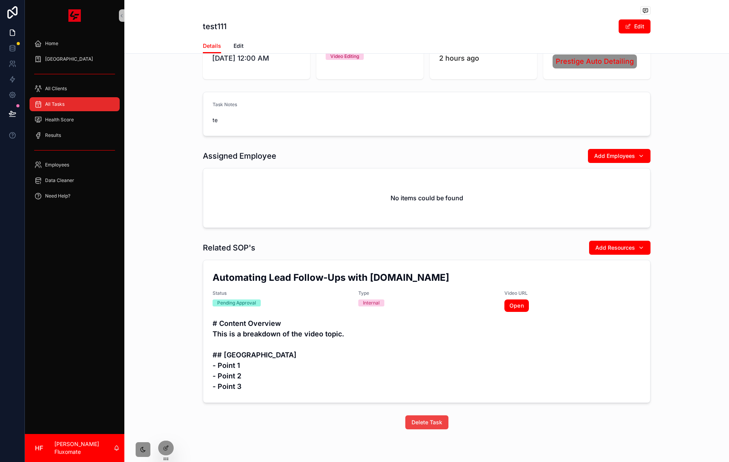
click at [84, 108] on div "All Tasks" at bounding box center [74, 104] width 81 height 12
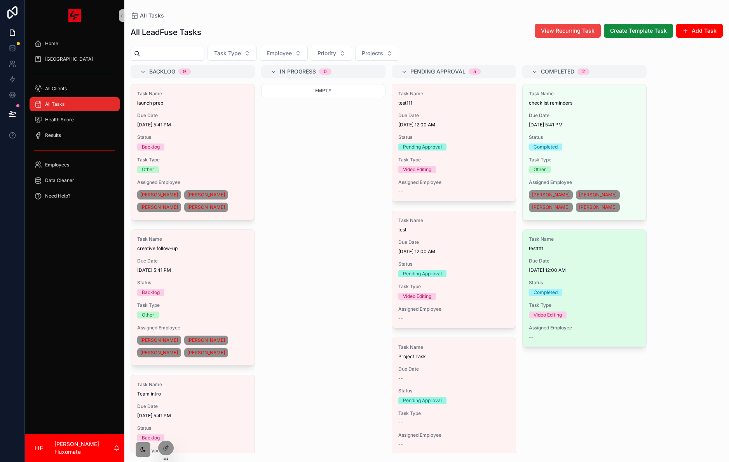
click at [591, 299] on div "Task Name testtttt Due Date 8/27/2025 12:00 AM Status Completed Task Type Video…" at bounding box center [585, 288] width 124 height 117
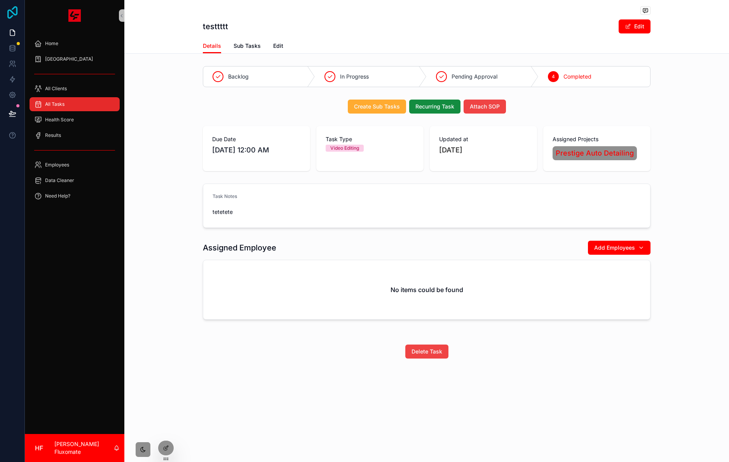
click at [14, 11] on icon at bounding box center [13, 12] width 16 height 12
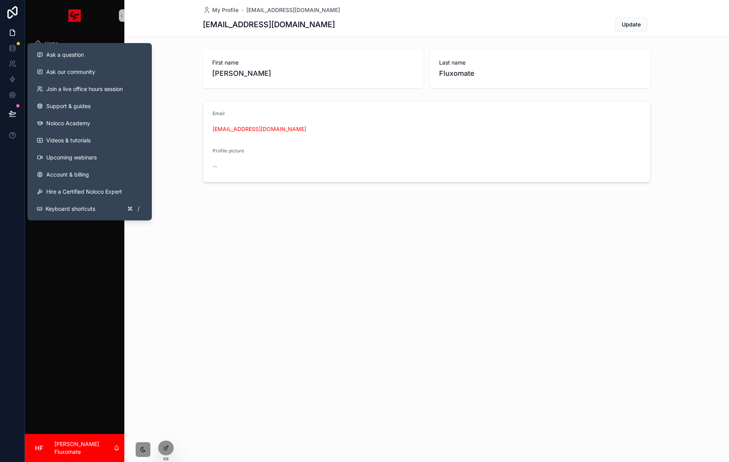
click at [82, 252] on div "Home SOP Center All Clients All Tasks Health Score Results Employees Data Clean…" at bounding box center [75, 232] width 100 height 403
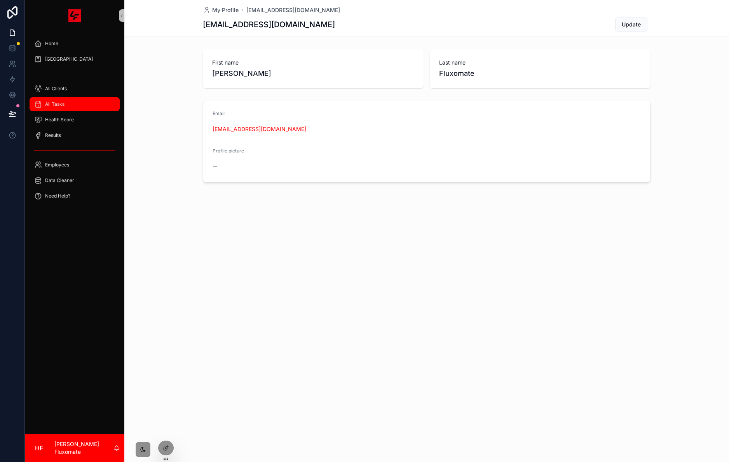
click at [78, 106] on div "All Tasks" at bounding box center [74, 104] width 81 height 12
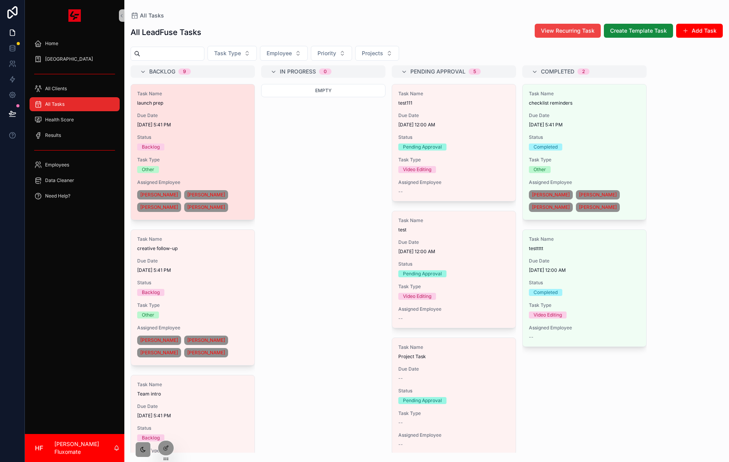
click at [218, 131] on div "Task Name launch prep Due Date [DATE] 5:41 PM Status Backlog Task Type Other As…" at bounding box center [193, 151] width 124 height 135
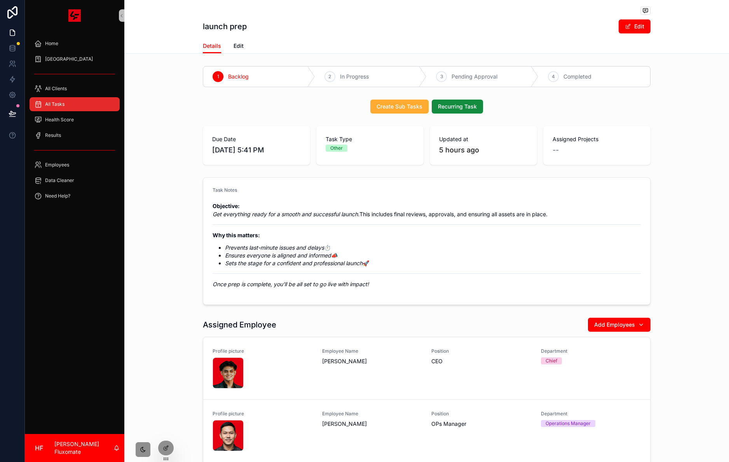
click at [55, 105] on span "All Tasks" at bounding box center [54, 104] width 19 height 6
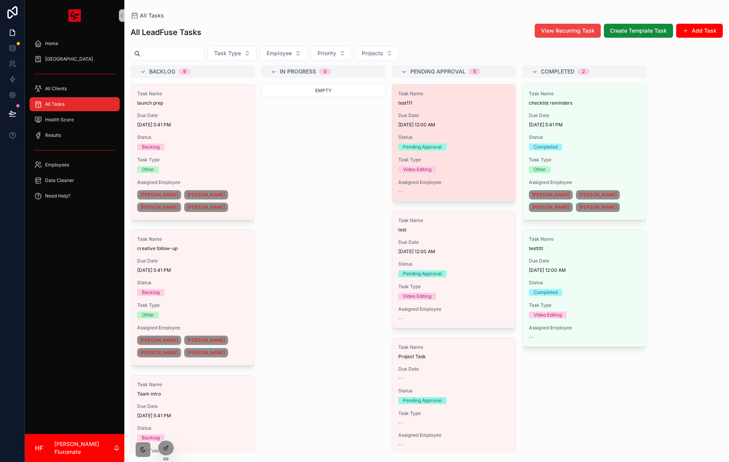
click at [470, 128] on span "[DATE] 12:00 AM" at bounding box center [453, 125] width 111 height 6
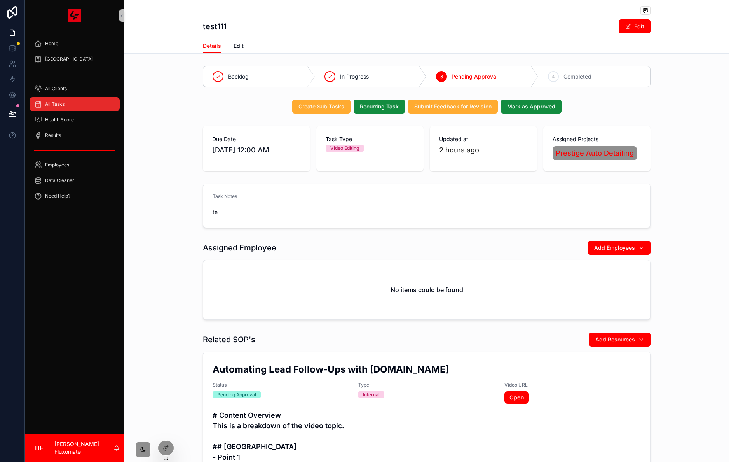
click at [582, 111] on div "Create Sub Tasks Recurring Task Submit Feedback for Revision Mark as Approved" at bounding box center [427, 107] width 448 height 14
click at [164, 447] on icon at bounding box center [165, 448] width 3 height 3
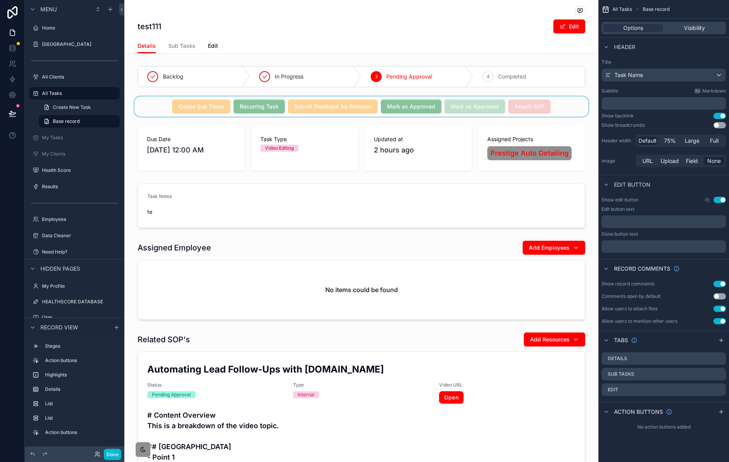
click at [563, 106] on div "scrollable content" at bounding box center [361, 106] width 474 height 20
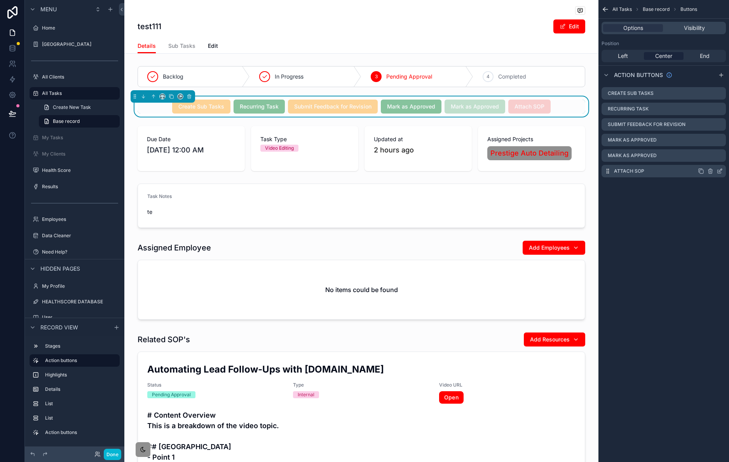
click at [720, 172] on icon "scrollable content" at bounding box center [720, 171] width 6 height 6
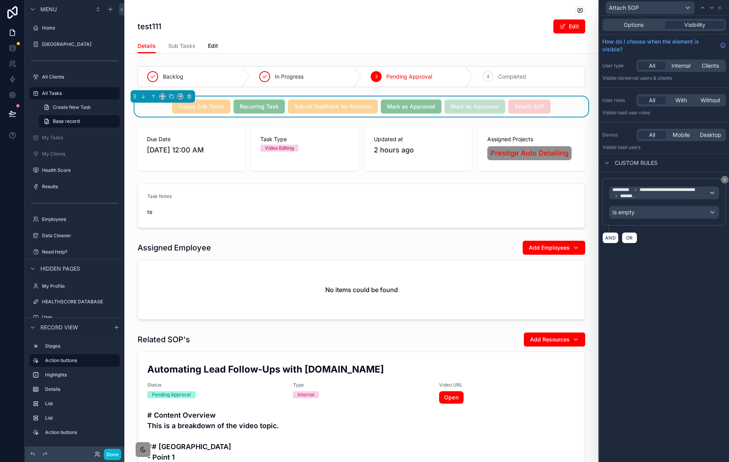
click at [559, 106] on div "Create Sub Tasks Recurring Task Submit Feedback for Revision Mark as Approved M…" at bounding box center [362, 107] width 448 height 14
click at [725, 178] on icon at bounding box center [725, 179] width 5 height 5
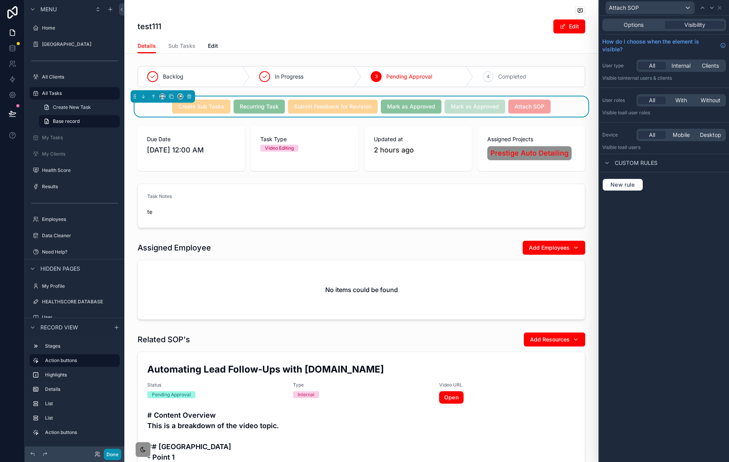
click at [110, 454] on button "Done" at bounding box center [112, 454] width 17 height 11
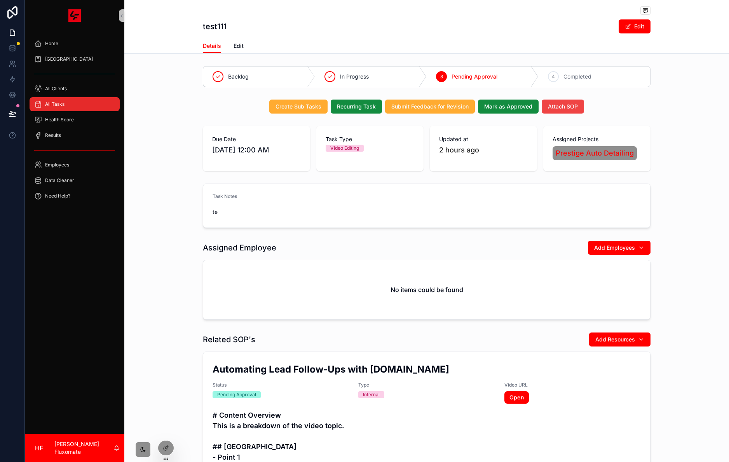
click at [79, 101] on div "All Tasks" at bounding box center [74, 104] width 81 height 12
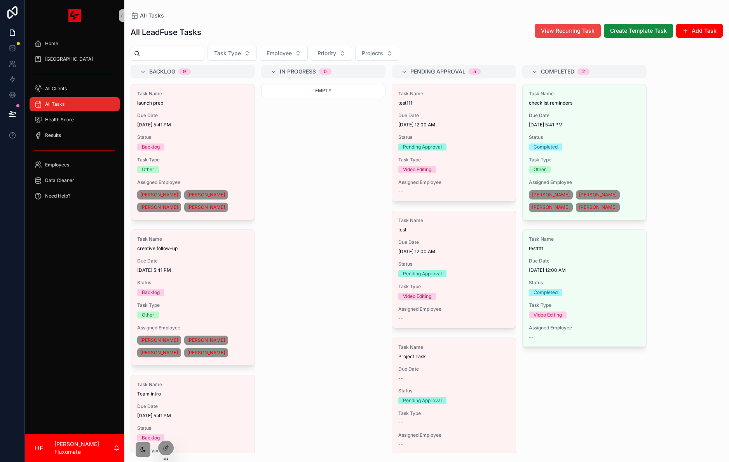
click at [198, 134] on span "Status" at bounding box center [192, 137] width 111 height 6
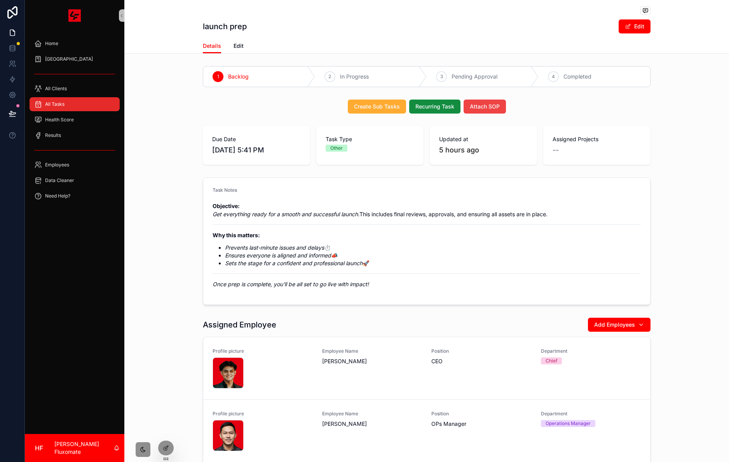
click at [530, 109] on div "Create Sub Tasks Recurring Task Attach SOP" at bounding box center [427, 107] width 448 height 14
click at [519, 106] on div "Create Sub Tasks Recurring Task Attach SOP" at bounding box center [427, 107] width 448 height 14
click at [516, 113] on div "Create Sub Tasks Recurring Task Attach SOP" at bounding box center [427, 107] width 448 height 14
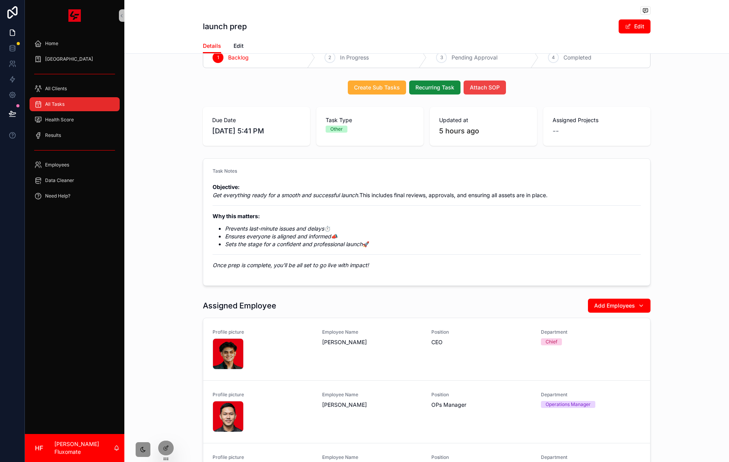
click at [516, 96] on div "Create Sub Tasks Recurring Task Attach SOP" at bounding box center [426, 87] width 605 height 20
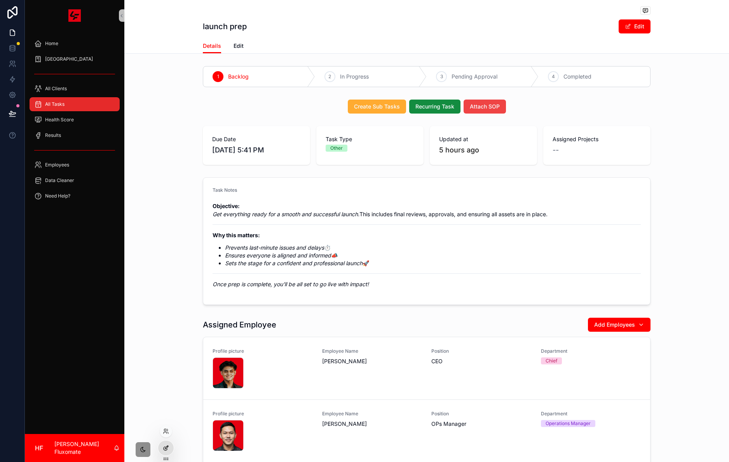
click at [168, 450] on icon at bounding box center [166, 448] width 6 height 6
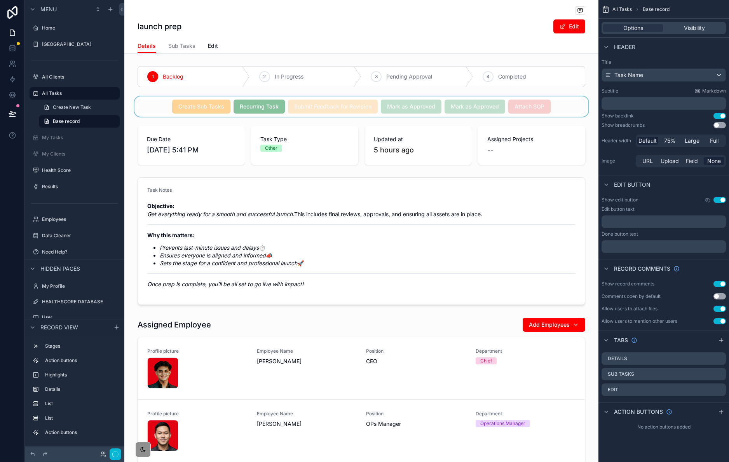
click at [561, 108] on div "scrollable content" at bounding box center [361, 106] width 474 height 20
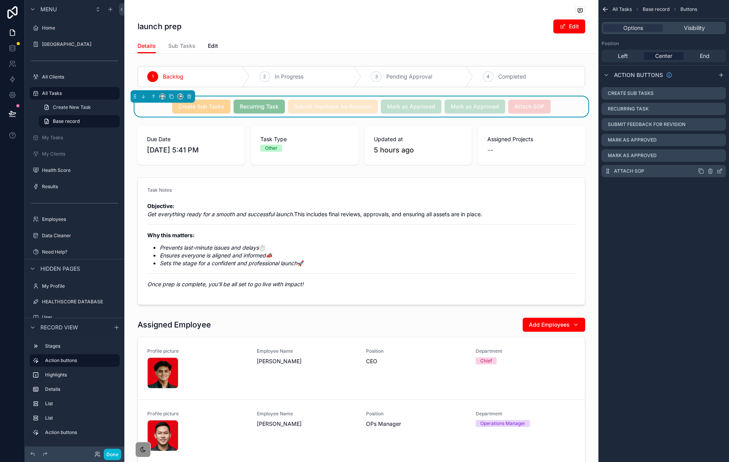
click at [721, 171] on icon "scrollable content" at bounding box center [720, 171] width 6 height 6
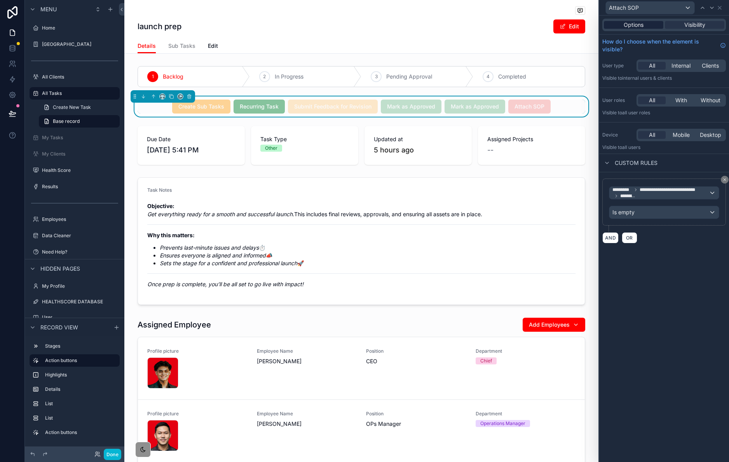
drag, startPoint x: 648, startPoint y: 26, endPoint x: 652, endPoint y: 27, distance: 4.4
click at [648, 26] on div "Options" at bounding box center [633, 25] width 59 height 8
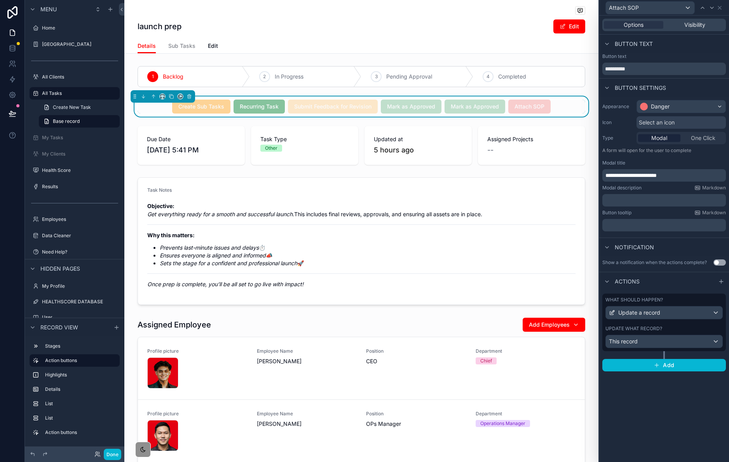
drag, startPoint x: 683, startPoint y: 28, endPoint x: 686, endPoint y: 31, distance: 4.1
click at [683, 29] on div "Options Visibility" at bounding box center [665, 25] width 124 height 12
click at [697, 24] on span "Visibility" at bounding box center [695, 25] width 21 height 8
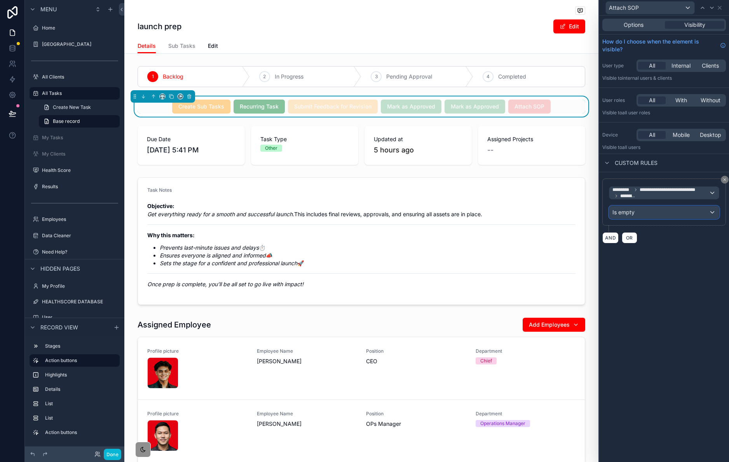
click at [687, 212] on div "Is empty" at bounding box center [665, 212] width 110 height 12
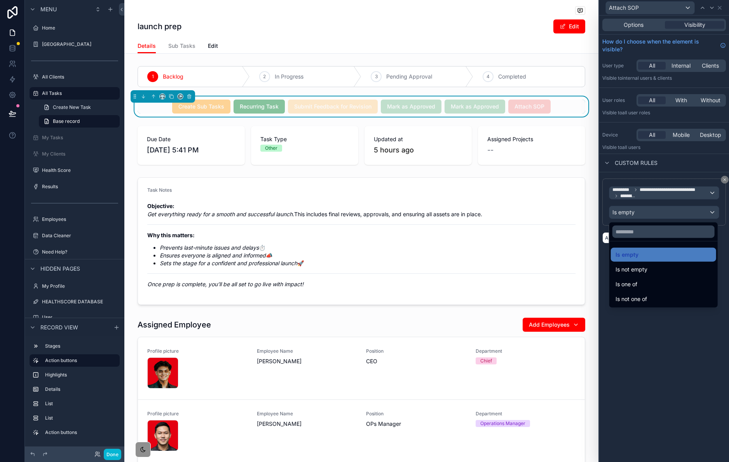
click at [674, 271] on div "Is not empty" at bounding box center [664, 269] width 96 height 9
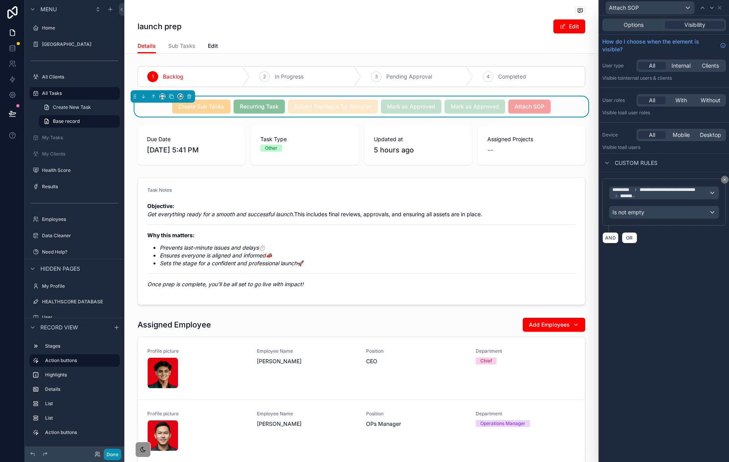
click at [113, 453] on button "Done" at bounding box center [112, 454] width 17 height 11
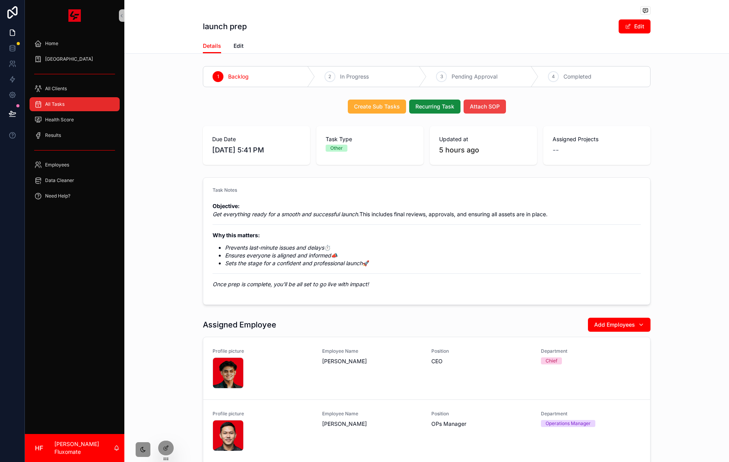
click at [524, 107] on div "Create Sub Tasks Recurring Task Attach SOP" at bounding box center [427, 107] width 448 height 14
click at [168, 445] on icon at bounding box center [166, 448] width 6 height 6
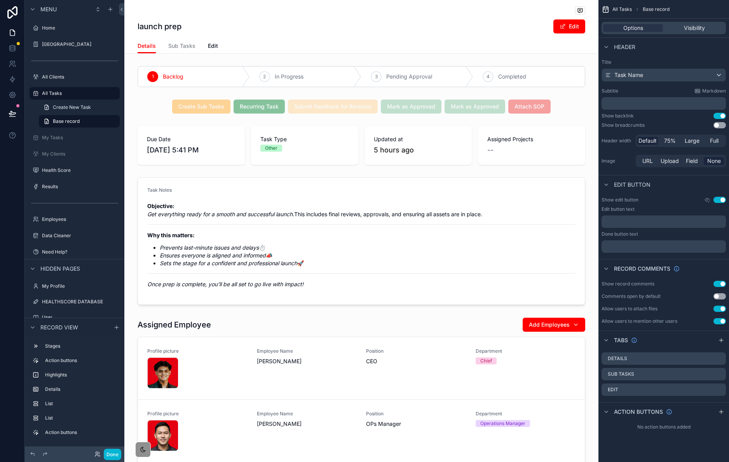
click at [163, 447] on div "scrollable content" at bounding box center [361, 452] width 474 height 276
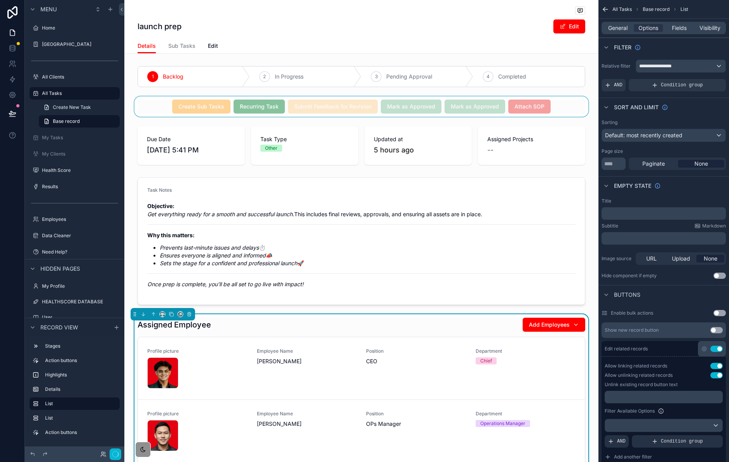
click at [554, 100] on div "scrollable content" at bounding box center [361, 106] width 474 height 20
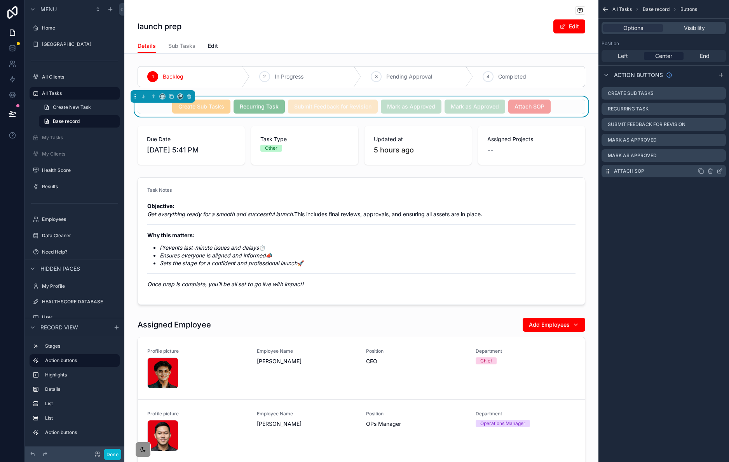
click at [724, 175] on div "Attach SOP" at bounding box center [664, 171] width 124 height 12
click at [723, 169] on icon "scrollable content" at bounding box center [720, 171] width 6 height 6
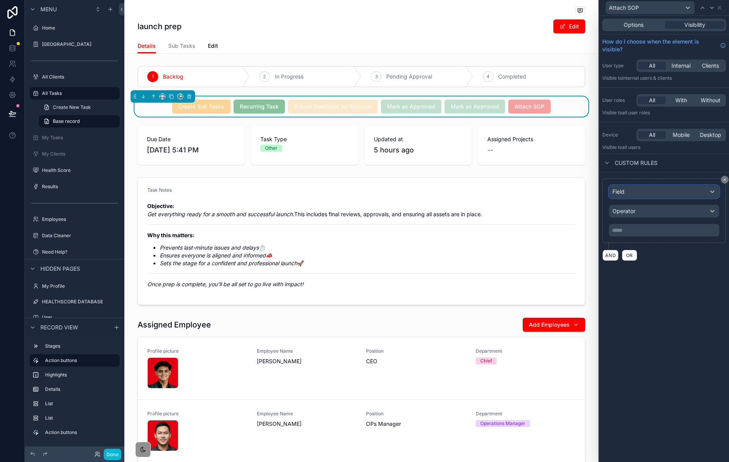
click at [684, 195] on div "Field" at bounding box center [665, 191] width 110 height 12
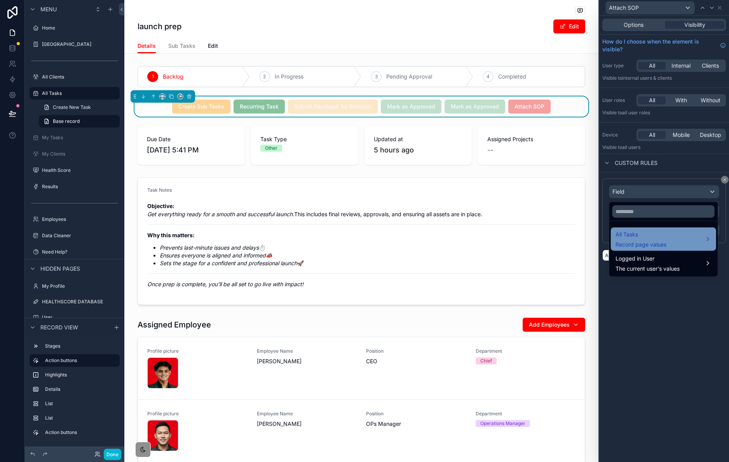
click at [682, 239] on div "All Tasks Record page values" at bounding box center [664, 239] width 96 height 19
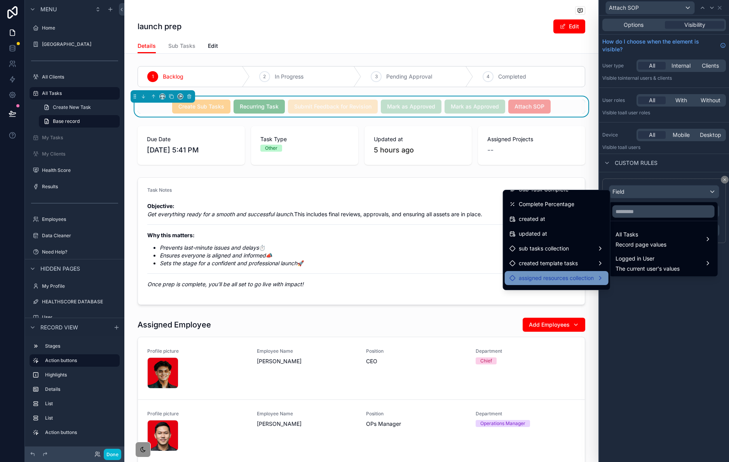
scroll to position [405, 0]
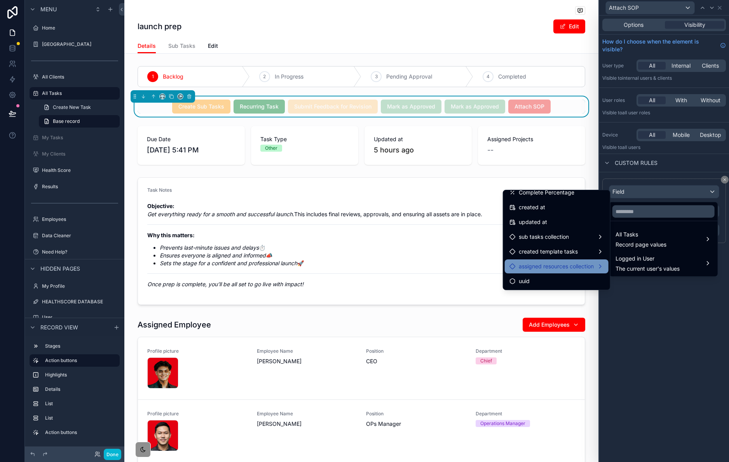
click at [570, 267] on span "assigned resources collection" at bounding box center [556, 266] width 75 height 9
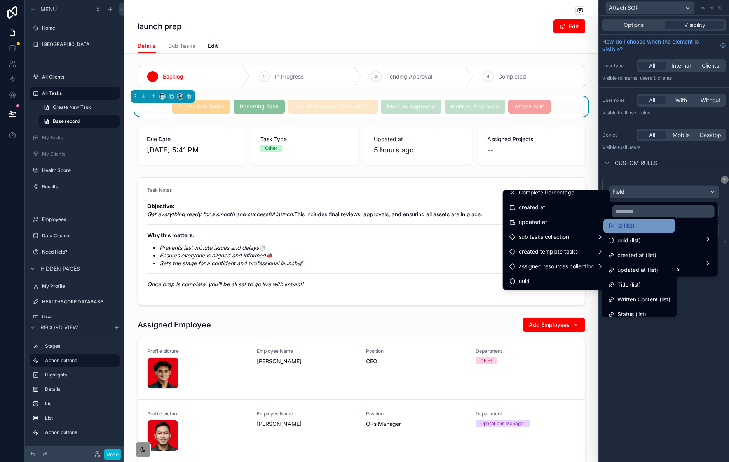
click at [636, 225] on div "id (list)" at bounding box center [639, 225] width 62 height 9
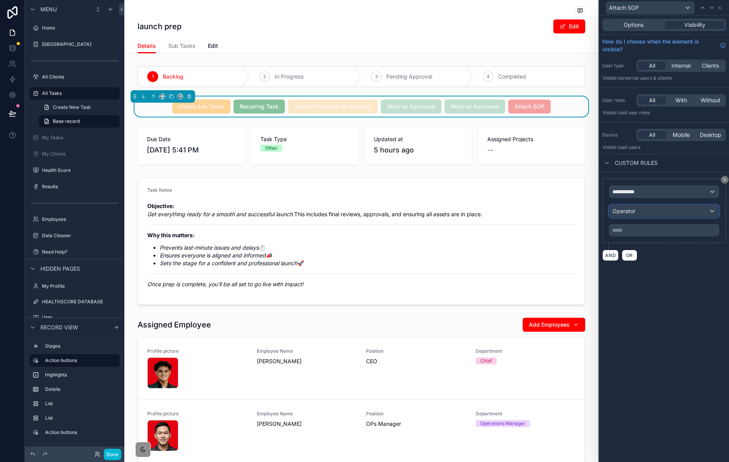
click at [656, 212] on div "Operator" at bounding box center [665, 211] width 110 height 12
click at [661, 208] on div at bounding box center [664, 231] width 130 height 462
click at [668, 194] on div "**********" at bounding box center [665, 191] width 110 height 12
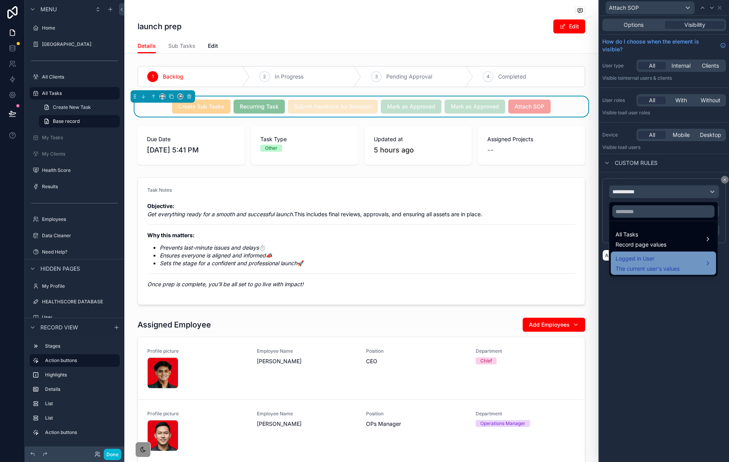
click at [671, 264] on div "Logged in User The current user's values" at bounding box center [648, 263] width 64 height 19
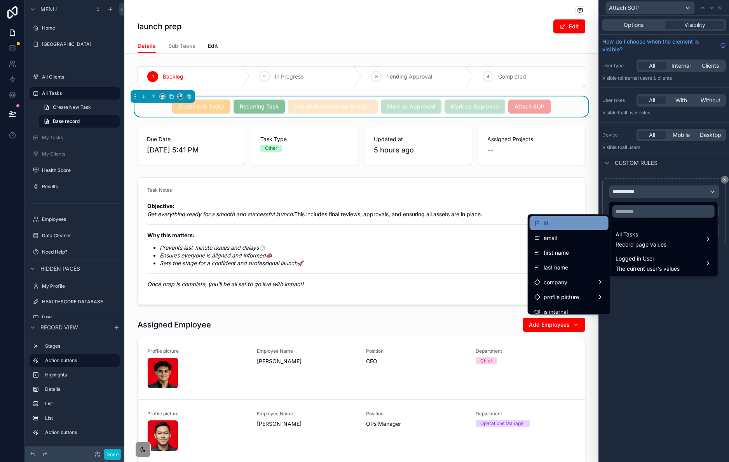
click at [586, 222] on div "id" at bounding box center [570, 222] width 70 height 9
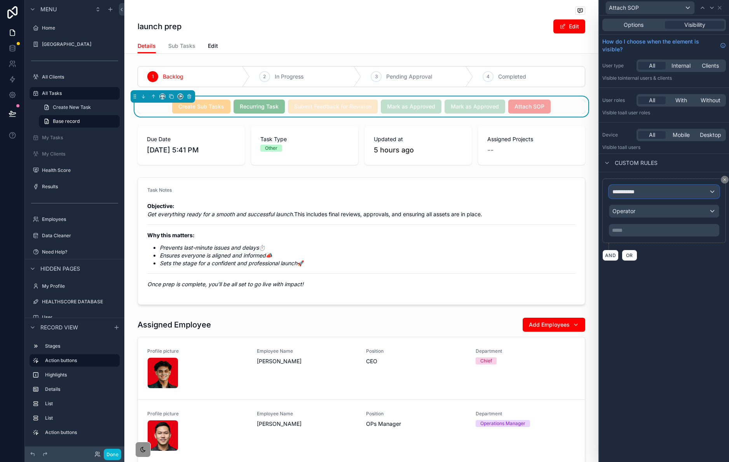
click at [671, 195] on div "**********" at bounding box center [665, 191] width 110 height 12
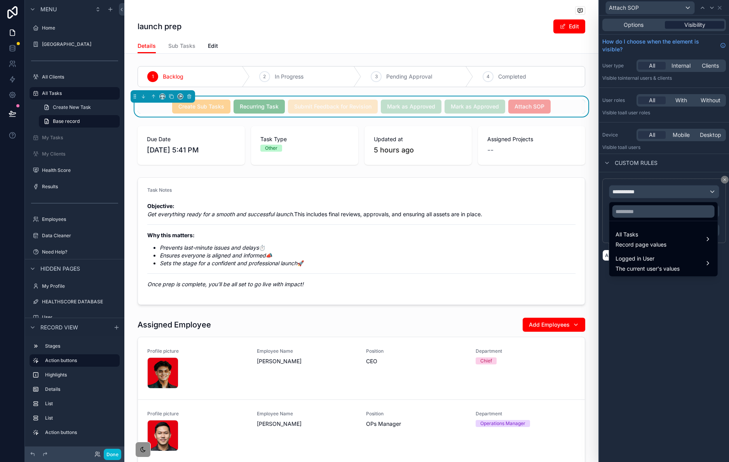
click at [691, 25] on div at bounding box center [664, 231] width 130 height 462
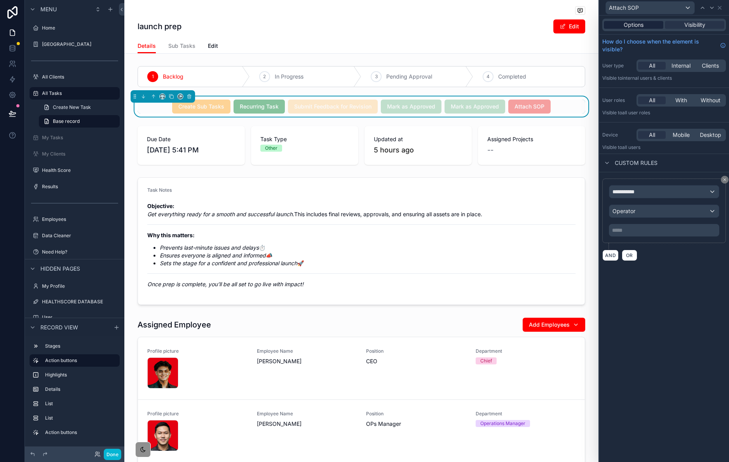
click at [629, 21] on div "Options Visibility" at bounding box center [665, 25] width 124 height 12
click at [645, 29] on div "Options Visibility" at bounding box center [665, 25] width 124 height 12
drag, startPoint x: 639, startPoint y: 26, endPoint x: 660, endPoint y: 26, distance: 20.6
click at [641, 26] on span "Options" at bounding box center [634, 25] width 20 height 8
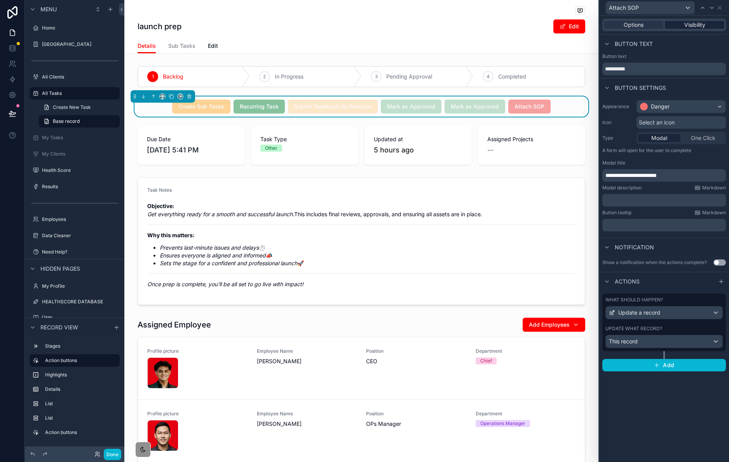
click at [690, 26] on span "Visibility" at bounding box center [695, 25] width 21 height 8
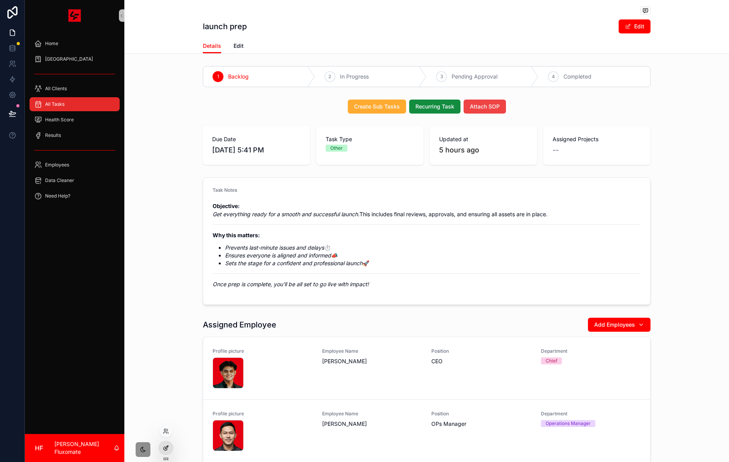
click at [168, 451] on div at bounding box center [166, 447] width 16 height 15
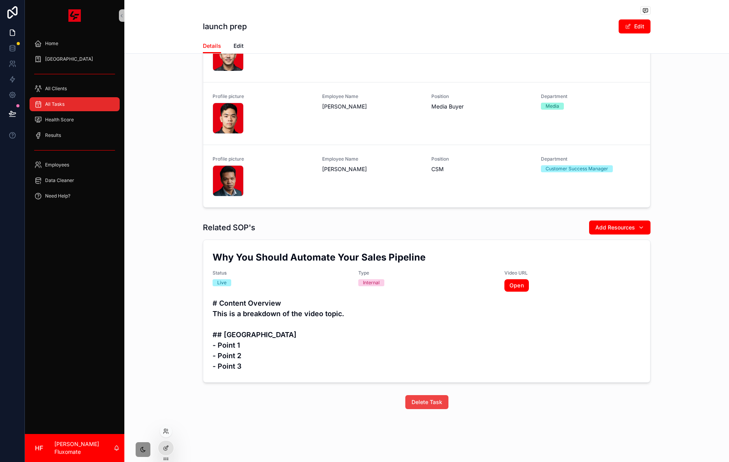
scroll to position [390, 0]
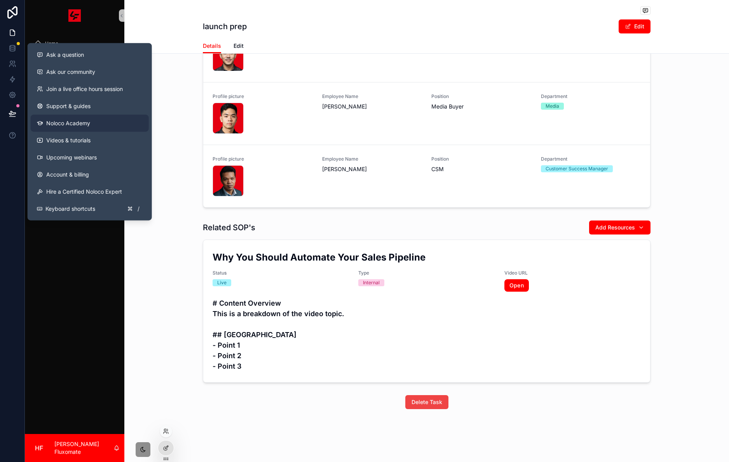
drag, startPoint x: 64, startPoint y: 303, endPoint x: 128, endPoint y: 126, distance: 188.3
click at [68, 300] on div "Home SOP Center All Clients All Tasks Health Score Results Employees Data Clean…" at bounding box center [75, 232] width 100 height 403
drag, startPoint x: 102, startPoint y: 292, endPoint x: 122, endPoint y: 168, distance: 124.8
click at [103, 291] on div "Home SOP Center All Clients All Tasks Health Score Results Employees Data Clean…" at bounding box center [75, 232] width 100 height 403
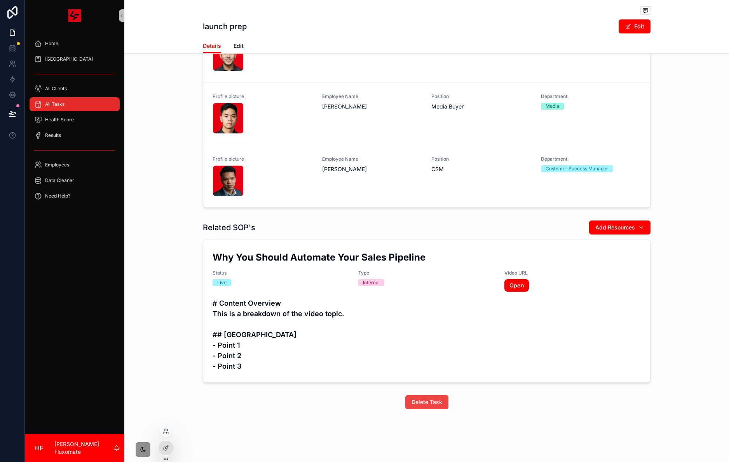
click at [78, 105] on div "All Tasks" at bounding box center [74, 104] width 81 height 12
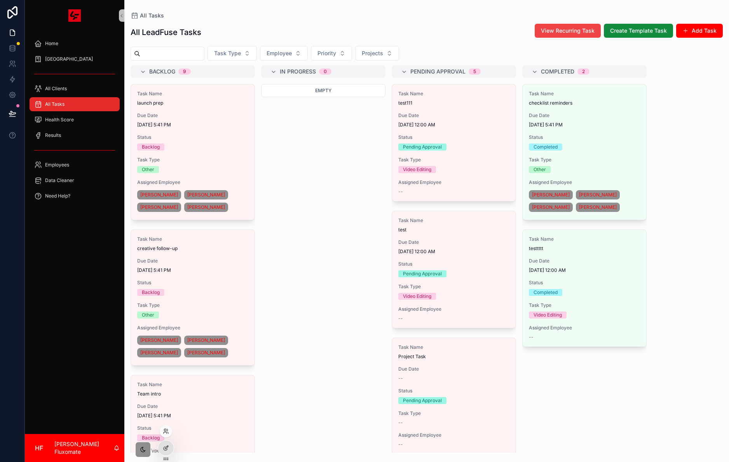
click at [217, 123] on span "8/14/2025 5:41 PM" at bounding box center [192, 125] width 111 height 6
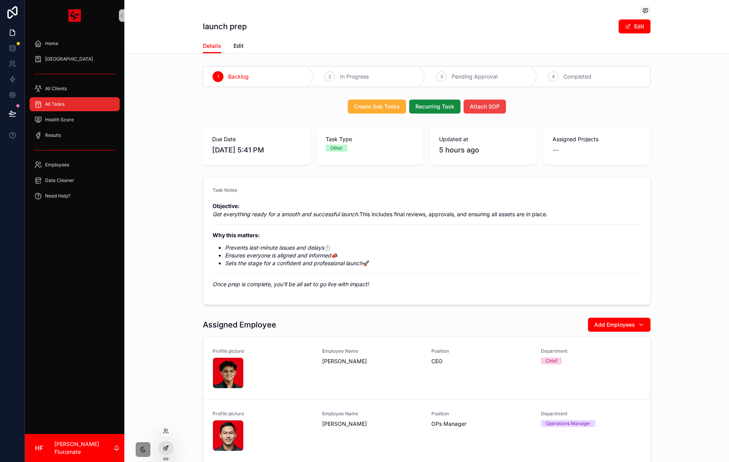
click at [169, 454] on div at bounding box center [166, 447] width 16 height 15
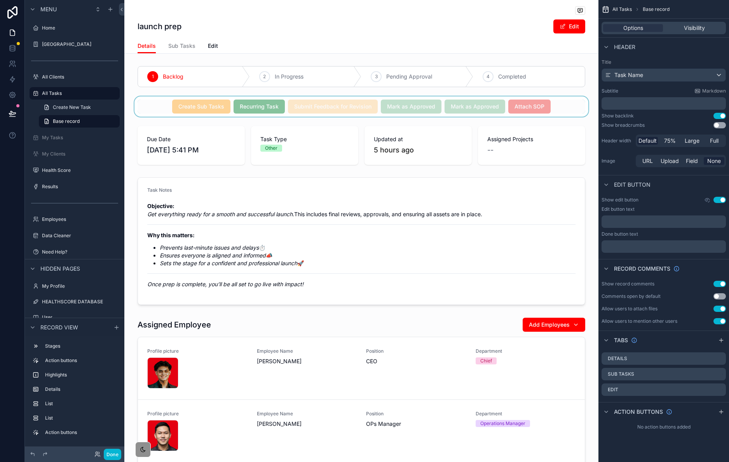
click at [561, 109] on div "scrollable content" at bounding box center [361, 106] width 474 height 20
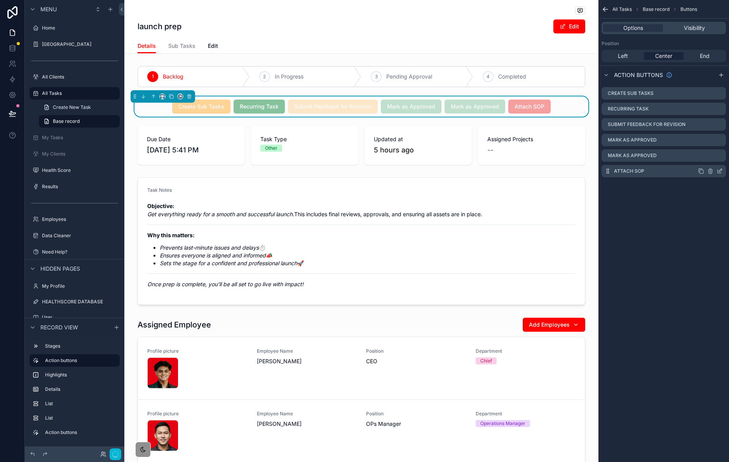
click at [723, 171] on icon "scrollable content" at bounding box center [720, 171] width 6 height 6
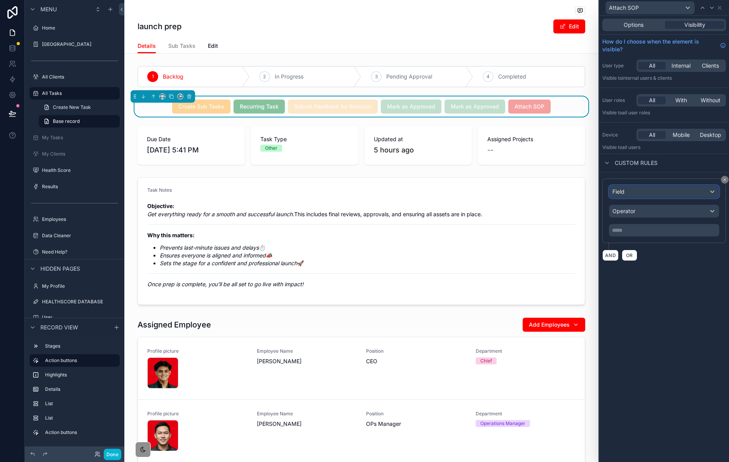
click at [679, 191] on div "Field" at bounding box center [665, 191] width 110 height 12
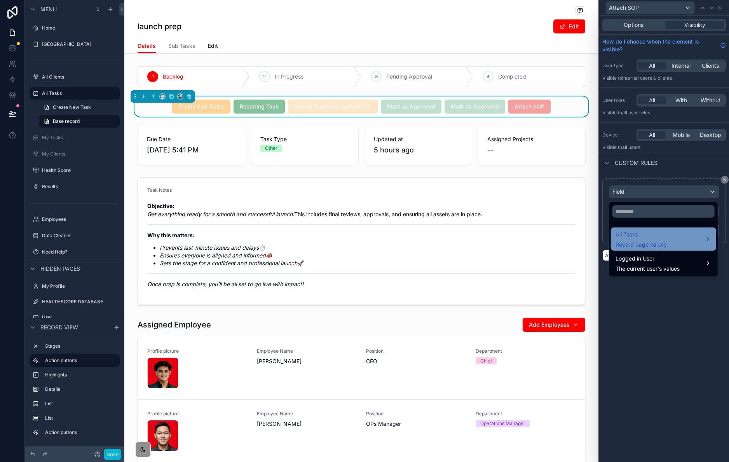
click at [669, 240] on div "All Tasks Record page values" at bounding box center [664, 239] width 96 height 19
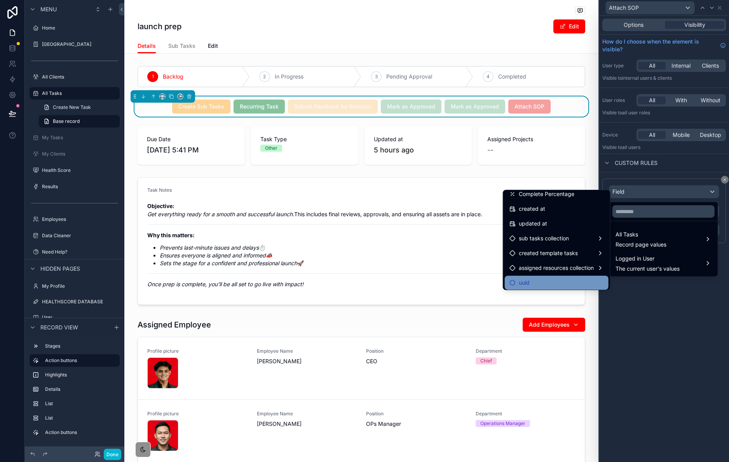
scroll to position [405, 0]
click at [585, 266] on span "assigned resources collection" at bounding box center [556, 266] width 75 height 9
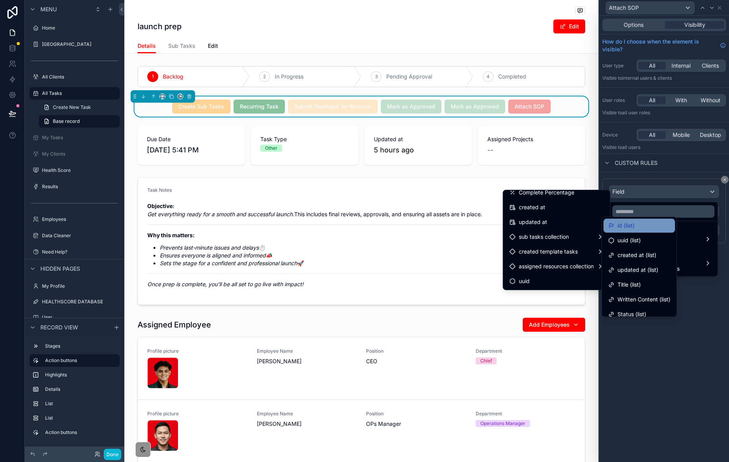
click at [635, 229] on div "id (list)" at bounding box center [639, 225] width 62 height 9
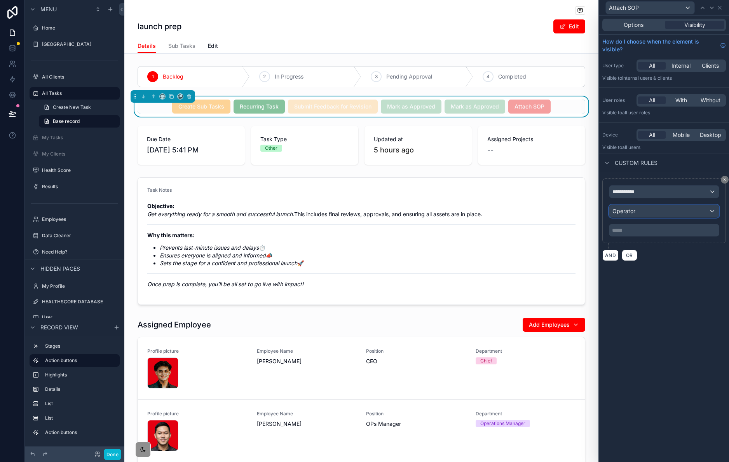
click at [658, 213] on div "Operator" at bounding box center [665, 211] width 110 height 12
click at [666, 197] on div at bounding box center [664, 231] width 130 height 462
drag, startPoint x: 648, startPoint y: 388, endPoint x: 632, endPoint y: 355, distance: 36.7
click at [647, 388] on div "**********" at bounding box center [664, 239] width 130 height 446
click at [639, 340] on div "**********" at bounding box center [664, 239] width 130 height 446
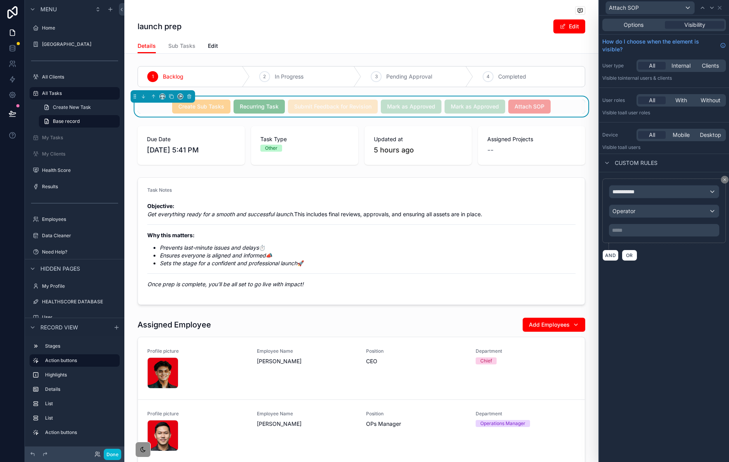
click at [652, 199] on div "**********" at bounding box center [664, 210] width 110 height 51
click at [647, 194] on div "**********" at bounding box center [665, 191] width 110 height 12
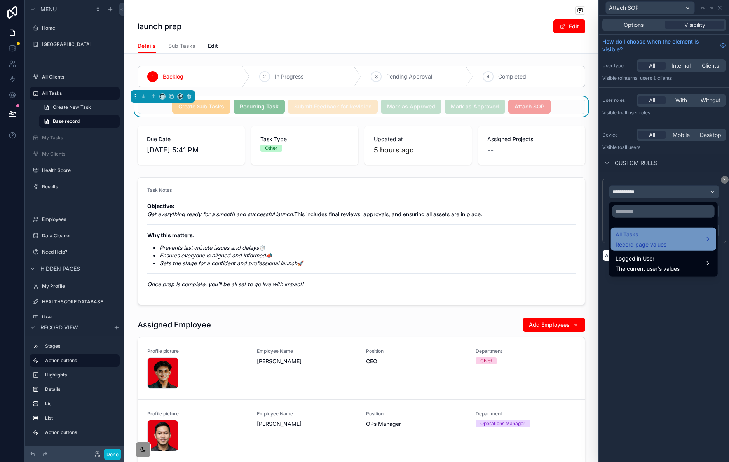
click at [679, 241] on div "All Tasks Record page values" at bounding box center [664, 239] width 96 height 19
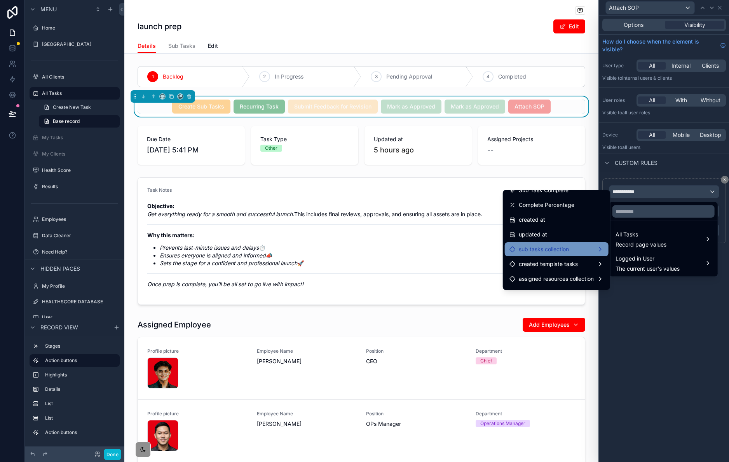
scroll to position [394, 0]
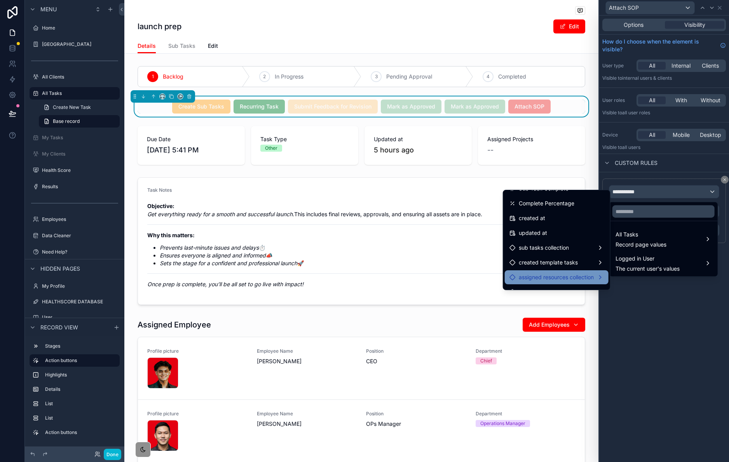
click at [580, 278] on span "assigned resources collection" at bounding box center [556, 277] width 75 height 9
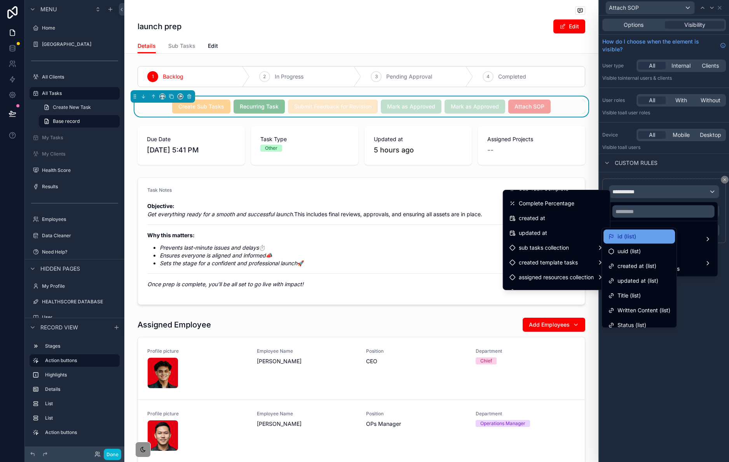
click at [645, 232] on div "id (list)" at bounding box center [639, 236] width 62 height 9
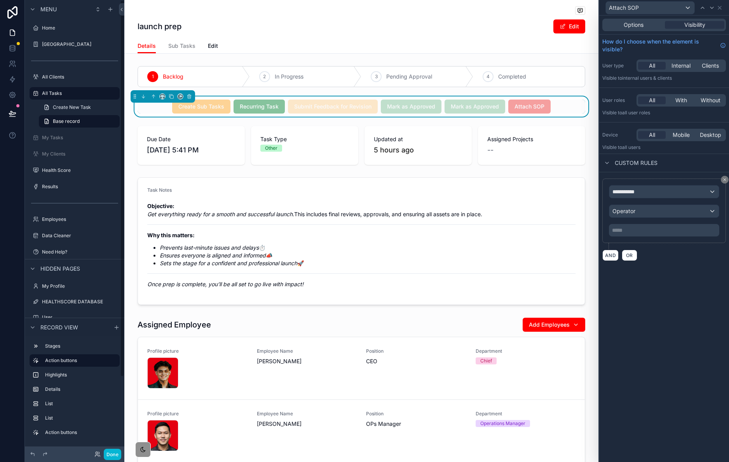
click at [686, 412] on div "**********" at bounding box center [664, 239] width 130 height 446
click at [112, 453] on button "Done" at bounding box center [112, 454] width 17 height 11
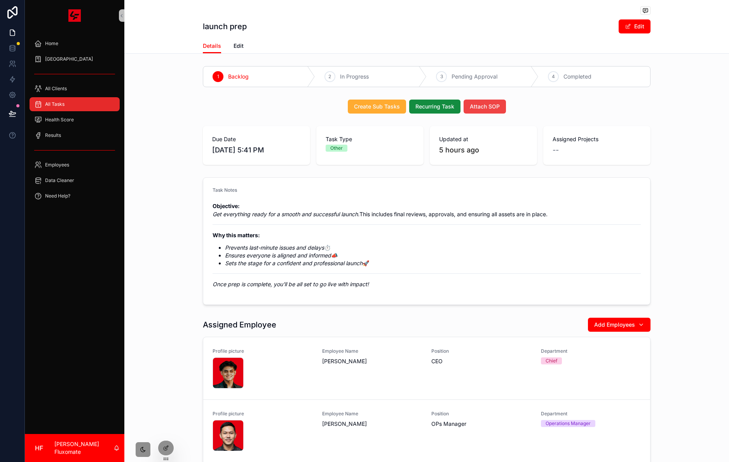
click at [75, 102] on div "All Tasks" at bounding box center [74, 104] width 81 height 12
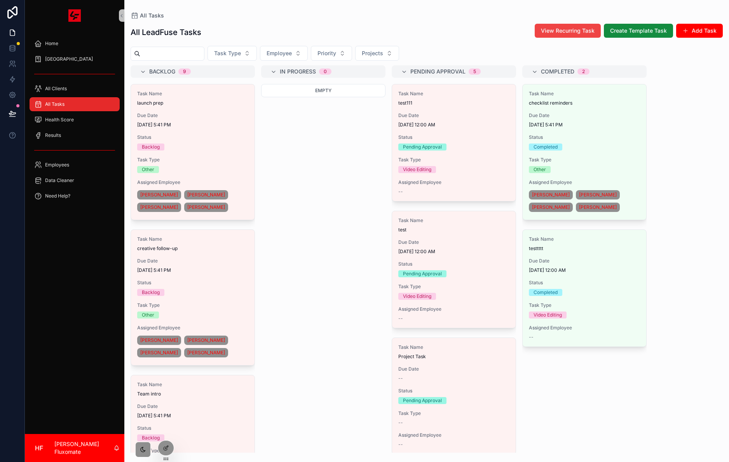
click at [239, 122] on span "8/14/2025 5:41 PM" at bounding box center [192, 125] width 111 height 6
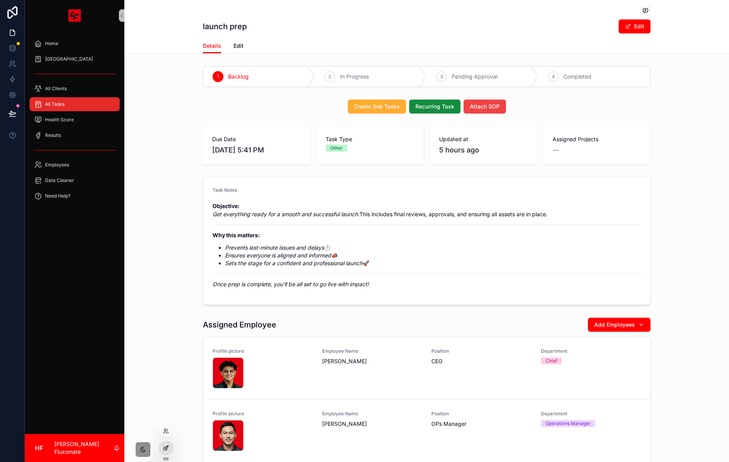
click at [166, 448] on icon at bounding box center [166, 448] width 6 height 6
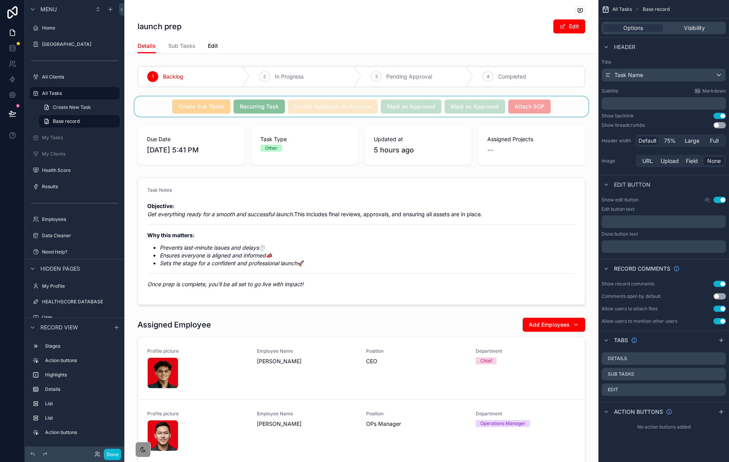
click at [556, 106] on div "scrollable content" at bounding box center [361, 106] width 474 height 20
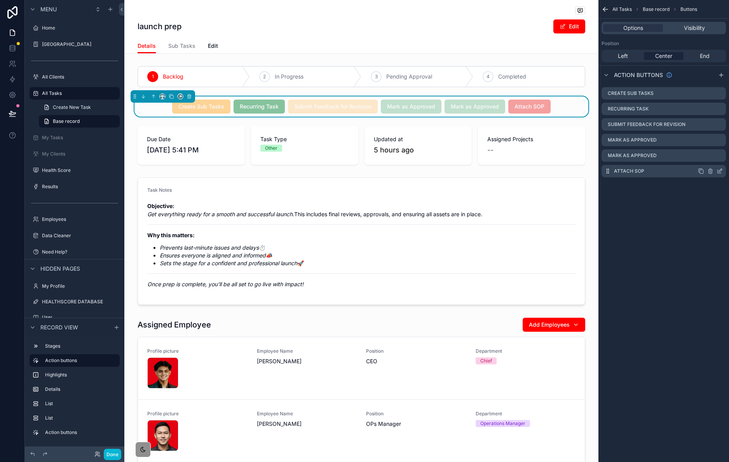
click at [722, 171] on icon "scrollable content" at bounding box center [720, 171] width 6 height 6
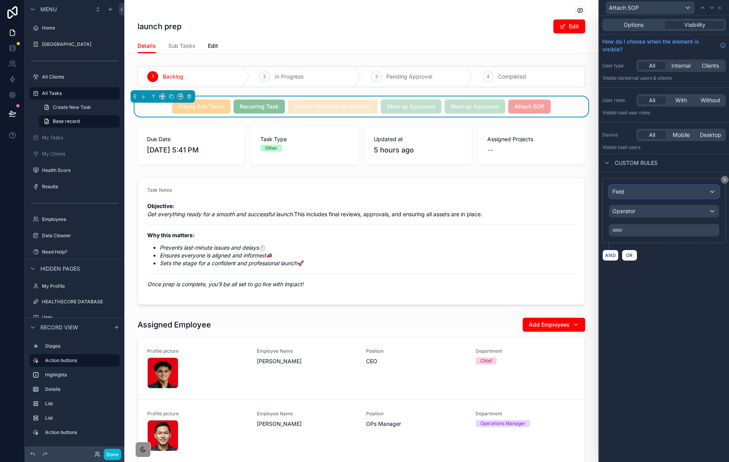
click at [693, 194] on div "Field" at bounding box center [665, 191] width 110 height 12
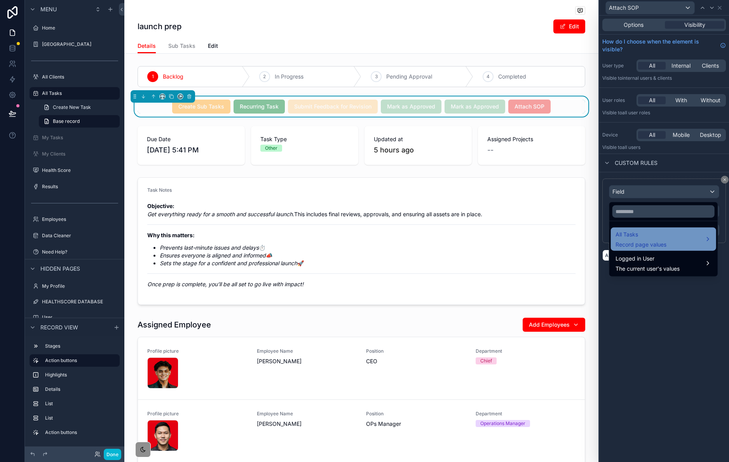
click at [668, 233] on div "All Tasks Record page values" at bounding box center [664, 239] width 96 height 19
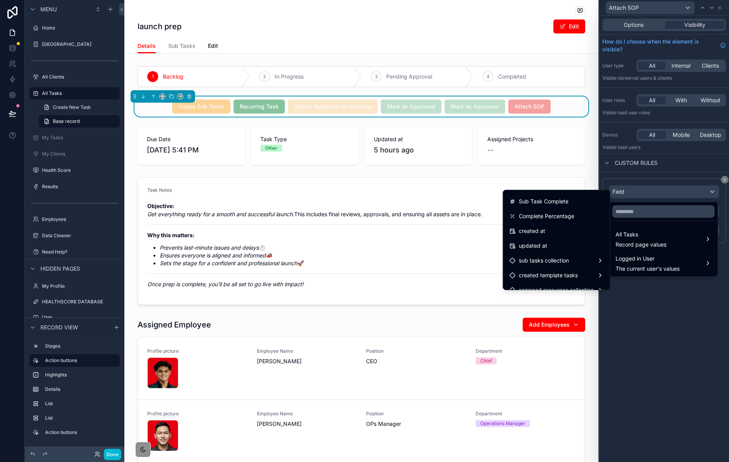
scroll to position [405, 0]
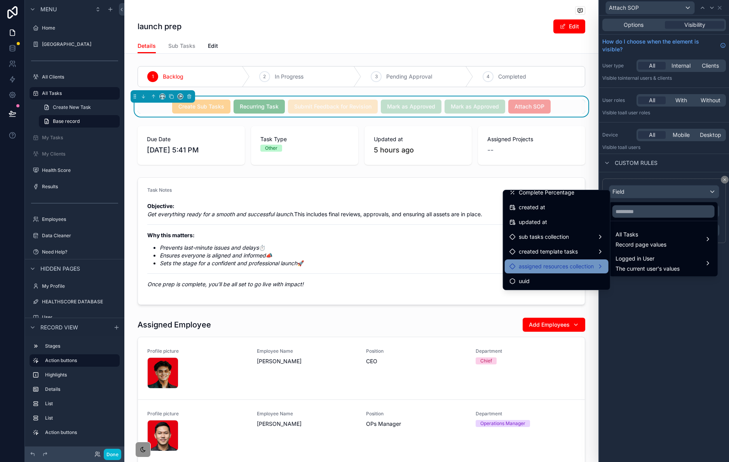
click at [575, 265] on span "assigned resources collection" at bounding box center [556, 266] width 75 height 9
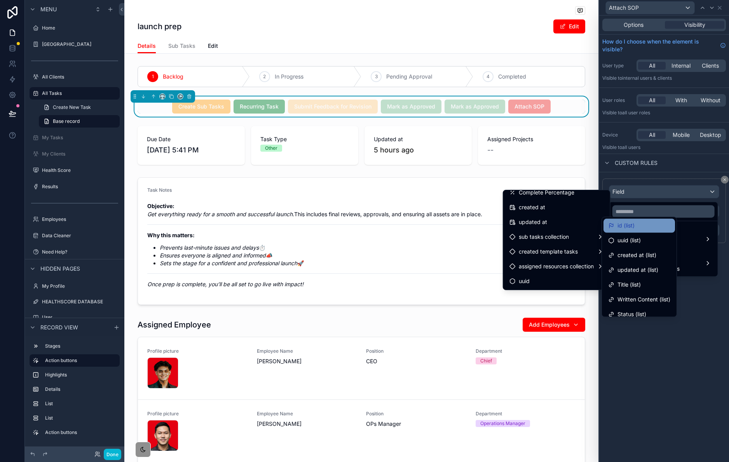
click at [664, 222] on div "id (list)" at bounding box center [639, 225] width 62 height 9
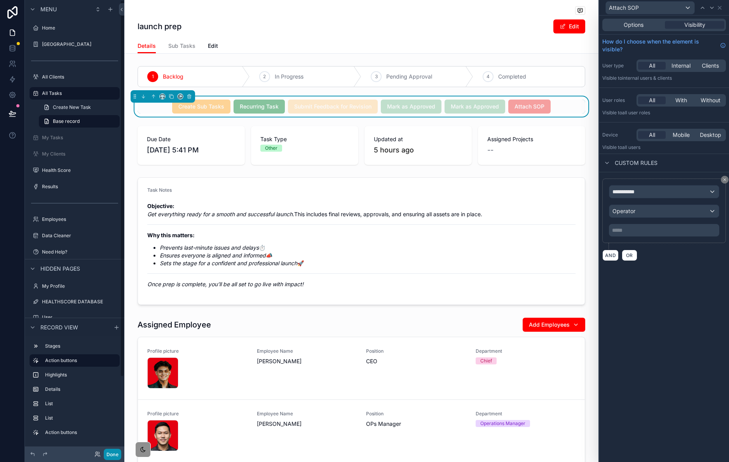
click at [115, 449] on button "Done" at bounding box center [112, 454] width 17 height 11
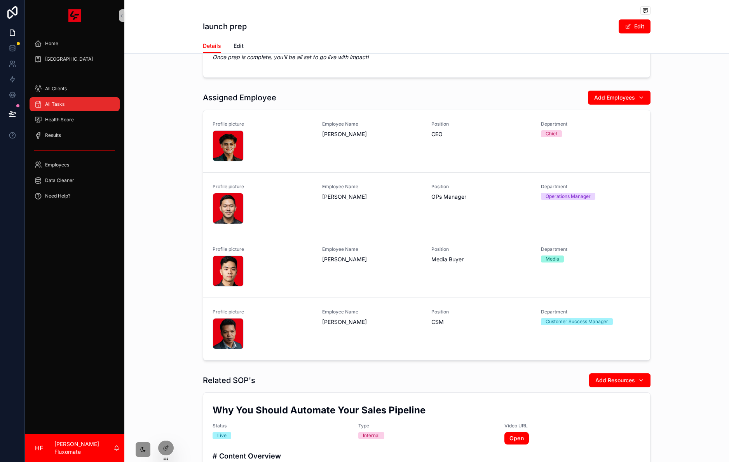
scroll to position [227, 0]
click at [14, 13] on icon at bounding box center [12, 12] width 10 height 12
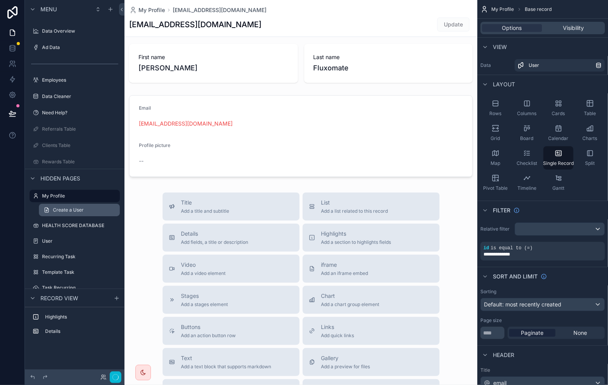
scroll to position [7, 0]
click at [117, 374] on icon "button" at bounding box center [115, 377] width 6 height 6
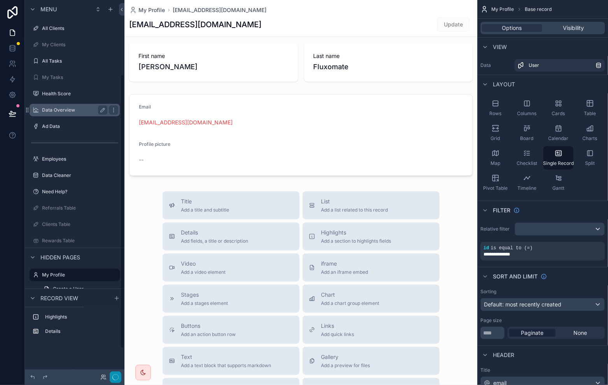
scroll to position [0, 0]
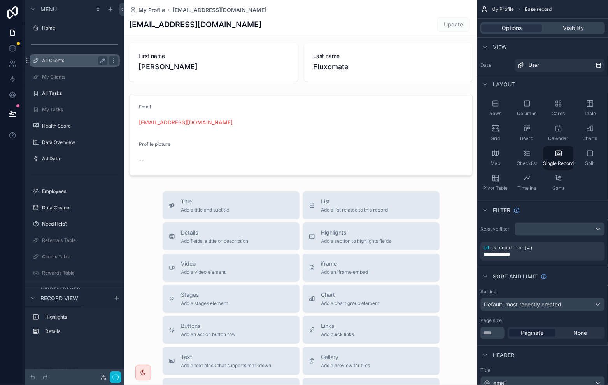
click at [79, 59] on label "All Clients" at bounding box center [73, 61] width 62 height 6
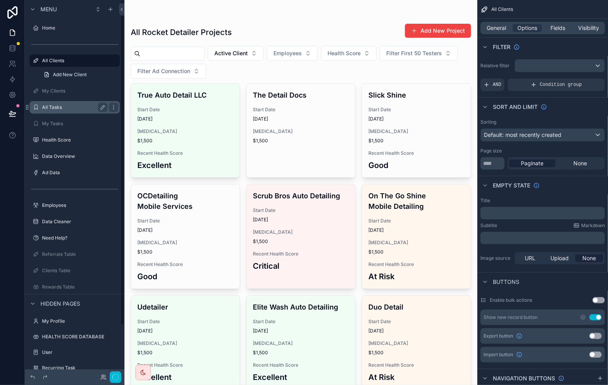
click at [75, 111] on div "All Tasks" at bounding box center [74, 107] width 65 height 9
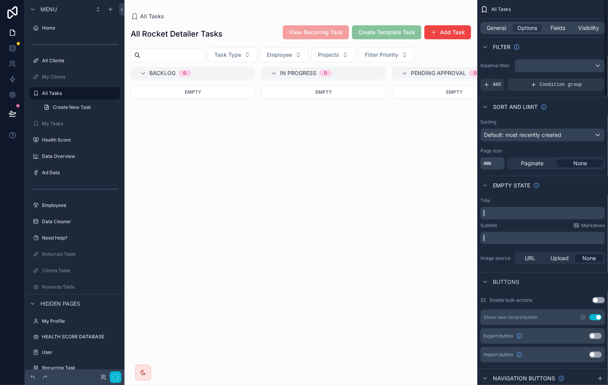
drag, startPoint x: 340, startPoint y: 371, endPoint x: 490, endPoint y: 360, distance: 150.4
click at [494, 361] on div "Home All Clients My Clients All Tasks My Tasks Health Score Data Overview Ad Da…" at bounding box center [365, 192] width 483 height 385
drag, startPoint x: 348, startPoint y: 371, endPoint x: 375, endPoint y: 374, distance: 27.7
click at [375, 374] on div "scrollable content" at bounding box center [300, 192] width 353 height 385
click at [351, 311] on div "Empty" at bounding box center [323, 231] width 124 height 290
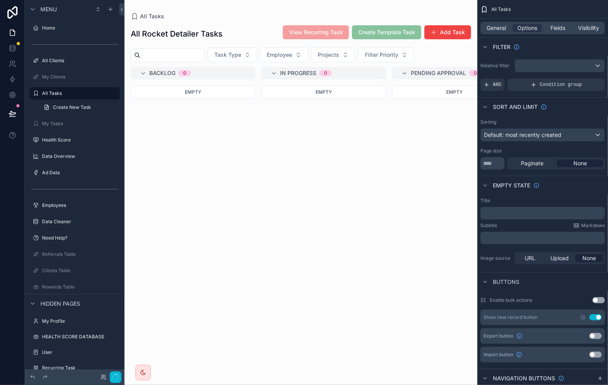
scroll to position [0, 176]
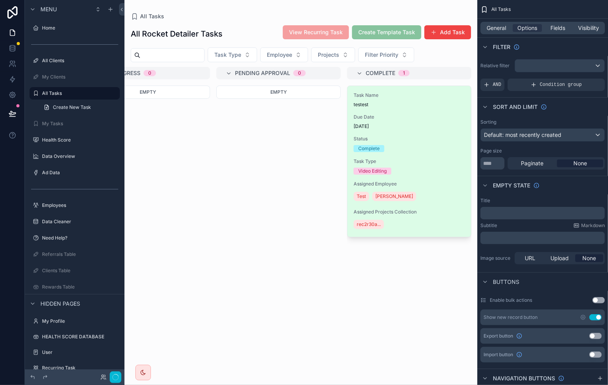
click at [435, 134] on div "Task Name testest Due Date [DATE] Status Complete Task Type Video Editing Assig…" at bounding box center [409, 161] width 124 height 151
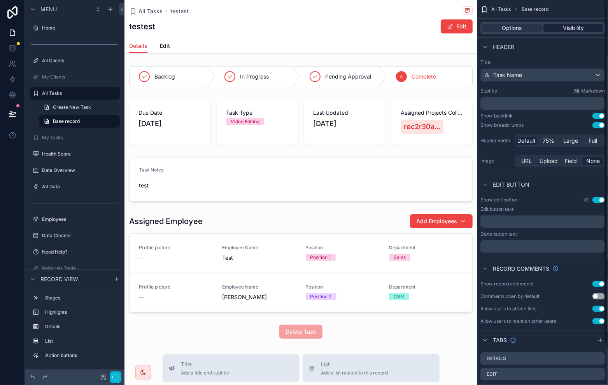
click at [564, 31] on span "Visibility" at bounding box center [573, 28] width 21 height 8
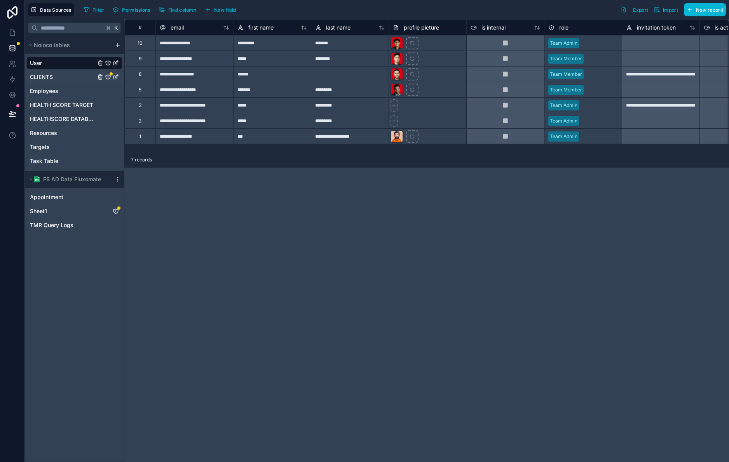
click at [49, 79] on span "CLIENTS" at bounding box center [41, 77] width 23 height 8
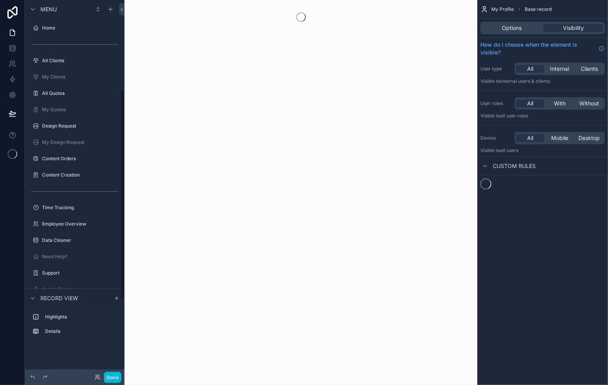
scroll to position [160, 0]
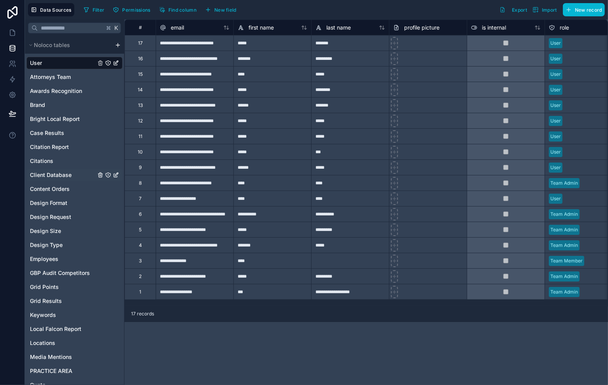
click at [59, 179] on div "Client Database" at bounding box center [74, 175] width 96 height 12
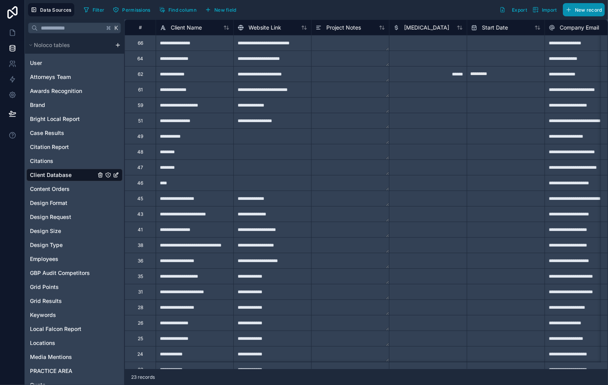
click at [586, 8] on span "New record" at bounding box center [588, 10] width 27 height 6
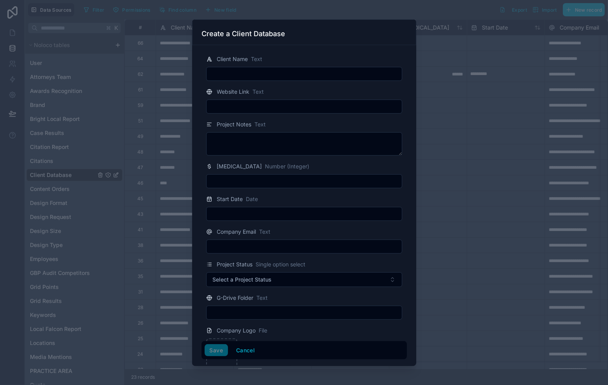
click at [241, 68] on input "text" at bounding box center [303, 73] width 195 height 11
click at [293, 73] on input "text" at bounding box center [303, 73] width 195 height 11
paste input "**********"
type input "**********"
click at [363, 94] on div "Website Link Text" at bounding box center [304, 91] width 196 height 9
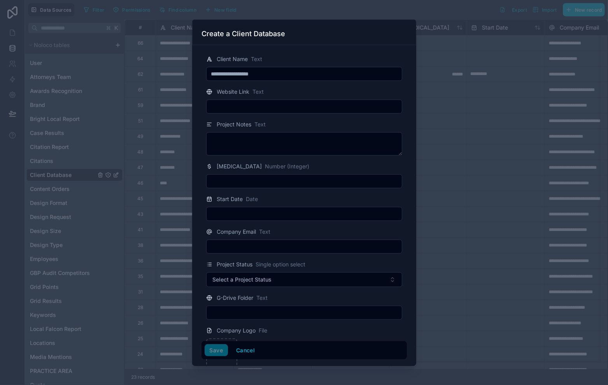
click at [300, 104] on input "text" at bounding box center [303, 106] width 195 height 11
paste input "**********"
type input "**********"
click at [443, 126] on div at bounding box center [304, 192] width 608 height 385
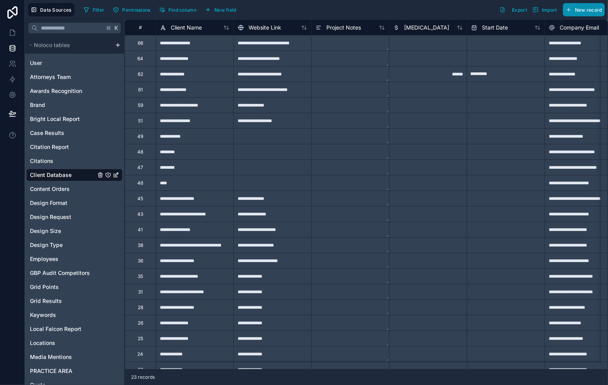
click at [577, 7] on span "New record" at bounding box center [588, 10] width 27 height 6
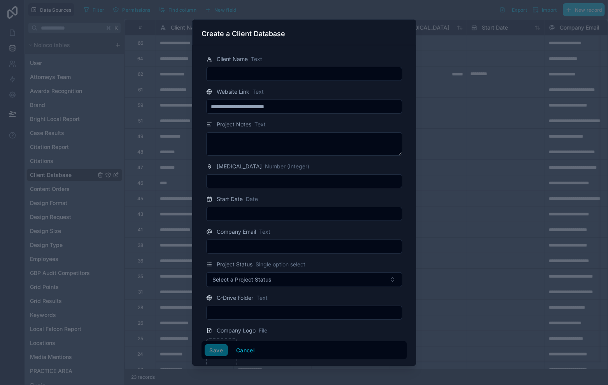
click at [285, 67] on div at bounding box center [304, 74] width 196 height 14
click at [302, 68] on input "text" at bounding box center [303, 73] width 195 height 11
type input "**********"
click at [314, 108] on input "**********" at bounding box center [303, 106] width 195 height 11
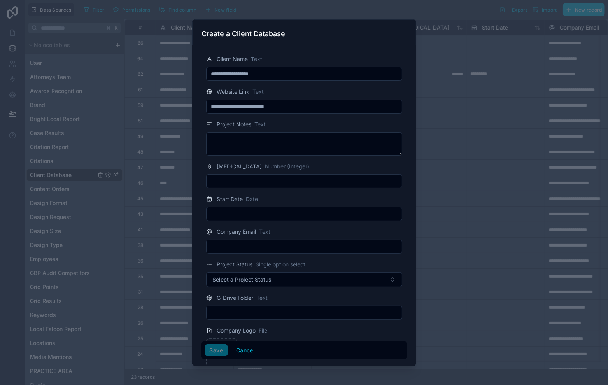
click at [314, 108] on input "**********" at bounding box center [303, 106] width 195 height 11
paste input "**********"
type input "**********"
click at [321, 120] on div "Project Notes Text" at bounding box center [304, 124] width 196 height 9
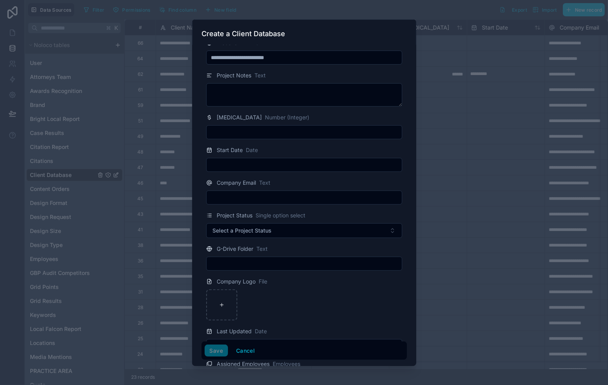
scroll to position [71, 0]
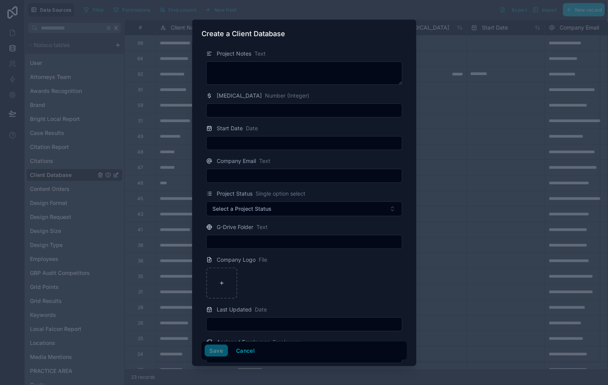
click at [304, 144] on input "text" at bounding box center [303, 143] width 195 height 11
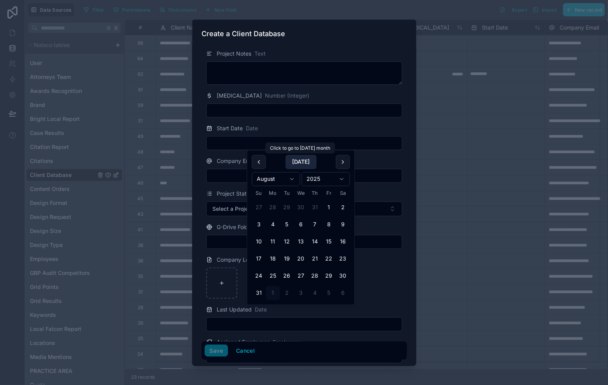
click at [304, 161] on button "Today" at bounding box center [300, 162] width 31 height 14
click at [304, 159] on button "Today" at bounding box center [300, 162] width 31 height 14
type input "********"
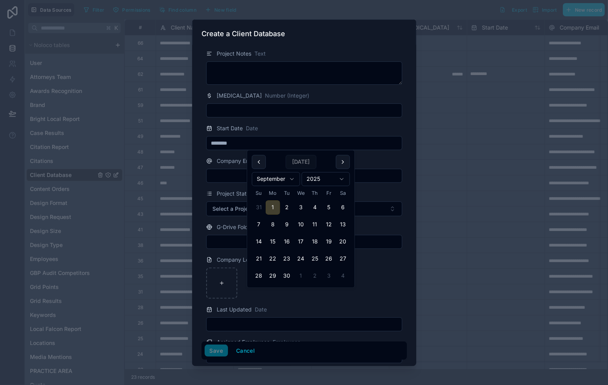
click at [275, 203] on button "1" at bounding box center [273, 208] width 14 height 14
click at [379, 157] on div "Company Email Text" at bounding box center [304, 160] width 196 height 9
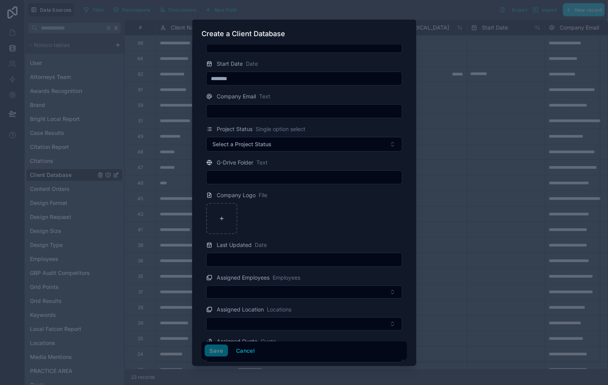
scroll to position [136, 0]
click at [223, 222] on div at bounding box center [221, 217] width 31 height 31
type input "**********"
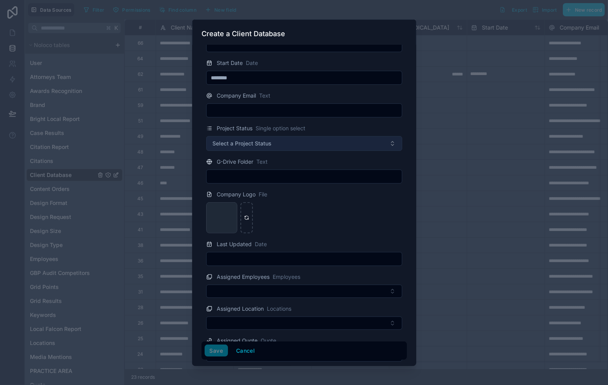
click at [320, 141] on button "Select a Project Status" at bounding box center [304, 143] width 196 height 15
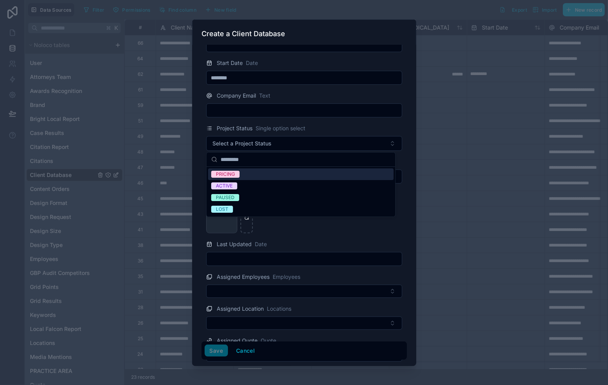
click at [337, 129] on div "Project Status Single option select" at bounding box center [304, 128] width 196 height 9
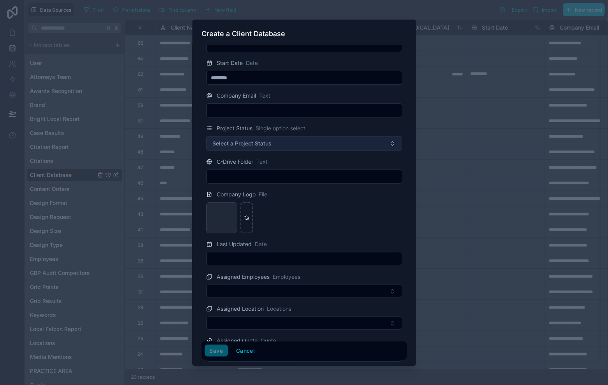
click at [336, 142] on button "Select a Project Status" at bounding box center [304, 143] width 196 height 15
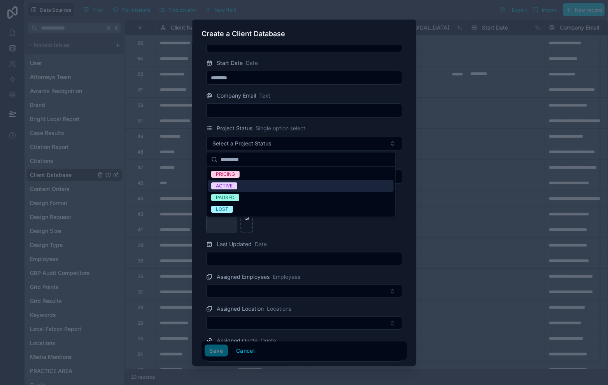
click at [288, 189] on div "ACTIVE" at bounding box center [300, 186] width 185 height 12
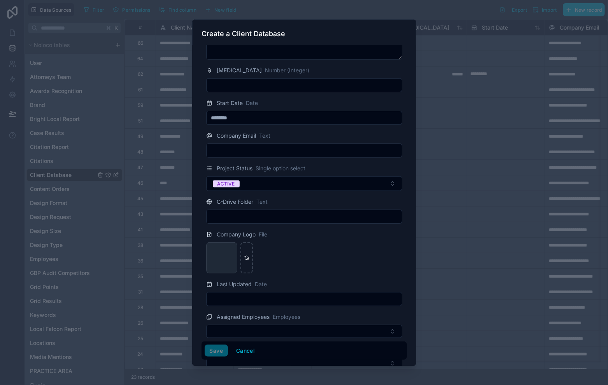
scroll to position [96, 0]
click at [287, 147] on input "text" at bounding box center [303, 150] width 195 height 11
paste input "**********"
type input "**********"
click at [359, 139] on div "Company Email Text" at bounding box center [304, 135] width 196 height 9
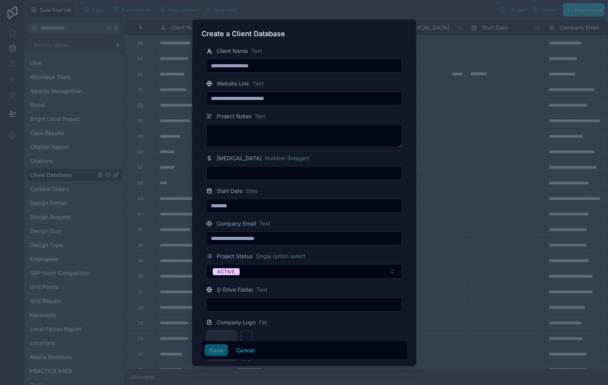
scroll to position [0, 0]
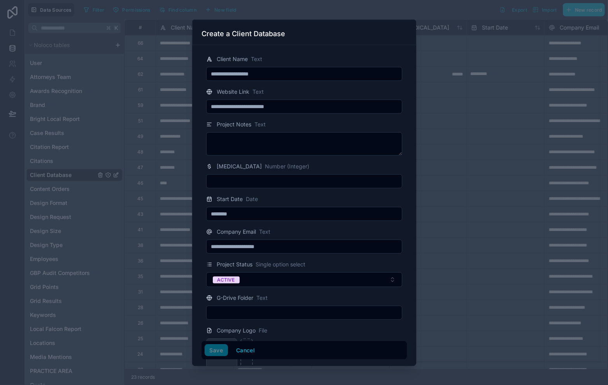
click at [309, 75] on input "**********" at bounding box center [303, 73] width 195 height 11
click at [318, 92] on div "Website Link Text" at bounding box center [304, 91] width 196 height 9
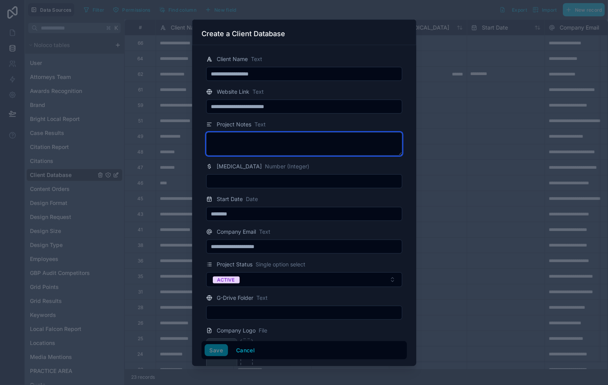
click at [309, 145] on textarea at bounding box center [304, 143] width 196 height 23
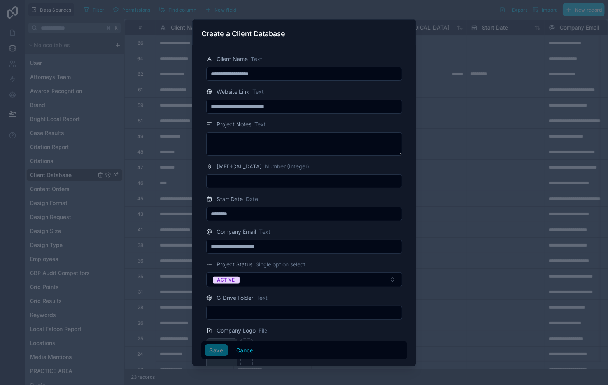
click at [282, 187] on div at bounding box center [304, 181] width 196 height 14
click at [281, 180] on input "text" at bounding box center [303, 181] width 195 height 11
type input "******"
click at [329, 195] on div "Start Date Date" at bounding box center [304, 198] width 196 height 9
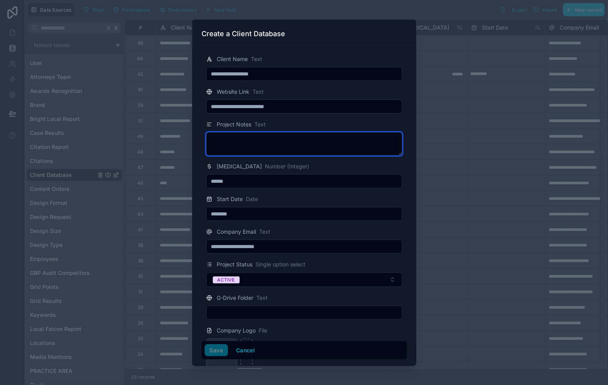
drag, startPoint x: 294, startPoint y: 139, endPoint x: 290, endPoint y: 142, distance: 5.1
click at [292, 140] on textarea at bounding box center [304, 143] width 196 height 23
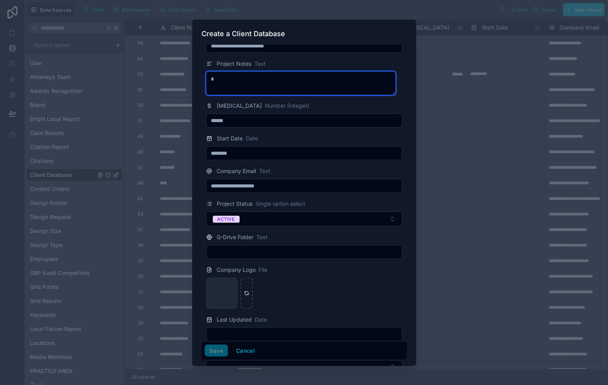
scroll to position [69, 0]
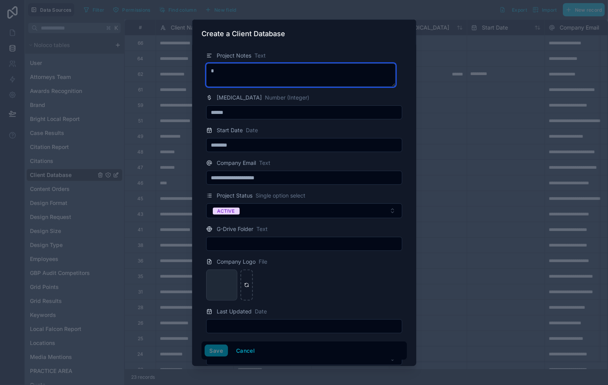
type textarea "*"
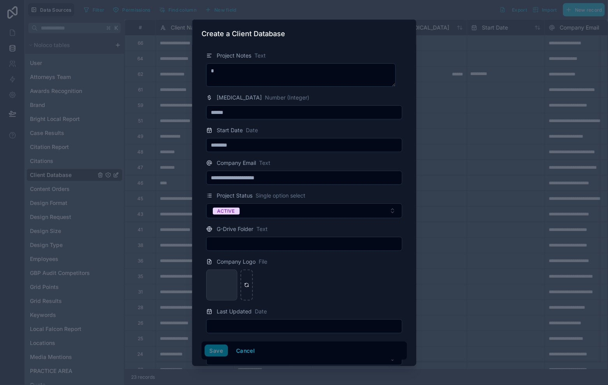
click at [243, 237] on div "G-Drive Folder Text" at bounding box center [303, 237] width 205 height 26
click at [249, 245] on input "text" at bounding box center [303, 243] width 195 height 11
type input "*"
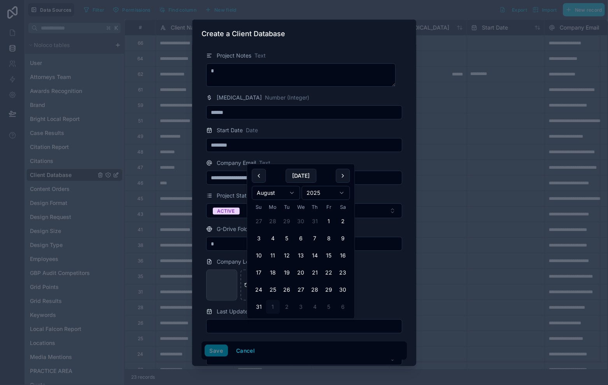
click at [245, 328] on input "text" at bounding box center [303, 326] width 195 height 11
type input "*"
click at [360, 274] on div "parker_waichman_llp_logo .jpeg" at bounding box center [304, 284] width 196 height 31
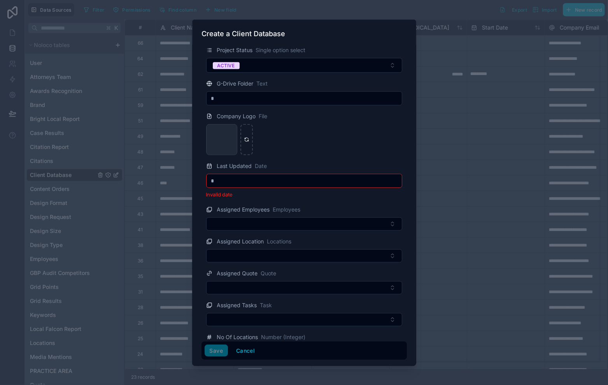
scroll to position [231, 0]
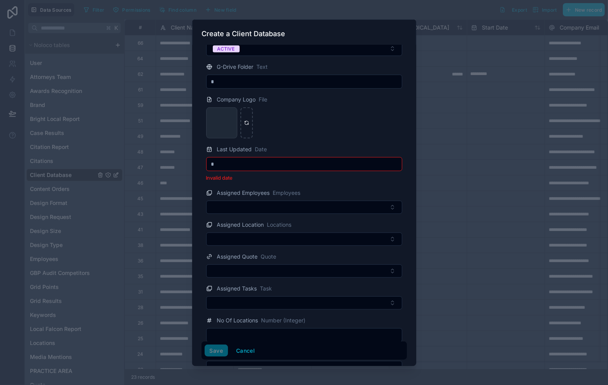
click at [284, 170] on div "*" at bounding box center [304, 164] width 196 height 14
click at [276, 162] on input "*" at bounding box center [303, 164] width 195 height 11
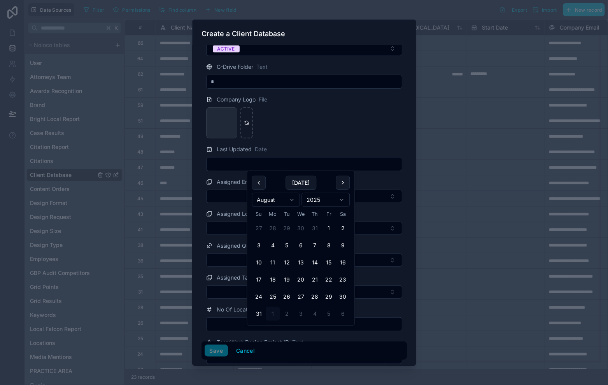
click at [370, 177] on div "Assigned Employees Employees" at bounding box center [304, 181] width 196 height 9
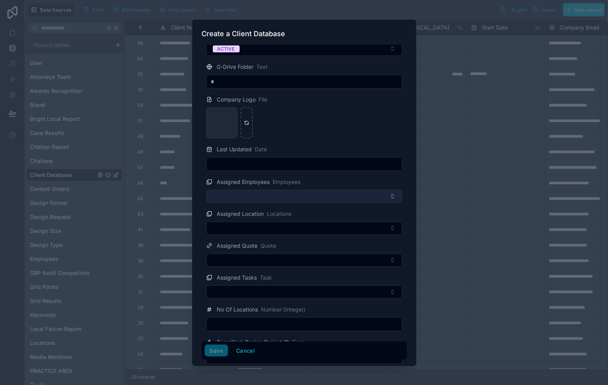
click at [355, 195] on button "Select Button" at bounding box center [304, 196] width 196 height 13
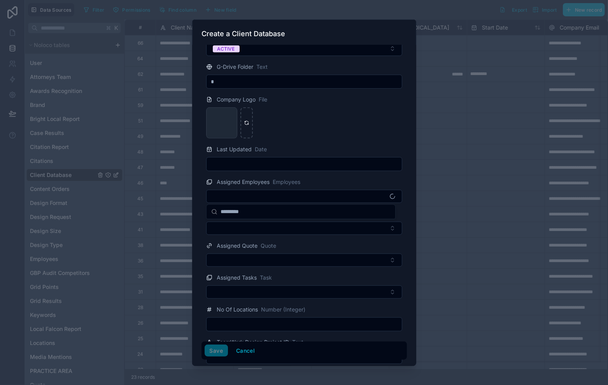
click at [344, 178] on div "Assigned Employees Employees" at bounding box center [304, 181] width 196 height 9
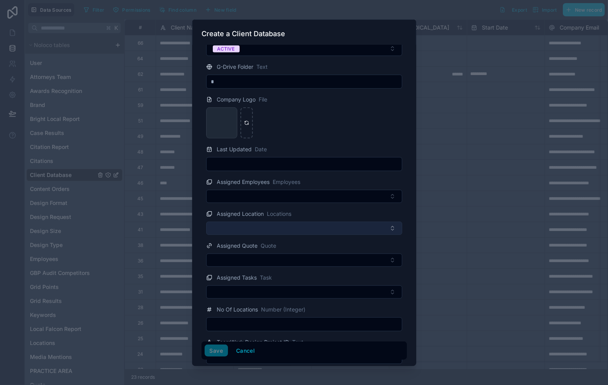
click at [358, 230] on button "Select Button" at bounding box center [304, 228] width 196 height 13
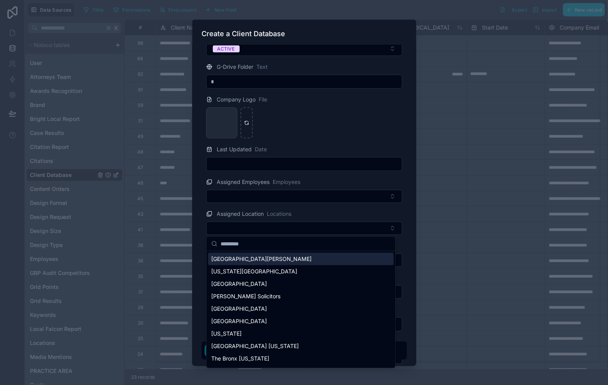
click at [328, 139] on form "**********" at bounding box center [303, 278] width 205 height 923
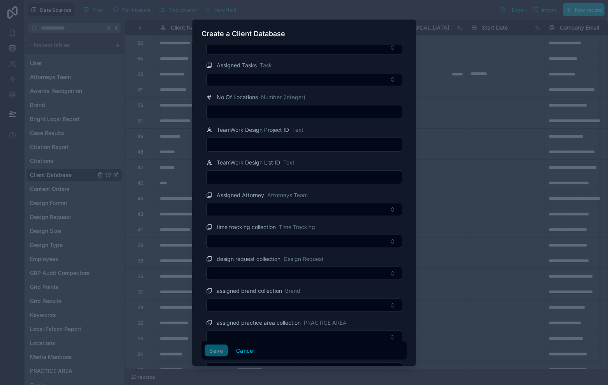
scroll to position [452, 0]
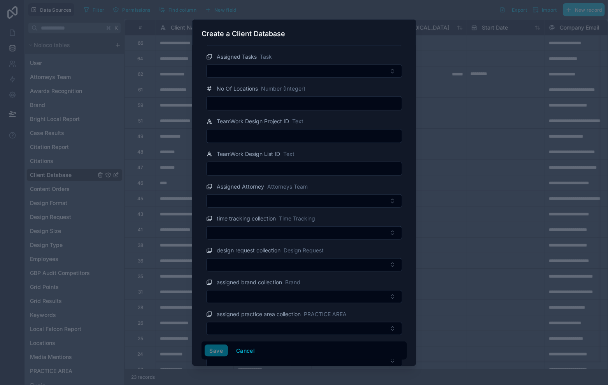
click at [215, 349] on div "Save Cancel" at bounding box center [303, 350] width 199 height 12
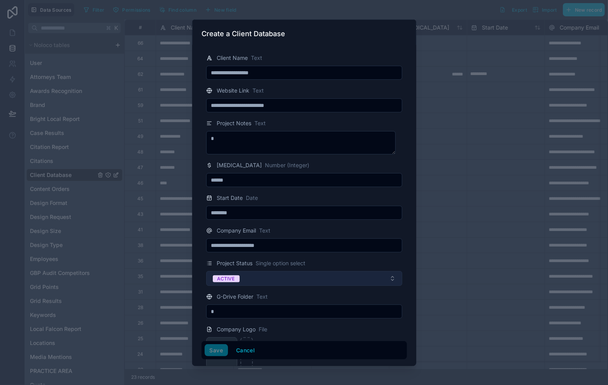
scroll to position [0, 0]
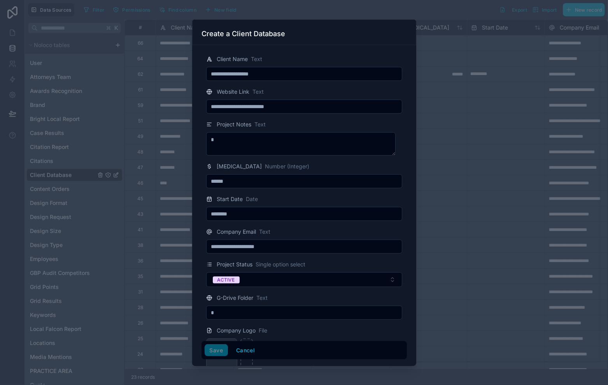
click at [291, 171] on div "Retainer Number (Integer) ******" at bounding box center [303, 175] width 205 height 26
click at [296, 176] on input "******" at bounding box center [303, 181] width 195 height 11
click at [298, 168] on div "Retainer Number (Integer)" at bounding box center [304, 166] width 196 height 9
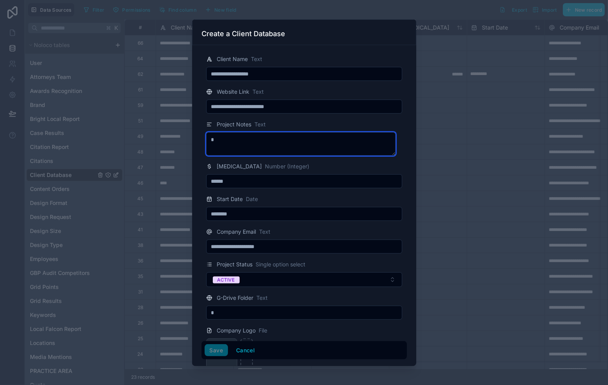
click at [292, 138] on textarea "*" at bounding box center [300, 143] width 189 height 23
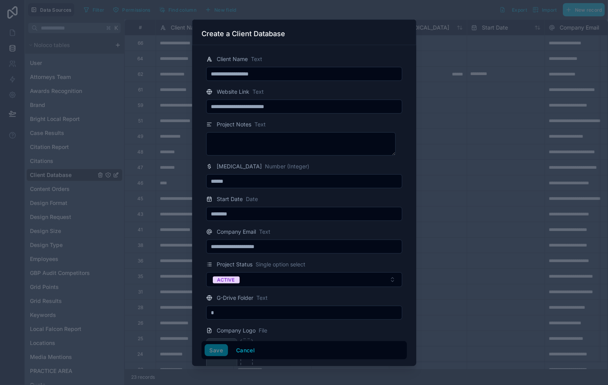
click at [281, 70] on input "**********" at bounding box center [303, 73] width 195 height 11
click at [283, 72] on input "**********" at bounding box center [303, 73] width 195 height 11
drag, startPoint x: 283, startPoint y: 72, endPoint x: 322, endPoint y: 98, distance: 46.9
click at [284, 72] on input "**********" at bounding box center [303, 73] width 195 height 11
type input "**********"
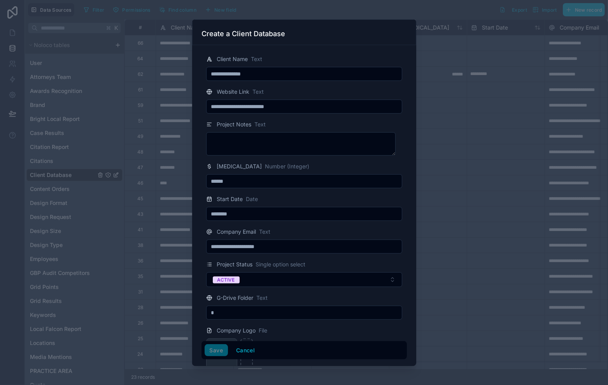
click at [363, 129] on div "Project Notes Text" at bounding box center [303, 138] width 205 height 36
click at [312, 165] on div "Retainer Number (Integer)" at bounding box center [304, 166] width 196 height 9
drag, startPoint x: 316, startPoint y: 178, endPoint x: 277, endPoint y: 182, distance: 39.5
click at [316, 179] on input "******" at bounding box center [303, 181] width 195 height 11
drag, startPoint x: 245, startPoint y: 180, endPoint x: 252, endPoint y: 180, distance: 7.8
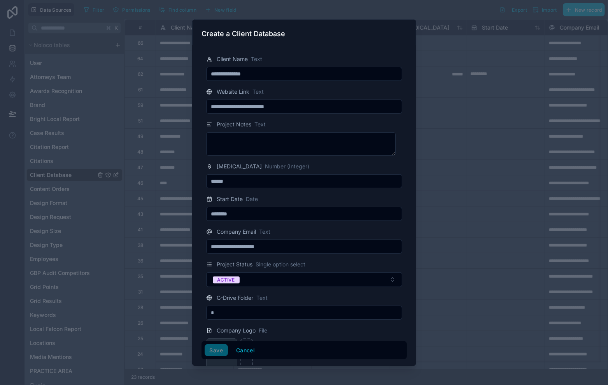
click at [245, 180] on input "******" at bounding box center [303, 181] width 195 height 11
type input "**"
click at [295, 197] on div "Start Date Date" at bounding box center [304, 198] width 196 height 9
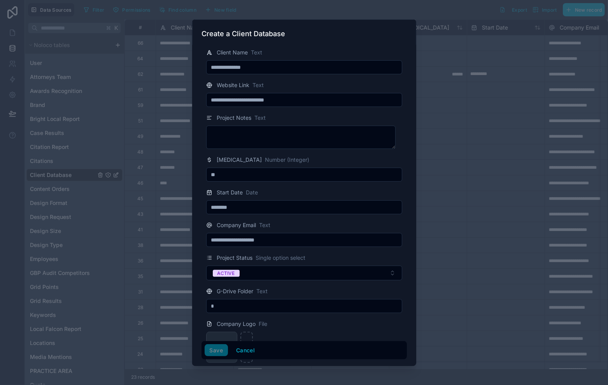
scroll to position [15, 0]
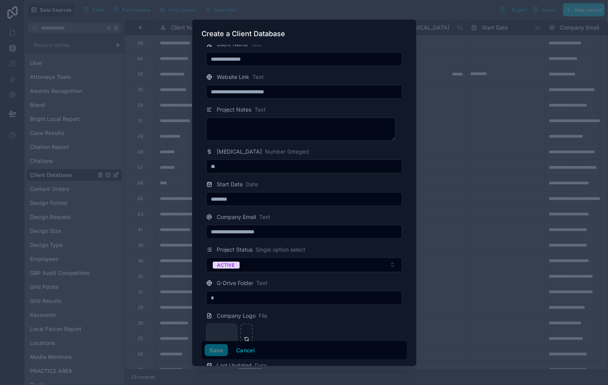
click at [261, 299] on input "*" at bounding box center [303, 297] width 195 height 11
drag, startPoint x: 334, startPoint y: 344, endPoint x: 327, endPoint y: 336, distance: 10.5
click at [334, 344] on div "Save Cancel" at bounding box center [303, 350] width 199 height 12
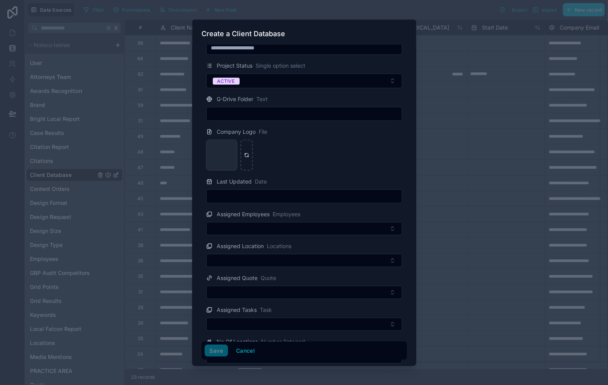
scroll to position [203, 0]
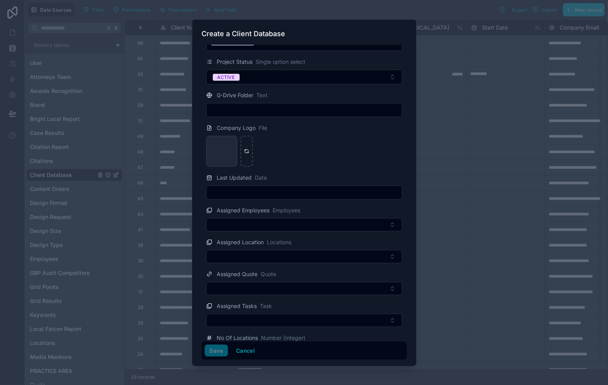
click at [318, 235] on form "**********" at bounding box center [303, 307] width 205 height 923
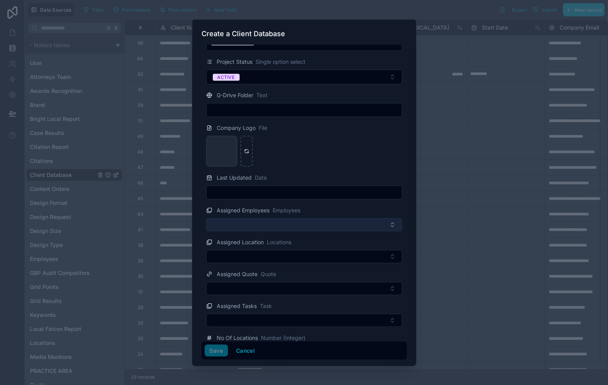
click at [320, 224] on button "Select Button" at bounding box center [304, 224] width 196 height 13
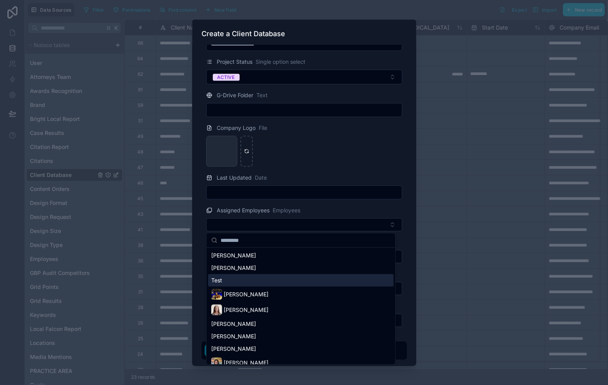
click at [292, 280] on div "Test" at bounding box center [300, 280] width 185 height 12
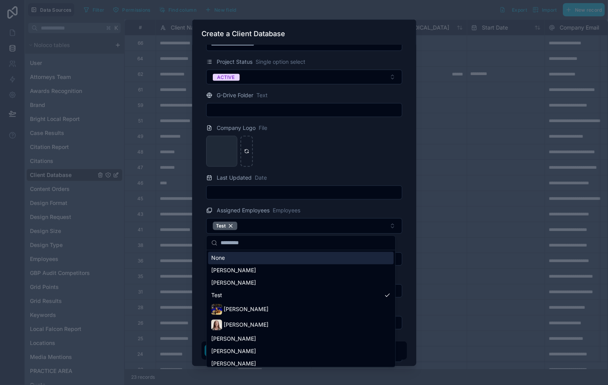
click at [341, 165] on div "parker_waichman_llp_logo .jpeg" at bounding box center [304, 151] width 196 height 31
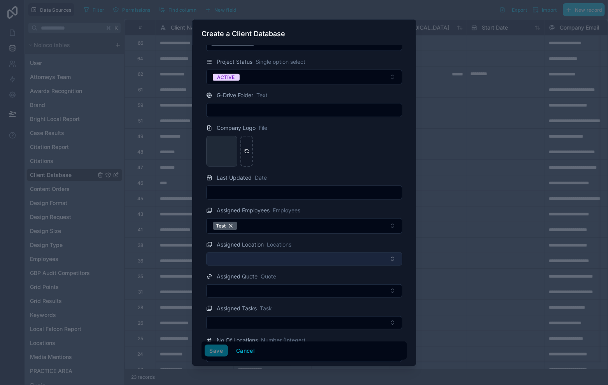
click at [330, 254] on button "Select Button" at bounding box center [304, 258] width 196 height 13
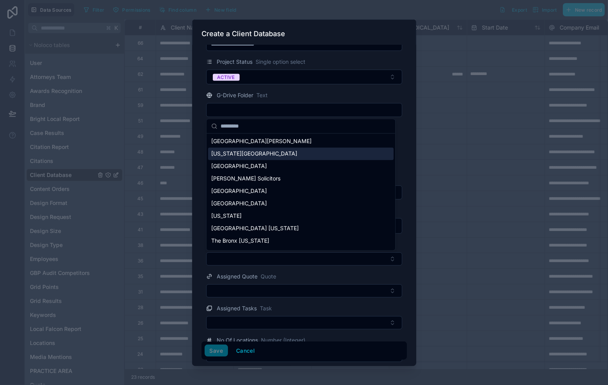
click at [279, 151] on div "[US_STATE][GEOGRAPHIC_DATA]" at bounding box center [300, 154] width 185 height 12
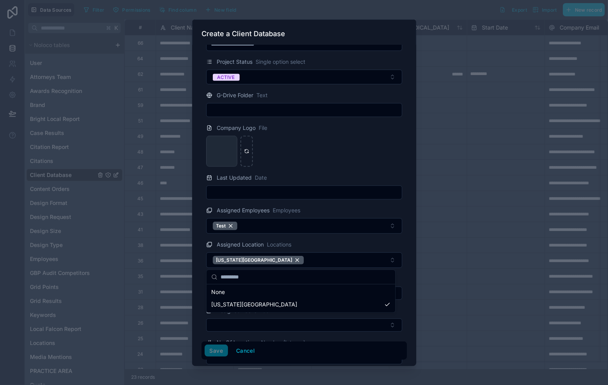
click at [325, 282] on div "**********" at bounding box center [316, 192] width 583 height 385
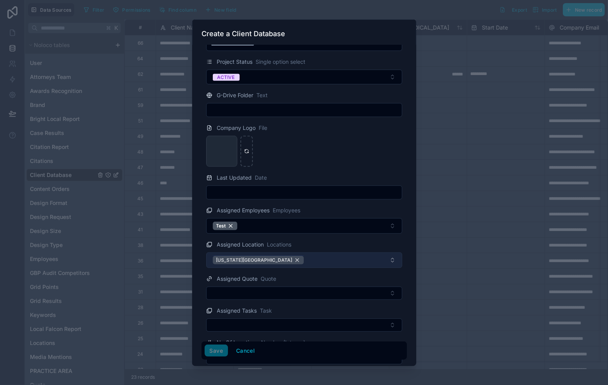
click at [253, 261] on div "[US_STATE][GEOGRAPHIC_DATA]" at bounding box center [258, 260] width 91 height 9
click at [324, 259] on button "Select Button" at bounding box center [304, 258] width 196 height 13
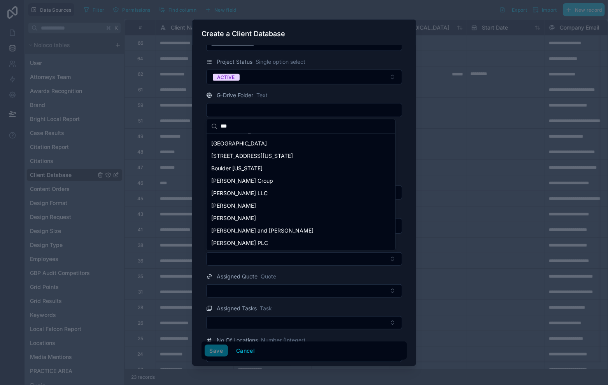
scroll to position [0, 0]
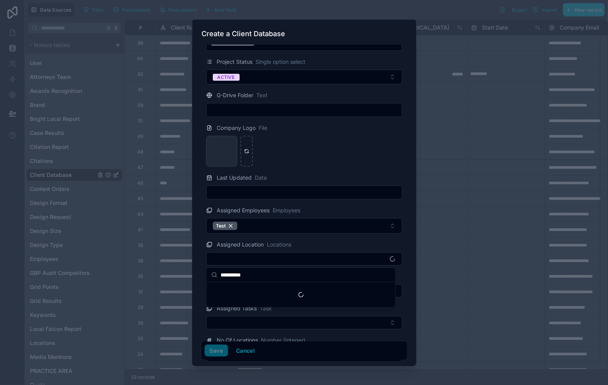
type input "**********"
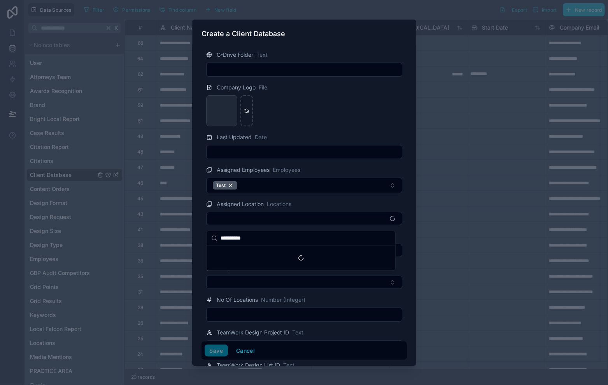
scroll to position [243, 0]
click at [247, 349] on button "Cancel" at bounding box center [245, 350] width 29 height 12
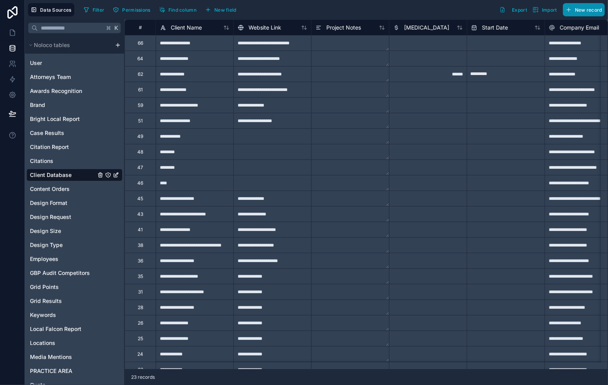
click at [585, 8] on span "New record" at bounding box center [588, 10] width 27 height 6
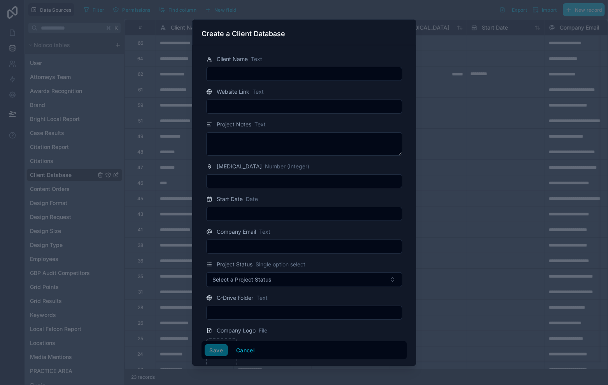
drag, startPoint x: 262, startPoint y: 68, endPoint x: 263, endPoint y: 72, distance: 4.3
click at [262, 68] on div at bounding box center [304, 74] width 196 height 14
click at [268, 71] on input "text" at bounding box center [303, 73] width 195 height 11
type input "**********"
click at [257, 104] on input "text" at bounding box center [303, 106] width 195 height 11
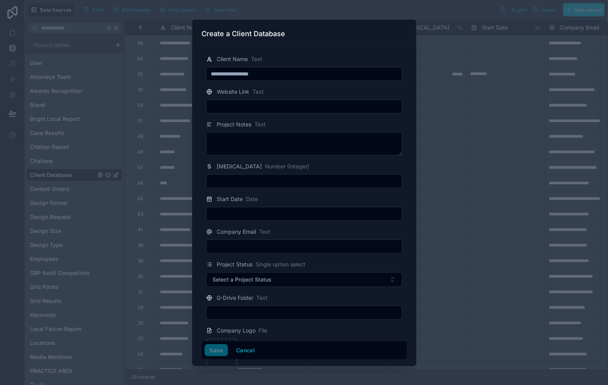
type input "**********"
click at [293, 120] on div "Project Notes Text" at bounding box center [304, 124] width 196 height 9
click at [301, 110] on input "**********" at bounding box center [303, 106] width 195 height 11
click at [311, 92] on div "Website Link Text" at bounding box center [304, 91] width 196 height 9
click at [351, 76] on input "**********" at bounding box center [303, 73] width 195 height 11
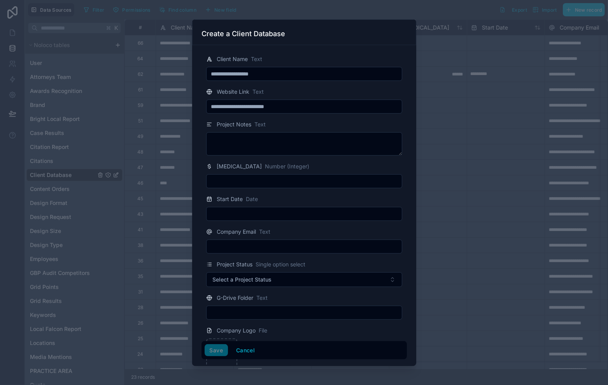
drag, startPoint x: 431, startPoint y: 56, endPoint x: 538, endPoint y: 13, distance: 115.9
click at [431, 56] on div at bounding box center [304, 192] width 608 height 385
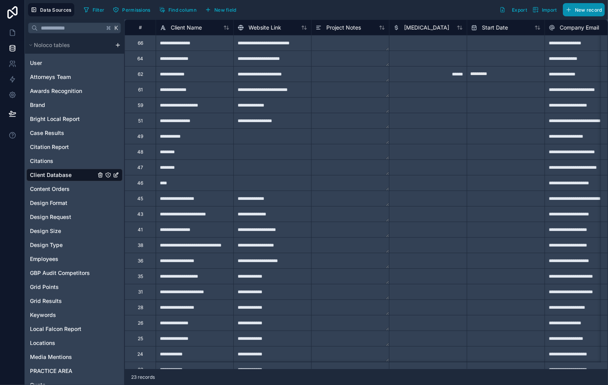
click at [593, 5] on button "New record" at bounding box center [584, 9] width 42 height 13
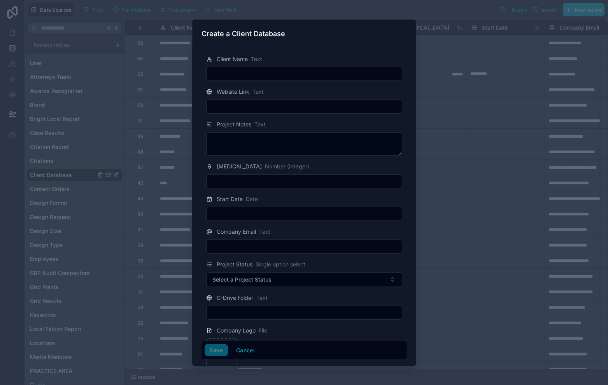
click at [346, 75] on input "text" at bounding box center [303, 73] width 195 height 11
type input "**********"
click at [309, 103] on input "text" at bounding box center [303, 106] width 195 height 11
click at [317, 77] on input "**********" at bounding box center [303, 73] width 195 height 11
drag, startPoint x: 280, startPoint y: 78, endPoint x: 281, endPoint y: 72, distance: 5.7
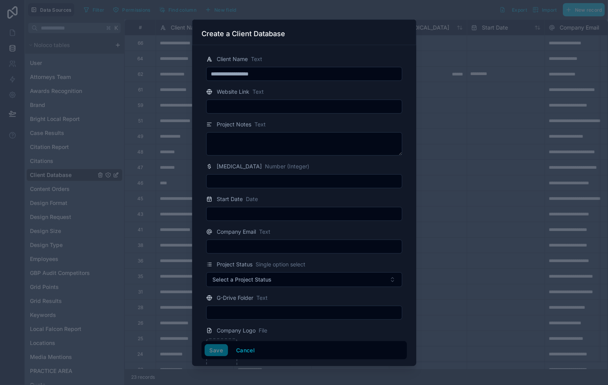
click at [280, 78] on input "**********" at bounding box center [303, 73] width 195 height 11
click at [281, 72] on input "**********" at bounding box center [303, 73] width 195 height 11
click at [289, 91] on div "Website Link Text" at bounding box center [304, 91] width 196 height 9
click at [292, 74] on input "**********" at bounding box center [303, 73] width 195 height 11
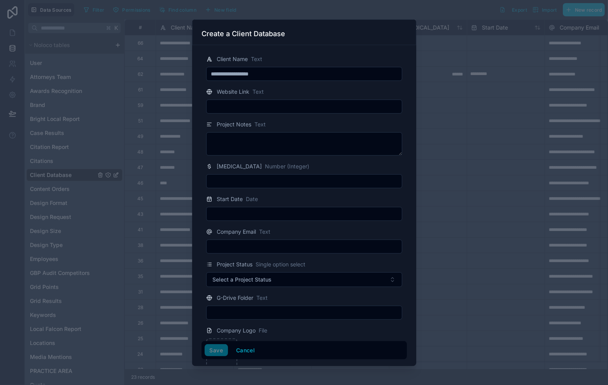
click at [302, 98] on div "Website Link Text" at bounding box center [303, 100] width 205 height 26
click at [298, 111] on input "text" at bounding box center [303, 106] width 195 height 11
type input "**********"
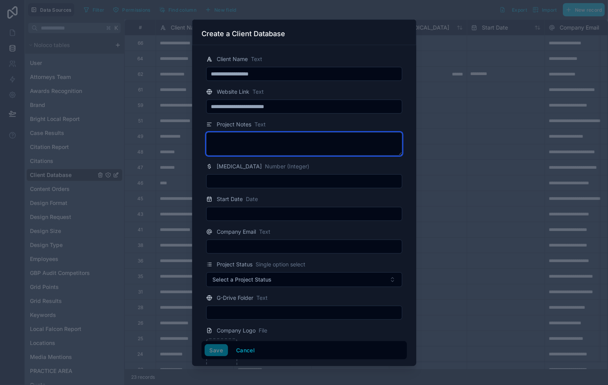
click at [300, 147] on textarea at bounding box center [304, 143] width 196 height 23
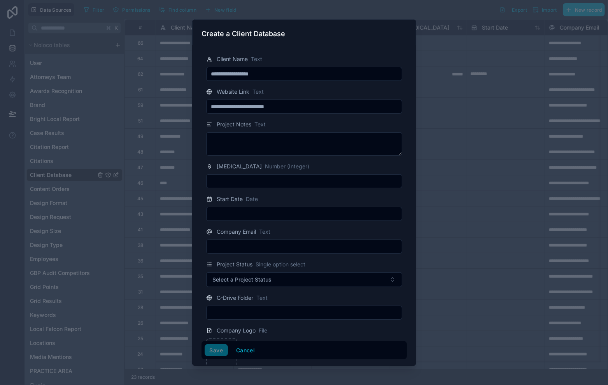
click at [293, 211] on input "text" at bounding box center [303, 213] width 195 height 11
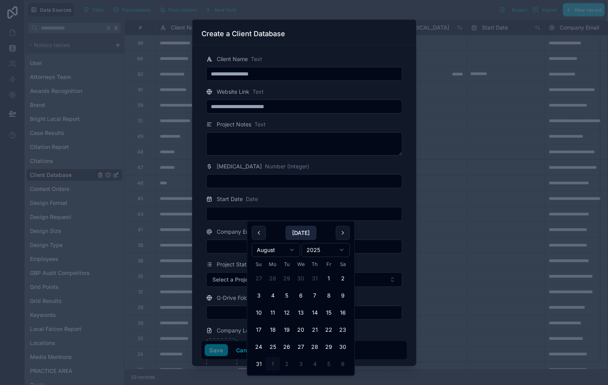
click at [296, 230] on button "Today" at bounding box center [300, 233] width 31 height 14
click at [275, 281] on button "1" at bounding box center [273, 278] width 14 height 14
type input "********"
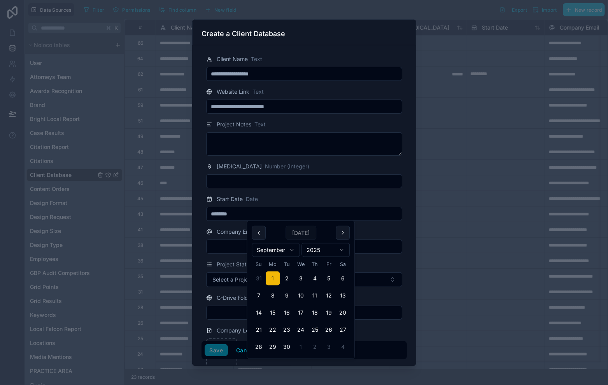
click at [383, 229] on div "Company Email Text" at bounding box center [304, 231] width 196 height 9
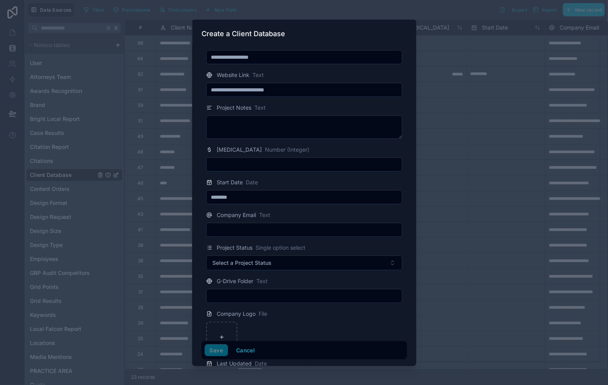
scroll to position [17, 0]
click at [346, 226] on input "text" at bounding box center [303, 229] width 195 height 11
paste input "**********"
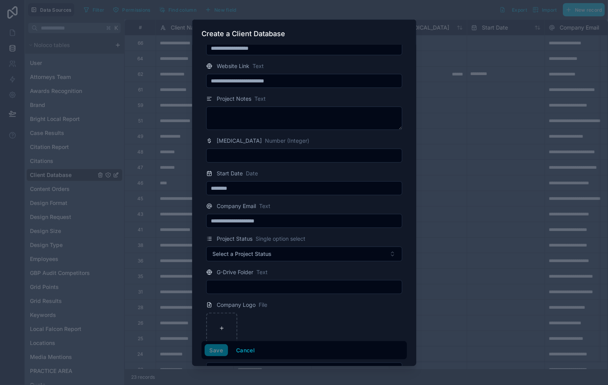
scroll to position [67, 0]
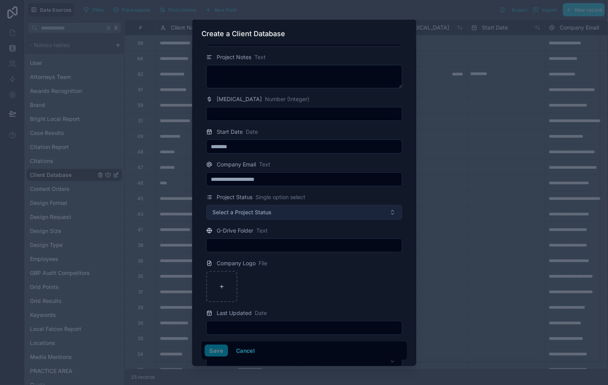
type input "**********"
click at [296, 210] on button "Select a Project Status" at bounding box center [304, 212] width 196 height 15
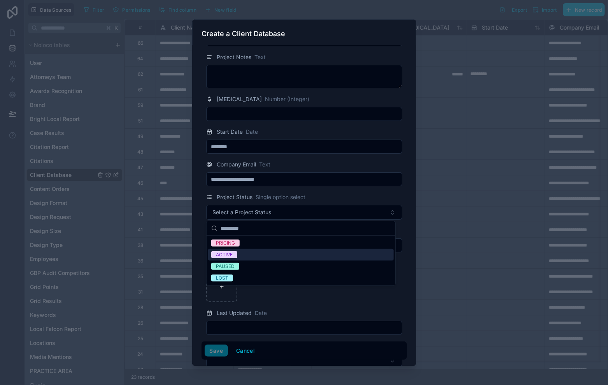
click at [268, 255] on div "ACTIVE" at bounding box center [300, 255] width 185 height 12
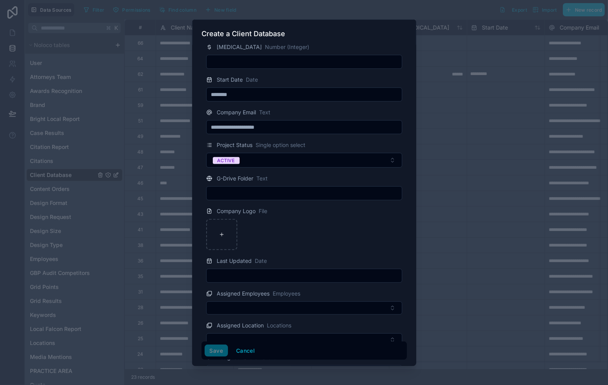
scroll to position [121, 0]
click at [231, 228] on div at bounding box center [221, 232] width 31 height 31
type input "**********"
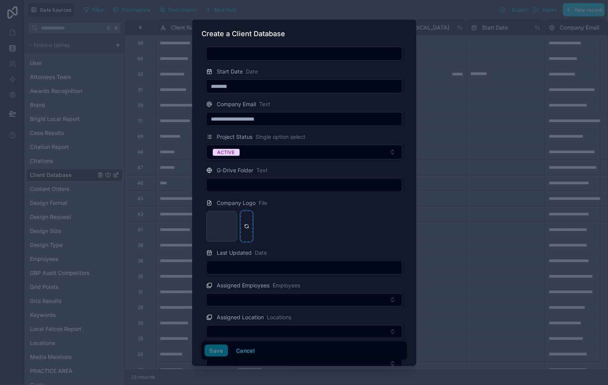
scroll to position [135, 0]
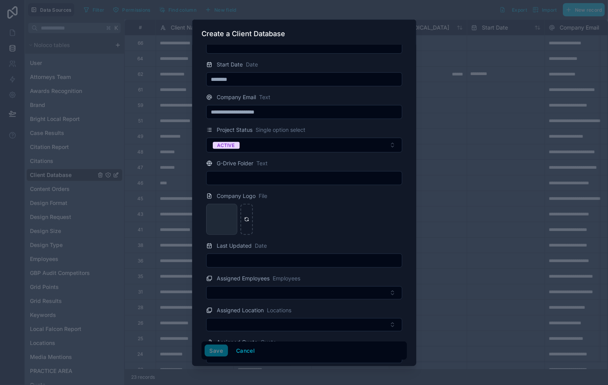
click at [250, 252] on div "Last Updated Date" at bounding box center [303, 254] width 205 height 26
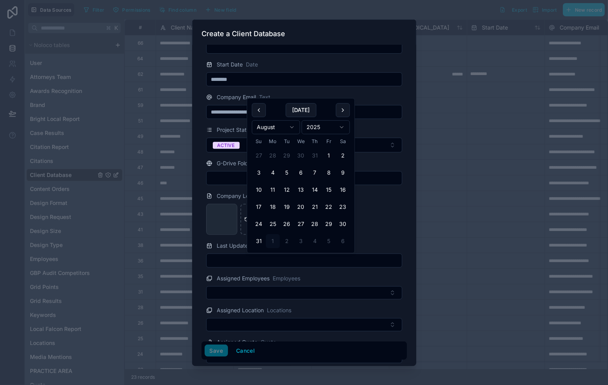
click at [266, 255] on input "text" at bounding box center [303, 260] width 195 height 11
click at [386, 224] on div "parker_waichman_llp_logo .jpeg" at bounding box center [304, 219] width 196 height 31
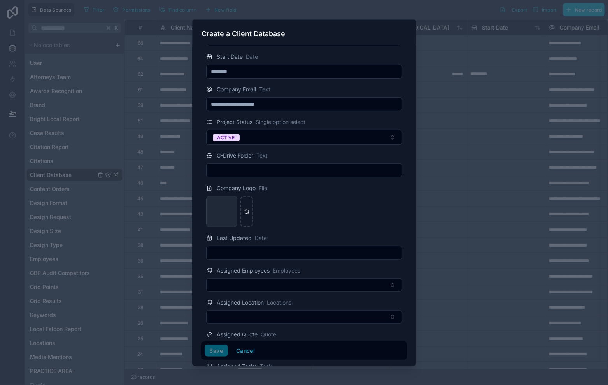
scroll to position [191, 0]
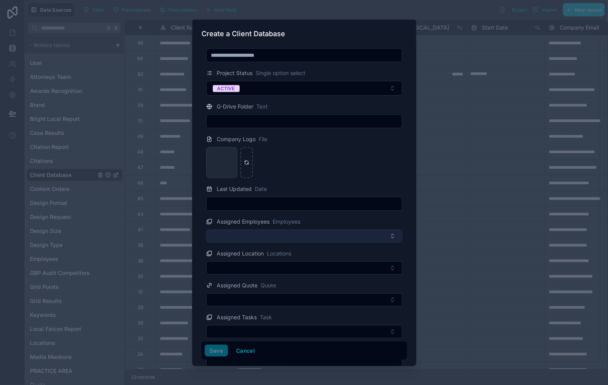
click at [307, 237] on button "Select Button" at bounding box center [304, 235] width 196 height 13
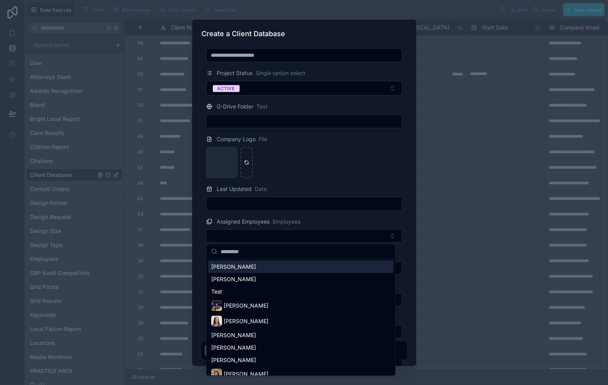
click at [330, 164] on div "parker_waichman_llp_logo .jpeg" at bounding box center [304, 162] width 196 height 31
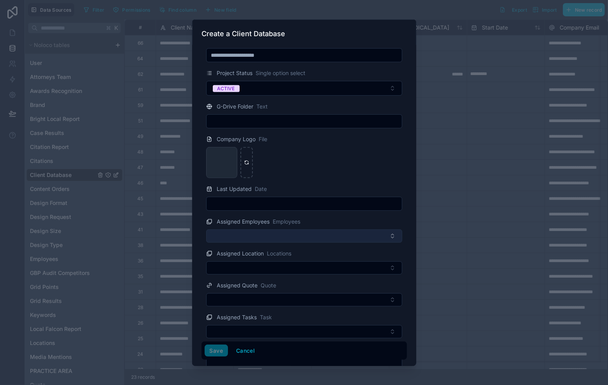
click at [314, 232] on button "Select Button" at bounding box center [304, 235] width 196 height 13
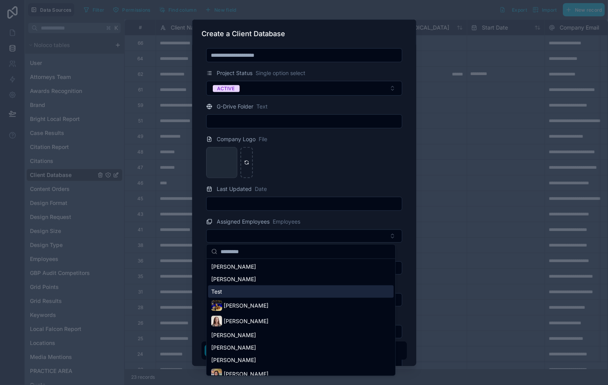
drag, startPoint x: 303, startPoint y: 290, endPoint x: 304, endPoint y: 280, distance: 10.1
click at [303, 289] on div "Test" at bounding box center [300, 291] width 185 height 12
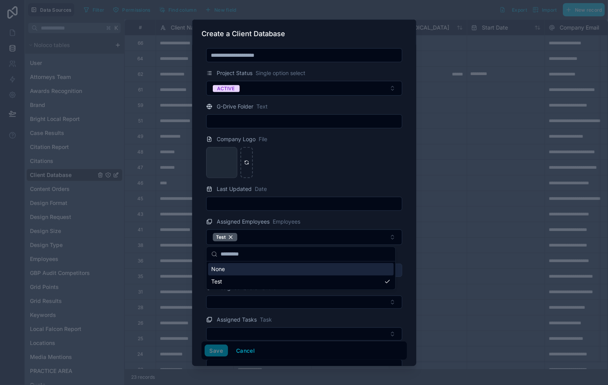
drag, startPoint x: 332, startPoint y: 177, endPoint x: 315, endPoint y: 264, distance: 88.4
click at [332, 177] on div "parker_waichman_llp_logo .jpeg" at bounding box center [304, 162] width 196 height 31
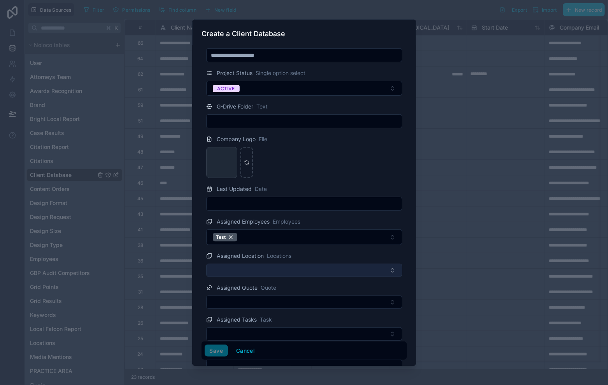
click at [313, 268] on button "Select Button" at bounding box center [304, 270] width 196 height 13
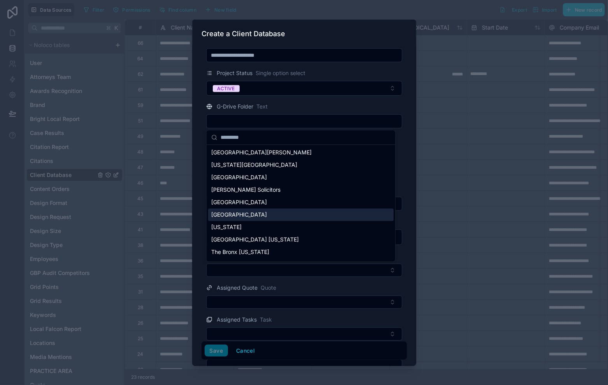
click at [301, 202] on div "Chicago" at bounding box center [300, 202] width 185 height 12
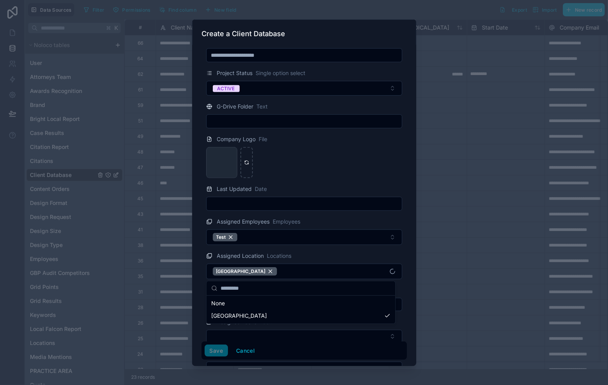
click at [283, 301] on div "**********" at bounding box center [316, 192] width 583 height 385
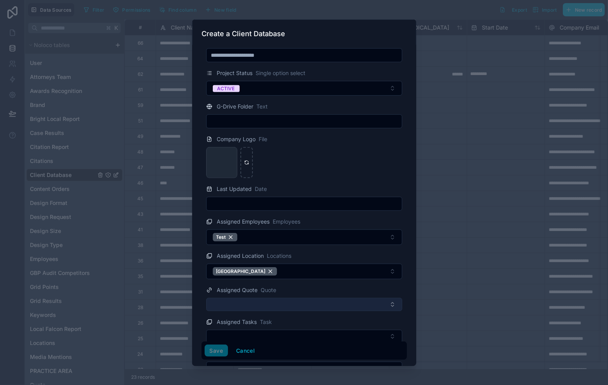
click at [278, 304] on button "Select Button" at bounding box center [304, 304] width 196 height 13
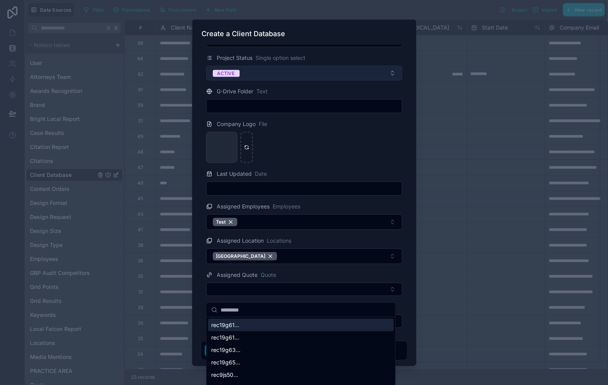
scroll to position [337, 0]
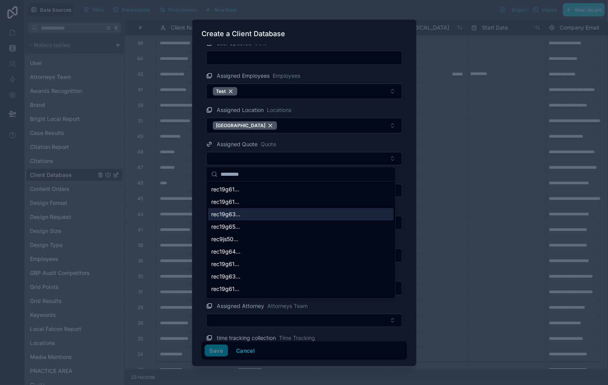
click at [325, 214] on div "rec19g63..." at bounding box center [300, 214] width 185 height 12
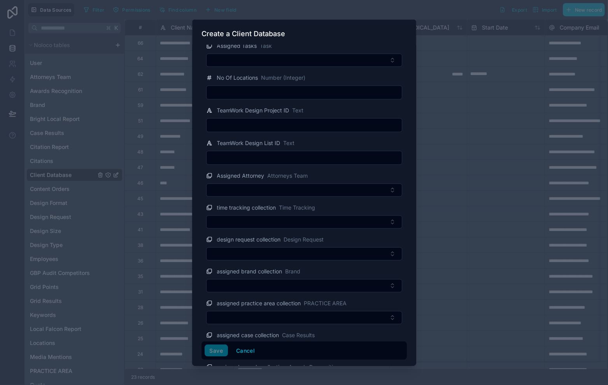
click at [214, 353] on div "Save Cancel" at bounding box center [303, 350] width 199 height 12
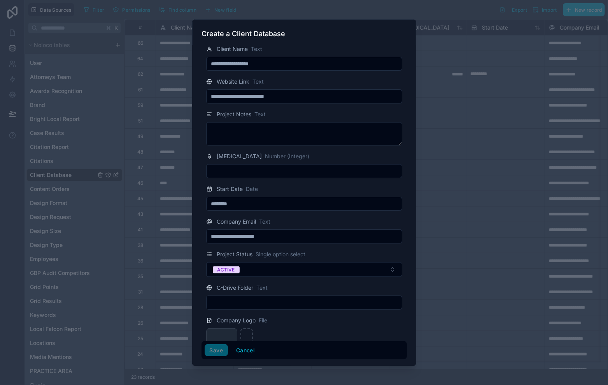
scroll to position [1, 0]
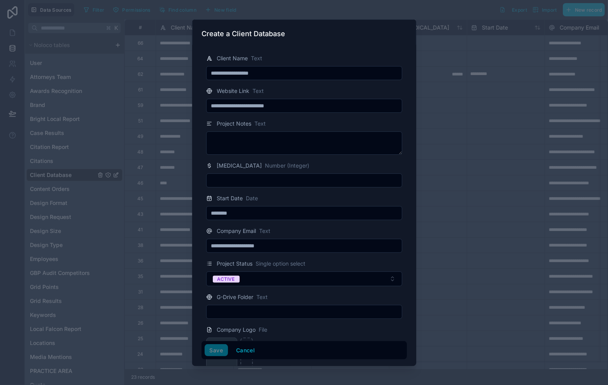
click at [278, 178] on input "text" at bounding box center [303, 180] width 195 height 11
type input "******"
click at [297, 119] on div "Project Notes Text" at bounding box center [304, 123] width 196 height 9
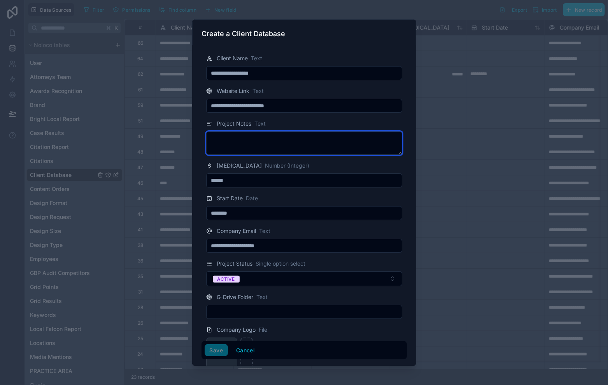
click at [293, 141] on textarea at bounding box center [304, 142] width 196 height 23
type textarea "*****"
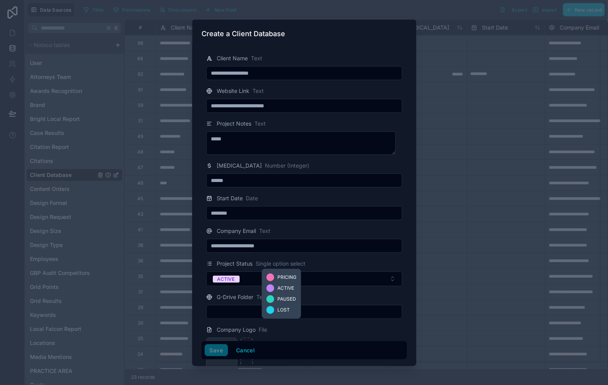
click at [316, 306] on input "text" at bounding box center [303, 311] width 195 height 11
click at [323, 313] on input "text" at bounding box center [303, 311] width 195 height 11
type input "****"
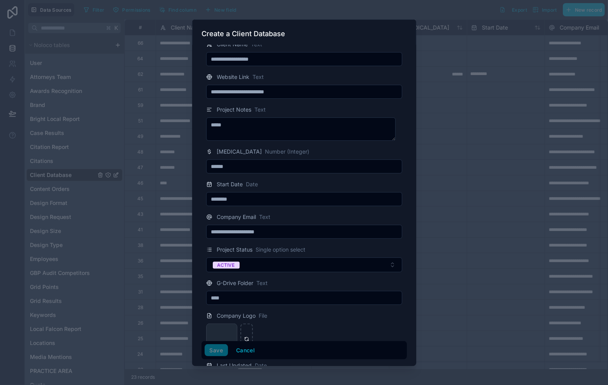
click at [321, 324] on div "parker_waichman_llp_logo .jpeg" at bounding box center [304, 338] width 196 height 31
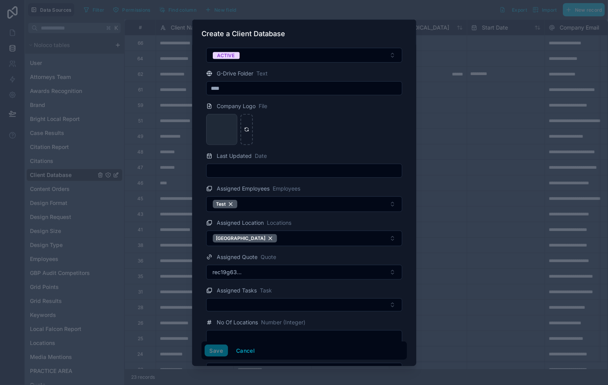
scroll to position [352, 0]
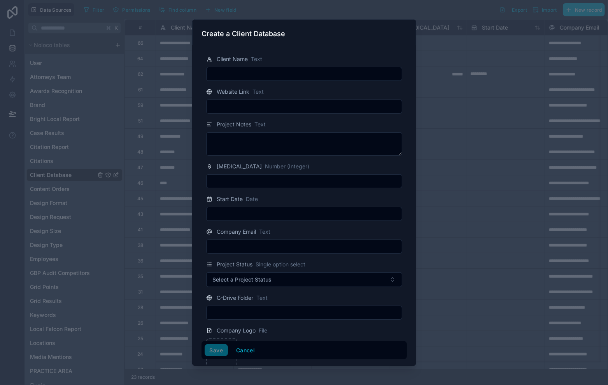
click at [423, 105] on div at bounding box center [304, 192] width 608 height 385
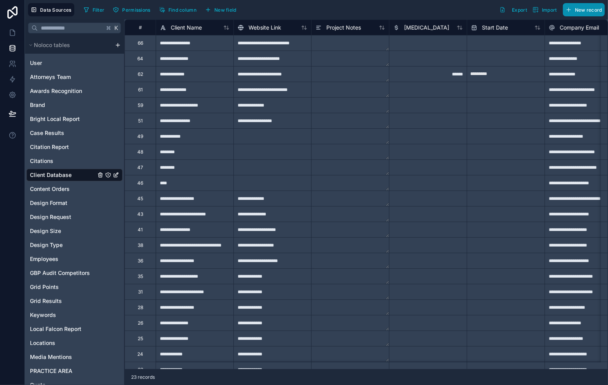
click at [583, 6] on button "New record" at bounding box center [584, 9] width 42 height 13
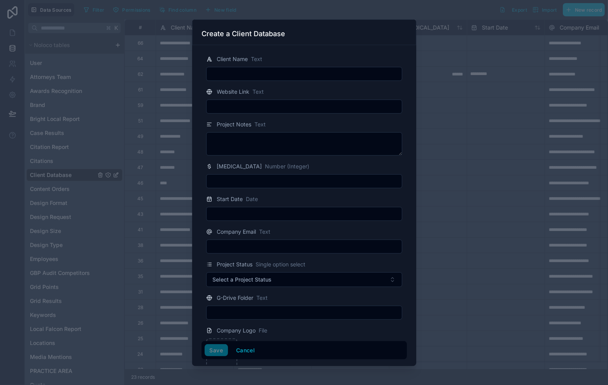
click at [294, 73] on input "text" at bounding box center [303, 73] width 195 height 11
type input "**********"
drag, startPoint x: 325, startPoint y: 89, endPoint x: 323, endPoint y: 82, distance: 7.4
click at [325, 89] on div "Website Link Text" at bounding box center [304, 91] width 196 height 9
click at [320, 77] on input "**********" at bounding box center [303, 73] width 195 height 11
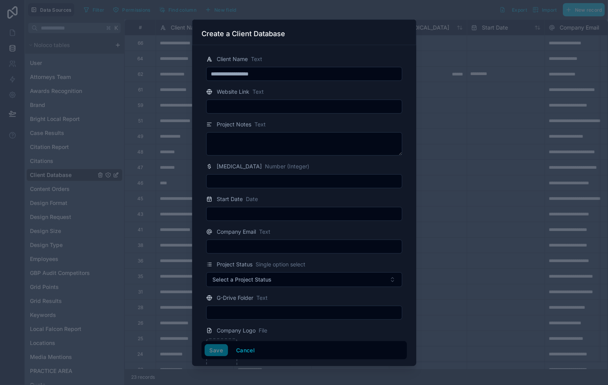
click at [316, 90] on div "Website Link Text" at bounding box center [304, 91] width 196 height 9
drag, startPoint x: 456, startPoint y: 116, endPoint x: 423, endPoint y: 120, distance: 33.2
click at [456, 116] on div at bounding box center [304, 192] width 608 height 385
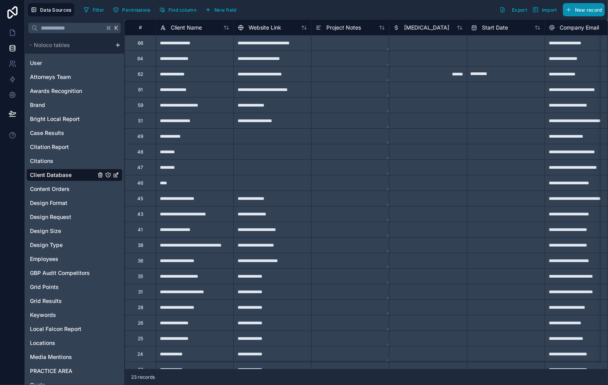
click at [576, 7] on span "New record" at bounding box center [588, 10] width 27 height 6
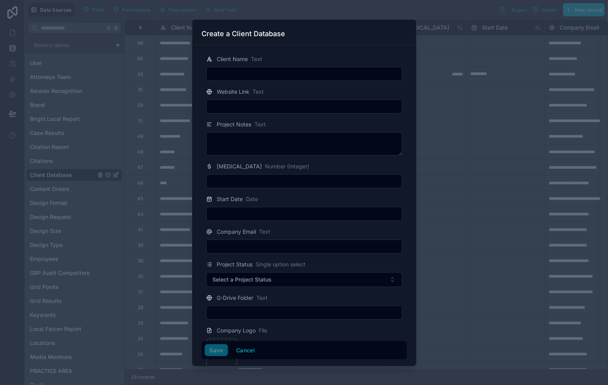
click at [323, 73] on input "text" at bounding box center [303, 73] width 195 height 11
type input "**********"
click at [325, 95] on div "Website Link Text" at bounding box center [304, 91] width 196 height 9
click at [302, 106] on input "text" at bounding box center [303, 106] width 195 height 11
type input "**********"
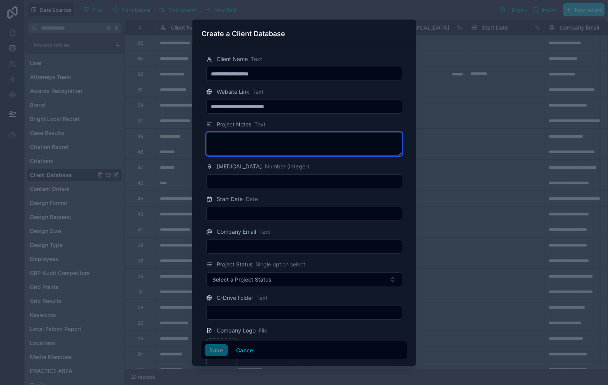
click at [270, 144] on textarea at bounding box center [304, 143] width 196 height 23
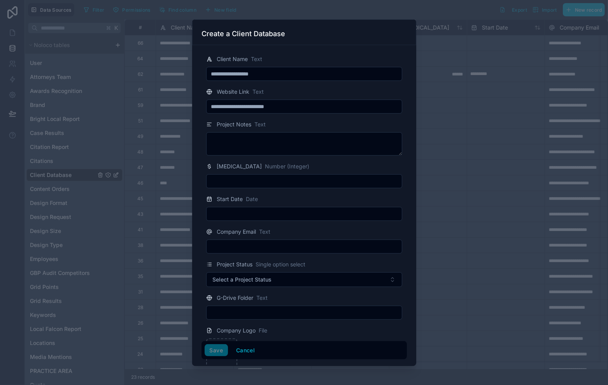
click at [273, 180] on input "text" at bounding box center [303, 181] width 195 height 11
type input "******"
click at [276, 215] on input "text" at bounding box center [303, 213] width 195 height 11
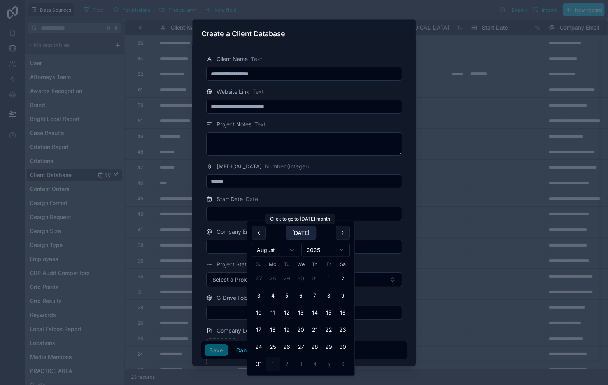
click at [298, 233] on button "Today" at bounding box center [300, 233] width 31 height 14
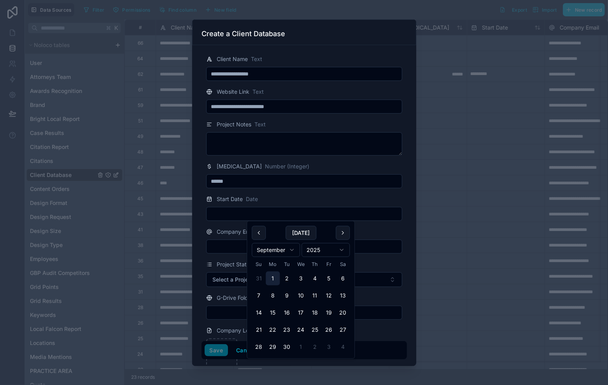
click at [273, 277] on button "1" at bounding box center [273, 278] width 14 height 14
type input "********"
drag, startPoint x: 298, startPoint y: 189, endPoint x: 292, endPoint y: 194, distance: 7.7
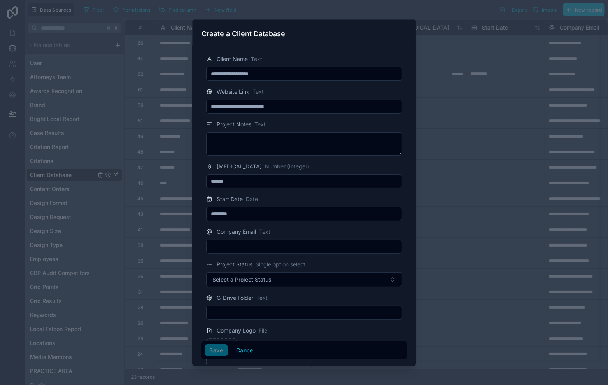
click at [264, 249] on input "text" at bounding box center [303, 246] width 195 height 11
type input "**********"
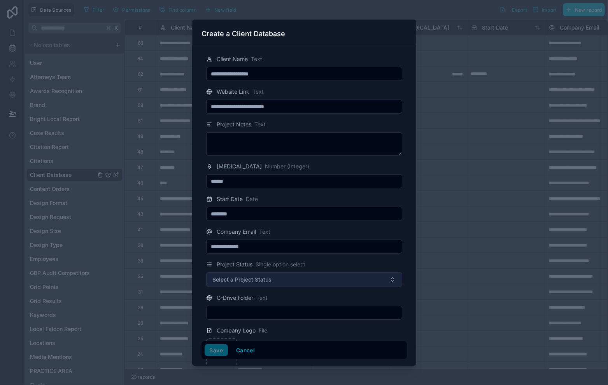
click at [311, 278] on button "Select a Project Status" at bounding box center [304, 279] width 196 height 15
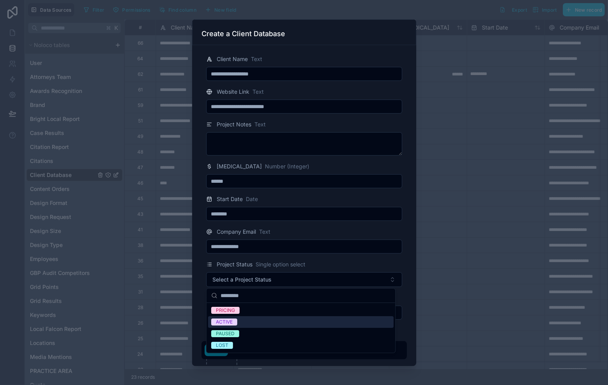
click at [268, 324] on div "ACTIVE" at bounding box center [300, 322] width 185 height 12
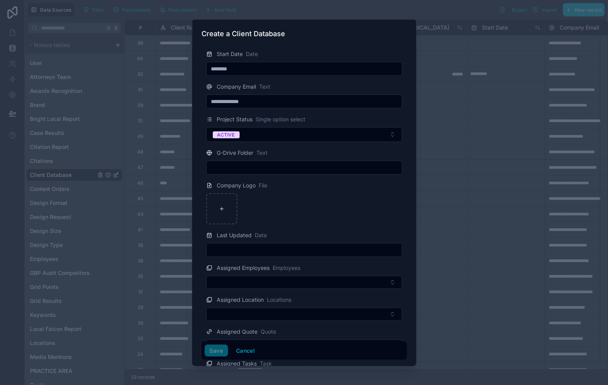
scroll to position [170, 0]
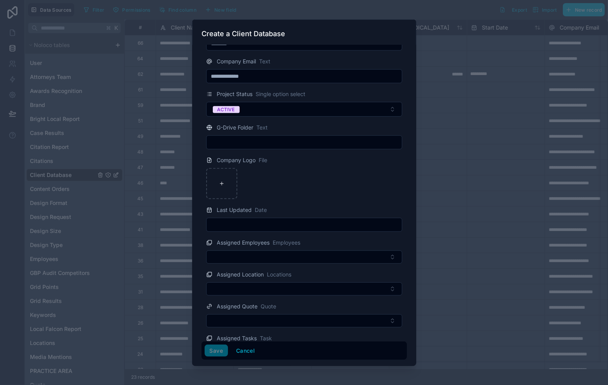
click at [286, 143] on input "text" at bounding box center [303, 142] width 195 height 11
click at [353, 166] on div "Company Logo File" at bounding box center [303, 178] width 205 height 44
click at [287, 146] on input "text" at bounding box center [303, 142] width 195 height 11
type input "****"
click at [350, 160] on div "Company Logo File" at bounding box center [304, 160] width 196 height 9
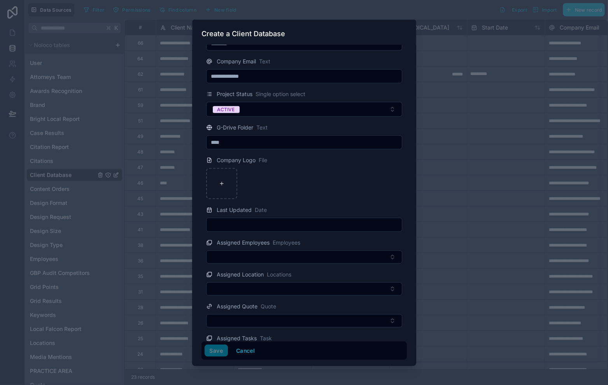
click at [355, 185] on div at bounding box center [304, 183] width 196 height 31
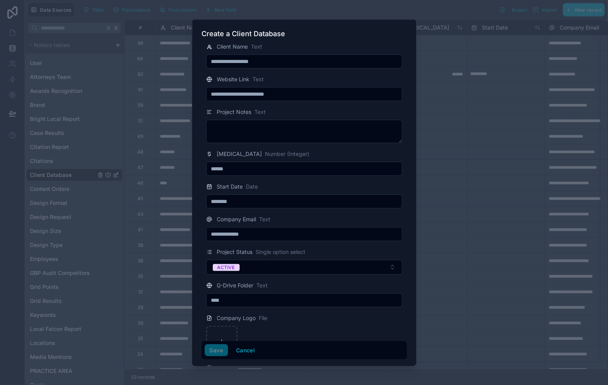
scroll to position [0, 0]
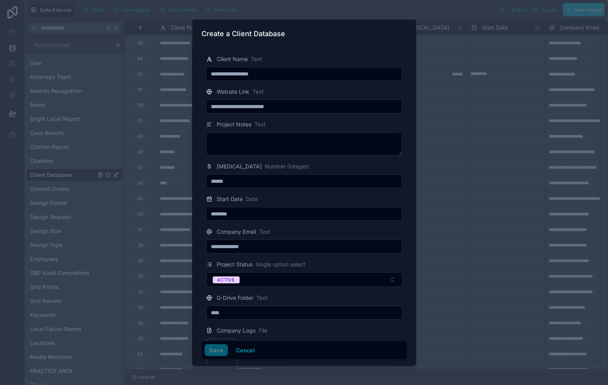
click at [318, 75] on input "**********" at bounding box center [303, 73] width 195 height 11
click at [311, 91] on div "Website Link Text" at bounding box center [304, 91] width 196 height 9
click at [324, 75] on input "**********" at bounding box center [303, 73] width 195 height 11
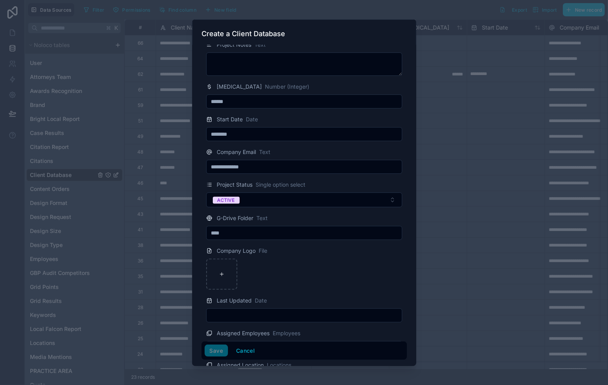
scroll to position [87, 0]
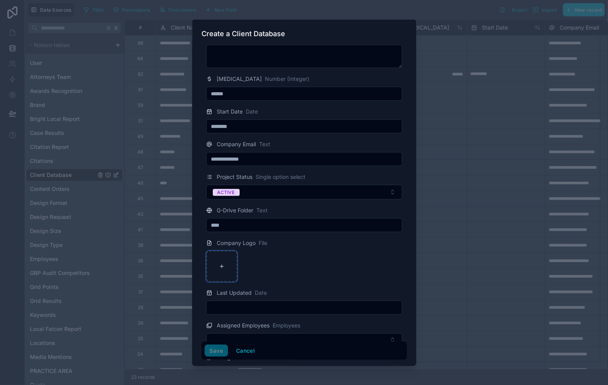
click at [225, 257] on div at bounding box center [221, 266] width 31 height 31
type input "**********"
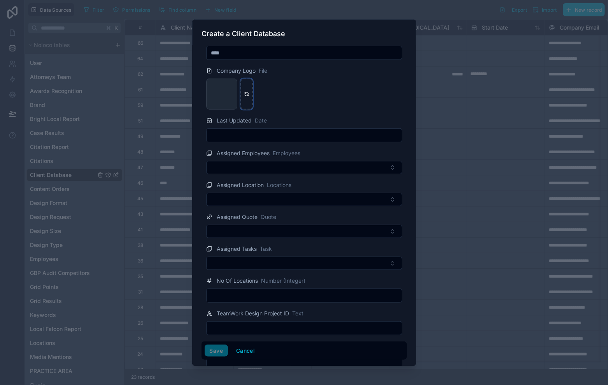
scroll to position [270, 0]
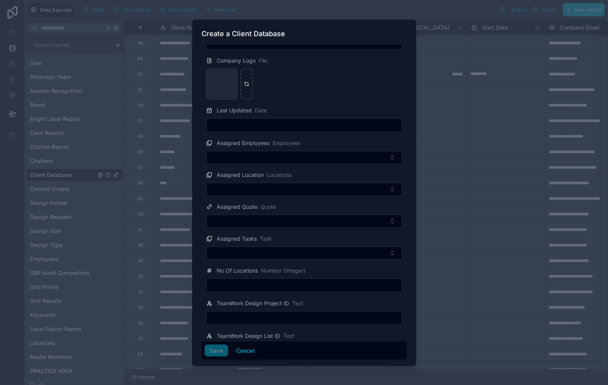
click at [307, 281] on input "text" at bounding box center [303, 285] width 195 height 11
type input "*"
click at [329, 94] on div "parker_waichman_llp_logo .jpeg" at bounding box center [304, 83] width 196 height 31
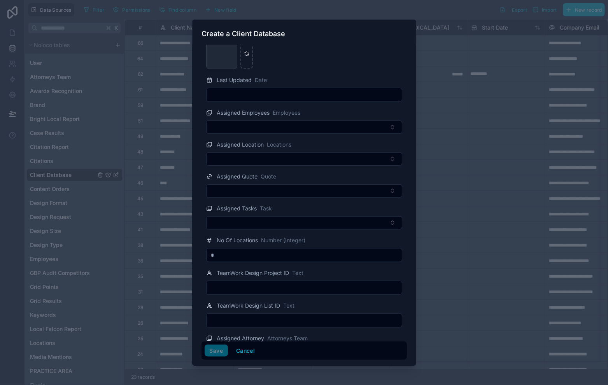
click at [332, 288] on input "text" at bounding box center [303, 287] width 195 height 11
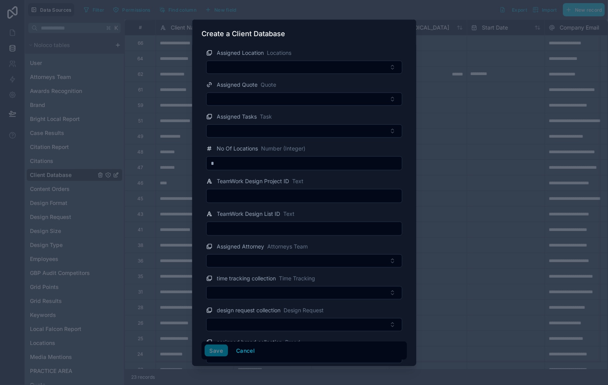
scroll to position [393, 0]
click at [328, 214] on div "TeamWork Design List ID Text" at bounding box center [304, 212] width 196 height 9
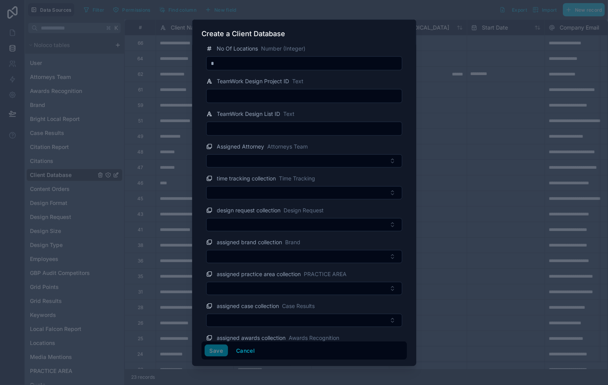
scroll to position [309, 0]
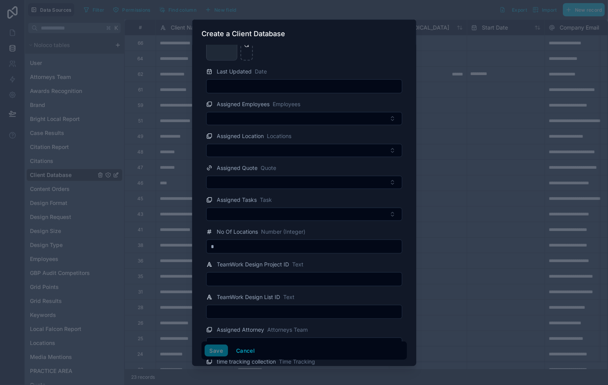
click at [477, 203] on div at bounding box center [304, 192] width 608 height 385
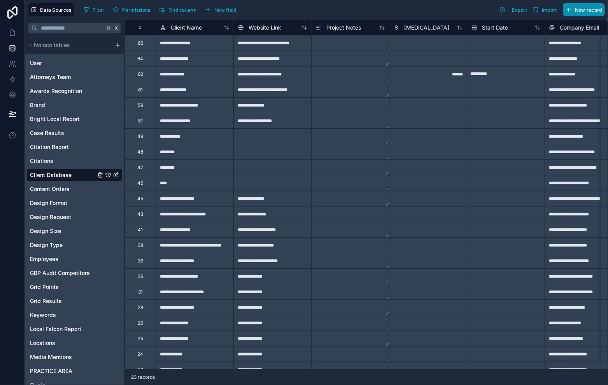
click at [578, 9] on span "New record" at bounding box center [588, 10] width 27 height 6
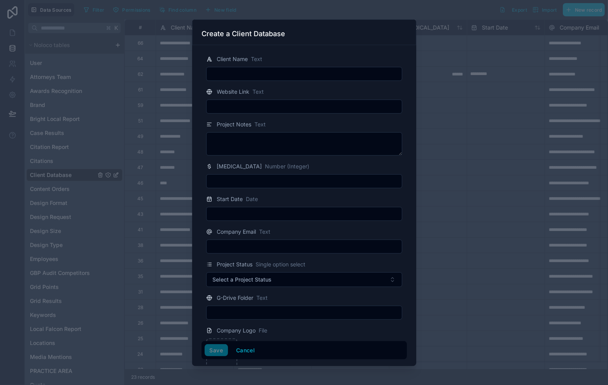
drag, startPoint x: 255, startPoint y: 65, endPoint x: 259, endPoint y: 72, distance: 7.5
click at [256, 68] on div "Client Name Text" at bounding box center [303, 67] width 205 height 26
click at [260, 72] on input "text" at bounding box center [303, 73] width 195 height 11
type input "*"
click at [467, 81] on div at bounding box center [304, 192] width 608 height 385
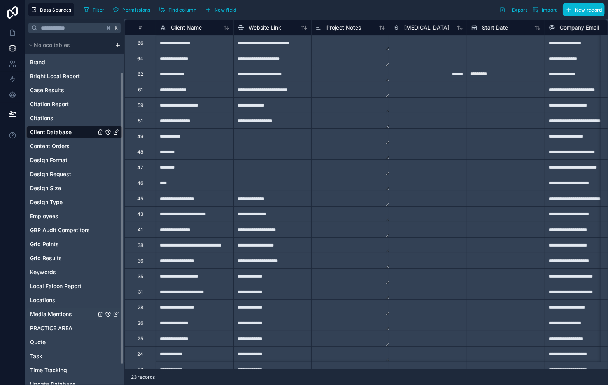
scroll to position [66, 0]
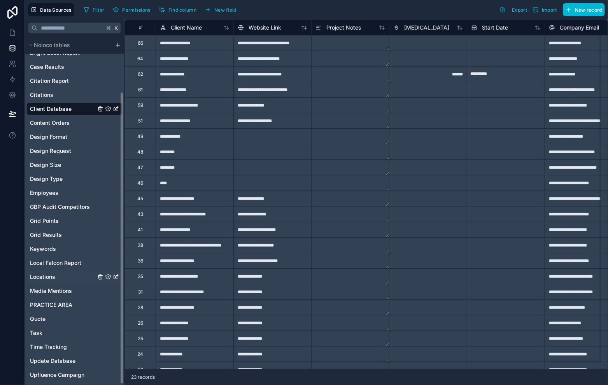
click at [59, 279] on div "Locations" at bounding box center [74, 277] width 96 height 12
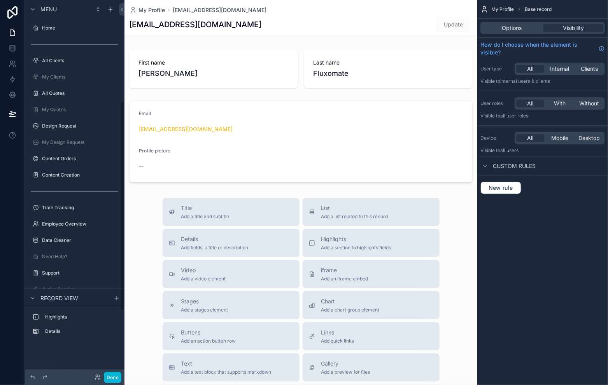
scroll to position [180, 0]
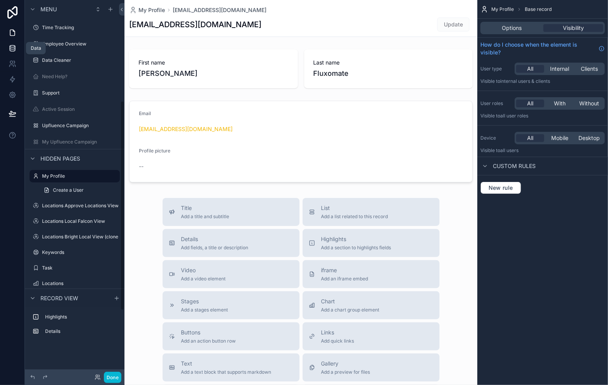
click at [10, 50] on icon at bounding box center [12, 49] width 5 height 3
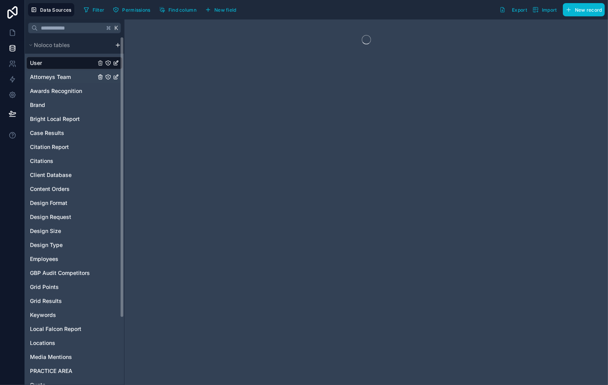
click at [62, 77] on span "Attorneys Team" at bounding box center [50, 77] width 41 height 8
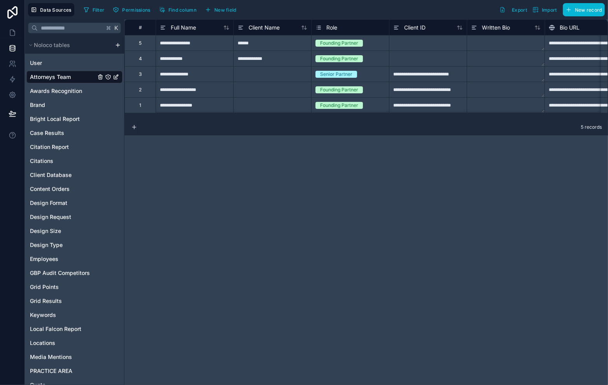
drag, startPoint x: 478, startPoint y: 198, endPoint x: 344, endPoint y: 126, distance: 152.4
click at [470, 198] on div "**********" at bounding box center [365, 201] width 483 height 365
click at [268, 75] on div at bounding box center [272, 74] width 78 height 16
click at [585, 11] on span "New record" at bounding box center [588, 10] width 27 height 6
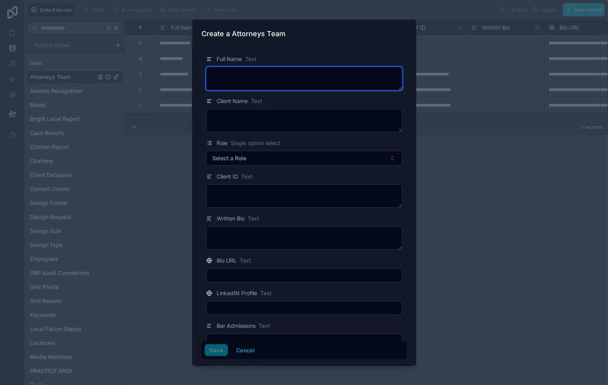
click at [250, 75] on textarea at bounding box center [304, 78] width 196 height 23
paste textarea "**********"
type textarea "**********"
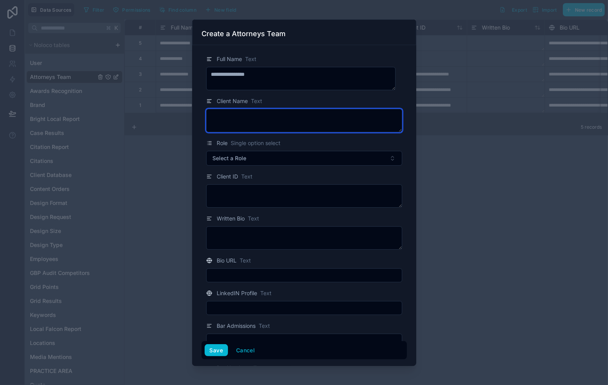
click at [266, 110] on textarea at bounding box center [304, 120] width 196 height 23
paste textarea "**********"
type textarea "**********"
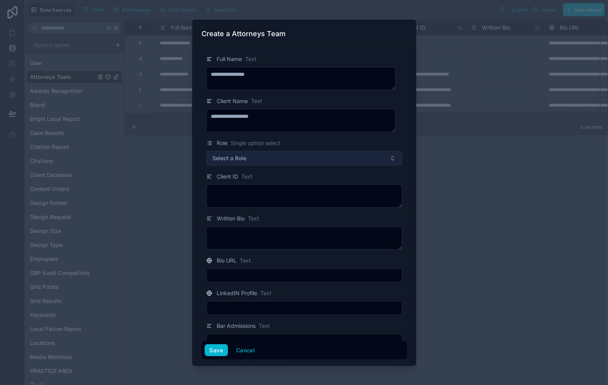
click at [276, 154] on button "Select a Role" at bounding box center [304, 158] width 196 height 15
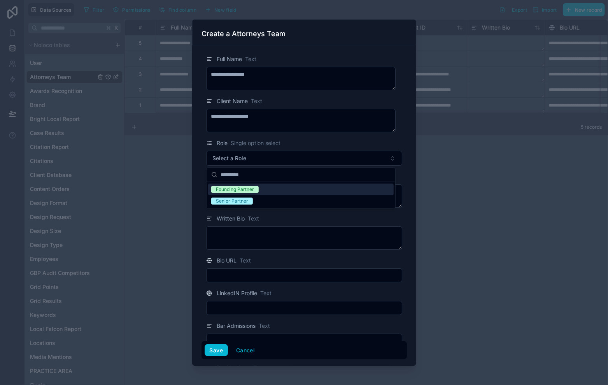
click at [272, 190] on div "Founding Partner" at bounding box center [300, 189] width 185 height 12
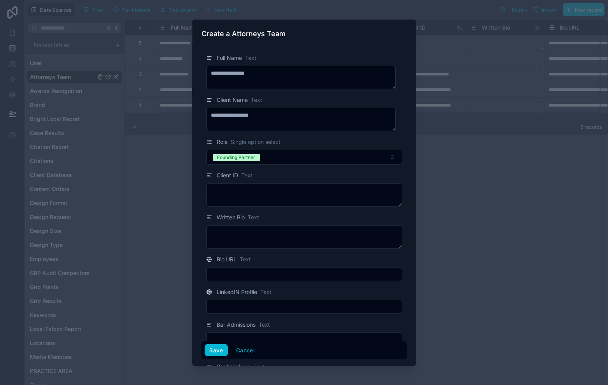
scroll to position [2, 0]
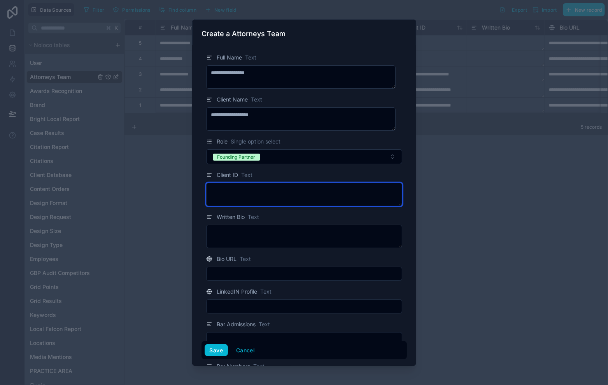
click at [260, 200] on textarea at bounding box center [304, 194] width 196 height 23
paste textarea "**********"
type textarea "**********"
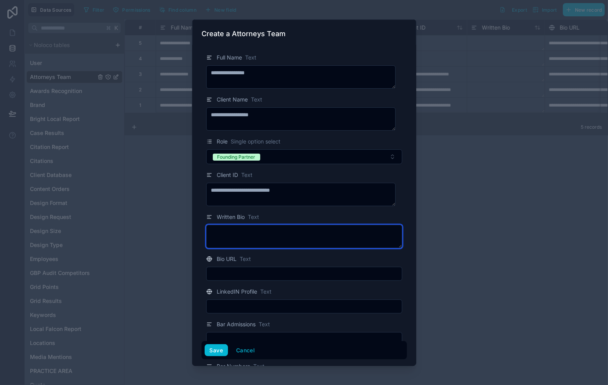
click at [289, 238] on textarea at bounding box center [304, 236] width 196 height 23
paste textarea "**********"
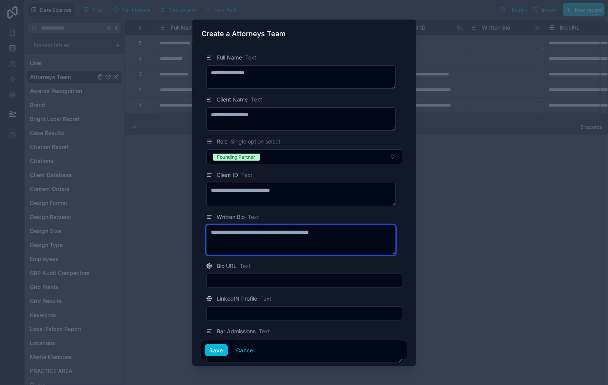
type textarea "**********"
click at [331, 219] on div "Written Bio Text" at bounding box center [304, 216] width 196 height 9
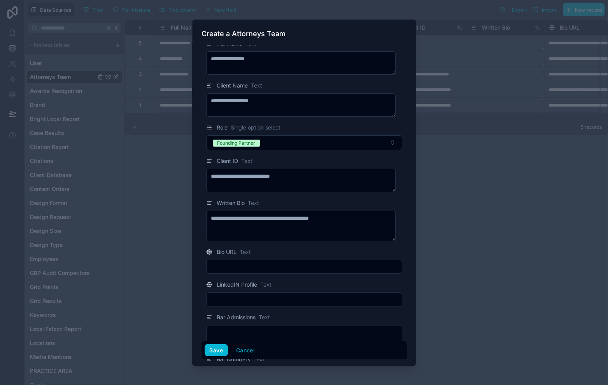
scroll to position [17, 0]
click at [269, 269] on input "text" at bounding box center [303, 265] width 195 height 11
paste input "**********"
type input "**********"
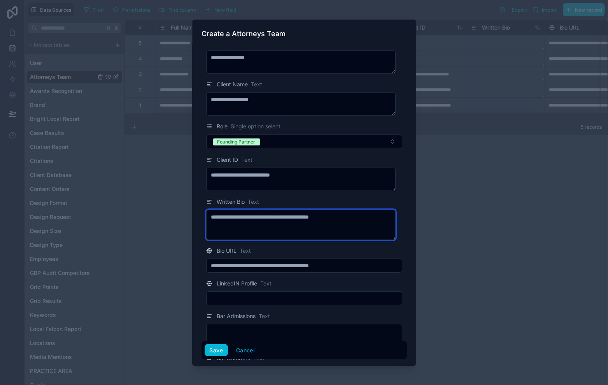
drag, startPoint x: 365, startPoint y: 219, endPoint x: 193, endPoint y: 211, distance: 172.4
click at [190, 213] on div "**********" at bounding box center [304, 192] width 608 height 385
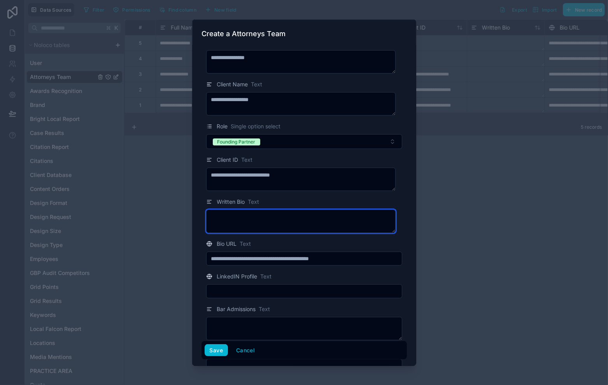
click at [244, 215] on textarea at bounding box center [300, 221] width 189 height 23
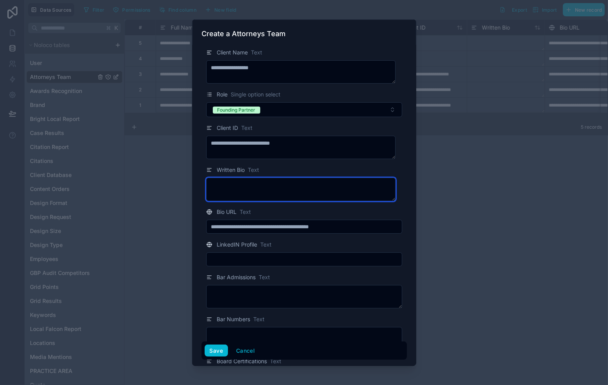
scroll to position [63, 0]
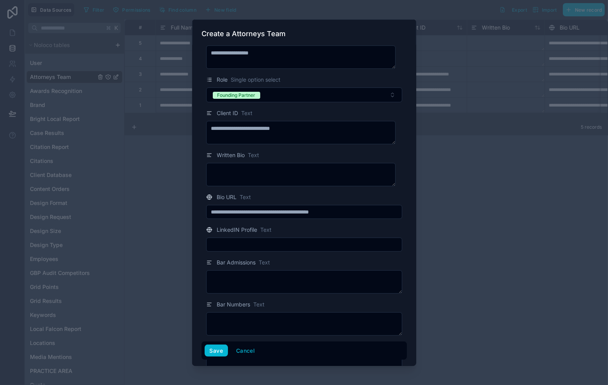
click at [279, 240] on input "text" at bounding box center [303, 244] width 195 height 11
paste input "**********"
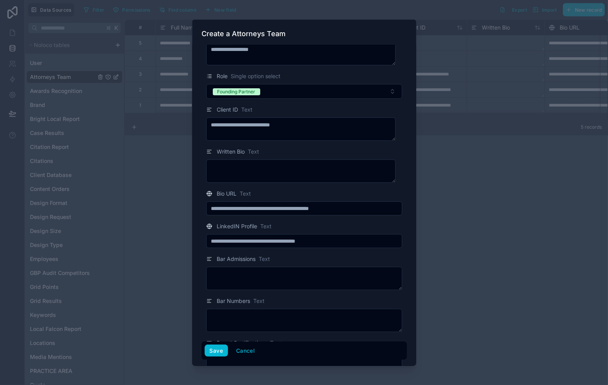
scroll to position [77, 0]
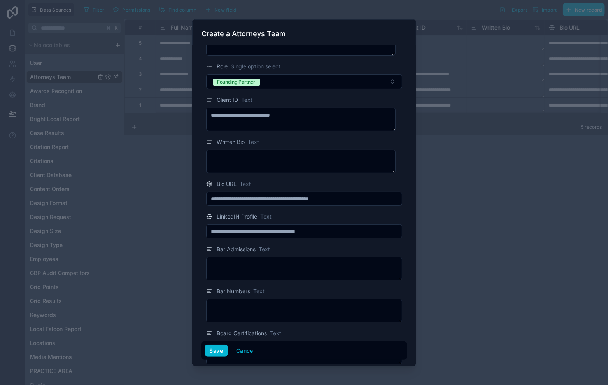
type input "**********"
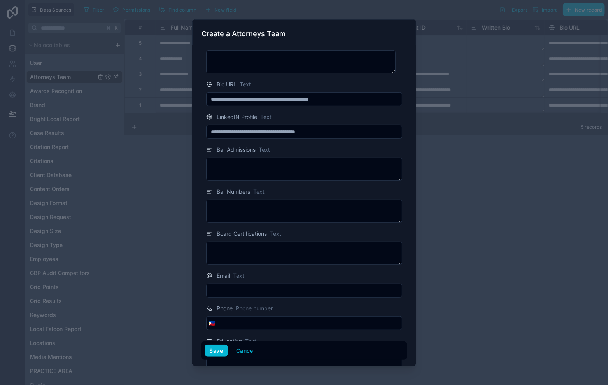
scroll to position [197, 0]
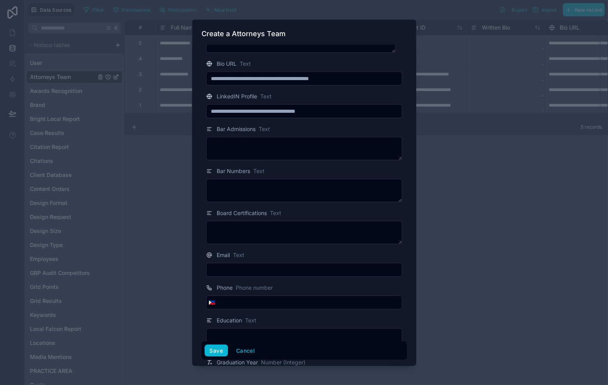
click at [272, 270] on input "text" at bounding box center [303, 269] width 195 height 11
paste input "**********"
type input "**********"
click at [319, 301] on input "tel" at bounding box center [310, 302] width 184 height 11
paste input "**********"
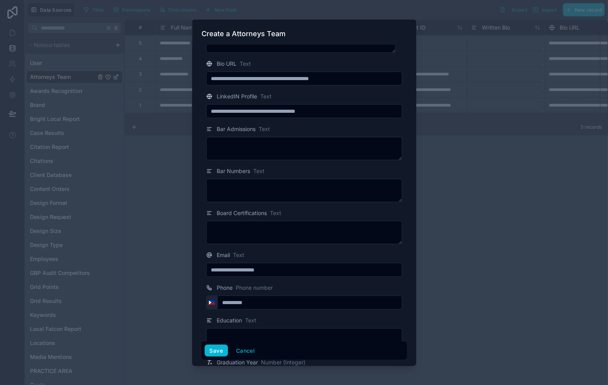
type input "**********"
click at [210, 304] on span "🇵🇭" at bounding box center [212, 303] width 7 height 8
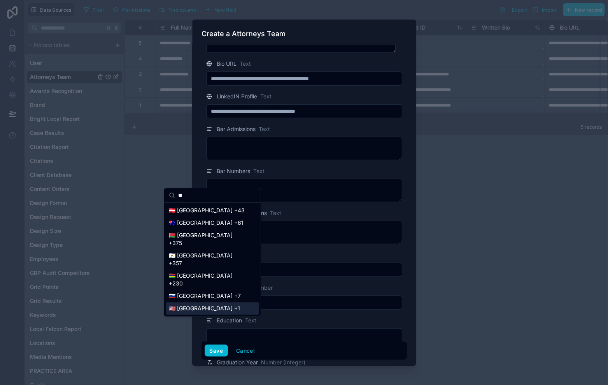
type input "**"
click at [217, 302] on div "🇺🇸 United States +1" at bounding box center [212, 308] width 93 height 12
type input "**********"
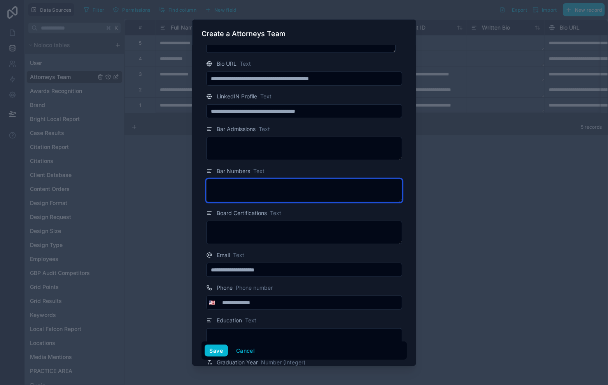
click at [300, 180] on textarea at bounding box center [304, 190] width 196 height 23
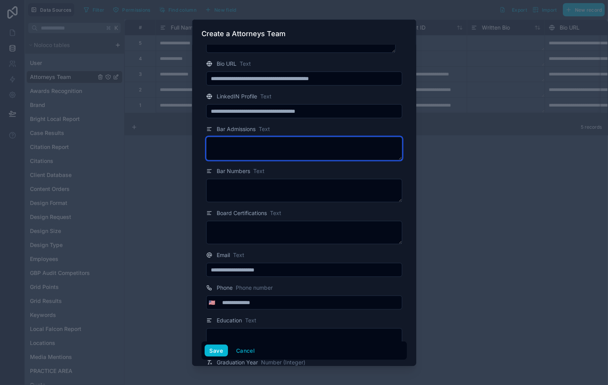
click at [300, 153] on textarea at bounding box center [304, 148] width 196 height 23
paste textarea "**********"
type textarea "**********"
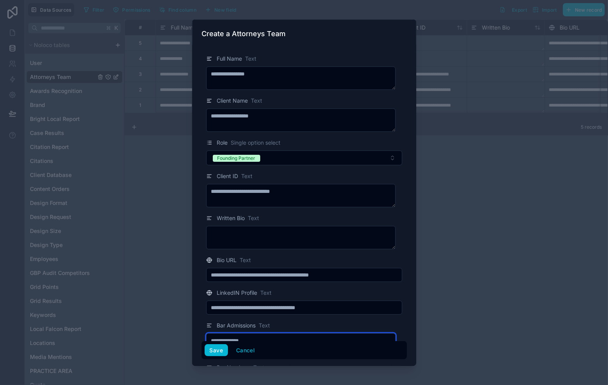
scroll to position [0, 0]
click at [450, 180] on div at bounding box center [304, 192] width 608 height 385
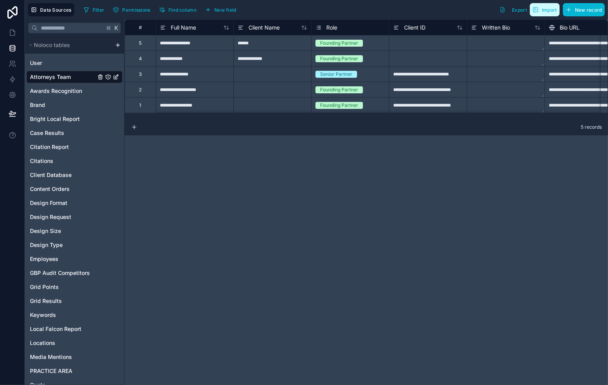
click at [548, 12] on span "Import" at bounding box center [549, 10] width 15 height 6
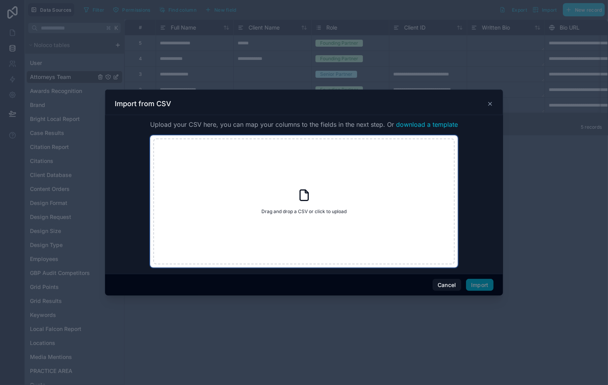
click at [308, 171] on div "Drag and drop a CSV or click to upload Drag and drop a CSV or click to upload" at bounding box center [303, 201] width 301 height 126
type input "**********"
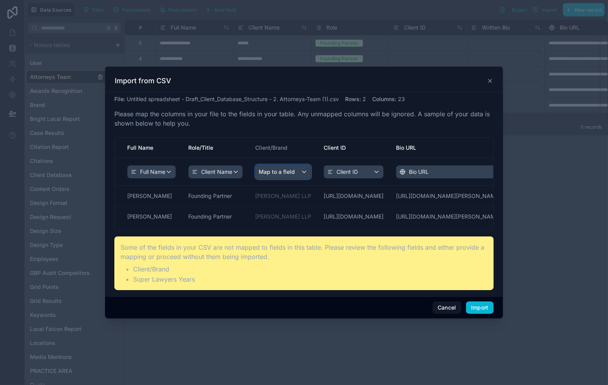
click at [308, 170] on div "Map to a field" at bounding box center [282, 172] width 55 height 14
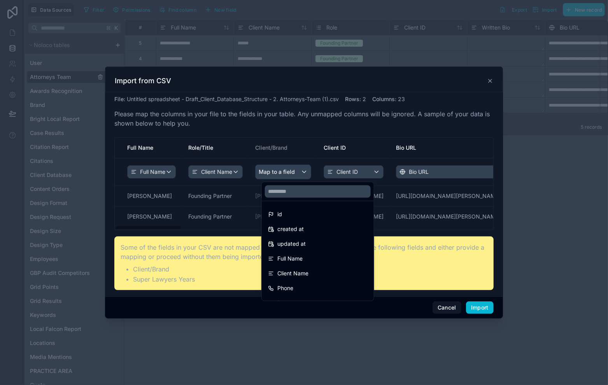
click at [316, 154] on div "scrollable content" at bounding box center [304, 192] width 398 height 252
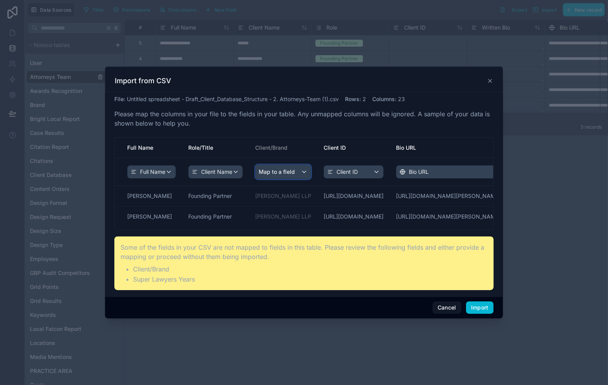
click at [306, 176] on div "Map to a field" at bounding box center [282, 172] width 55 height 14
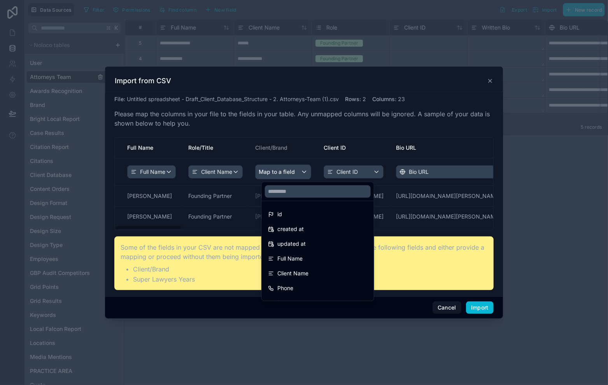
click at [392, 157] on div "scrollable content" at bounding box center [304, 192] width 398 height 252
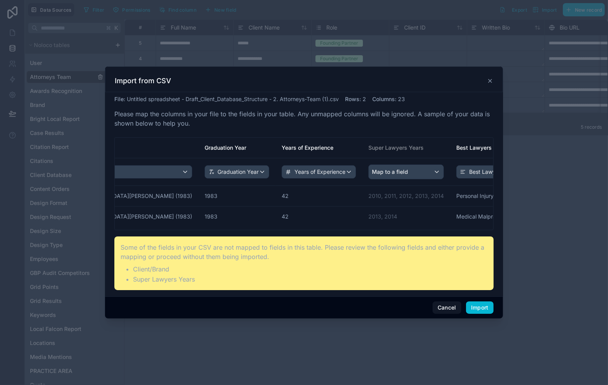
scroll to position [0, 1155]
drag, startPoint x: 147, startPoint y: 229, endPoint x: 351, endPoint y: 235, distance: 204.2
click at [351, 235] on div "File : Untitled spreadsheet - Draft_Client_Database_Structure - 2. Attorneys-Te…" at bounding box center [303, 192] width 379 height 195
click at [366, 178] on div "Map to a field" at bounding box center [403, 172] width 75 height 14
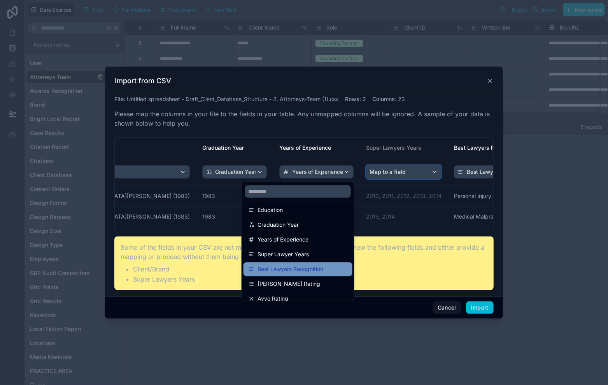
scroll to position [213, 0]
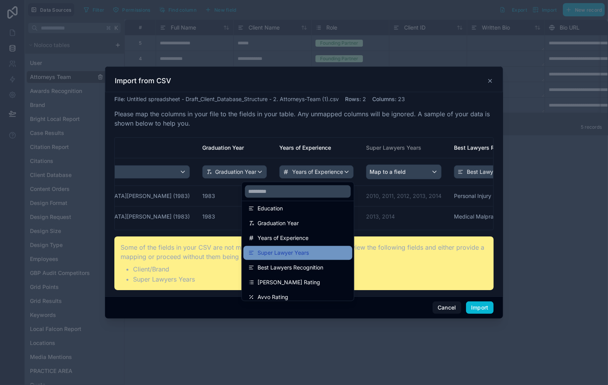
click at [316, 254] on div "Super Lawyer Years" at bounding box center [298, 252] width 100 height 9
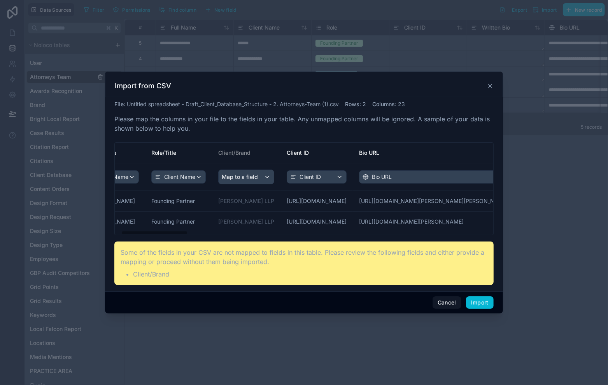
scroll to position [0, 0]
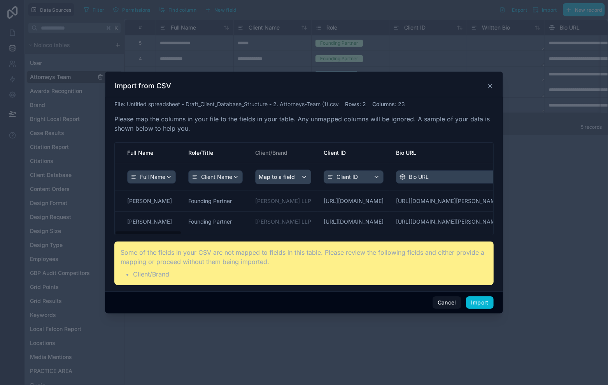
drag, startPoint x: 331, startPoint y: 234, endPoint x: 107, endPoint y: 252, distance: 225.0
click at [105, 252] on div "File : Untitled spreadsheet - Draft_Client_Database_Structure - 2. Attorneys-Te…" at bounding box center [304, 194] width 398 height 194
click at [480, 308] on button "Import" at bounding box center [480, 302] width 28 height 12
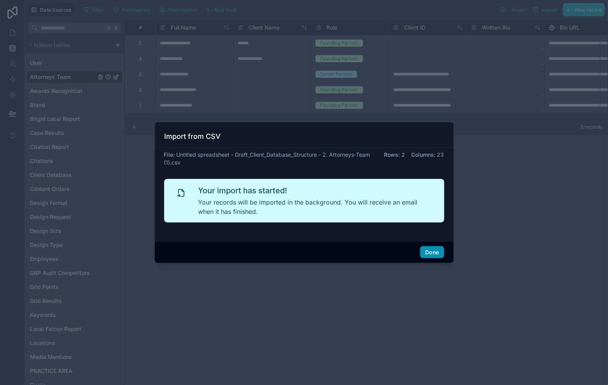
click at [428, 255] on button "Done" at bounding box center [432, 252] width 24 height 12
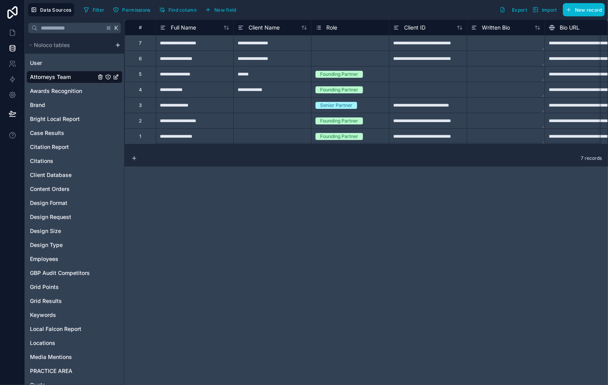
click at [148, 119] on div "2" at bounding box center [139, 121] width 31 height 16
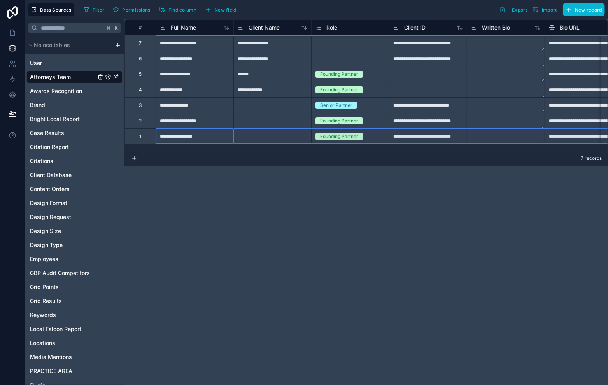
scroll to position [0, 0]
click at [144, 140] on div "1" at bounding box center [139, 136] width 31 height 16
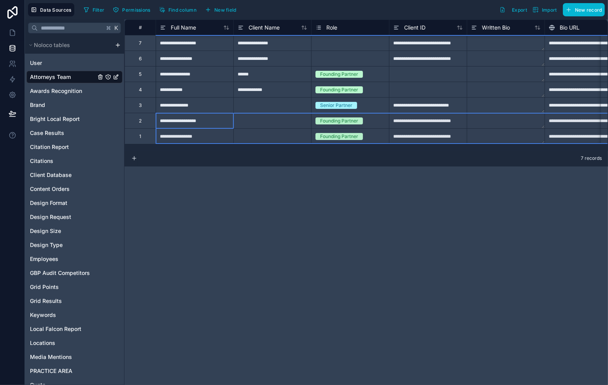
drag, startPoint x: 144, startPoint y: 122, endPoint x: 146, endPoint y: 135, distance: 13.4
click at [271, 217] on div "**********" at bounding box center [365, 201] width 483 height 365
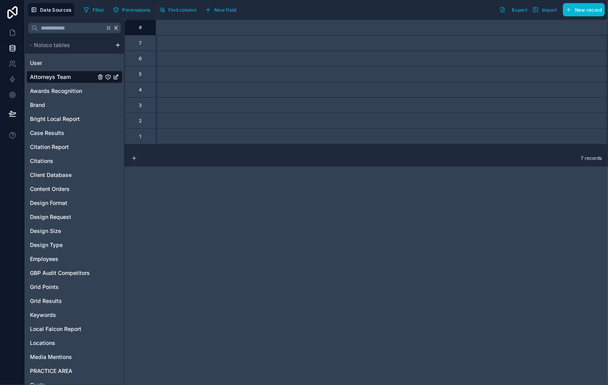
scroll to position [0, 0]
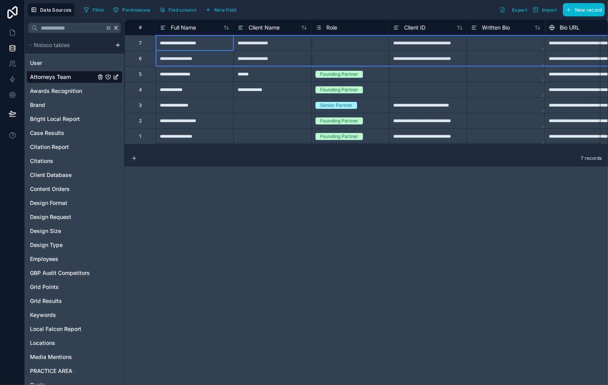
drag, startPoint x: 142, startPoint y: 44, endPoint x: 143, endPoint y: 54, distance: 10.1
click at [180, 82] on b "1" at bounding box center [180, 83] width 2 height 6
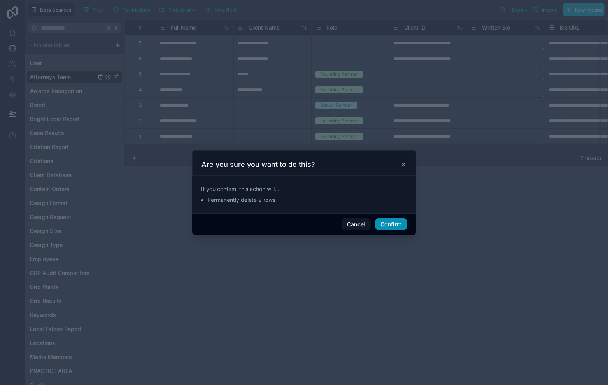
click at [386, 225] on button "Confirm" at bounding box center [390, 224] width 31 height 12
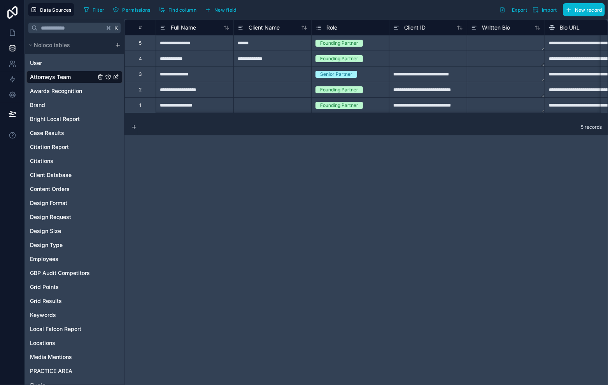
drag, startPoint x: 187, startPoint y: 120, endPoint x: 195, endPoint y: 119, distance: 7.4
click at [195, 120] on div "5 records" at bounding box center [365, 128] width 483 height 16
click at [252, 90] on div at bounding box center [272, 90] width 78 height 16
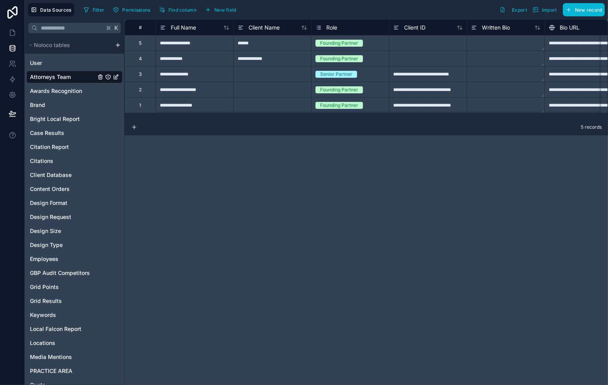
click at [314, 155] on div "**********" at bounding box center [365, 201] width 483 height 365
click at [269, 93] on div at bounding box center [272, 90] width 78 height 16
click at [266, 104] on div at bounding box center [272, 105] width 78 height 16
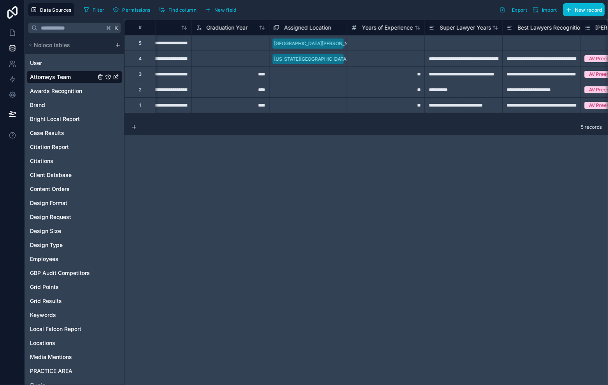
scroll to position [0, 970]
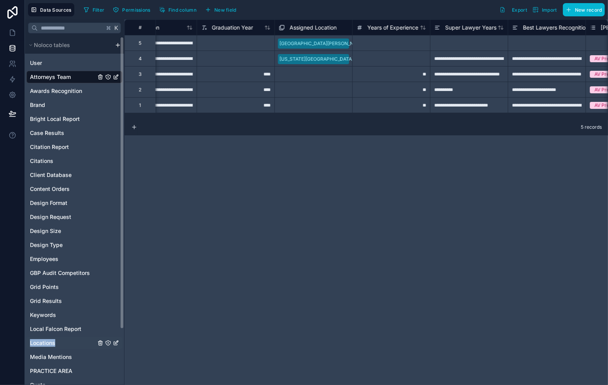
click at [42, 343] on span "Locations" at bounding box center [42, 343] width 25 height 8
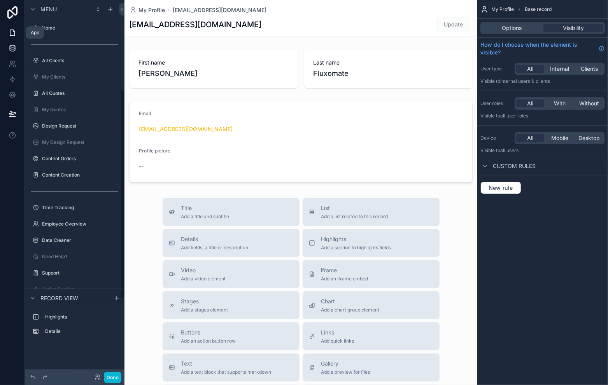
scroll to position [160, 0]
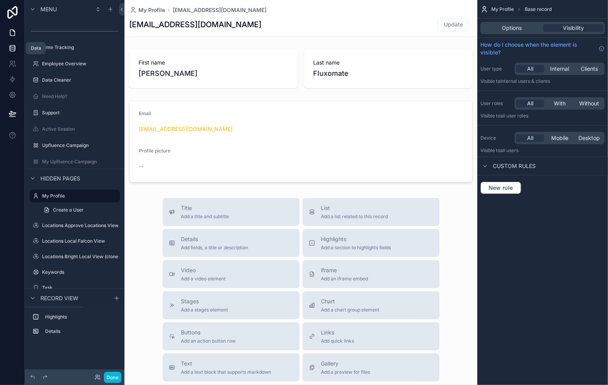
click at [10, 50] on icon at bounding box center [12, 49] width 5 height 3
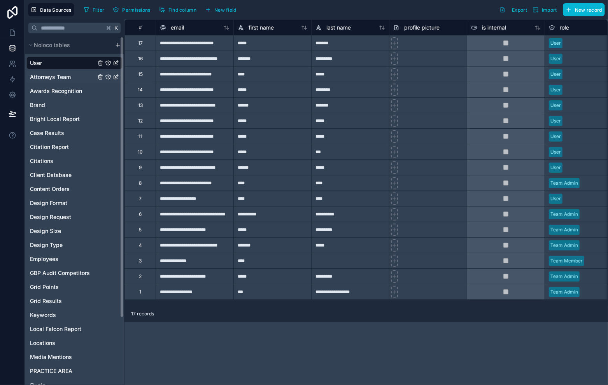
click at [56, 77] on span "Attorneys Team" at bounding box center [50, 77] width 41 height 8
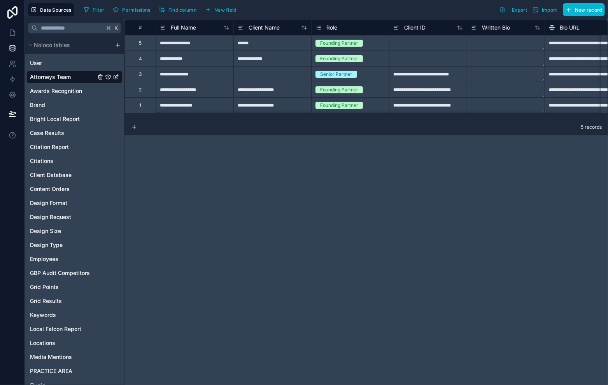
click at [175, 91] on div "**********" at bounding box center [195, 90] width 78 height 16
click at [209, 90] on div "**********" at bounding box center [195, 90] width 78 height 16
click at [227, 69] on div "**********" at bounding box center [195, 74] width 78 height 16
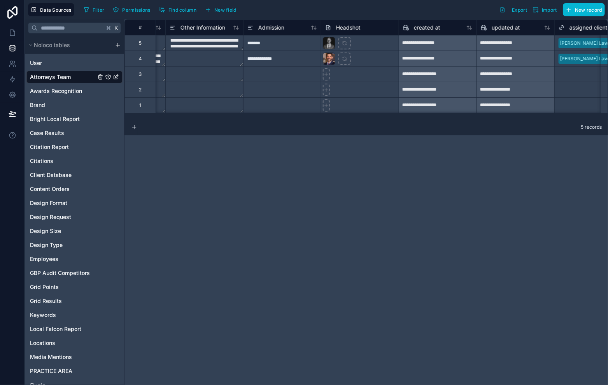
scroll to position [0, 2203]
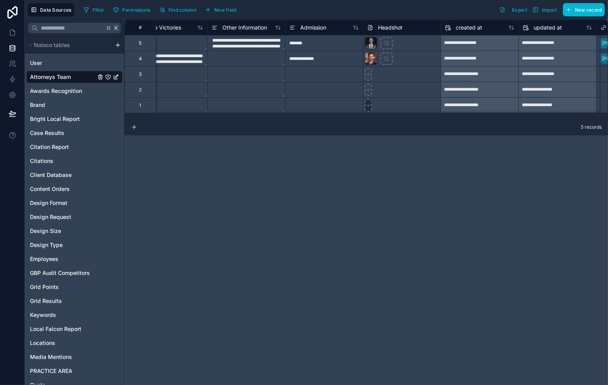
click at [368, 75] on icon at bounding box center [368, 73] width 0 height 3
type input "**********"
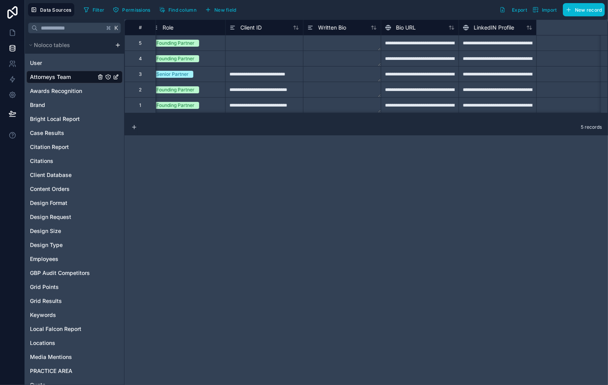
scroll to position [0, 0]
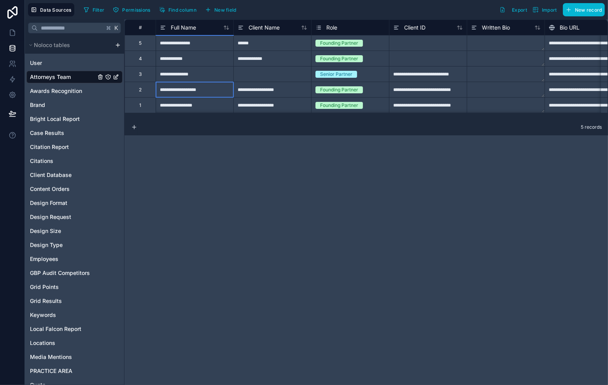
click at [199, 90] on div "**********" at bounding box center [195, 90] width 78 height 16
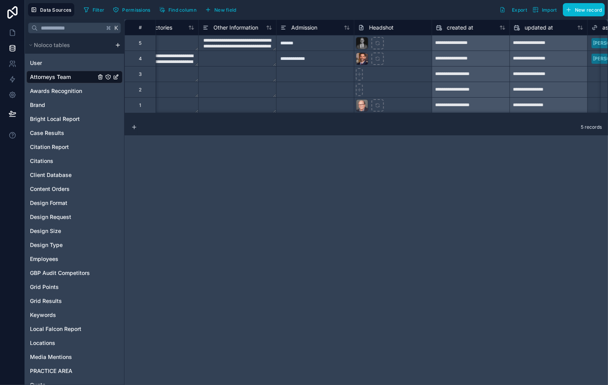
scroll to position [0, 2209]
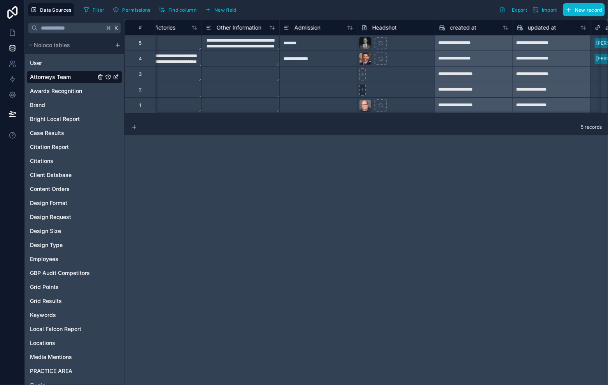
click at [363, 77] on icon at bounding box center [362, 74] width 5 height 5
type input "**********"
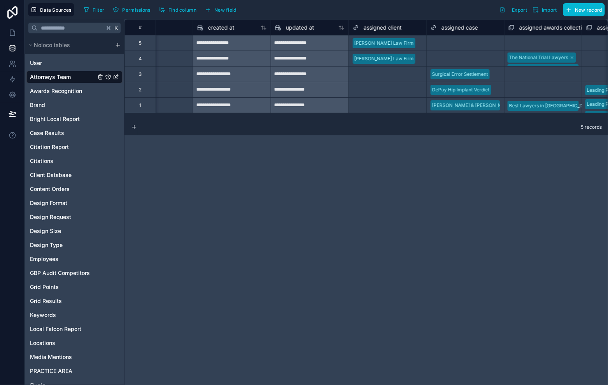
scroll to position [0, 2485]
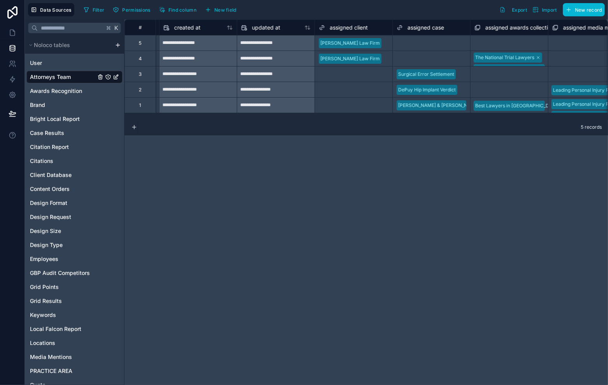
click at [465, 93] on div "DePuy Hip Implant Verdict" at bounding box center [431, 90] width 77 height 12
click at [462, 91] on div "DePuy Hip Implant Verdict" at bounding box center [431, 90] width 77 height 12
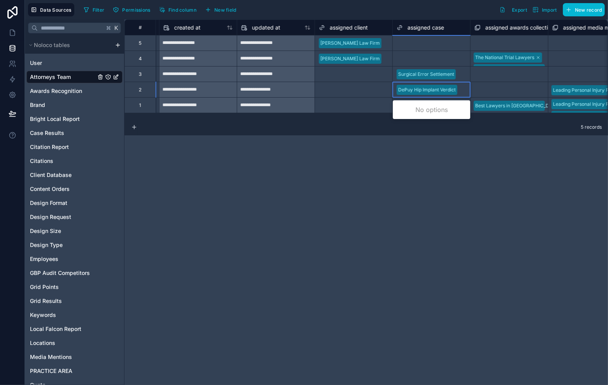
click at [462, 91] on div "DePuy Hip Implant Verdict" at bounding box center [431, 90] width 77 height 12
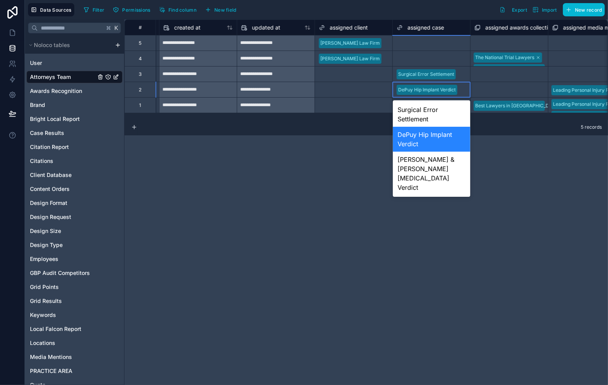
click at [537, 139] on div "**********" at bounding box center [365, 201] width 483 height 365
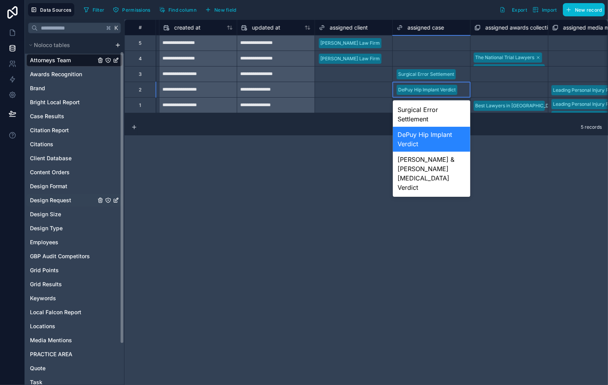
scroll to position [21, 0]
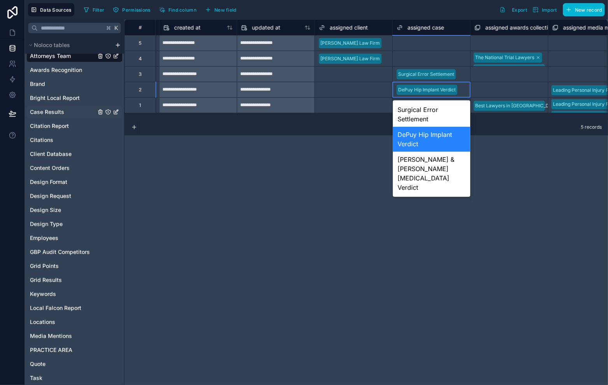
click at [59, 111] on span "Case Results" at bounding box center [47, 112] width 34 height 8
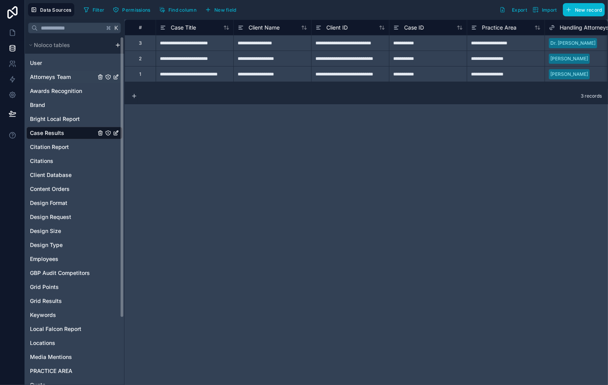
click at [62, 72] on div "Attorneys Team" at bounding box center [74, 77] width 96 height 12
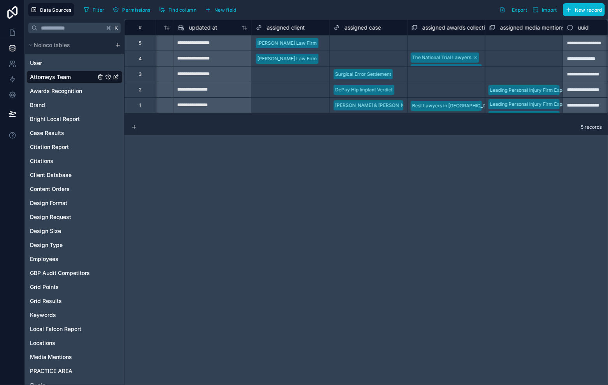
scroll to position [0, 2580]
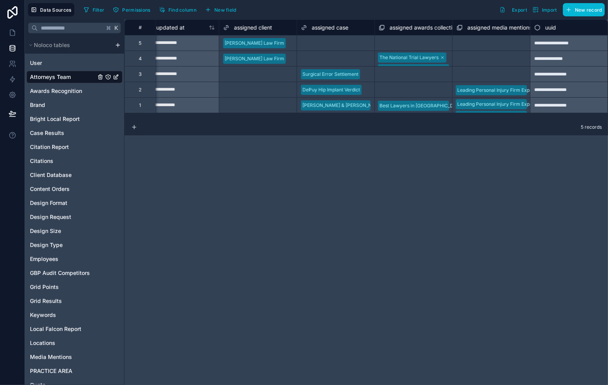
click at [368, 91] on div "DePuy Hip Implant Verdict" at bounding box center [335, 90] width 77 height 12
click at [372, 102] on div "[PERSON_NAME] & [PERSON_NAME] [MEDICAL_DATA] Verdict" at bounding box center [335, 106] width 77 height 12
click at [529, 94] on div "Leading Personal Injury Firm Expands to [US_STATE]" at bounding box center [491, 90] width 77 height 12
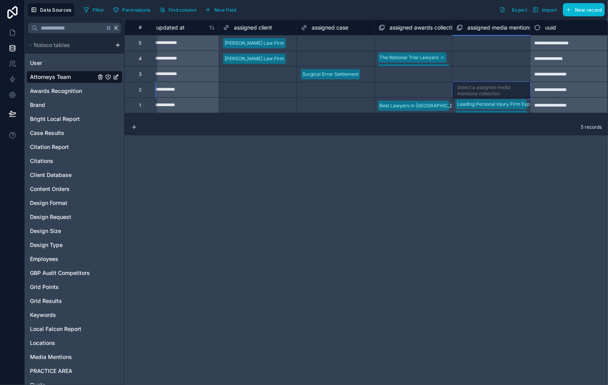
click at [530, 108] on div "**********" at bounding box center [569, 105] width 78 height 16
click at [528, 108] on div "Leading Personal Injury Firm Expands to [US_STATE]" at bounding box center [515, 104] width 115 height 7
drag, startPoint x: 507, startPoint y: 91, endPoint x: 466, endPoint y: 86, distance: 41.9
click at [507, 91] on div "Select a assigned media mentions collection" at bounding box center [491, 90] width 70 height 12
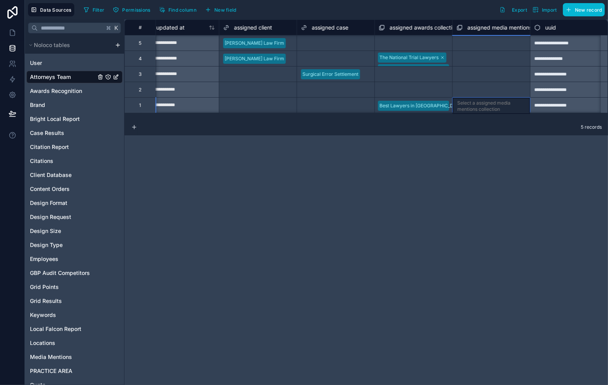
scroll to position [0, 2580]
drag, startPoint x: 493, startPoint y: 109, endPoint x: 487, endPoint y: 107, distance: 6.1
click at [493, 108] on div "Select a assigned media mentions collection" at bounding box center [491, 106] width 70 height 12
click at [482, 109] on div "Select a assigned media mentions collection" at bounding box center [491, 106] width 68 height 12
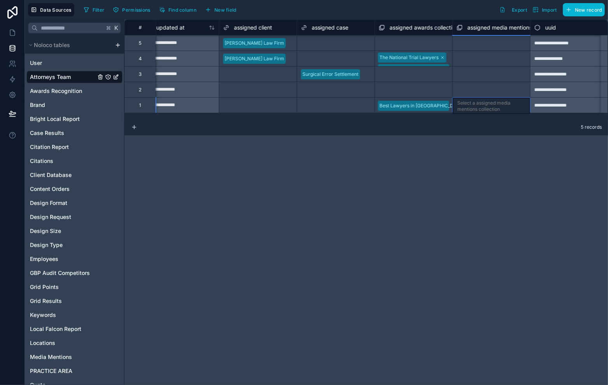
click at [477, 100] on div "Select a assigned media mentions collection" at bounding box center [491, 106] width 68 height 12
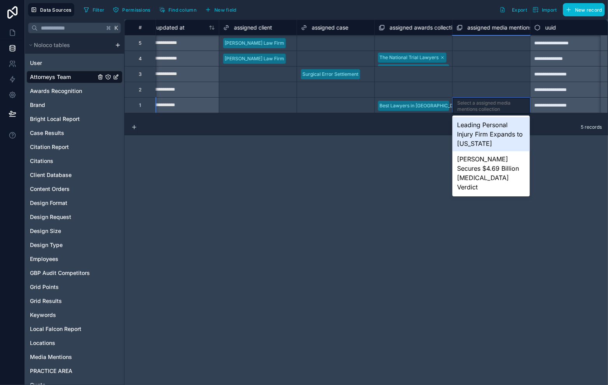
click at [494, 82] on div "Select a assigned media mentions collection" at bounding box center [491, 89] width 77 height 15
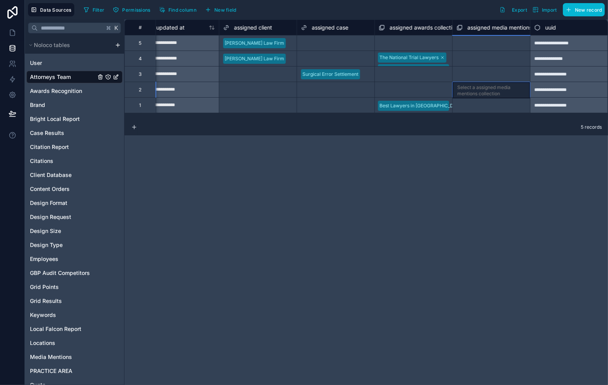
drag, startPoint x: 494, startPoint y: 83, endPoint x: 491, endPoint y: 86, distance: 4.1
click at [493, 84] on div "Select a assigned media mentions collection" at bounding box center [491, 90] width 77 height 16
click at [489, 88] on div "Select a assigned media mentions collection" at bounding box center [491, 90] width 68 height 12
click at [488, 98] on div "Select a assigned media mentions collection" at bounding box center [491, 105] width 77 height 15
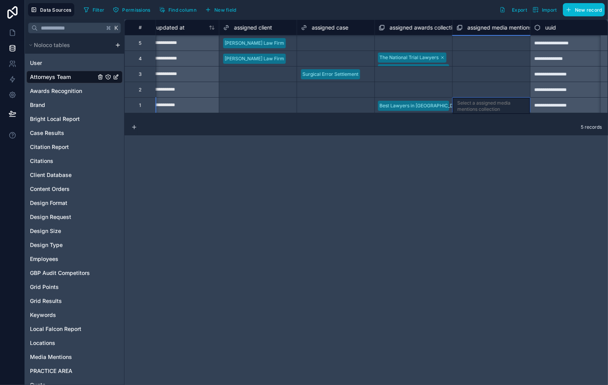
click at [489, 87] on div "Select a assigned media mentions collection" at bounding box center [491, 90] width 70 height 12
click at [489, 88] on div "Select a assigned media mentions collection" at bounding box center [491, 90] width 68 height 12
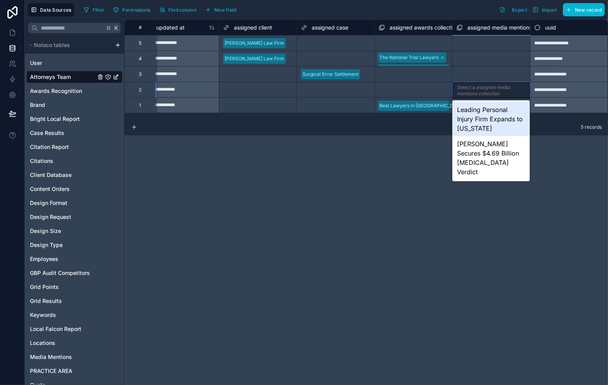
click at [479, 120] on div "Leading Personal Injury Firm Expands to [US_STATE]" at bounding box center [490, 119] width 77 height 34
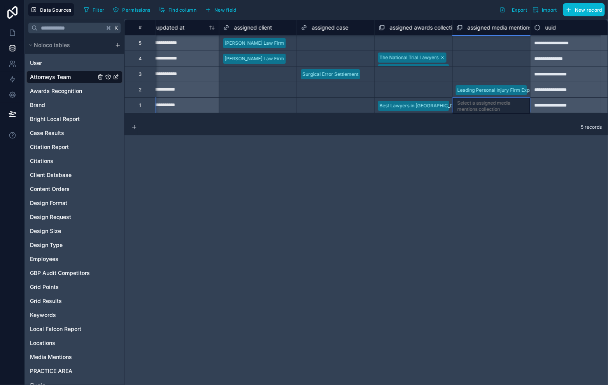
scroll to position [0, 2580]
click at [486, 110] on div "Select a assigned media mentions collection" at bounding box center [491, 106] width 68 height 12
click at [485, 109] on div "Select a assigned media mentions collection" at bounding box center [491, 106] width 68 height 12
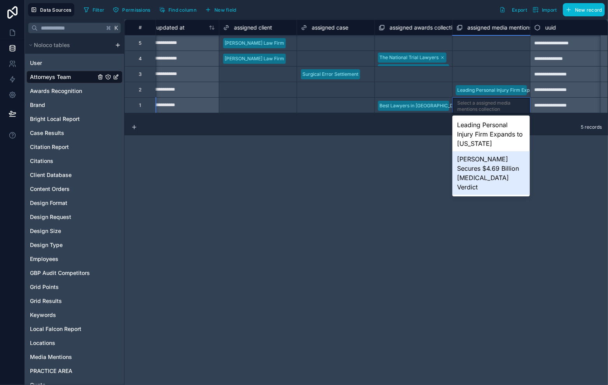
click at [477, 187] on div "**********" at bounding box center [365, 201] width 483 height 365
click at [484, 176] on div "[PERSON_NAME] Secures $4.69 Billion [MEDICAL_DATA] Verdict" at bounding box center [490, 173] width 77 height 44
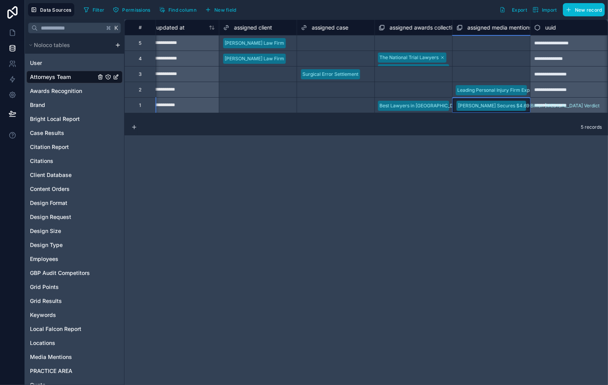
scroll to position [0, 2580]
click at [344, 110] on div "Select a assigned case" at bounding box center [335, 105] width 77 height 15
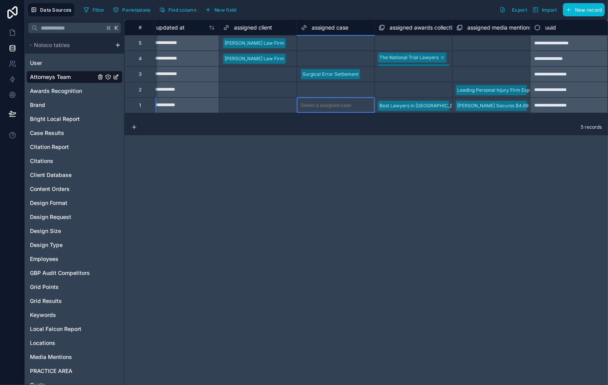
click at [344, 87] on div "Select a assigned case" at bounding box center [326, 90] width 50 height 6
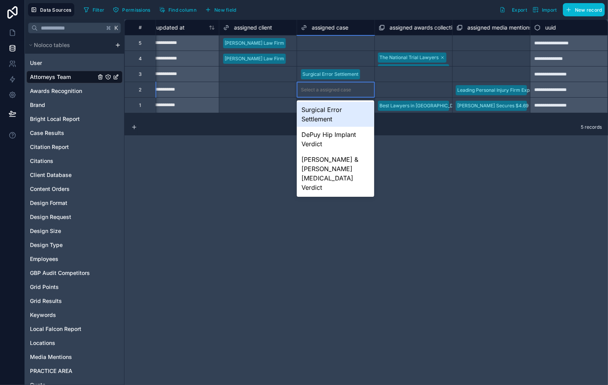
click at [350, 110] on div "Surgical Error Settlement" at bounding box center [335, 114] width 77 height 25
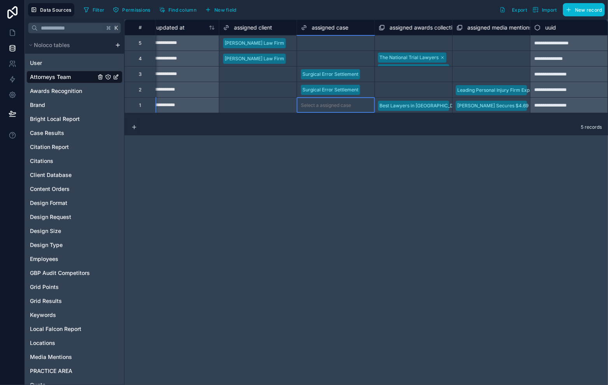
click at [341, 106] on div "Select a assigned case" at bounding box center [326, 105] width 50 height 6
click at [341, 107] on div "Select a assigned case" at bounding box center [326, 105] width 50 height 6
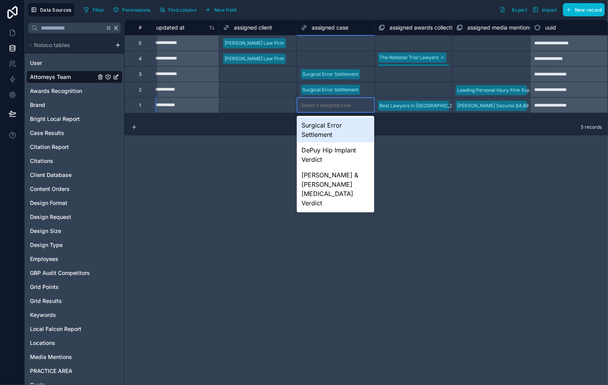
click at [414, 127] on div "5 records" at bounding box center [365, 128] width 483 height 16
click at [365, 79] on div "Surgical Error Settlement" at bounding box center [335, 74] width 77 height 12
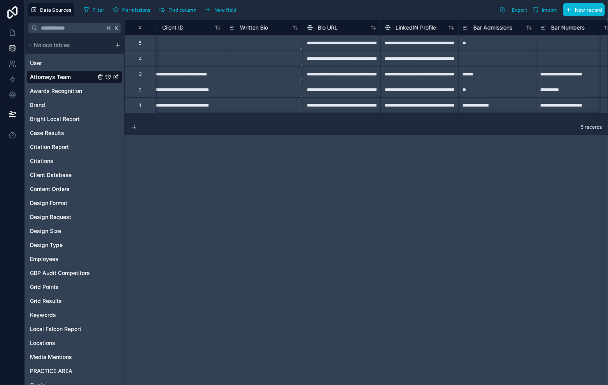
scroll to position [0, 297]
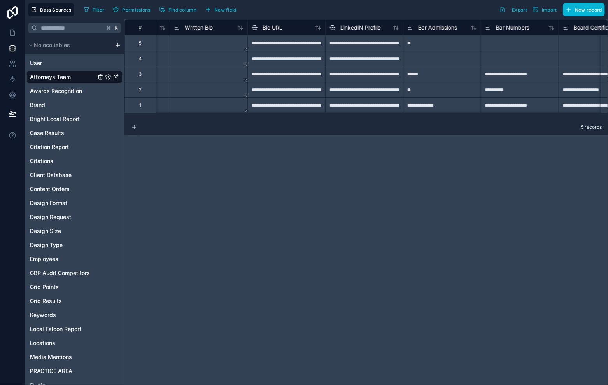
click at [280, 87] on div "**********" at bounding box center [286, 90] width 78 height 16
click at [281, 89] on div at bounding box center [286, 90] width 78 height 16
click at [386, 91] on div "**********" at bounding box center [364, 90] width 78 height 16
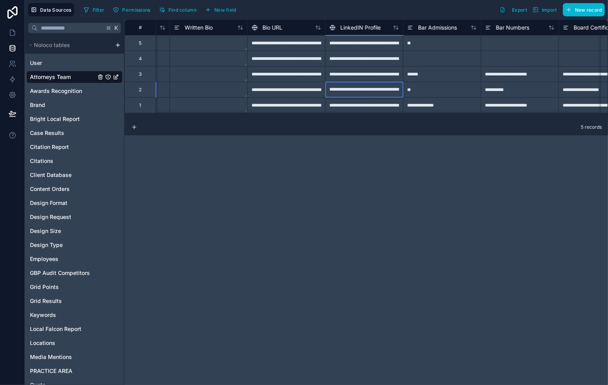
click at [299, 87] on div "**********" at bounding box center [286, 90] width 78 height 16
click at [314, 93] on div "**********" at bounding box center [286, 90] width 78 height 16
click at [314, 93] on input "**********" at bounding box center [286, 89] width 77 height 15
click at [376, 89] on div "**********" at bounding box center [364, 90] width 78 height 16
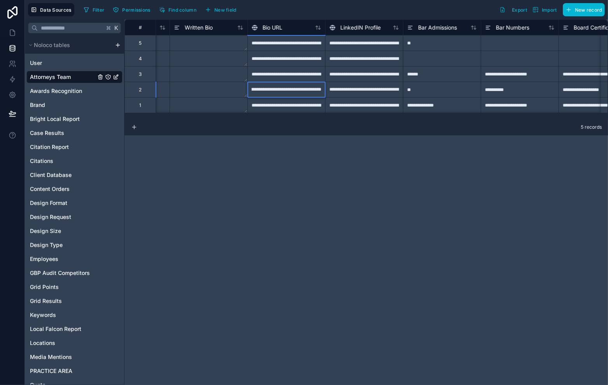
scroll to position [0, 0]
drag, startPoint x: 206, startPoint y: 120, endPoint x: 235, endPoint y: 125, distance: 29.9
click at [238, 125] on div "5 records" at bounding box center [365, 128] width 483 height 16
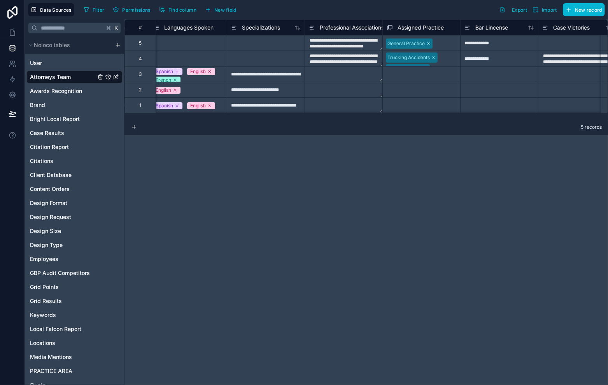
scroll to position [0, 1948]
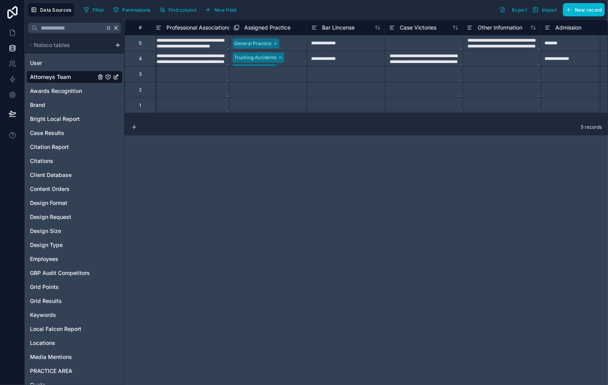
click at [425, 88] on textarea at bounding box center [423, 89] width 77 height 15
type textarea "**********"
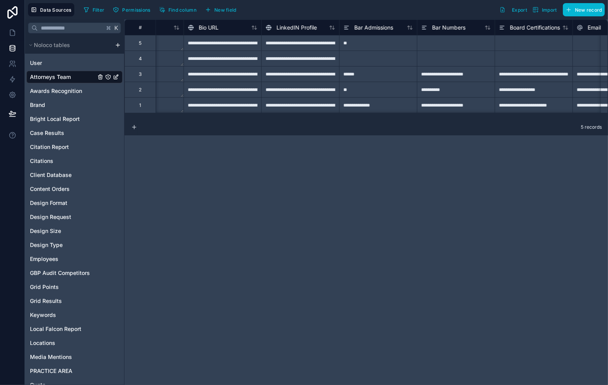
scroll to position [0, 367]
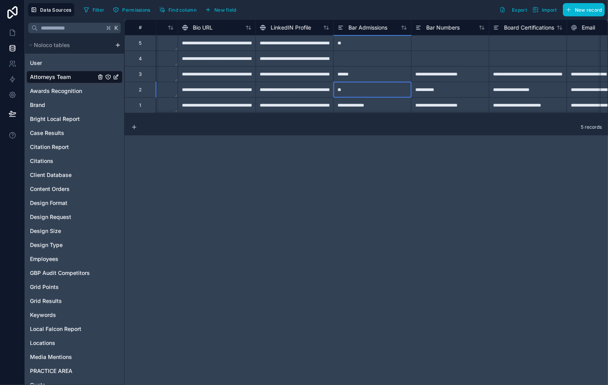
drag, startPoint x: 366, startPoint y: 92, endPoint x: 405, endPoint y: 96, distance: 38.7
click at [367, 92] on div "**" at bounding box center [372, 90] width 78 height 16
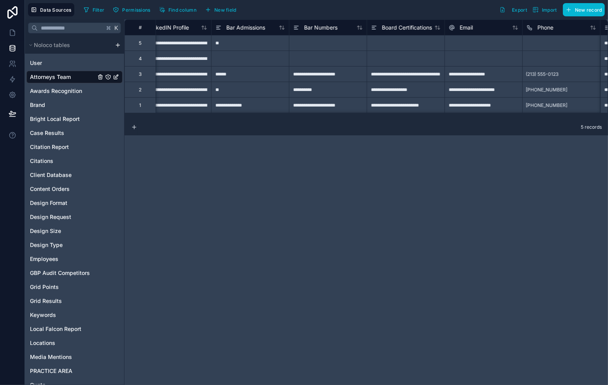
scroll to position [0, 539]
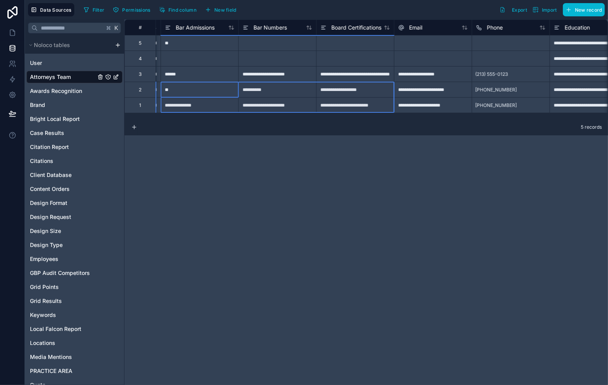
drag, startPoint x: 187, startPoint y: 86, endPoint x: 337, endPoint y: 109, distance: 152.2
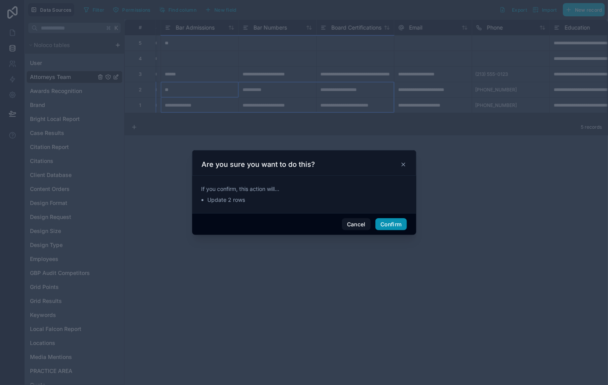
click at [386, 222] on button "Confirm" at bounding box center [390, 224] width 31 height 12
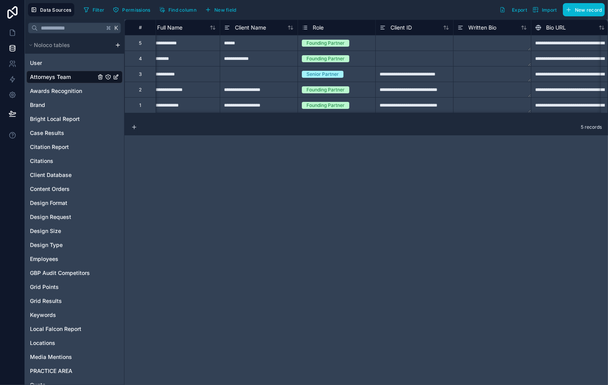
scroll to position [0, 0]
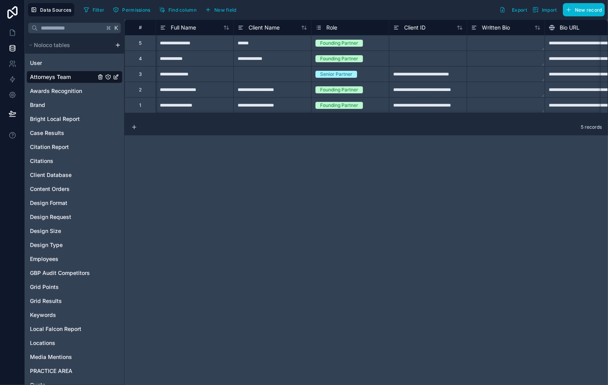
click at [178, 115] on div "**********" at bounding box center [365, 69] width 483 height 100
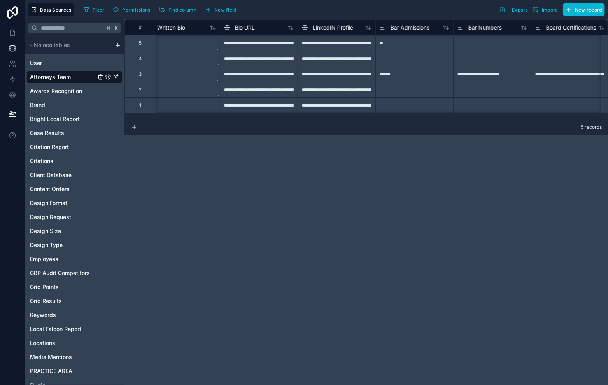
scroll to position [0, 367]
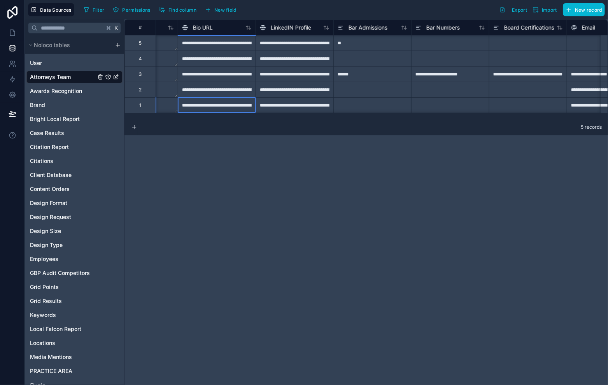
click at [238, 106] on div "**********" at bounding box center [217, 105] width 78 height 16
click at [238, 108] on div "**********" at bounding box center [217, 105] width 78 height 16
drag, startPoint x: 222, startPoint y: 107, endPoint x: 286, endPoint y: 102, distance: 63.9
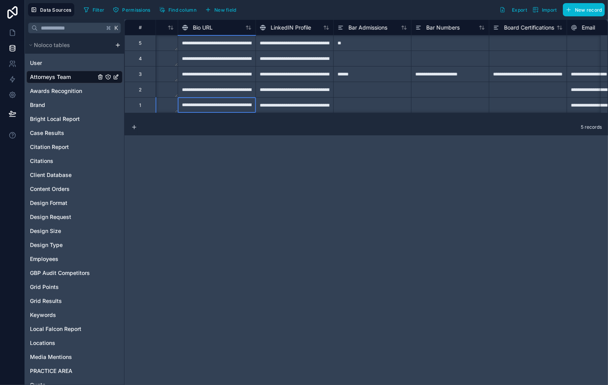
click at [248, 104] on div "**********" at bounding box center [217, 105] width 78 height 16
drag, startPoint x: 247, startPoint y: 104, endPoint x: 274, endPoint y: 112, distance: 28.2
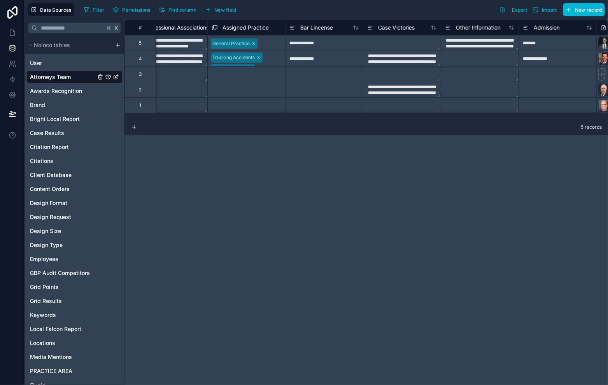
scroll to position [0, 1973]
click at [405, 110] on textarea at bounding box center [398, 105] width 77 height 15
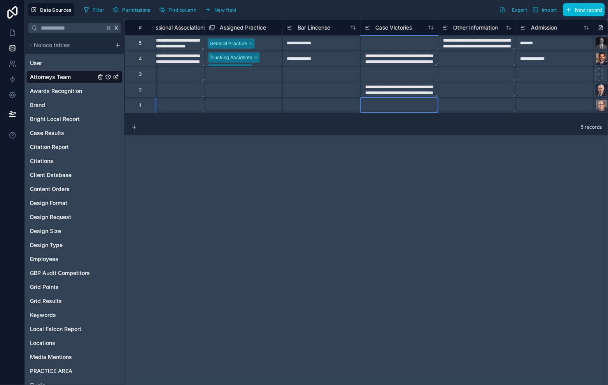
type textarea "**********"
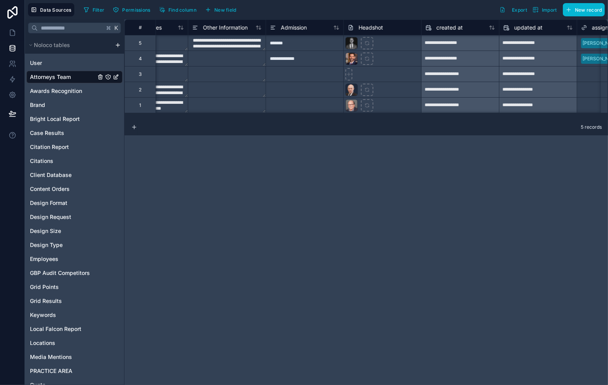
scroll to position [0, 2211]
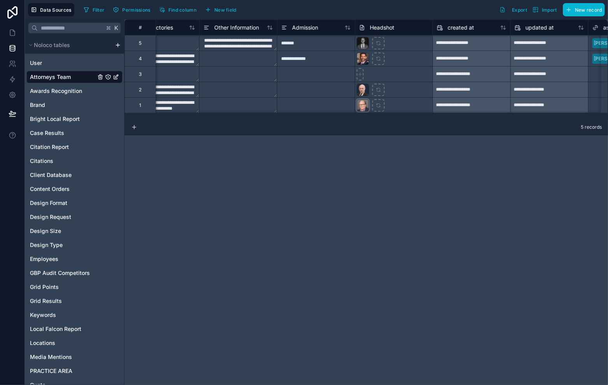
click at [364, 107] on div at bounding box center [362, 105] width 12 height 12
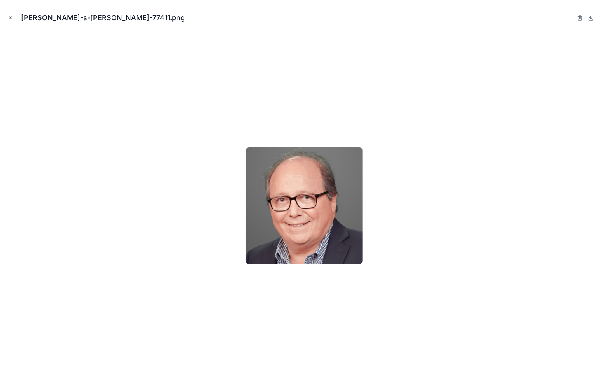
click at [9, 19] on icon "Close modal" at bounding box center [10, 17] width 5 height 5
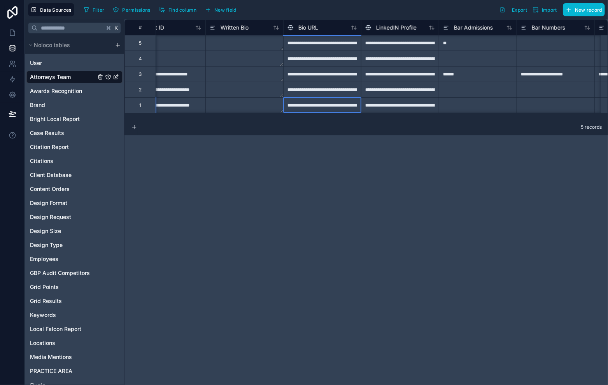
scroll to position [0, 261]
click at [305, 108] on div "**********" at bounding box center [322, 105] width 78 height 16
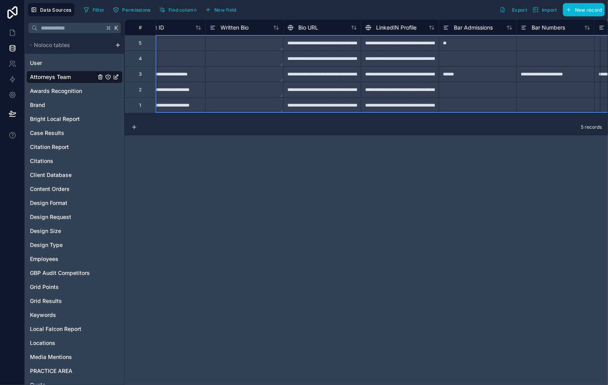
click at [306, 105] on div "**********" at bounding box center [322, 105] width 78 height 16
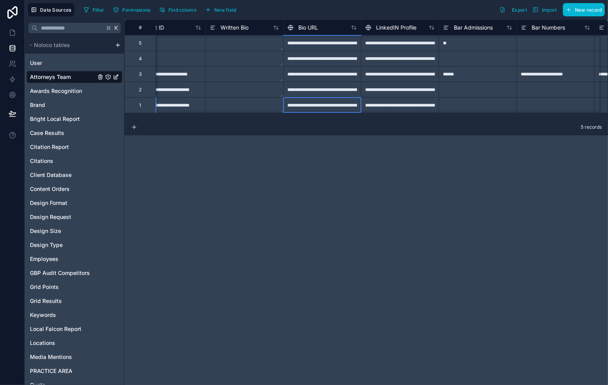
scroll to position [0, 46]
click at [306, 105] on div "**********" at bounding box center [322, 105] width 78 height 16
paste input "**********"
type input "**********"
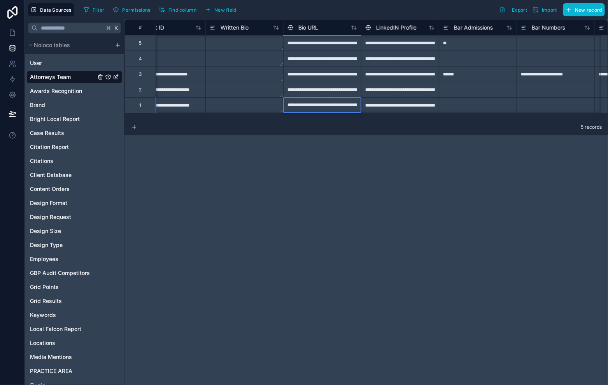
scroll to position [0, 46]
click at [330, 87] on div "**********" at bounding box center [322, 90] width 78 height 16
click at [320, 90] on div "**********" at bounding box center [322, 90] width 78 height 16
click at [320, 90] on input "**********" at bounding box center [321, 89] width 77 height 15
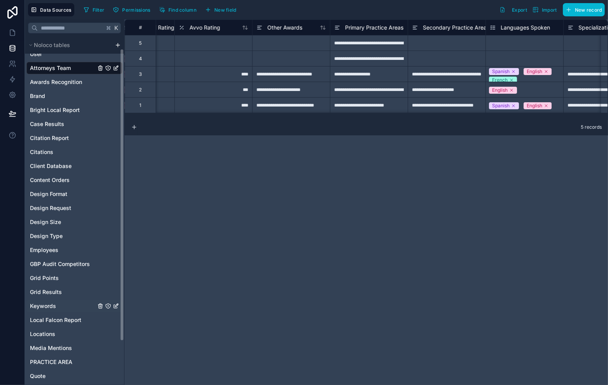
scroll to position [8, 0]
click at [67, 86] on span "Awards Recognition" at bounding box center [56, 83] width 52 height 8
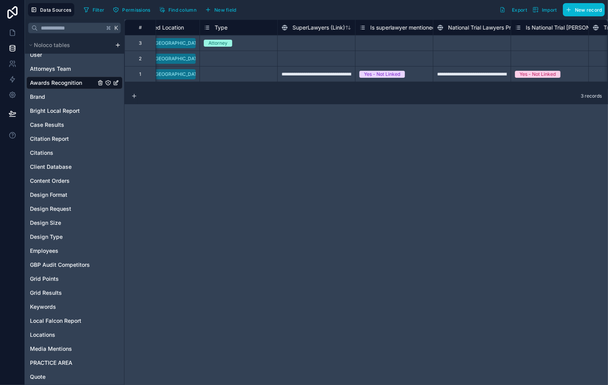
scroll to position [0, 2060]
click at [301, 79] on div "**********" at bounding box center [312, 74] width 78 height 16
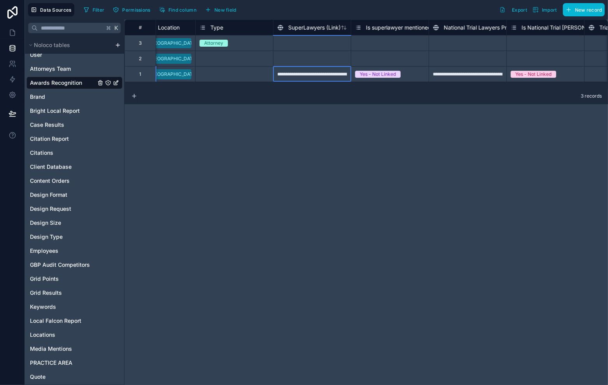
click at [311, 74] on div "**********" at bounding box center [312, 74] width 78 height 16
click at [311, 74] on input "**********" at bounding box center [311, 73] width 77 height 15
click at [318, 71] on div "**********" at bounding box center [312, 74] width 78 height 16
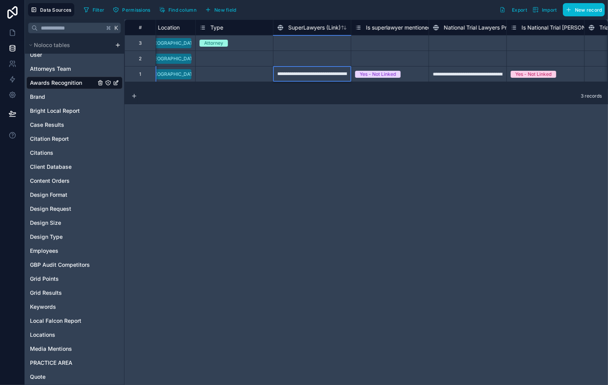
click at [318, 71] on div "**********" at bounding box center [312, 74] width 78 height 16
drag, startPoint x: 315, startPoint y: 74, endPoint x: 342, endPoint y: 0, distance: 78.2
click at [376, 79] on div "**********" at bounding box center [607, 74] width 5085 height 16
click at [320, 75] on input "**********" at bounding box center [311, 73] width 77 height 15
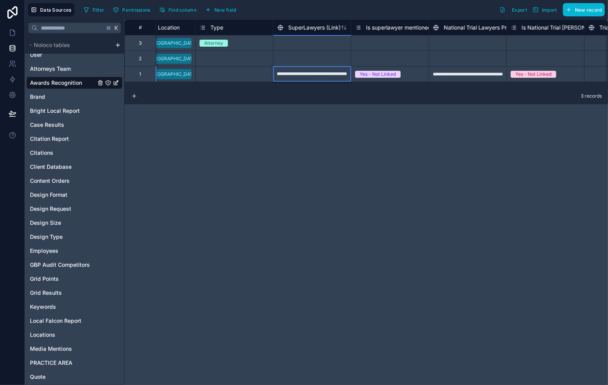
click at [307, 73] on input "**********" at bounding box center [311, 73] width 77 height 15
click at [419, 71] on div "Yes - Not Linked" at bounding box center [389, 74] width 77 height 9
click at [313, 63] on div at bounding box center [312, 59] width 78 height 16
click at [301, 71] on div "**********" at bounding box center [312, 74] width 78 height 16
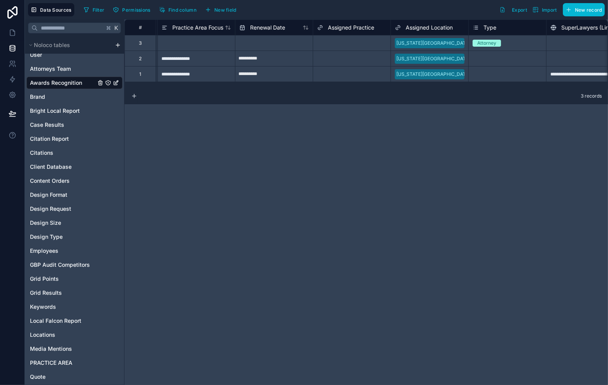
scroll to position [0, 2055]
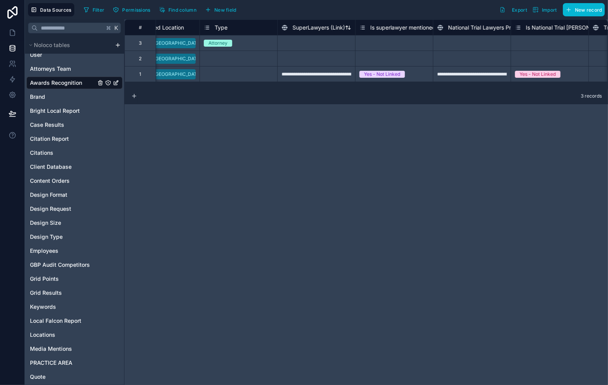
click at [283, 29] on icon at bounding box center [285, 29] width 4 height 1
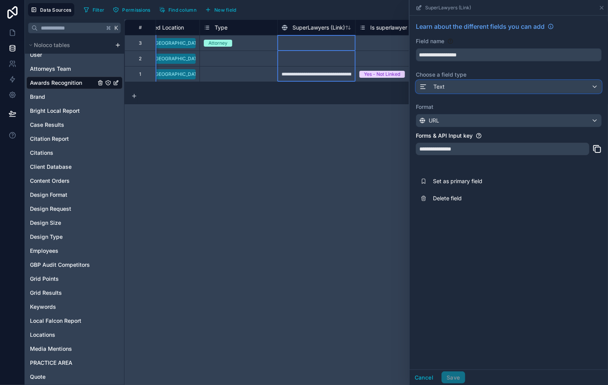
click at [460, 87] on div "Text" at bounding box center [508, 86] width 185 height 12
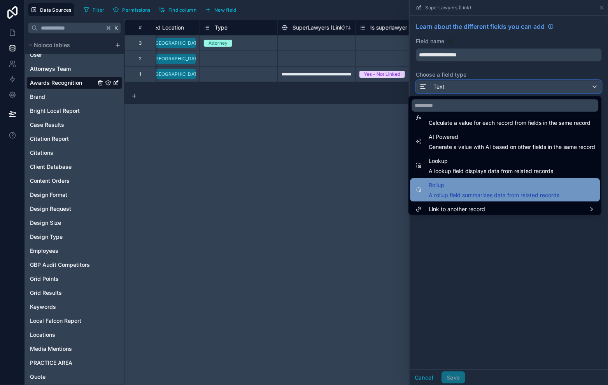
scroll to position [225, 0]
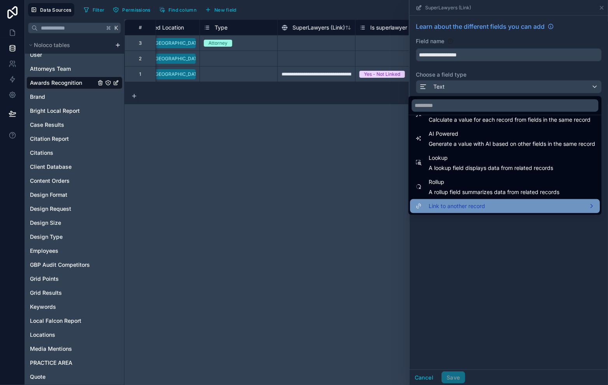
click at [481, 199] on div "Link to another record" at bounding box center [505, 206] width 190 height 14
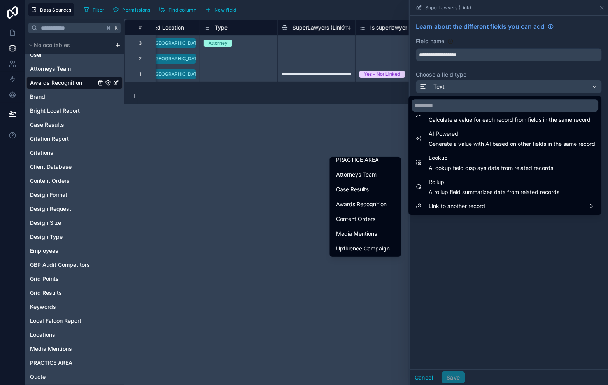
scroll to position [316, 0]
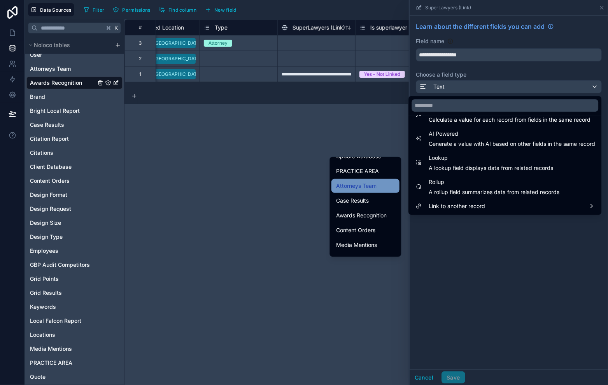
click at [356, 183] on span "Attorneys Team" at bounding box center [356, 185] width 40 height 9
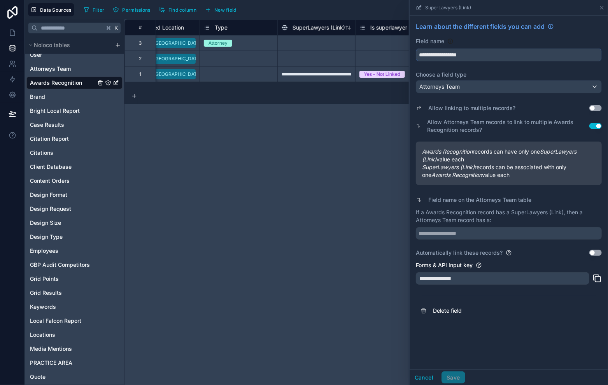
click at [493, 53] on input "**********" at bounding box center [508, 55] width 185 height 12
drag, startPoint x: 471, startPoint y: 58, endPoint x: 433, endPoint y: 98, distance: 55.3
click at [409, 55] on div "**********" at bounding box center [508, 171] width 198 height 310
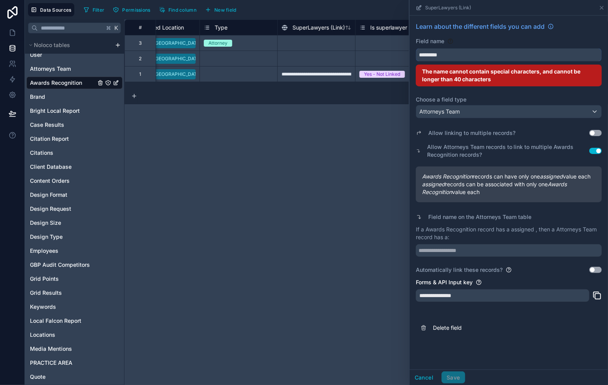
click at [416, 48] on button "********" at bounding box center [509, 54] width 186 height 13
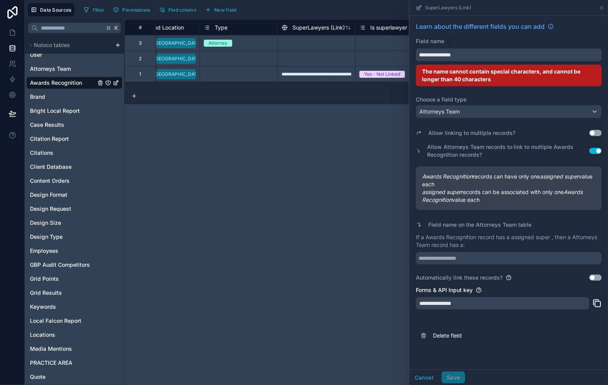
click at [416, 48] on button "**********" at bounding box center [509, 54] width 186 height 13
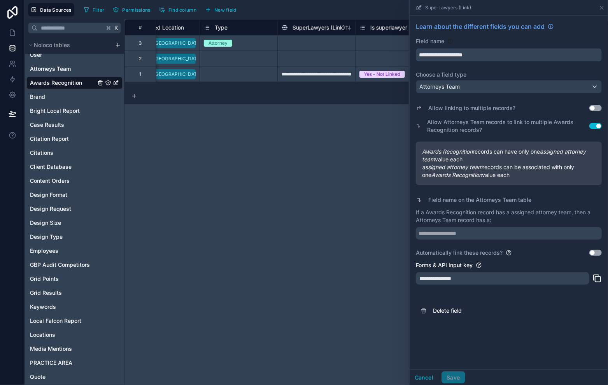
type input "**********"
click at [474, 238] on input "text" at bounding box center [509, 233] width 186 height 12
type input "**********"
click at [598, 105] on div "Allow linking to multiple records? Use setting" at bounding box center [509, 108] width 186 height 11
click at [599, 105] on button "Use setting" at bounding box center [595, 108] width 12 height 6
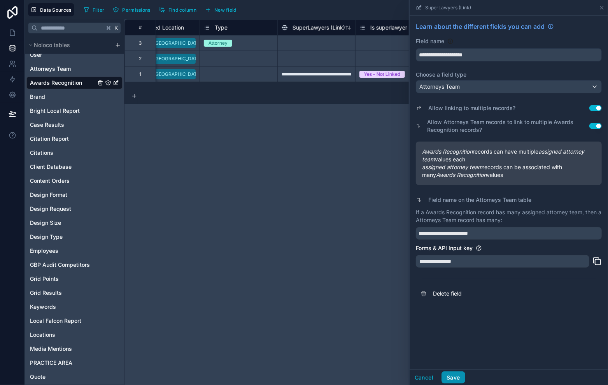
click at [461, 377] on button "Save" at bounding box center [452, 377] width 23 height 12
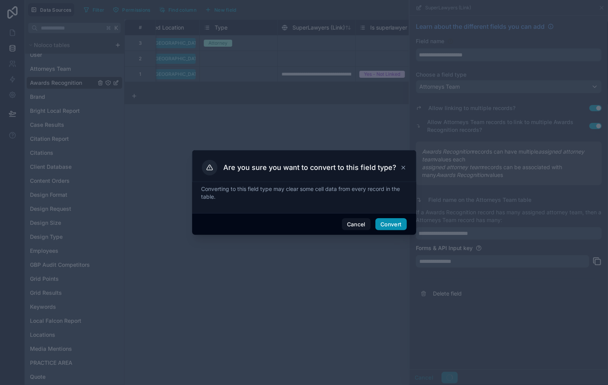
click at [388, 221] on button "Convert" at bounding box center [390, 224] width 31 height 12
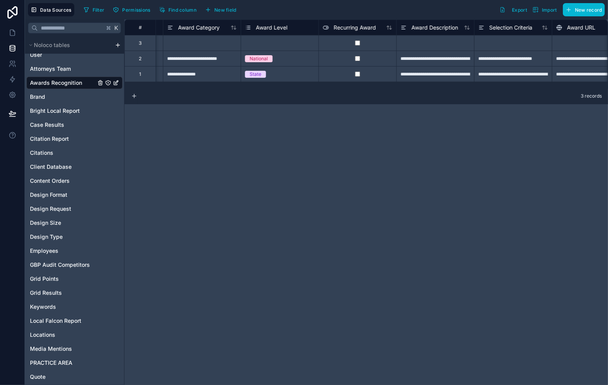
scroll to position [0, 568]
